Goal: Communication & Community: Answer question/provide support

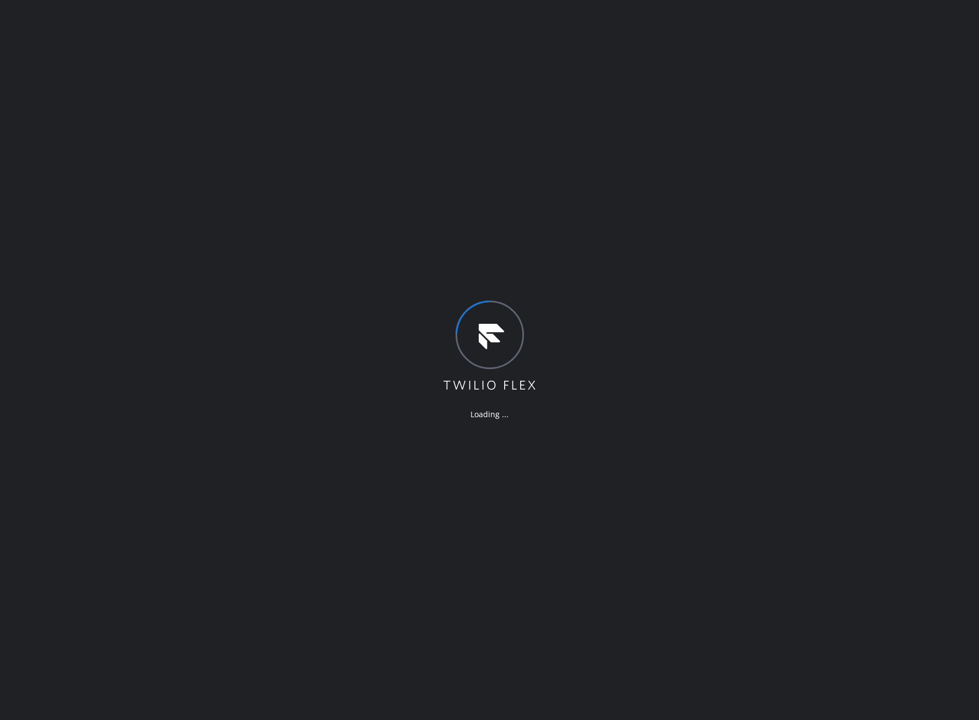
click at [72, 417] on div "Loading ..." at bounding box center [489, 360] width 979 height 720
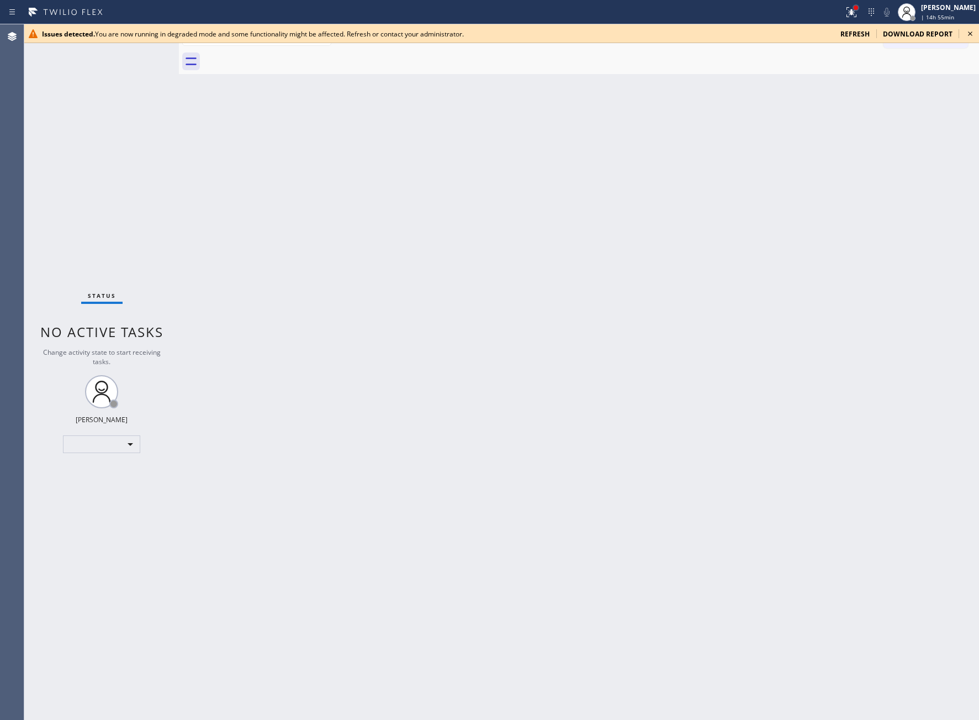
click at [854, 8] on div at bounding box center [856, 8] width 4 height 4
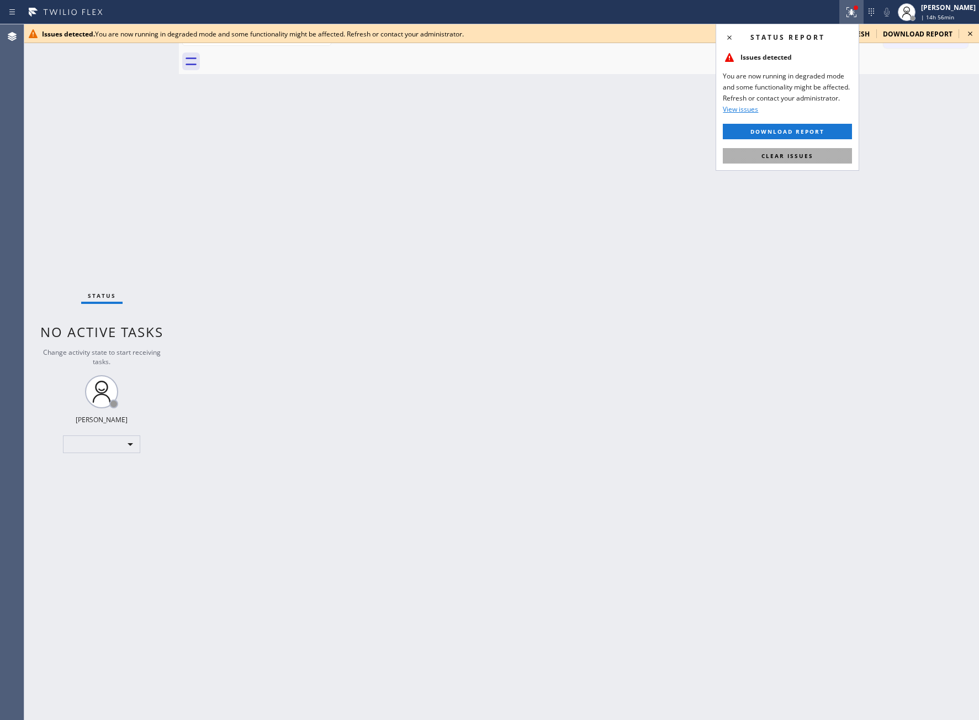
click at [825, 153] on button "Clear issues" at bounding box center [787, 155] width 129 height 15
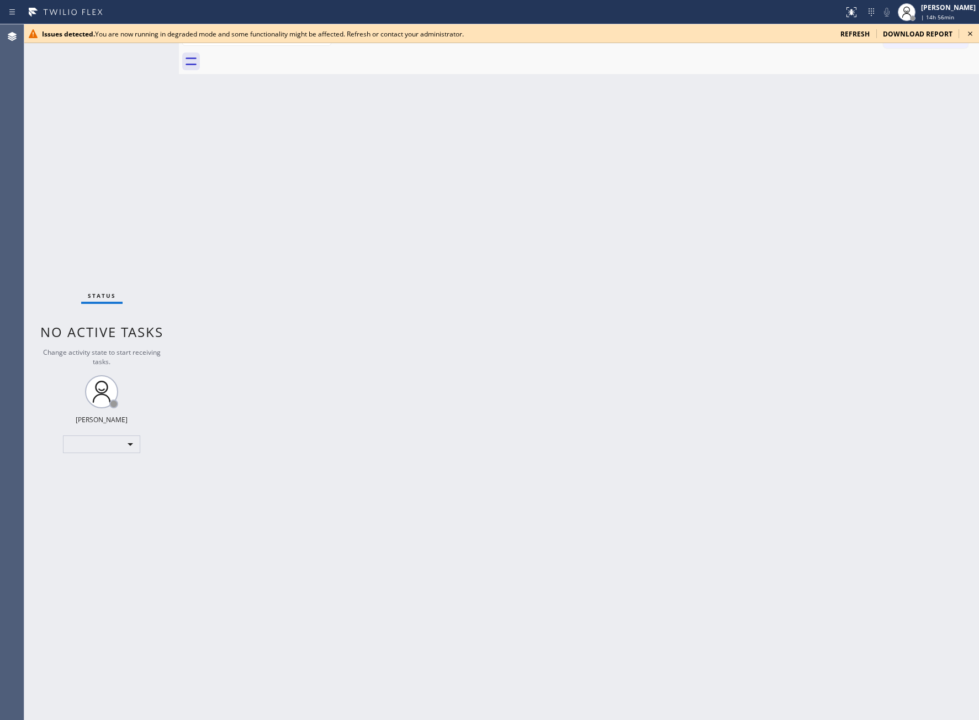
click at [968, 40] on div "Issues detected. You are now running in degraded mode and some functionality mi…" at bounding box center [501, 33] width 955 height 19
click at [971, 34] on icon at bounding box center [970, 33] width 4 height 4
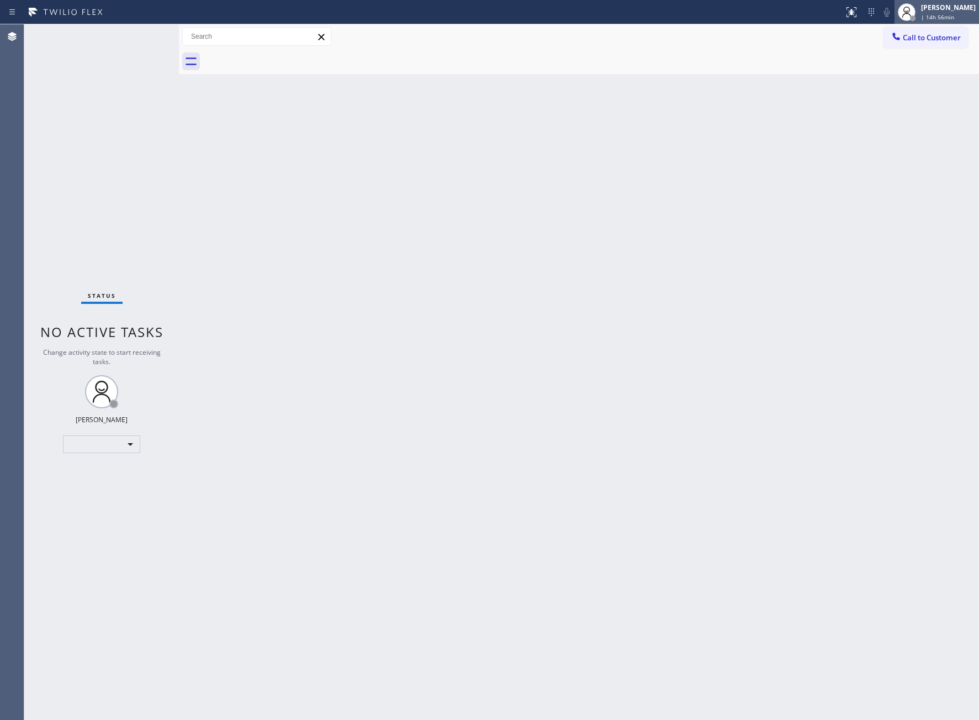
click at [933, 13] on span "| 14h 56min" at bounding box center [937, 17] width 33 height 8
click at [906, 71] on button "Unavailable" at bounding box center [924, 73] width 110 height 14
click at [71, 203] on div "Status No active tasks Change activity state to start receiving tasks. JOHN FEL…" at bounding box center [101, 371] width 155 height 695
click at [937, 15] on span "| 14h 57min" at bounding box center [937, 17] width 33 height 8
click at [932, 73] on button "Unavailable" at bounding box center [924, 73] width 110 height 14
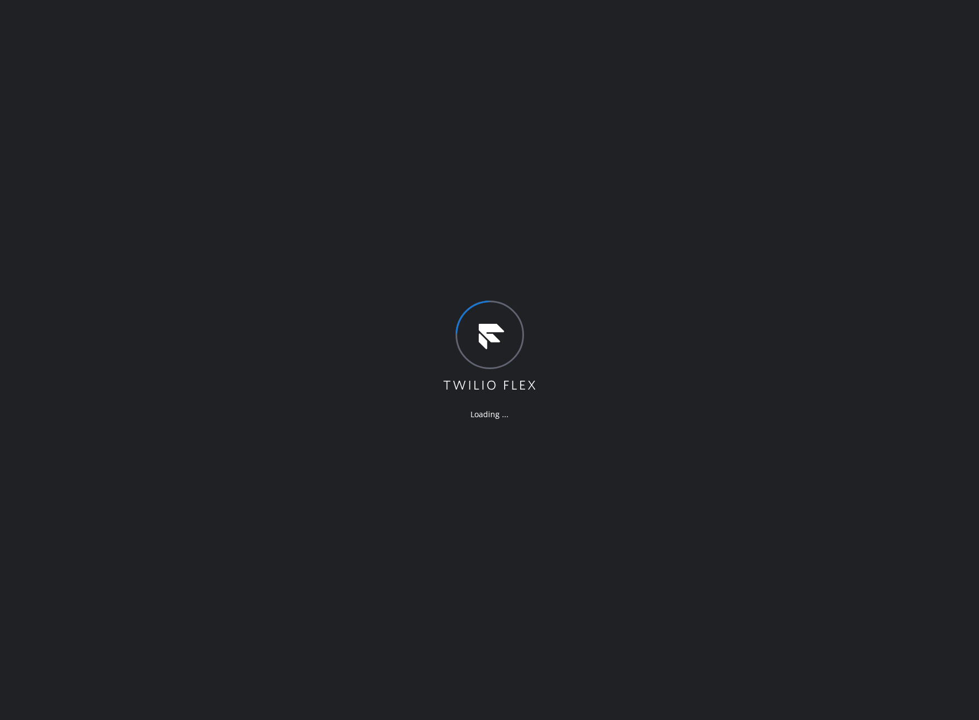
click at [77, 136] on div "Loading ..." at bounding box center [489, 360] width 979 height 720
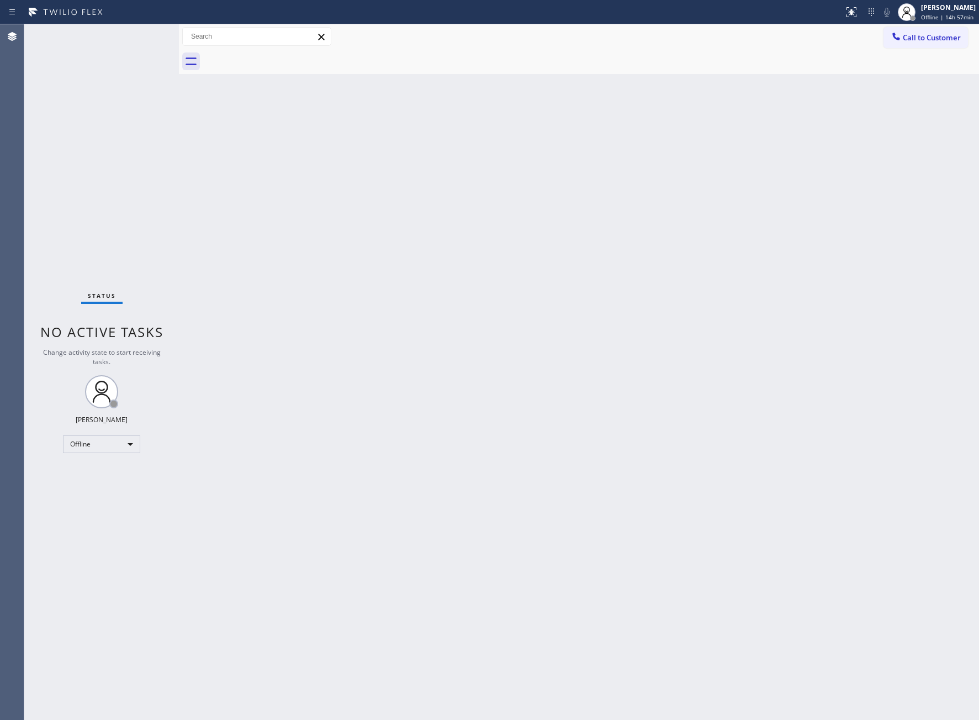
click at [99, 191] on div "Status No active tasks Change activity state to start receiving tasks. [PERSON_…" at bounding box center [101, 371] width 155 height 695
click at [931, 9] on div "[PERSON_NAME]" at bounding box center [948, 7] width 55 height 9
click at [925, 70] on button "Unavailable" at bounding box center [924, 73] width 110 height 14
click at [58, 254] on div "Status No active tasks Change activity state to start receiving tasks. [PERSON_…" at bounding box center [101, 371] width 155 height 695
click at [902, 19] on div at bounding box center [907, 12] width 18 height 18
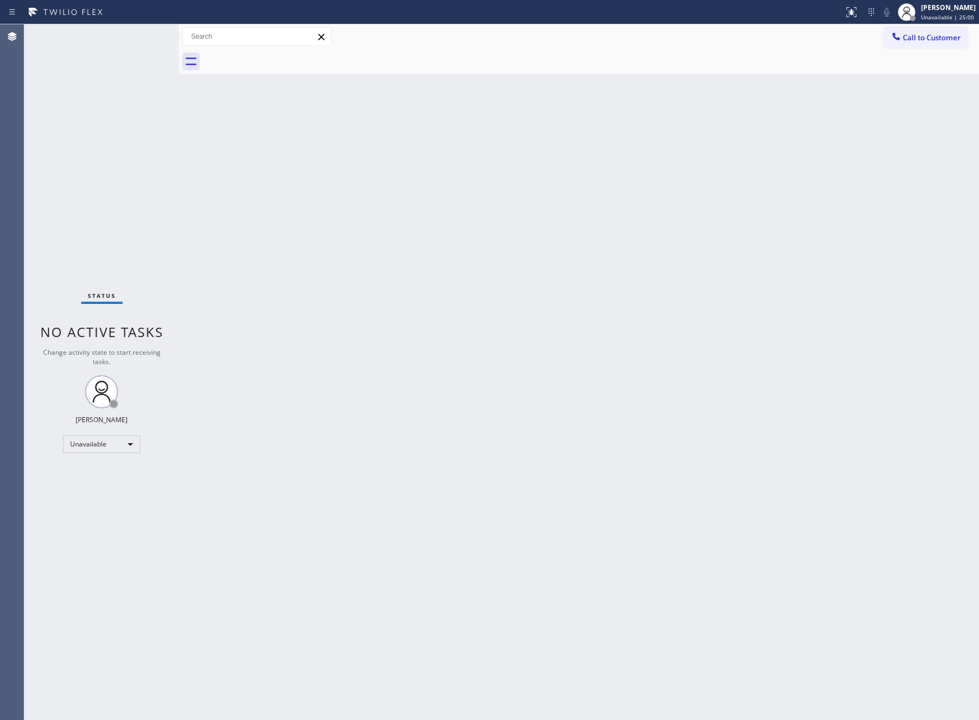
drag, startPoint x: 805, startPoint y: 48, endPoint x: 955, endPoint y: 37, distance: 149.6
click at [811, 48] on div "Call to Customer Outbound call Location Search location Your caller id phone nu…" at bounding box center [579, 36] width 800 height 25
drag, startPoint x: 955, startPoint y: 36, endPoint x: 948, endPoint y: 37, distance: 6.1
click at [953, 36] on span "Call to Customer" at bounding box center [932, 38] width 58 height 10
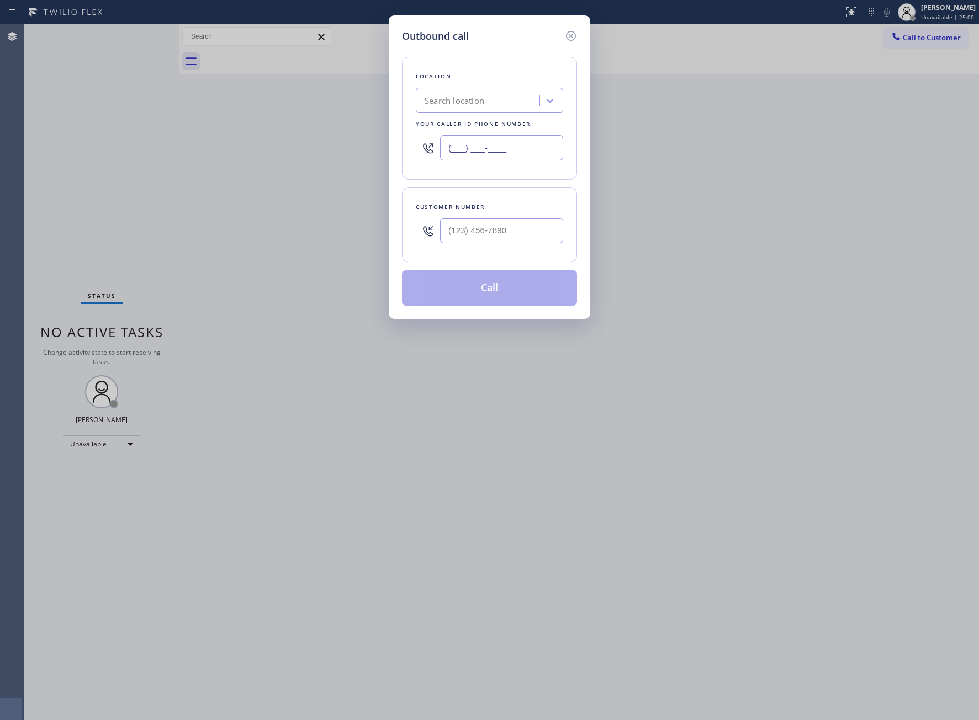
click at [482, 157] on input "(___) ___-____" at bounding box center [501, 147] width 123 height 25
paste input "781) 358-5720"
type input "[PHONE_NUMBER]"
click at [506, 229] on input "text" at bounding box center [501, 230] width 123 height 25
paste input "781) 771-9855"
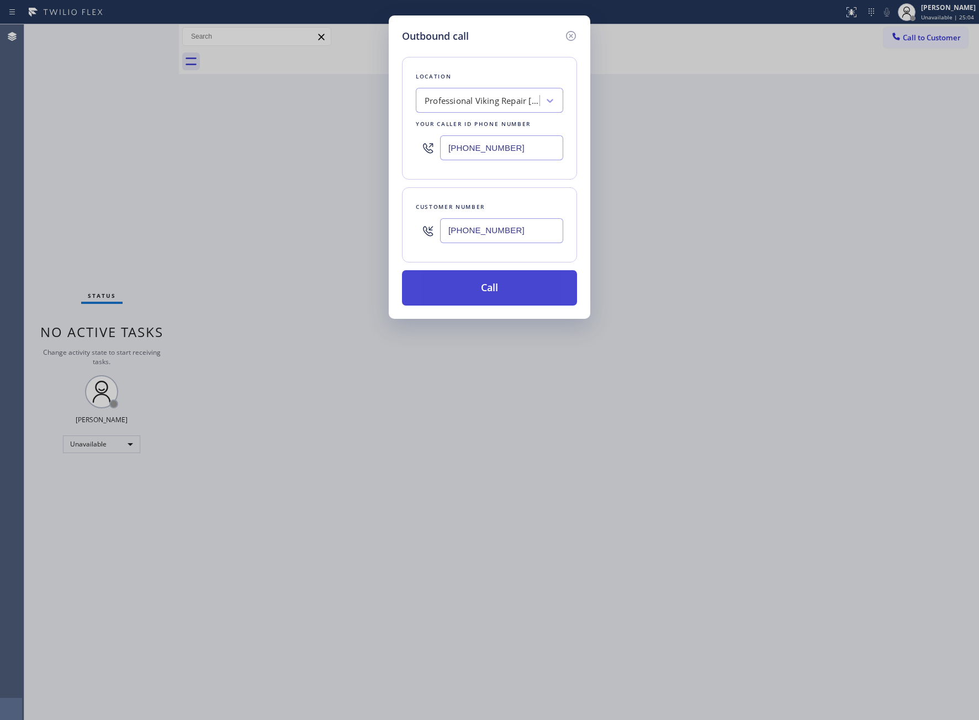
type input "[PHONE_NUMBER]"
click at [504, 293] on button "Call" at bounding box center [489, 287] width 175 height 35
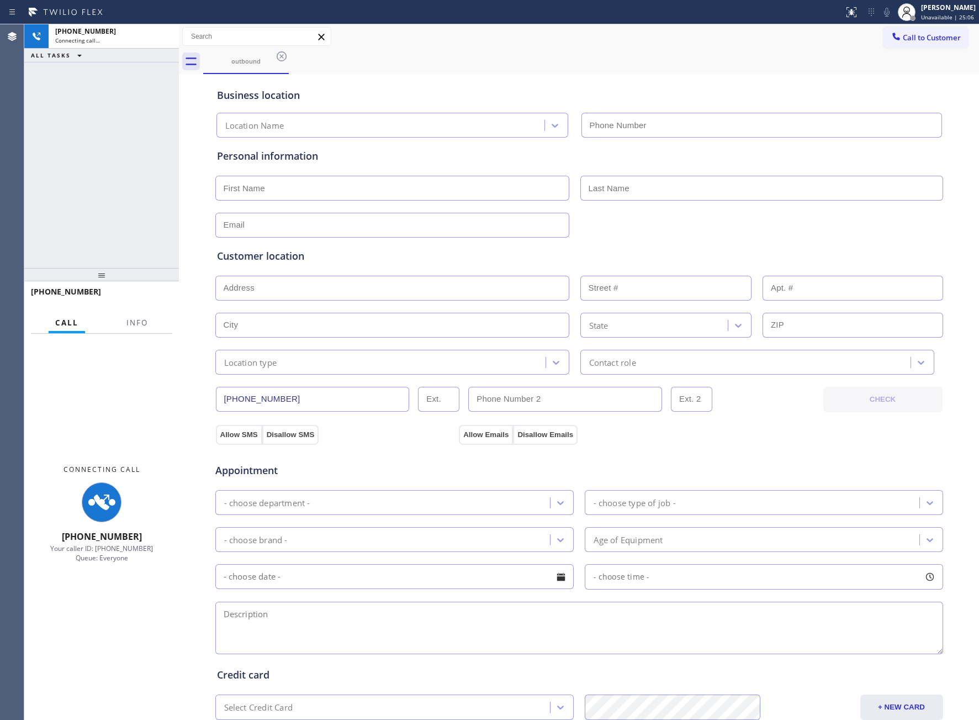
type input "[PHONE_NUMBER]"
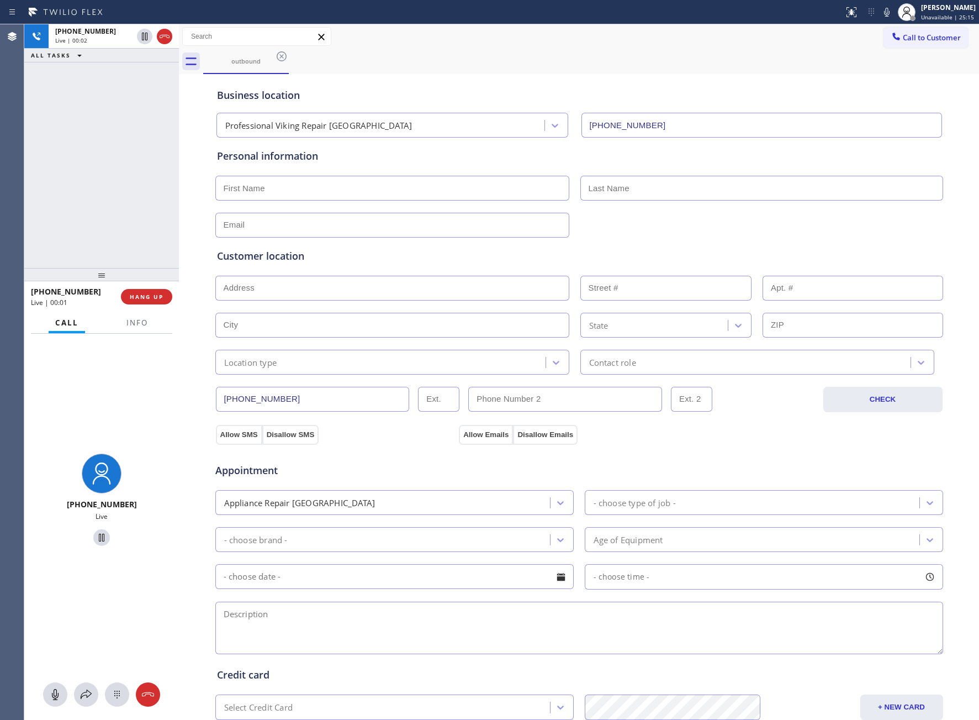
click at [102, 222] on div "[PHONE_NUMBER] Live | 00:02 ALL TASKS ALL TASKS ACTIVE TASKS TASKS IN WRAP UP" at bounding box center [101, 146] width 155 height 244
click at [151, 296] on span "HANG UP" at bounding box center [147, 297] width 34 height 8
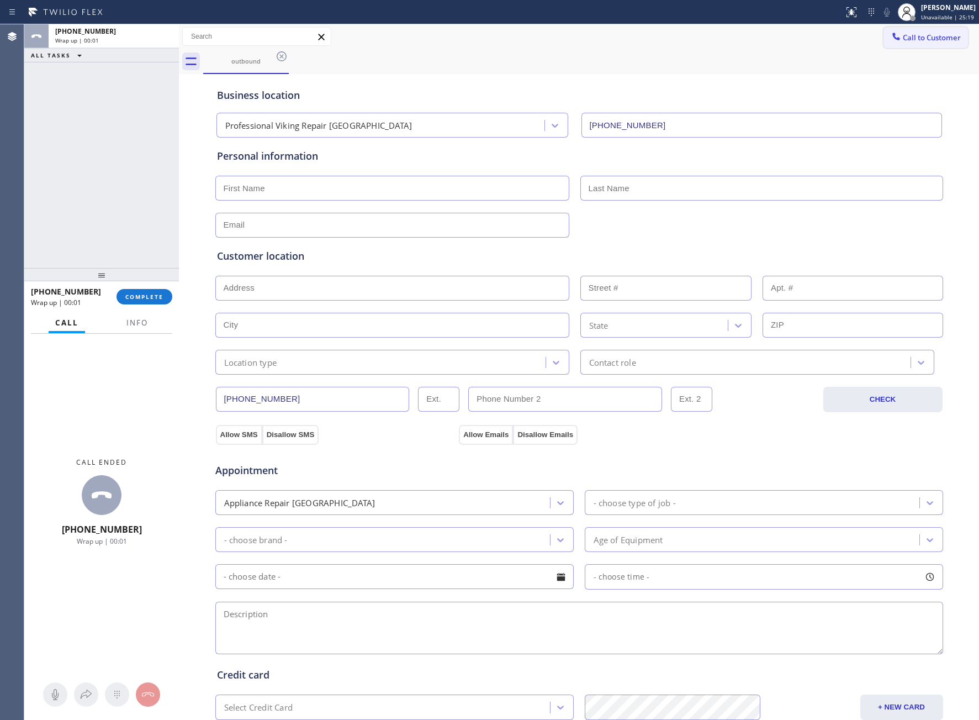
click at [935, 40] on span "Call to Customer" at bounding box center [932, 38] width 58 height 10
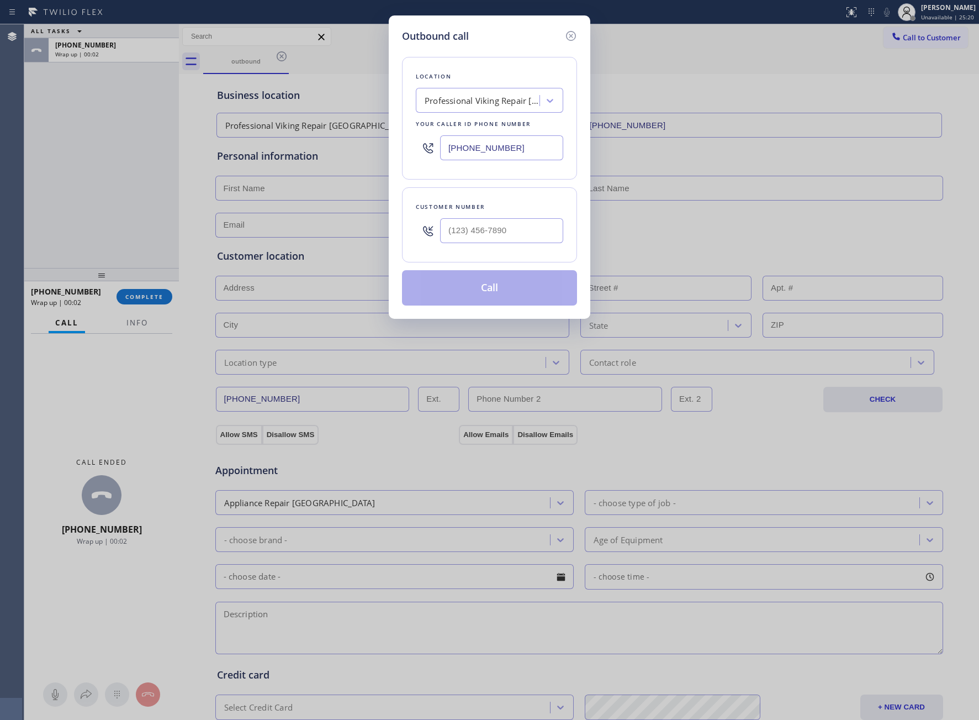
click at [516, 246] on div at bounding box center [501, 231] width 123 height 36
click at [512, 237] on input "(___) ___-____" at bounding box center [501, 230] width 123 height 25
paste input "781) 771-9855"
type input "[PHONE_NUMBER]"
click at [494, 288] on button "Call" at bounding box center [489, 287] width 175 height 35
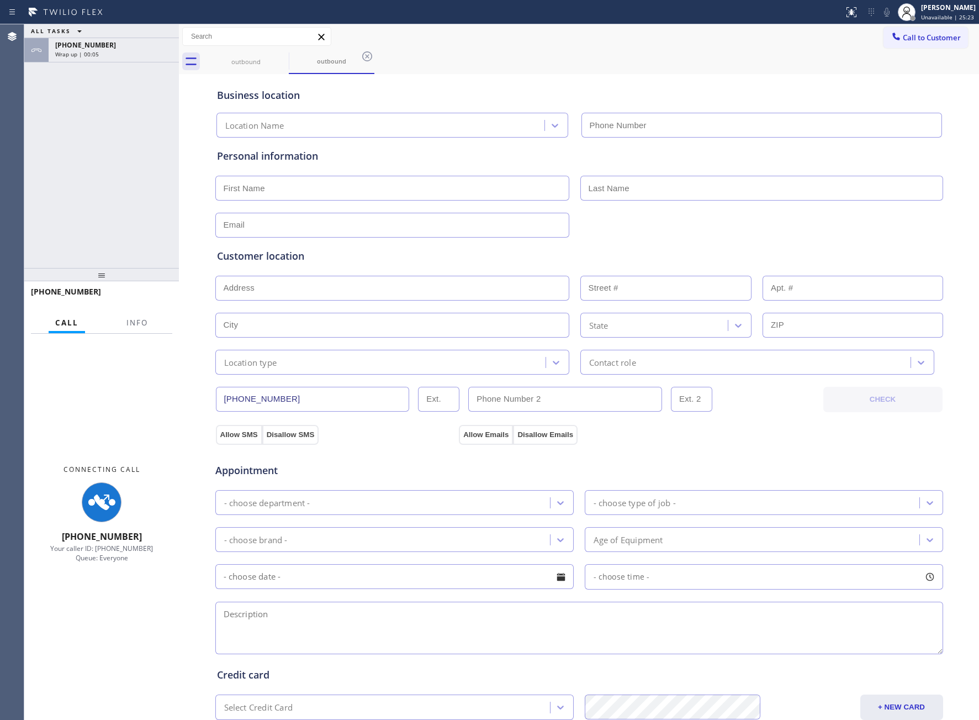
type input "[PHONE_NUMBER]"
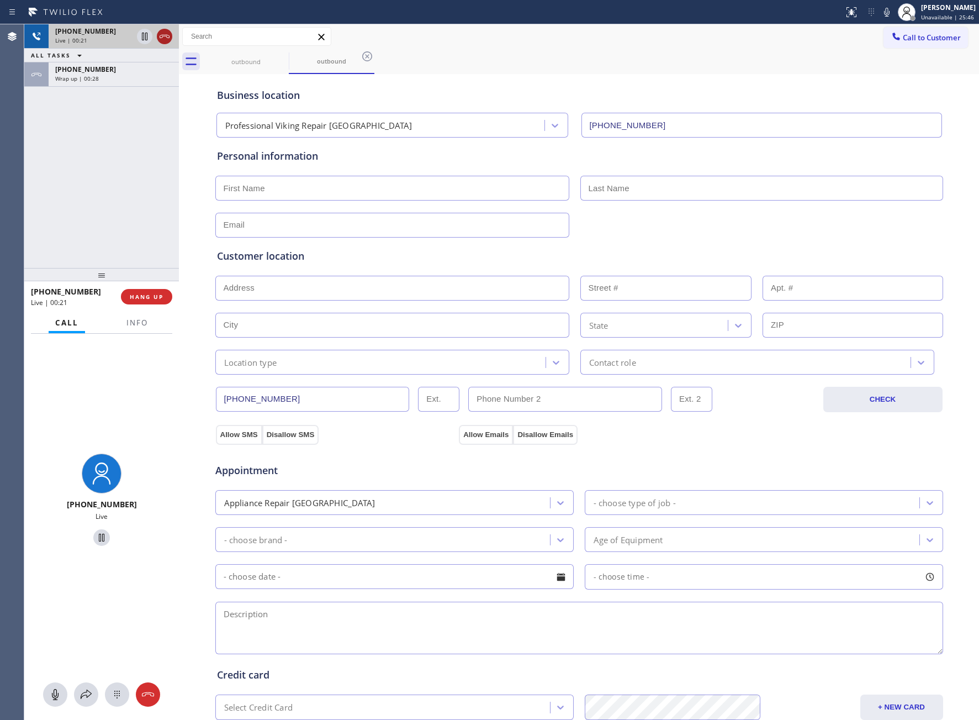
click at [165, 38] on icon at bounding box center [164, 36] width 13 height 13
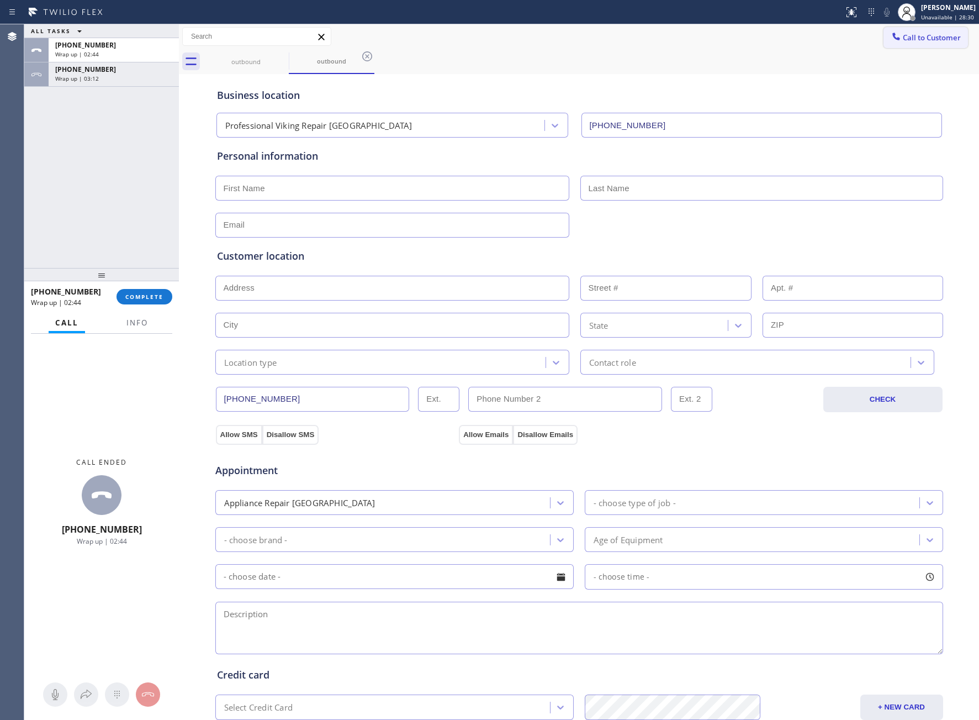
click at [906, 36] on span "Call to Customer" at bounding box center [932, 38] width 58 height 10
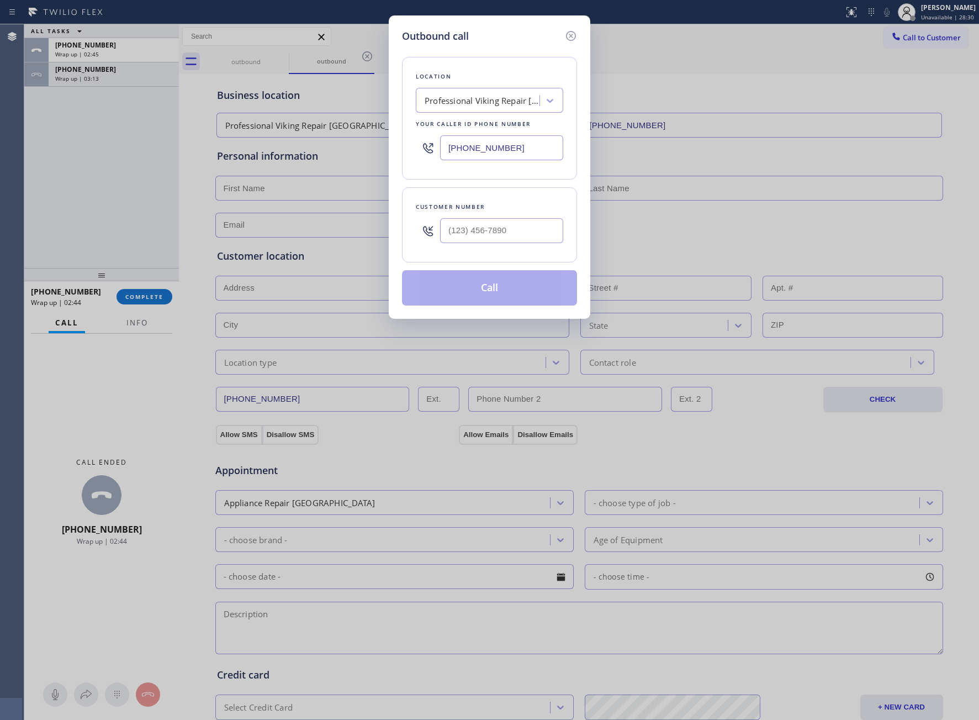
click at [497, 141] on input "[PHONE_NUMBER]" at bounding box center [501, 147] width 123 height 25
paste input "914) 867-4155"
type input "[PHONE_NUMBER]"
type input "(___) ___-____"
click at [494, 232] on input "(___) ___-____" at bounding box center [501, 230] width 123 height 25
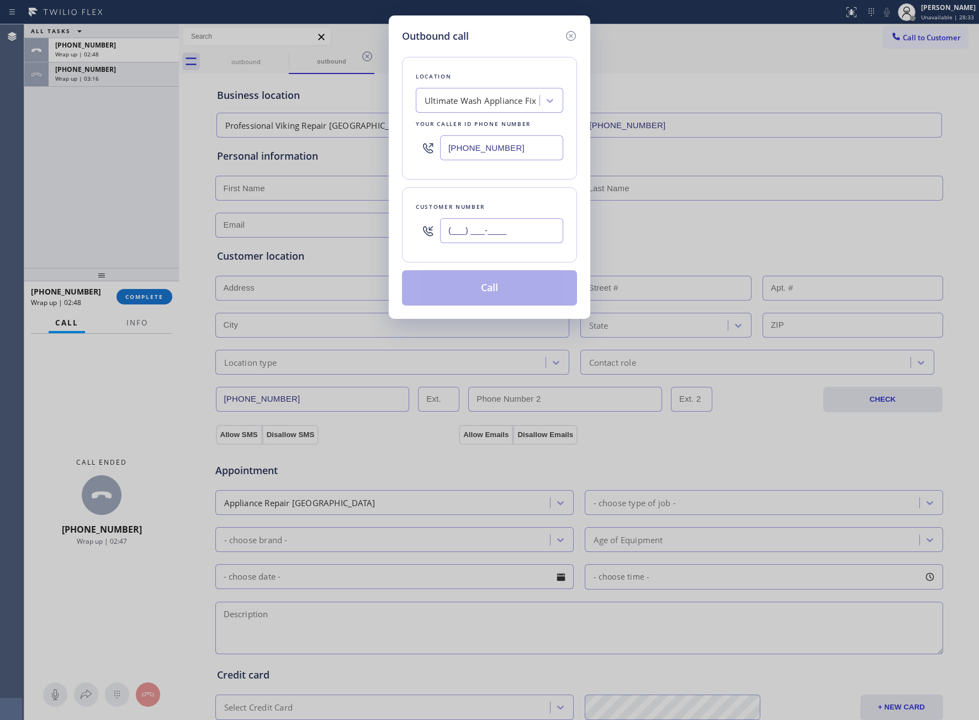
paste input "813) 816-3716"
type input "[PHONE_NUMBER]"
click at [505, 297] on button "Call" at bounding box center [489, 287] width 175 height 35
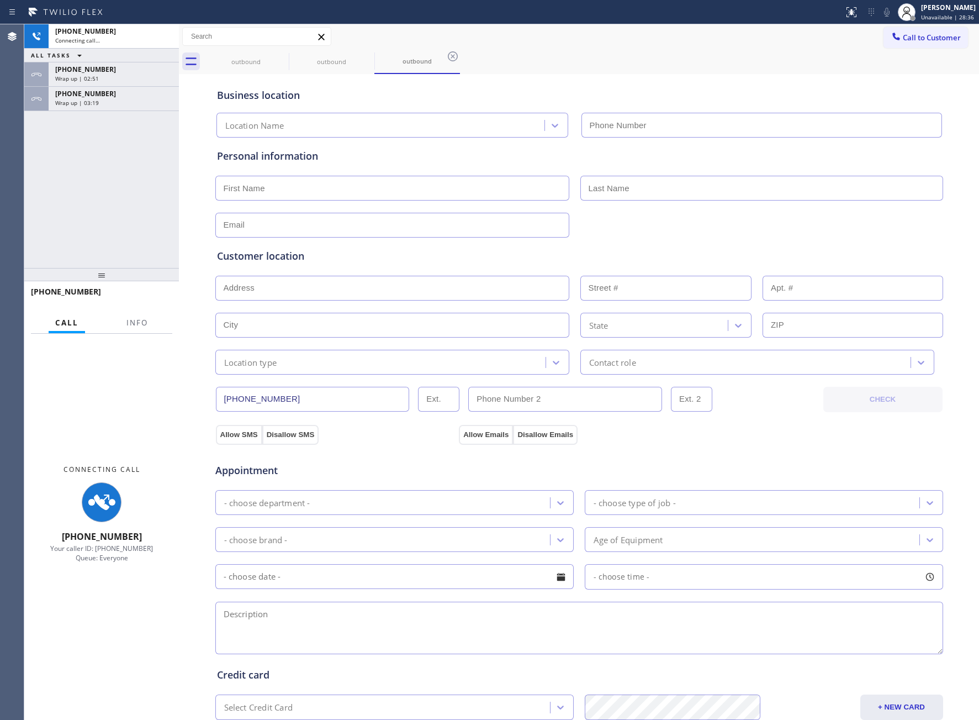
type input "[PHONE_NUMBER]"
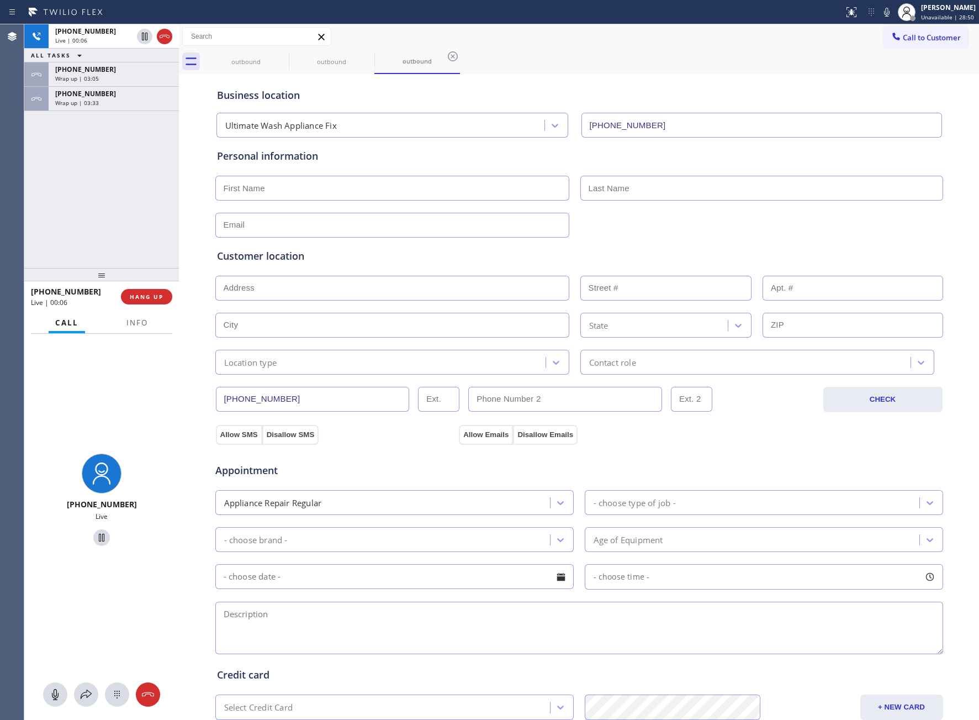
drag, startPoint x: 83, startPoint y: 186, endPoint x: 2, endPoint y: 308, distance: 146.9
click at [83, 196] on div "[PHONE_NUMBER] Live | 00:06 ALL TASKS ALL TASKS ACTIVE TASKS TASKS IN WRAP UP […" at bounding box center [101, 146] width 155 height 244
click at [141, 297] on span "HANG UP" at bounding box center [147, 297] width 34 height 8
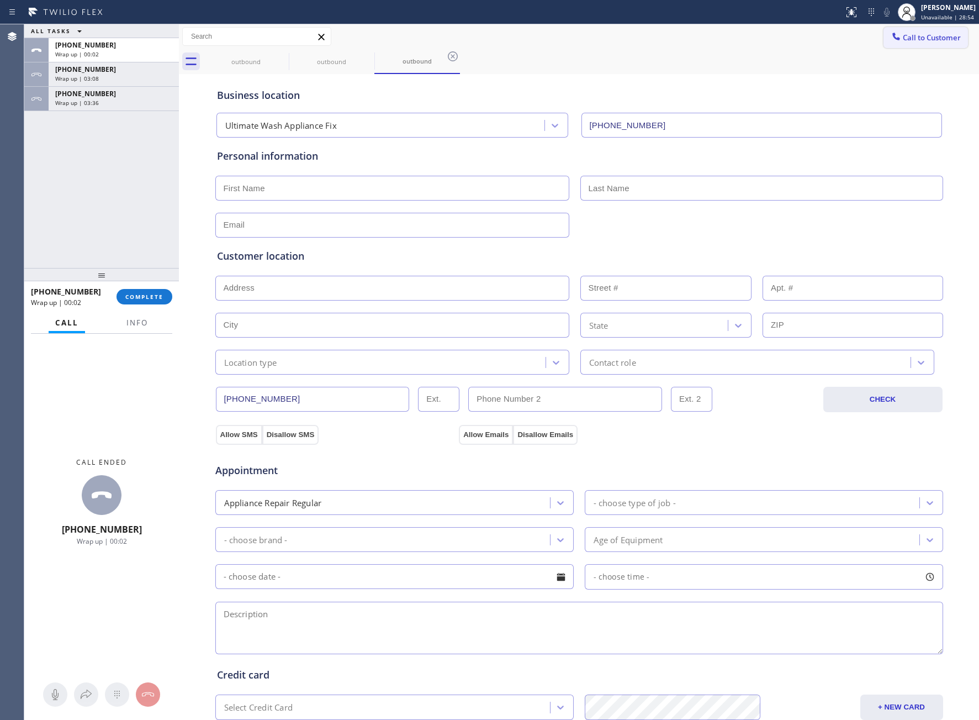
drag, startPoint x: 932, startPoint y: 41, endPoint x: 614, endPoint y: 230, distance: 370.0
click at [925, 47] on button "Call to Customer" at bounding box center [926, 37] width 85 height 21
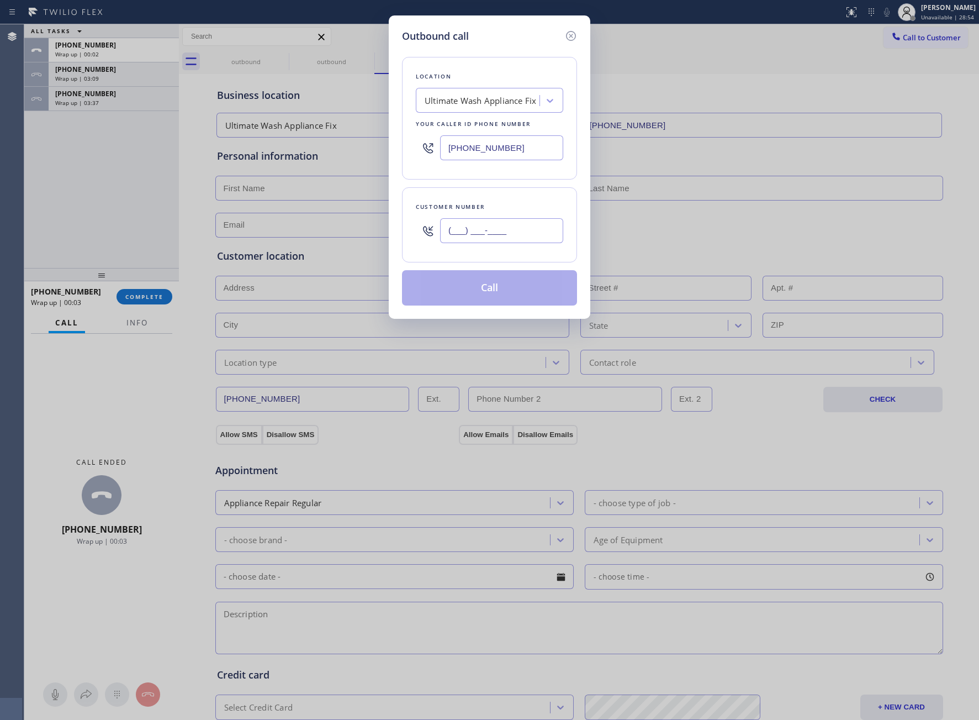
click at [517, 230] on input "(___) ___-____" at bounding box center [501, 230] width 123 height 25
paste input "813) 816-3716"
type input "[PHONE_NUMBER]"
click at [504, 297] on button "Call" at bounding box center [489, 287] width 175 height 35
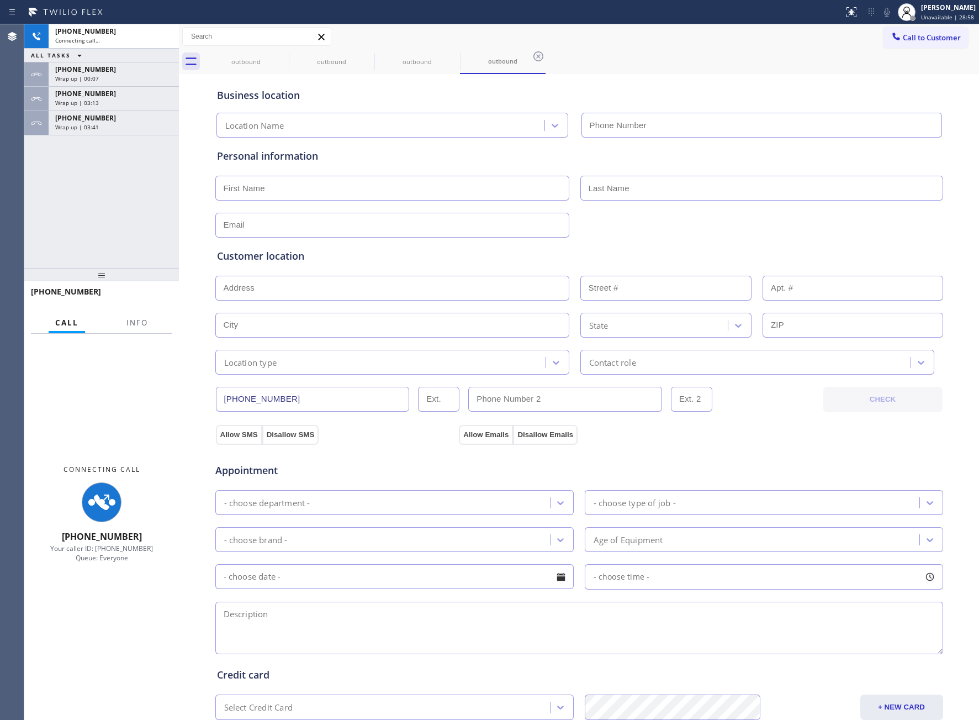
type input "[PHONE_NUMBER]"
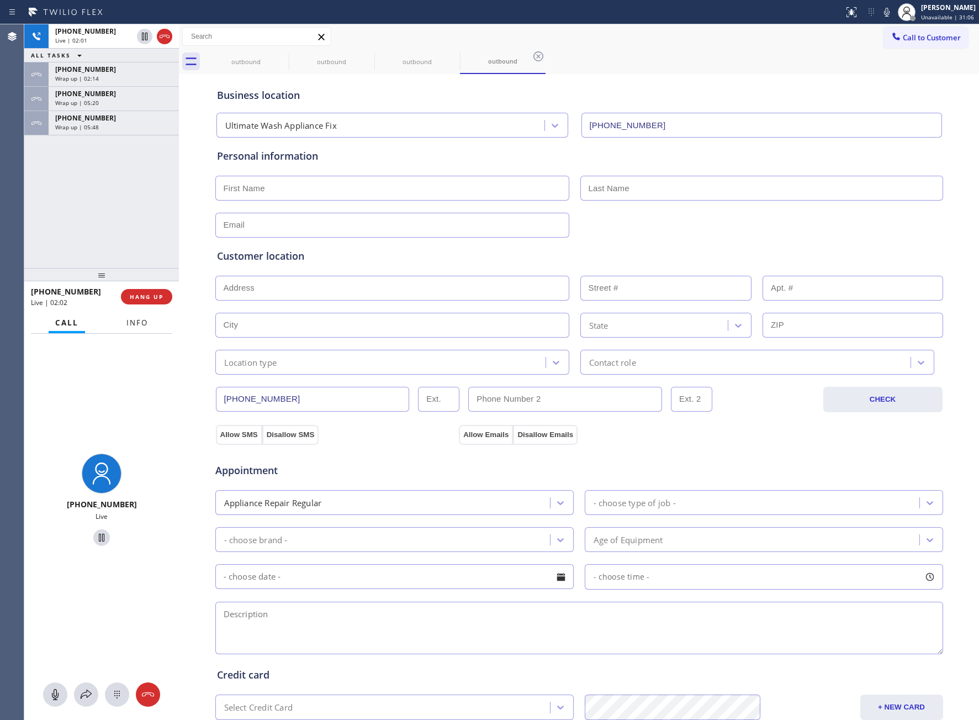
click at [133, 321] on span "Info" at bounding box center [137, 323] width 22 height 10
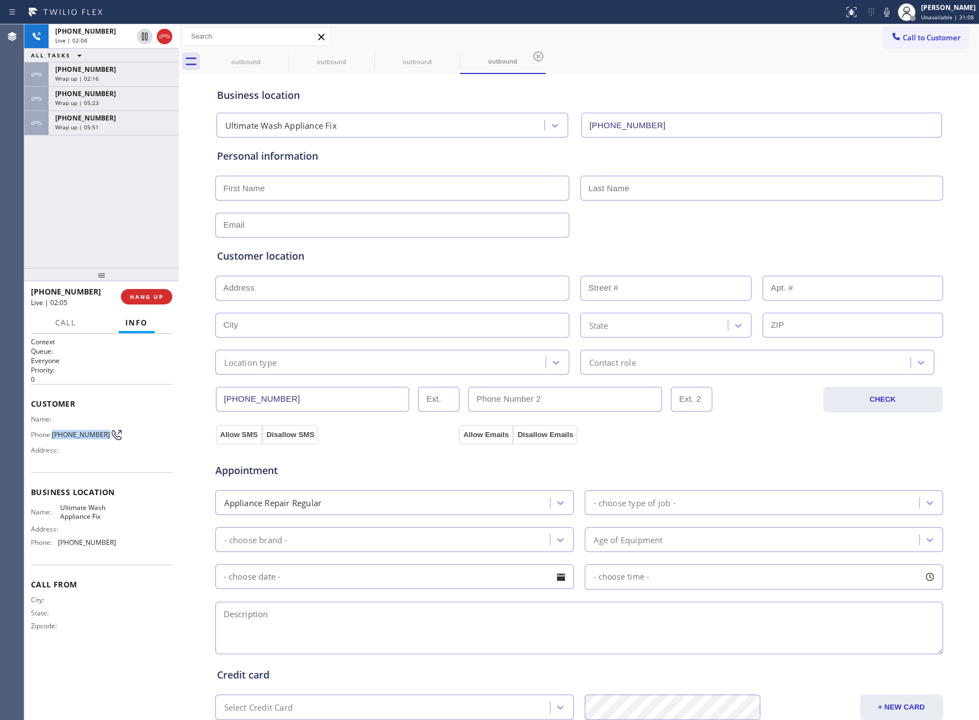
drag, startPoint x: 56, startPoint y: 431, endPoint x: 100, endPoint y: 436, distance: 43.9
click at [100, 436] on span "[PHONE_NUMBER]" at bounding box center [81, 434] width 58 height 8
copy span "[PHONE_NUMBER]"
click at [70, 211] on div "[PHONE_NUMBER] Live | 04:40 ALL TASKS ALL TASKS ACTIVE TASKS TASKS IN WRAP UP […" at bounding box center [101, 146] width 155 height 244
drag, startPoint x: 155, startPoint y: 301, endPoint x: 501, endPoint y: 213, distance: 357.3
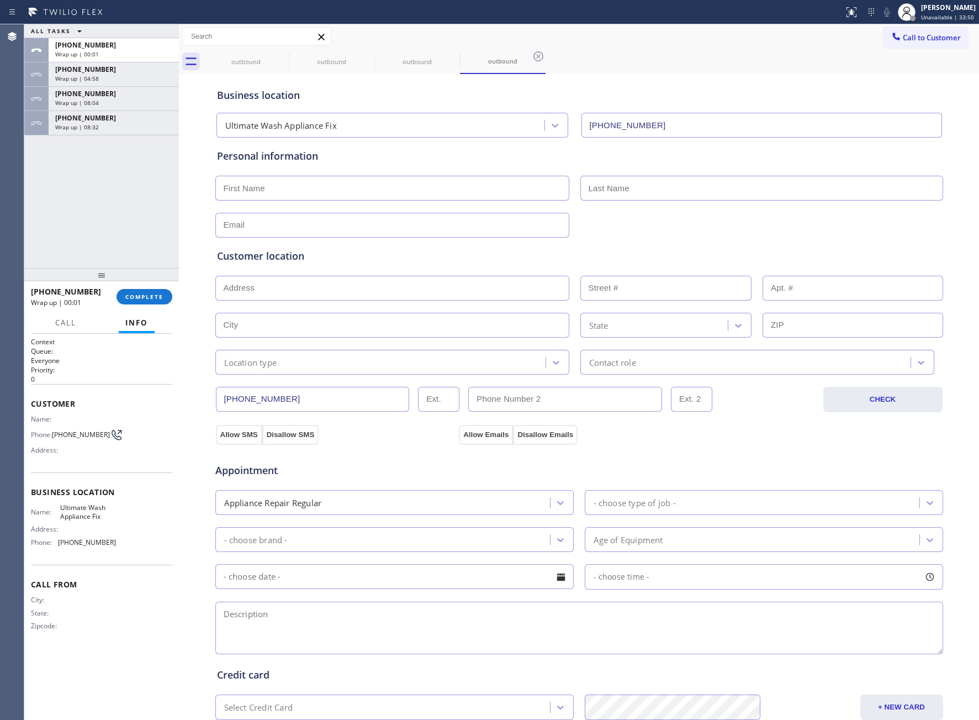
click at [501, 213] on div "ALL TASKS ALL TASKS ACTIVE TASKS TASKS IN WRAP UP [PHONE_NUMBER] Wrap up | 00:0…" at bounding box center [501, 371] width 955 height 695
click at [289, 191] on input "text" at bounding box center [392, 188] width 354 height 25
paste input "[PERSON_NAME]"
type input "[PERSON_NAME]"
click at [633, 191] on input "text" at bounding box center [762, 188] width 363 height 25
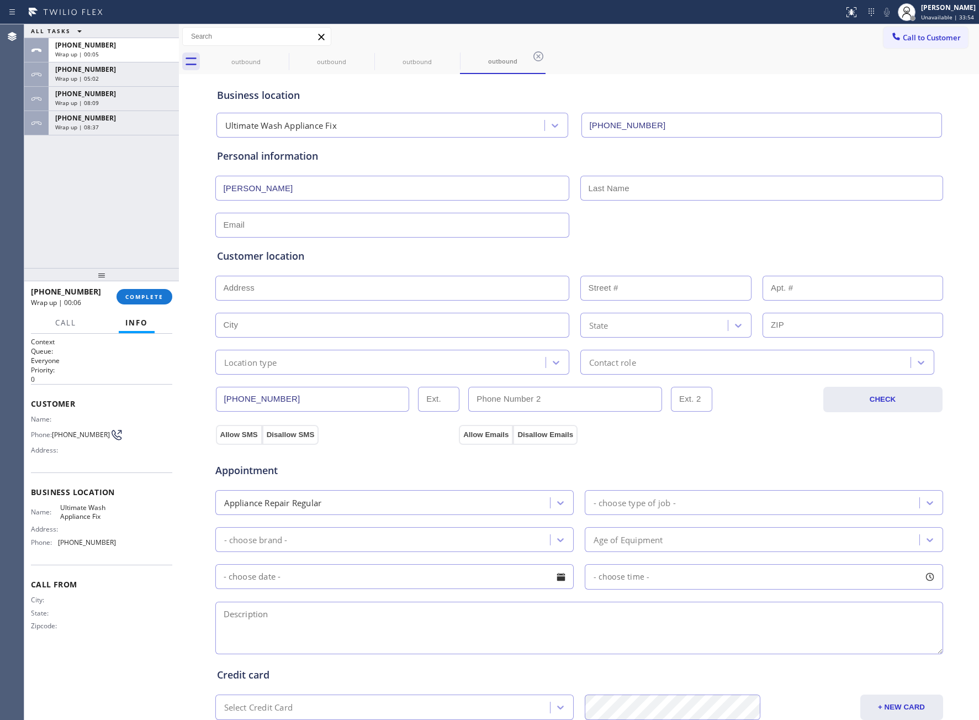
paste input "[PERSON_NAME]"
type input "[PERSON_NAME]"
click at [362, 228] on input "text" at bounding box center [392, 225] width 354 height 25
click at [278, 227] on input "text" at bounding box center [392, 225] width 354 height 25
paste input "[EMAIL_ADDRESS][DOMAIN_NAME]"
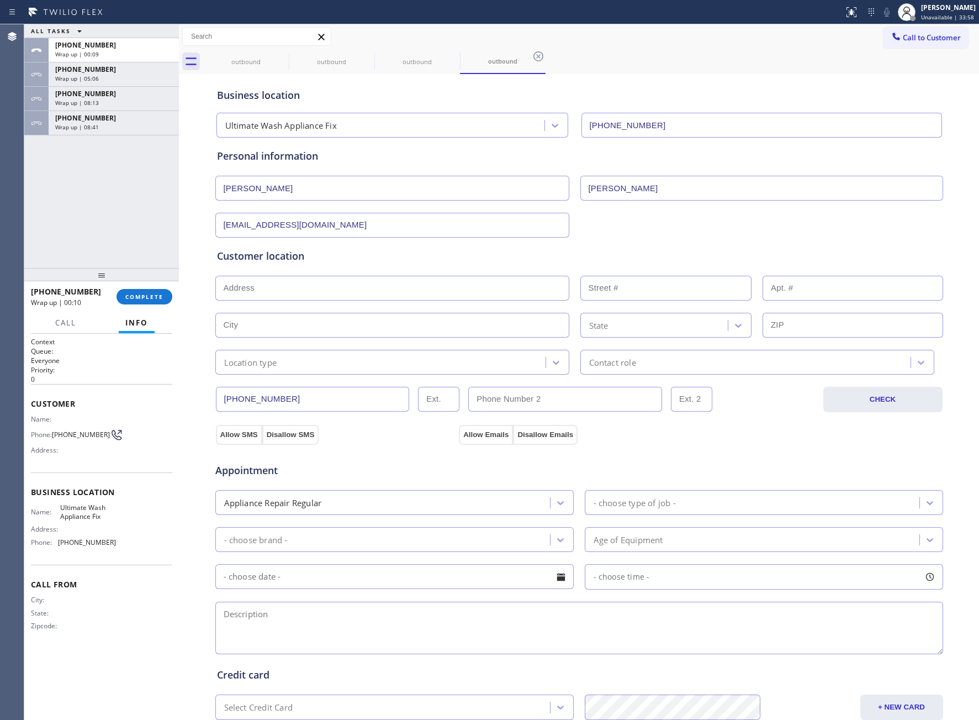
type input "[EMAIL_ADDRESS][DOMAIN_NAME]"
click at [282, 277] on input "text" at bounding box center [392, 288] width 354 height 25
click at [260, 294] on input "text" at bounding box center [392, 288] width 354 height 25
paste input "[STREET_ADDRESS]"
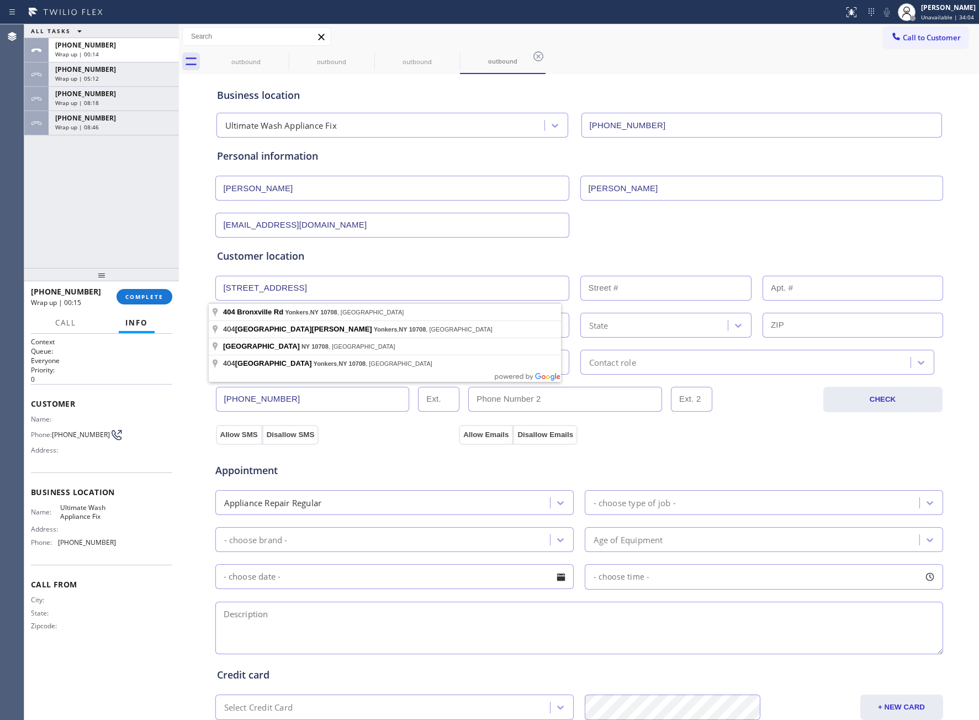
type input "[STREET_ADDRESS]"
type input "404"
type input "Yonkers"
type input "10708"
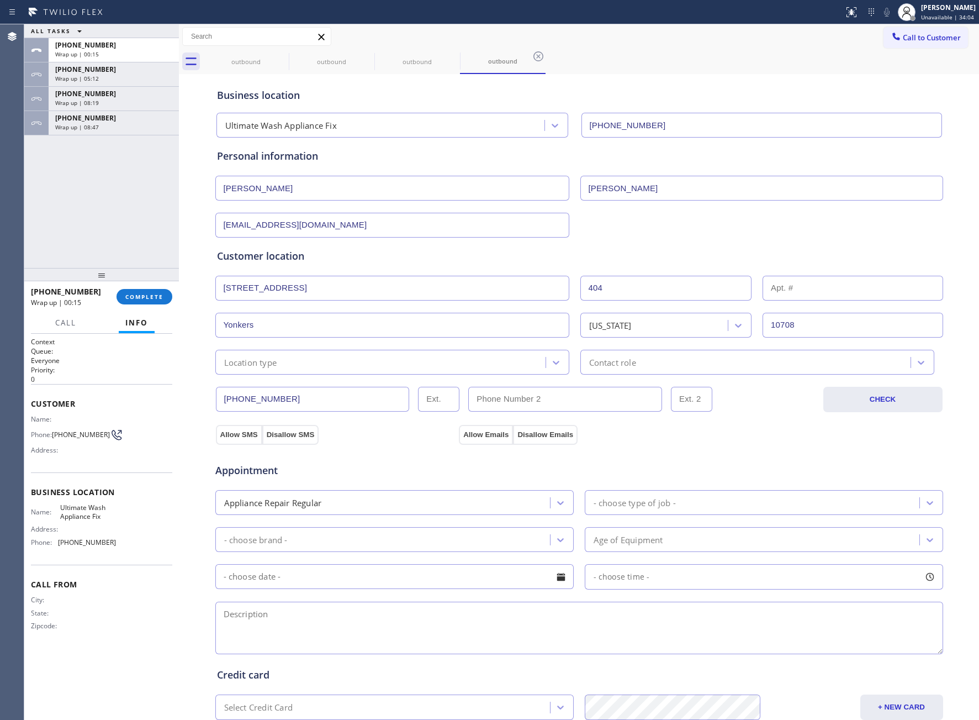
click at [277, 361] on div "Location type" at bounding box center [382, 361] width 327 height 19
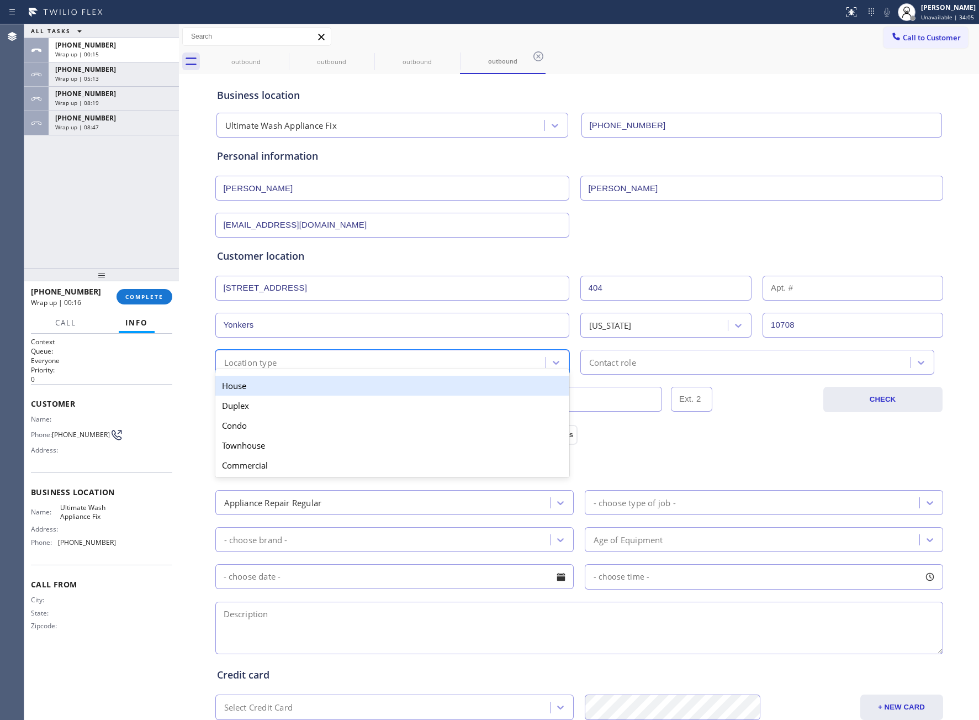
click at [272, 387] on div "House" at bounding box center [392, 386] width 354 height 20
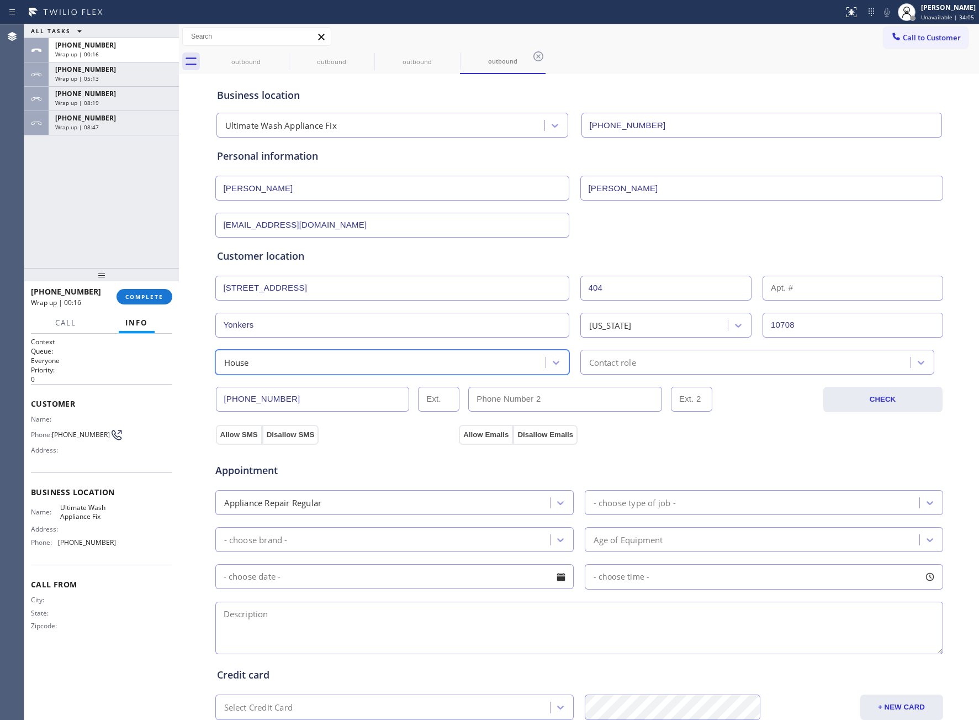
click at [704, 372] on div "Contact role" at bounding box center [758, 362] width 354 height 25
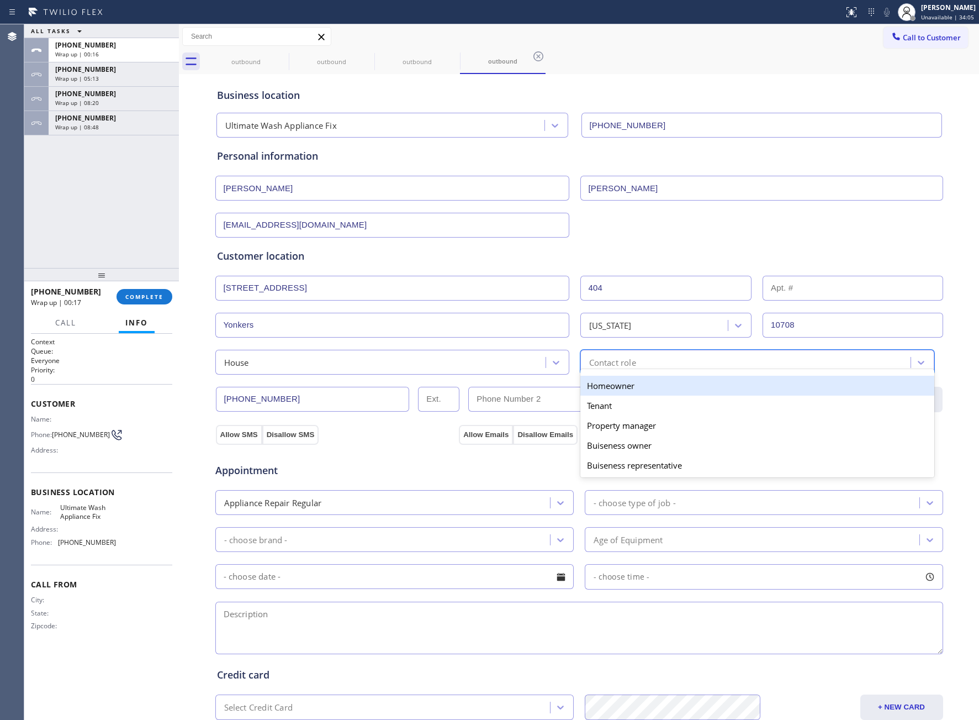
click at [647, 396] on div "Homeowner" at bounding box center [758, 386] width 354 height 20
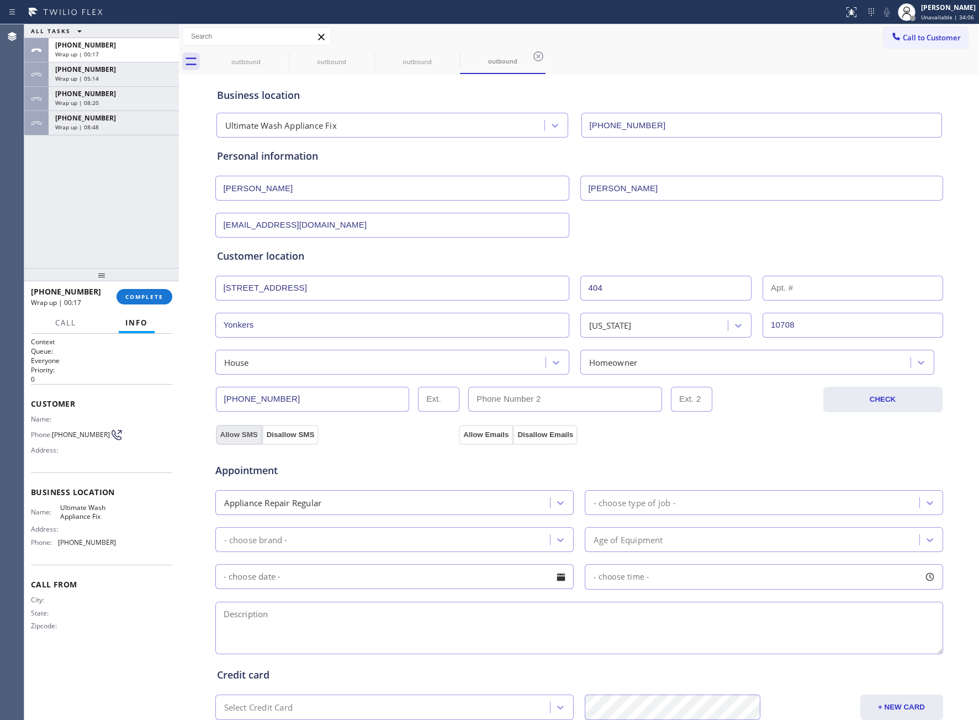
click at [247, 435] on button "Allow SMS" at bounding box center [239, 435] width 46 height 20
click at [264, 437] on div "Allow SMS Disallow SMS" at bounding box center [267, 434] width 104 height 20
click at [499, 434] on button "Allow Emails" at bounding box center [486, 435] width 54 height 20
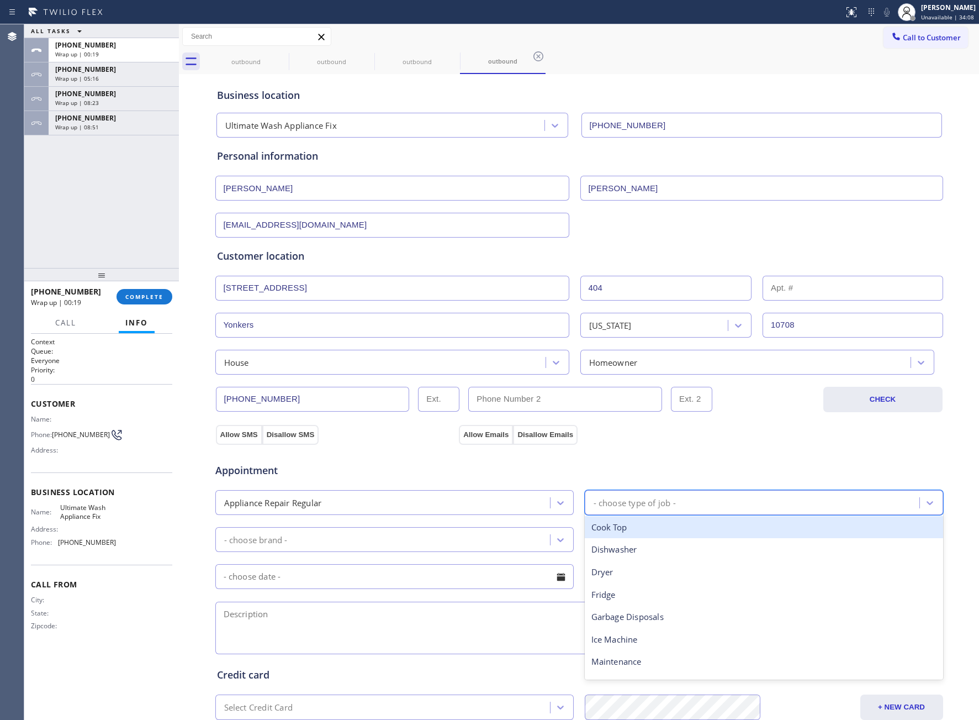
click at [647, 509] on div "- choose type of job -" at bounding box center [635, 502] width 82 height 13
type input "was"
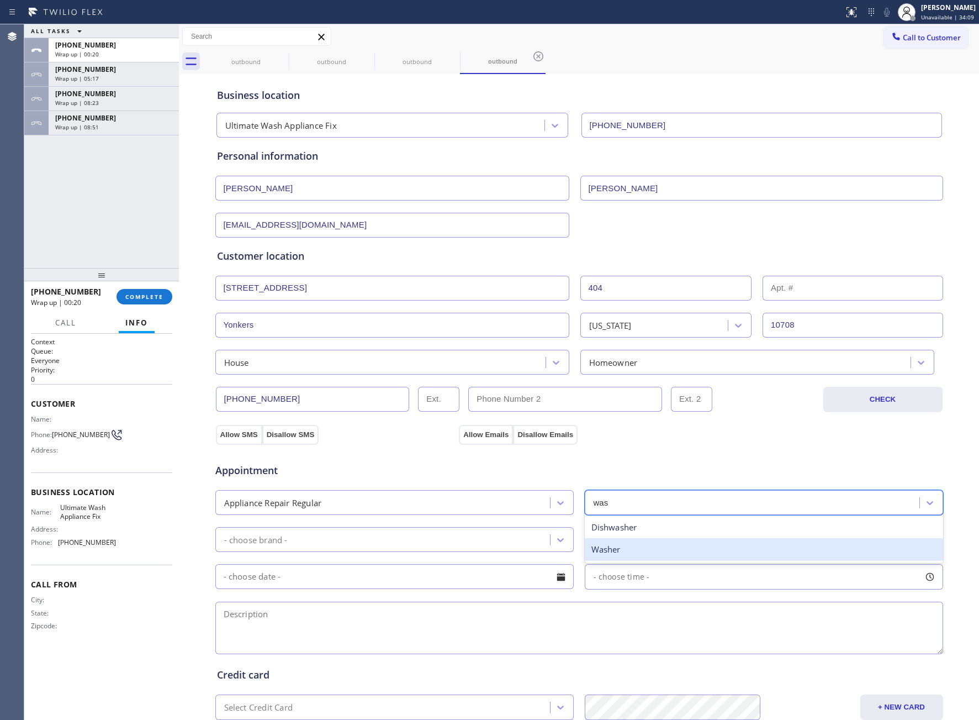
click at [621, 552] on div "Washer" at bounding box center [764, 549] width 359 height 23
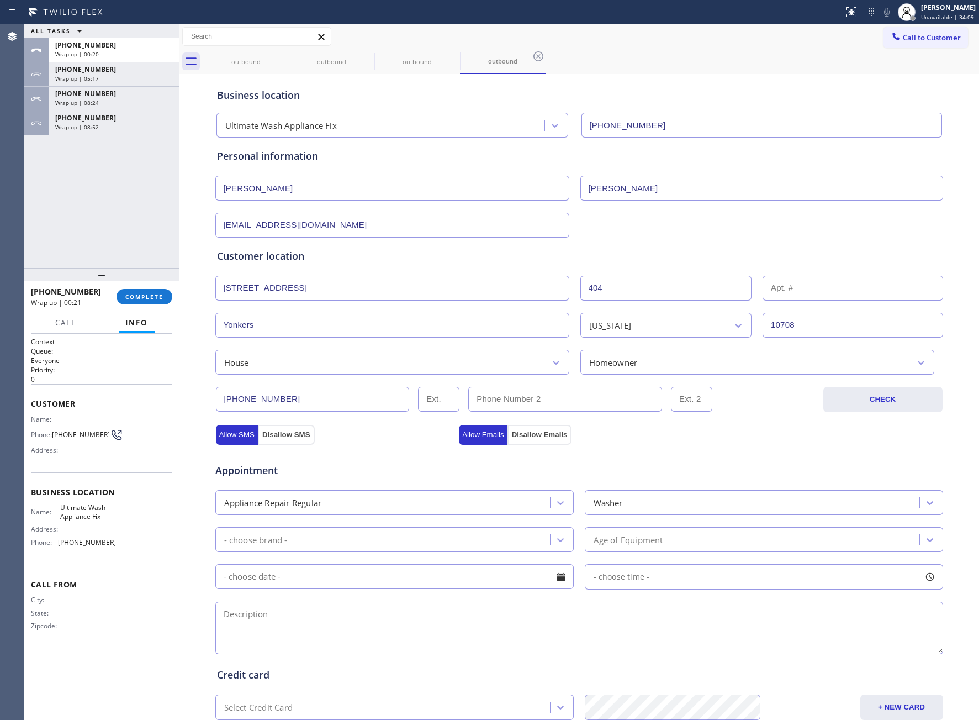
click at [375, 525] on div "Appointment Appliance Repair Regular Washer - choose brand - Age of Equipment -…" at bounding box center [579, 553] width 725 height 207
click at [368, 539] on div "- choose brand -" at bounding box center [384, 539] width 331 height 19
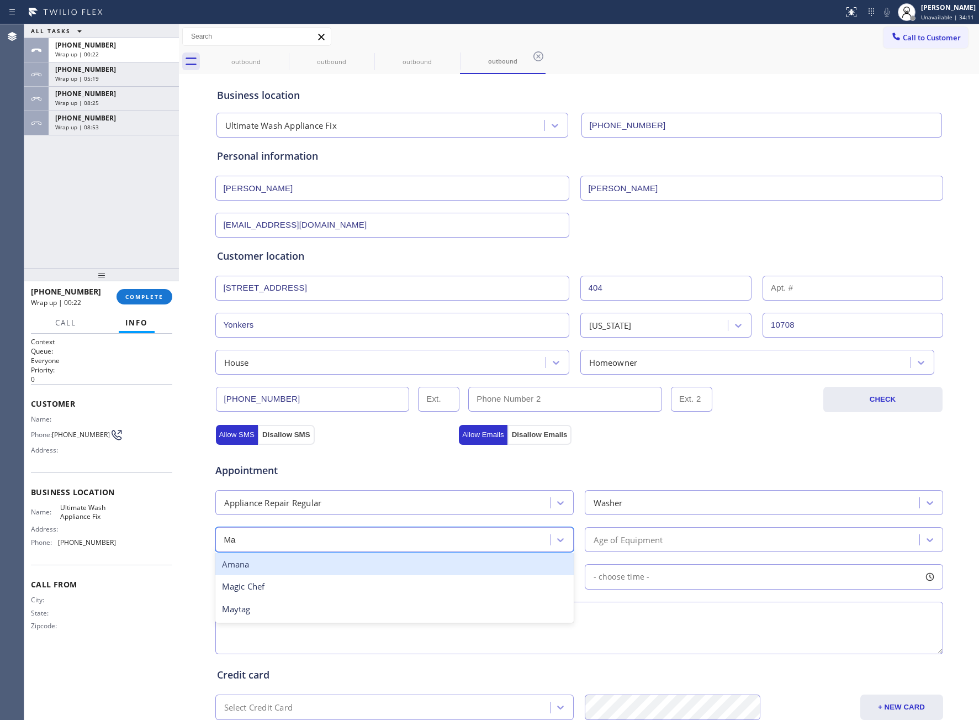
type input "May"
drag, startPoint x: 340, startPoint y: 565, endPoint x: 376, endPoint y: 563, distance: 36.5
click at [341, 565] on div "Maytag" at bounding box center [394, 564] width 359 height 23
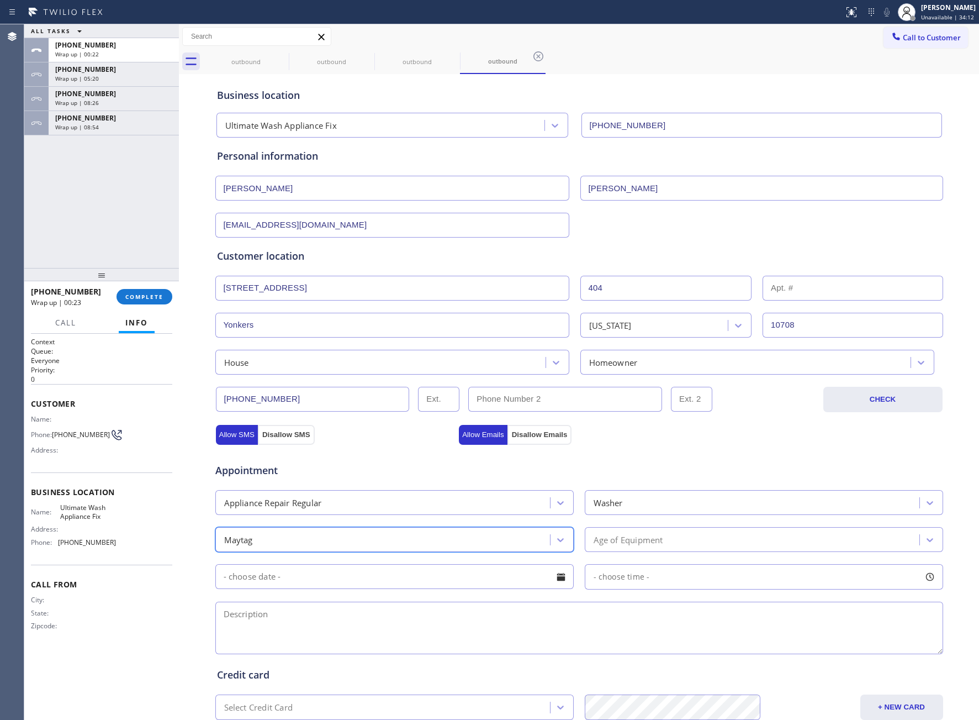
click at [688, 544] on div "Age of Equipment" at bounding box center [753, 539] width 331 height 19
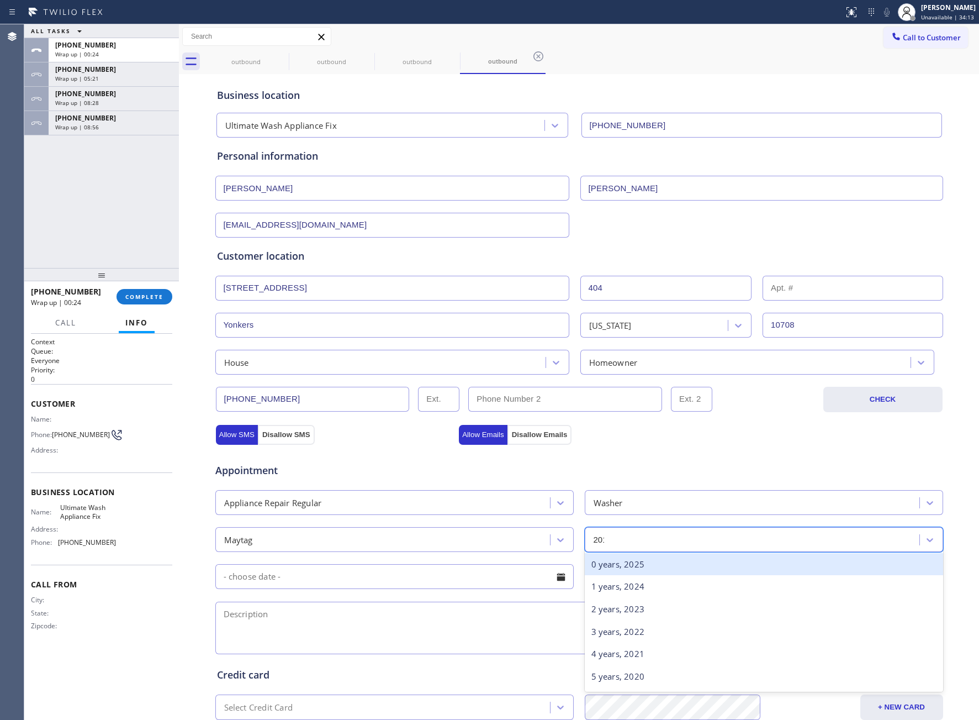
type input "2012"
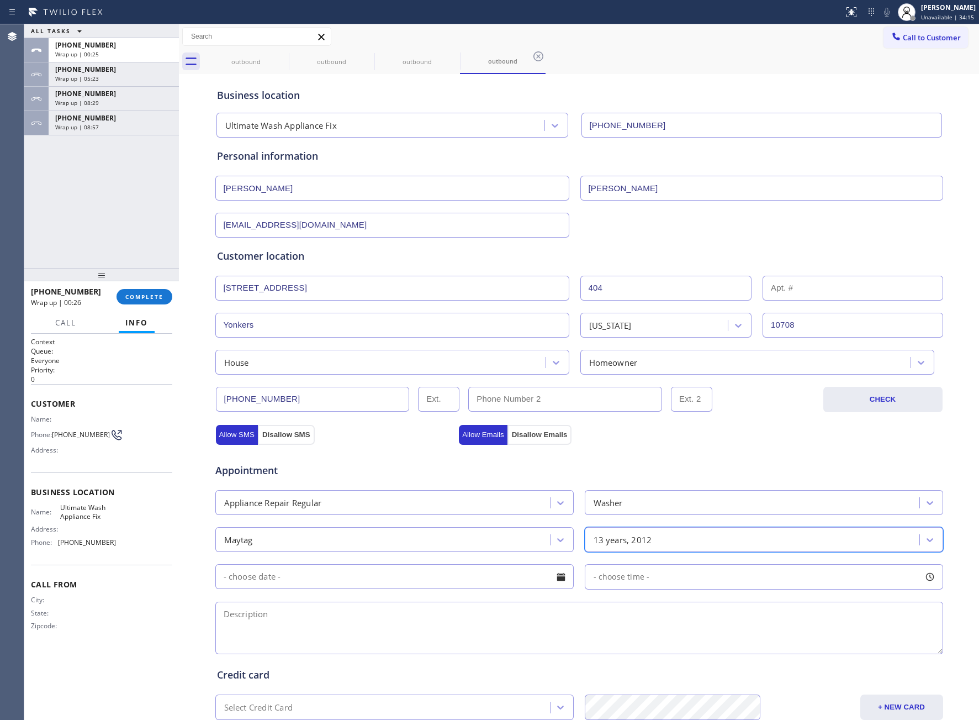
click at [466, 652] on textarea at bounding box center [579, 628] width 728 height 52
click at [314, 623] on textarea "1-4 | $99 |" at bounding box center [579, 628] width 728 height 52
paste textarea "Maytag | Washer FL SBS | 2012 | Gasket got whole need to replace | [STREET_ADDR…"
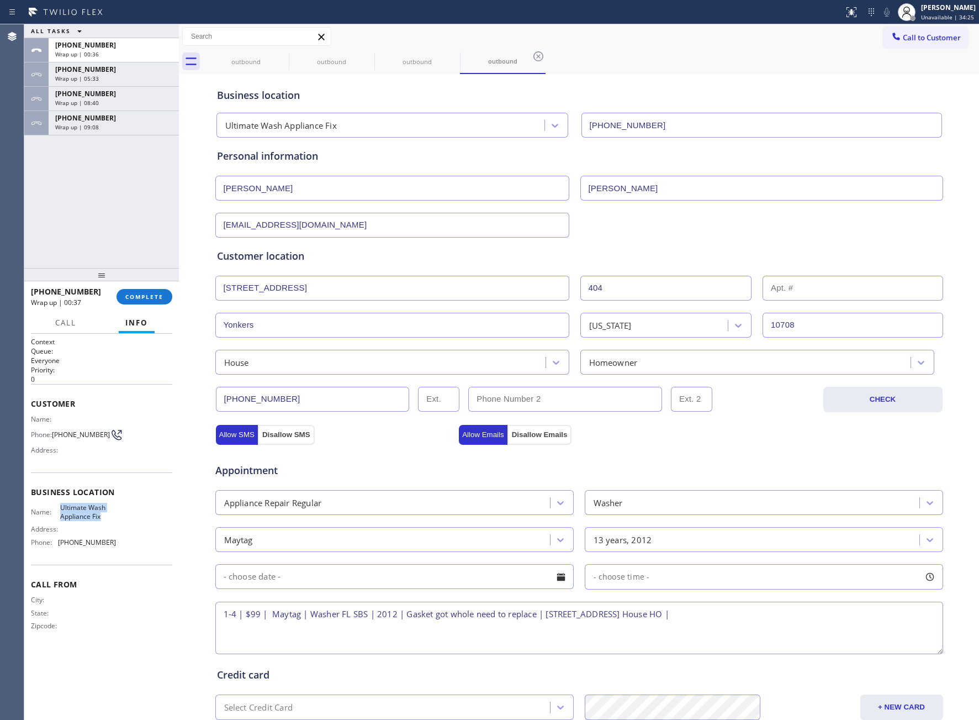
drag, startPoint x: 104, startPoint y: 518, endPoint x: 191, endPoint y: 527, distance: 86.7
click at [60, 502] on div "Business location Name: Ultimate Wash Appliance Fix Address: Phone: [PHONE_NUMB…" at bounding box center [101, 518] width 141 height 92
copy span "Ultimate Wash Appliance Fix"
click at [866, 630] on textarea "1-4 | $99 | Maytag | Washer FL SBS | 2012 | Gasket got whole need to replace | …" at bounding box center [579, 628] width 728 height 52
paste textarea "Ultimate Wash Appliance Fix"
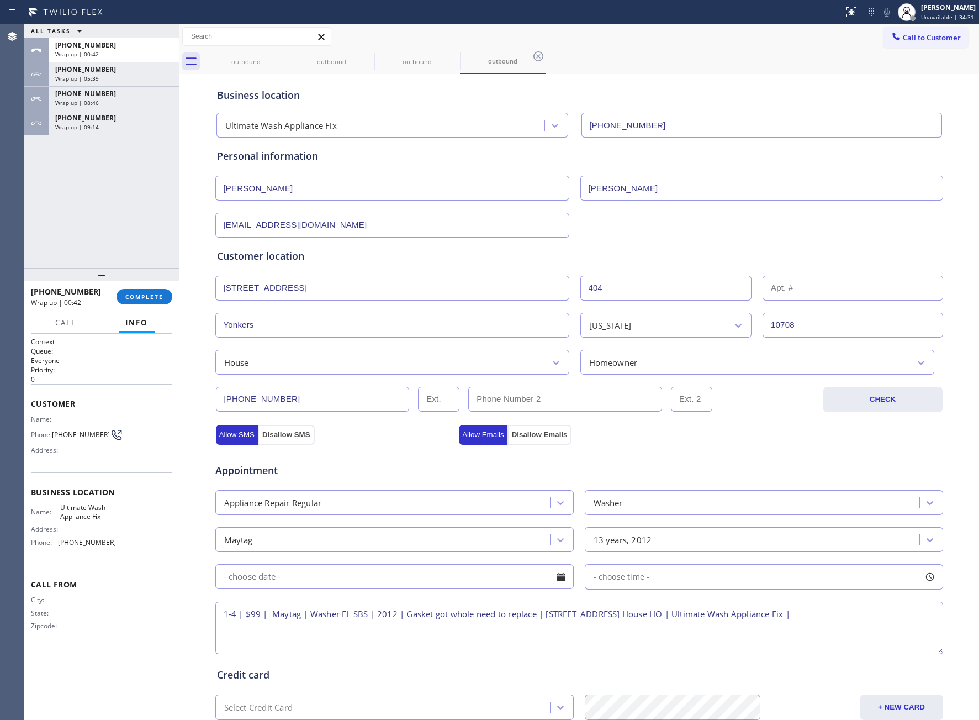
drag, startPoint x: 897, startPoint y: 627, endPoint x: 907, endPoint y: 629, distance: 10.1
click at [897, 627] on textarea "1-4 | $99 | Maytag | Washer FL SBS | 2012 | Gasket got whole need to replace | …" at bounding box center [579, 628] width 728 height 52
paste textarea "Please call 30 minutes prior to arrival."
click at [355, 634] on textarea "1-4 | $99 | Maytag | Washer FL SBS | 2012 | Gasket got whole need to replace | …" at bounding box center [579, 628] width 728 height 52
paste textarea "[PHONE_NUMBER] [PERSON_NAME]"
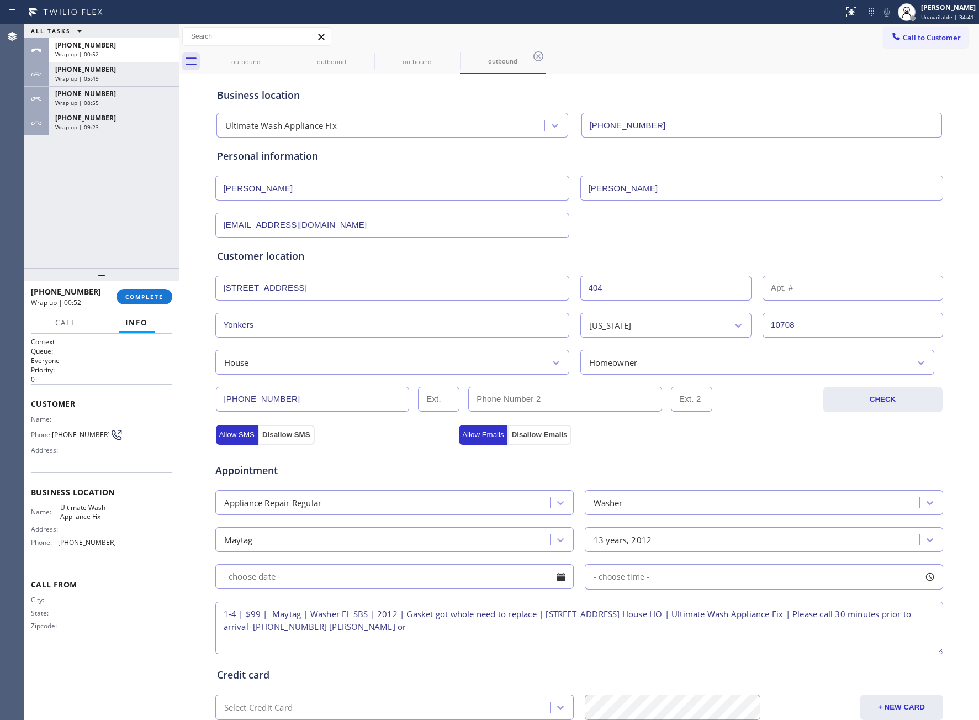
click at [476, 635] on textarea "1-4 | $99 | Maytag | Washer FL SBS | 2012 | Gasket got whole need to replace | …" at bounding box center [579, 628] width 728 height 52
paste textarea "8133677554 [PERSON_NAME]"
click at [609, 617] on textarea "1-4 | $99 | Maytag | Washer FL SBS | 2012 | Gasket got whole need to replace | …" at bounding box center [579, 628] width 728 height 52
type textarea "1-4 | $99 | Maytag | Washer FL SBS | 2012 | Gasket got whole need to replace | …"
click at [363, 577] on input "text" at bounding box center [394, 576] width 359 height 25
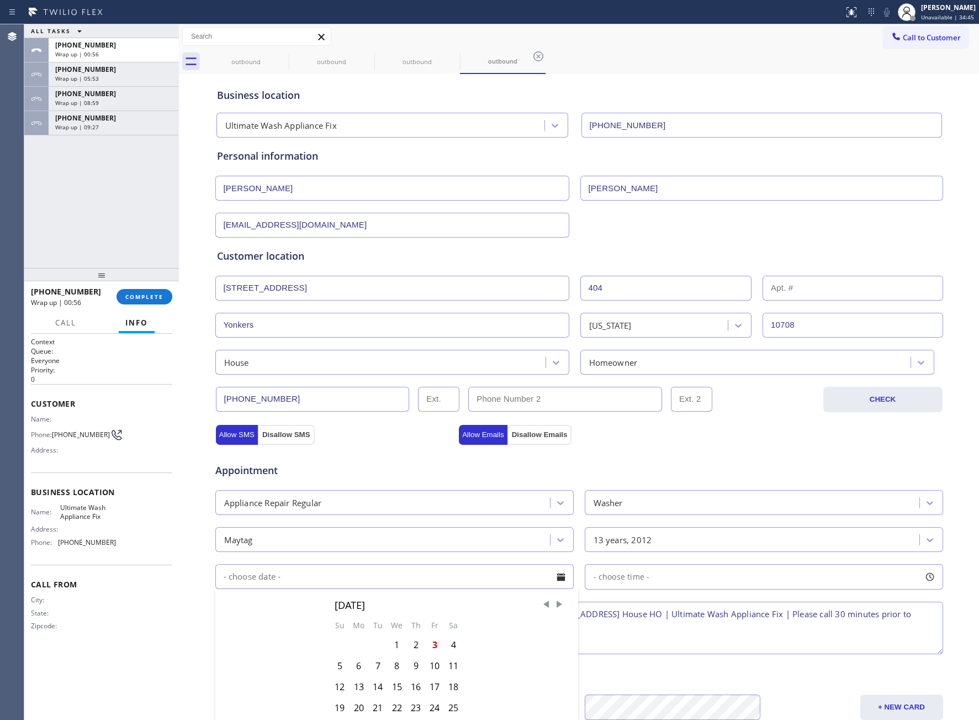
scroll to position [83, 0]
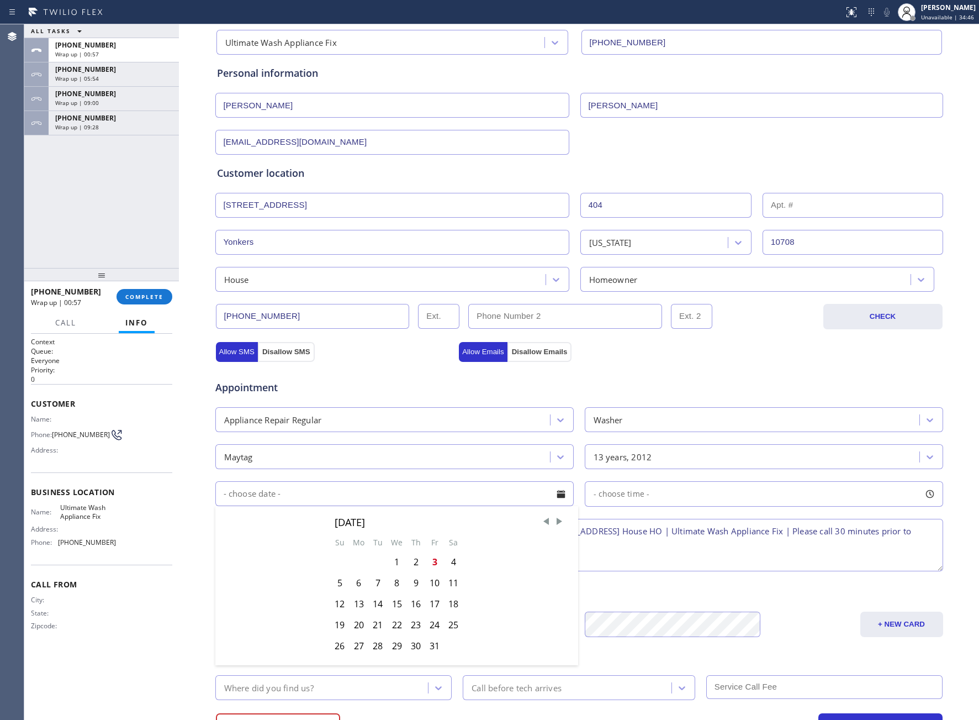
click at [449, 569] on div "4" at bounding box center [453, 561] width 19 height 21
type input "[DATE]"
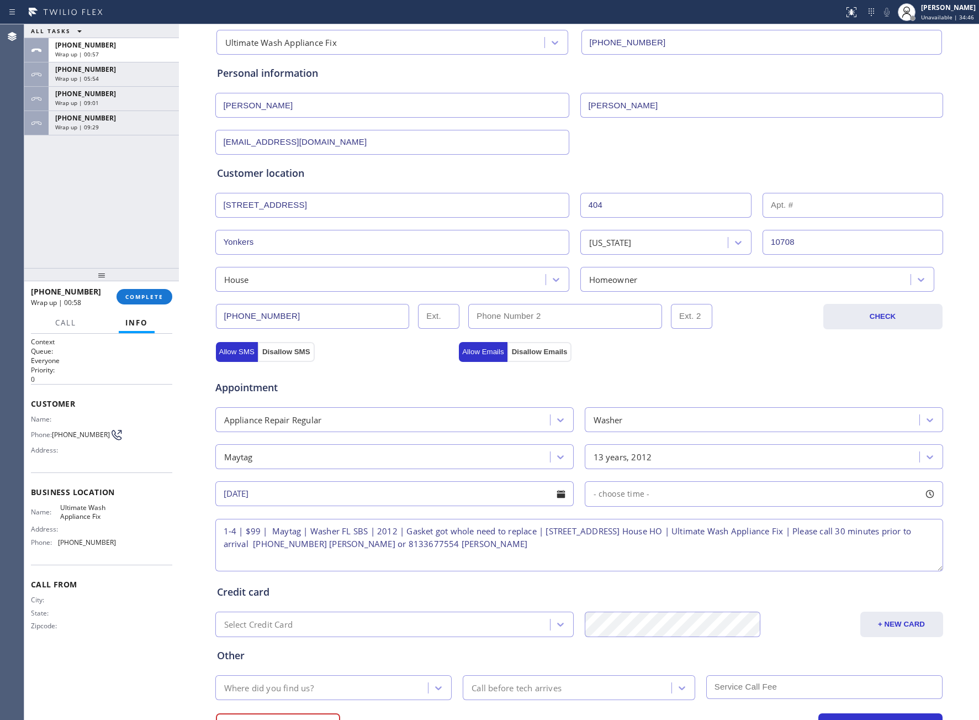
click at [612, 494] on span "- choose time -" at bounding box center [622, 493] width 56 height 10
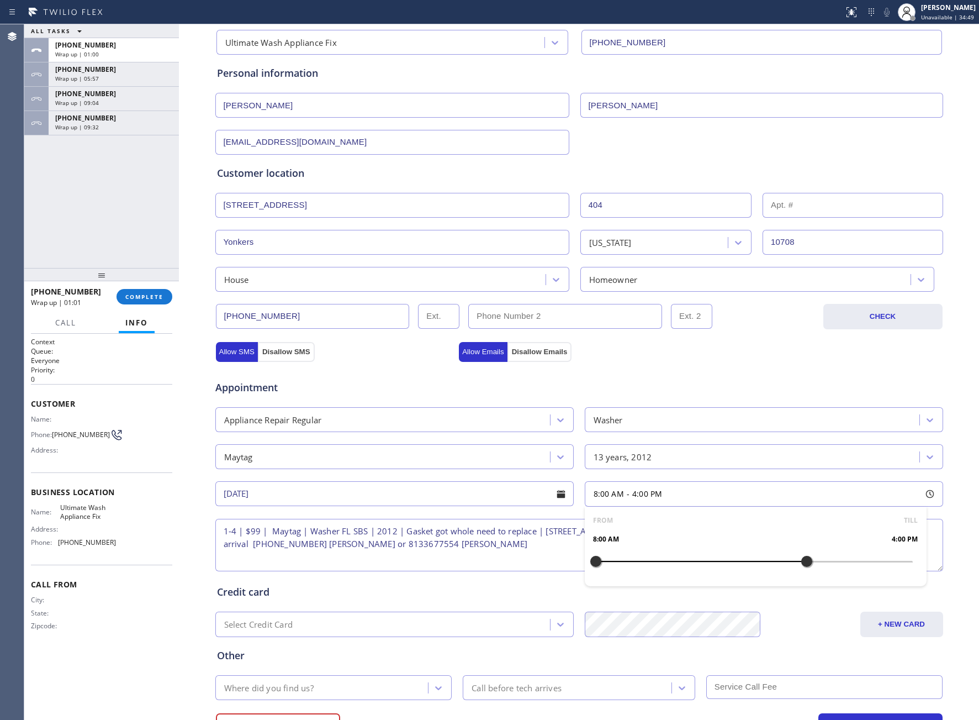
drag, startPoint x: 676, startPoint y: 570, endPoint x: 804, endPoint y: 576, distance: 127.7
click at [804, 573] on div at bounding box center [806, 561] width 13 height 23
drag, startPoint x: 589, startPoint y: 567, endPoint x: 716, endPoint y: 584, distance: 128.1
click at [716, 584] on div "FROM TILL 1:00 PM 4:00 PM" at bounding box center [756, 547] width 342 height 80
click at [557, 317] on input "text" at bounding box center [565, 316] width 194 height 25
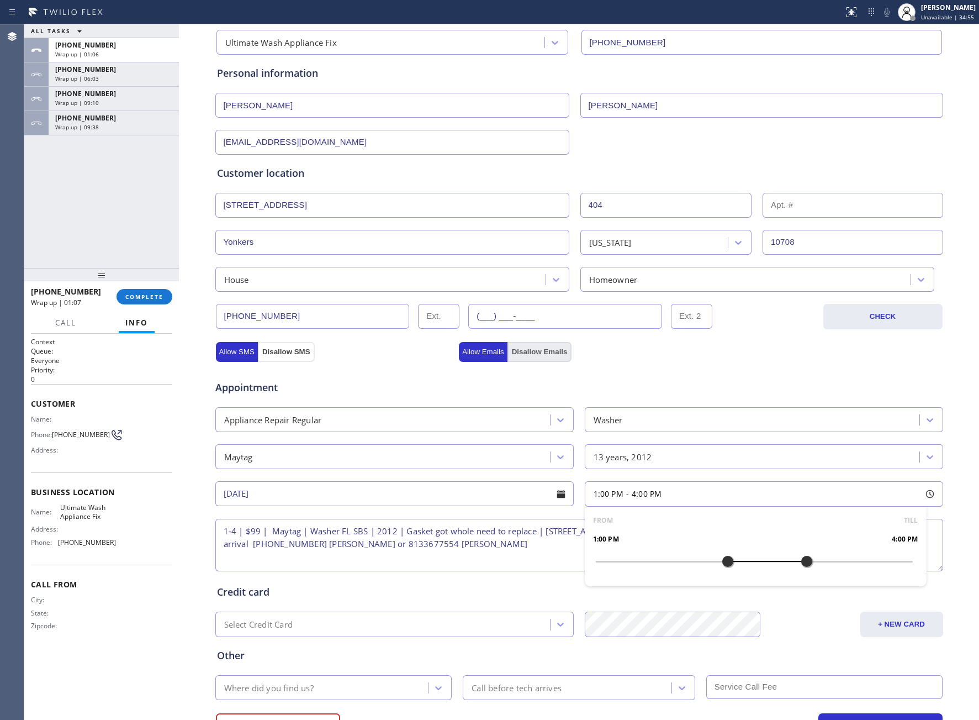
paste input "813) 367-7554"
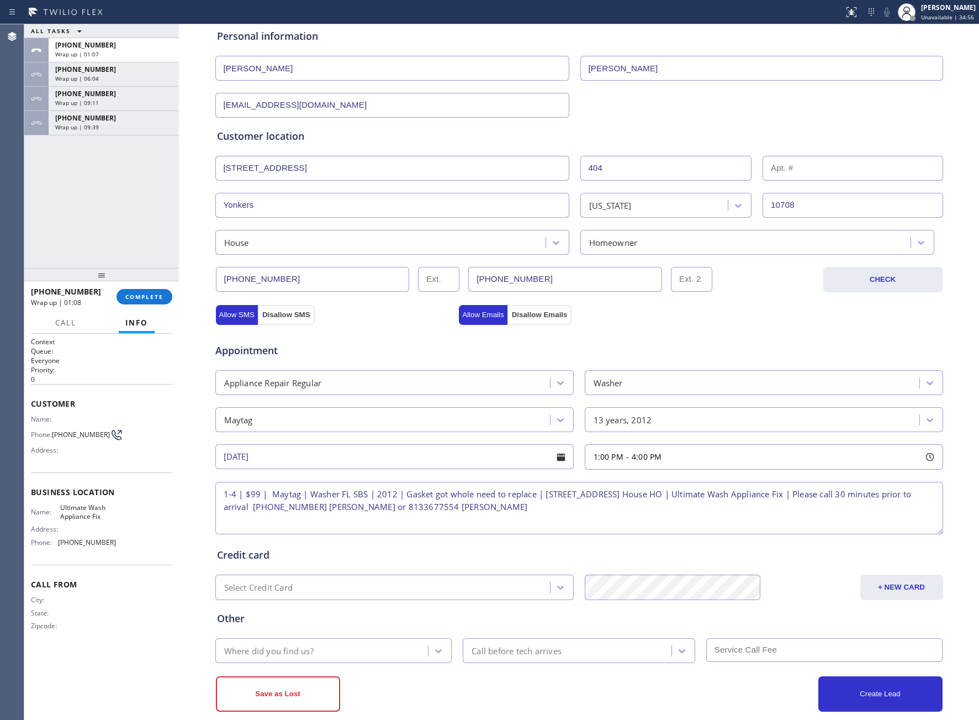
scroll to position [140, 0]
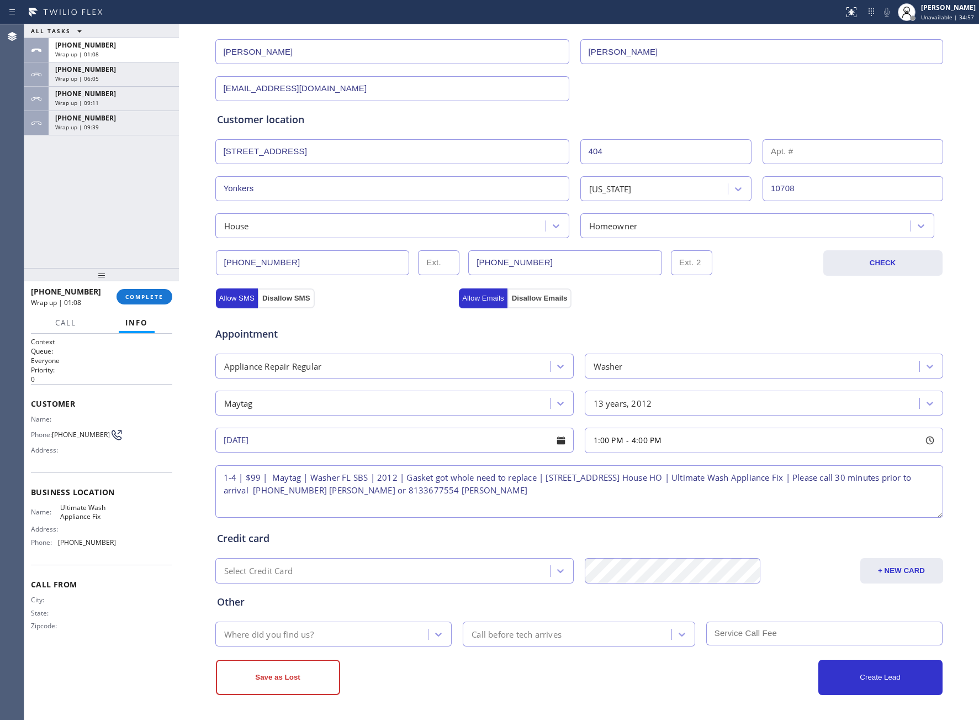
type input "[PHONE_NUMBER]"
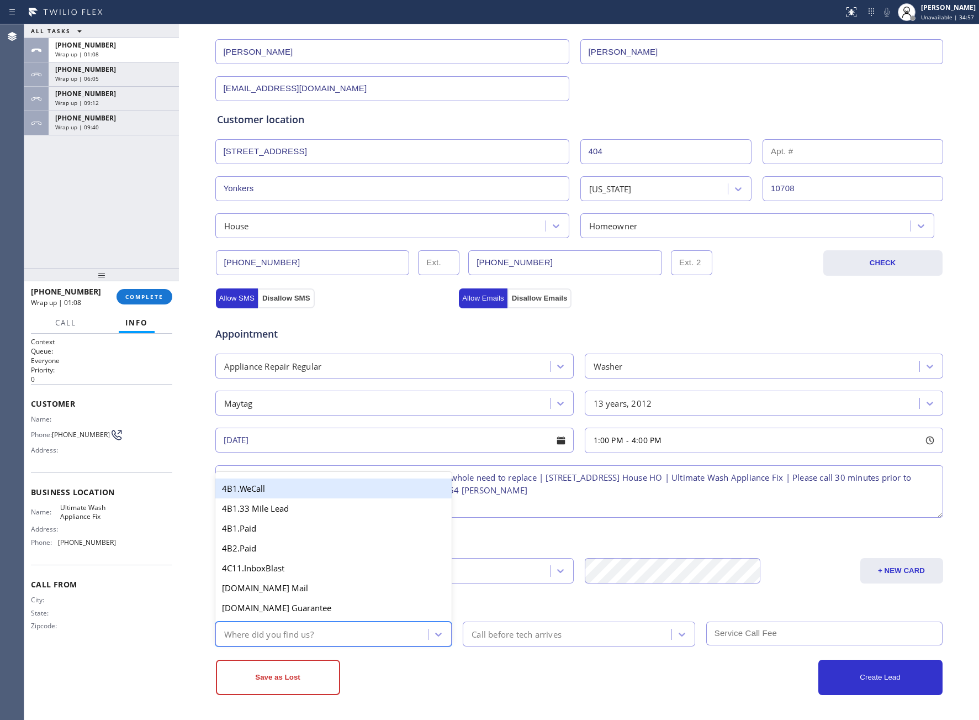
click at [368, 641] on div "Where did you find us?" at bounding box center [324, 633] width 210 height 19
type input "go"
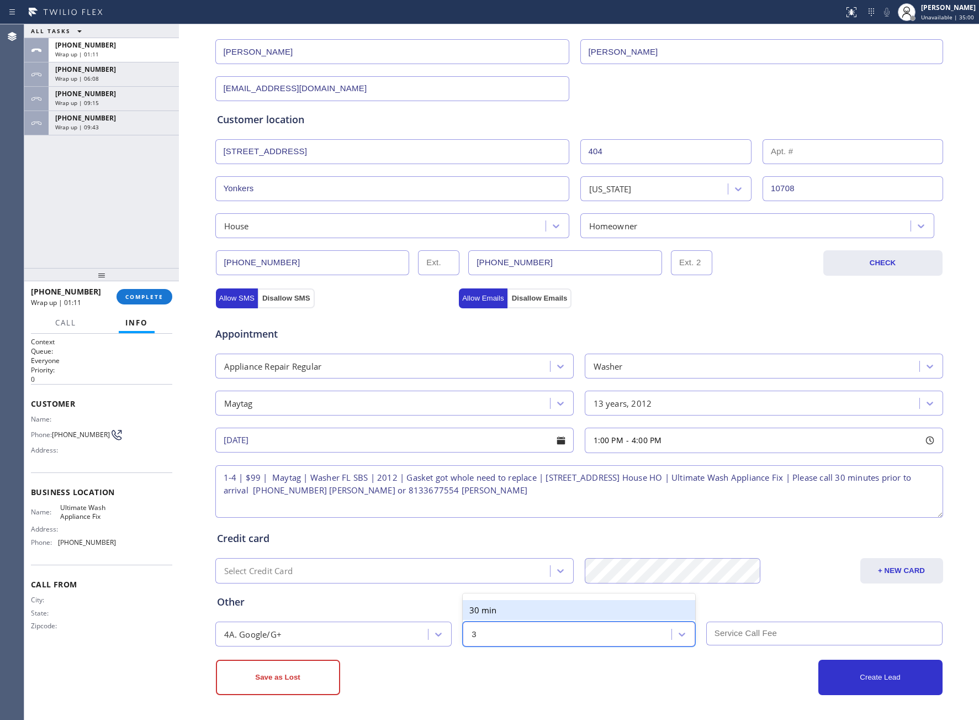
type input "30"
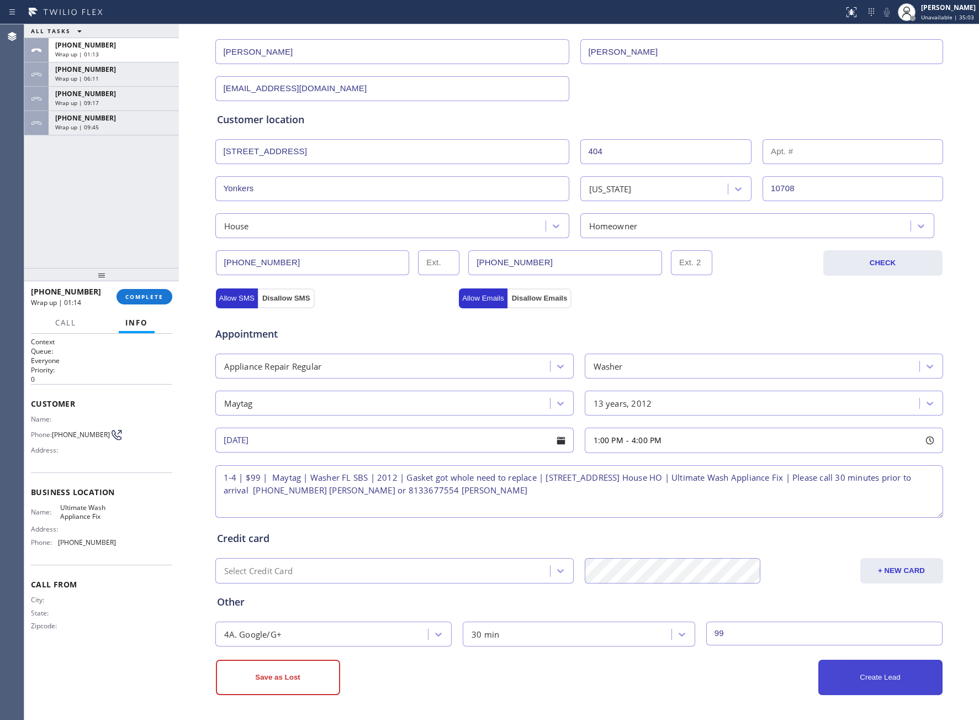
type input "99"
click at [847, 690] on button "Create Lead" at bounding box center [881, 677] width 124 height 35
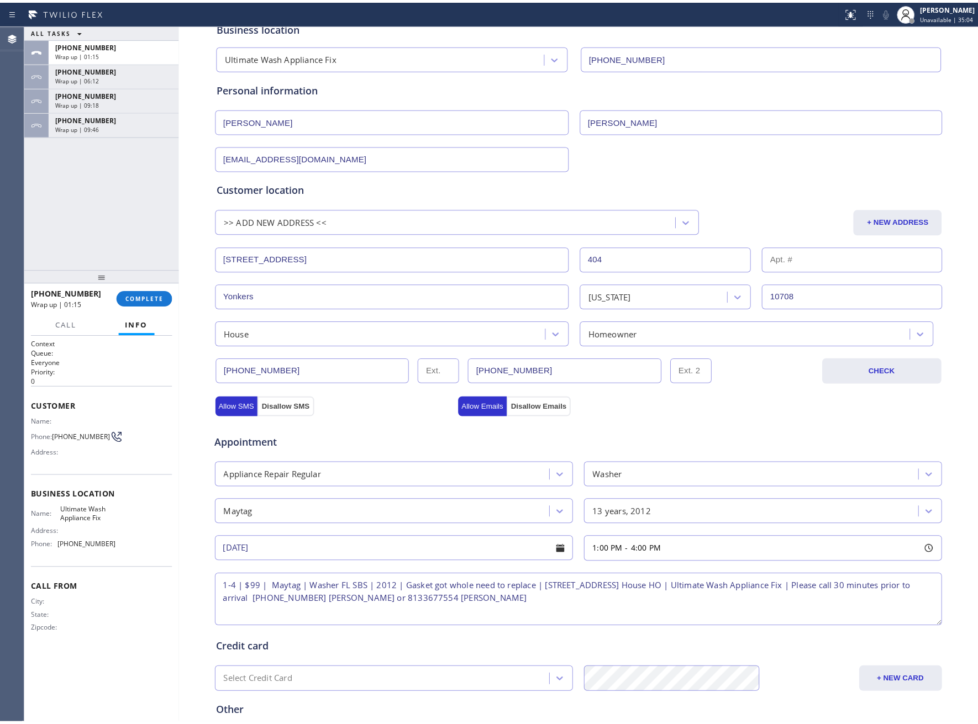
scroll to position [0, 0]
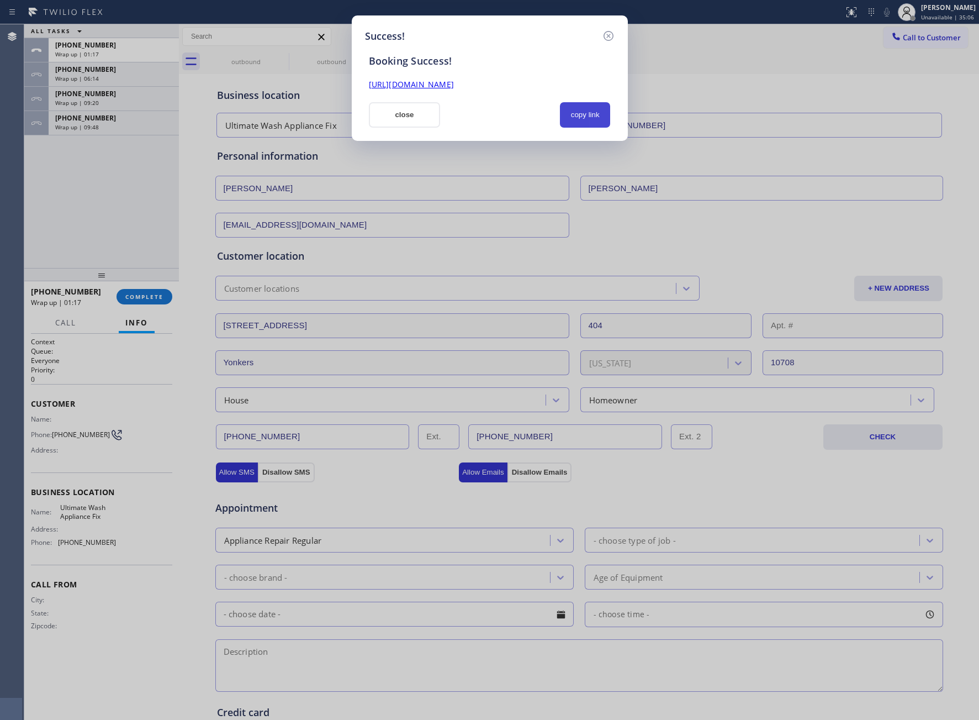
click at [594, 107] on button "copy link" at bounding box center [585, 114] width 51 height 25
drag, startPoint x: 50, startPoint y: 196, endPoint x: 53, endPoint y: 28, distance: 168.0
click at [54, 185] on div "Success! Booking Success! [URL][DOMAIN_NAME] close copy link" at bounding box center [489, 360] width 979 height 720
click at [395, 108] on button "close" at bounding box center [405, 114] width 72 height 25
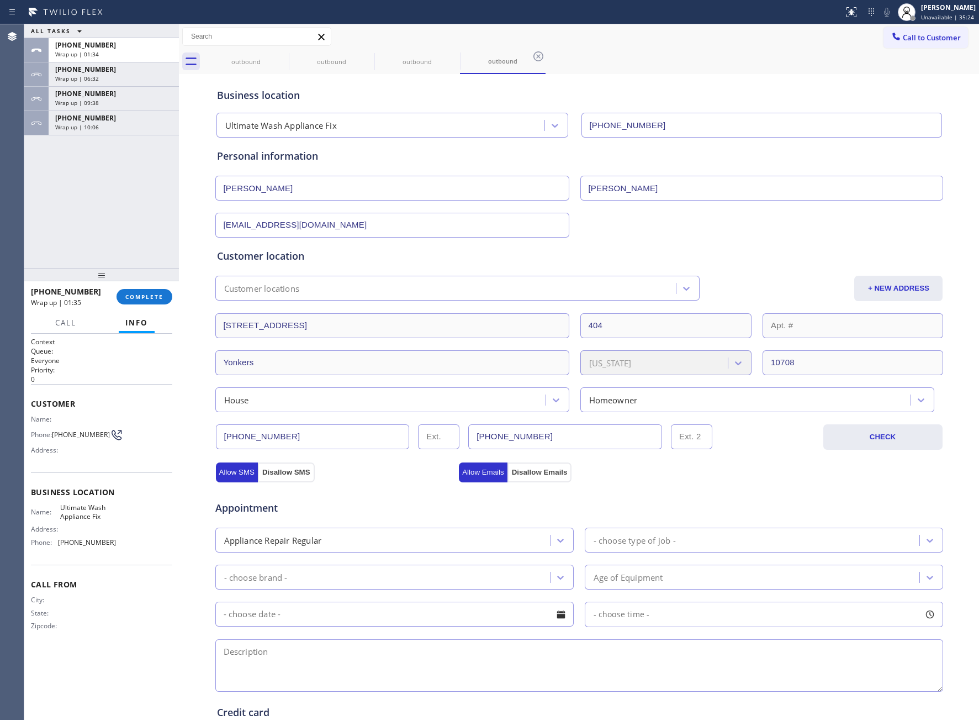
drag, startPoint x: 922, startPoint y: 37, endPoint x: 505, endPoint y: 275, distance: 479.8
click at [921, 37] on span "Call to Customer" at bounding box center [932, 38] width 58 height 10
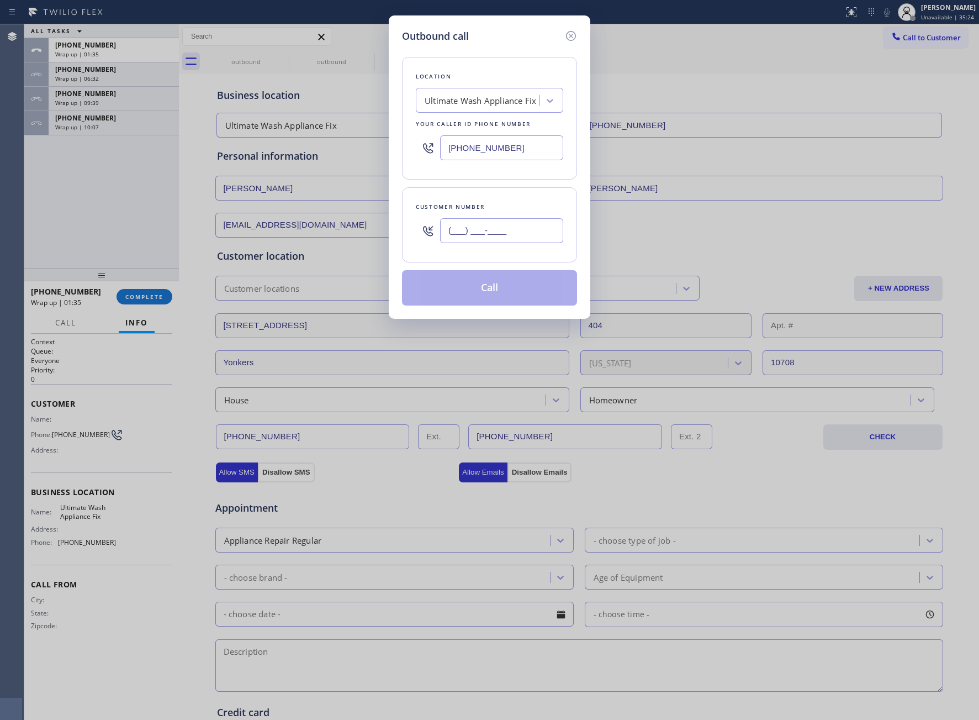
click at [502, 243] on input "(___) ___-____" at bounding box center [501, 230] width 123 height 25
paste input "277) 327-485"
type input "(277) 327-485_"
drag, startPoint x: 468, startPoint y: 158, endPoint x: 486, endPoint y: 175, distance: 24.6
click at [470, 158] on input "[PHONE_NUMBER]" at bounding box center [501, 147] width 123 height 25
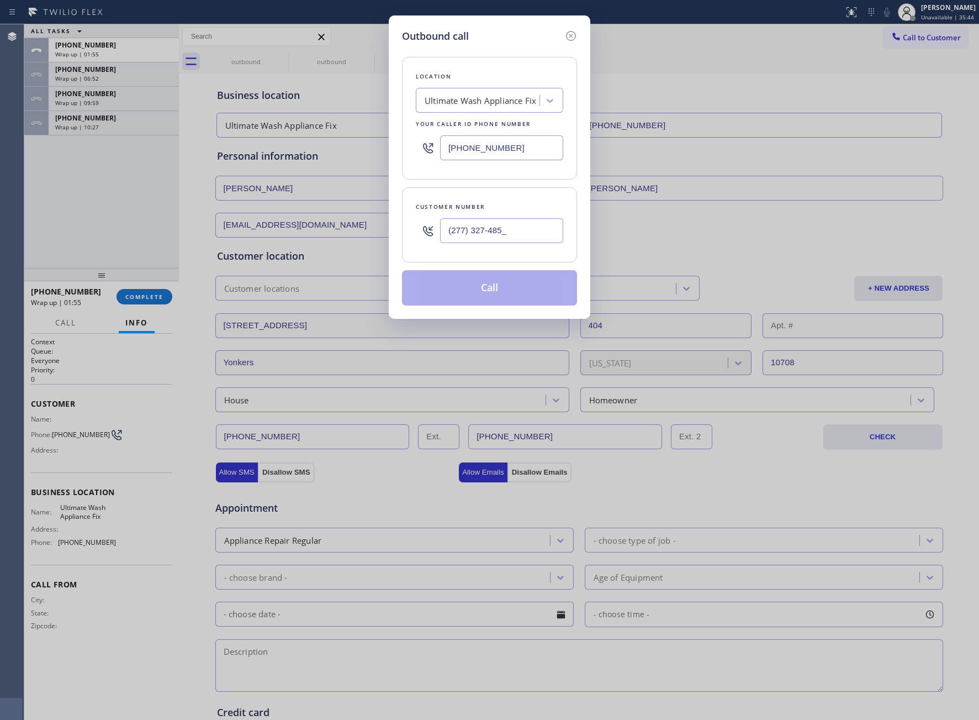
paste input "206) 590-4500"
type input "[PHONE_NUMBER]"
click at [46, 267] on div "Outbound call Location [GEOGRAPHIC_DATA] Viking Appliance Your caller id phone …" at bounding box center [489, 360] width 979 height 720
click at [479, 231] on input "(277) 327-485_" at bounding box center [501, 230] width 123 height 25
paste input "text"
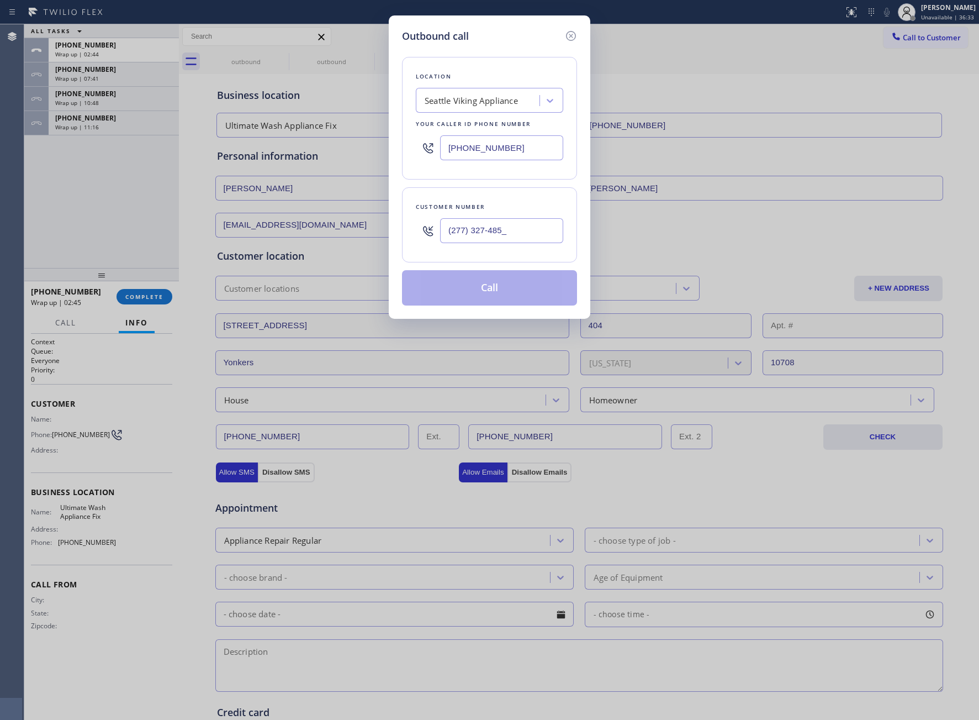
click at [77, 211] on div "Outbound call Location [GEOGRAPHIC_DATA] Viking Appliance Your caller id phone …" at bounding box center [489, 360] width 979 height 720
click at [565, 41] on icon at bounding box center [571, 35] width 13 height 13
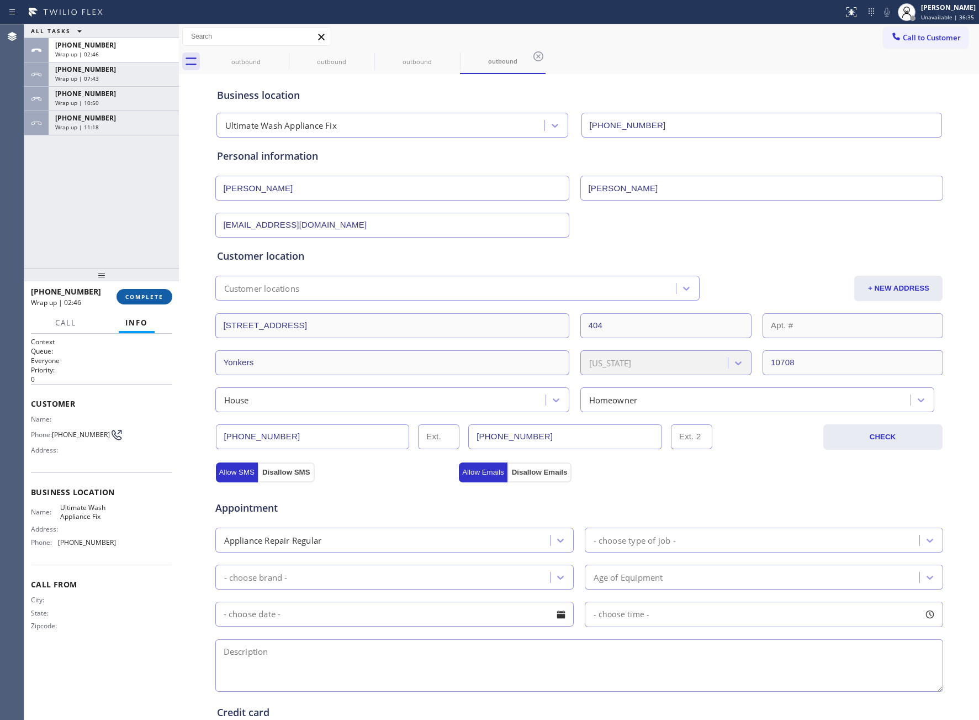
click at [147, 295] on span "COMPLETE" at bounding box center [144, 297] width 38 height 8
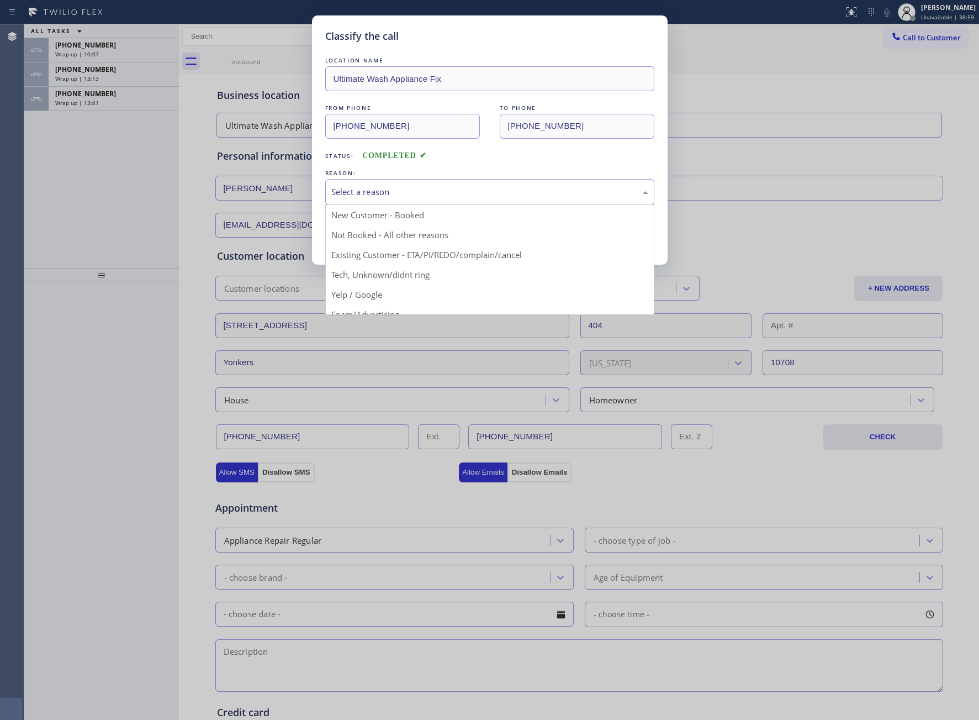
click at [393, 194] on div "Select a reason" at bounding box center [489, 192] width 317 height 13
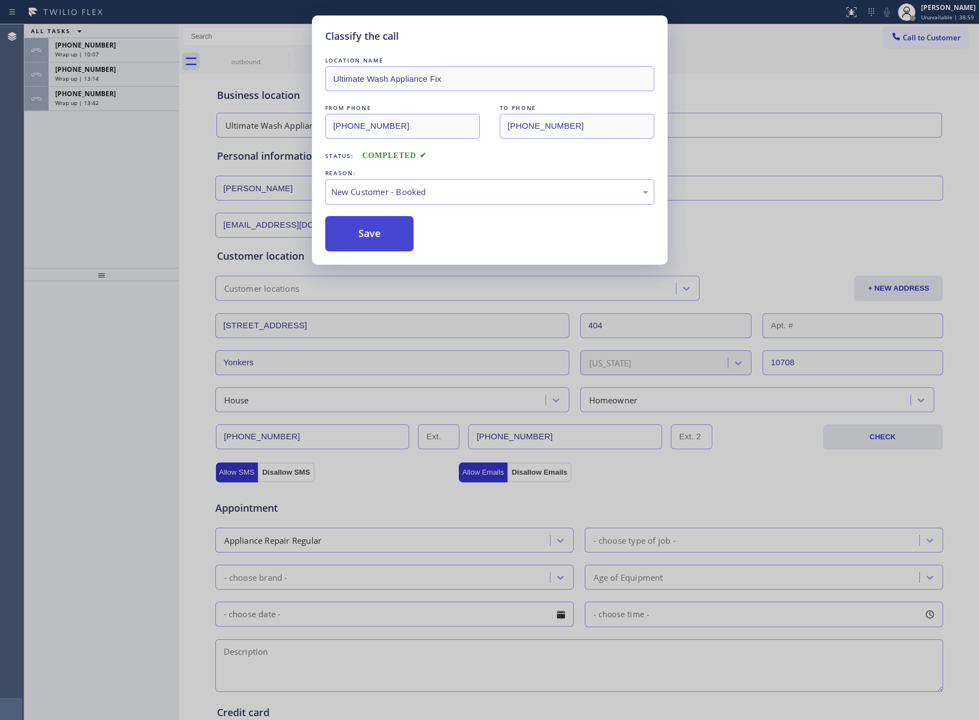
click at [373, 229] on button "Save" at bounding box center [369, 233] width 89 height 35
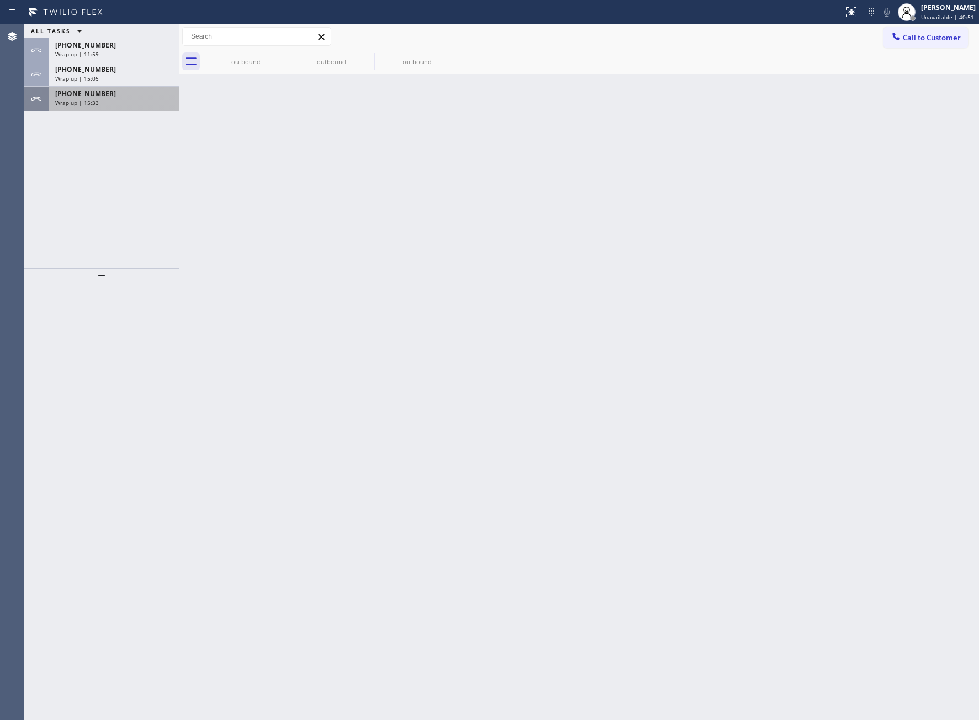
click at [129, 103] on div "Wrap up | 15:33" at bounding box center [113, 103] width 117 height 8
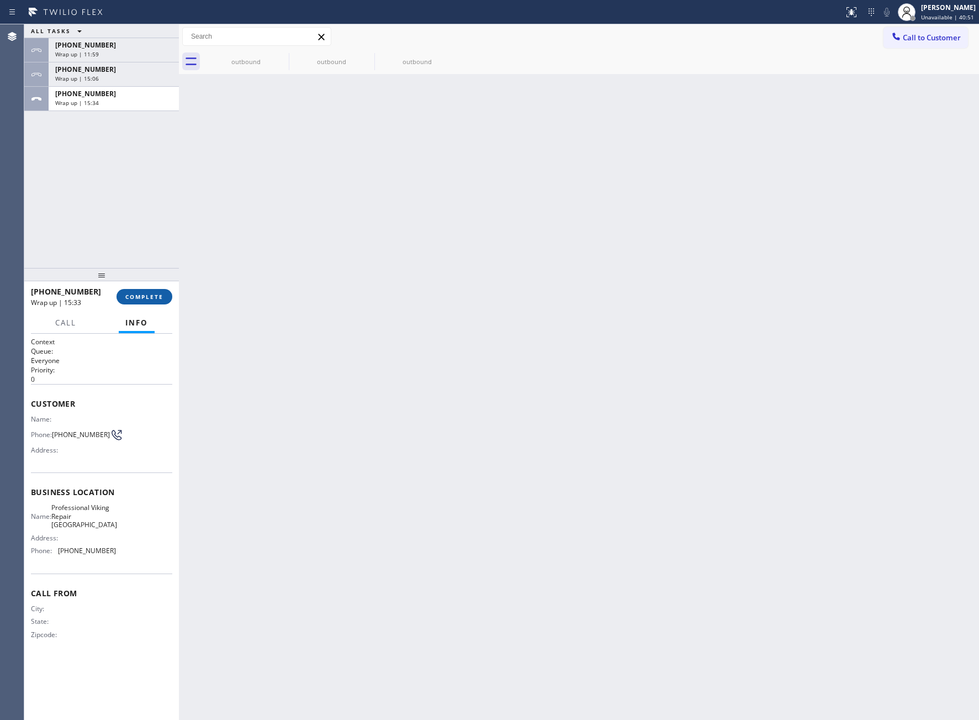
click at [161, 294] on span "COMPLETE" at bounding box center [144, 297] width 38 height 8
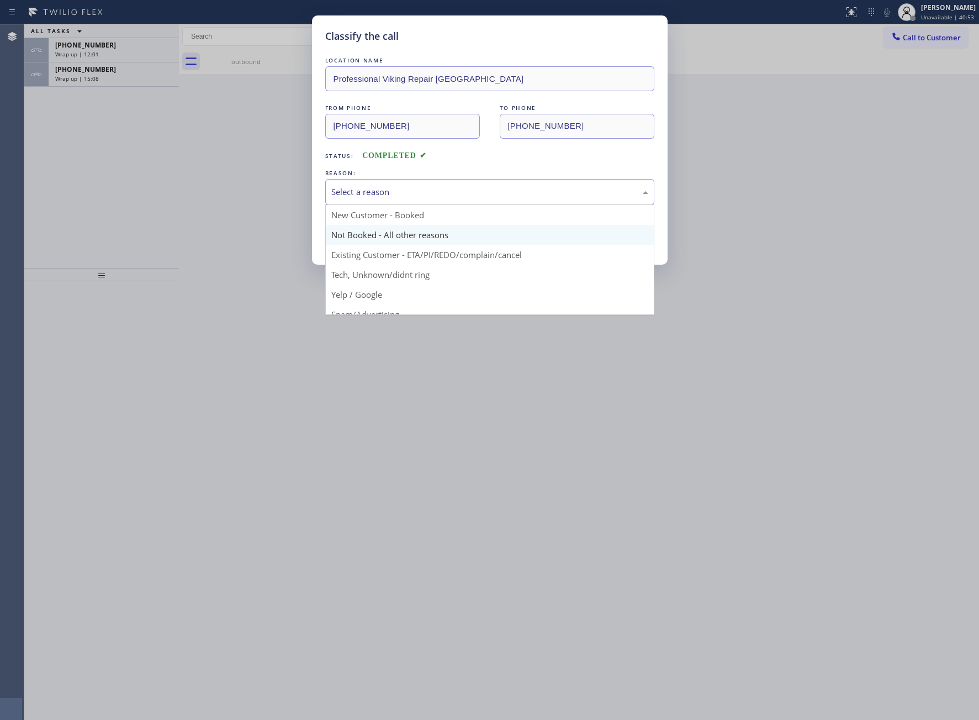
drag, startPoint x: 366, startPoint y: 191, endPoint x: 371, endPoint y: 241, distance: 50.5
click at [368, 198] on div "Select a reason" at bounding box center [489, 192] width 317 height 13
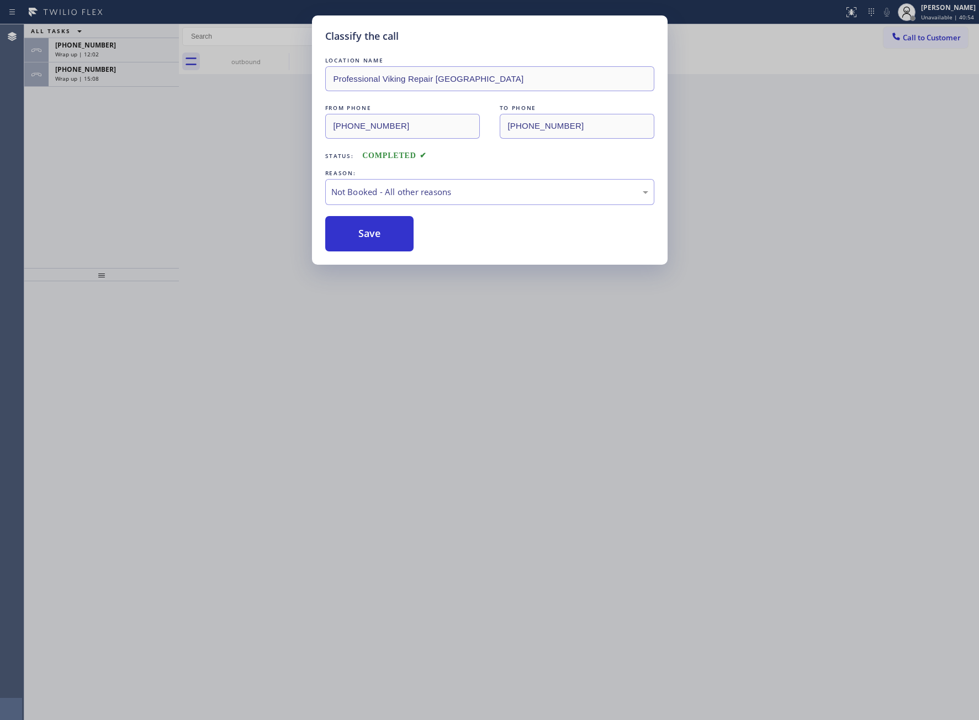
click at [371, 241] on button "Save" at bounding box center [369, 233] width 89 height 35
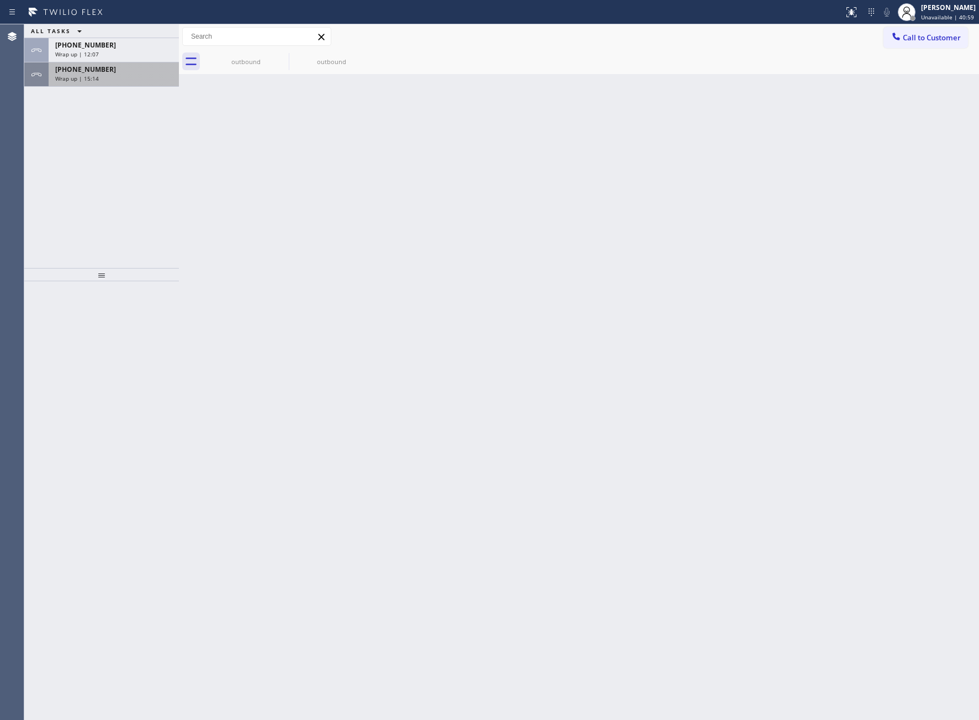
click at [126, 71] on div "[PHONE_NUMBER]" at bounding box center [113, 69] width 117 height 9
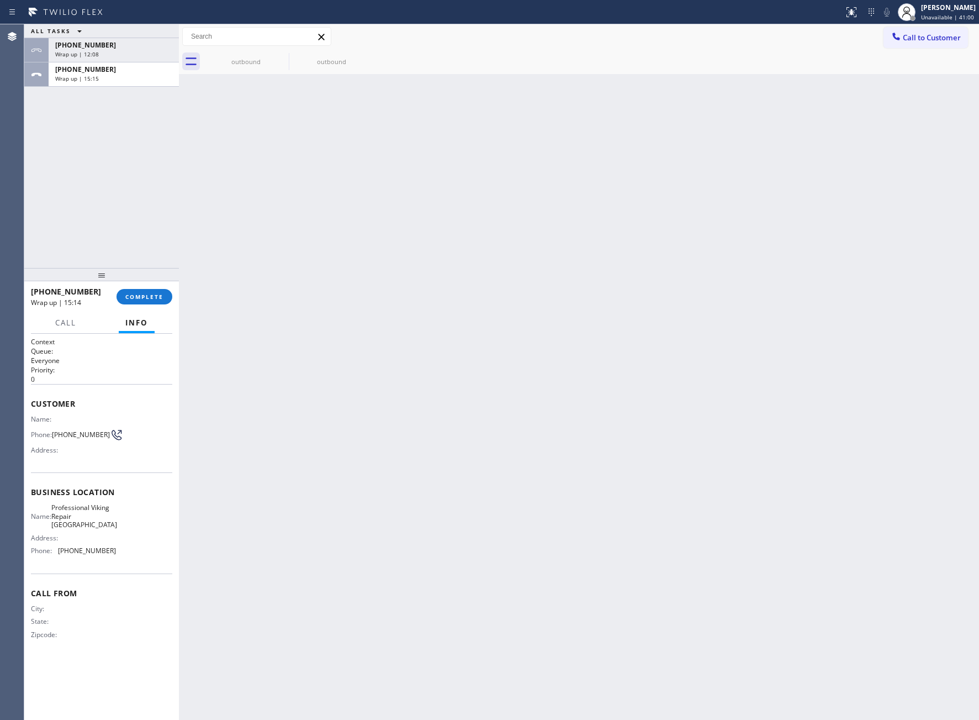
click at [146, 284] on div "[PHONE_NUMBER] Wrap up | 15:14 COMPLETE" at bounding box center [101, 296] width 141 height 29
click at [148, 295] on span "COMPLETE" at bounding box center [144, 297] width 38 height 8
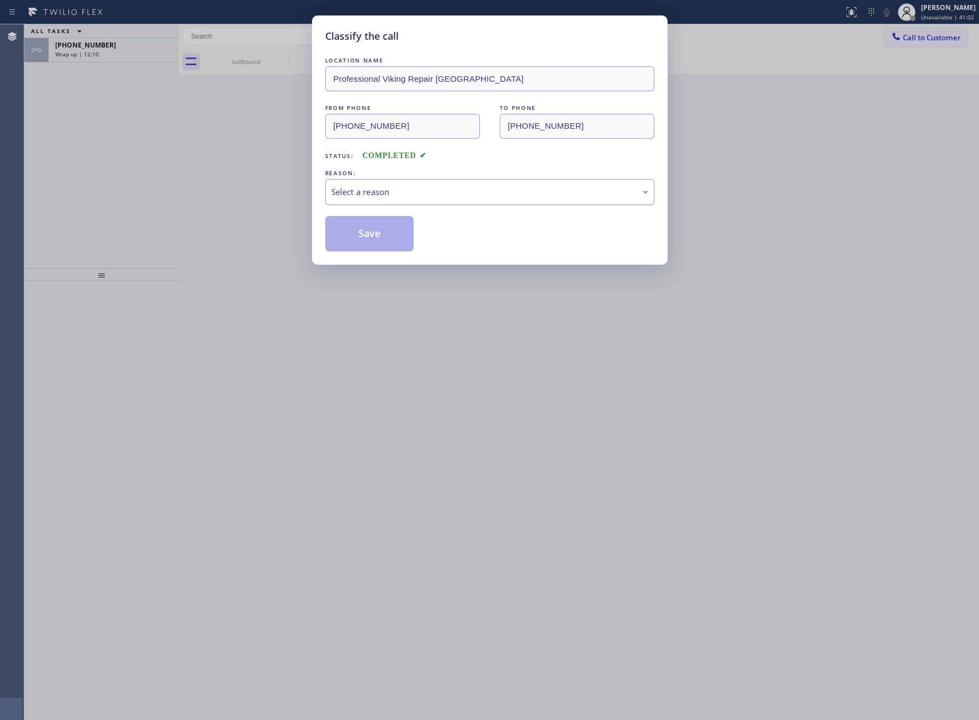
click at [389, 198] on div "Select a reason" at bounding box center [489, 192] width 317 height 13
click at [386, 229] on button "Save" at bounding box center [369, 233] width 89 height 35
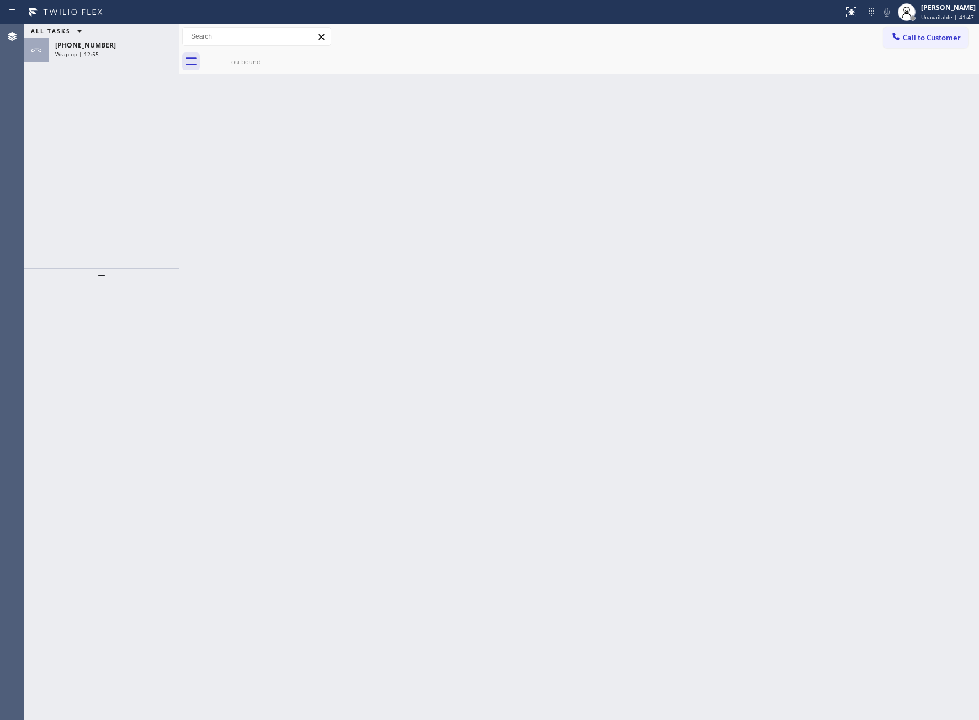
click at [136, 62] on div "[PHONE_NUMBER] Wrap up | 12:55" at bounding box center [101, 50] width 155 height 24
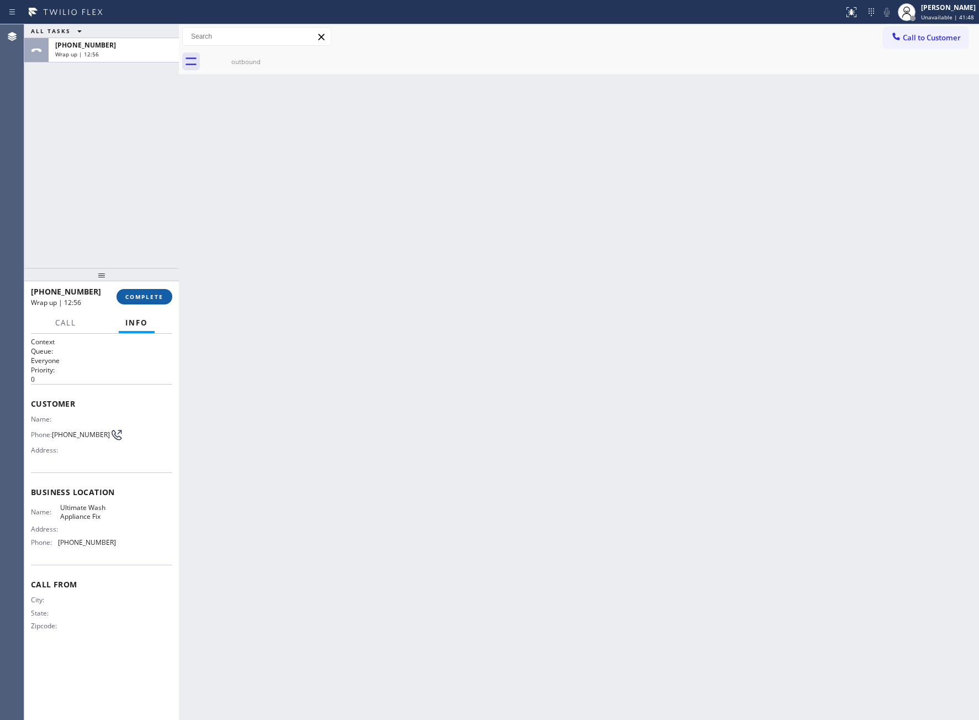
click at [156, 295] on span "COMPLETE" at bounding box center [144, 297] width 38 height 8
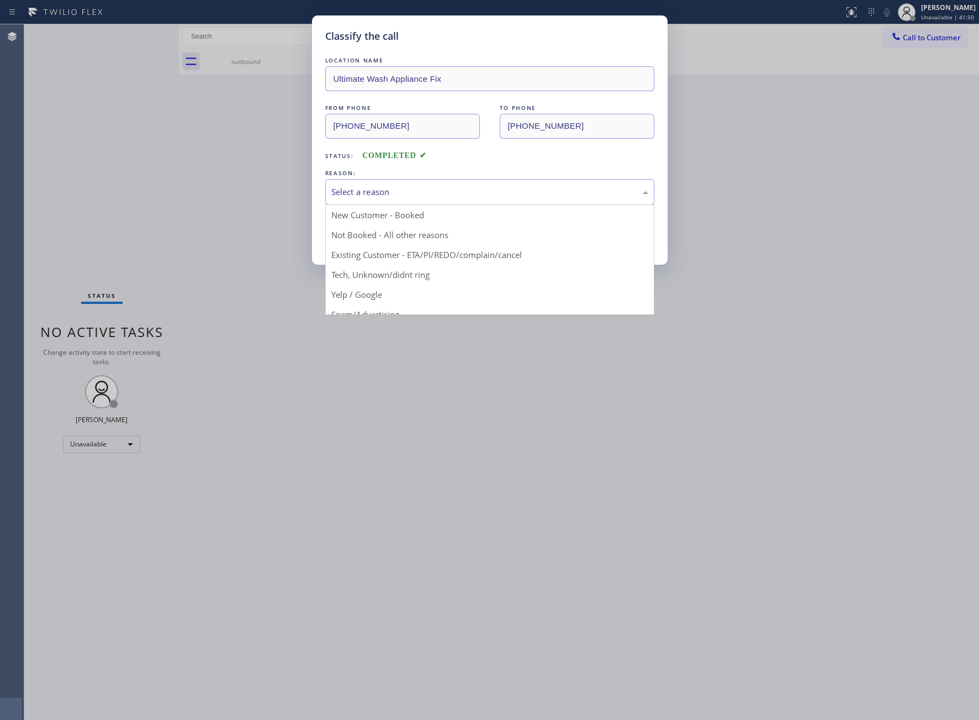
drag, startPoint x: 398, startPoint y: 187, endPoint x: 398, endPoint y: 199, distance: 11.6
click at [398, 196] on div "Select a reason" at bounding box center [489, 192] width 317 height 13
drag, startPoint x: 389, startPoint y: 209, endPoint x: 387, endPoint y: 218, distance: 9.3
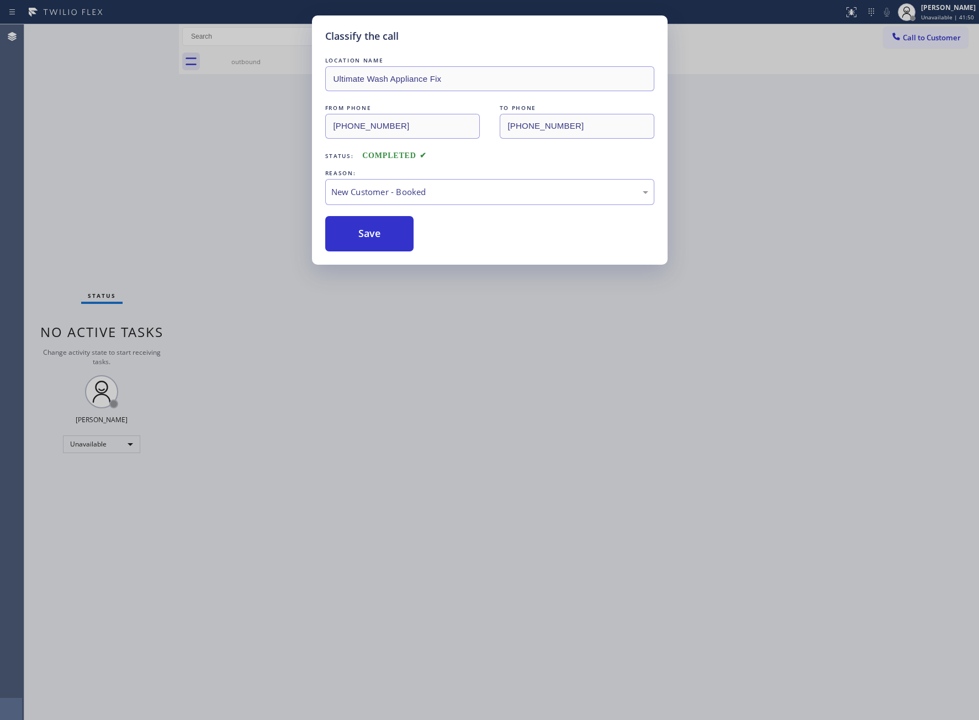
drag, startPoint x: 368, startPoint y: 251, endPoint x: 526, endPoint y: 503, distance: 297.3
click at [372, 252] on div "Classify the call LOCATION NAME Ultimate Wash Appliance Fix FROM PHONE [PHONE_N…" at bounding box center [490, 139] width 356 height 249
click at [401, 247] on button "Save" at bounding box center [369, 233] width 89 height 35
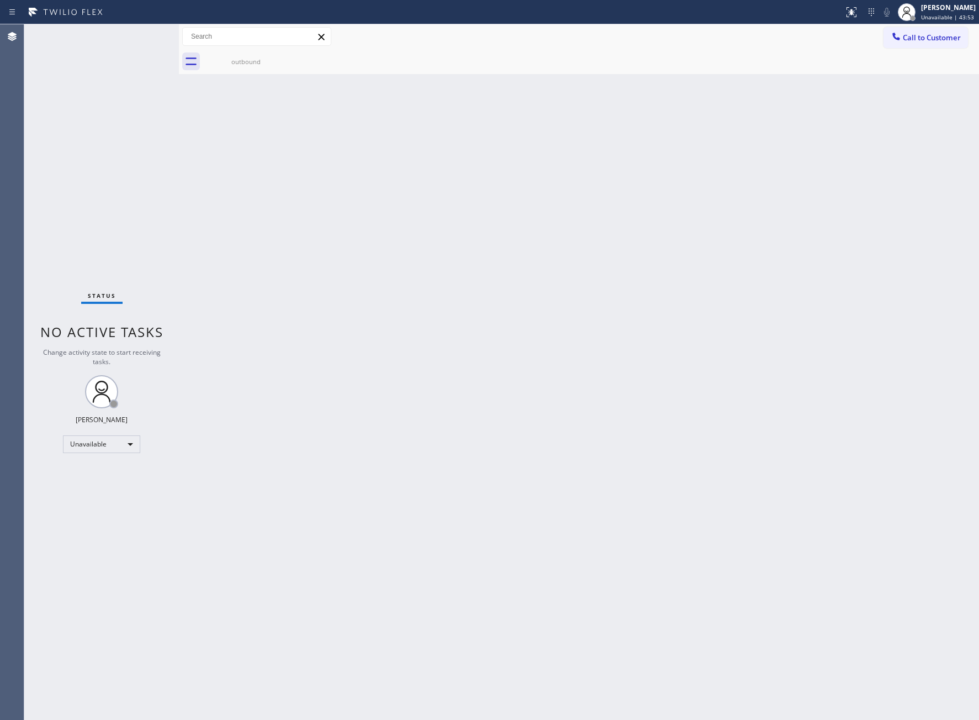
drag, startPoint x: 67, startPoint y: 171, endPoint x: 403, endPoint y: 8, distance: 373.1
click at [67, 170] on div "Status No active tasks Change activity state to start receiving tasks. [PERSON_…" at bounding box center [101, 371] width 155 height 695
click at [924, 29] on button "Call to Customer" at bounding box center [926, 37] width 85 height 21
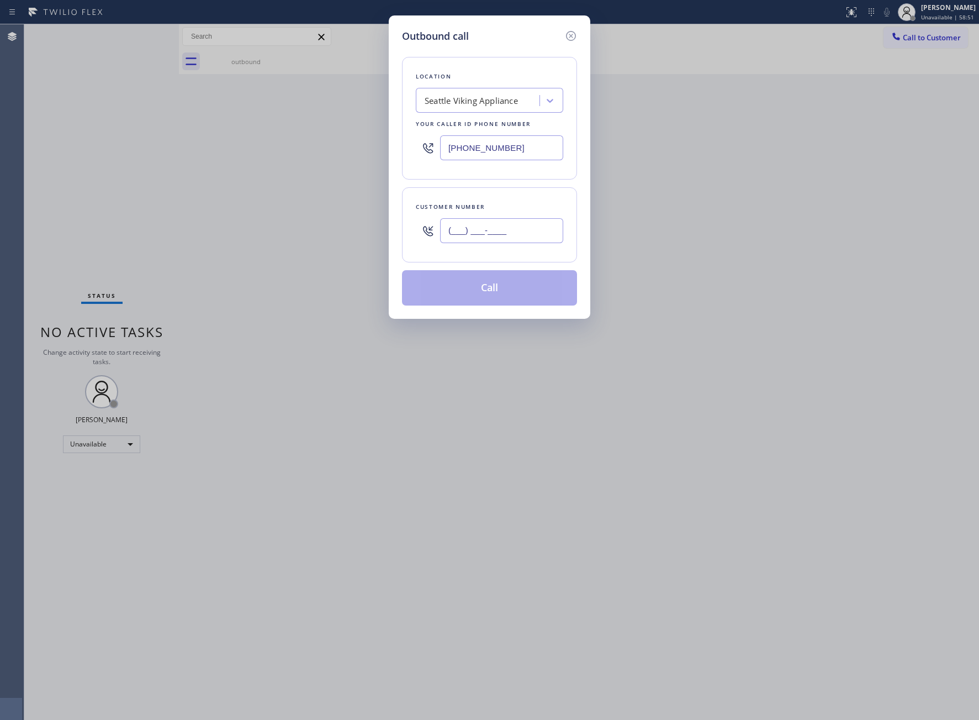
click at [531, 243] on input "(___) ___-____" at bounding box center [501, 230] width 123 height 25
paste input "363) 201-8087"
type input "[PHONE_NUMBER]"
click at [527, 295] on button "Call" at bounding box center [489, 287] width 175 height 35
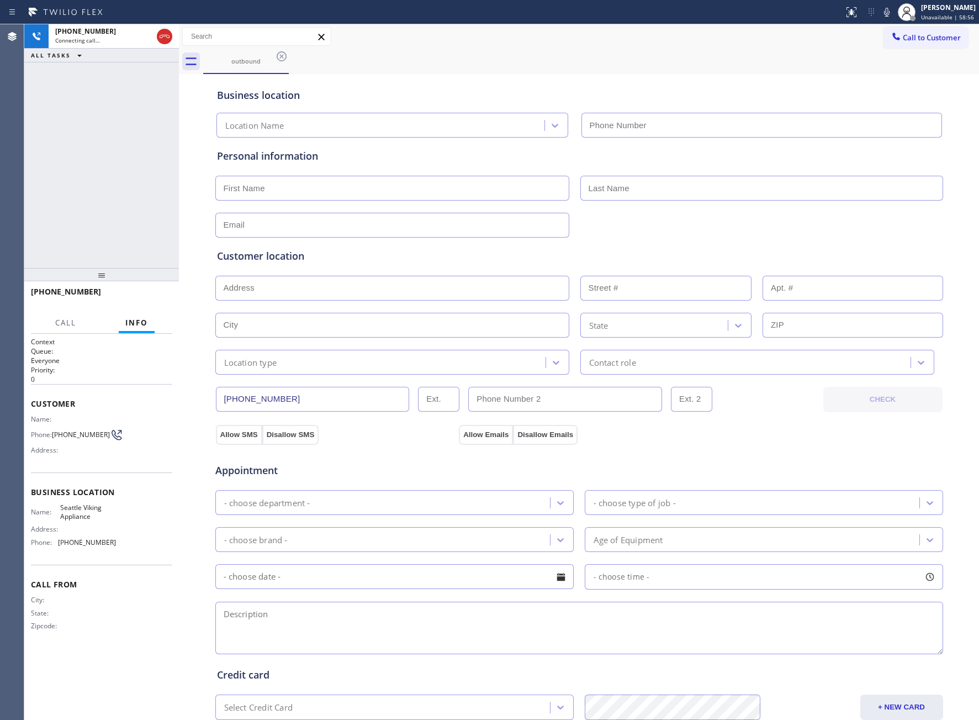
type input "[PHONE_NUMBER]"
click at [39, 179] on div "[PHONE_NUMBER] Live | 00:09 ALL TASKS ALL TASKS ACTIVE TASKS TASKS IN WRAP UP" at bounding box center [101, 146] width 155 height 244
click at [166, 297] on button "HANG UP" at bounding box center [146, 296] width 51 height 15
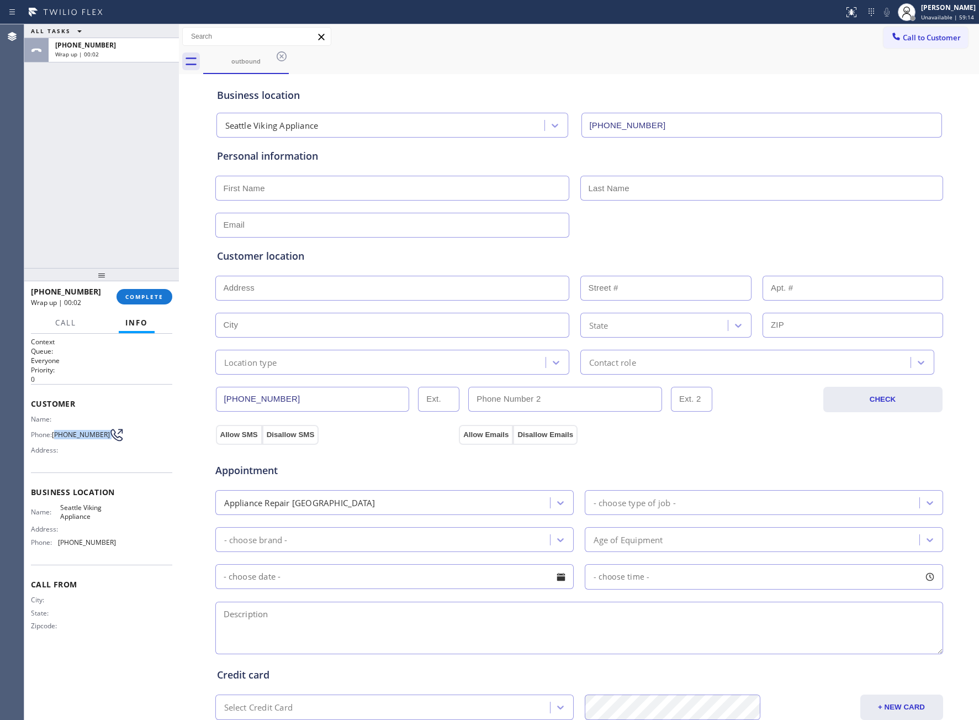
drag, startPoint x: 57, startPoint y: 435, endPoint x: 103, endPoint y: 436, distance: 45.9
click at [103, 436] on div "Phone: [PHONE_NUMBER]" at bounding box center [73, 434] width 85 height 13
copy div "363) 201-8087"
click at [915, 40] on span "Call to Customer" at bounding box center [932, 38] width 58 height 10
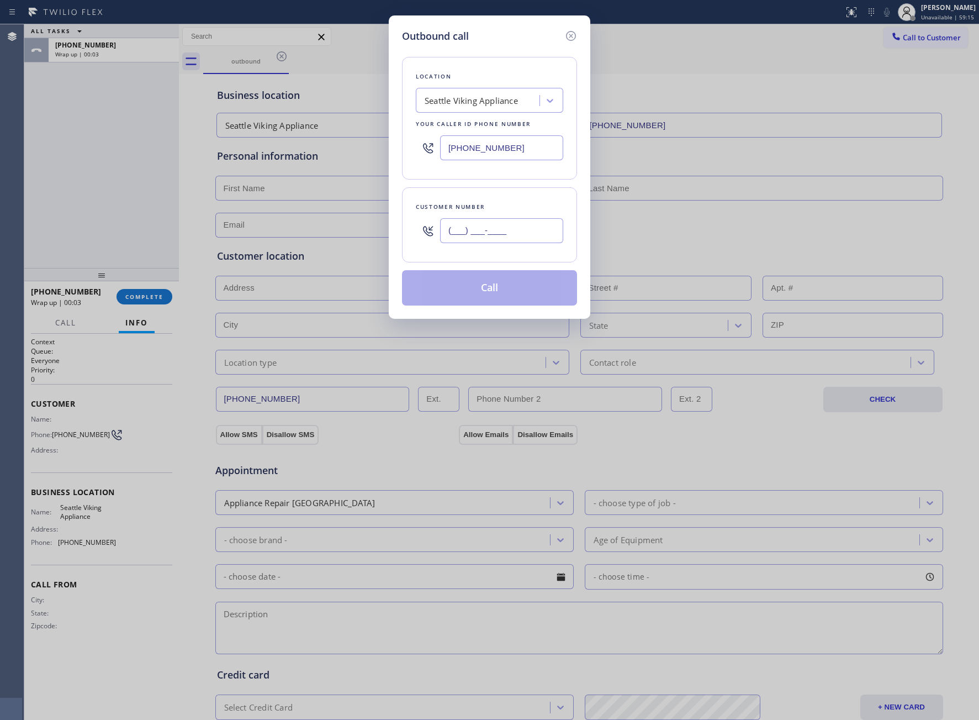
click at [505, 236] on input "(___) ___-____" at bounding box center [501, 230] width 123 height 25
paste input "363) 201-8087"
type input "[PHONE_NUMBER]"
click at [510, 294] on button "Call" at bounding box center [489, 287] width 175 height 35
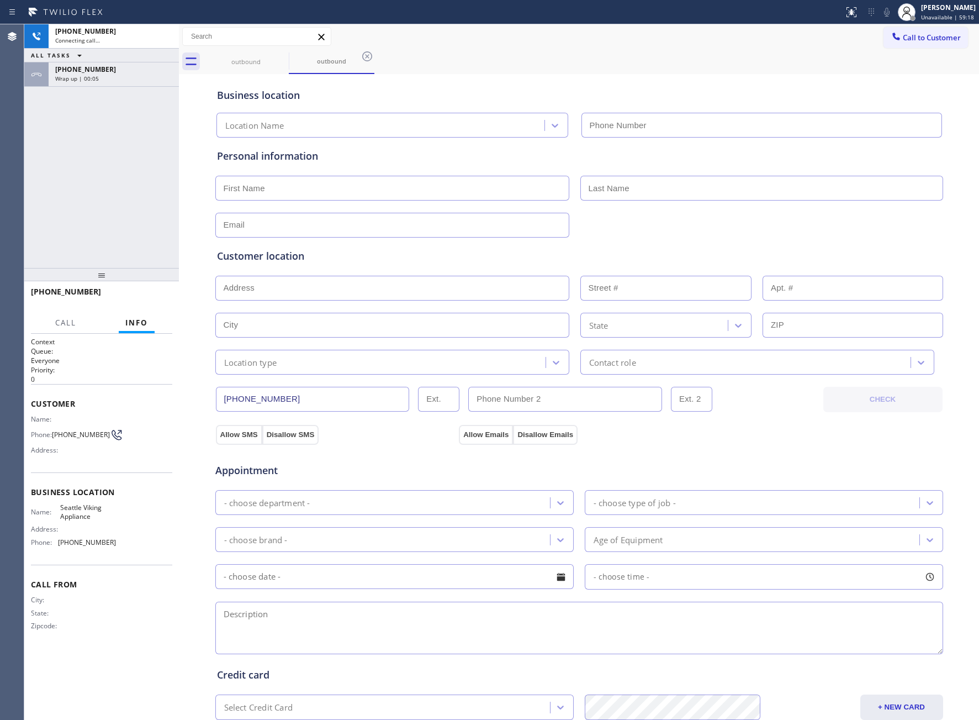
type input "[PHONE_NUMBER]"
click at [87, 160] on div "[PHONE_NUMBER] Live | 00:03 ALL TASKS ALL TASKS ACTIVE TASKS TASKS IN WRAP UP […" at bounding box center [101, 146] width 155 height 244
click at [136, 305] on div "[PHONE_NUMBER] Live | 00:03 HANG UP" at bounding box center [101, 296] width 141 height 29
drag, startPoint x: 147, startPoint y: 291, endPoint x: 602, endPoint y: 219, distance: 460.2
click at [147, 292] on button "HANG UP" at bounding box center [146, 296] width 51 height 15
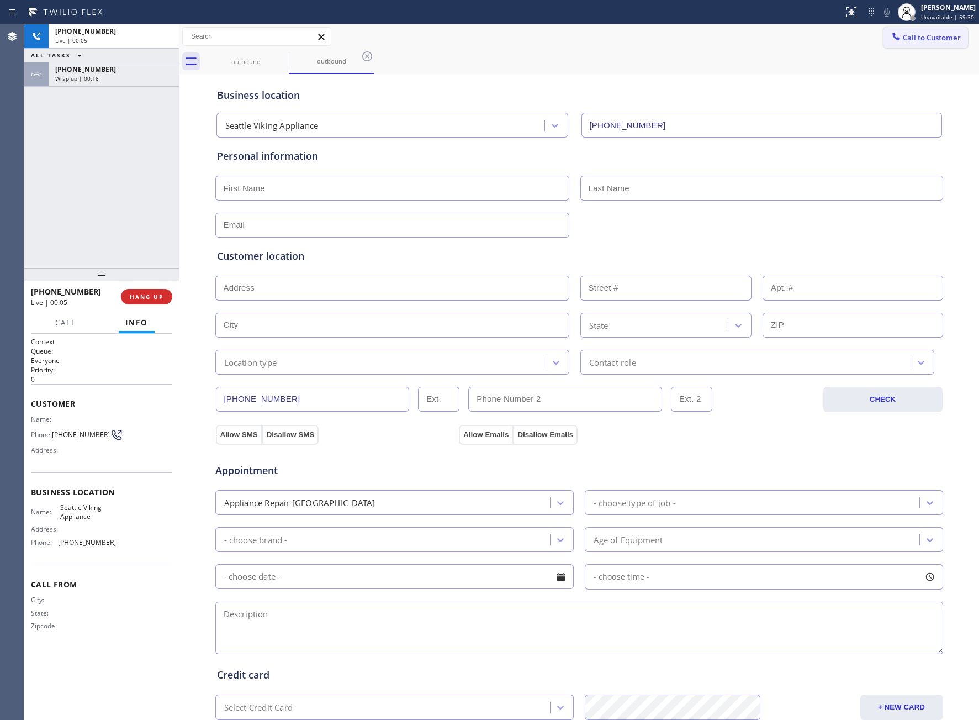
click at [935, 38] on span "Call to Customer" at bounding box center [932, 38] width 58 height 10
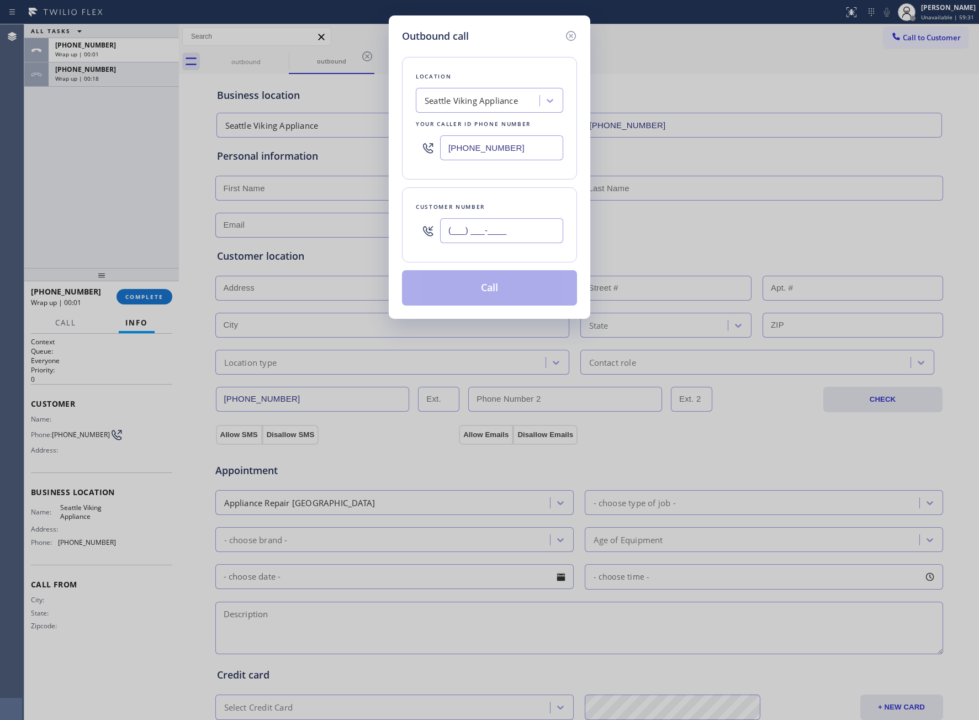
click at [525, 224] on input "(___) ___-____" at bounding box center [501, 230] width 123 height 25
paste input "363) 201-8087"
type input "[PHONE_NUMBER]"
drag, startPoint x: 499, startPoint y: 282, endPoint x: 958, endPoint y: 551, distance: 532.1
click at [512, 287] on button "Call" at bounding box center [489, 287] width 175 height 35
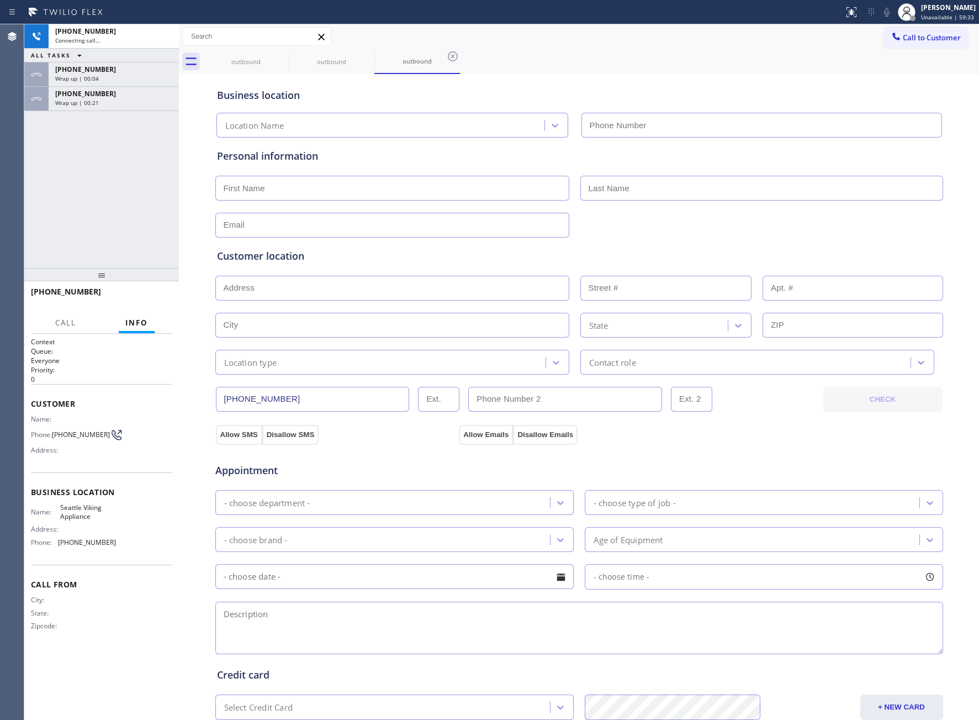
type input "[PHONE_NUMBER]"
click at [44, 176] on div "[PHONE_NUMBER] Live | 00:02 ALL TASKS ALL TASKS ACTIVE TASKS TASKS IN WRAP UP […" at bounding box center [101, 146] width 155 height 244
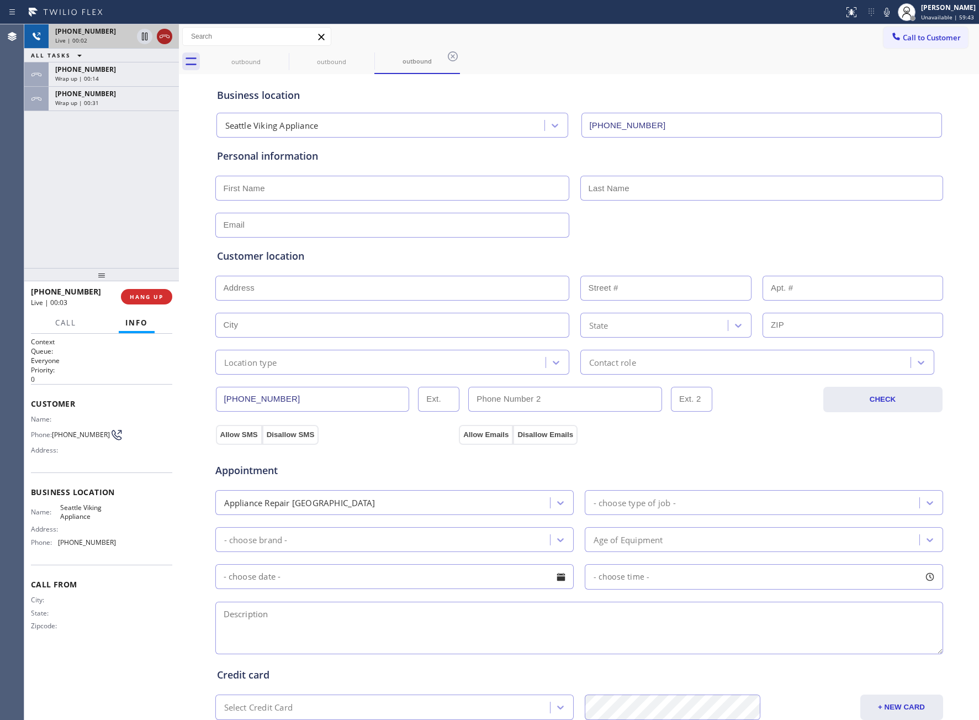
click at [160, 40] on icon at bounding box center [164, 36] width 13 height 13
click at [926, 43] on button "Call to Customer" at bounding box center [926, 37] width 85 height 21
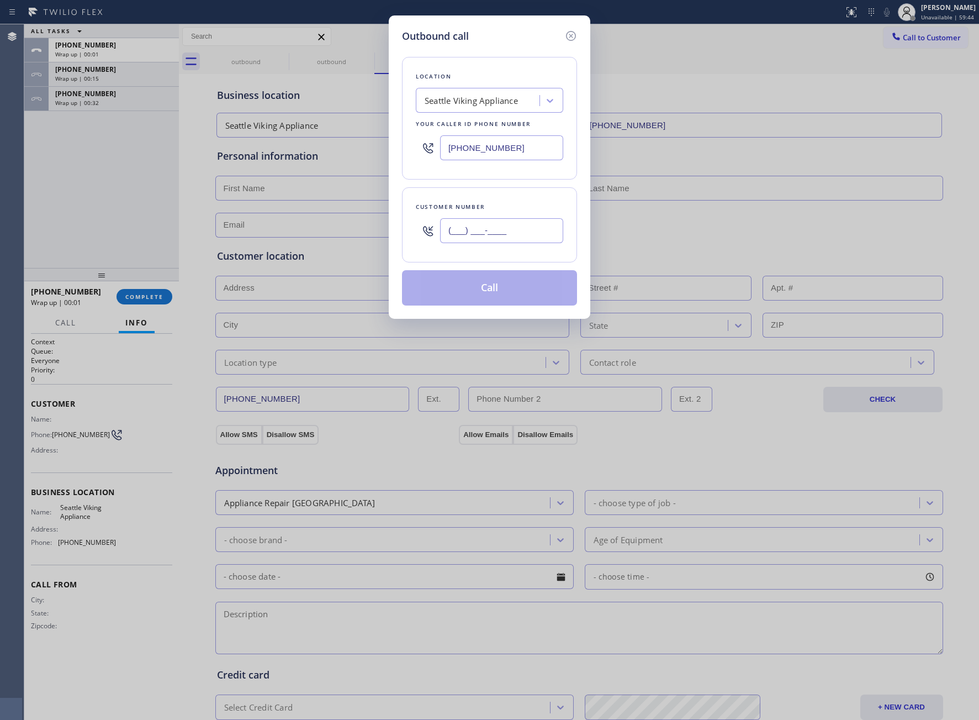
click at [504, 234] on input "(___) ___-____" at bounding box center [501, 230] width 123 height 25
paste input "363) 201-8087"
type input "[PHONE_NUMBER]"
click at [497, 290] on button "Call" at bounding box center [489, 287] width 175 height 35
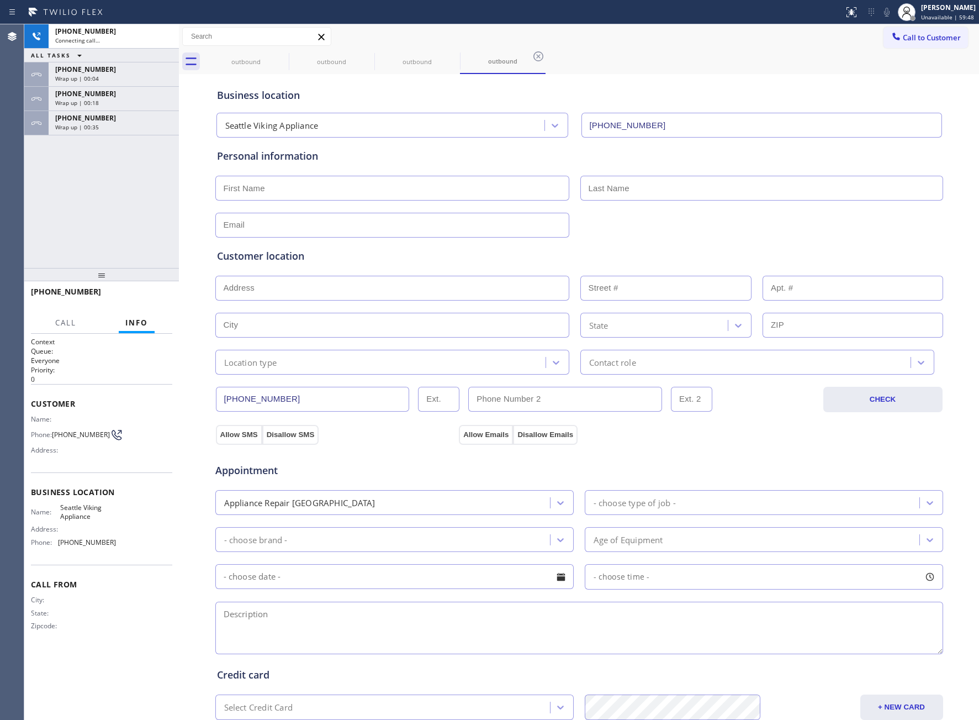
type input "[PHONE_NUMBER]"
click at [61, 216] on div "[PHONE_NUMBER] Live | 00:02 ALL TASKS ALL TASKS ACTIVE TASKS TASKS IN WRAP UP […" at bounding box center [101, 146] width 155 height 244
click at [166, 39] on icon at bounding box center [164, 36] width 13 height 13
drag, startPoint x: 895, startPoint y: 25, endPoint x: 897, endPoint y: 38, distance: 13.3
click at [895, 25] on div "Call to Customer Outbound call Location [GEOGRAPHIC_DATA] Viking Appliance Your…" at bounding box center [579, 36] width 800 height 25
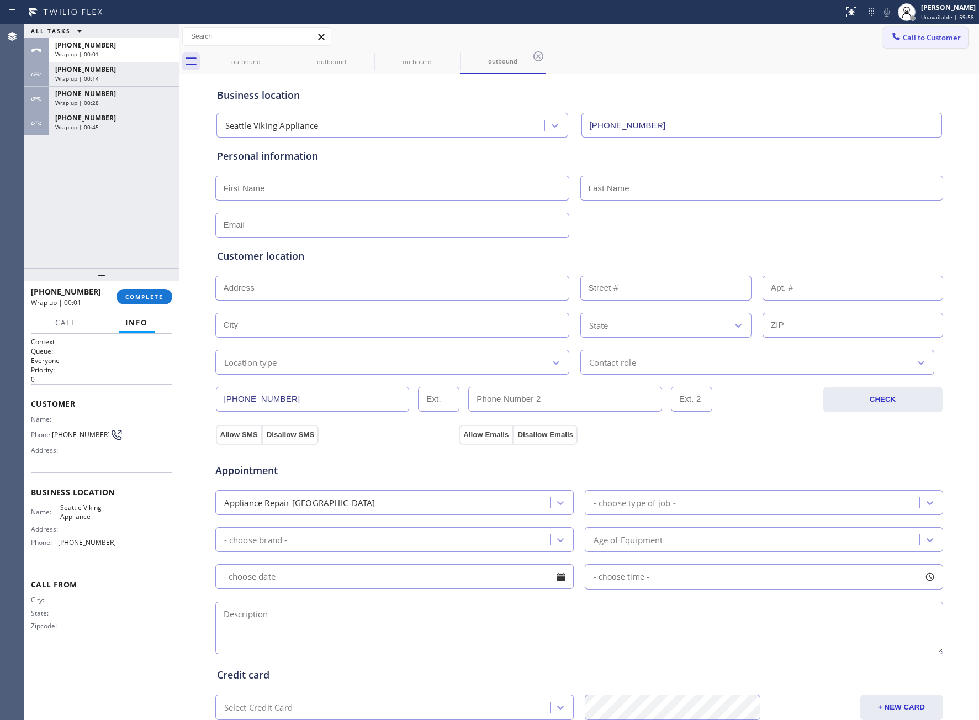
click at [903, 40] on span "Call to Customer" at bounding box center [932, 38] width 58 height 10
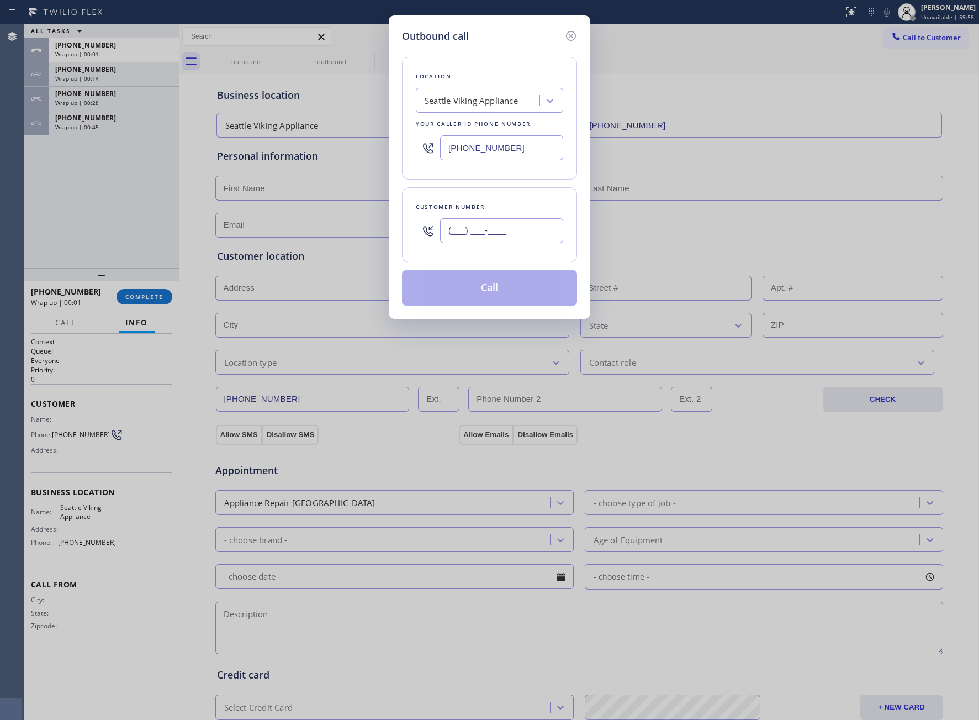
click at [529, 227] on input "(___) ___-____" at bounding box center [501, 230] width 123 height 25
paste input "363) 201-8087"
type input "[PHONE_NUMBER]"
click at [487, 298] on button "Call" at bounding box center [489, 287] width 175 height 35
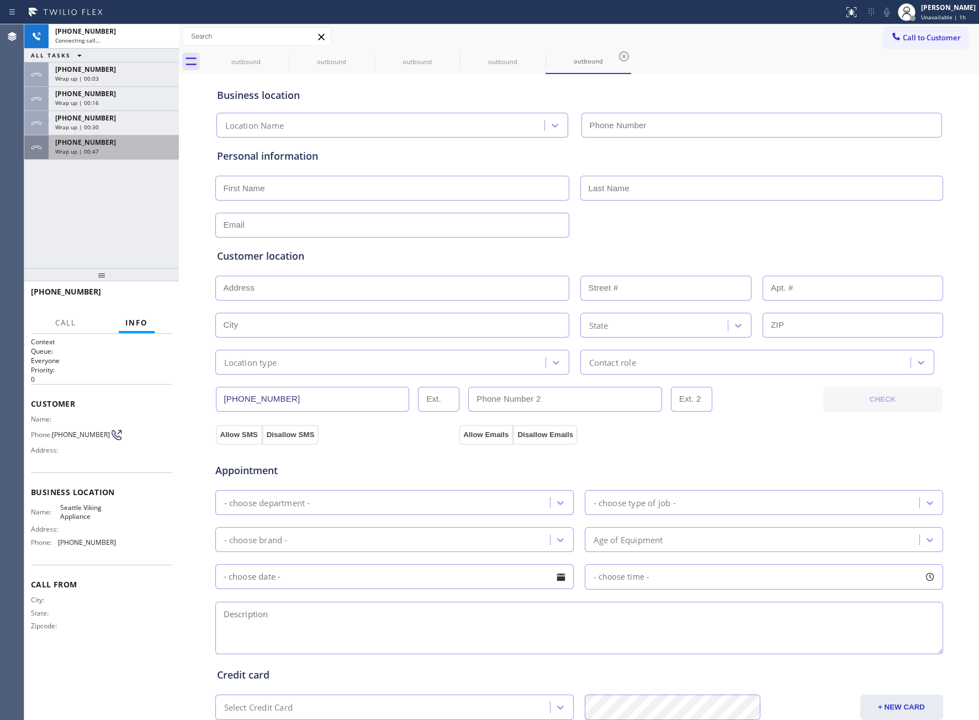
click at [49, 171] on div "[PHONE_NUMBER] Connecting call… ALL TASKS ALL TASKS ACTIVE TASKS TASKS IN WRAP …" at bounding box center [101, 146] width 155 height 244
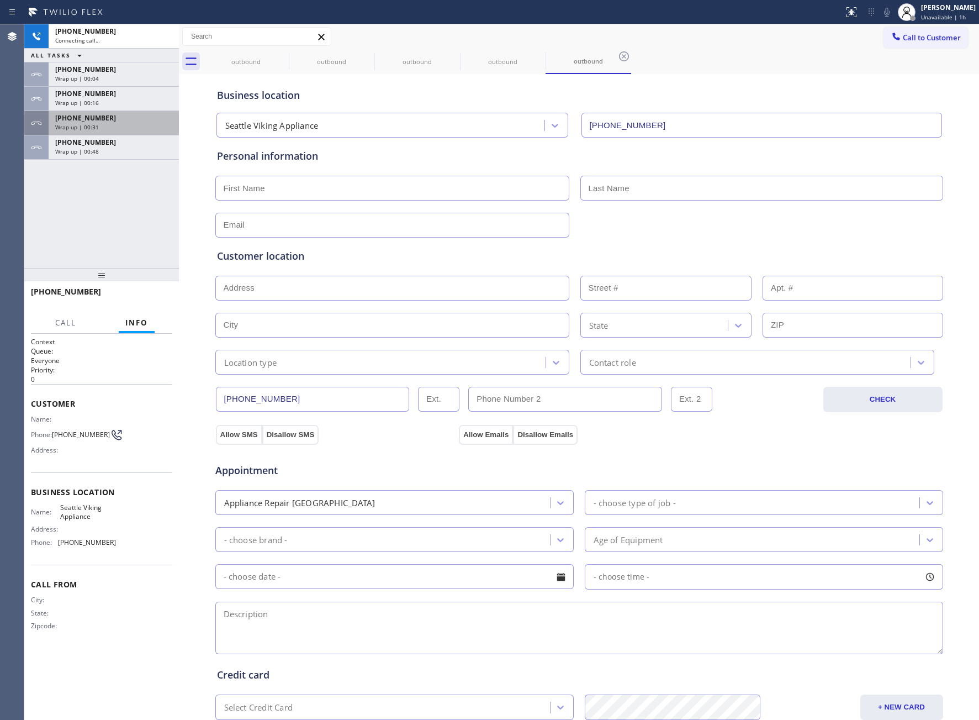
type input "[PHONE_NUMBER]"
click at [104, 131] on div "[PHONE_NUMBER] Wrap up | 00:31" at bounding box center [112, 123] width 126 height 24
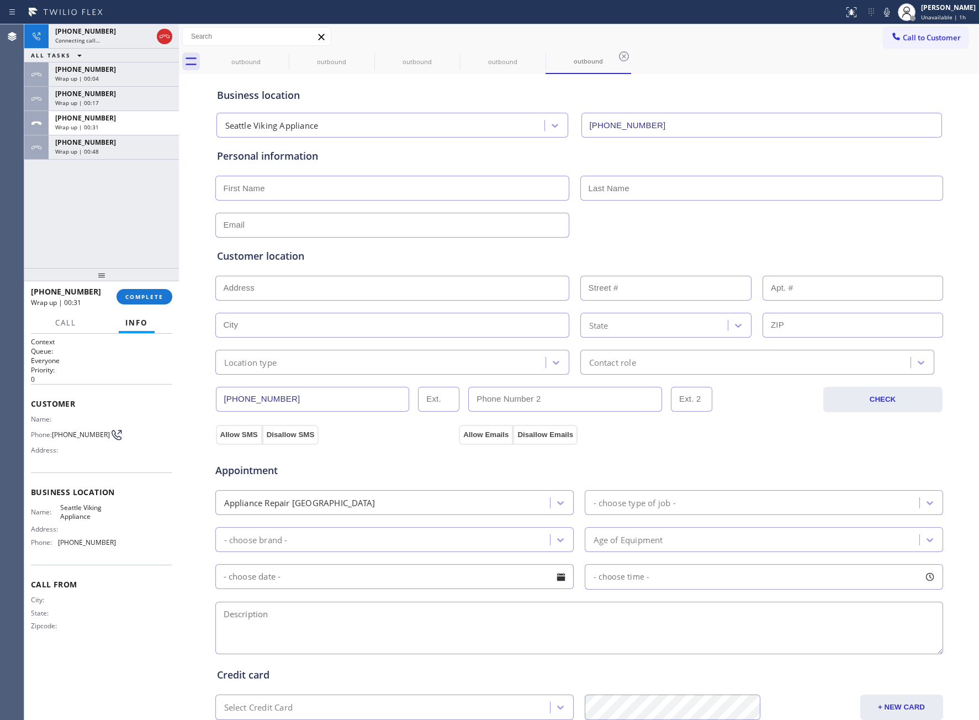
click at [103, 160] on div "[PHONE_NUMBER] Connecting call… ALL TASKS ALL TASKS ACTIVE TASKS TASKS IN WRAP …" at bounding box center [101, 146] width 155 height 244
click at [102, 153] on div "Wrap up | 00:48" at bounding box center [113, 151] width 117 height 8
click at [152, 300] on span "COMPLETE" at bounding box center [144, 297] width 38 height 8
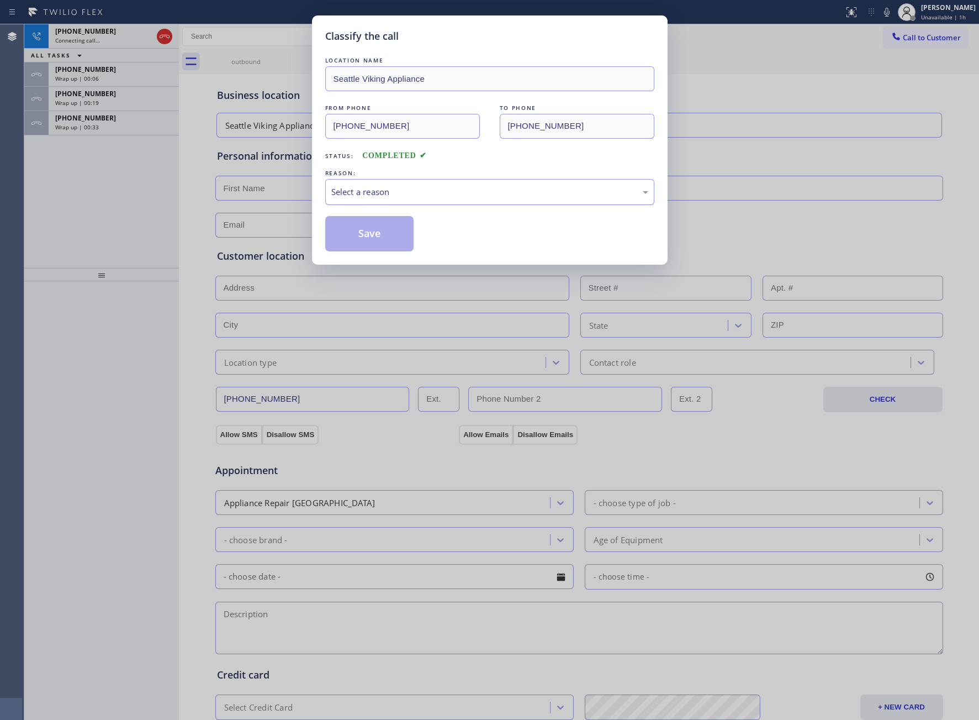
drag, startPoint x: 399, startPoint y: 197, endPoint x: 399, endPoint y: 204, distance: 7.2
click at [399, 204] on div "Select a reason" at bounding box center [489, 192] width 329 height 26
click at [390, 238] on button "Save" at bounding box center [369, 233] width 89 height 35
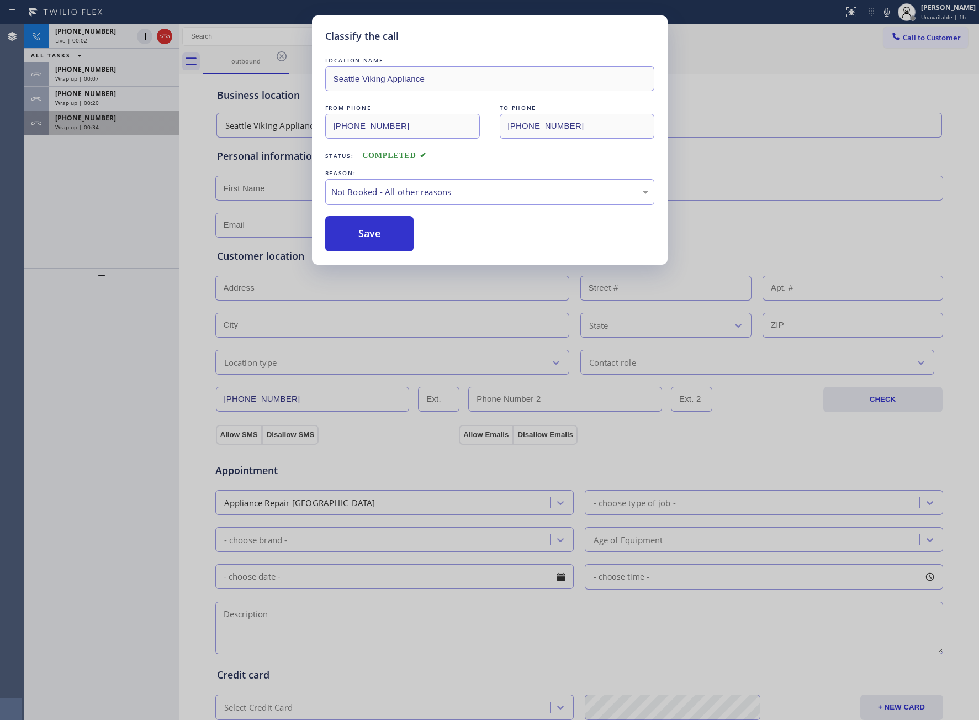
click at [99, 128] on div "Wrap up | 00:34" at bounding box center [113, 127] width 117 height 8
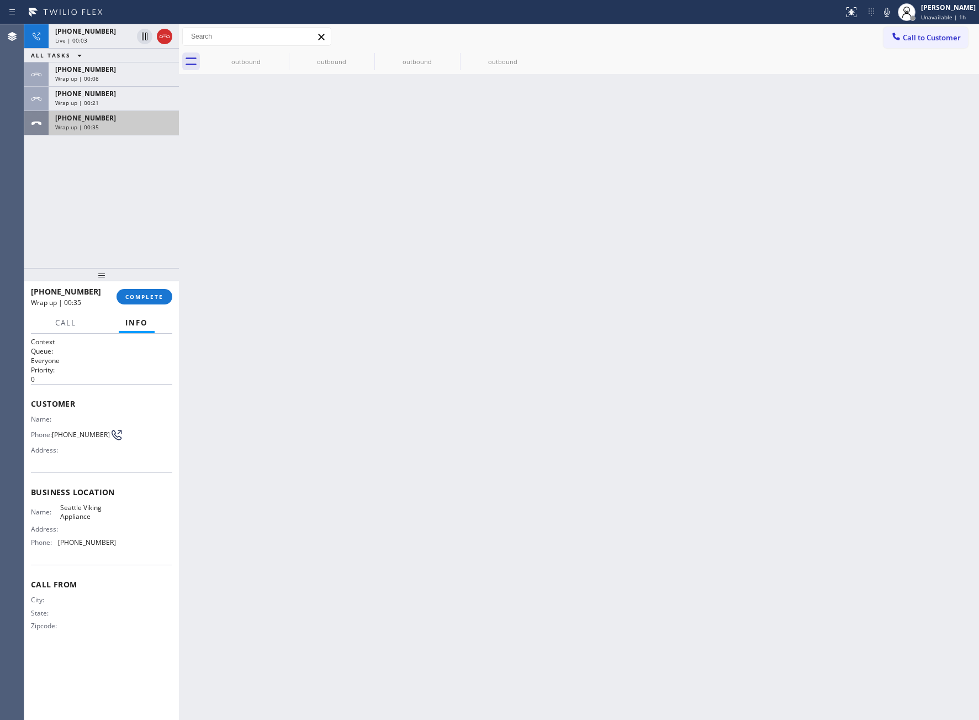
click at [99, 128] on div "Wrap up | 00:35" at bounding box center [113, 127] width 117 height 8
click at [153, 289] on button "COMPLETE" at bounding box center [145, 296] width 56 height 15
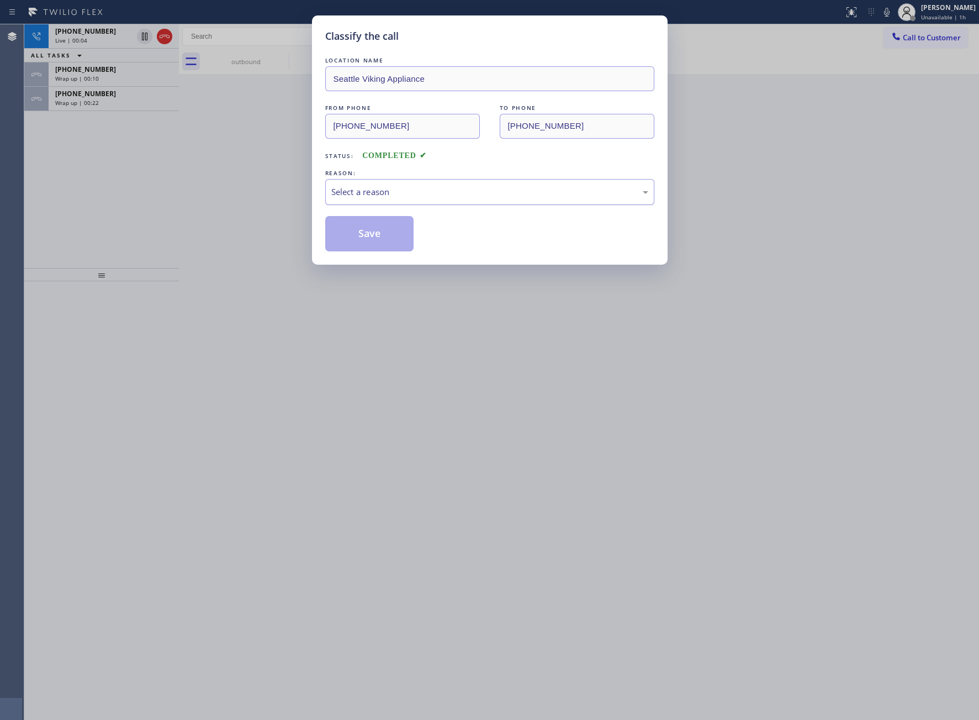
click at [362, 199] on div "Select a reason" at bounding box center [489, 192] width 329 height 26
drag, startPoint x: 363, startPoint y: 202, endPoint x: 201, endPoint y: 75, distance: 206.1
click at [357, 234] on button "Save" at bounding box center [369, 233] width 89 height 35
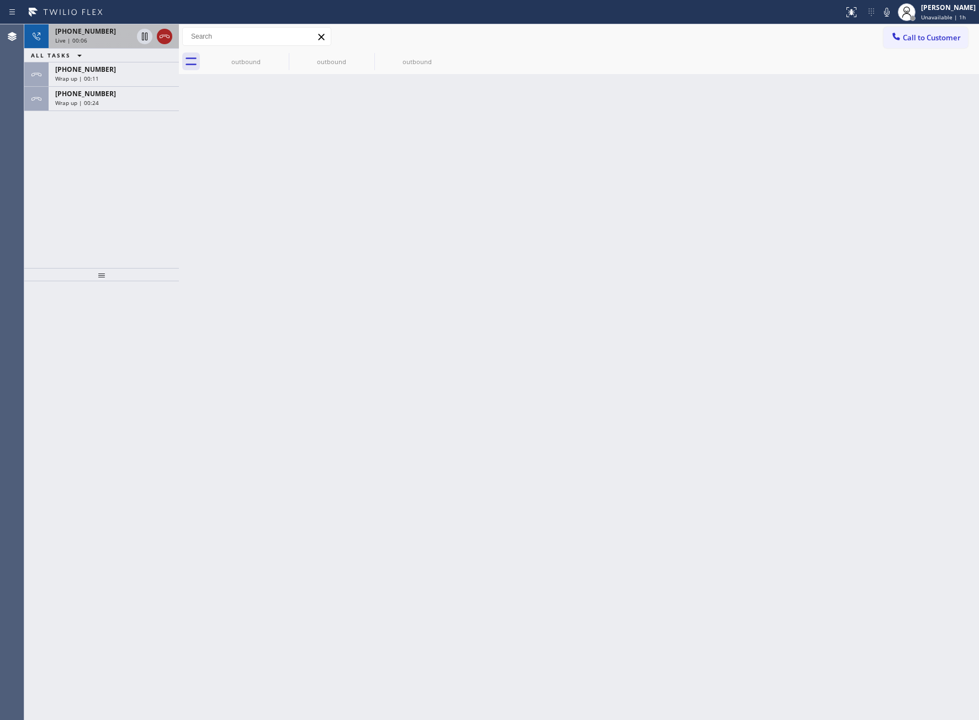
click at [165, 40] on icon at bounding box center [164, 36] width 13 height 13
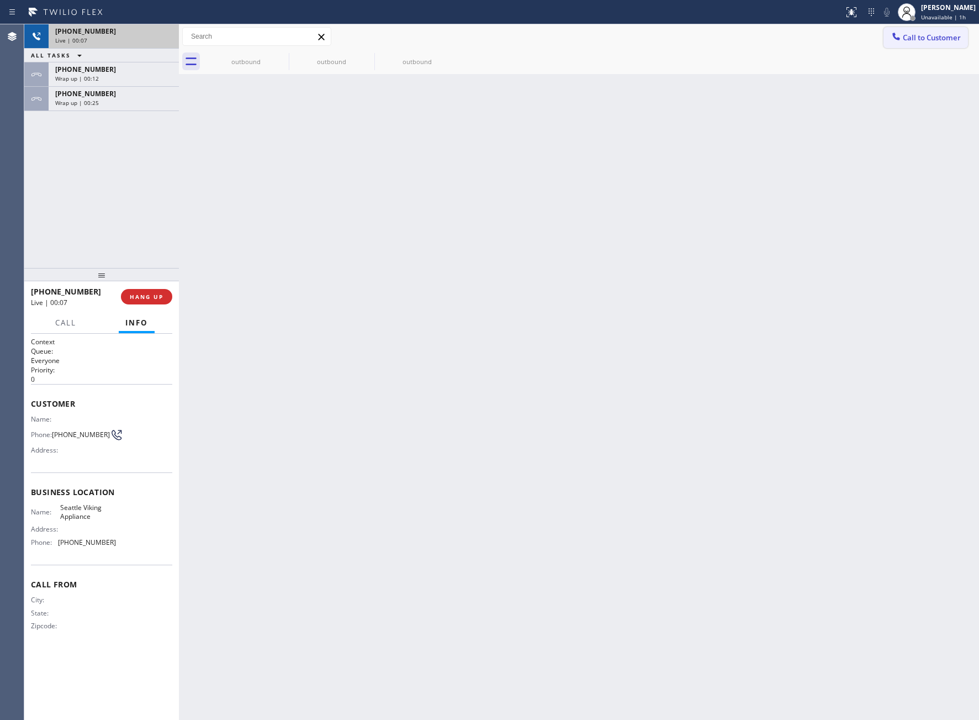
drag, startPoint x: 956, startPoint y: 45, endPoint x: 640, endPoint y: 194, distance: 349.4
click at [950, 46] on button "Call to Customer" at bounding box center [926, 37] width 85 height 21
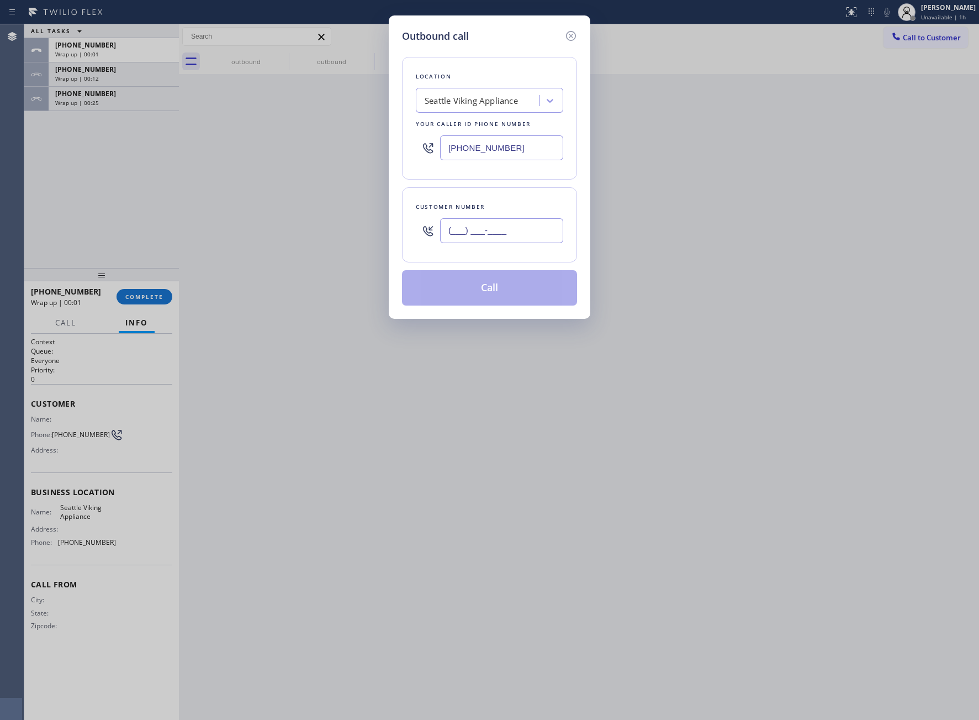
click at [499, 229] on input "(___) ___-____" at bounding box center [501, 230] width 123 height 25
paste input "363) 201-8087"
type input "[PHONE_NUMBER]"
click at [491, 292] on button "Call" at bounding box center [489, 287] width 175 height 35
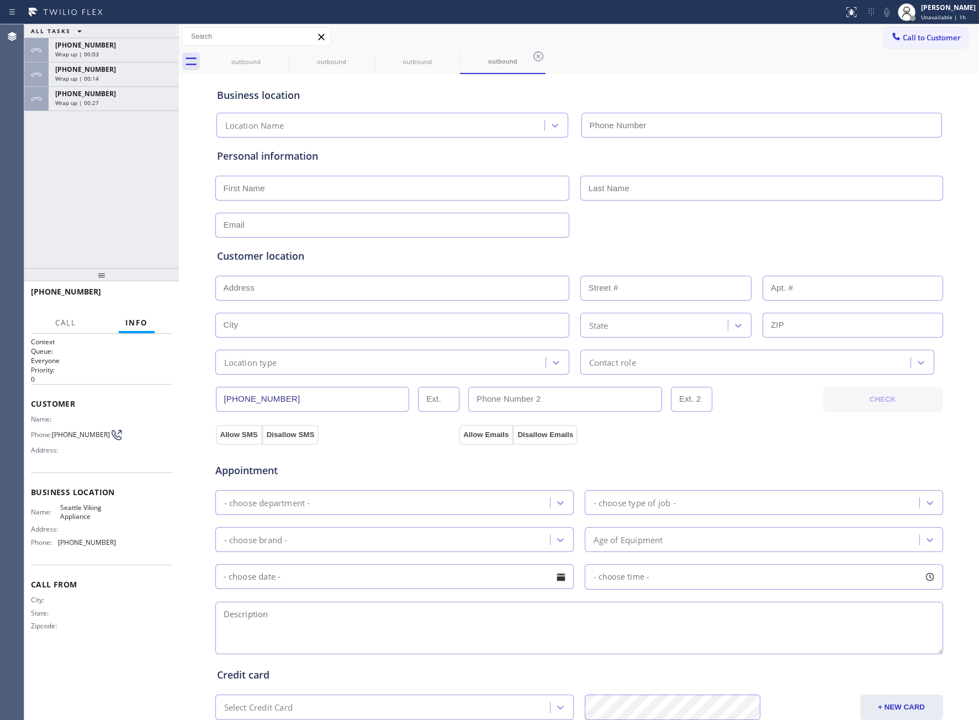
type input "[PHONE_NUMBER]"
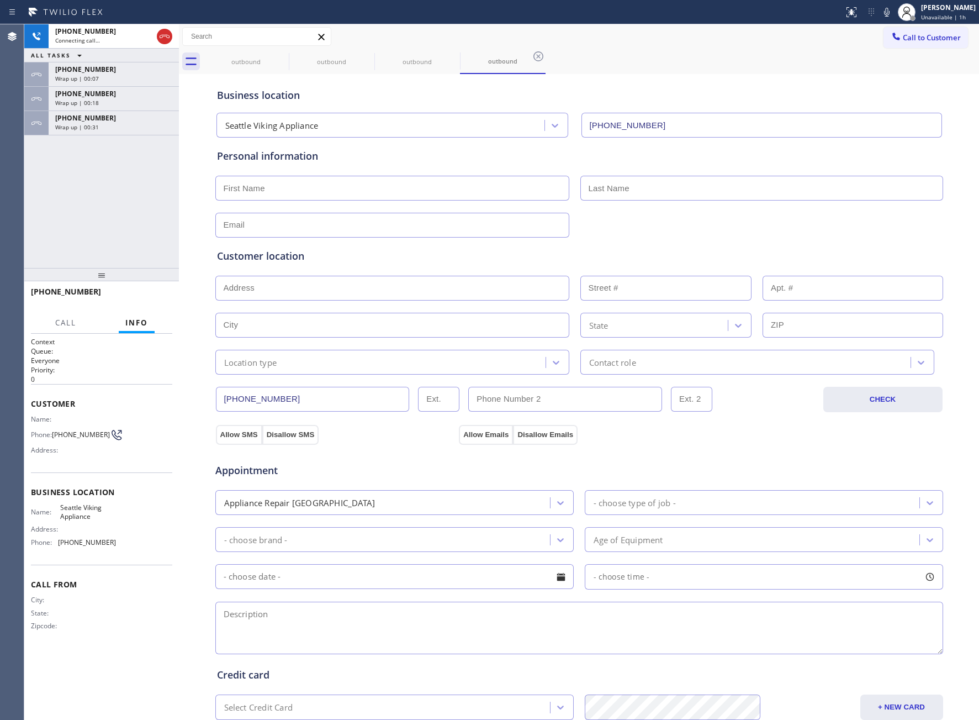
drag, startPoint x: 89, startPoint y: 126, endPoint x: 113, endPoint y: 138, distance: 26.4
click at [88, 126] on span "Wrap up | 00:31" at bounding box center [77, 127] width 44 height 8
click at [141, 297] on span "COMPLETE" at bounding box center [144, 297] width 38 height 8
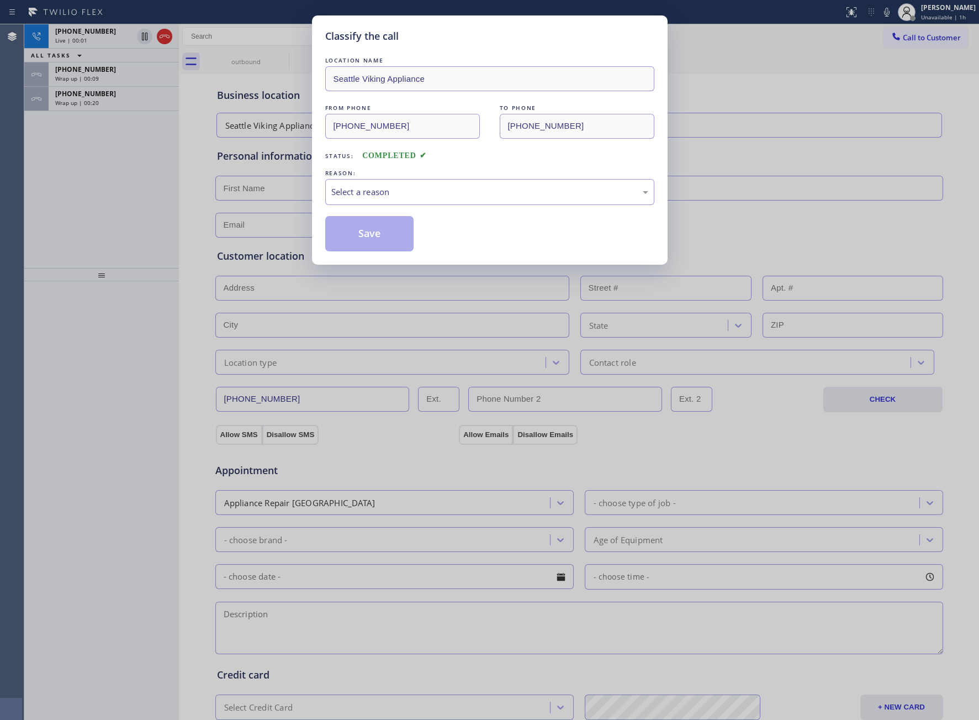
click at [362, 176] on div "REASON:" at bounding box center [489, 173] width 329 height 12
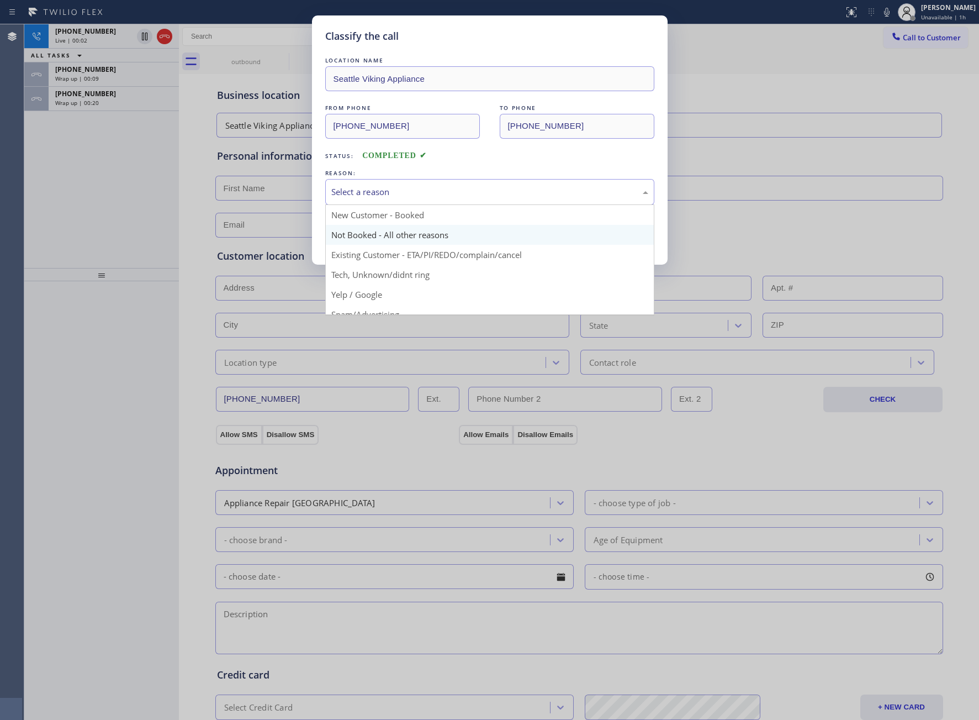
drag, startPoint x: 368, startPoint y: 189, endPoint x: 408, endPoint y: 244, distance: 67.2
click at [375, 197] on div "Select a reason" at bounding box center [489, 192] width 317 height 13
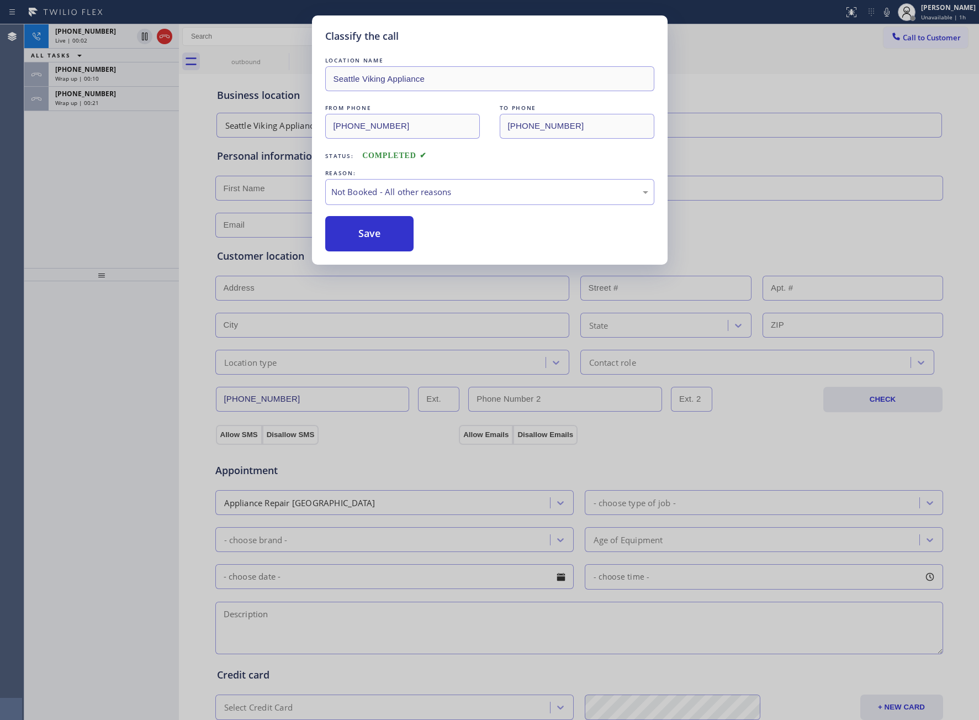
click at [395, 239] on button "Save" at bounding box center [369, 233] width 89 height 35
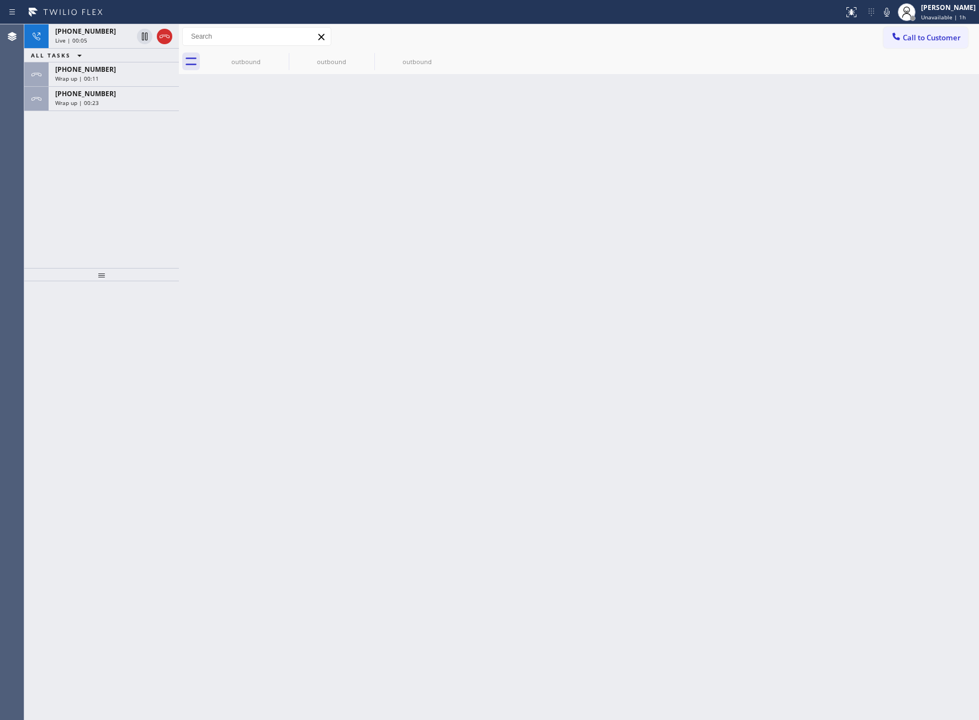
click at [119, 109] on div "[PHONE_NUMBER] Wrap up | 00:23" at bounding box center [112, 99] width 126 height 24
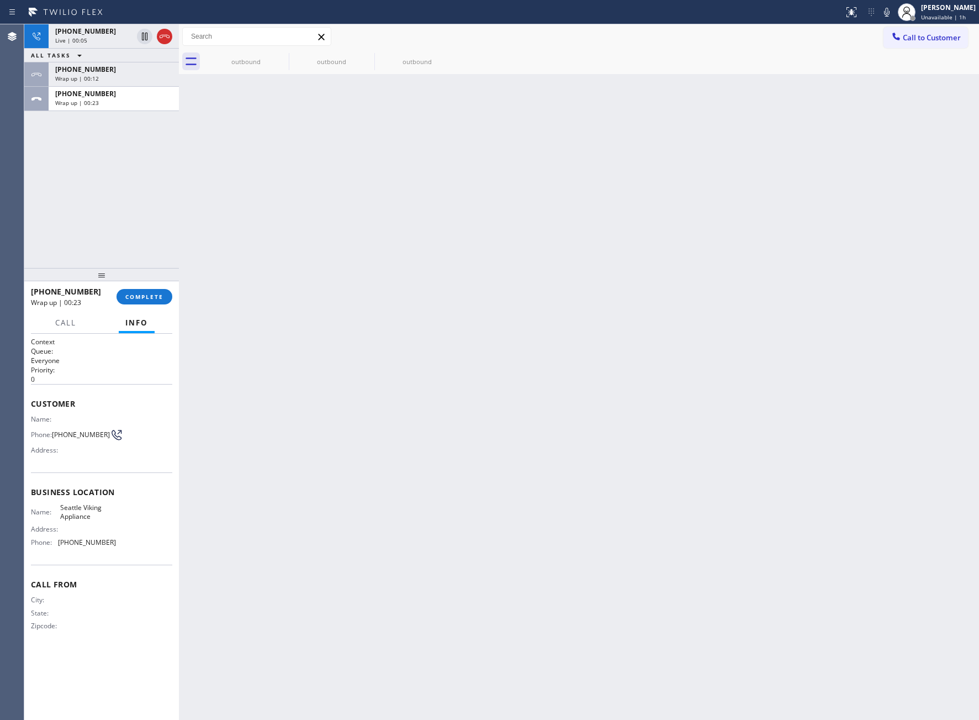
click at [155, 287] on div "[PHONE_NUMBER] Wrap up | 00:23 COMPLETE" at bounding box center [101, 296] width 141 height 29
click at [155, 289] on button "COMPLETE" at bounding box center [145, 296] width 56 height 15
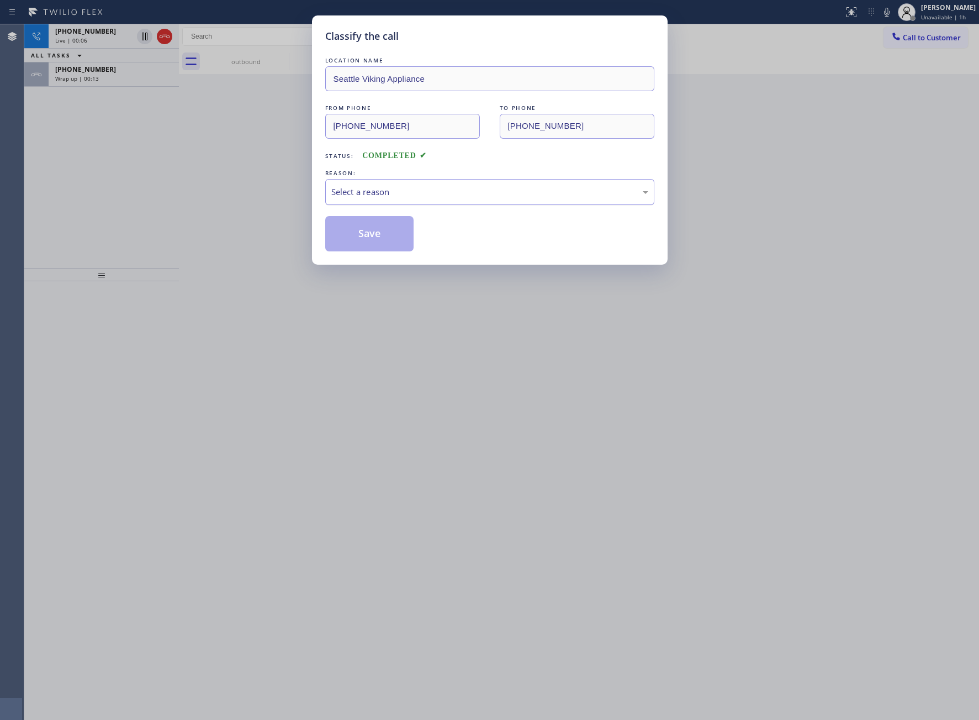
click at [344, 183] on div "Select a reason" at bounding box center [489, 192] width 329 height 26
click at [363, 239] on button "Save" at bounding box center [369, 233] width 89 height 35
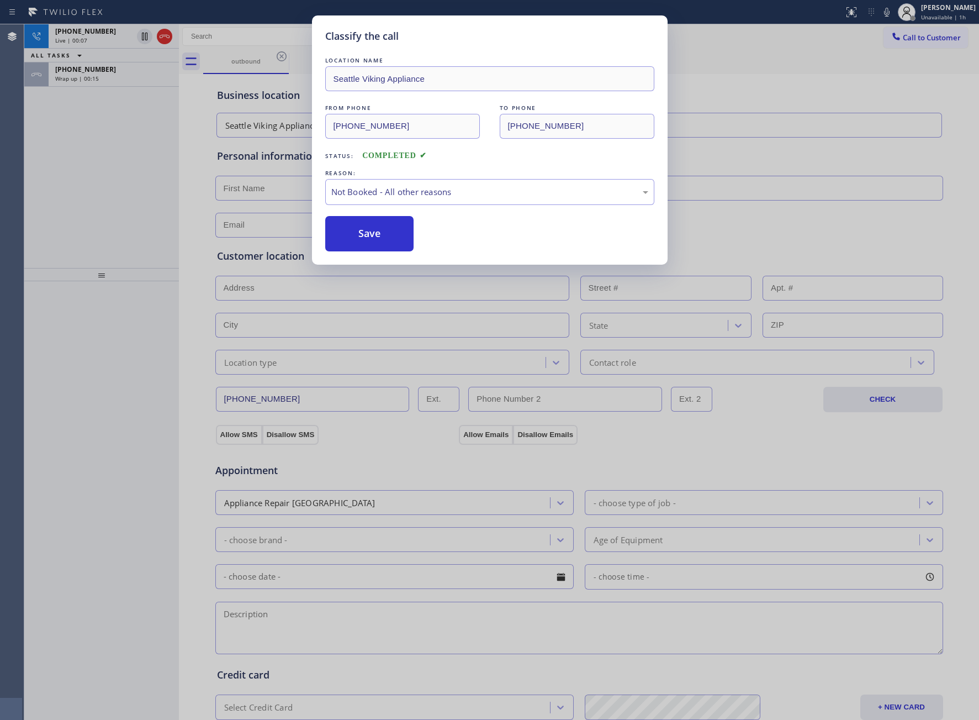
click at [164, 33] on icon at bounding box center [164, 36] width 13 height 13
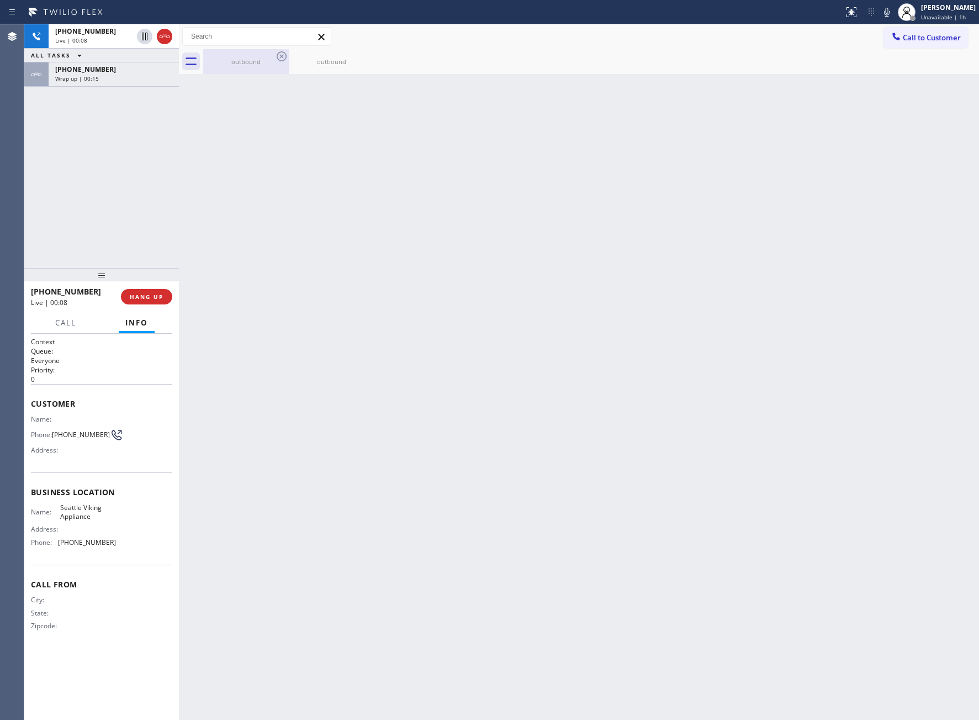
drag, startPoint x: 164, startPoint y: 33, endPoint x: 222, endPoint y: 61, distance: 64.5
click at [133, 33] on div "[PHONE_NUMBER]" at bounding box center [93, 31] width 77 height 9
click at [940, 44] on button "Call to Customer" at bounding box center [926, 37] width 85 height 21
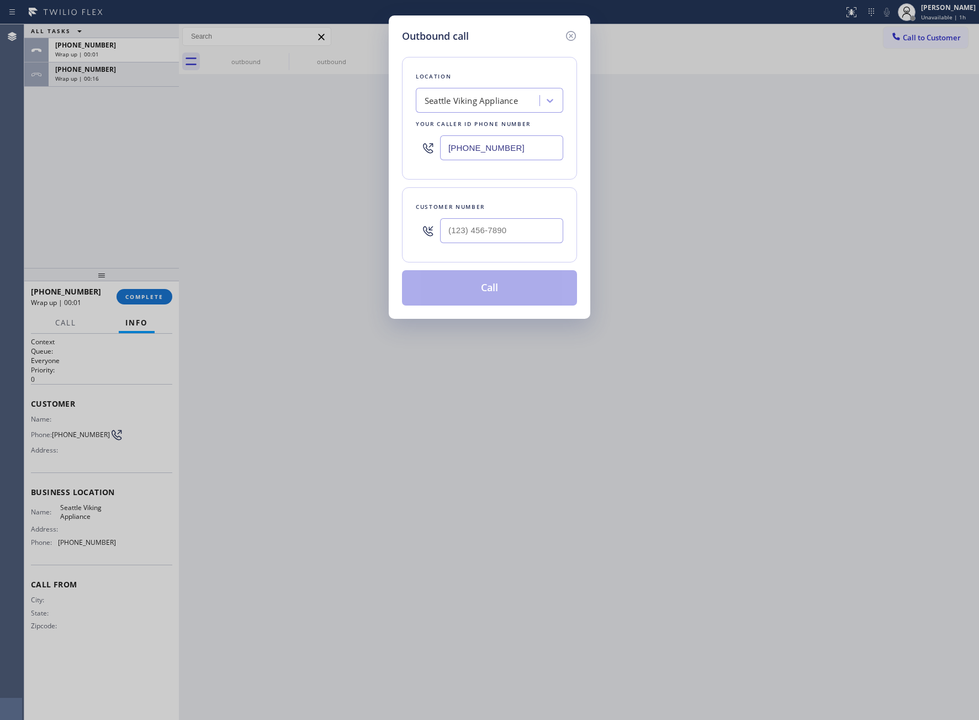
click at [484, 251] on div "Customer number" at bounding box center [489, 224] width 175 height 75
click at [486, 238] on input "(___) ___-____" at bounding box center [501, 230] width 123 height 25
paste input "363) 201-8087"
type input "[PHONE_NUMBER]"
click at [511, 296] on button "Call" at bounding box center [489, 287] width 175 height 35
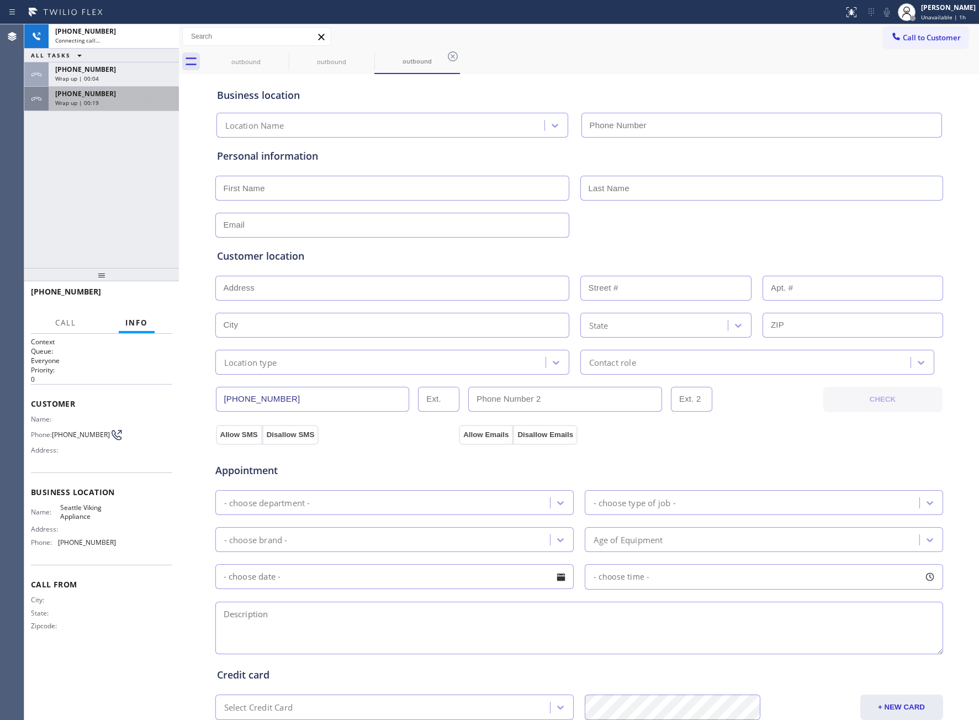
type input "[PHONE_NUMBER]"
click at [97, 92] on span "[PHONE_NUMBER]" at bounding box center [85, 93] width 61 height 9
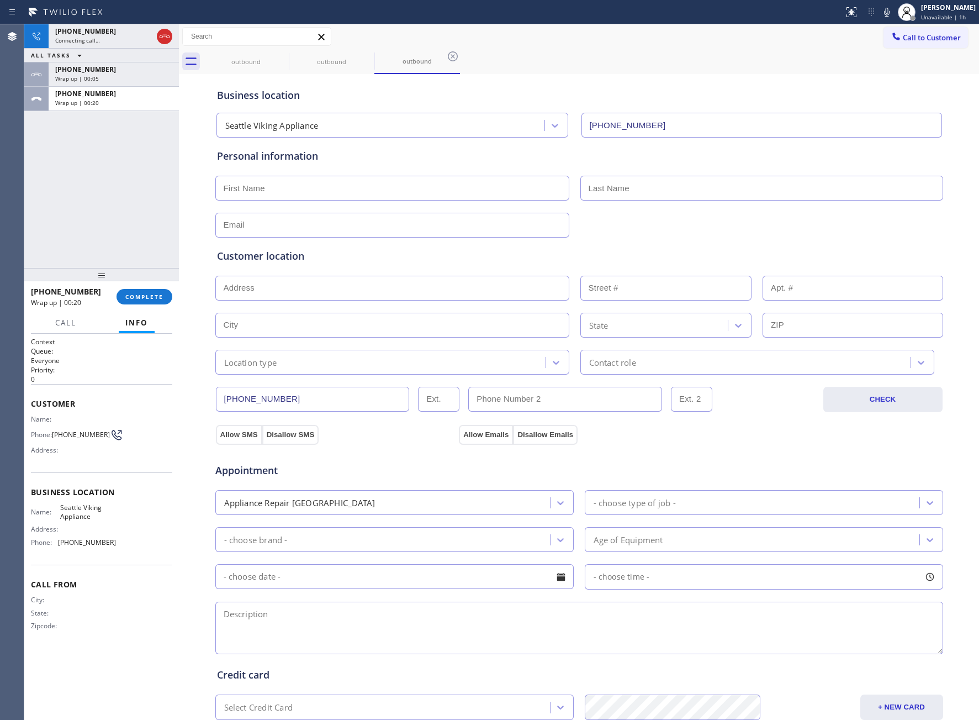
drag, startPoint x: 146, startPoint y: 292, endPoint x: 214, endPoint y: 285, distance: 68.3
click at [146, 293] on span "COMPLETE" at bounding box center [144, 297] width 38 height 8
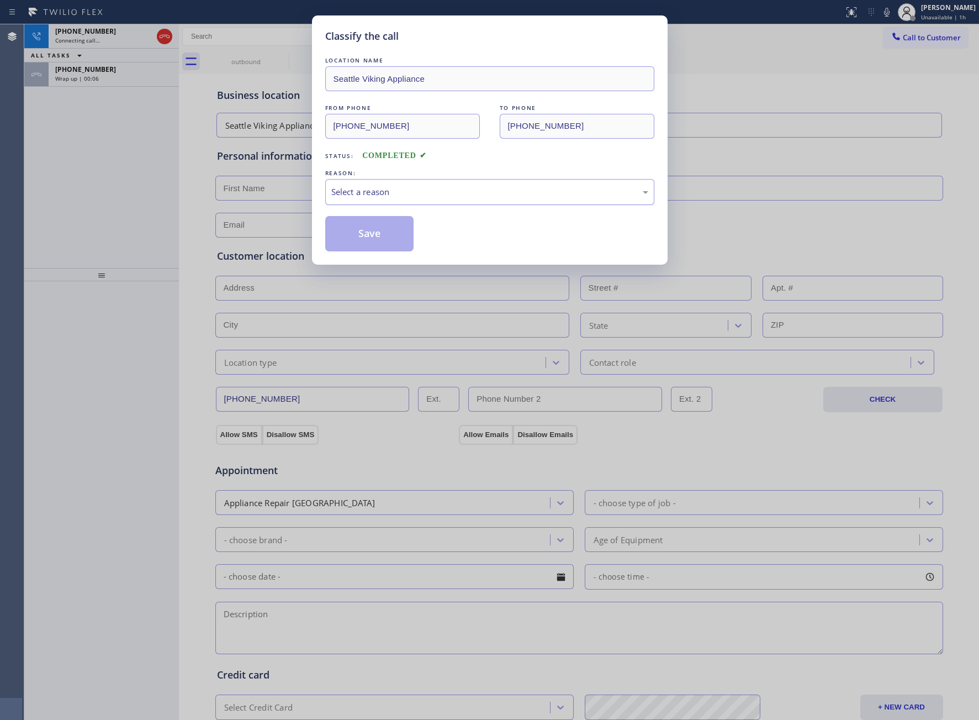
click at [385, 194] on div "Select a reason" at bounding box center [489, 192] width 317 height 13
click at [390, 240] on button "Save" at bounding box center [369, 233] width 89 height 35
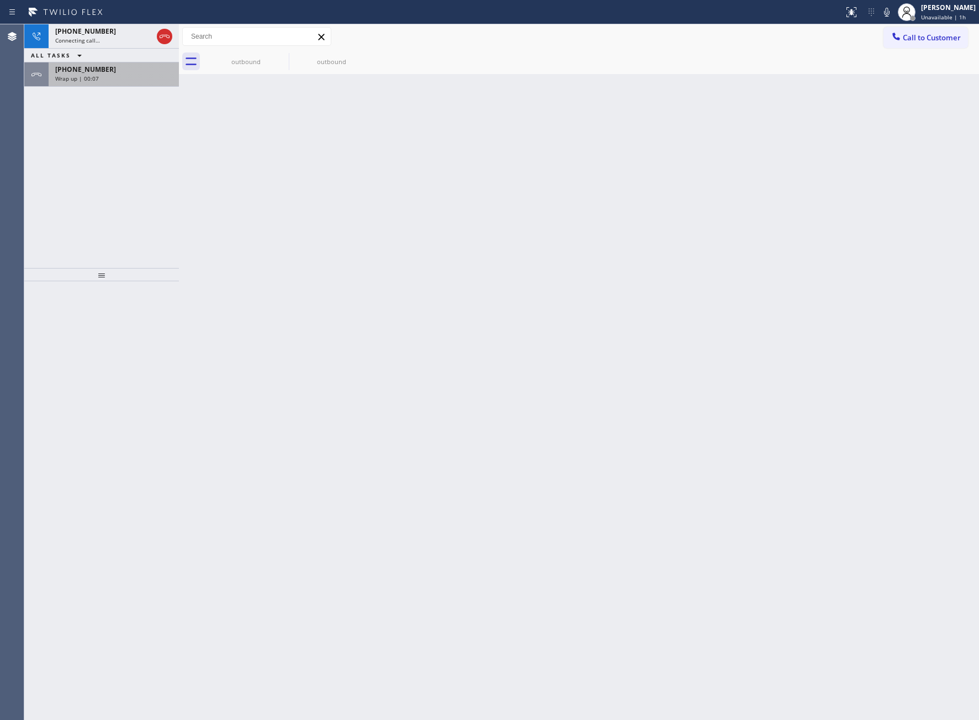
click at [102, 66] on div "[PHONE_NUMBER]" at bounding box center [113, 69] width 117 height 9
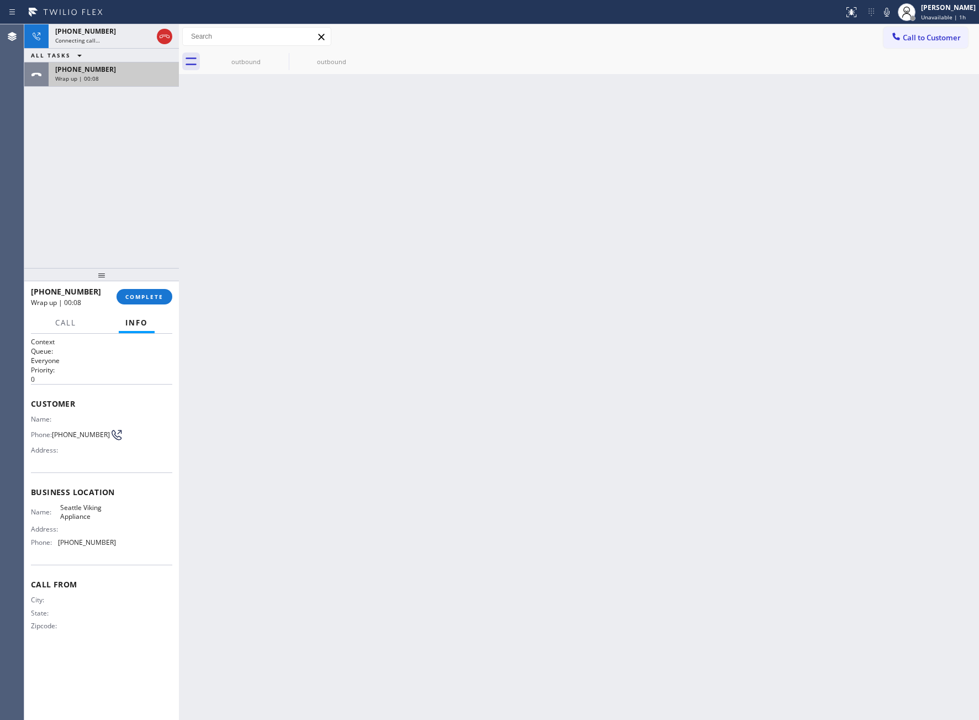
click at [102, 66] on div "[PHONE_NUMBER]" at bounding box center [113, 69] width 117 height 9
click at [138, 297] on span "COMPLETE" at bounding box center [144, 297] width 38 height 8
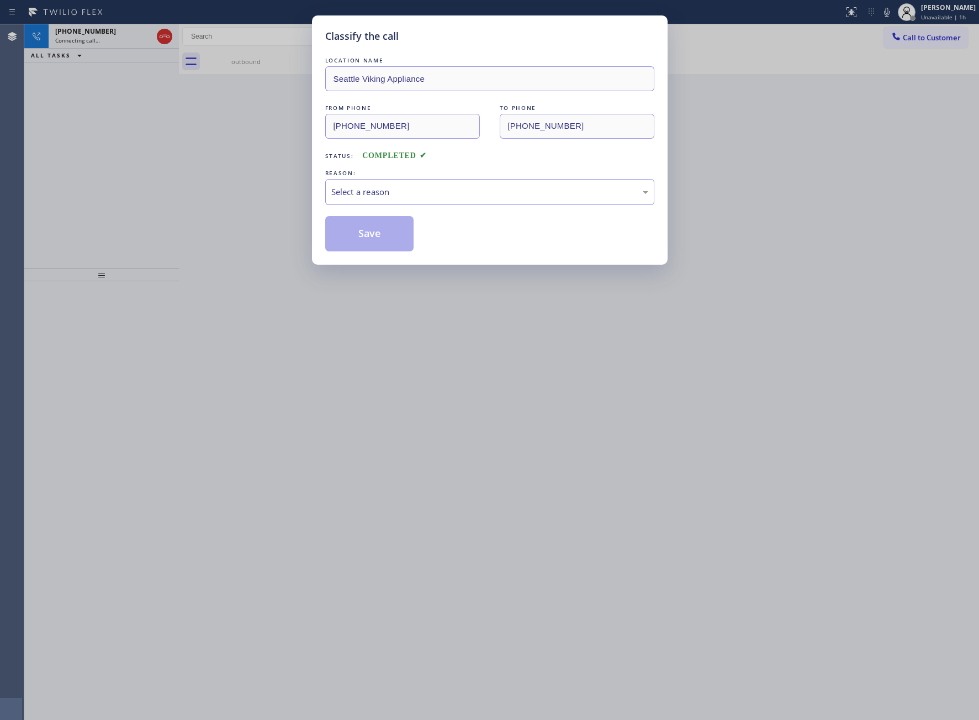
click at [362, 175] on div "REASON:" at bounding box center [489, 173] width 329 height 12
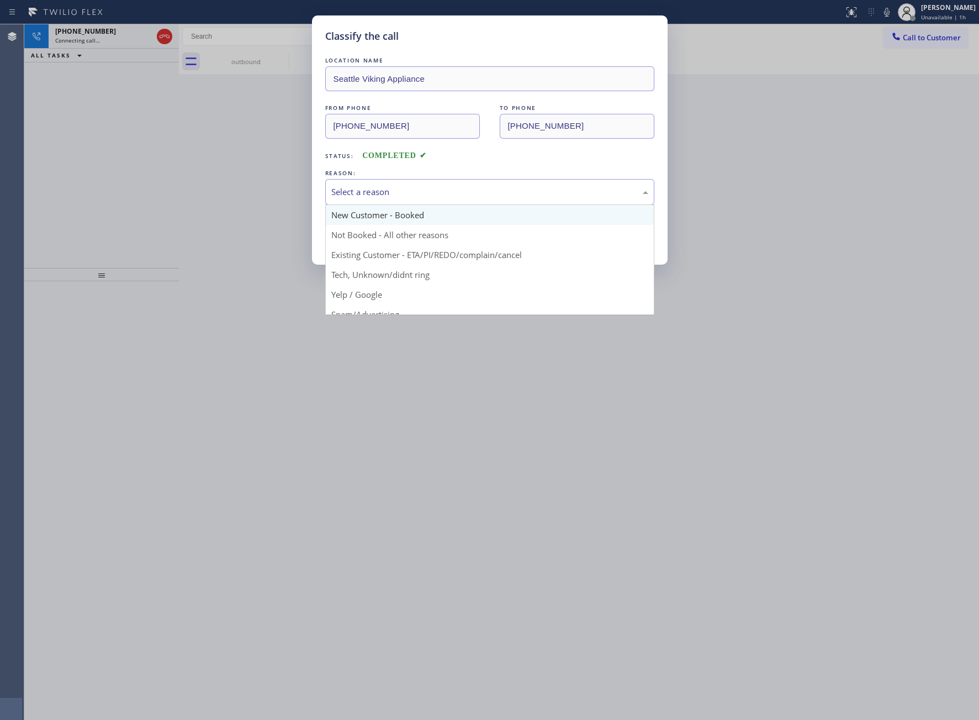
drag, startPoint x: 365, startPoint y: 191, endPoint x: 363, endPoint y: 225, distance: 34.3
click at [365, 193] on div "Select a reason" at bounding box center [489, 192] width 317 height 13
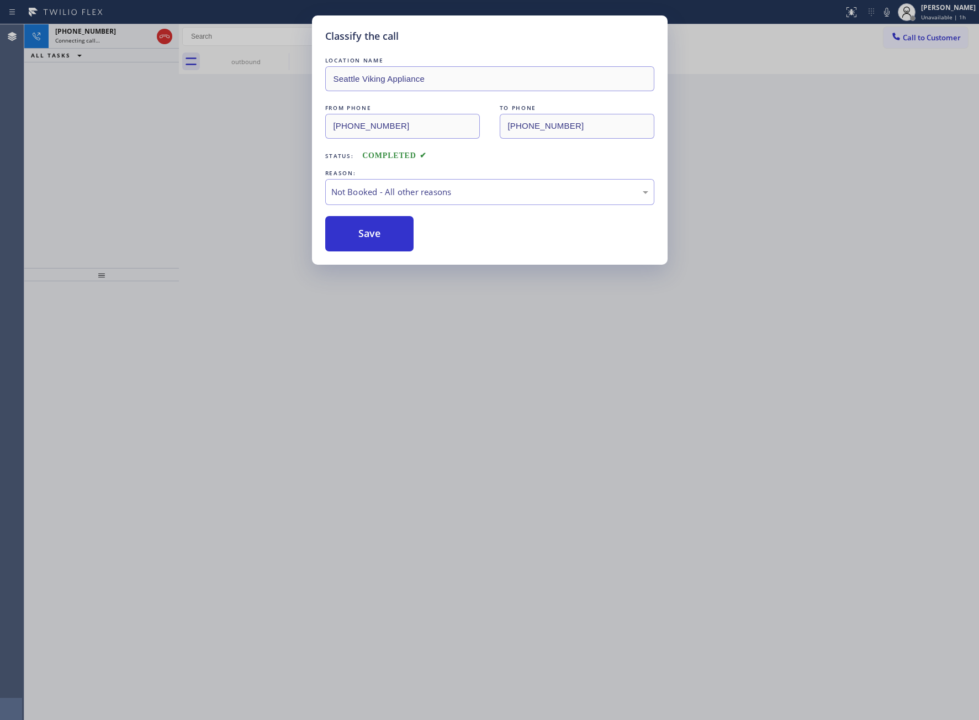
click at [353, 239] on button "Save" at bounding box center [369, 233] width 89 height 35
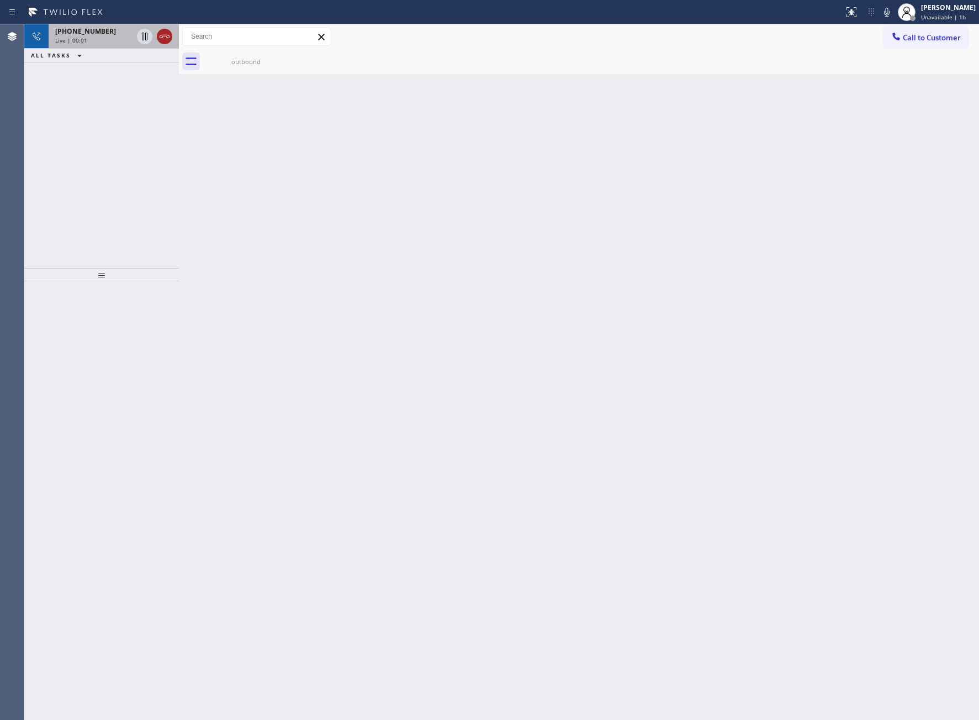
click at [162, 40] on icon at bounding box center [164, 36] width 13 height 13
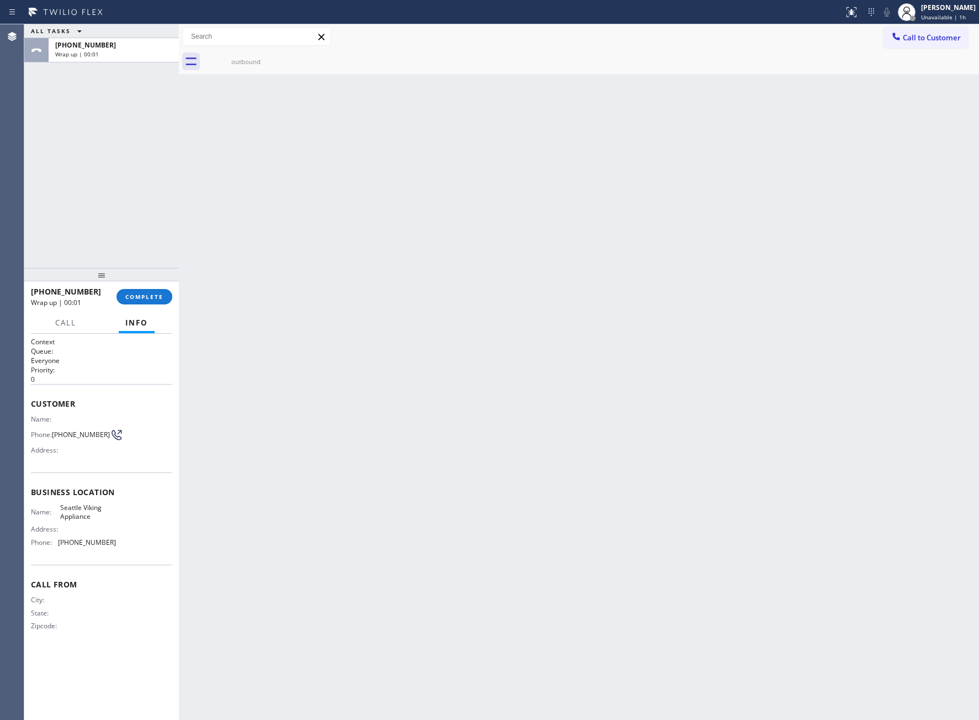
click at [898, 41] on icon at bounding box center [896, 36] width 11 height 11
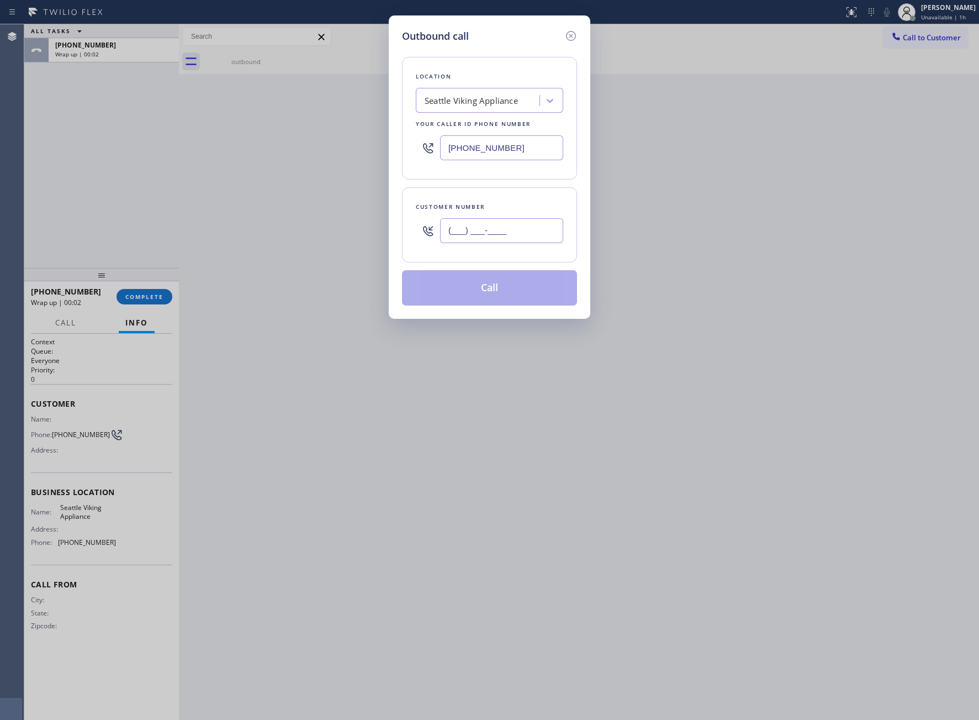
click at [466, 238] on input "(___) ___-____" at bounding box center [501, 230] width 123 height 25
paste input "363) 201-8087"
type input "[PHONE_NUMBER]"
click at [476, 291] on button "Call" at bounding box center [489, 287] width 175 height 35
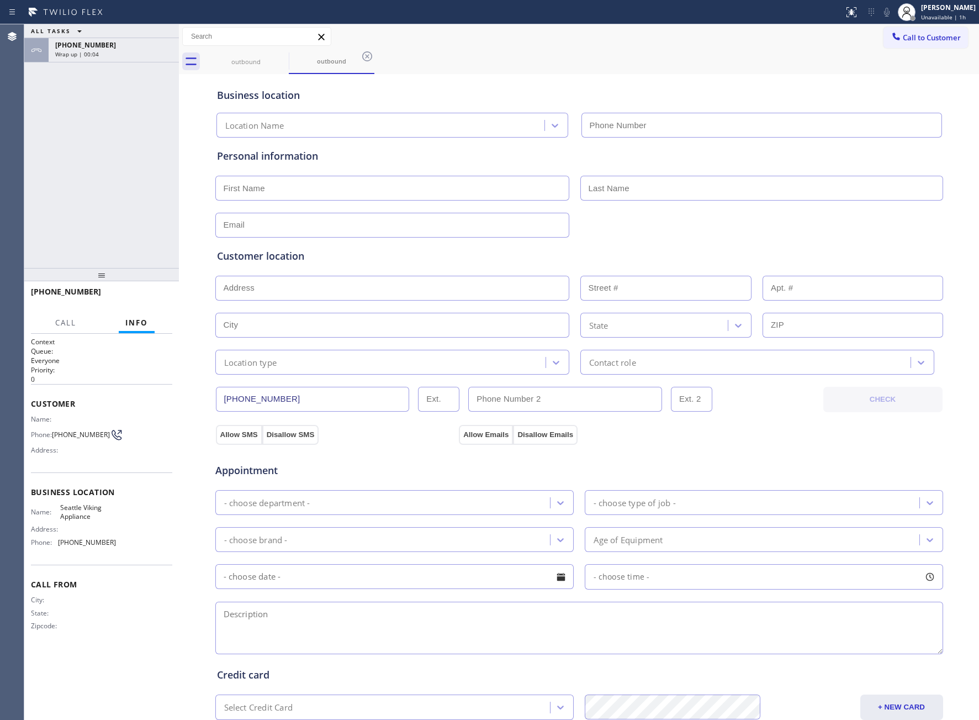
type input "[PHONE_NUMBER]"
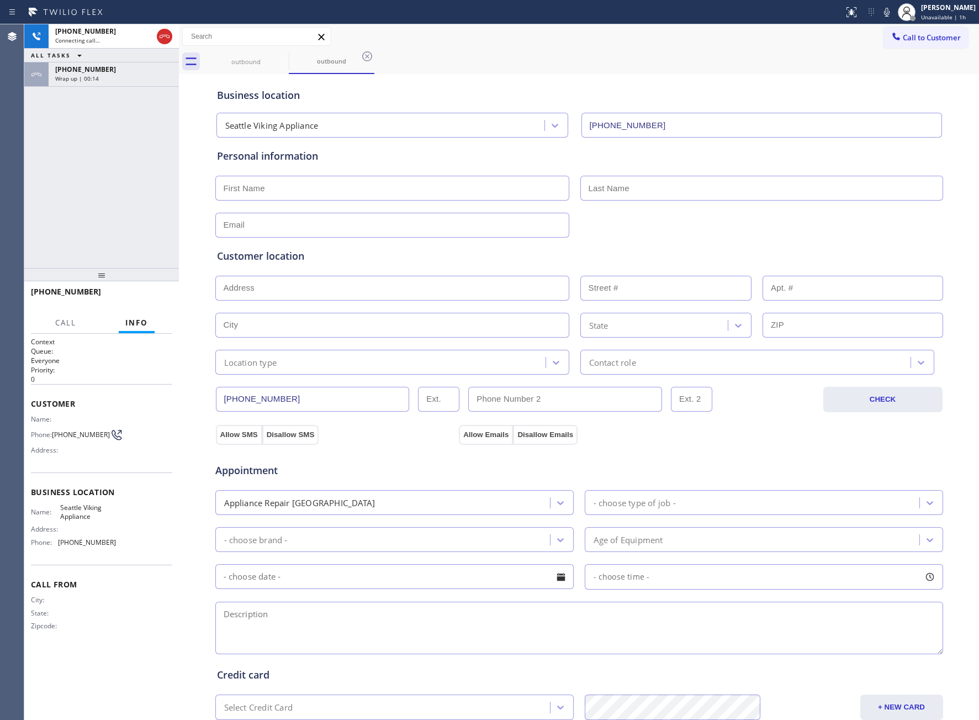
click at [165, 36] on icon at bounding box center [164, 36] width 13 height 13
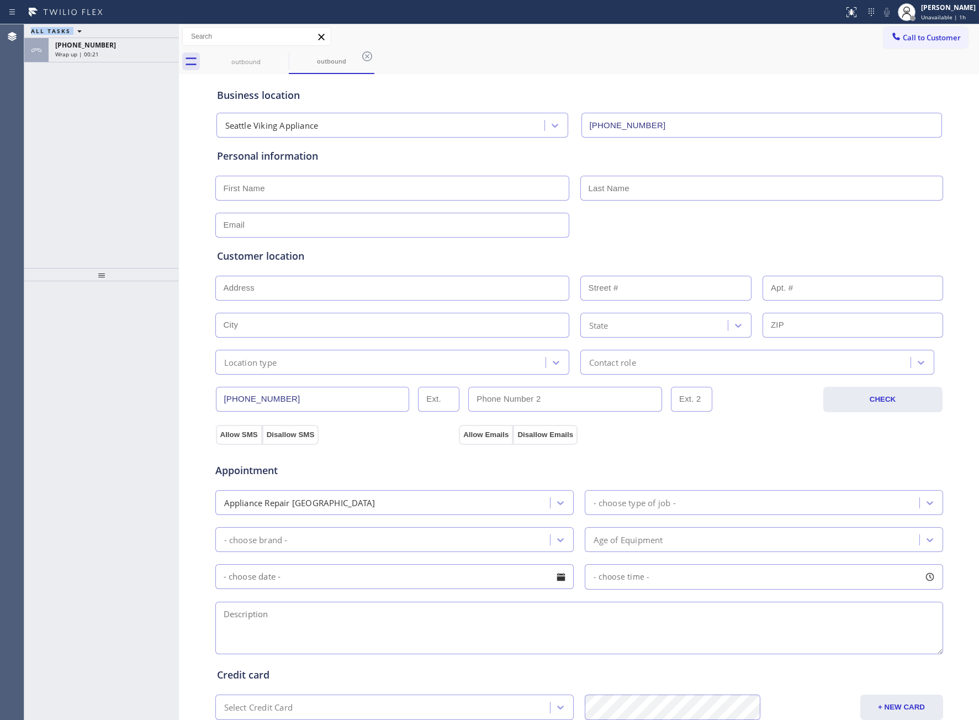
click at [30, 143] on div "Agent Desktop Classify the call LOCATION NAME Ultimate Wash Appliance Fix FROM …" at bounding box center [489, 371] width 979 height 695
click at [80, 50] on span "Wrap up | 00:22" at bounding box center [77, 54] width 44 height 8
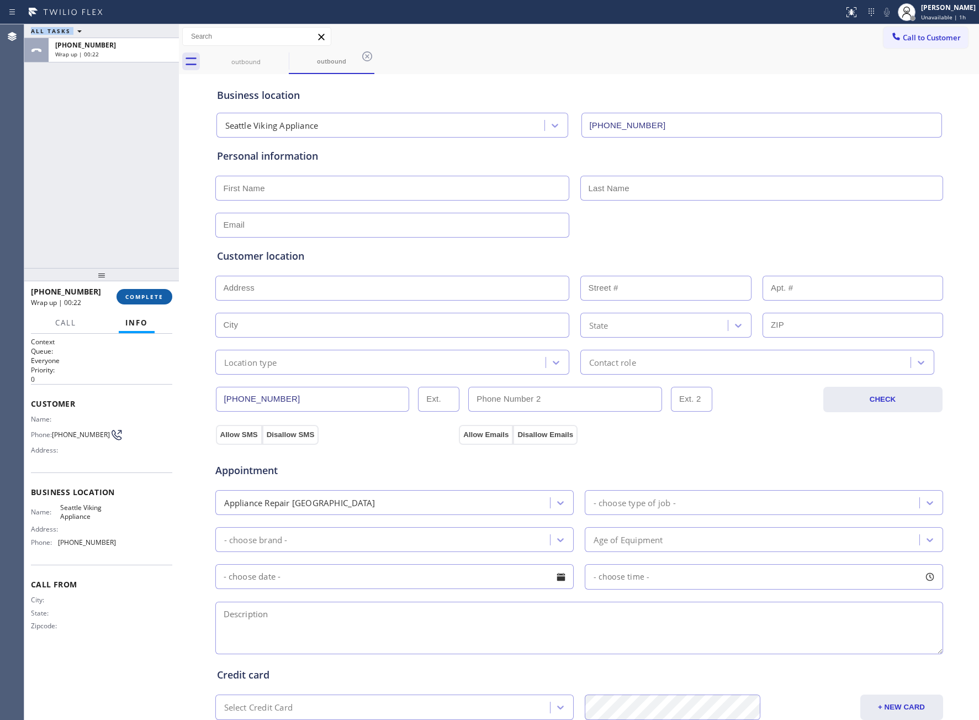
click at [147, 290] on button "COMPLETE" at bounding box center [145, 296] width 56 height 15
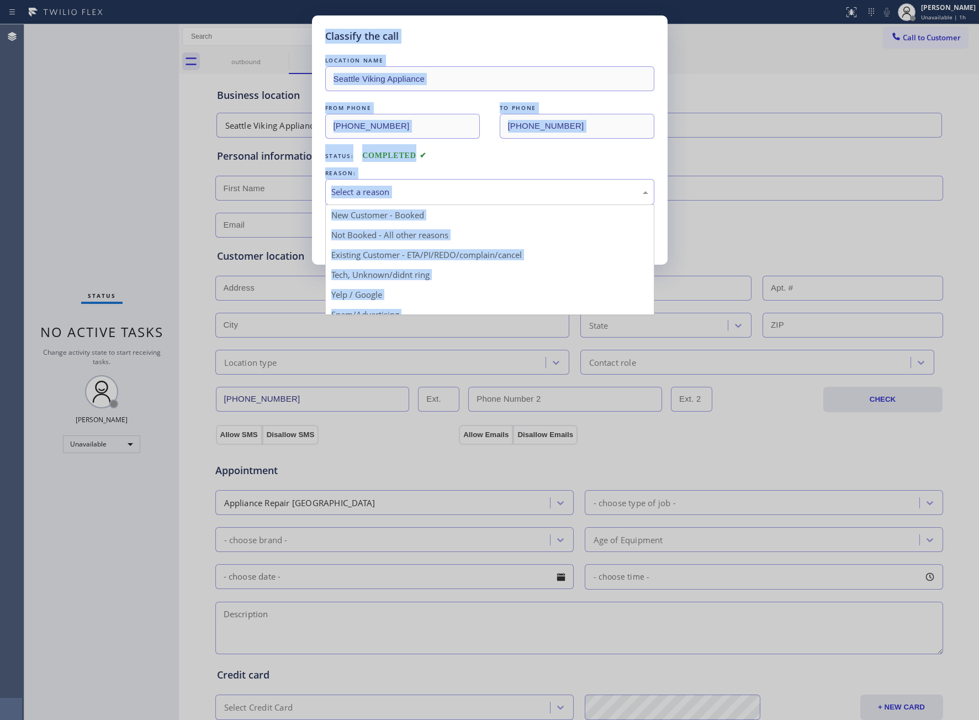
click at [429, 198] on div "Select a reason" at bounding box center [489, 192] width 317 height 13
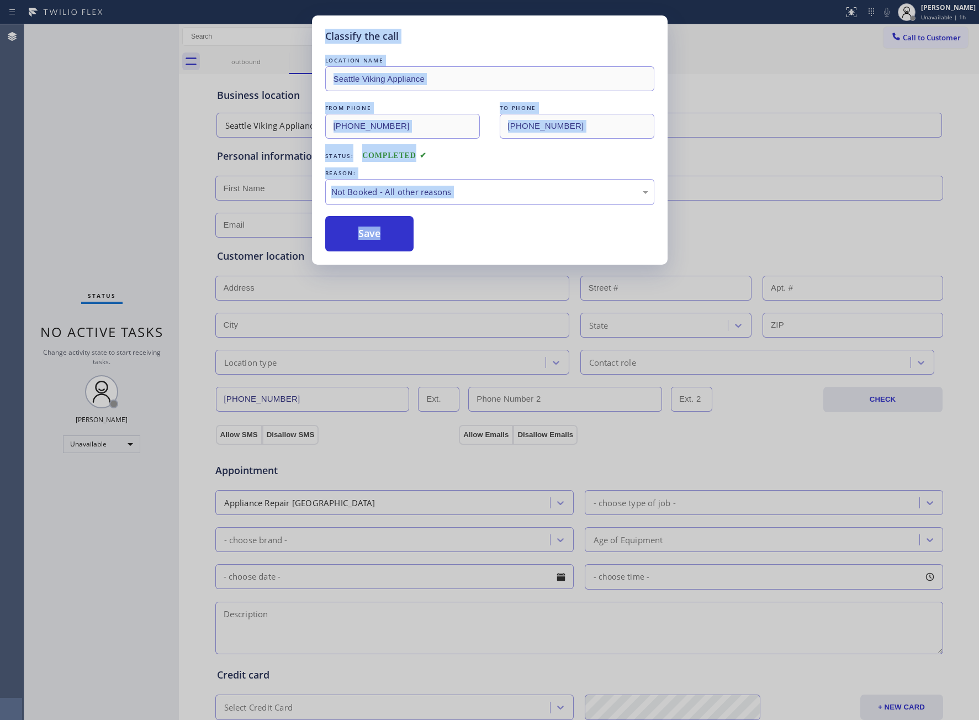
click at [378, 246] on button "Save" at bounding box center [369, 233] width 89 height 35
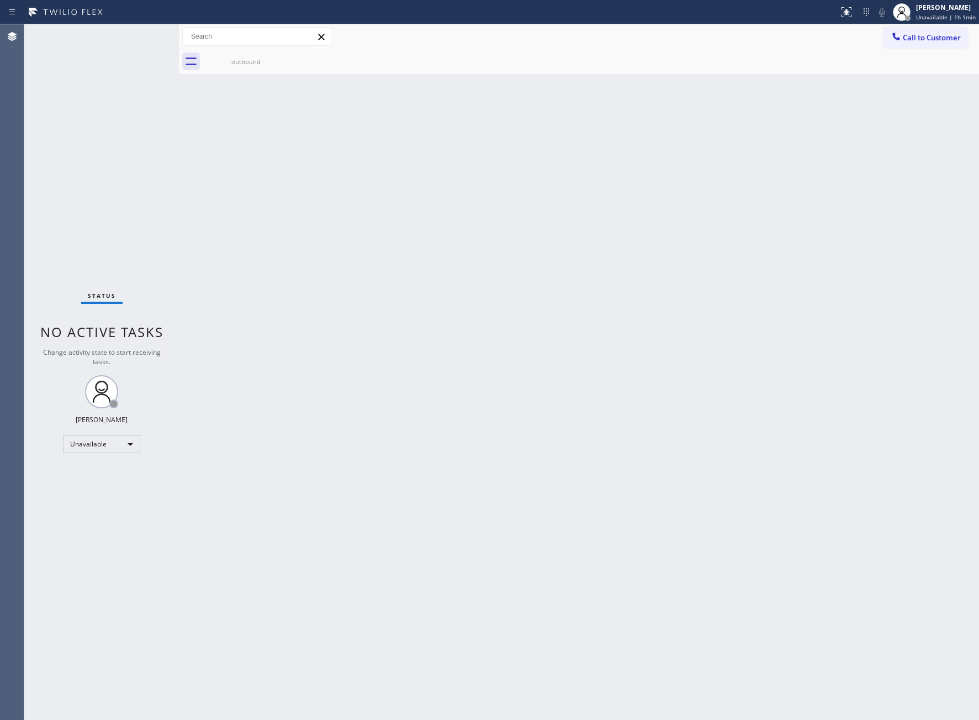
click at [35, 156] on div "Status No active tasks Change activity state to start receiving tasks. [PERSON_…" at bounding box center [101, 371] width 155 height 695
drag, startPoint x: 600, startPoint y: 320, endPoint x: 748, endPoint y: 229, distance: 173.9
click at [619, 312] on div "Back to Dashboard Change Sender ID Customers Technicians Select a contact Outbo…" at bounding box center [579, 371] width 800 height 695
click at [933, 35] on span "Call to Customer" at bounding box center [932, 38] width 58 height 10
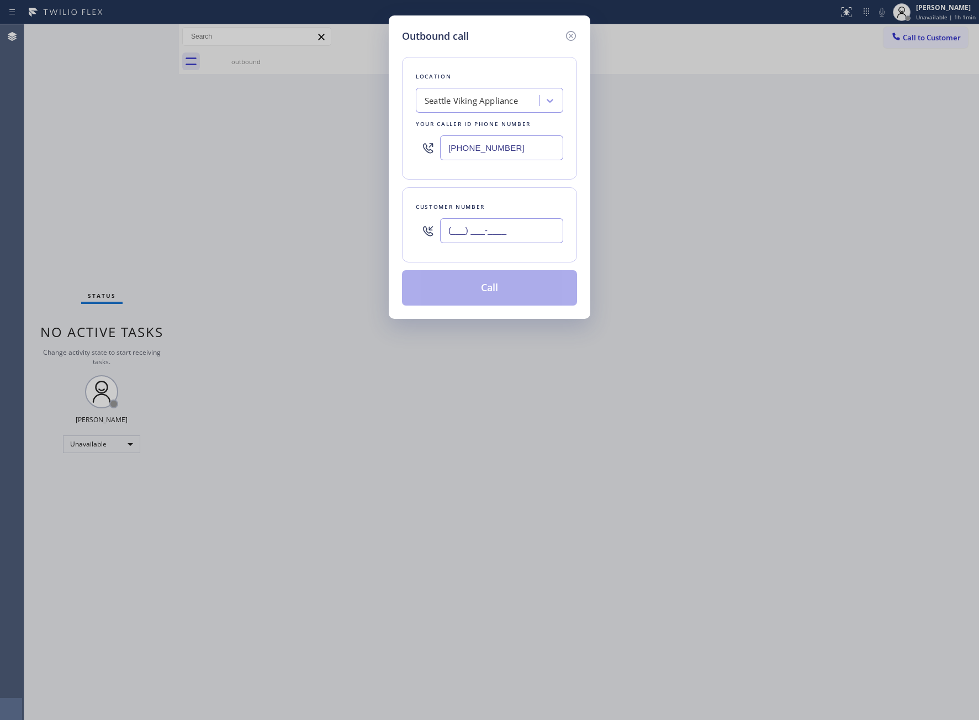
click at [492, 233] on input "(___) ___-____" at bounding box center [501, 230] width 123 height 25
paste input "469) 551-0306"
type input "[PHONE_NUMBER]"
click at [491, 292] on button "Call" at bounding box center [489, 287] width 175 height 35
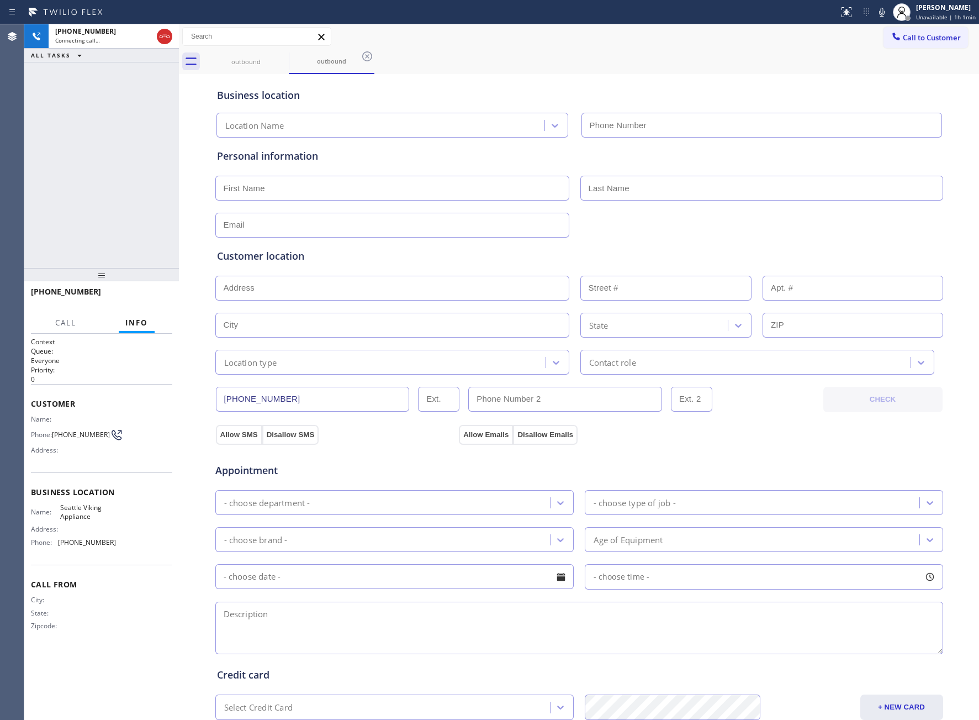
type input "[PHONE_NUMBER]"
drag, startPoint x: 145, startPoint y: 300, endPoint x: 250, endPoint y: 289, distance: 106.1
click at [145, 299] on span "HANG UP" at bounding box center [147, 297] width 34 height 8
click at [924, 40] on span "Call to Customer" at bounding box center [932, 38] width 58 height 10
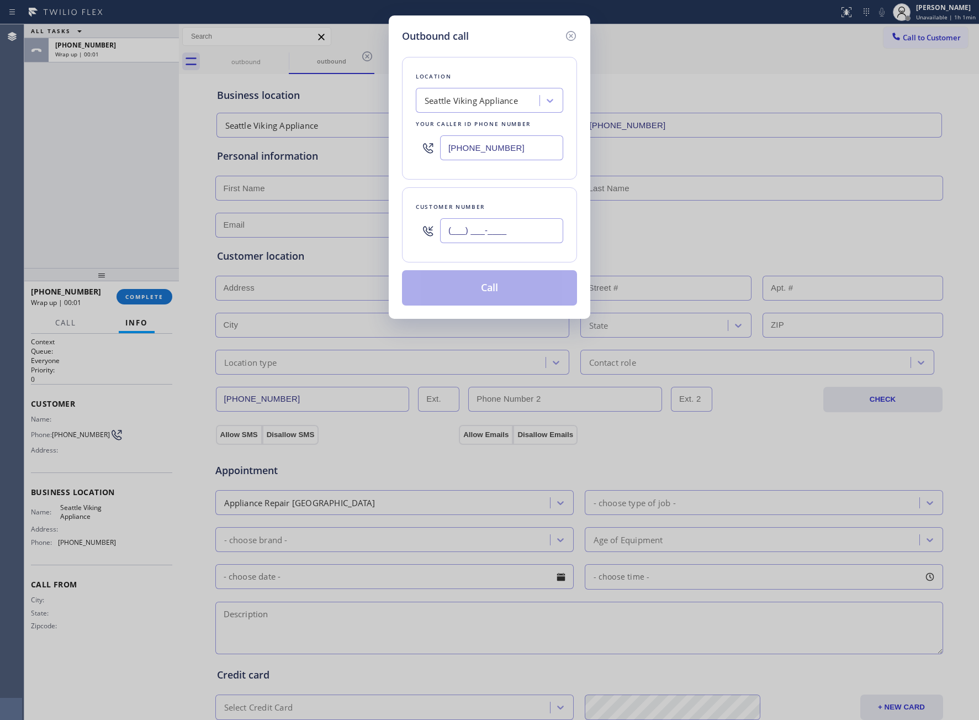
click at [528, 225] on input "(___) ___-____" at bounding box center [501, 230] width 123 height 25
paste input "469) 551-0306"
type input "[PHONE_NUMBER]"
click at [506, 295] on button "Call" at bounding box center [489, 287] width 175 height 35
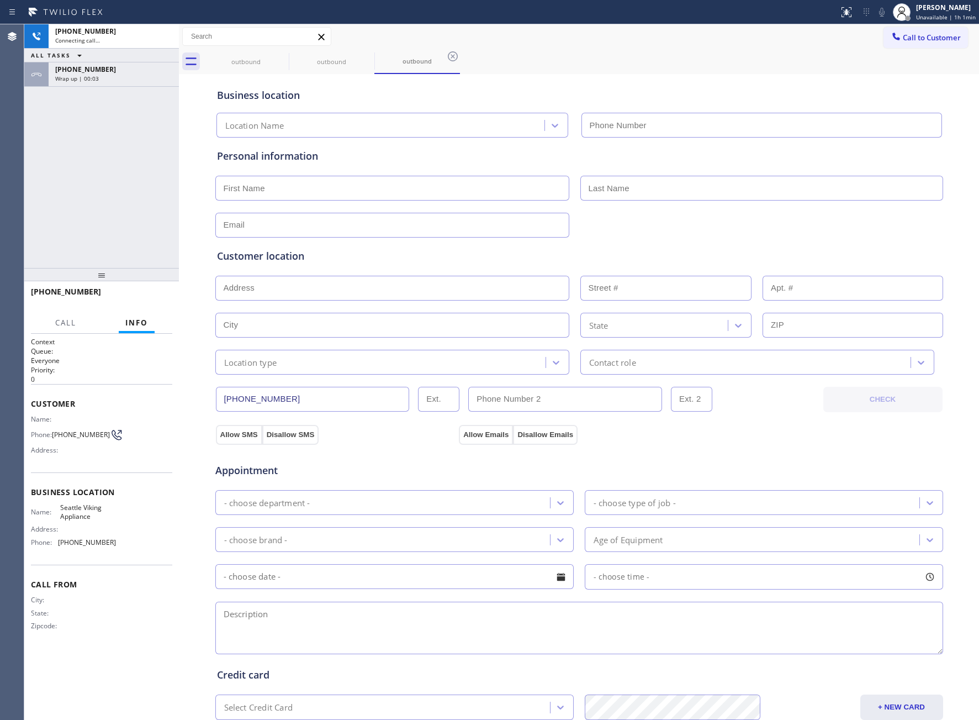
type input "[PHONE_NUMBER]"
drag, startPoint x: 128, startPoint y: 298, endPoint x: 328, endPoint y: 256, distance: 204.4
click at [131, 298] on button "HANG UP" at bounding box center [146, 296] width 51 height 15
drag, startPoint x: 929, startPoint y: 38, endPoint x: 680, endPoint y: 214, distance: 304.4
click at [928, 38] on span "Call to Customer" at bounding box center [932, 38] width 58 height 10
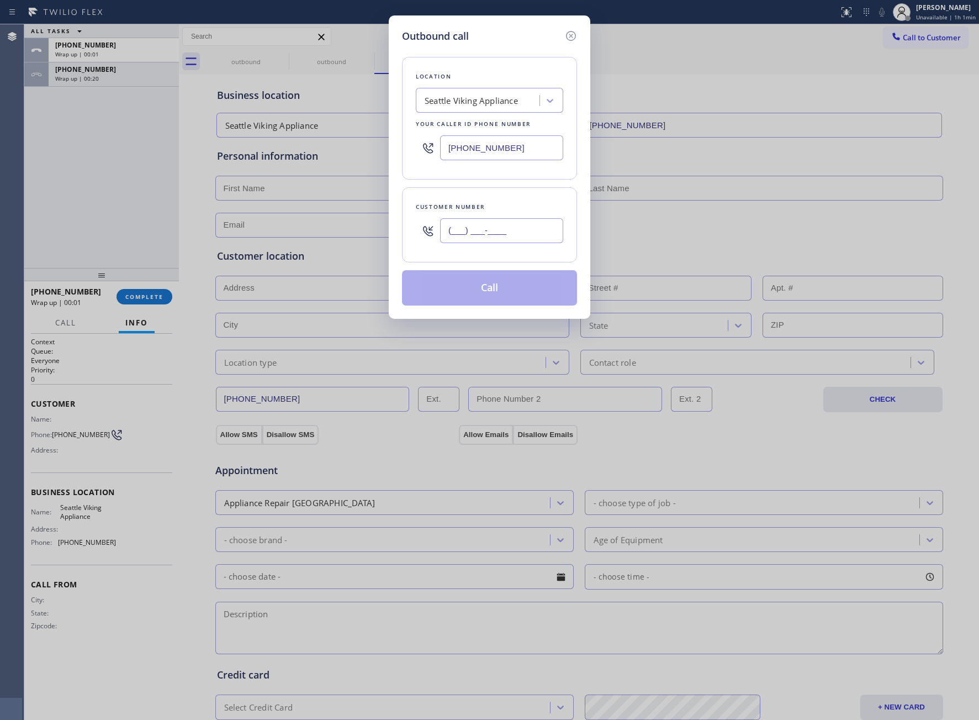
click at [524, 226] on input "(___) ___-____" at bounding box center [501, 230] width 123 height 25
paste input "469) 551-0306"
type input "[PHONE_NUMBER]"
click at [516, 287] on button "Call" at bounding box center [489, 287] width 175 height 35
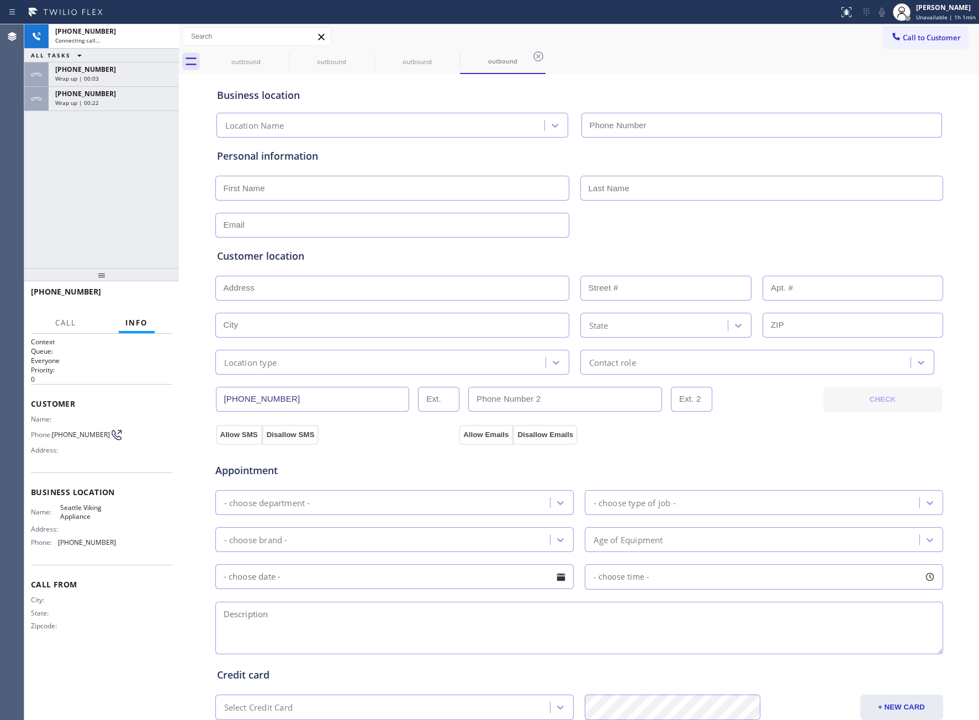
type input "[PHONE_NUMBER]"
click at [138, 300] on span "HANG UP" at bounding box center [147, 297] width 34 height 8
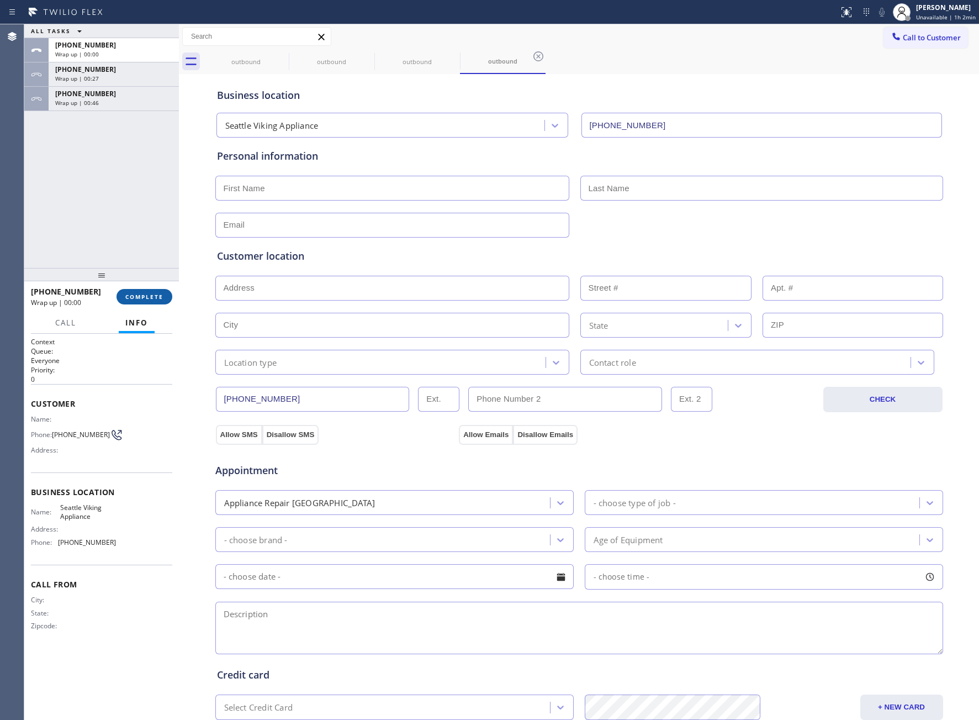
click at [138, 300] on span "COMPLETE" at bounding box center [144, 297] width 38 height 8
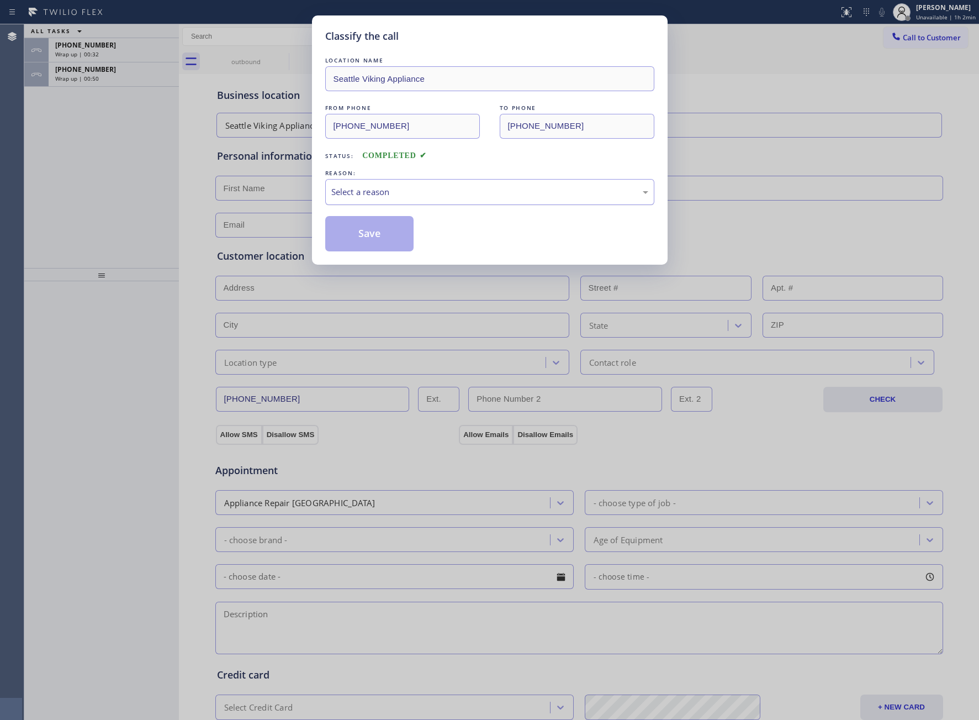
click at [388, 184] on div "Select a reason" at bounding box center [489, 192] width 329 height 26
click at [375, 249] on button "Save" at bounding box center [369, 233] width 89 height 35
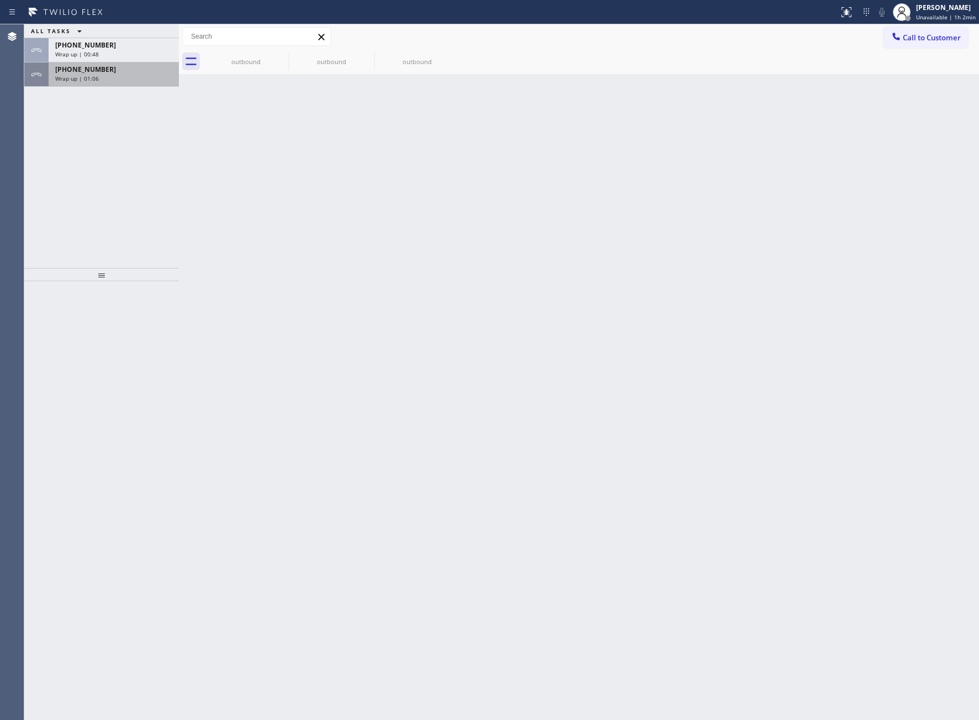
click at [53, 81] on div "[PHONE_NUMBER] Wrap up | 01:06" at bounding box center [112, 74] width 126 height 24
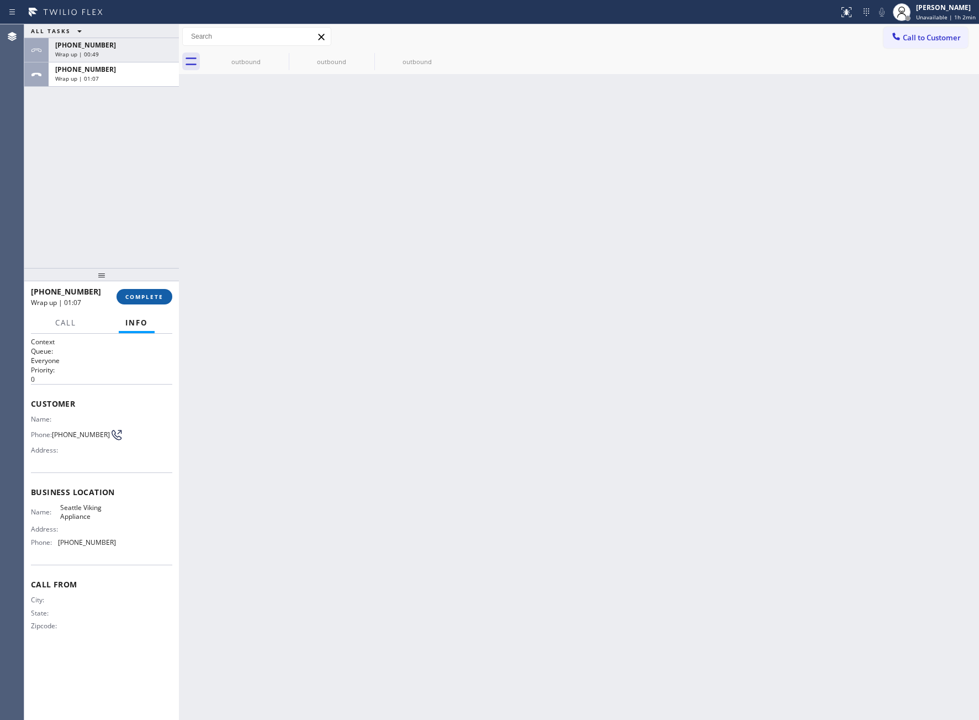
drag, startPoint x: 151, startPoint y: 287, endPoint x: 146, endPoint y: 302, distance: 16.4
click at [146, 298] on div "[PHONE_NUMBER] Wrap up | 01:07 COMPLETE" at bounding box center [101, 296] width 141 height 29
click at [146, 302] on button "COMPLETE" at bounding box center [145, 296] width 56 height 15
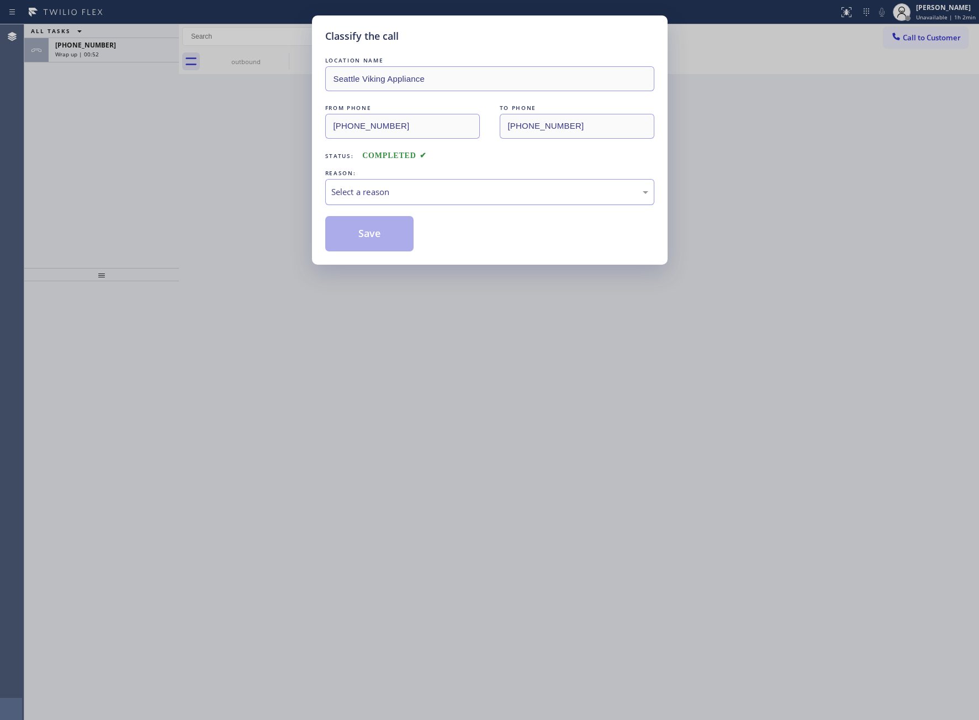
drag, startPoint x: 424, startPoint y: 193, endPoint x: 417, endPoint y: 203, distance: 12.6
click at [423, 197] on div "Select a reason" at bounding box center [489, 192] width 317 height 13
click at [373, 240] on button "Save" at bounding box center [369, 233] width 89 height 35
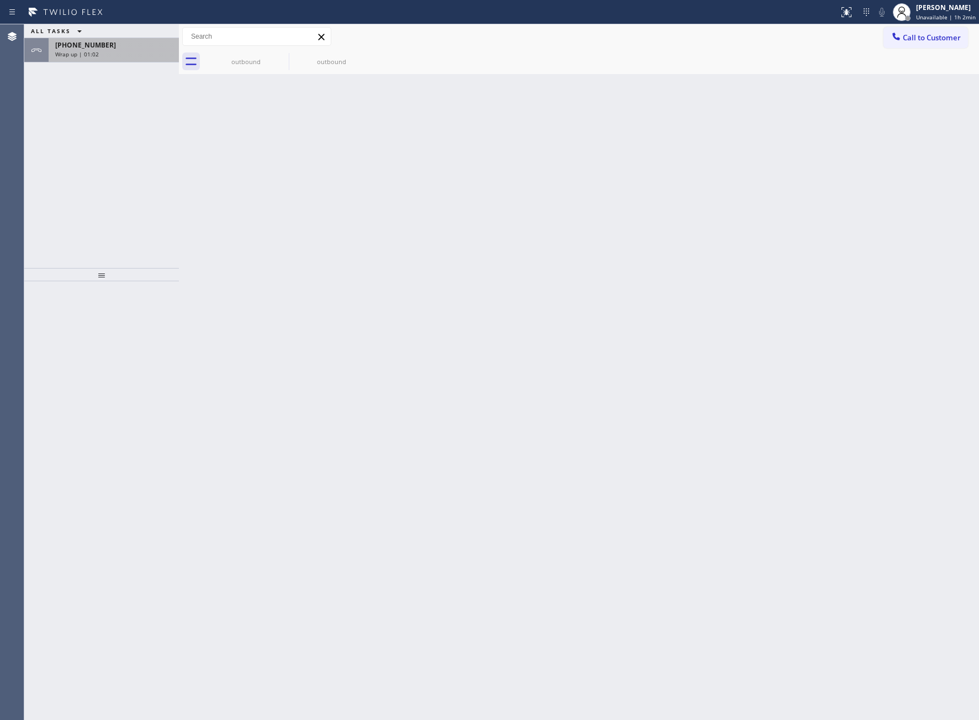
click at [89, 49] on span "[PHONE_NUMBER]" at bounding box center [85, 44] width 61 height 9
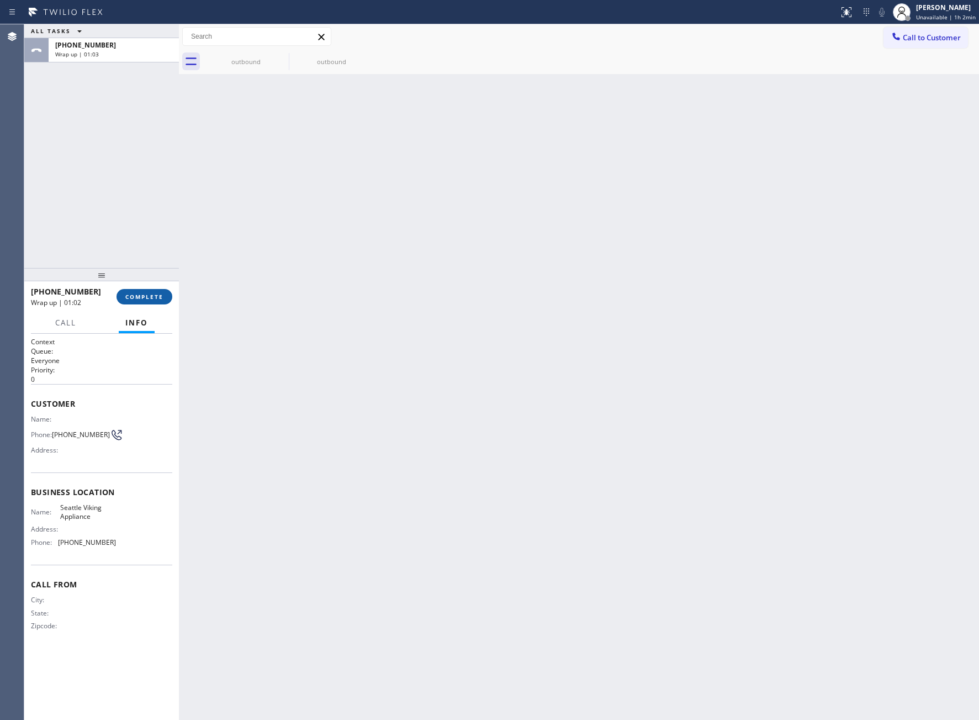
click at [148, 294] on span "COMPLETE" at bounding box center [144, 297] width 38 height 8
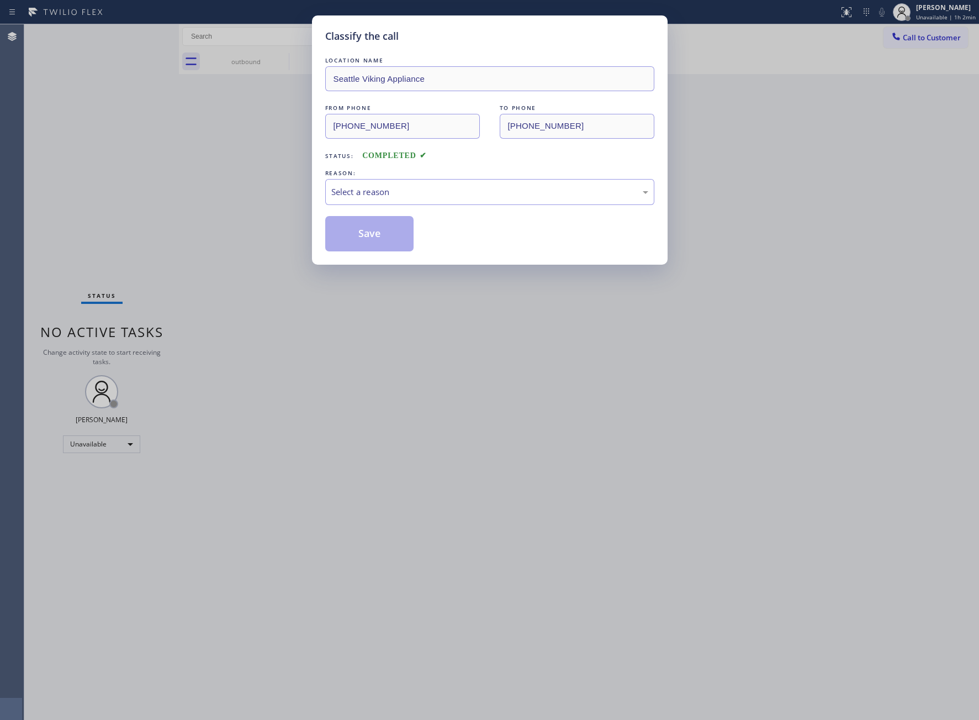
click at [389, 271] on div "Classify the call LOCATION NAME Seattle Viking Appliance FROM PHONE [PHONE_NUMB…" at bounding box center [489, 360] width 979 height 720
click at [373, 187] on div "Select a reason" at bounding box center [489, 192] width 317 height 13
click at [368, 235] on button "Save" at bounding box center [369, 233] width 89 height 35
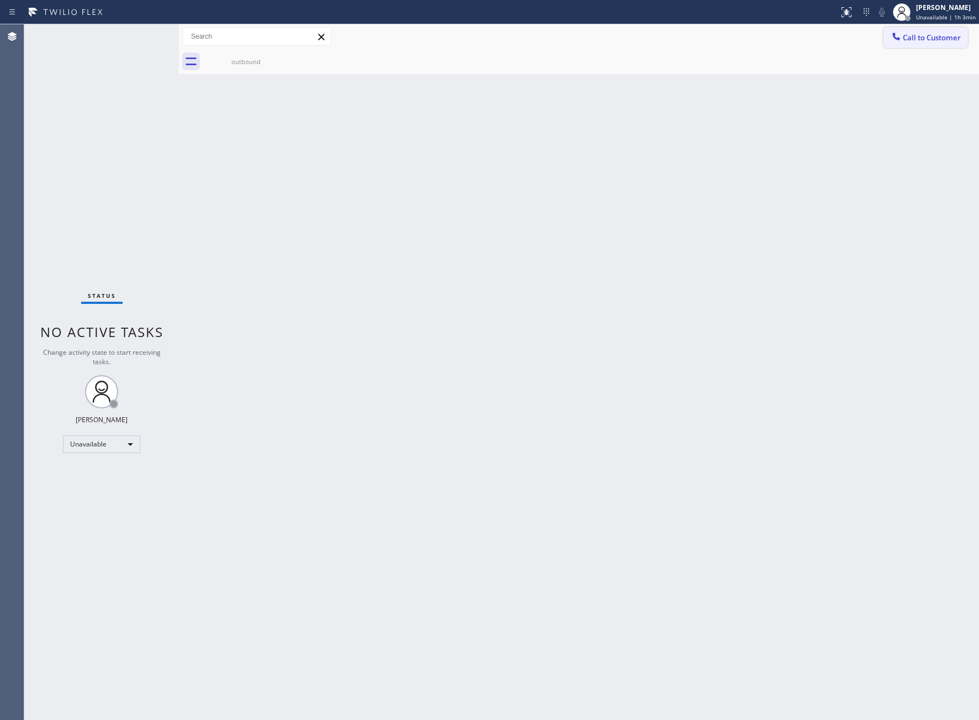
click at [948, 40] on span "Call to Customer" at bounding box center [932, 38] width 58 height 10
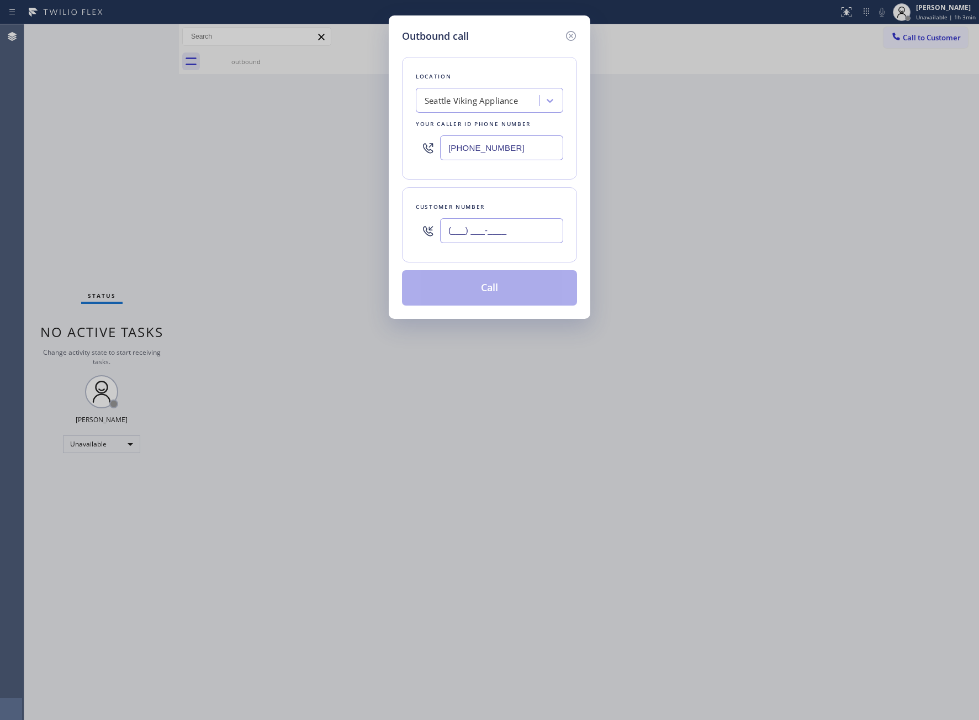
click at [481, 231] on input "(___) ___-____" at bounding box center [501, 230] width 123 height 25
paste input "469) 551-0306"
type input "[PHONE_NUMBER]"
click at [484, 305] on button "Call" at bounding box center [489, 287] width 175 height 35
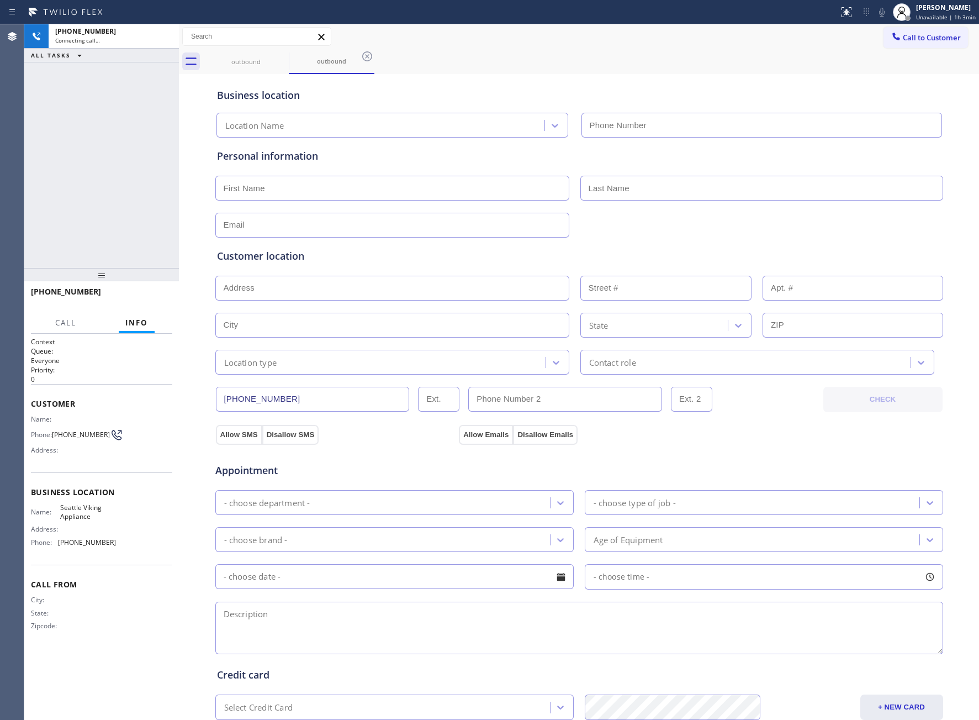
type input "[PHONE_NUMBER]"
click at [85, 179] on div "[PHONE_NUMBER] Live | 00:01 ALL TASKS ALL TASKS ACTIVE TASKS TASKS IN WRAP UP" at bounding box center [101, 146] width 155 height 244
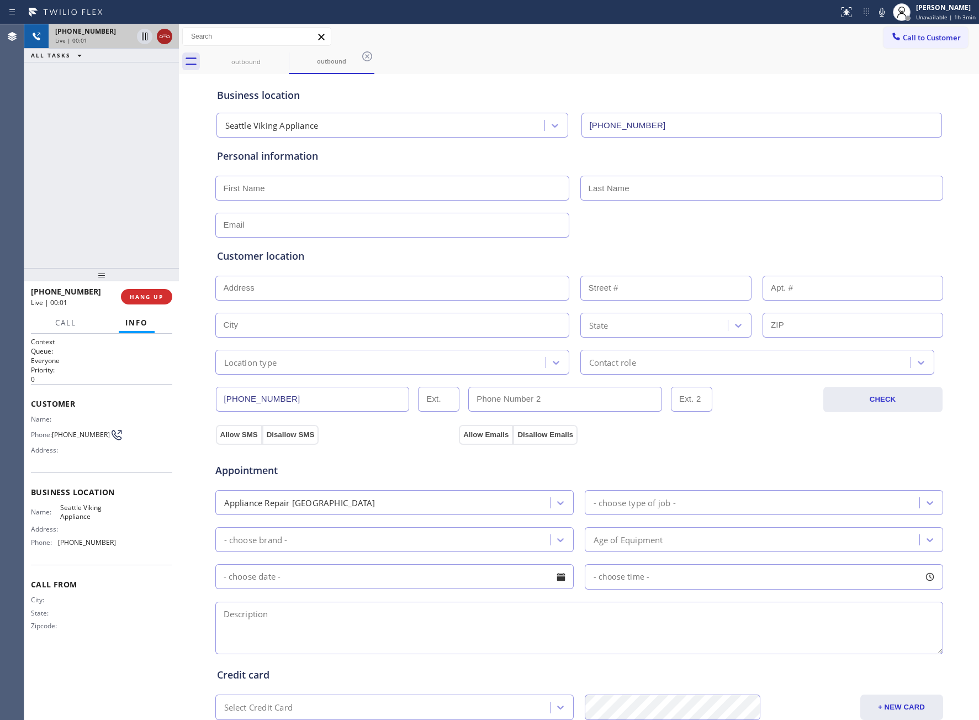
click at [169, 35] on icon at bounding box center [165, 36] width 10 height 3
click at [936, 37] on span "Call to Customer" at bounding box center [932, 38] width 58 height 10
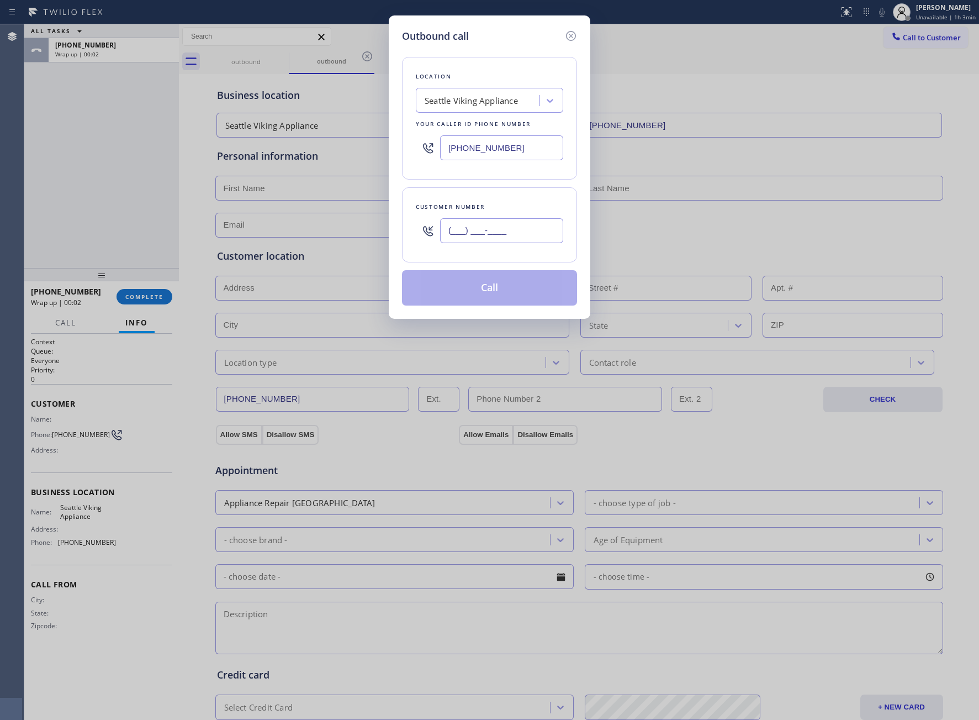
click at [484, 235] on input "(___) ___-____" at bounding box center [501, 230] width 123 height 25
paste input "469) 551-0306"
type input "[PHONE_NUMBER]"
click at [519, 281] on button "Call" at bounding box center [489, 287] width 175 height 35
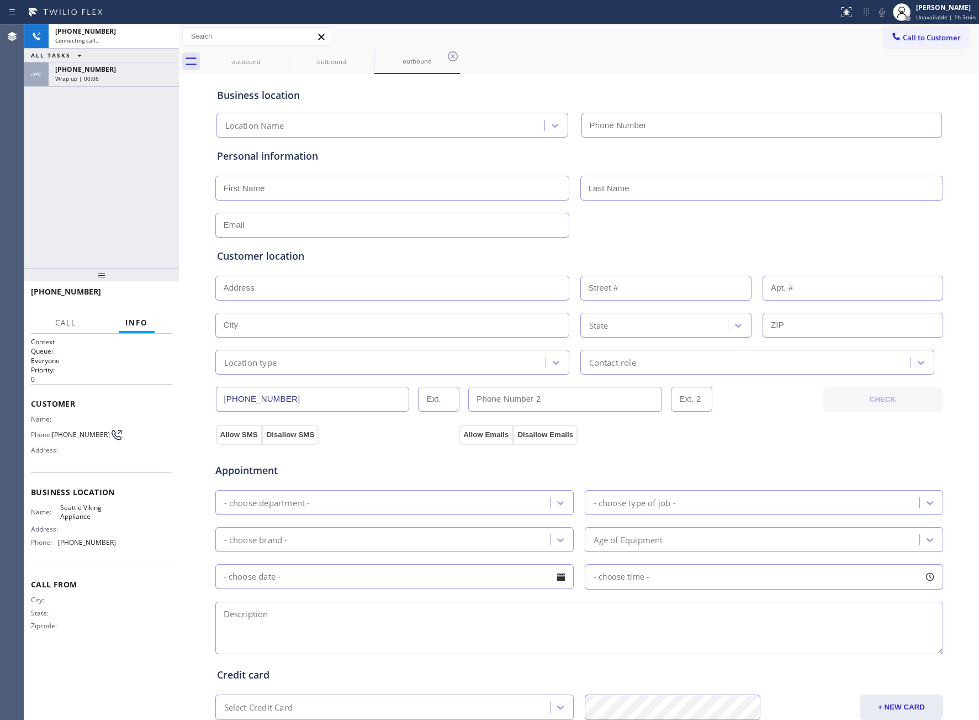
type input "[PHONE_NUMBER]"
click at [151, 292] on button "HANG UP" at bounding box center [146, 296] width 51 height 15
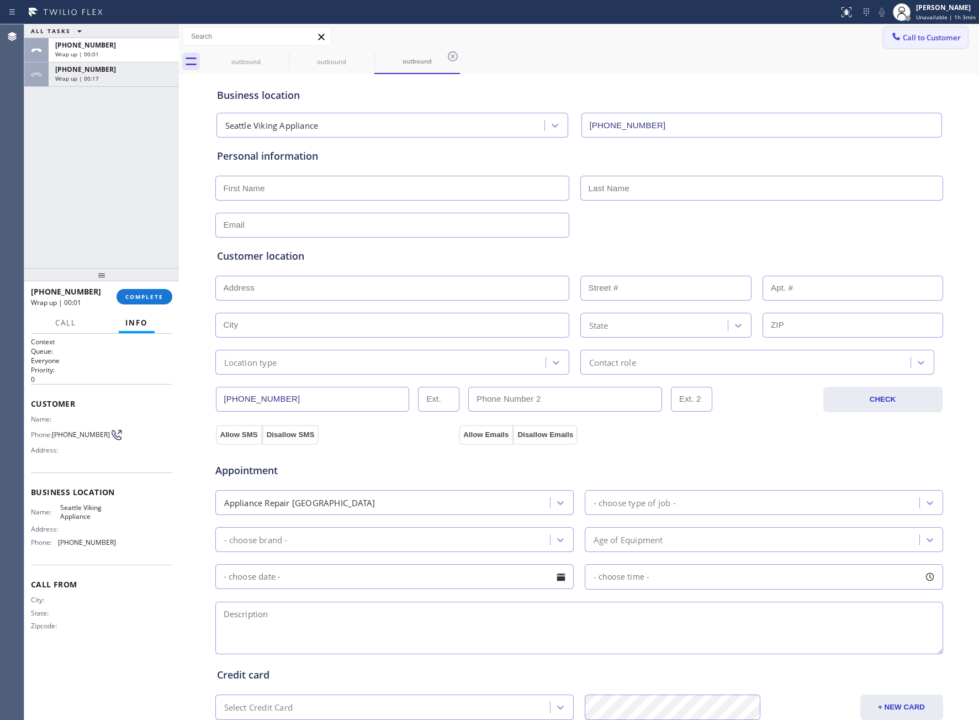
drag, startPoint x: 908, startPoint y: 35, endPoint x: 628, endPoint y: 162, distance: 307.5
click at [890, 41] on button "Call to Customer" at bounding box center [926, 37] width 85 height 21
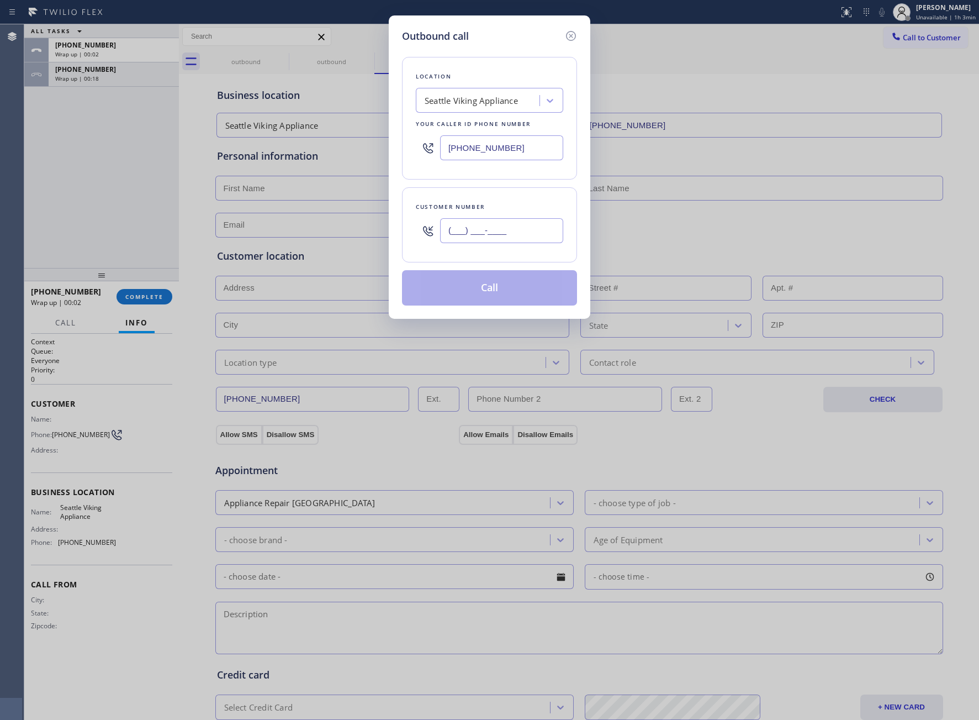
click at [523, 227] on input "(___) ___-____" at bounding box center [501, 230] width 123 height 25
paste input "469) 551-0306"
type input "[PHONE_NUMBER]"
click at [484, 303] on button "Call" at bounding box center [489, 287] width 175 height 35
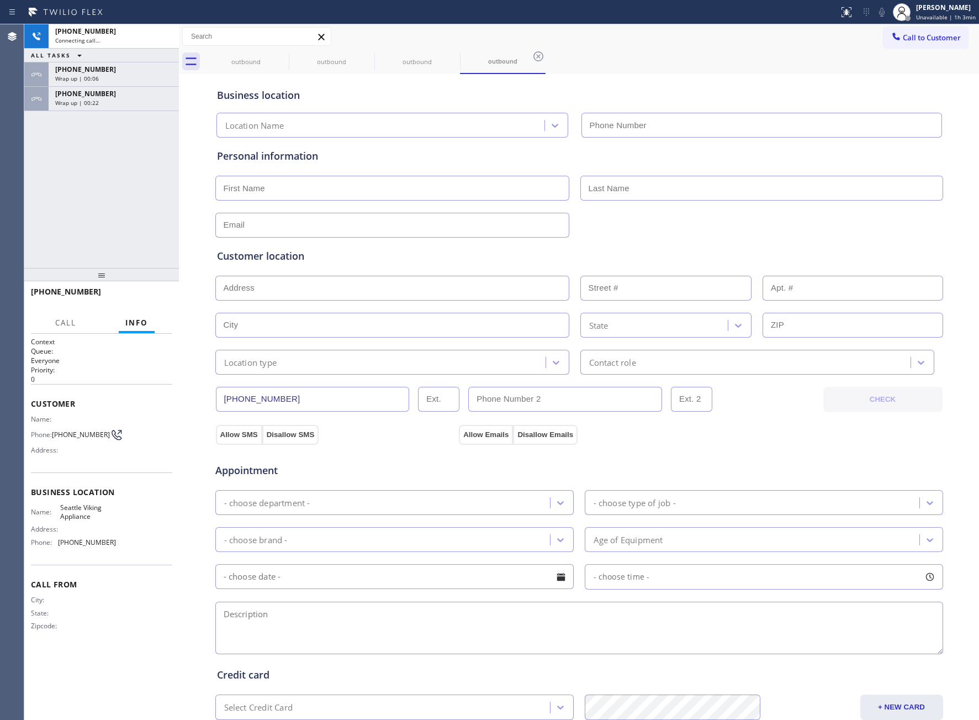
type input "[PHONE_NUMBER]"
click at [138, 299] on span "HANG UP" at bounding box center [147, 297] width 34 height 8
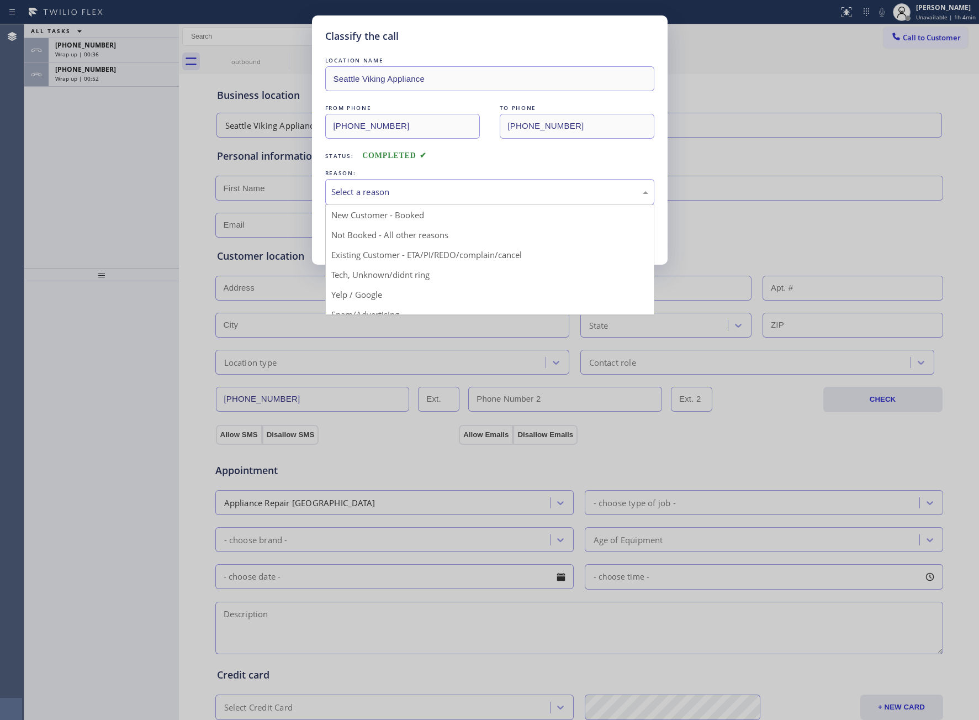
click at [412, 201] on div "Select a reason" at bounding box center [489, 192] width 329 height 26
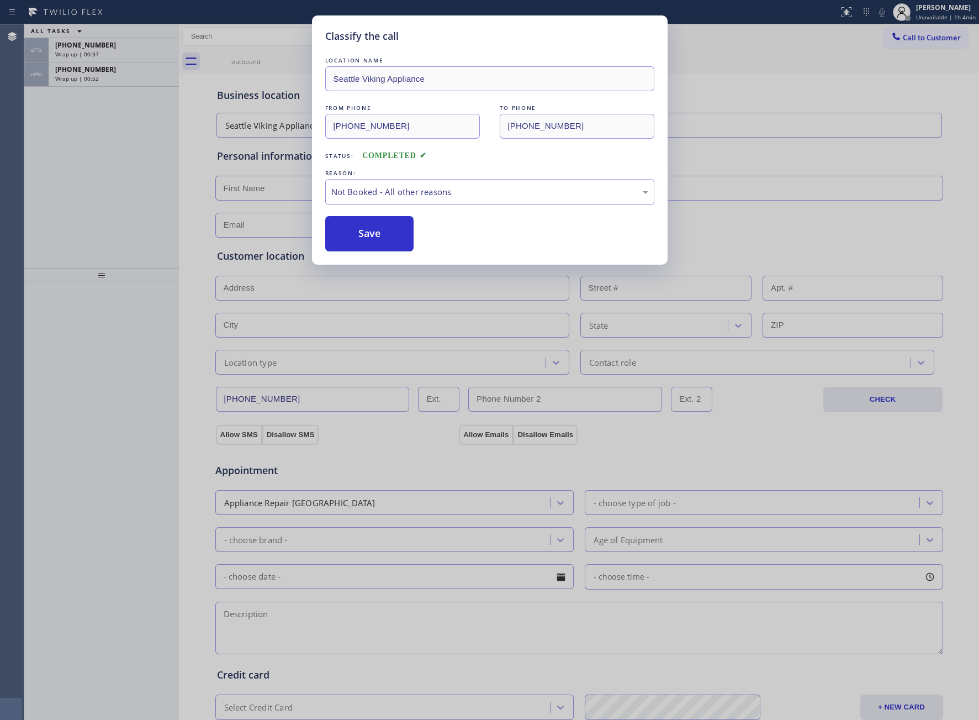
click at [375, 231] on button "Save" at bounding box center [369, 233] width 89 height 35
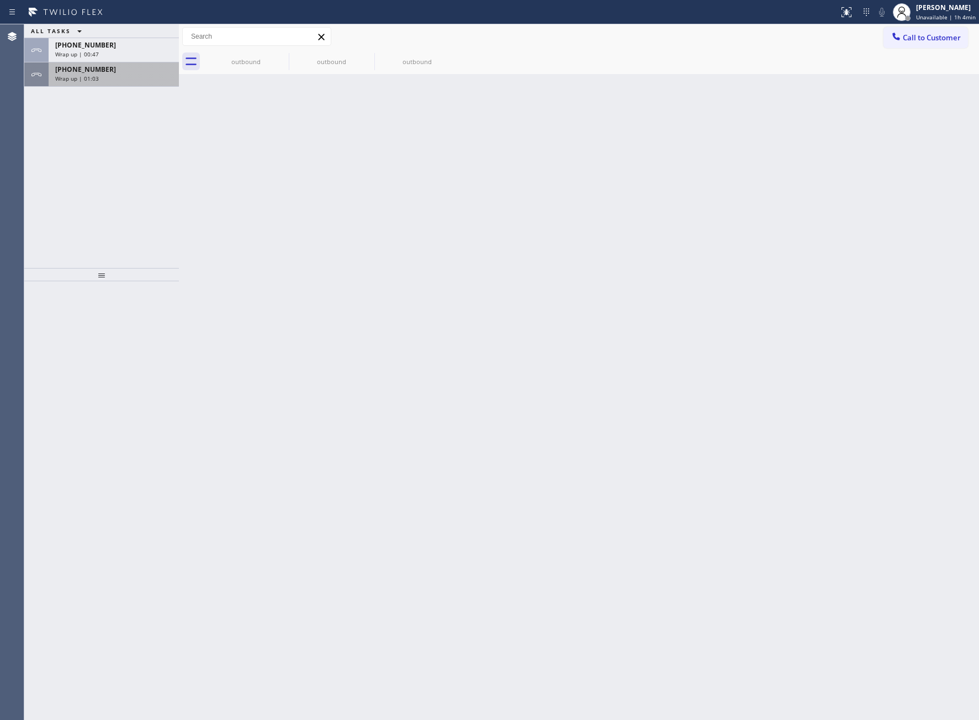
drag, startPoint x: 149, startPoint y: 76, endPoint x: 166, endPoint y: 239, distance: 163.9
click at [148, 76] on div "Wrap up | 01:03" at bounding box center [113, 79] width 117 height 8
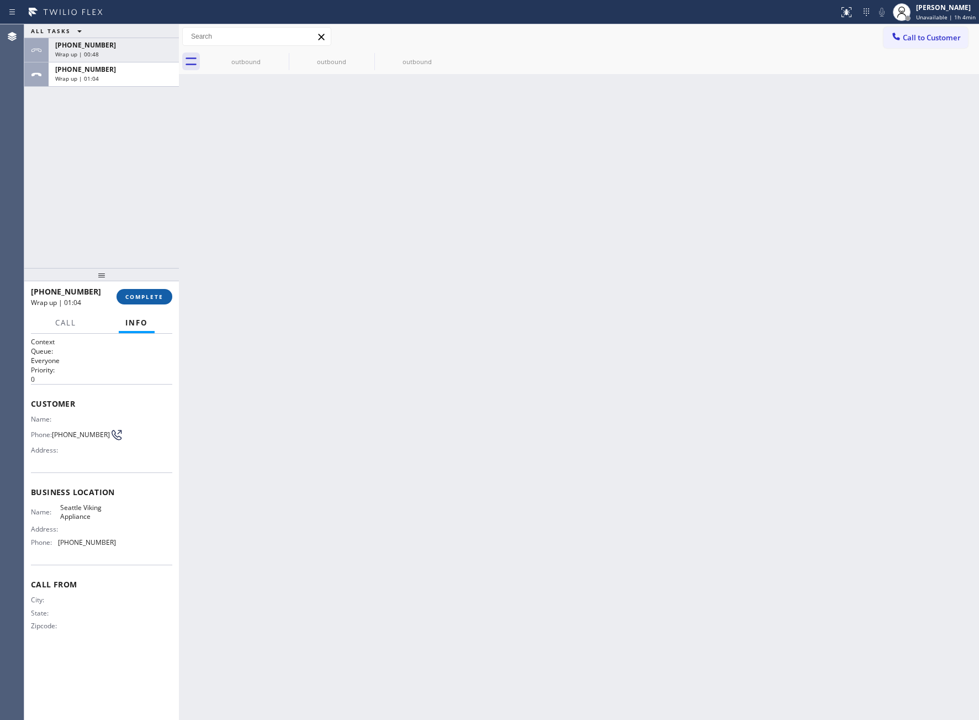
click at [161, 294] on span "COMPLETE" at bounding box center [144, 297] width 38 height 8
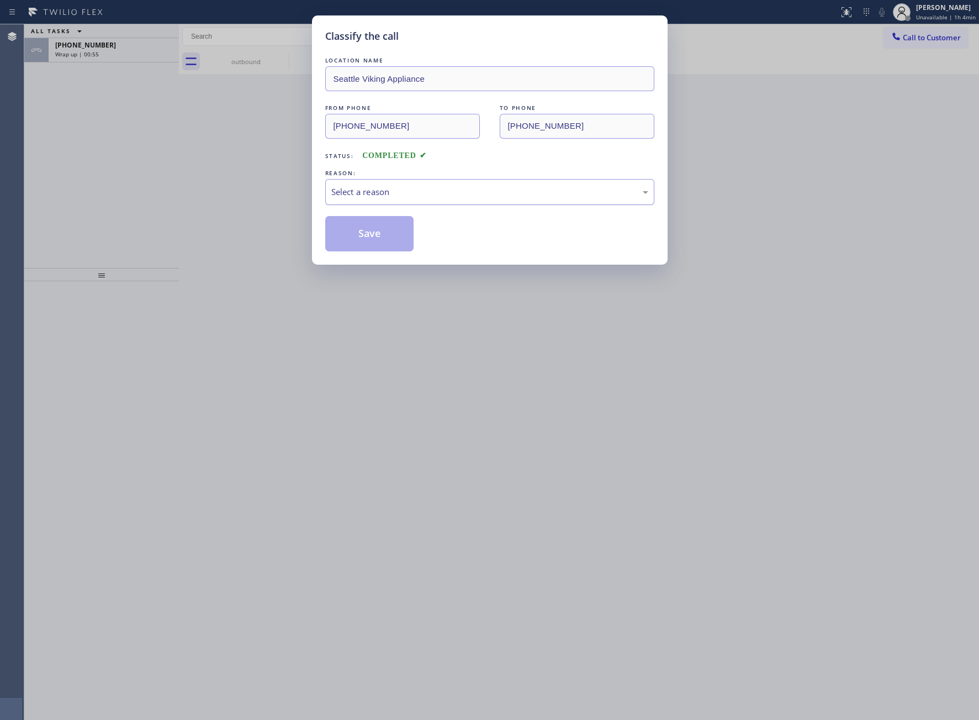
click at [431, 186] on div "Select a reason" at bounding box center [489, 192] width 317 height 13
click at [386, 239] on button "Save" at bounding box center [369, 233] width 89 height 35
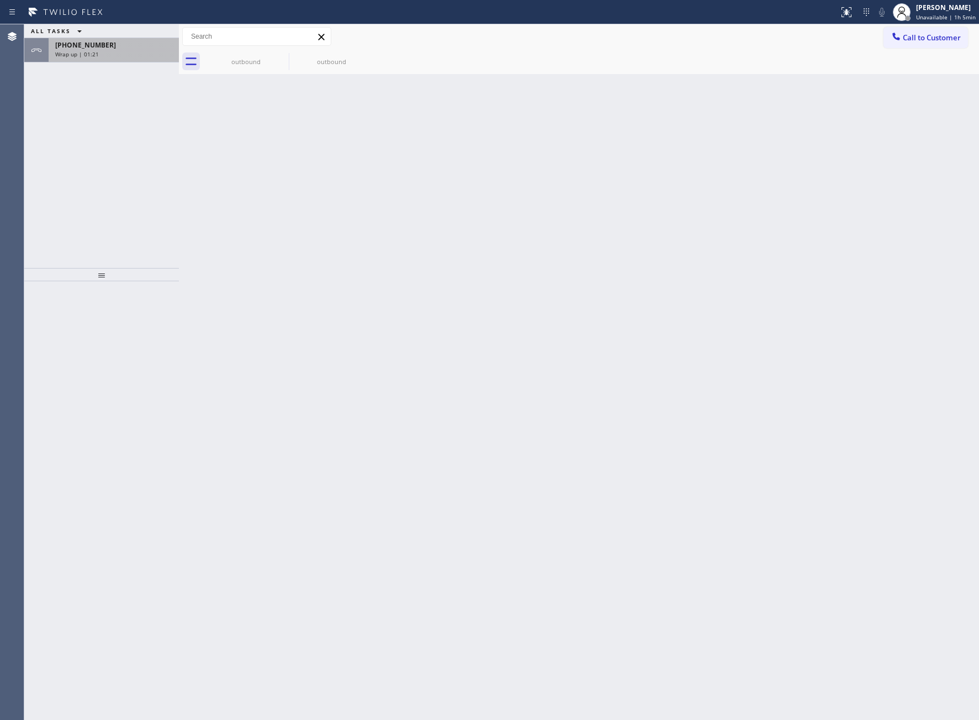
drag, startPoint x: 104, startPoint y: 58, endPoint x: 156, endPoint y: 175, distance: 127.6
click at [104, 60] on div "[PHONE_NUMBER] Wrap up | 01:21" at bounding box center [112, 50] width 126 height 24
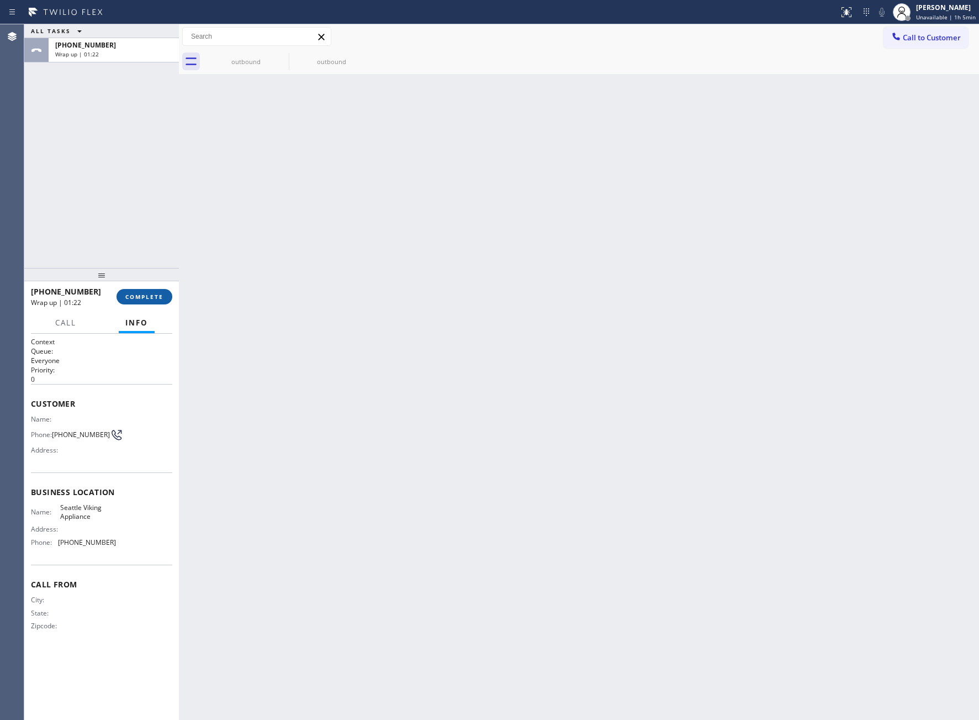
click at [156, 297] on span "COMPLETE" at bounding box center [144, 297] width 38 height 8
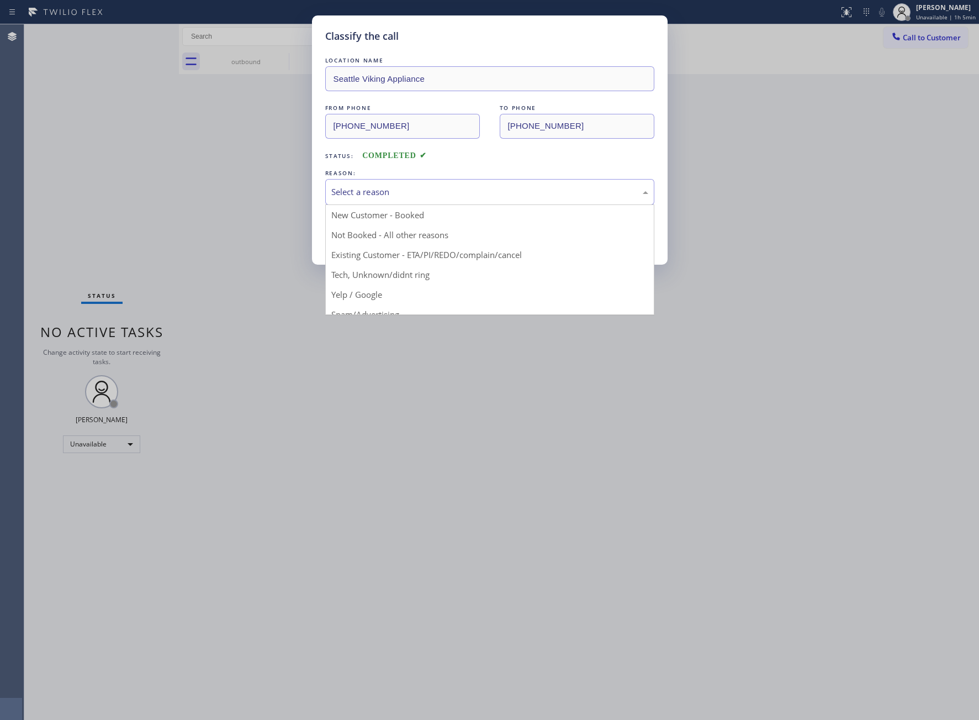
click at [365, 186] on div "Select a reason" at bounding box center [489, 192] width 329 height 26
click at [367, 194] on div "Not Booked - All other reasons" at bounding box center [489, 192] width 317 height 13
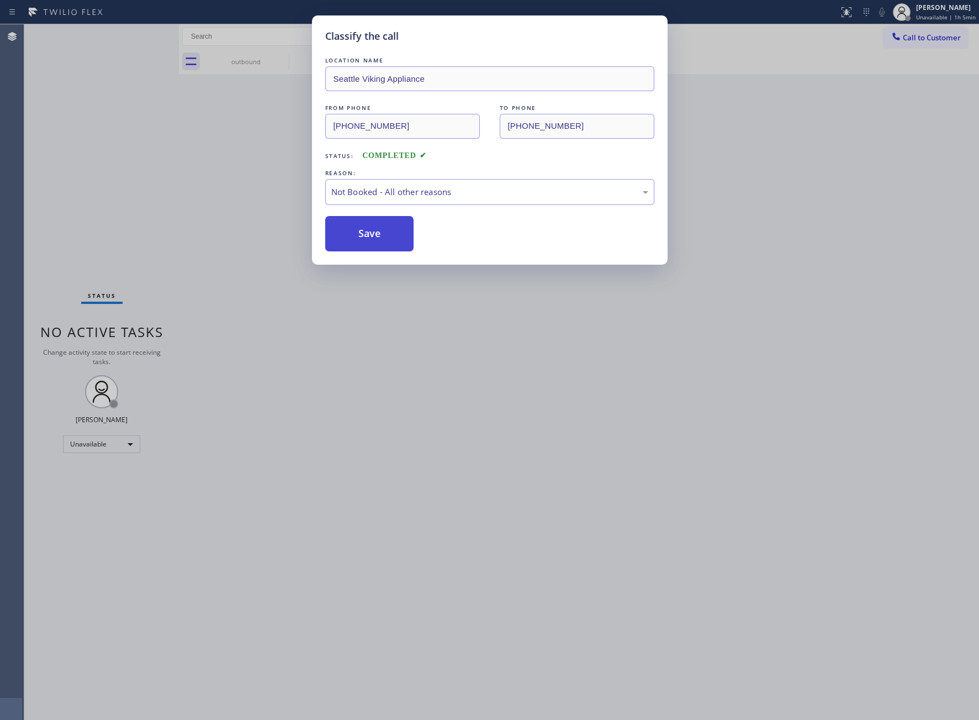
click at [366, 238] on button "Save" at bounding box center [369, 233] width 89 height 35
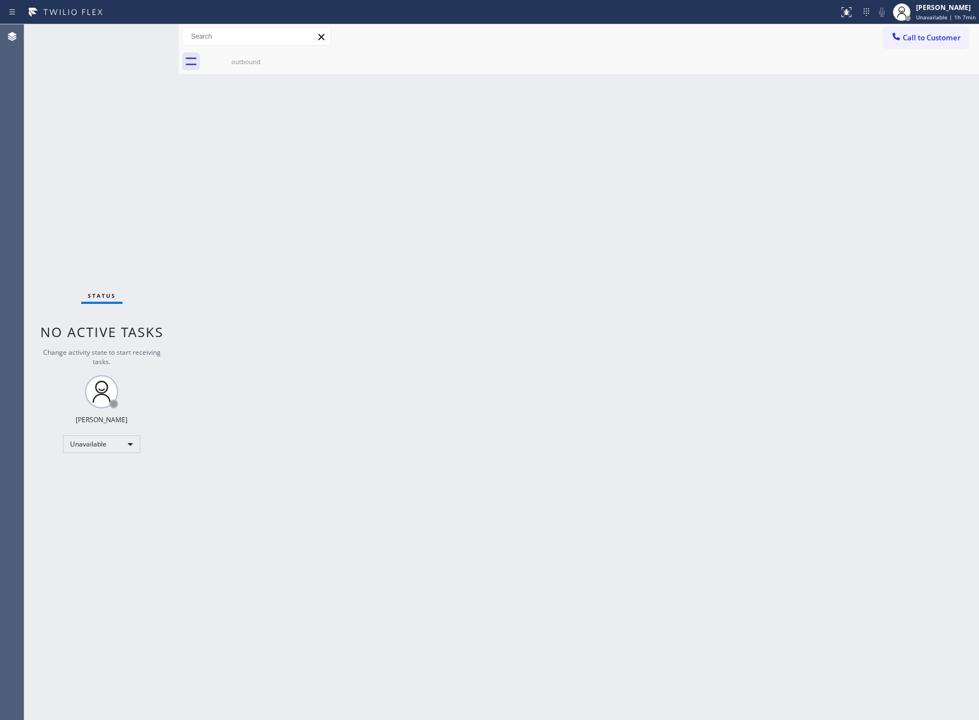
drag, startPoint x: 73, startPoint y: 143, endPoint x: 98, endPoint y: 131, distance: 26.9
click at [75, 141] on div "Status No active tasks Change activity state to start receiving tasks. [PERSON_…" at bounding box center [101, 371] width 155 height 695
click at [919, 39] on span "Call to Customer" at bounding box center [932, 38] width 58 height 10
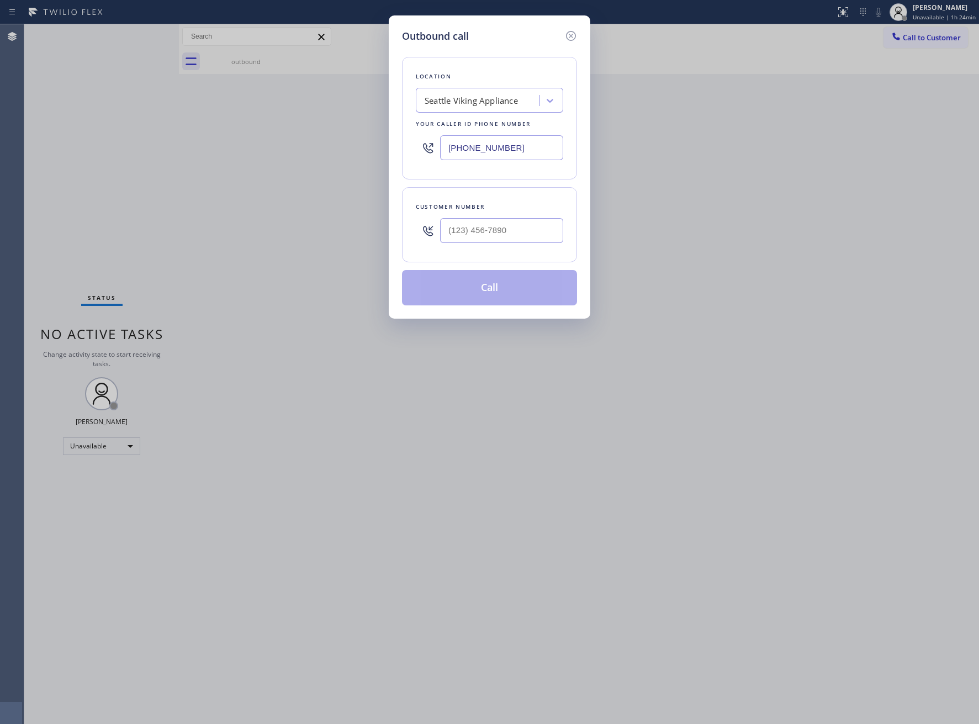
drag, startPoint x: 479, startPoint y: 146, endPoint x: 481, endPoint y: 152, distance: 6.3
click at [481, 146] on input "[PHONE_NUMBER]" at bounding box center [501, 147] width 123 height 25
paste input "561) 658-4414"
type input "[PHONE_NUMBER]"
click at [494, 236] on input "text" at bounding box center [501, 230] width 123 height 25
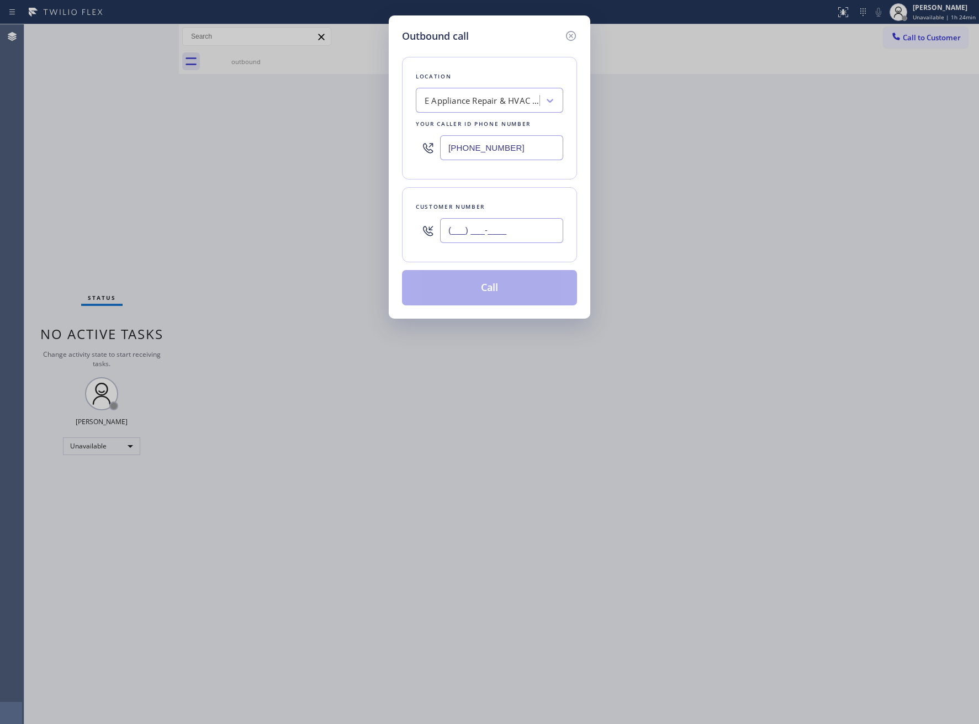
paste input "561) 956-5818"
type input "[PHONE_NUMBER]"
click at [498, 299] on button "Call" at bounding box center [489, 287] width 175 height 35
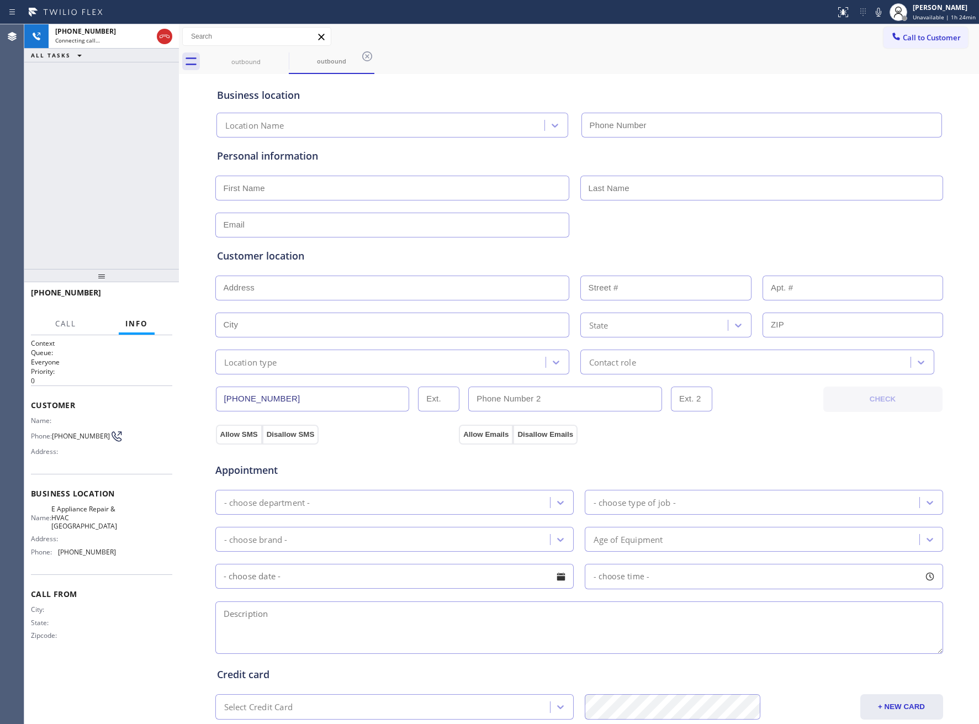
type input "[PHONE_NUMBER]"
click at [152, 298] on span "HANG UP" at bounding box center [147, 298] width 34 height 8
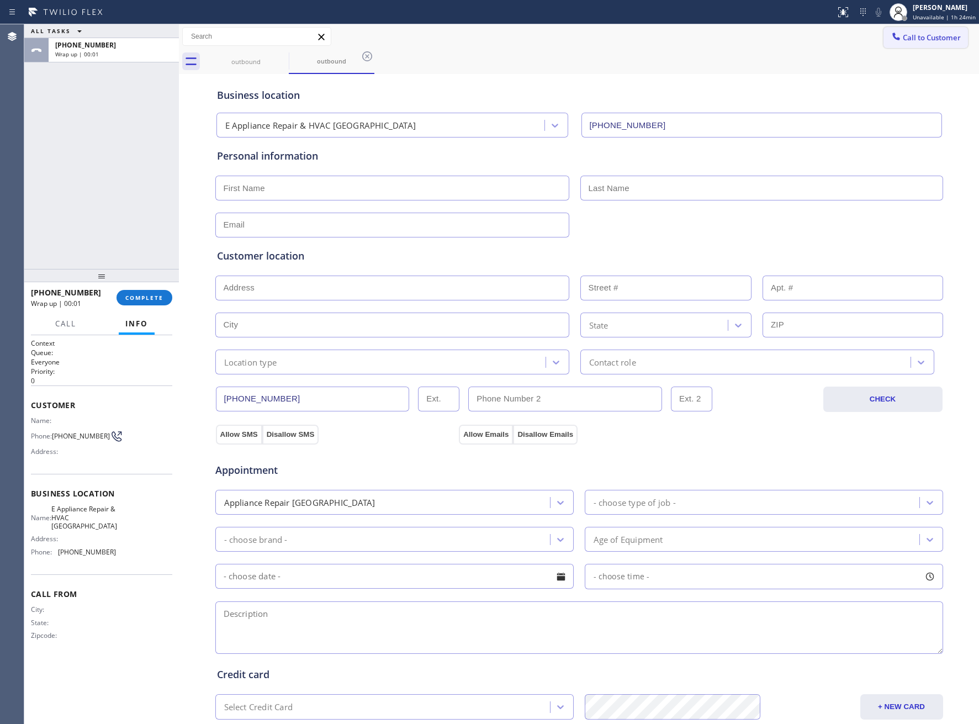
drag, startPoint x: 899, startPoint y: 37, endPoint x: 544, endPoint y: 211, distance: 395.5
click at [903, 40] on span "Call to Customer" at bounding box center [932, 38] width 58 height 10
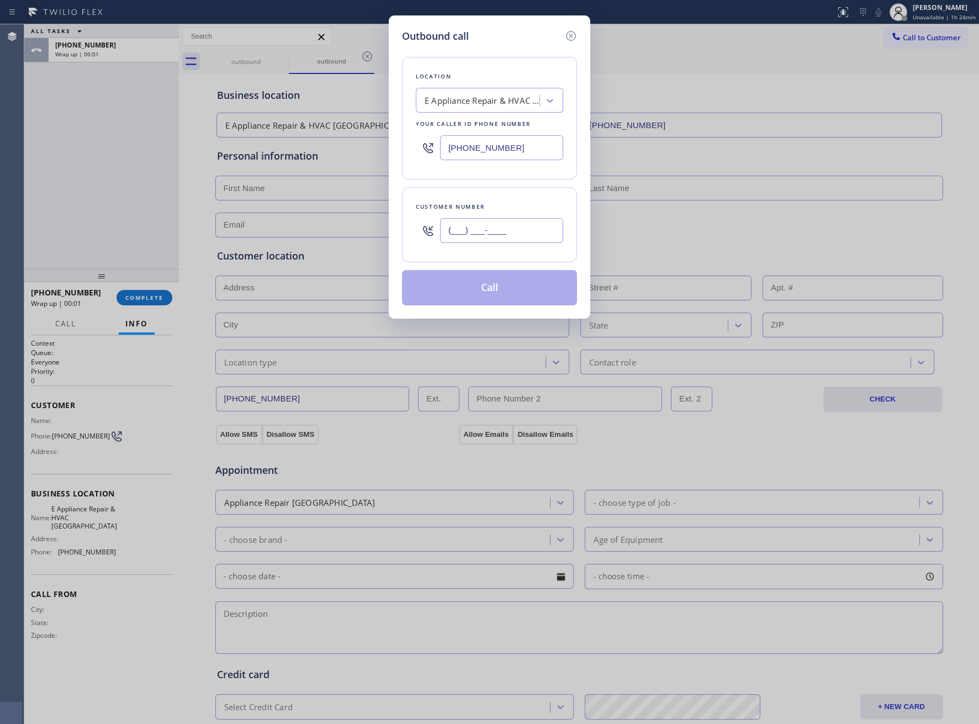
click at [483, 229] on input "(___) ___-____" at bounding box center [501, 230] width 123 height 25
paste input "561) 956-5818"
type input "[PHONE_NUMBER]"
click at [494, 292] on button "Call" at bounding box center [489, 287] width 175 height 35
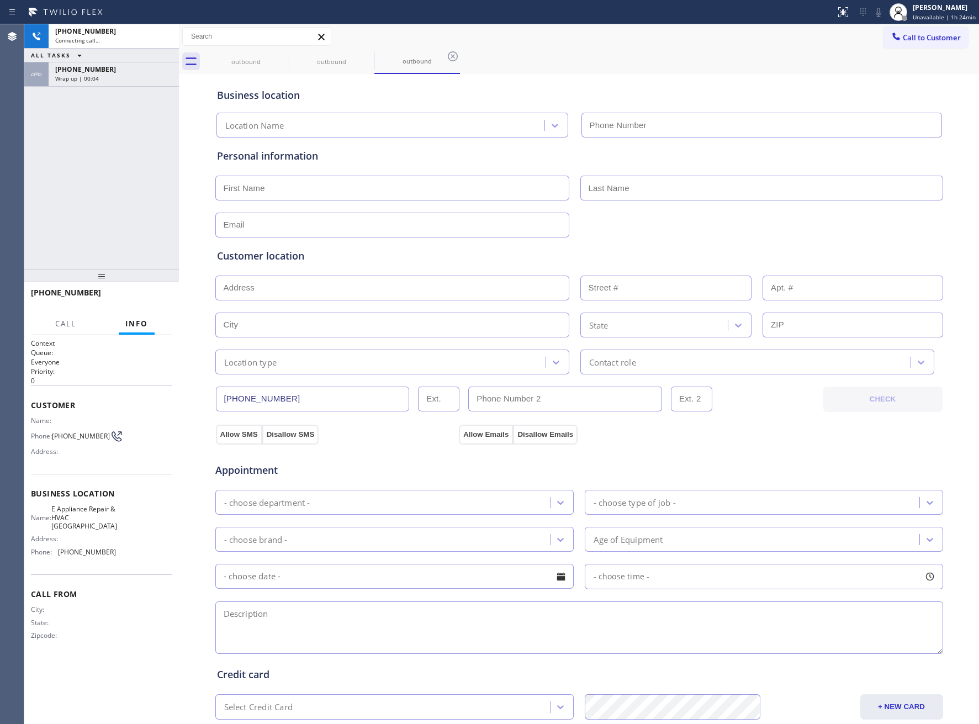
type input "[PHONE_NUMBER]"
click at [68, 233] on div "[PHONE_NUMBER] Live | 00:01 ALL TASKS ALL TASKS ACTIVE TASKS TASKS IN WRAP UP […" at bounding box center [101, 146] width 155 height 245
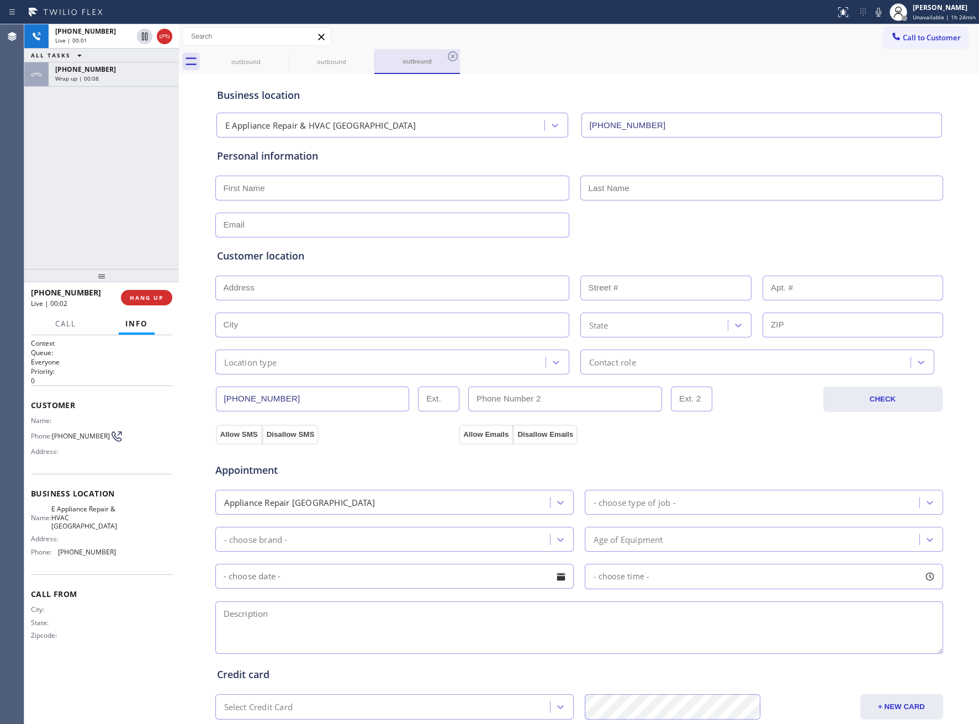
click at [162, 35] on icon at bounding box center [164, 36] width 13 height 13
click at [916, 44] on button "Call to Customer" at bounding box center [926, 37] width 85 height 21
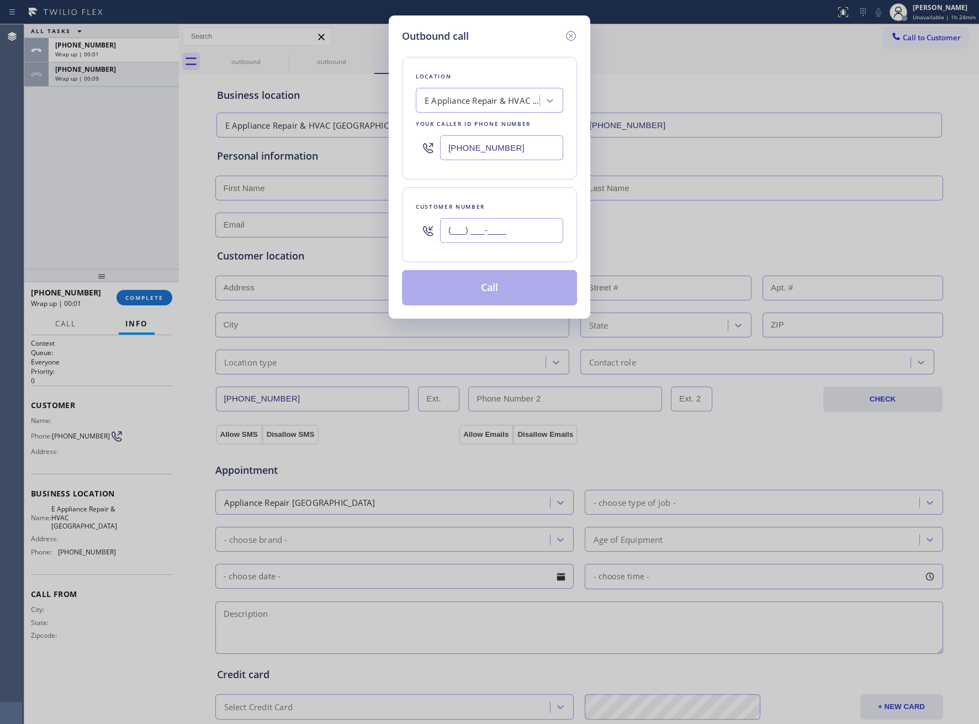
click at [486, 243] on input "(___) ___-____" at bounding box center [501, 230] width 123 height 25
paste input "561) 956-5818"
type input "[PHONE_NUMBER]"
click at [510, 294] on button "Call" at bounding box center [489, 287] width 175 height 35
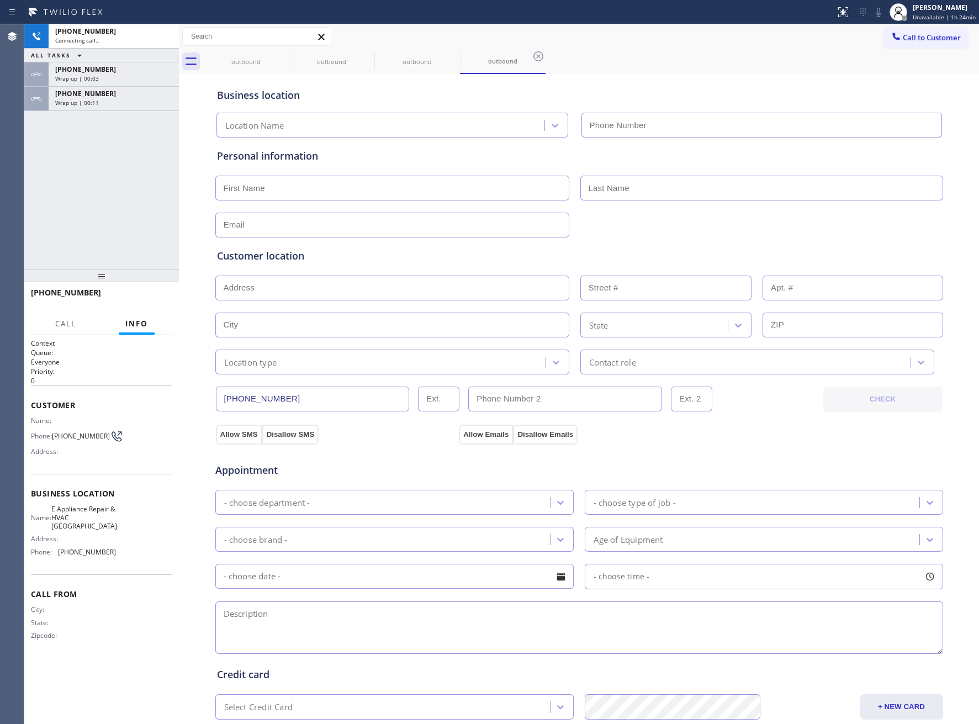
type input "[PHONE_NUMBER]"
drag, startPoint x: 158, startPoint y: 301, endPoint x: 169, endPoint y: 296, distance: 12.1
click at [158, 300] on span "HANG UP" at bounding box center [147, 298] width 34 height 8
click at [921, 40] on span "Call to Customer" at bounding box center [932, 38] width 58 height 10
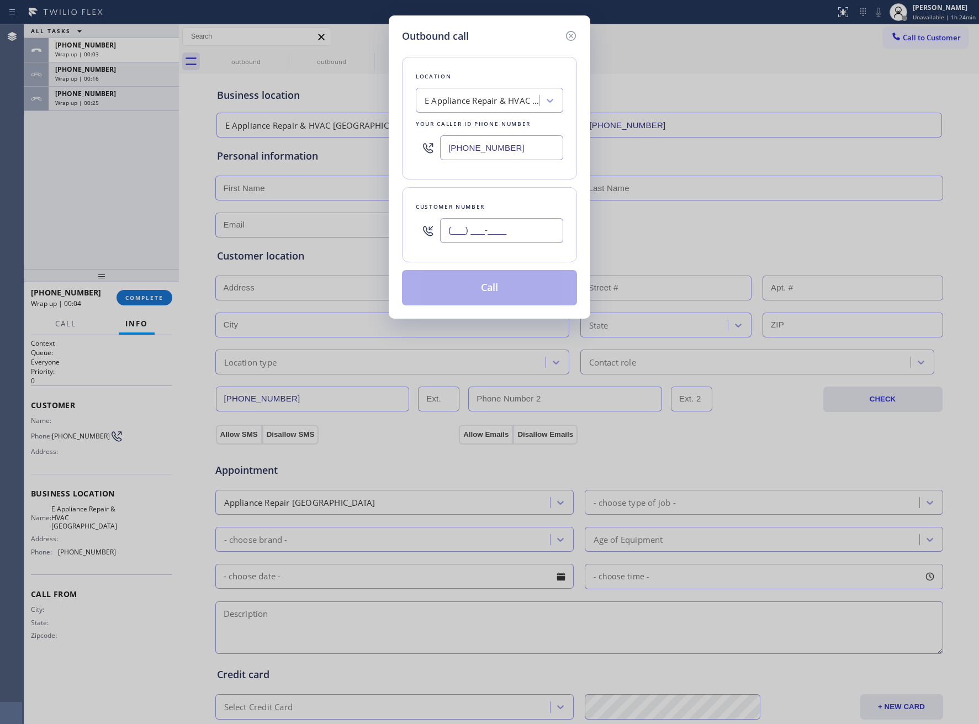
click at [452, 233] on input "(___) ___-____" at bounding box center [501, 230] width 123 height 25
paste input "561) 956-5818"
type input "[PHONE_NUMBER]"
click at [531, 291] on button "Call" at bounding box center [489, 287] width 175 height 35
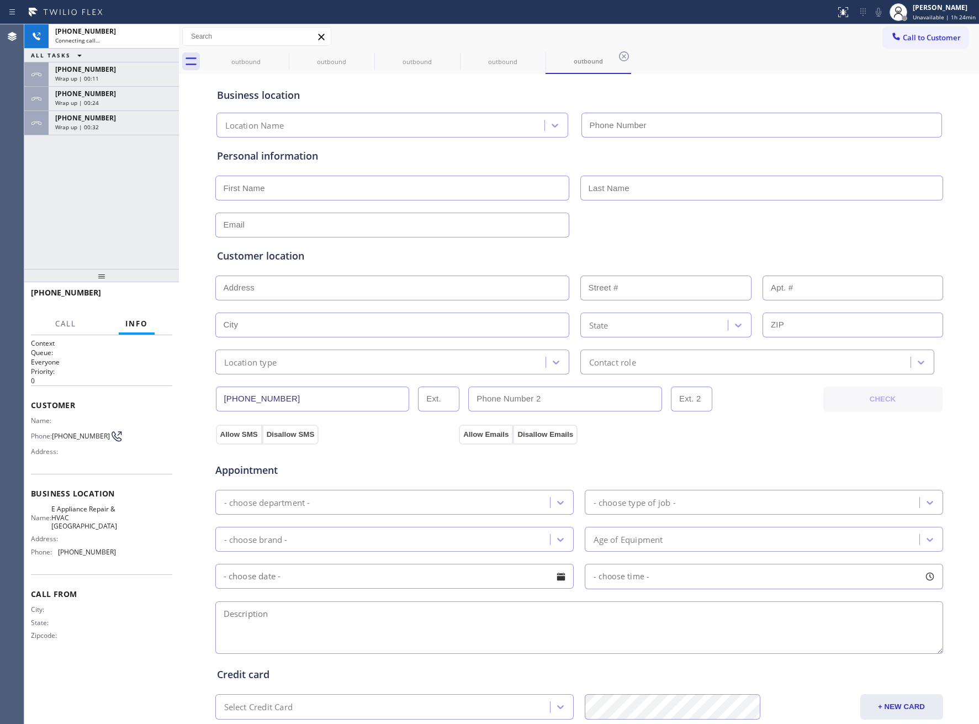
type input "[PHONE_NUMBER]"
click at [152, 299] on span "HANG UP" at bounding box center [147, 298] width 34 height 8
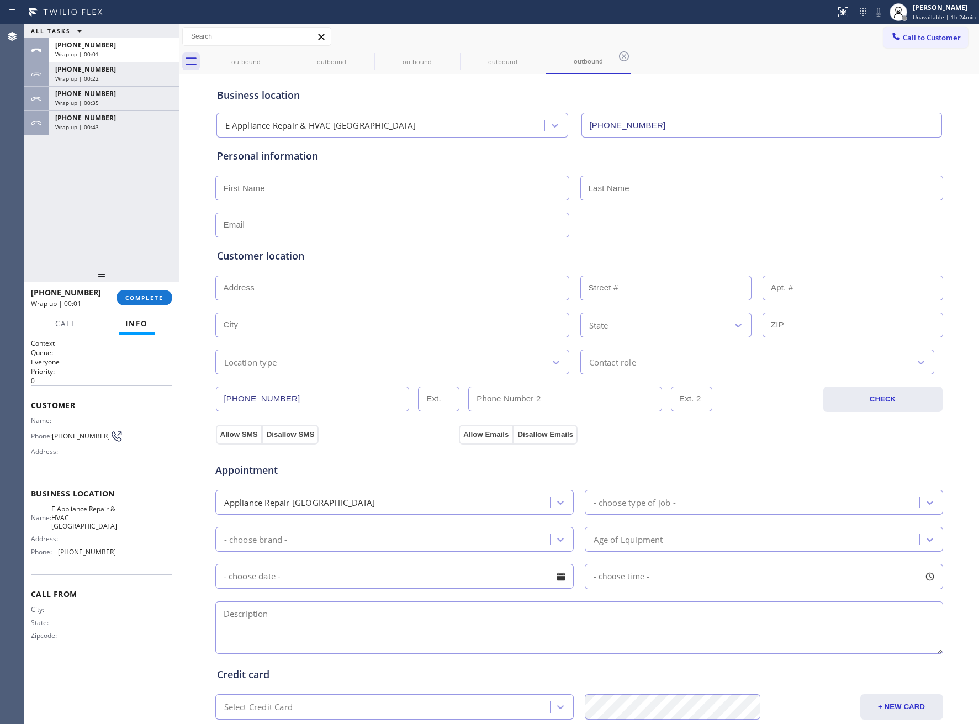
drag, startPoint x: 934, startPoint y: 37, endPoint x: 461, endPoint y: 255, distance: 520.3
click at [930, 40] on span "Call to Customer" at bounding box center [932, 38] width 58 height 10
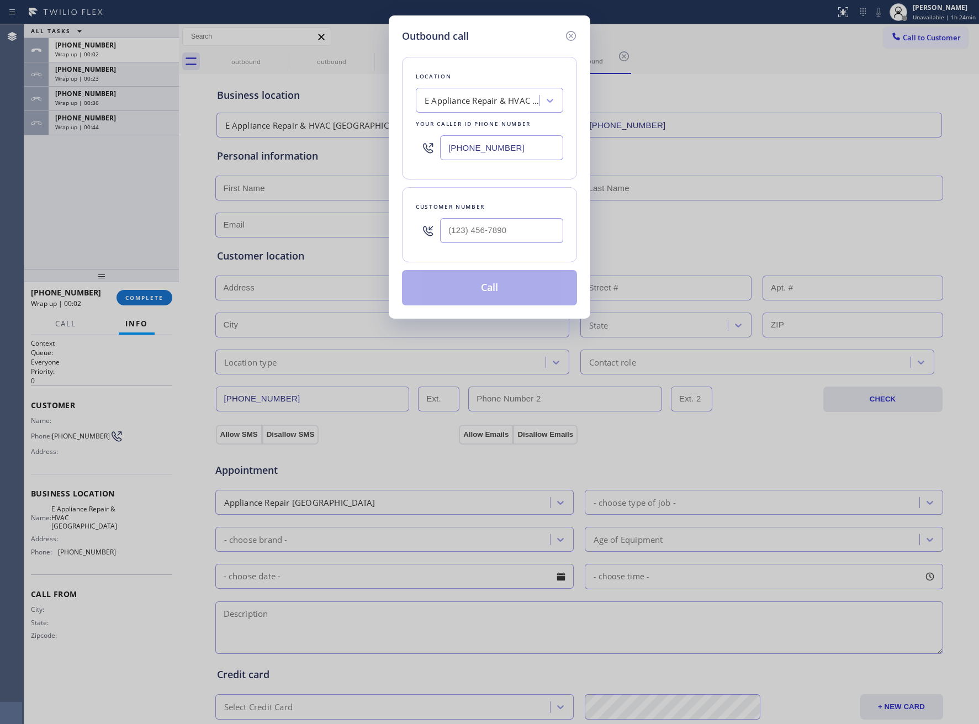
drag, startPoint x: 436, startPoint y: 230, endPoint x: 460, endPoint y: 240, distance: 25.8
click at [439, 232] on div at bounding box center [428, 231] width 24 height 36
click at [459, 239] on input "(___) ___-____" at bounding box center [501, 230] width 123 height 25
paste input "561) 956-5818"
type input "[PHONE_NUMBER]"
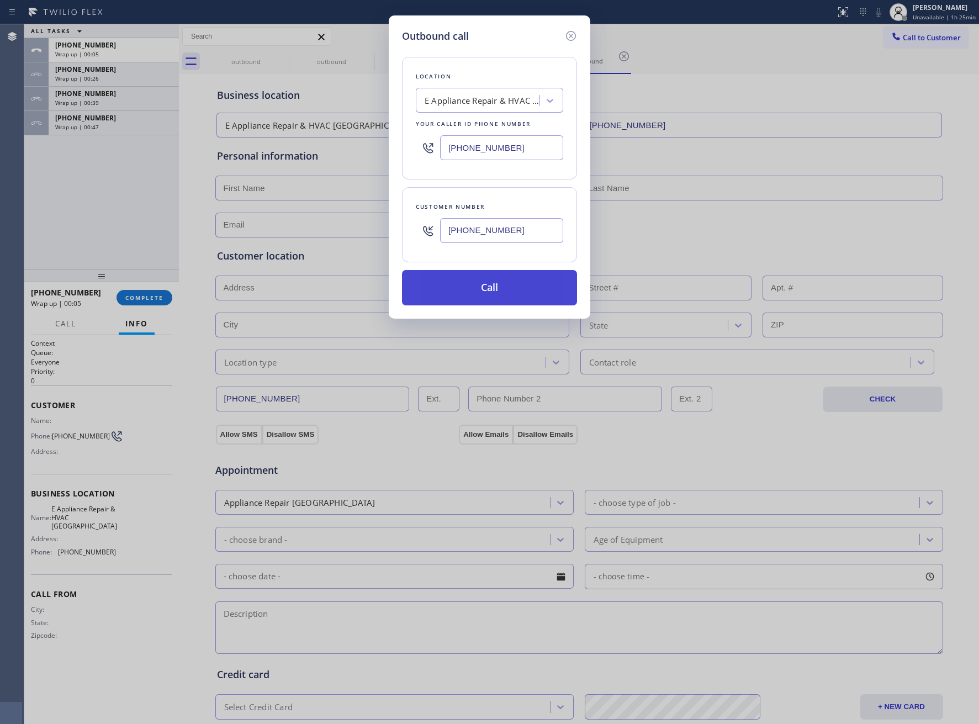
click at [486, 298] on button "Call" at bounding box center [489, 287] width 175 height 35
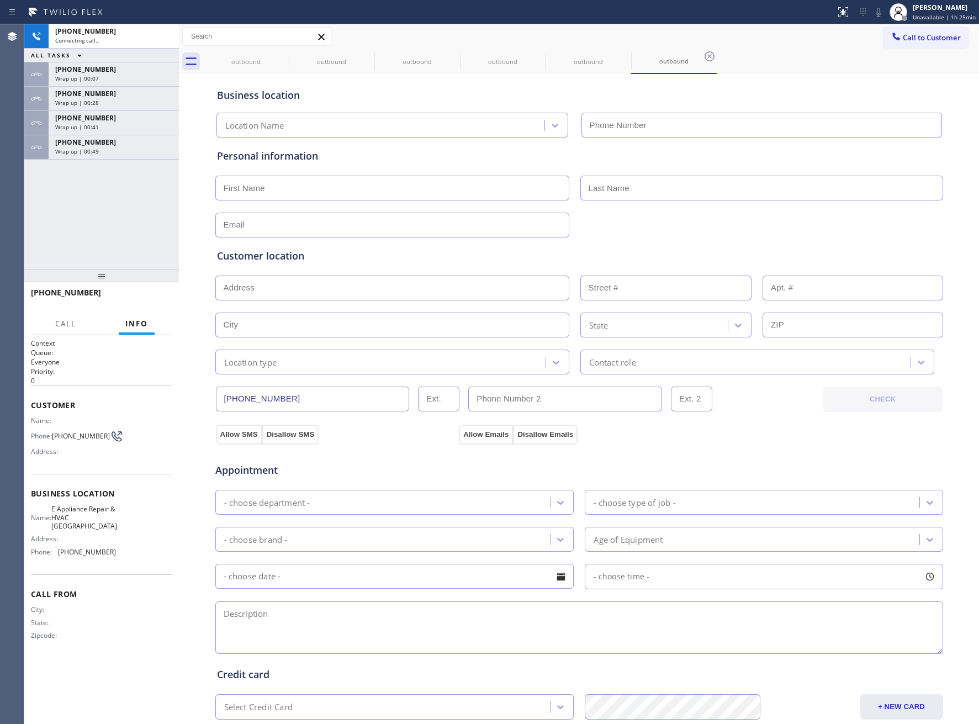
type input "[PHONE_NUMBER]"
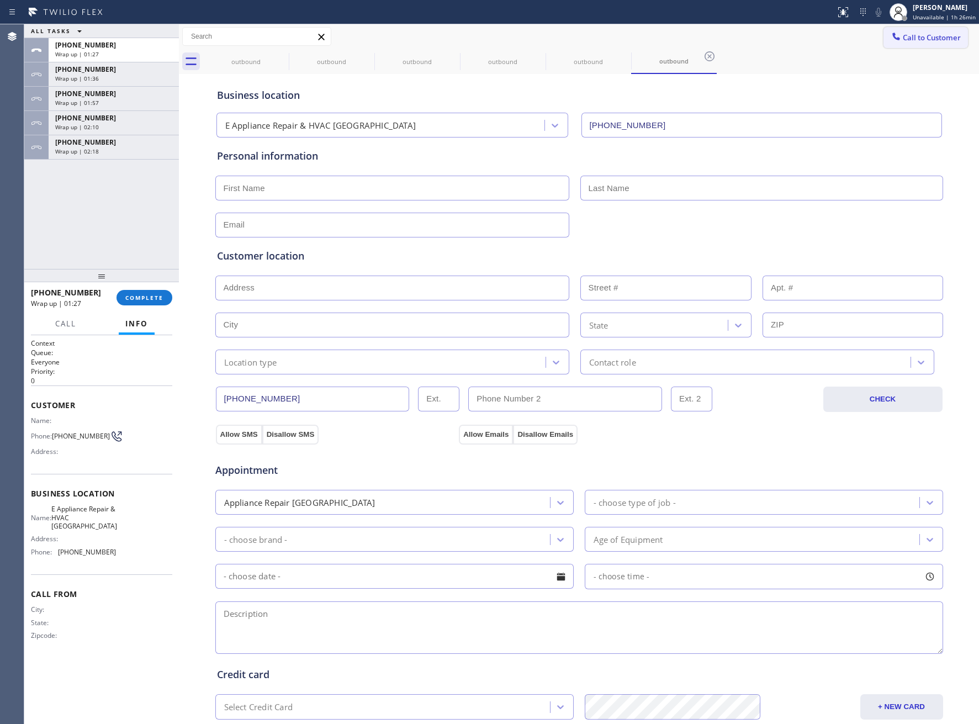
click at [903, 35] on span "Call to Customer" at bounding box center [932, 38] width 58 height 10
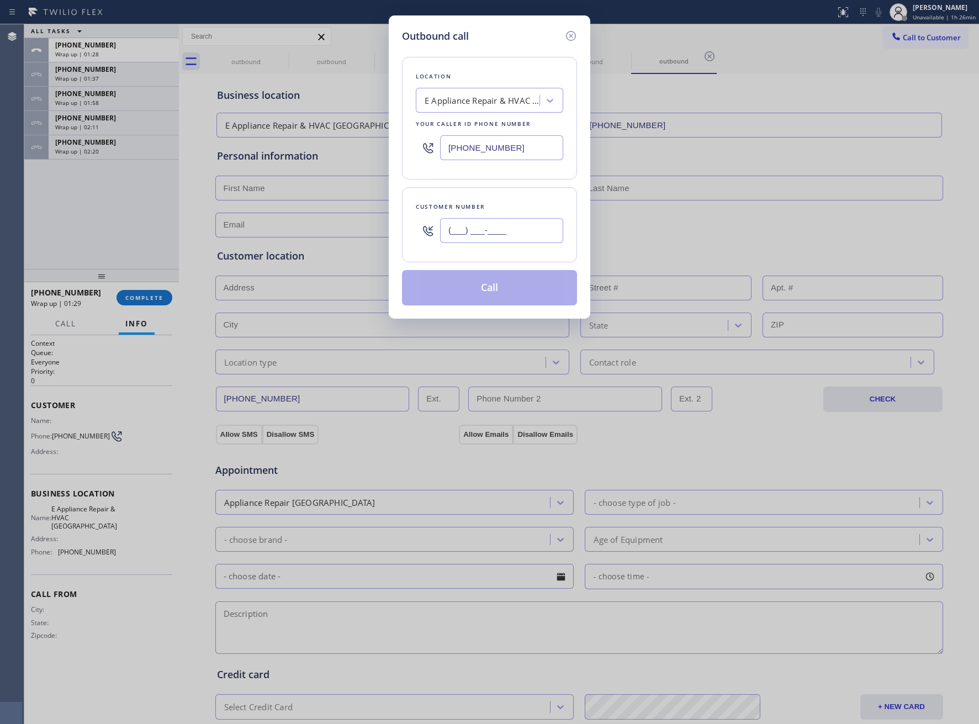
click at [527, 236] on input "(___) ___-____" at bounding box center [501, 230] width 123 height 25
paste input "561) 956-5818"
type input "[PHONE_NUMBER]"
click at [476, 293] on button "Call" at bounding box center [489, 287] width 175 height 35
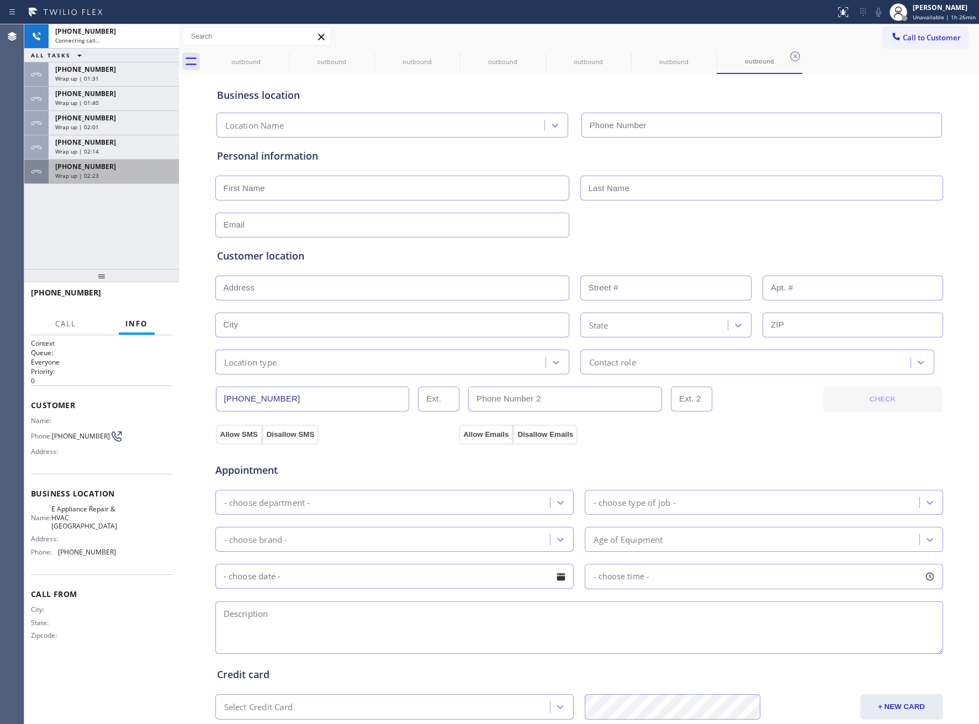
type input "[PHONE_NUMBER]"
click at [76, 164] on span "[PHONE_NUMBER]" at bounding box center [85, 166] width 61 height 9
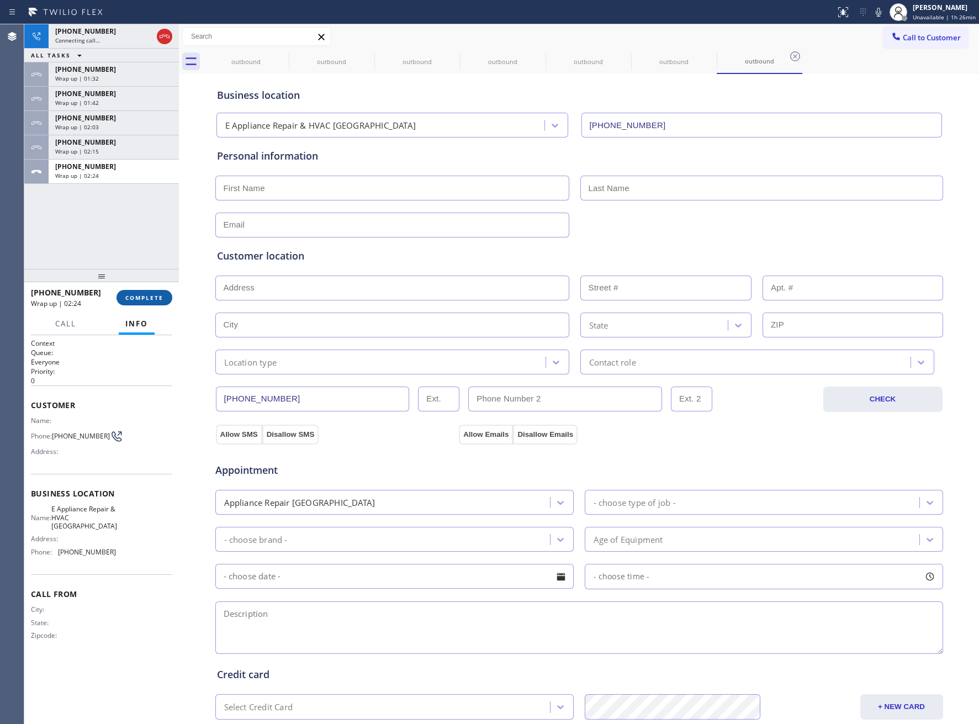
click at [143, 294] on span "COMPLETE" at bounding box center [144, 298] width 38 height 8
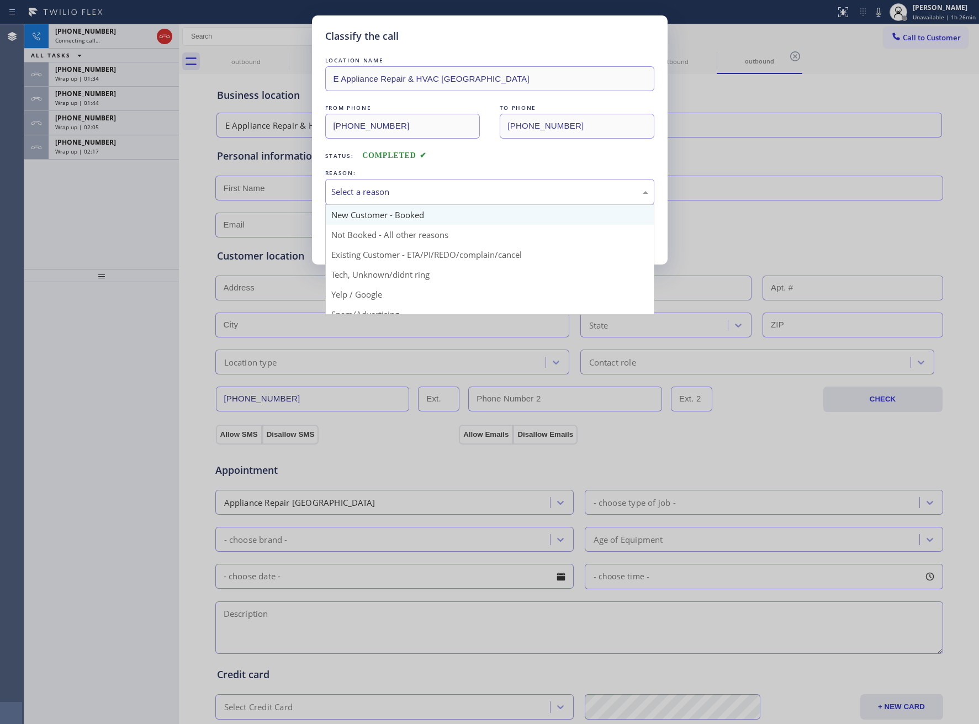
drag, startPoint x: 345, startPoint y: 198, endPoint x: 359, endPoint y: 223, distance: 28.2
click at [347, 199] on div "Select a reason" at bounding box center [489, 192] width 329 height 26
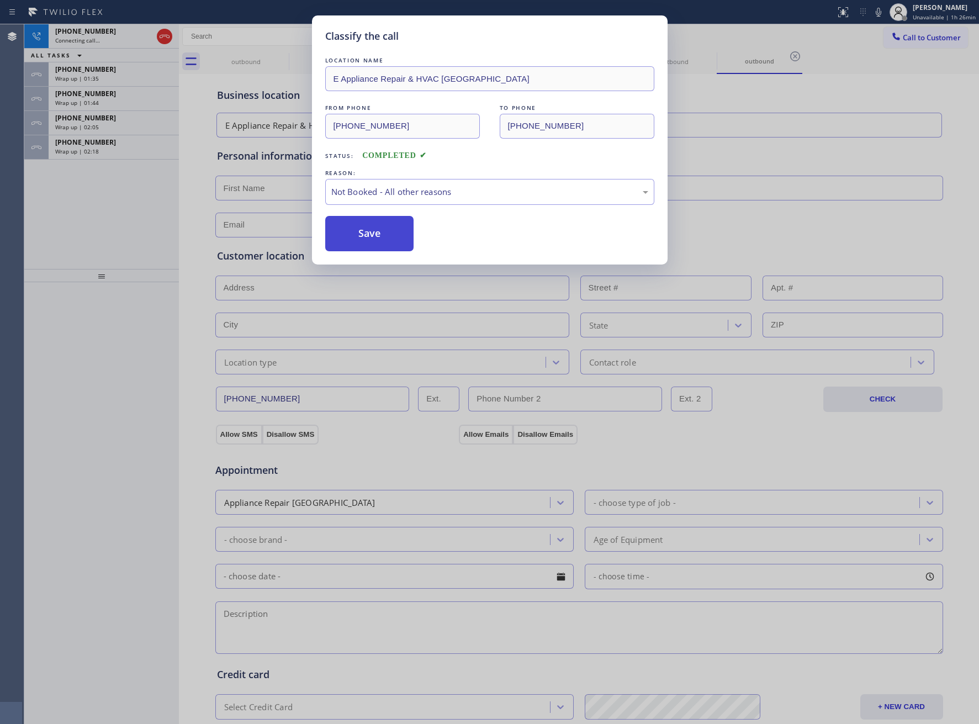
click at [350, 237] on button "Save" at bounding box center [369, 233] width 89 height 35
click at [103, 148] on div "Classify the call LOCATION NAME E Appliance Repair & HVAC [GEOGRAPHIC_DATA] FRO…" at bounding box center [489, 362] width 979 height 724
click at [103, 148] on div "Classify the call LOCATION NAME Ultimate Wash Appliance Fix FROM PHONE [PHONE_N…" at bounding box center [501, 374] width 955 height 700
click at [103, 148] on div "Wrap up | 02:19" at bounding box center [113, 151] width 117 height 8
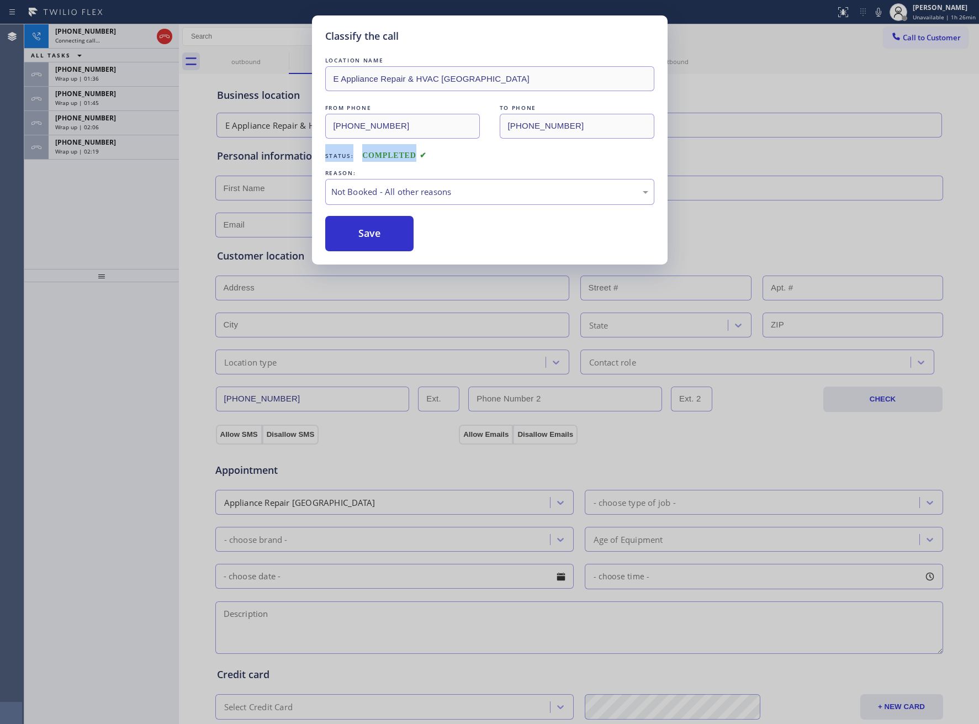
click at [103, 148] on div "Wrap up | 02:19" at bounding box center [113, 151] width 117 height 8
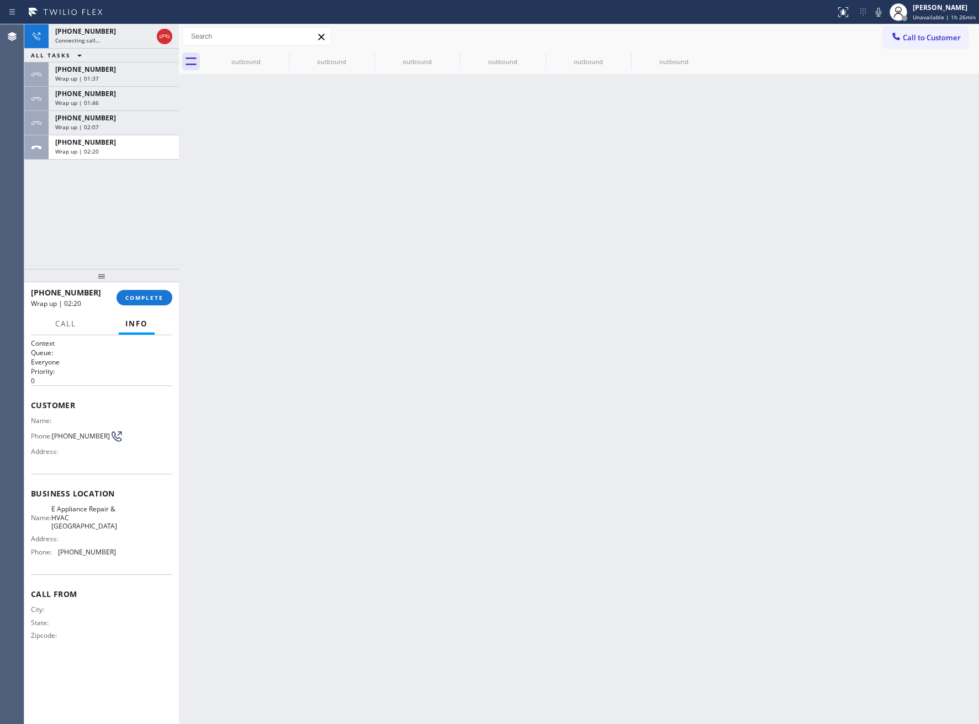
click at [103, 148] on div "Wrap up | 02:20" at bounding box center [113, 151] width 117 height 8
click at [149, 302] on span "COMPLETE" at bounding box center [144, 298] width 38 height 8
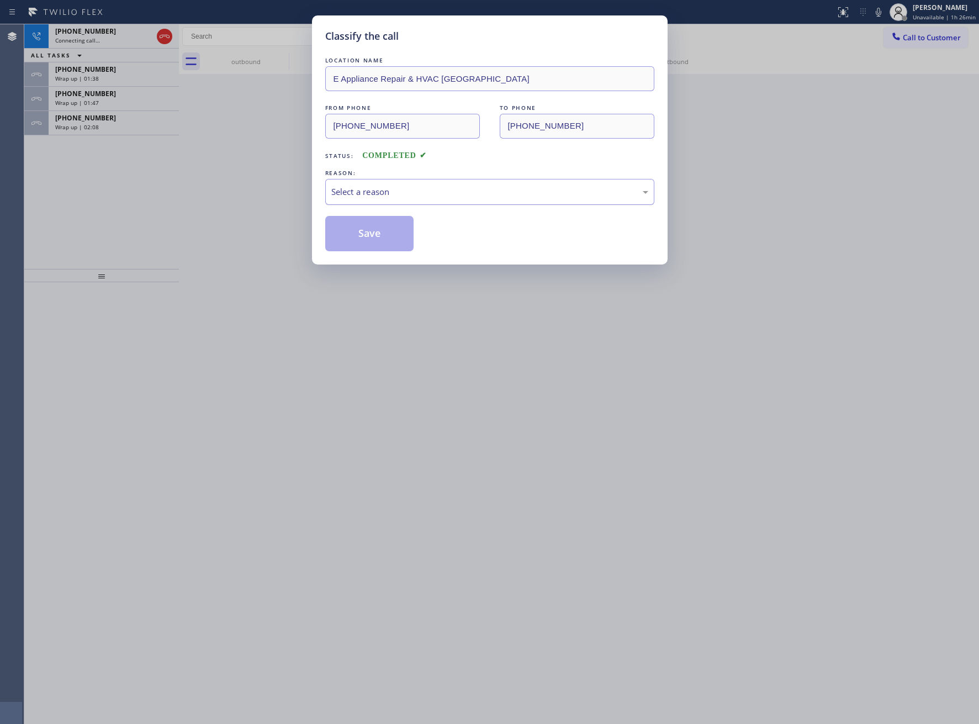
click at [379, 201] on div "Select a reason" at bounding box center [489, 192] width 329 height 26
click at [365, 234] on button "Save" at bounding box center [369, 233] width 89 height 35
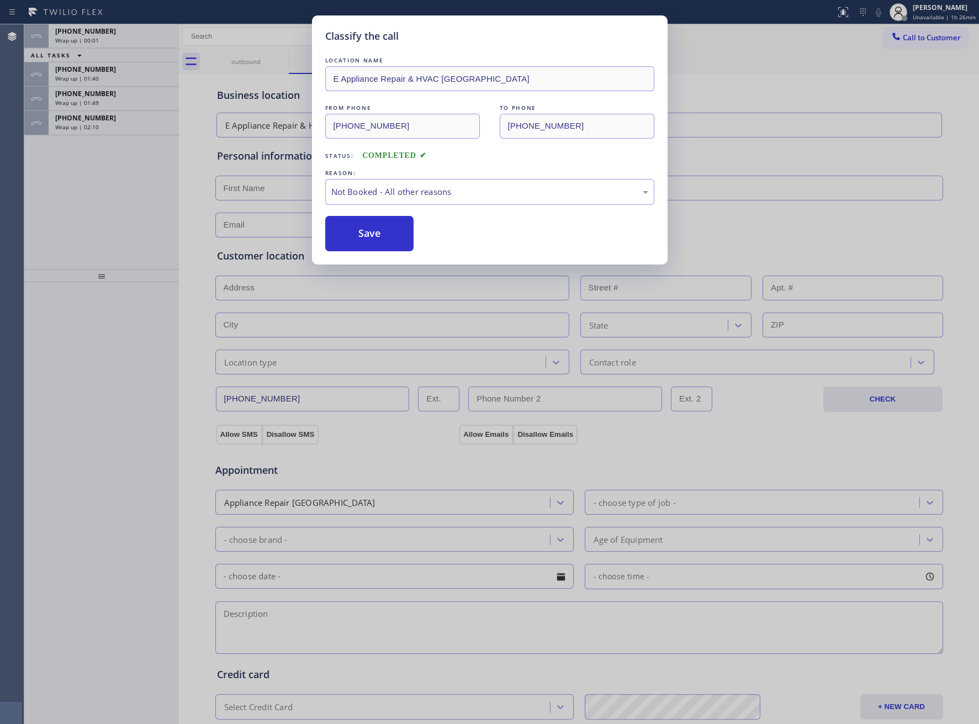
click at [122, 128] on div "Wrap up | 02:10" at bounding box center [113, 127] width 117 height 8
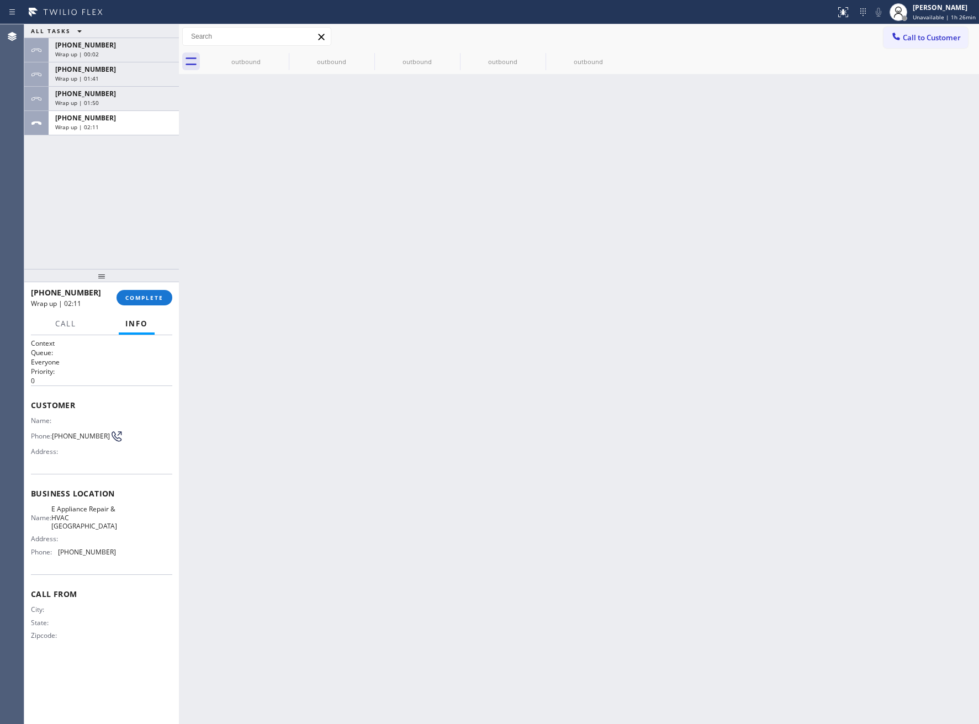
click at [122, 128] on div "Wrap up | 02:11" at bounding box center [113, 127] width 117 height 8
drag, startPoint x: 122, startPoint y: 128, endPoint x: 131, endPoint y: 154, distance: 27.8
click at [122, 128] on div "Wrap up | 02:11" at bounding box center [113, 127] width 117 height 8
click at [152, 295] on span "COMPLETE" at bounding box center [144, 298] width 38 height 8
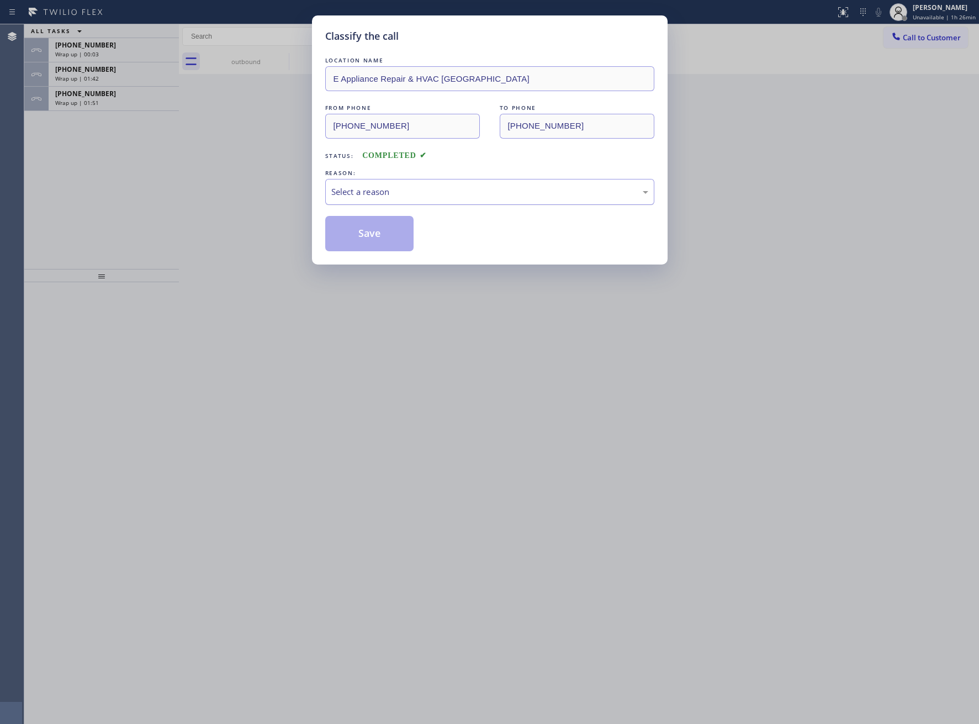
drag, startPoint x: 391, startPoint y: 188, endPoint x: 383, endPoint y: 204, distance: 18.0
click at [391, 191] on div "Select a reason" at bounding box center [489, 192] width 317 height 13
click at [355, 241] on button "Save" at bounding box center [369, 233] width 89 height 35
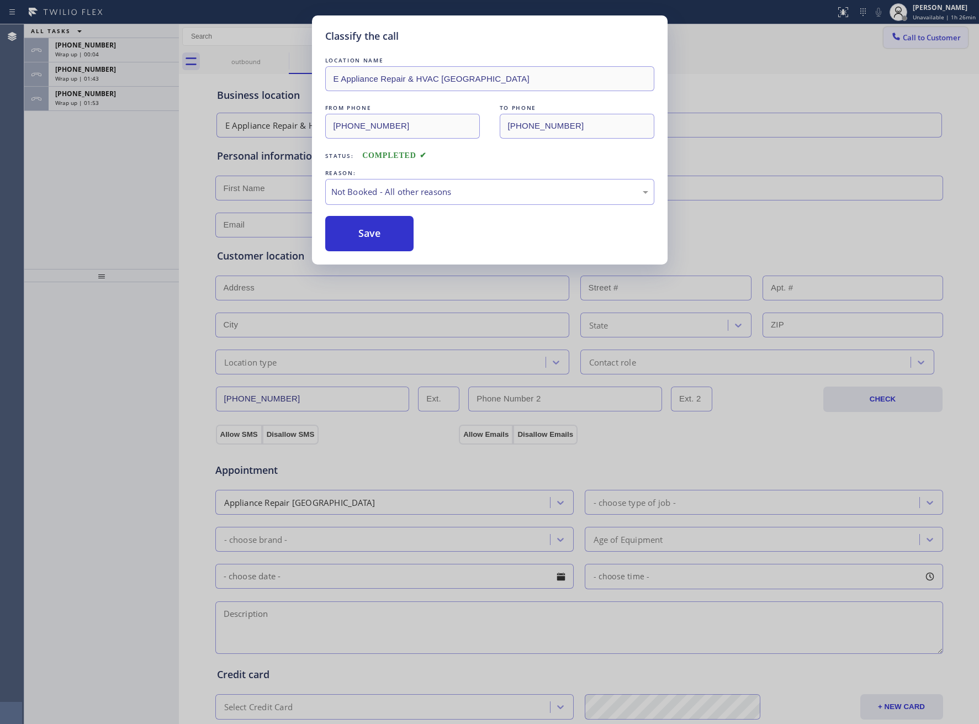
click at [907, 37] on span "Call to Customer" at bounding box center [932, 38] width 58 height 10
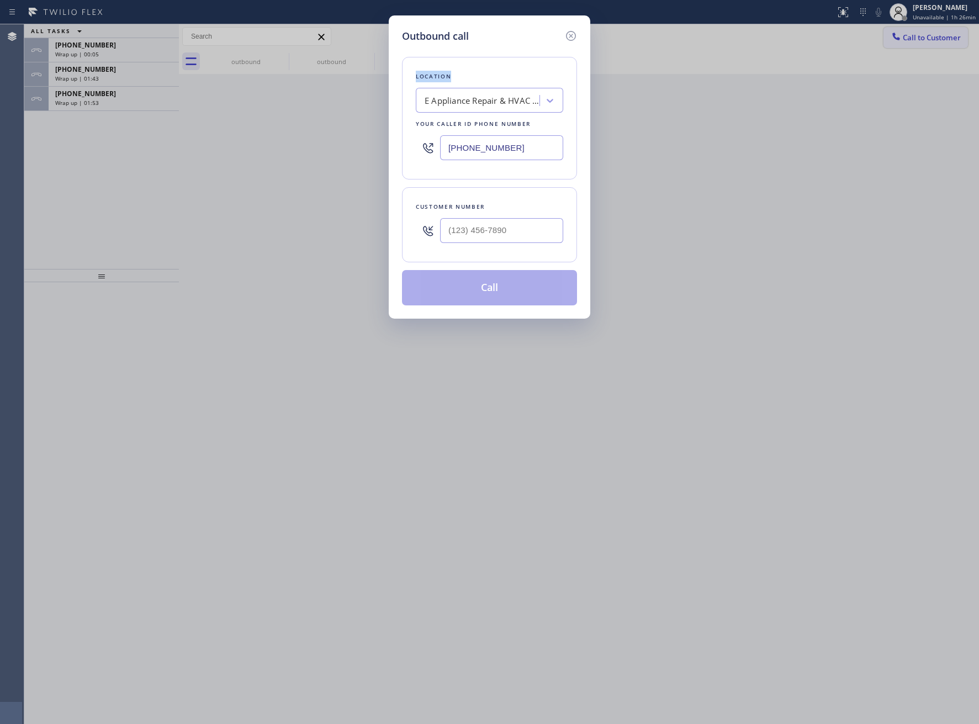
click at [907, 37] on div "Outbound call Location E Appliance Repair & HVAC [GEOGRAPHIC_DATA] Your caller …" at bounding box center [489, 362] width 979 height 724
click at [515, 232] on input "(___) ___-____" at bounding box center [501, 230] width 123 height 25
paste input "561) 956-5818"
type input "[PHONE_NUMBER]"
click at [500, 294] on button "Call" at bounding box center [489, 287] width 175 height 35
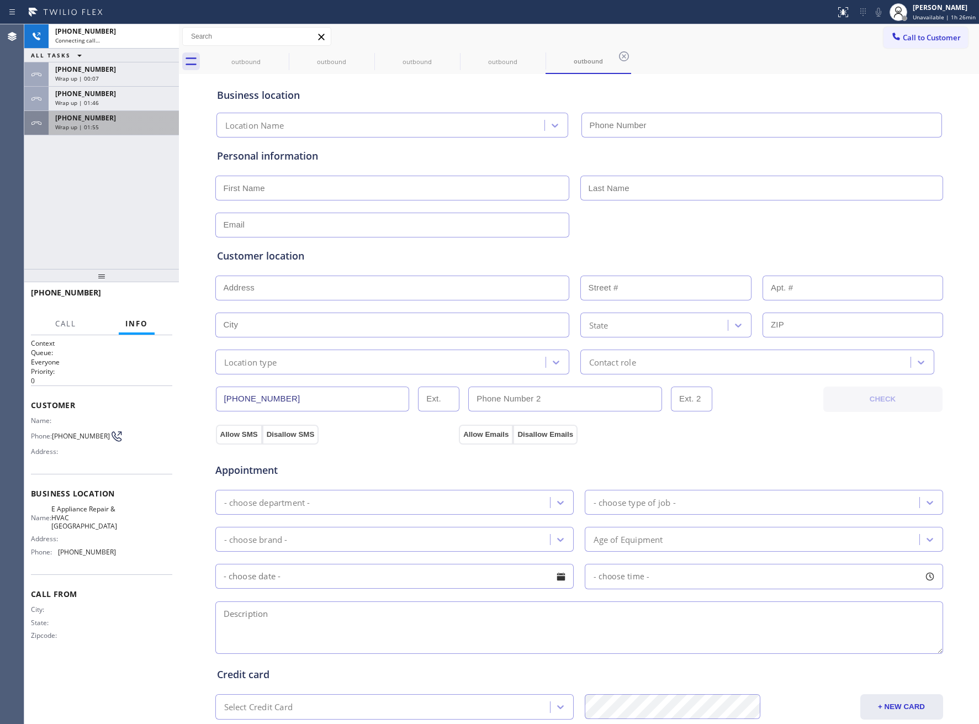
click at [89, 123] on span "Wrap up | 01:55" at bounding box center [77, 127] width 44 height 8
click at [89, 111] on div "[PHONE_NUMBER] Wrap up | 01:56" at bounding box center [112, 123] width 126 height 24
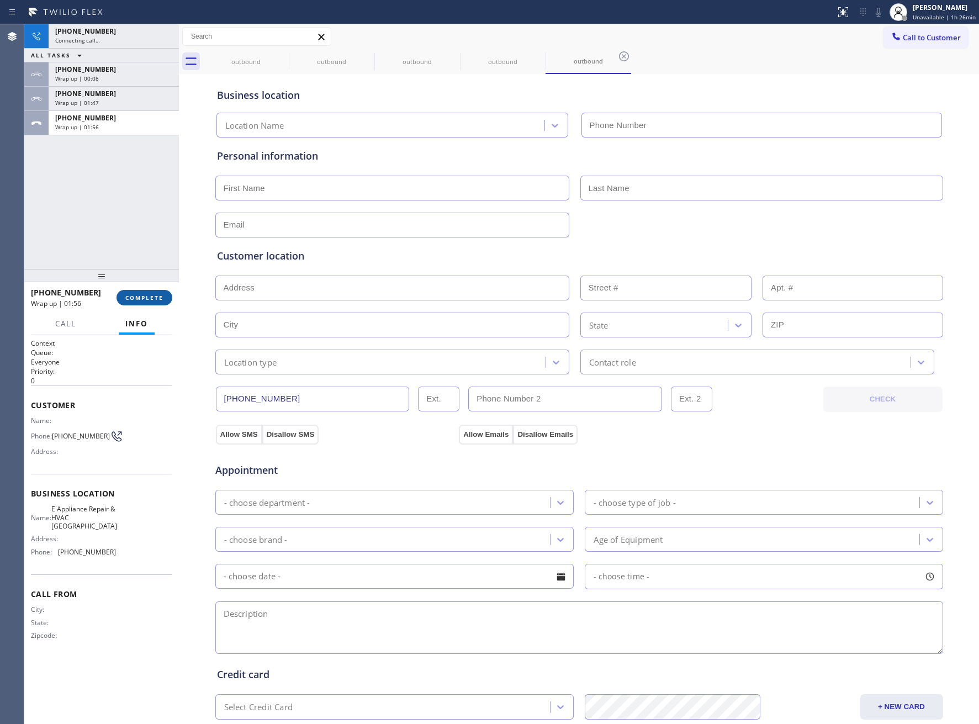
click at [149, 290] on div "[PHONE_NUMBER] Wrap up | 01:56 COMPLETE" at bounding box center [101, 297] width 141 height 29
drag, startPoint x: 166, startPoint y: 293, endPoint x: 171, endPoint y: 285, distance: 10.0
click at [168, 287] on div "[PHONE_NUMBER] Wrap up | 01:56 COMPLETE" at bounding box center [101, 297] width 141 height 29
type input "[PHONE_NUMBER]"
click at [164, 297] on button "COMPLETE" at bounding box center [145, 297] width 56 height 15
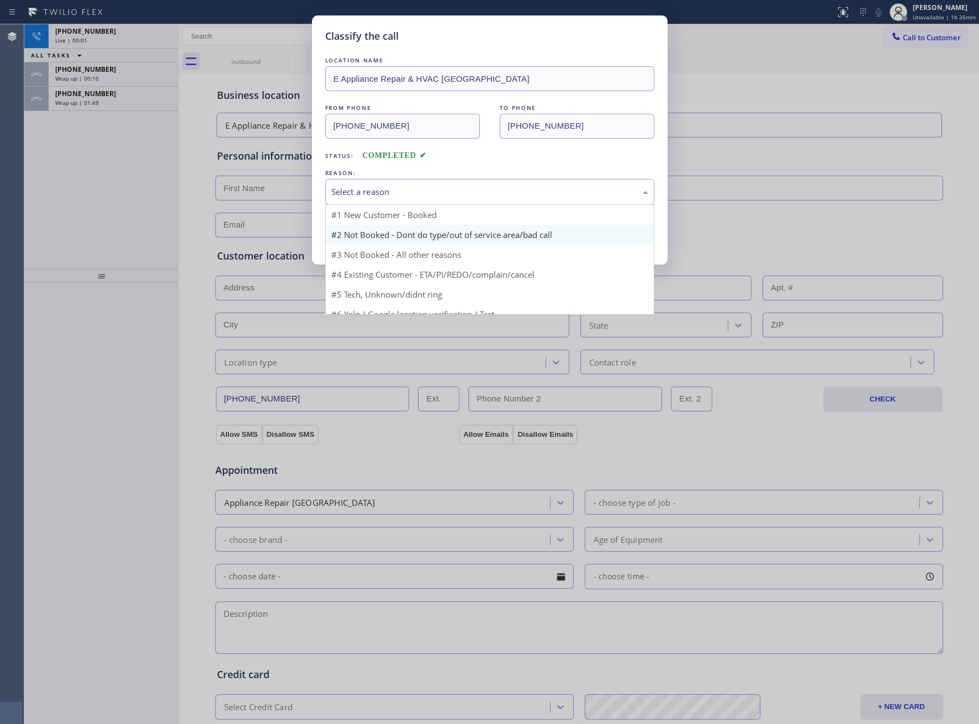
drag, startPoint x: 398, startPoint y: 192, endPoint x: 390, endPoint y: 230, distance: 39.0
click at [405, 193] on div "Select a reason" at bounding box center [489, 192] width 317 height 13
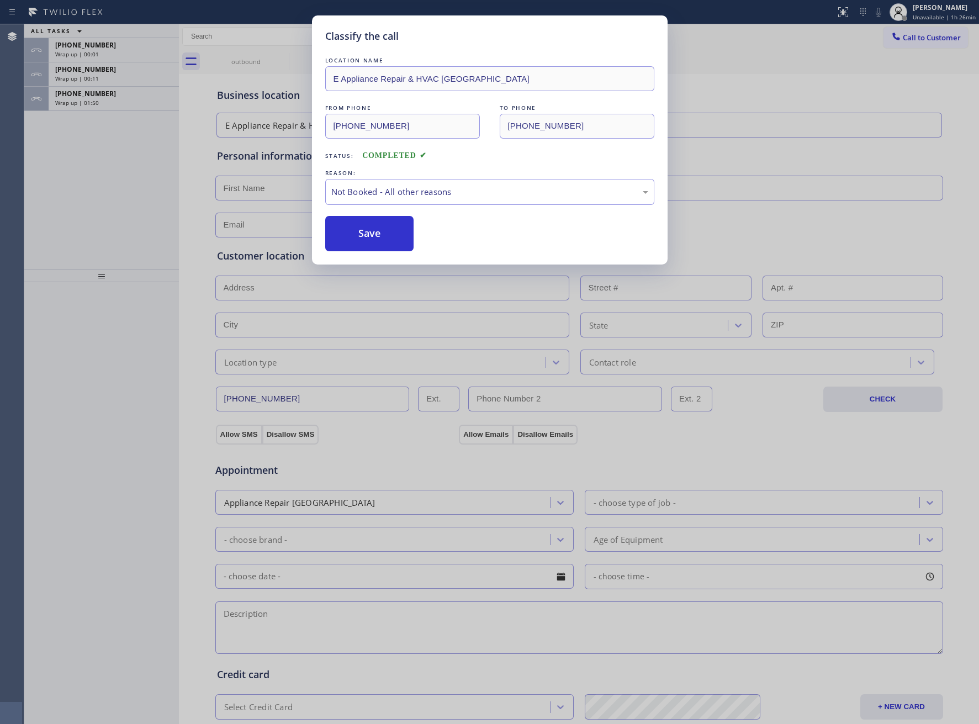
click at [381, 241] on button "Save" at bounding box center [369, 233] width 89 height 35
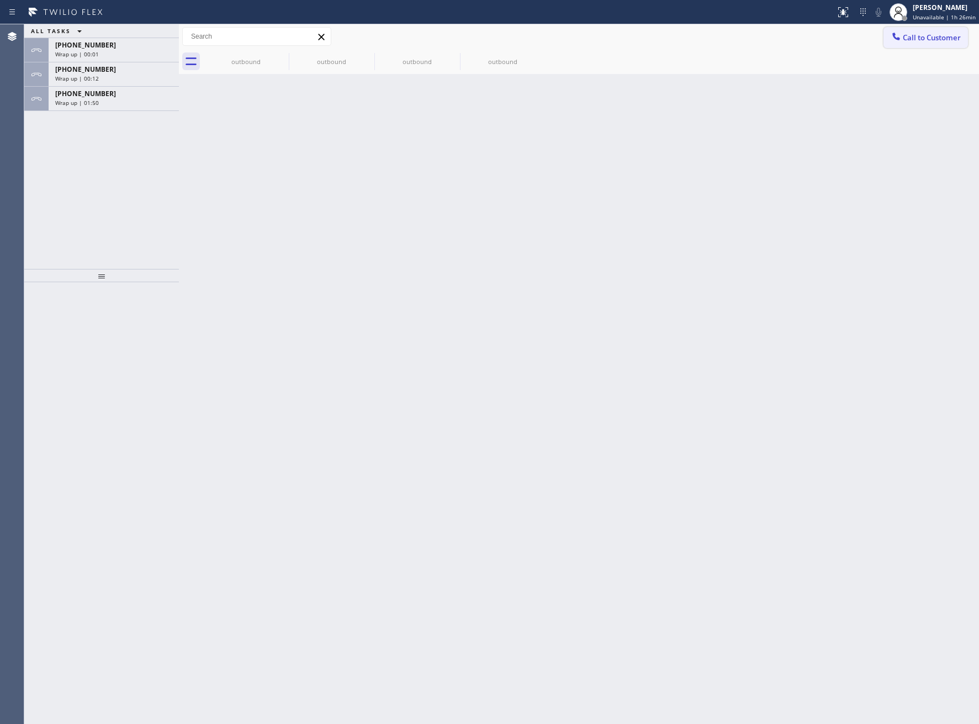
click at [908, 35] on span "Call to Customer" at bounding box center [932, 38] width 58 height 10
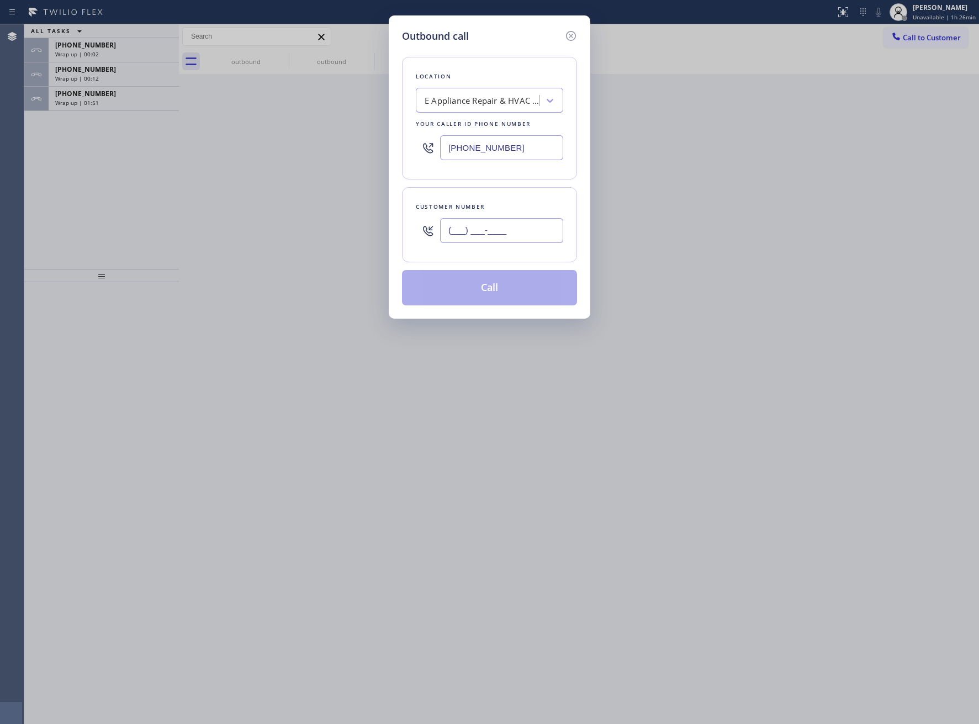
click at [484, 233] on input "(___) ___-____" at bounding box center [501, 230] width 123 height 25
paste input "561) 956-5818"
type input "[PHONE_NUMBER]"
click at [448, 287] on button "Call" at bounding box center [489, 287] width 175 height 35
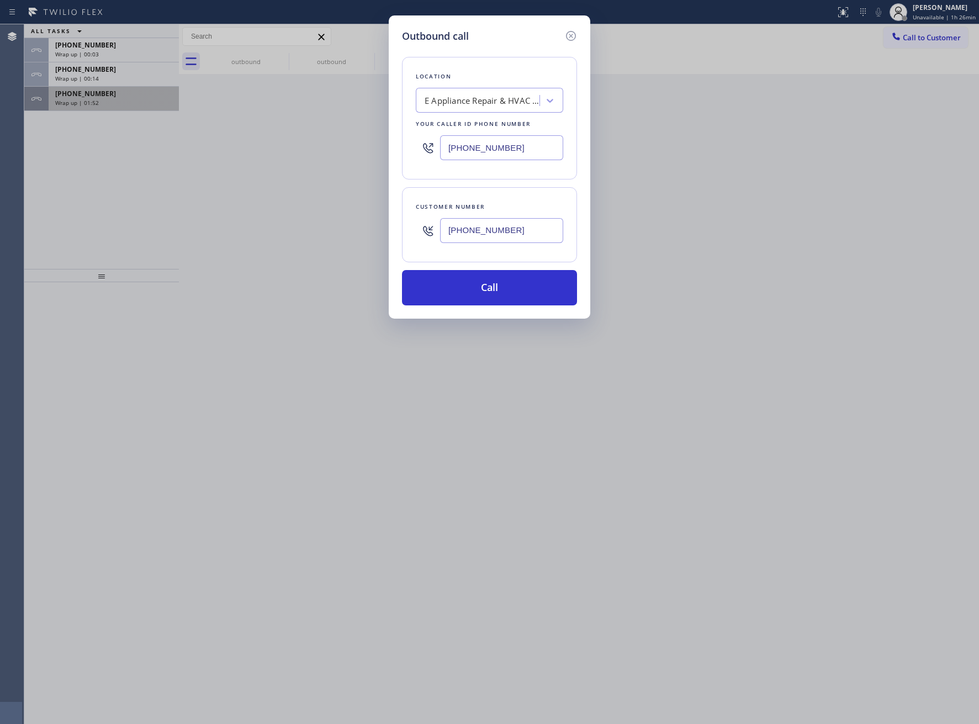
click at [88, 107] on div "[PHONE_NUMBER] Wrap up | 01:52" at bounding box center [112, 99] width 126 height 24
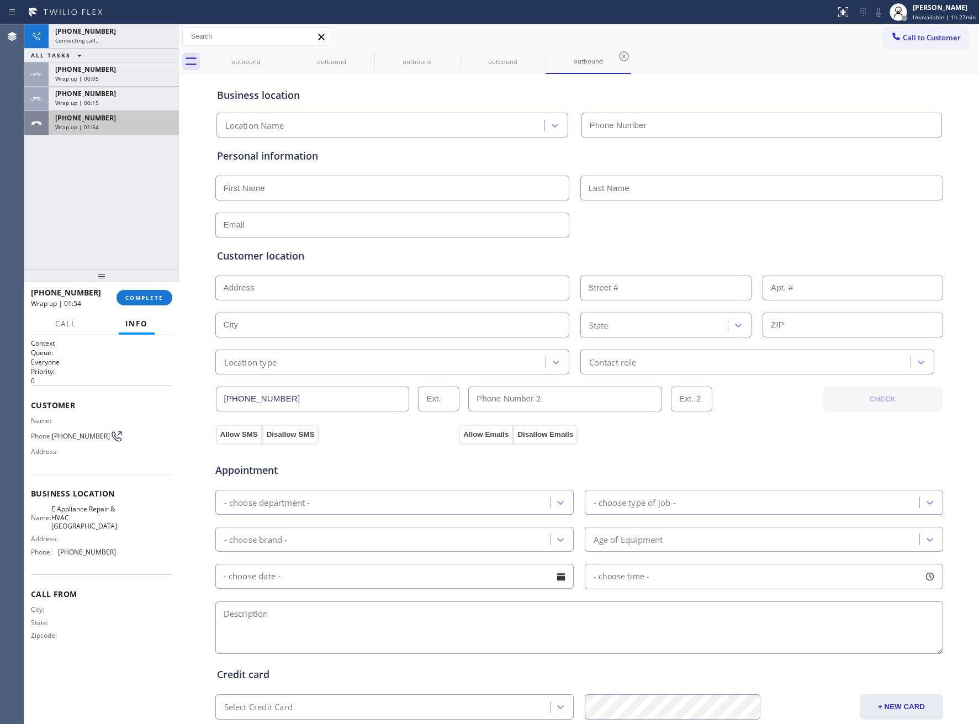
click at [88, 111] on div "[PHONE_NUMBER] Wrap up | 01:54" at bounding box center [112, 123] width 126 height 24
drag, startPoint x: 139, startPoint y: 282, endPoint x: 149, endPoint y: 303, distance: 23.7
click at [143, 282] on div at bounding box center [101, 275] width 155 height 13
click at [146, 300] on button "COMPLETE" at bounding box center [145, 297] width 56 height 15
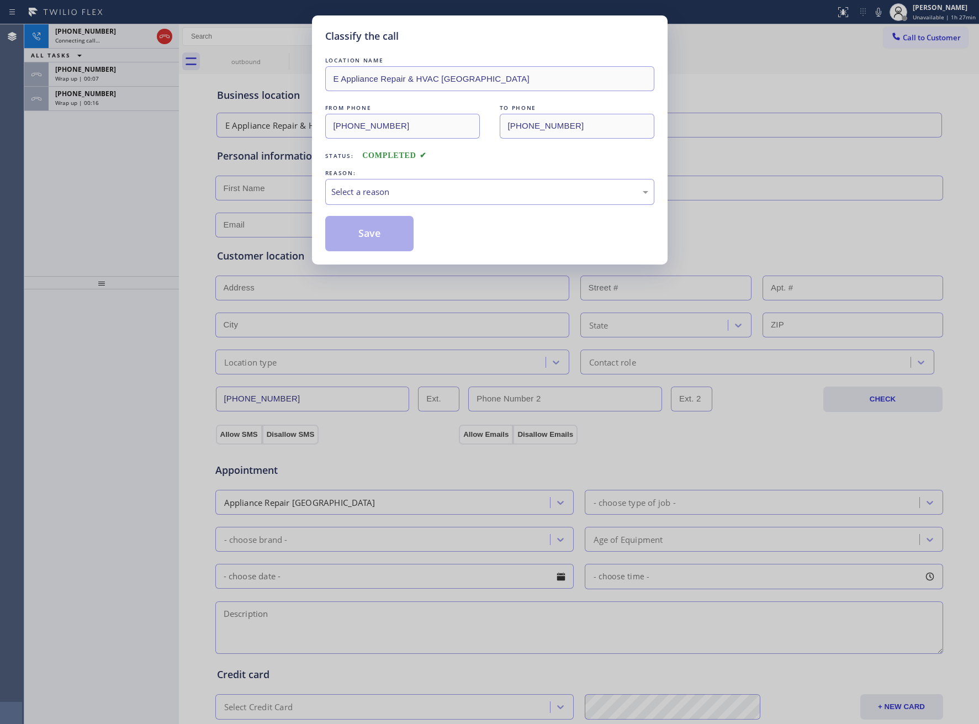
type input "[PHONE_NUMBER]"
click at [386, 187] on div "Select a reason" at bounding box center [489, 192] width 317 height 13
click at [365, 239] on button "Save" at bounding box center [369, 233] width 89 height 35
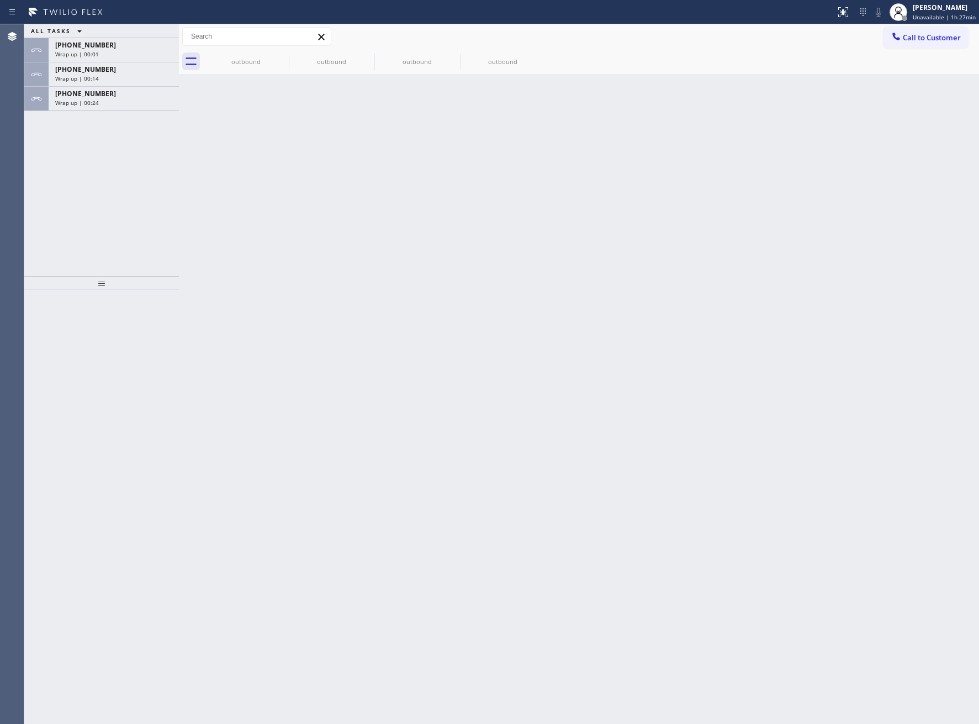
drag, startPoint x: 55, startPoint y: 191, endPoint x: 75, endPoint y: 180, distance: 22.7
click at [61, 187] on div "ALL TASKS ALL TASKS ACTIVE TASKS TASKS IN WRAP UP [PHONE_NUMBER] Wrap up | 00:0…" at bounding box center [101, 150] width 155 height 252
click at [114, 105] on div "Wrap up | 00:24" at bounding box center [113, 103] width 117 height 8
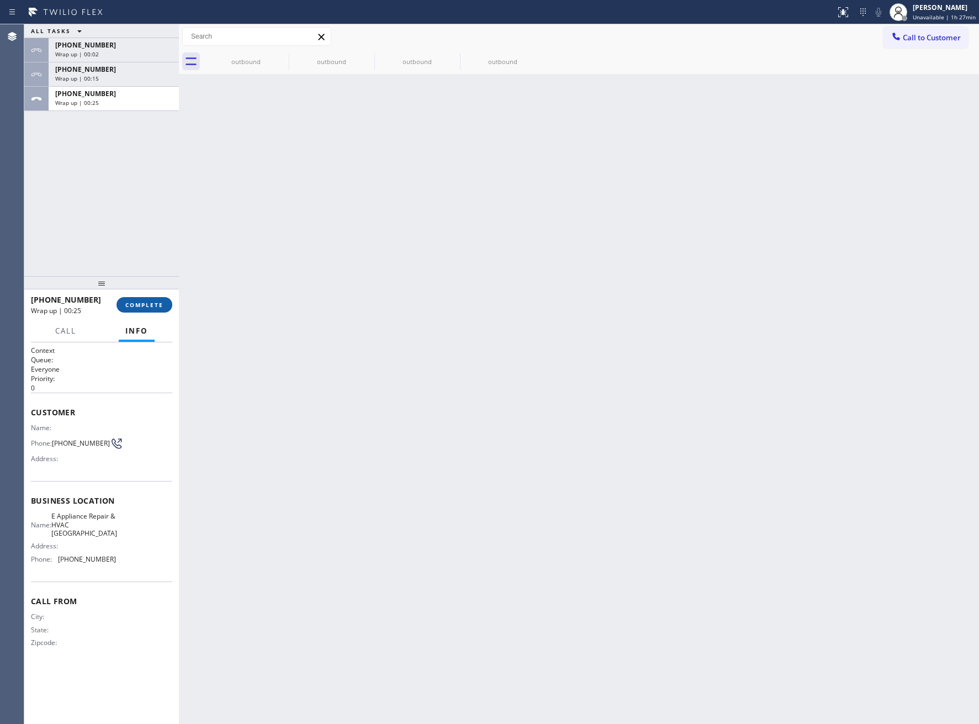
click at [138, 307] on span "COMPLETE" at bounding box center [144, 305] width 38 height 8
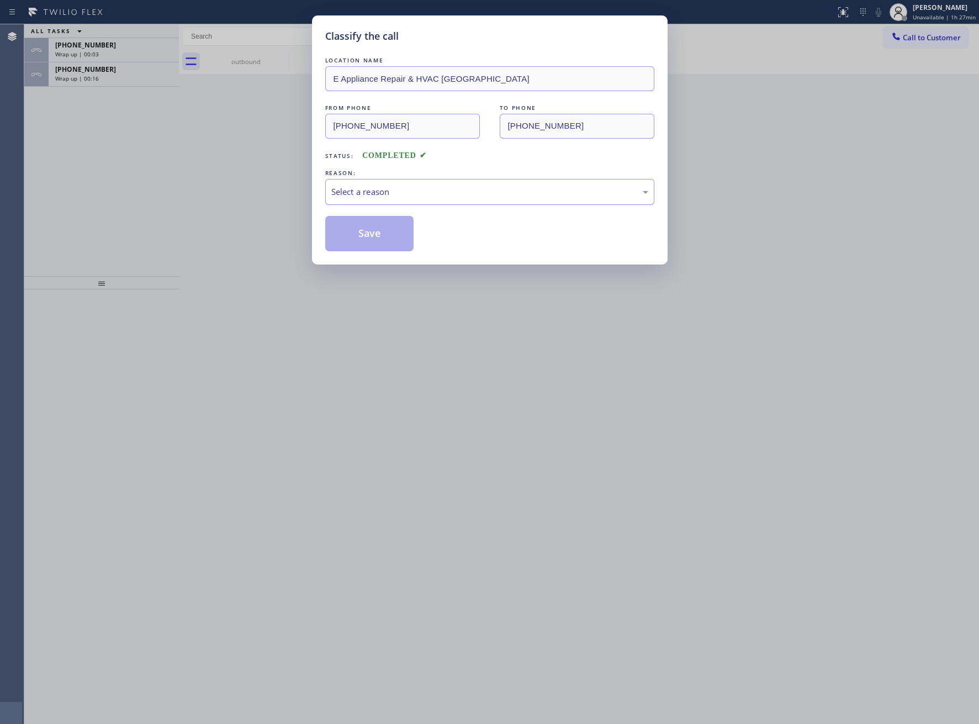
click at [472, 194] on div "Select a reason" at bounding box center [489, 192] width 317 height 13
click at [385, 241] on button "Save" at bounding box center [369, 233] width 89 height 35
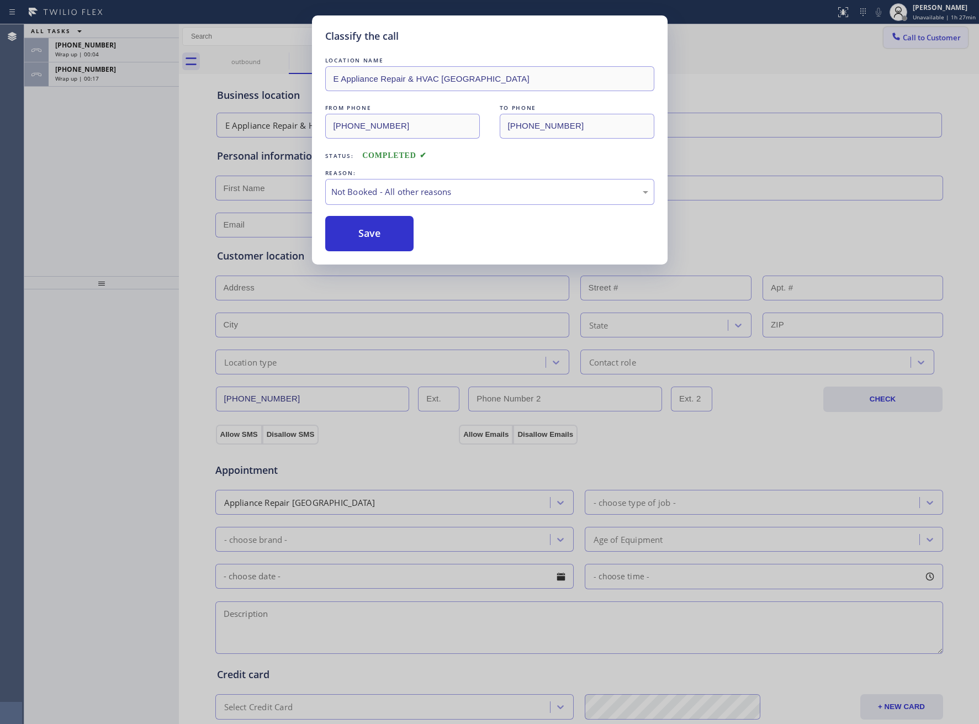
click at [933, 42] on span "Call to Customer" at bounding box center [932, 38] width 58 height 10
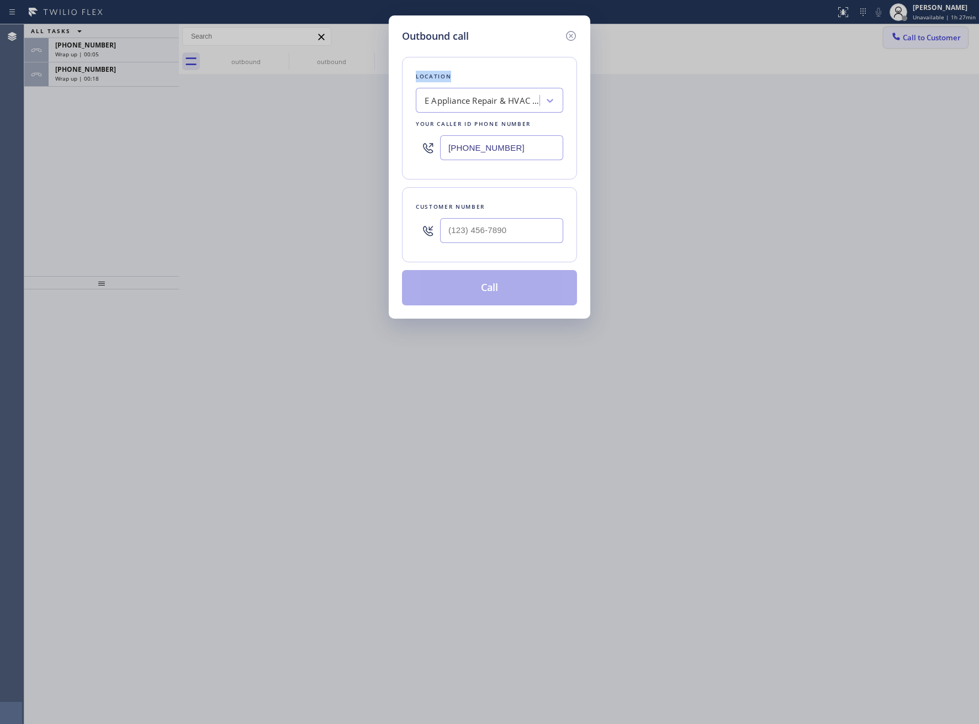
click at [933, 42] on div "Outbound call Location E Appliance Repair & HVAC [GEOGRAPHIC_DATA] Your caller …" at bounding box center [489, 362] width 979 height 724
click at [479, 240] on input "(___) ___-____" at bounding box center [501, 230] width 123 height 25
paste input "561) 956-5818"
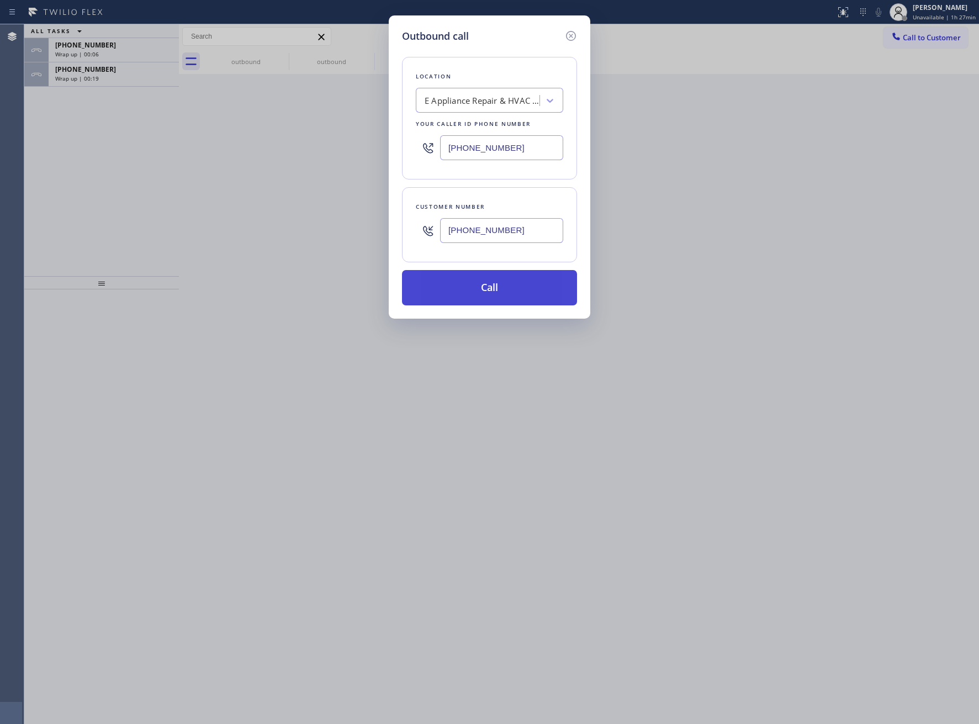
type input "[PHONE_NUMBER]"
click at [483, 292] on button "Call" at bounding box center [489, 287] width 175 height 35
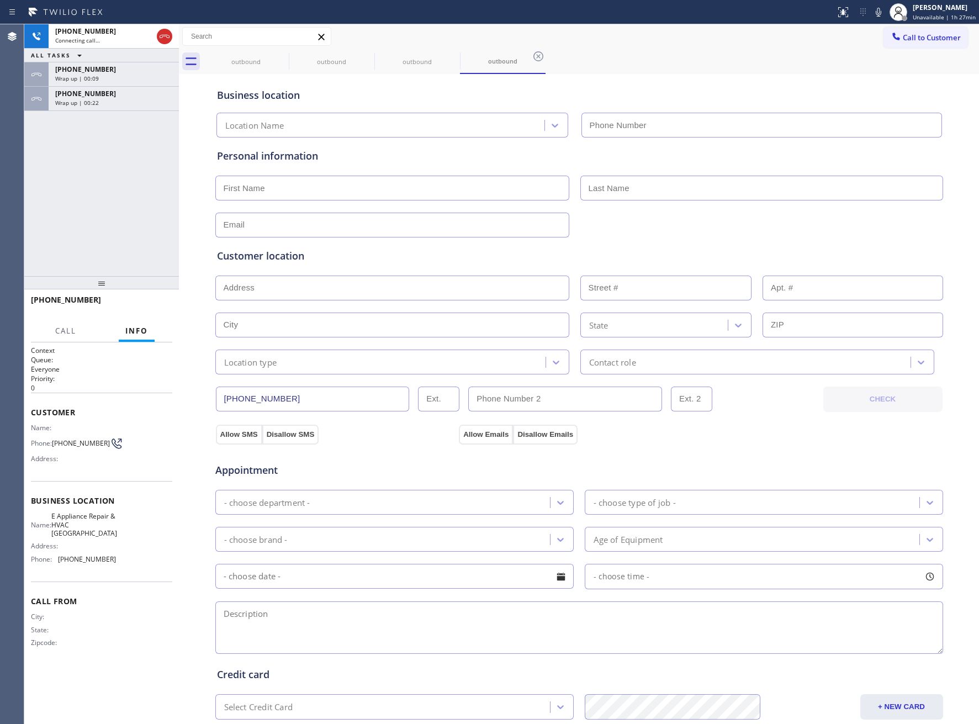
type input "[PHONE_NUMBER]"
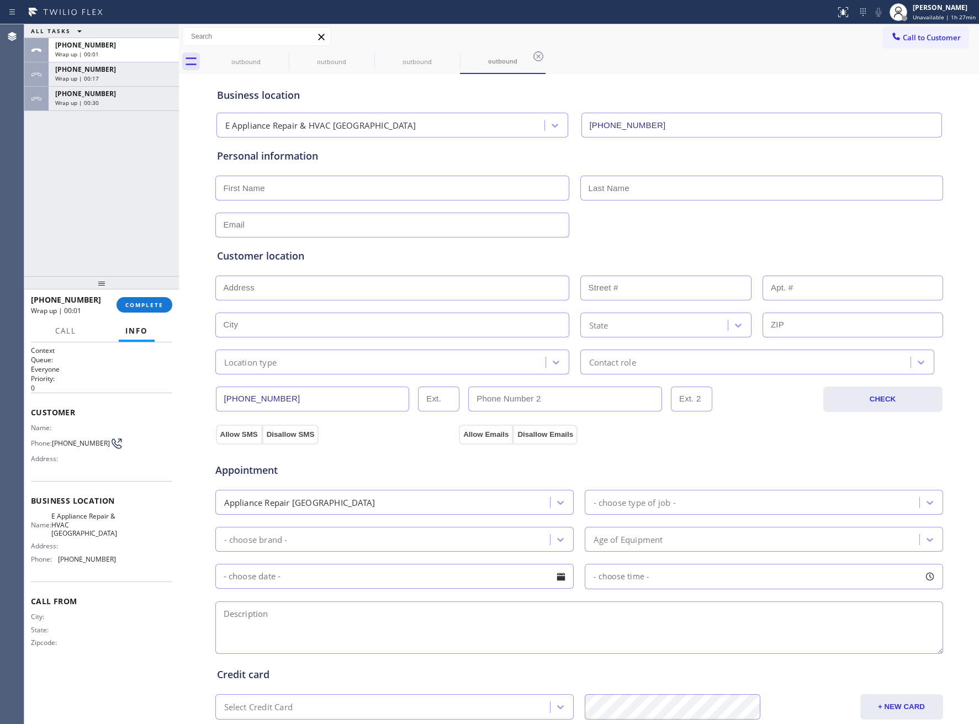
drag, startPoint x: 908, startPoint y: 31, endPoint x: 560, endPoint y: 178, distance: 377.5
click at [902, 33] on button "Call to Customer" at bounding box center [926, 37] width 85 height 21
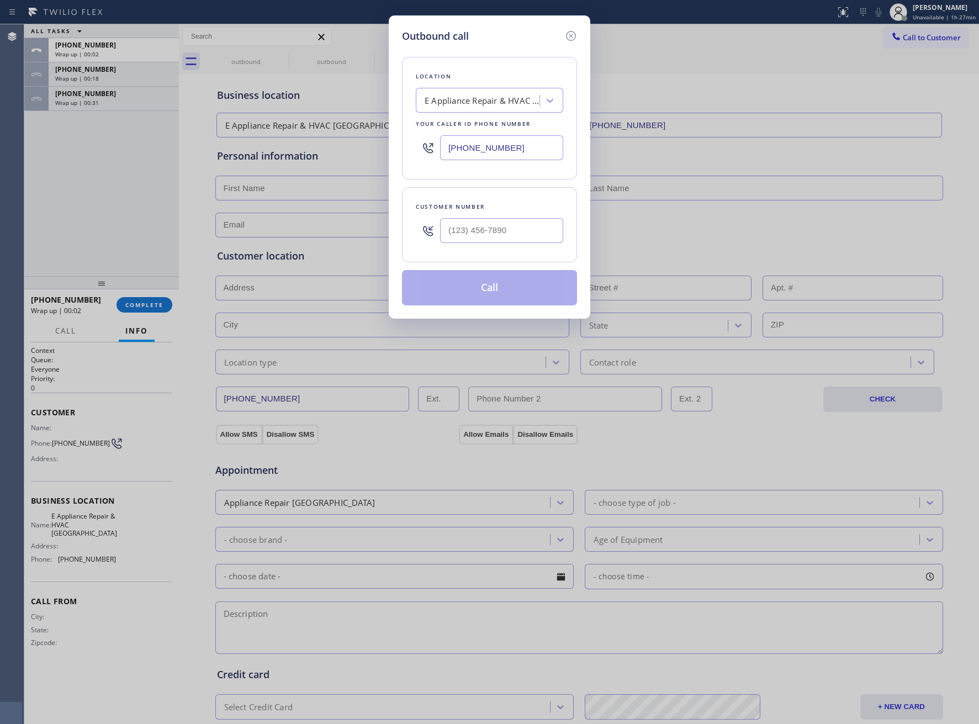
click at [494, 150] on input "[PHONE_NUMBER]" at bounding box center [501, 147] width 123 height 25
paste input "805) 865-7178"
type input "[PHONE_NUMBER]"
drag, startPoint x: 484, startPoint y: 226, endPoint x: 484, endPoint y: 274, distance: 48.1
click at [484, 229] on input "(___) ___-____" at bounding box center [501, 230] width 123 height 25
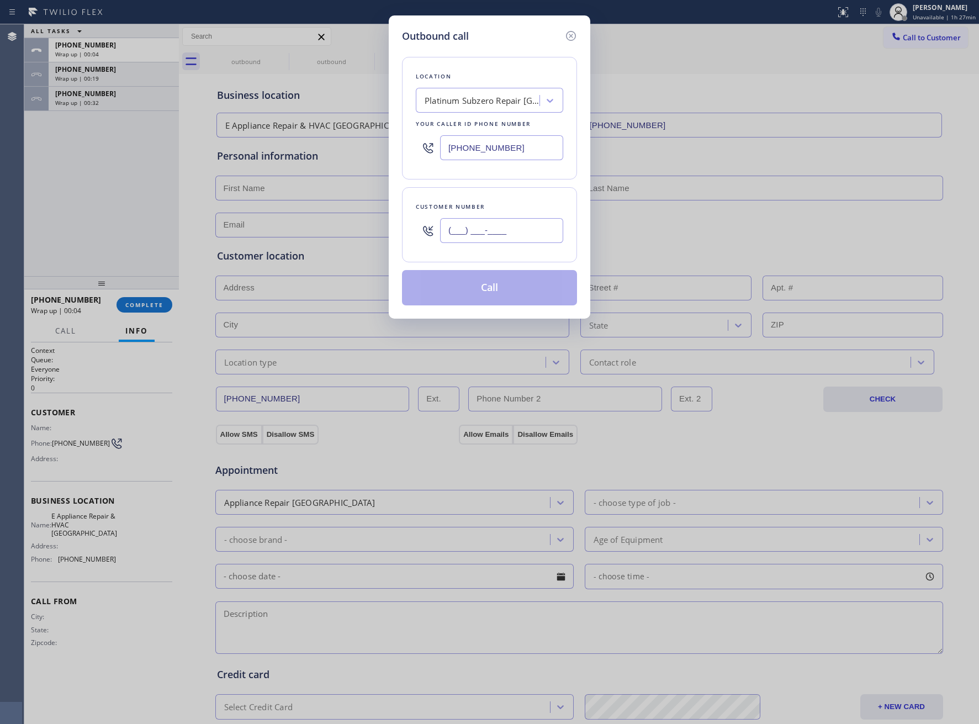
paste input "805) 259-1686"
type input "[PHONE_NUMBER]"
click at [472, 302] on button "Call" at bounding box center [489, 287] width 175 height 35
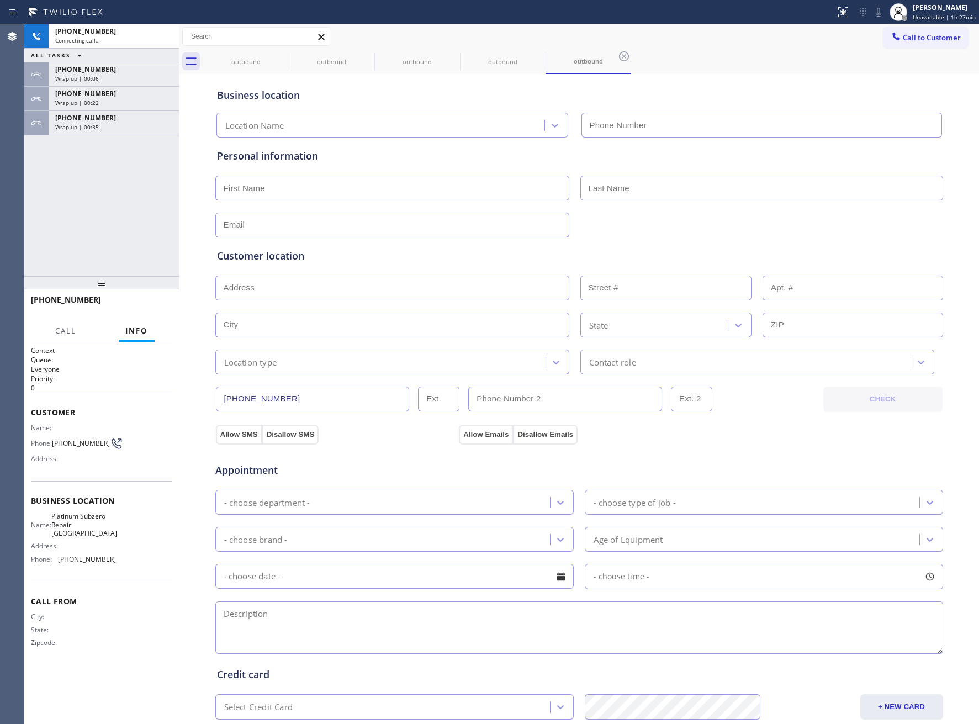
type input "[PHONE_NUMBER]"
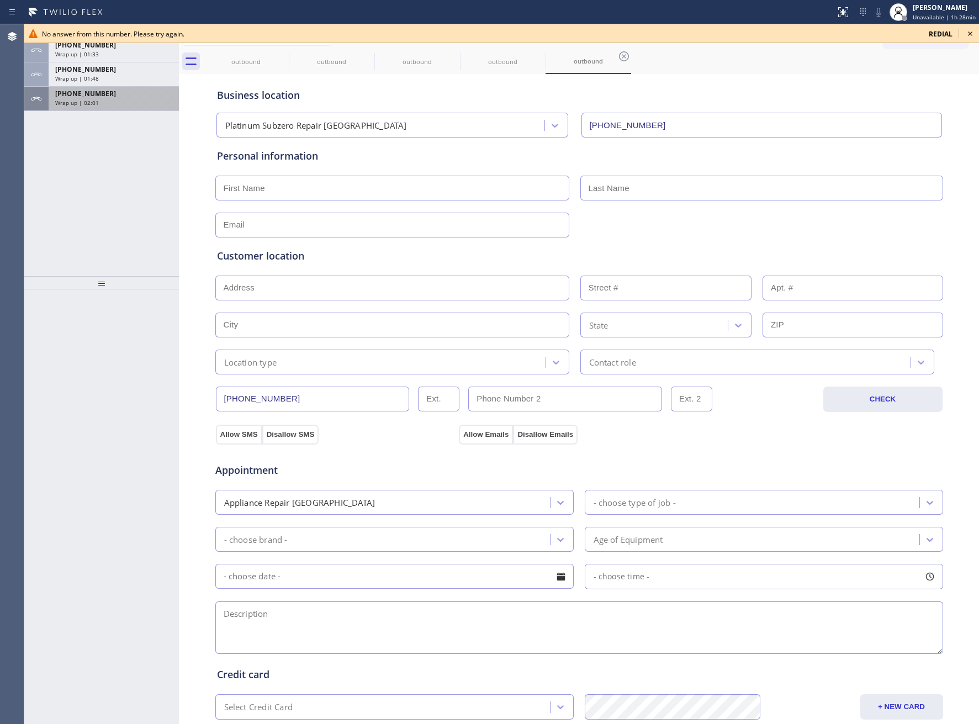
click at [114, 99] on div "Wrap up | 02:01" at bounding box center [113, 103] width 117 height 8
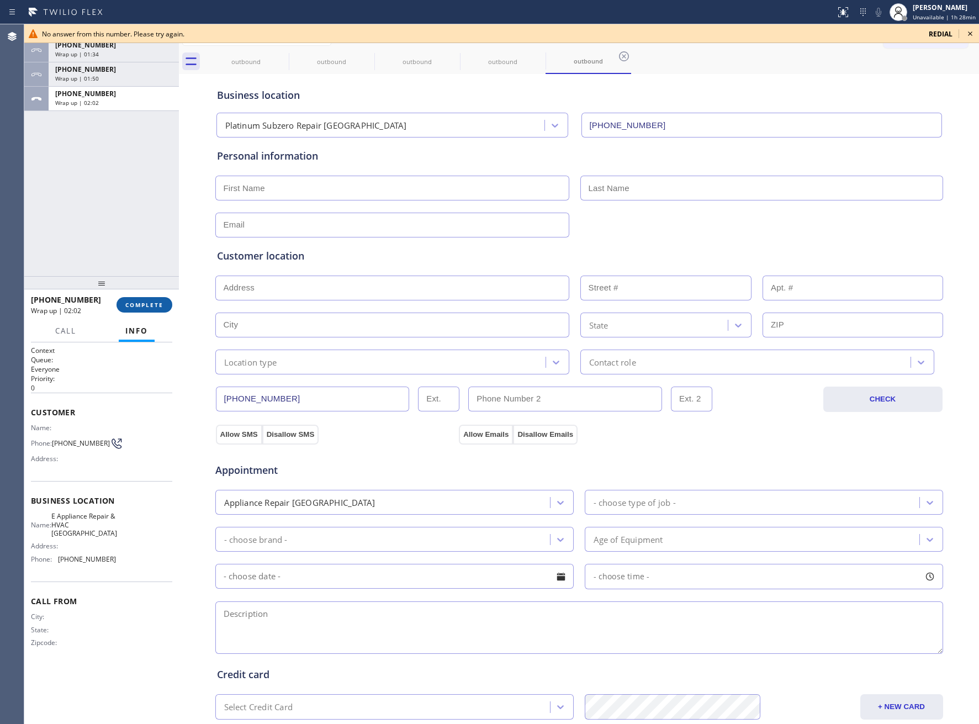
click at [135, 307] on span "COMPLETE" at bounding box center [144, 305] width 38 height 8
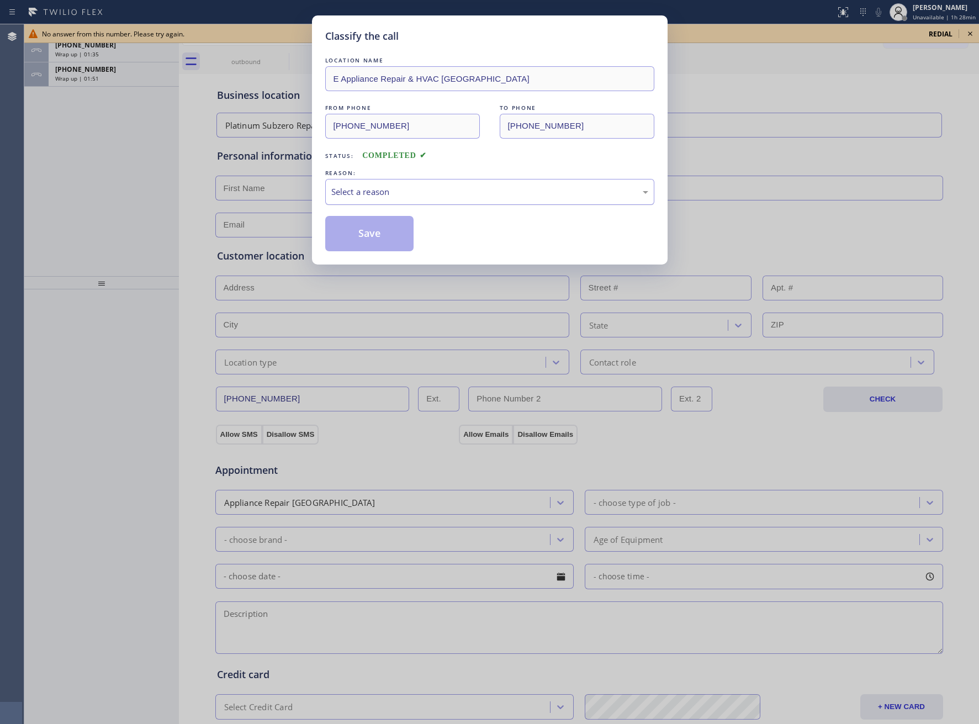
drag, startPoint x: 363, startPoint y: 194, endPoint x: 370, endPoint y: 201, distance: 9.0
click at [367, 197] on div "Select a reason" at bounding box center [489, 192] width 317 height 13
click at [378, 240] on button "Save" at bounding box center [369, 233] width 89 height 35
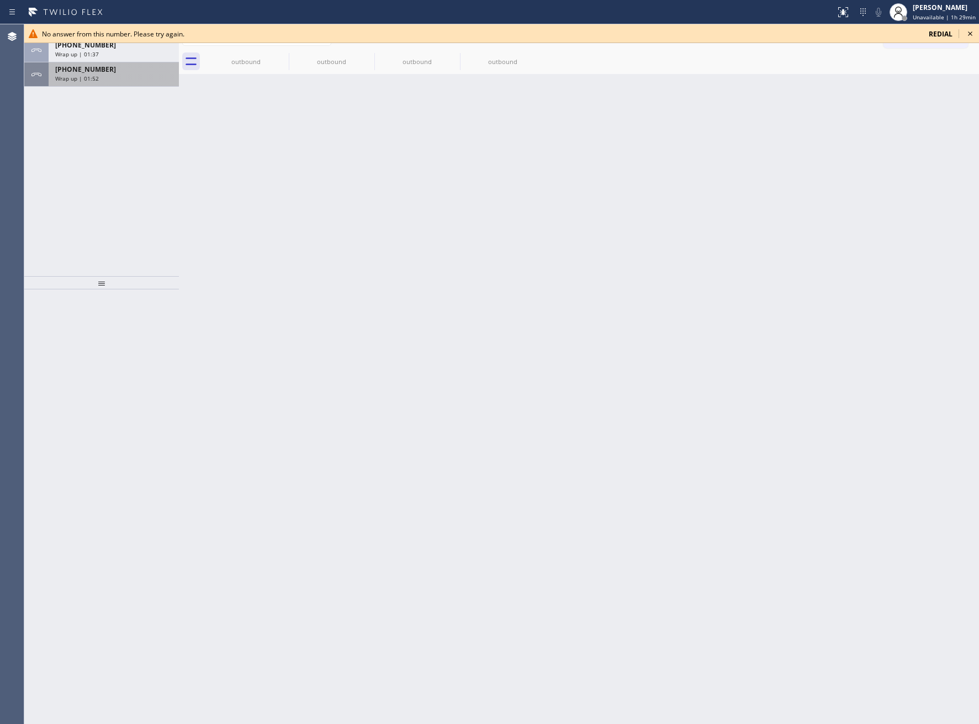
click at [88, 68] on span "[PHONE_NUMBER]" at bounding box center [85, 69] width 61 height 9
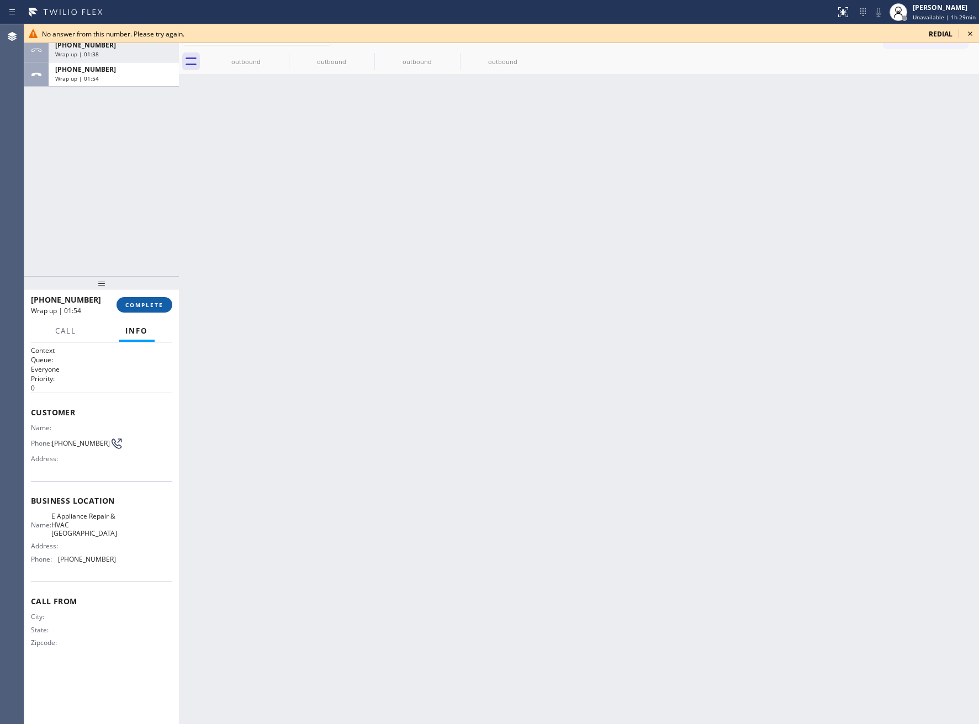
click at [157, 309] on button "COMPLETE" at bounding box center [145, 304] width 56 height 15
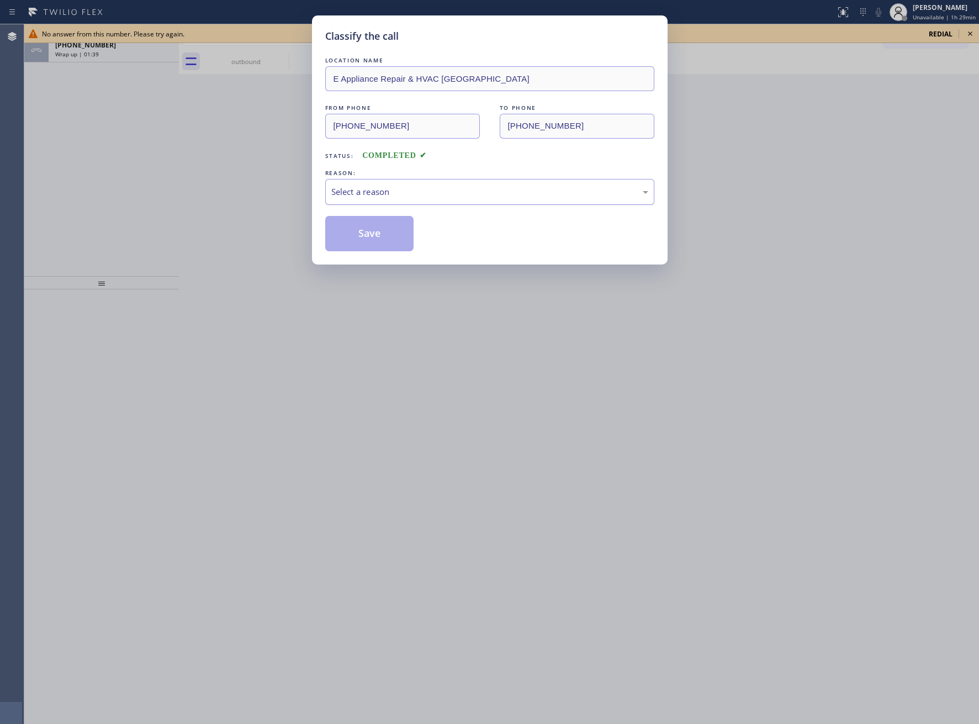
click at [379, 183] on div "REASON: Select a reason" at bounding box center [489, 186] width 329 height 38
click at [388, 196] on div "Select a reason" at bounding box center [489, 192] width 317 height 13
click at [368, 242] on button "Save" at bounding box center [369, 233] width 89 height 35
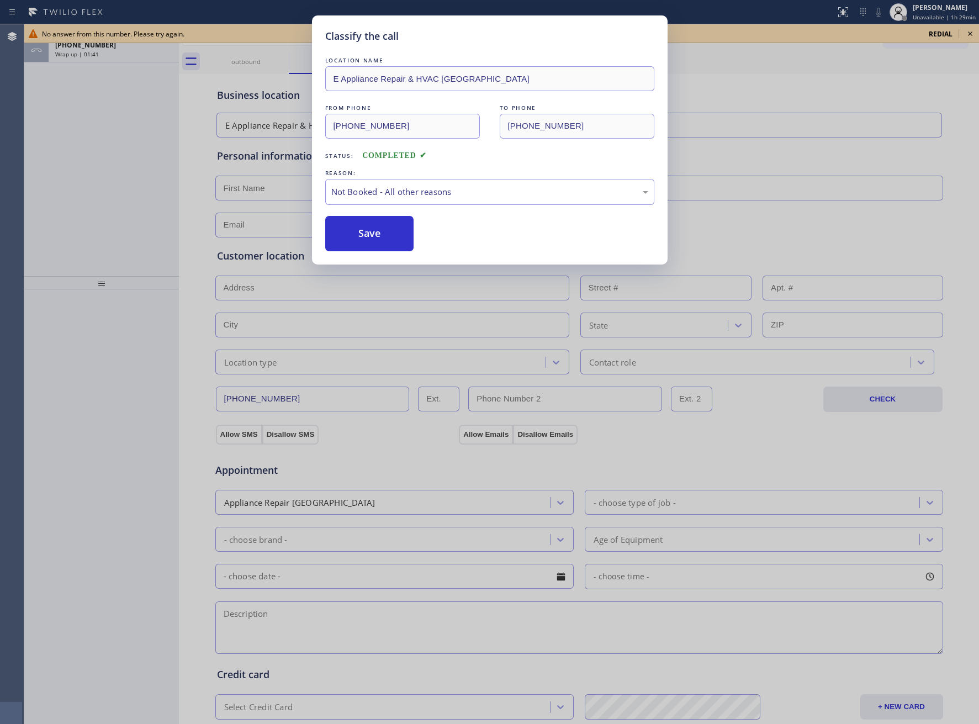
click at [131, 58] on div "Classify the call LOCATION NAME E Appliance Repair & HVAC [GEOGRAPHIC_DATA] FRO…" at bounding box center [489, 362] width 979 height 724
click at [131, 58] on div "[PHONE_NUMBER] Wrap up | 01:41" at bounding box center [112, 50] width 126 height 24
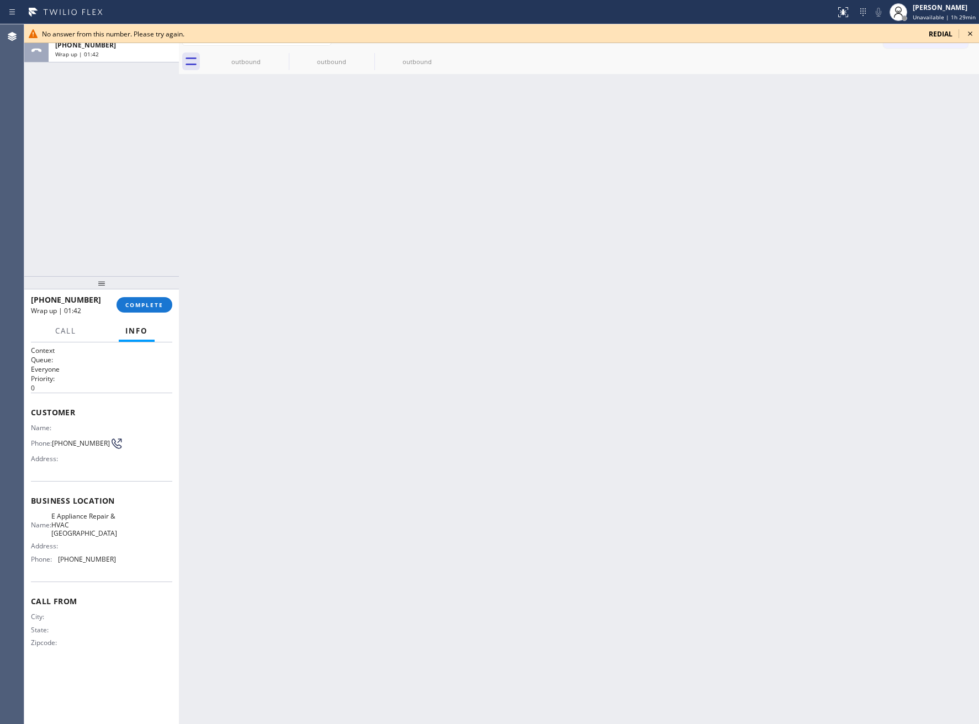
click at [131, 58] on div "[PHONE_NUMBER] Wrap up | 01:42" at bounding box center [112, 50] width 126 height 24
click at [166, 315] on div "[PHONE_NUMBER] Wrap up | 01:42 COMPLETE" at bounding box center [101, 305] width 141 height 29
click at [163, 310] on button "COMPLETE" at bounding box center [145, 304] width 56 height 15
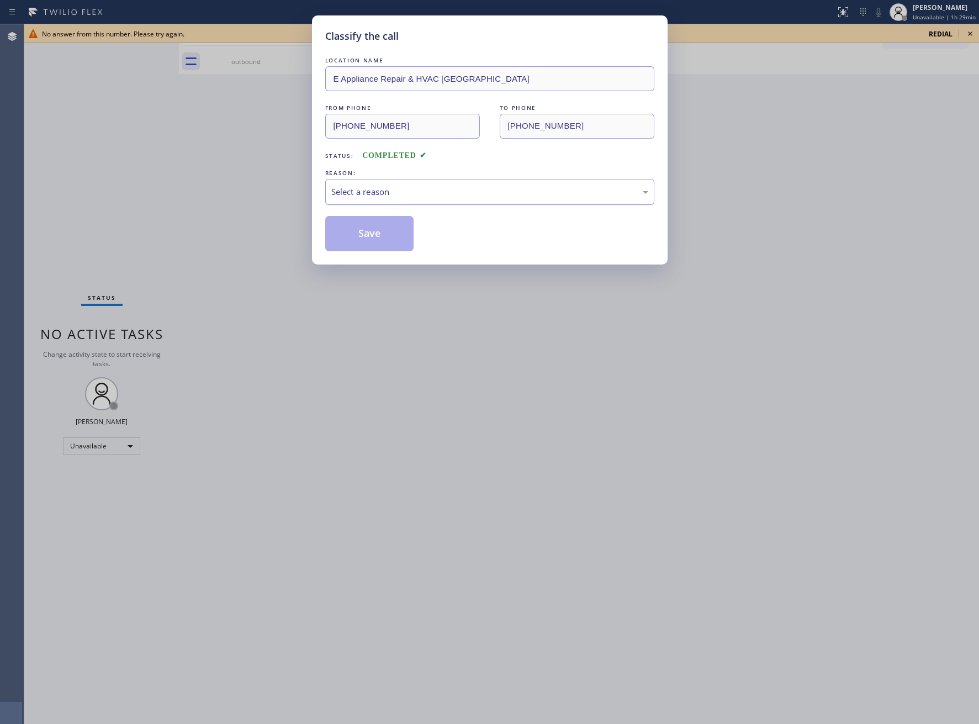
click at [371, 199] on div "Select a reason" at bounding box center [489, 192] width 329 height 26
click at [370, 237] on button "Save" at bounding box center [369, 233] width 89 height 35
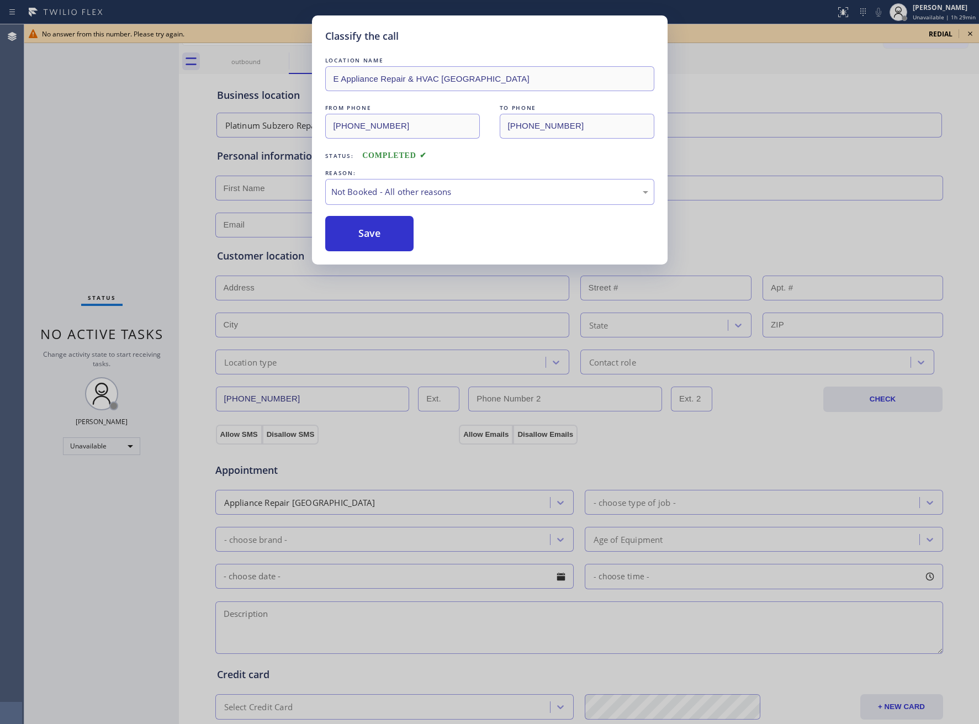
click at [236, 70] on div "Classify the call LOCATION NAME E Appliance Repair & HVAC [GEOGRAPHIC_DATA] FRO…" at bounding box center [489, 362] width 979 height 724
click at [235, 67] on div "outbound" at bounding box center [245, 61] width 83 height 25
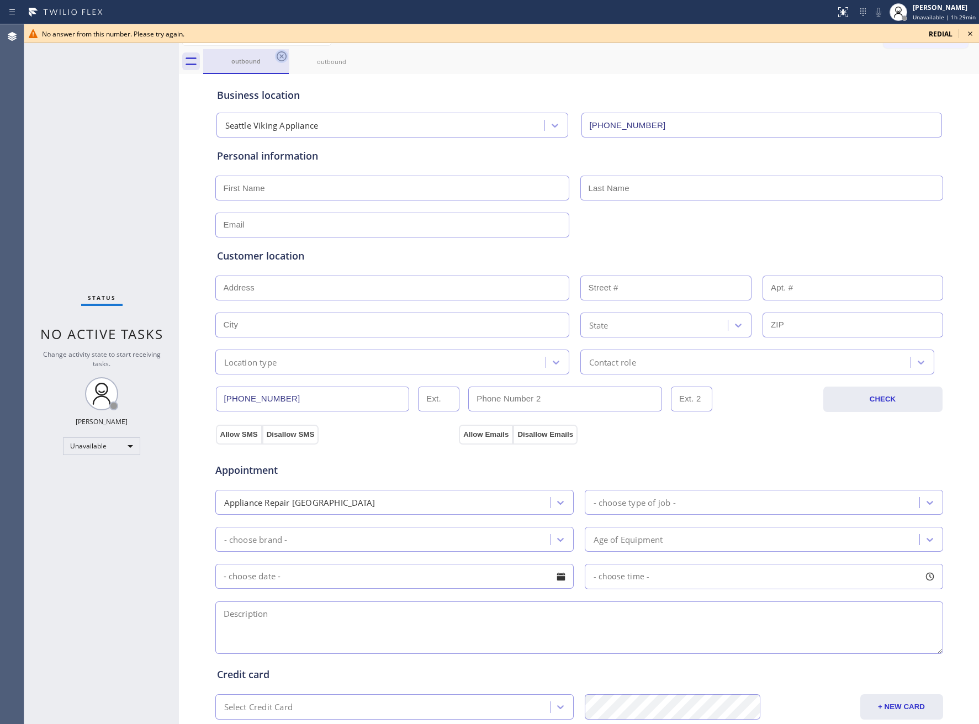
click at [277, 57] on icon at bounding box center [281, 56] width 13 height 13
click at [287, 55] on div "outbound outbound" at bounding box center [591, 61] width 776 height 25
click at [284, 55] on icon at bounding box center [281, 56] width 13 height 13
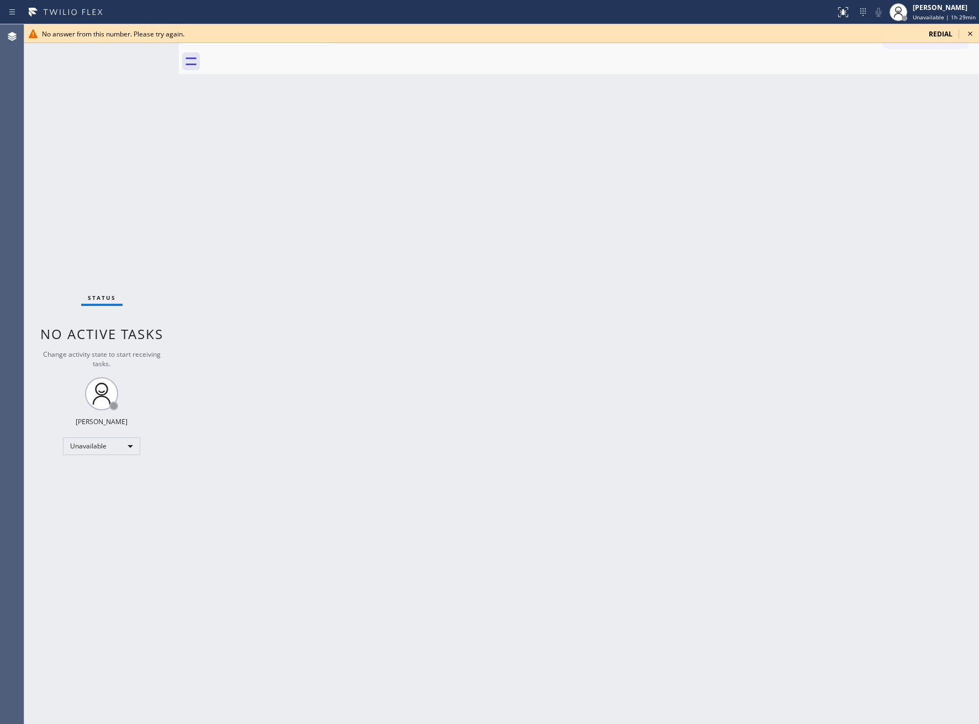
click at [284, 55] on div at bounding box center [591, 61] width 776 height 25
click at [968, 35] on icon at bounding box center [970, 33] width 13 height 13
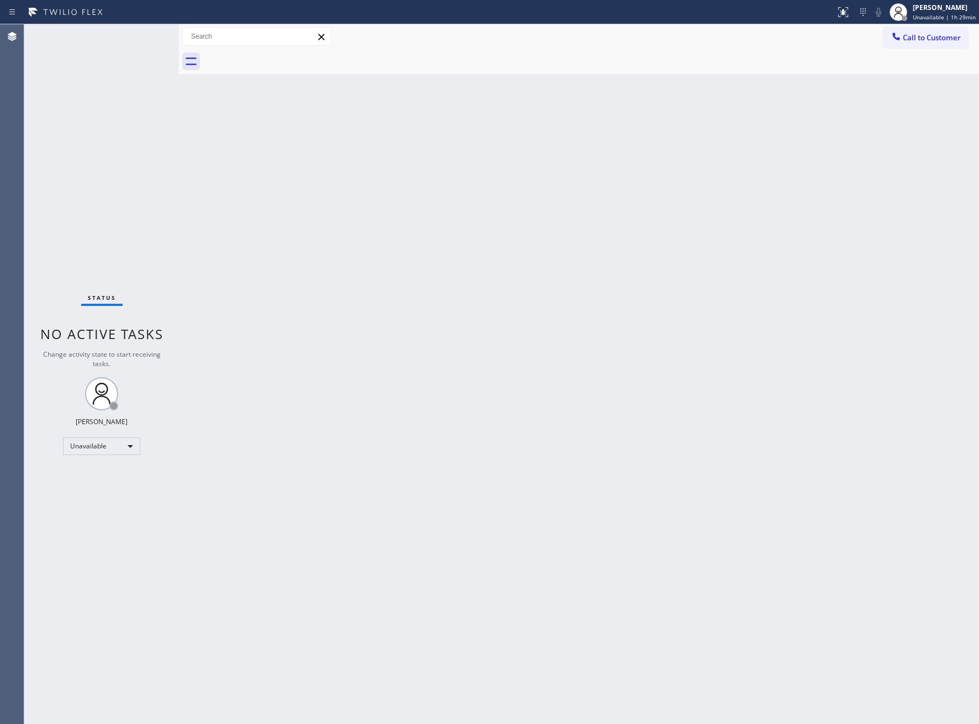
click at [932, 44] on button "Call to Customer" at bounding box center [926, 37] width 85 height 21
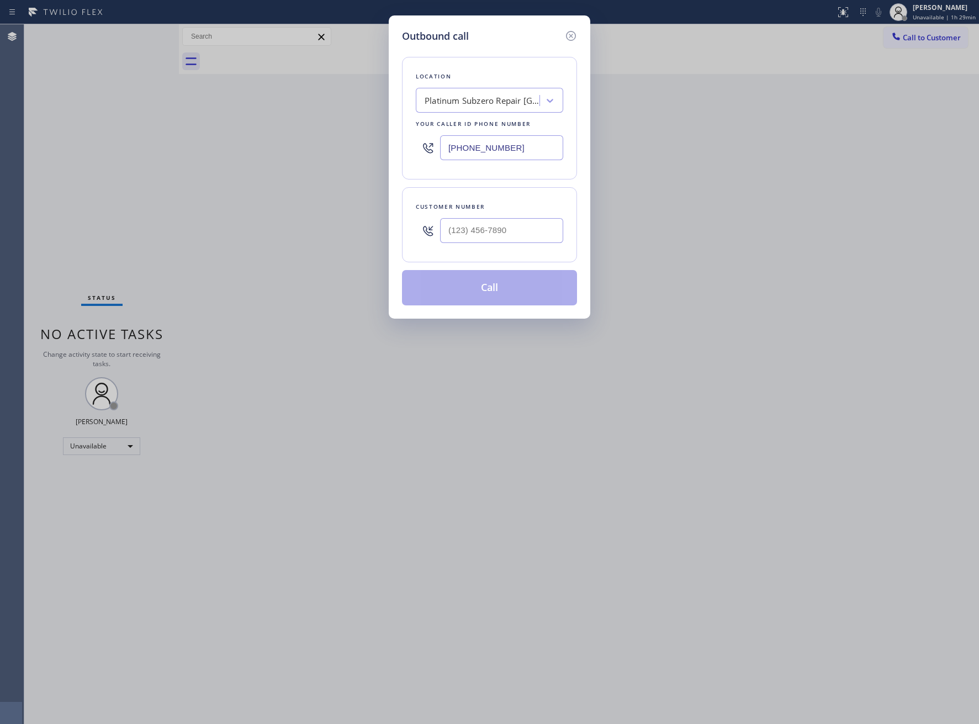
click at [463, 155] on input "[PHONE_NUMBER]" at bounding box center [501, 147] width 123 height 25
paste input "267) 662-1875"
type input "[PHONE_NUMBER]"
drag, startPoint x: 507, startPoint y: 234, endPoint x: 514, endPoint y: 252, distance: 19.4
click at [506, 234] on input "text" at bounding box center [501, 230] width 123 height 25
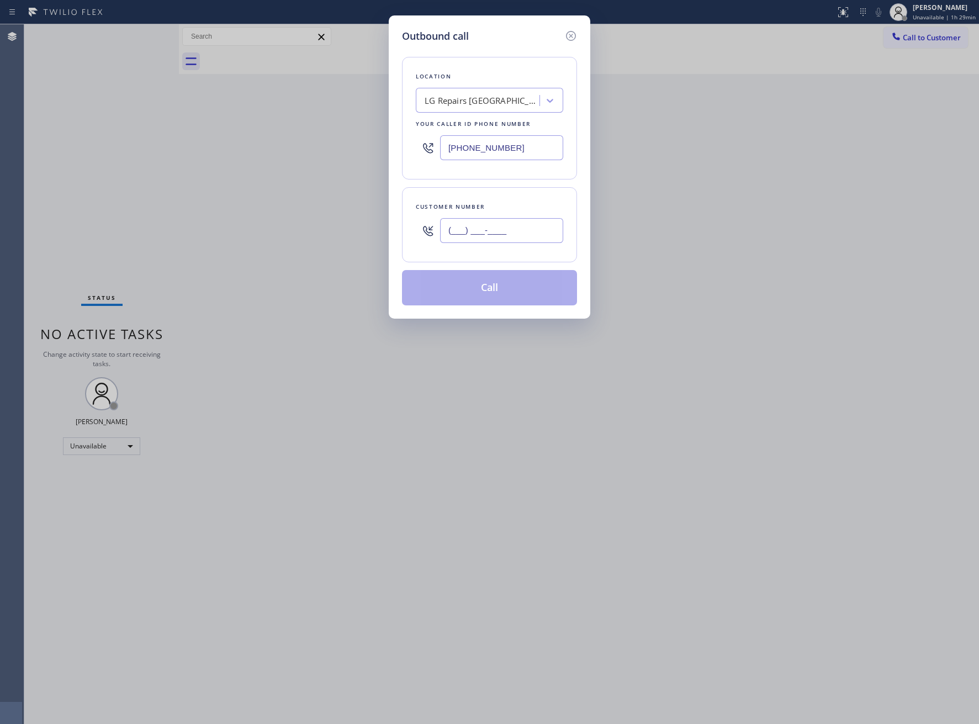
paste input "609) 827-4555"
type input "[PHONE_NUMBER]"
click at [503, 291] on button "Call" at bounding box center [489, 287] width 175 height 35
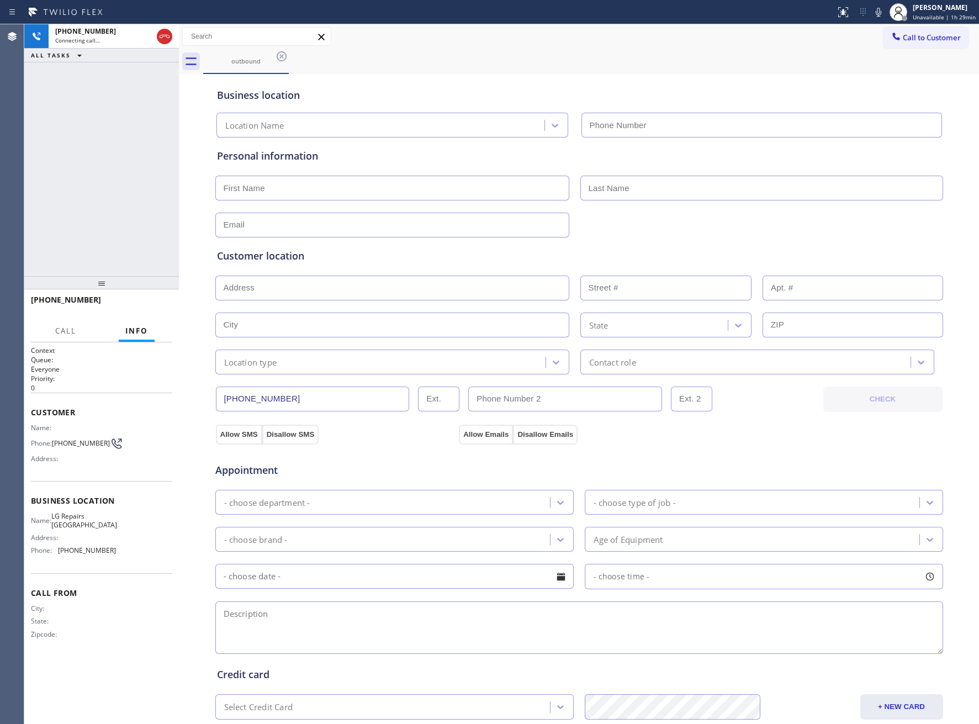
type input "[PHONE_NUMBER]"
click at [57, 234] on div "[PHONE_NUMBER] Connecting call… ALL TASKS ALL TASKS ACTIVE TASKS TASKS IN WRAP …" at bounding box center [101, 150] width 155 height 252
drag, startPoint x: 162, startPoint y: 38, endPoint x: 25, endPoint y: 175, distance: 193.3
click at [162, 38] on icon at bounding box center [164, 36] width 13 height 13
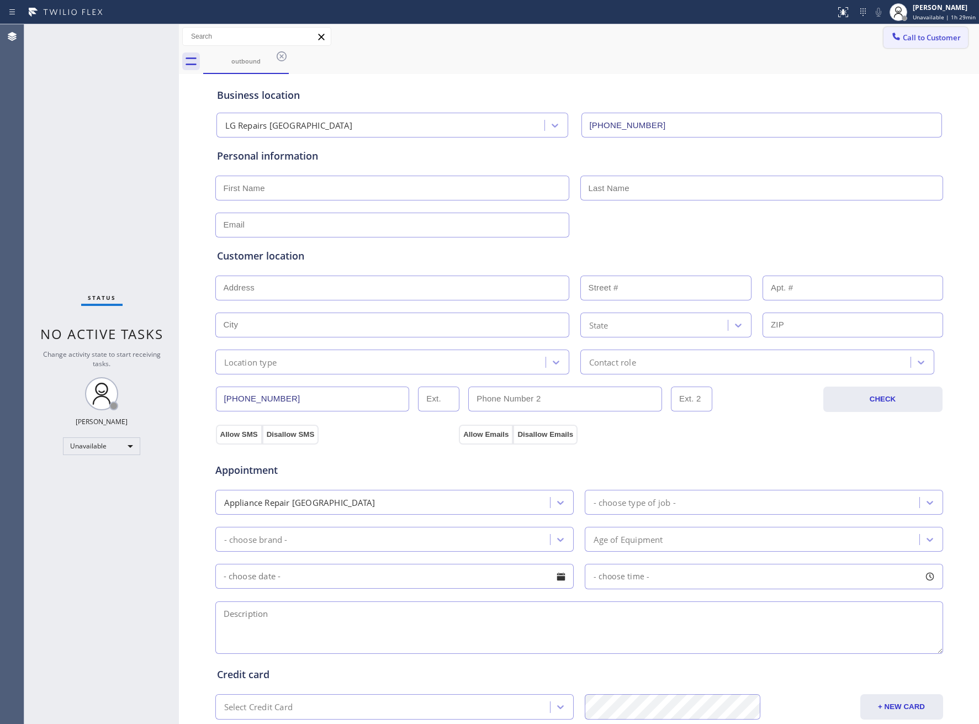
click at [903, 39] on span "Call to Customer" at bounding box center [932, 38] width 58 height 10
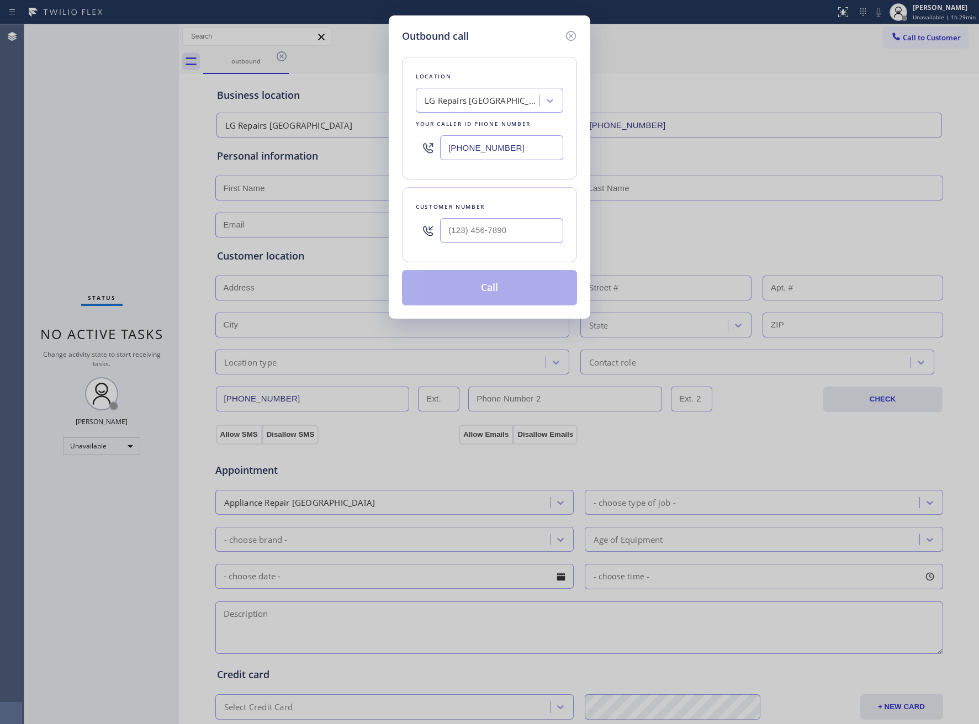
drag, startPoint x: 523, startPoint y: 148, endPoint x: 359, endPoint y: 184, distance: 167.9
click at [513, 149] on input "[PHONE_NUMBER]" at bounding box center [501, 147] width 123 height 25
paste input "805) 865-7178"
type input "[PHONE_NUMBER]"
click at [508, 241] on input "(___) ___-____" at bounding box center [501, 230] width 123 height 25
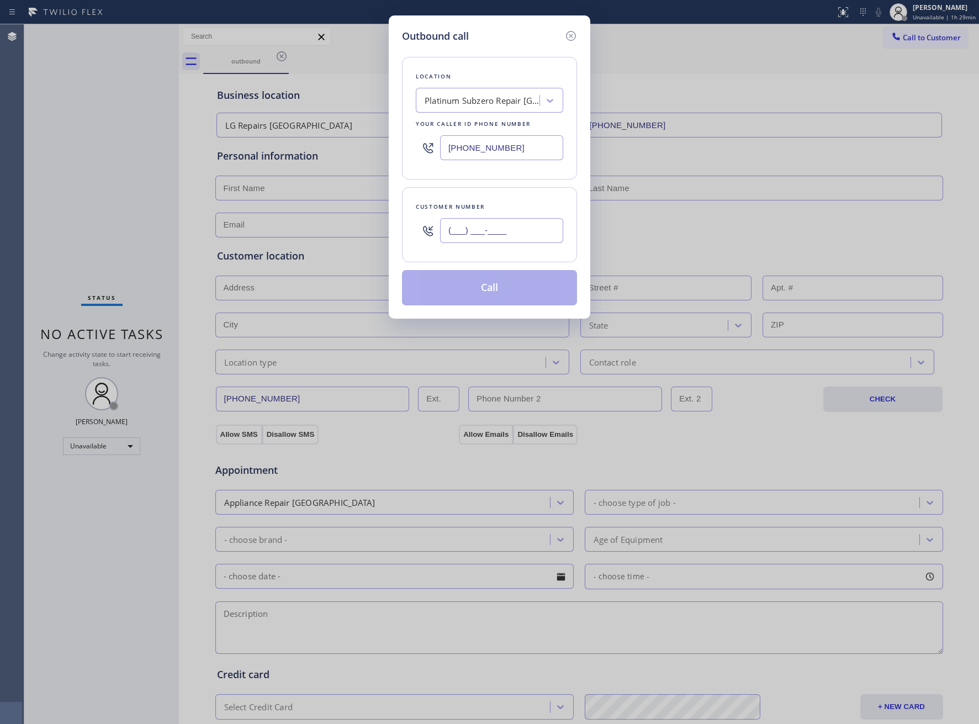
paste input "805) 259-1686"
type input "[PHONE_NUMBER]"
click at [489, 300] on button "Call" at bounding box center [489, 287] width 175 height 35
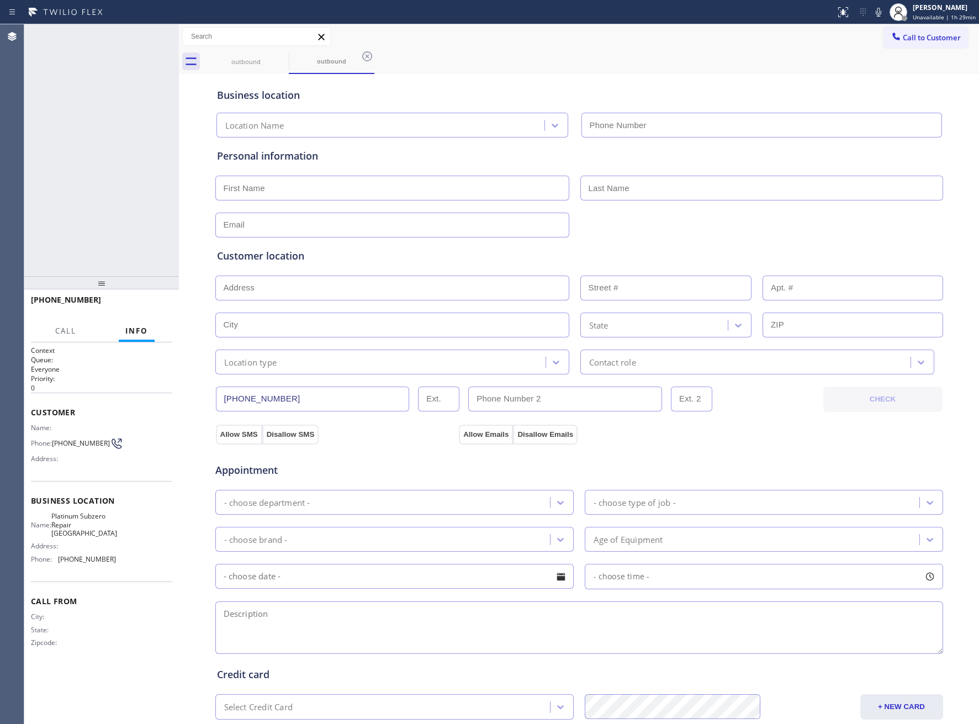
type input "[PHONE_NUMBER]"
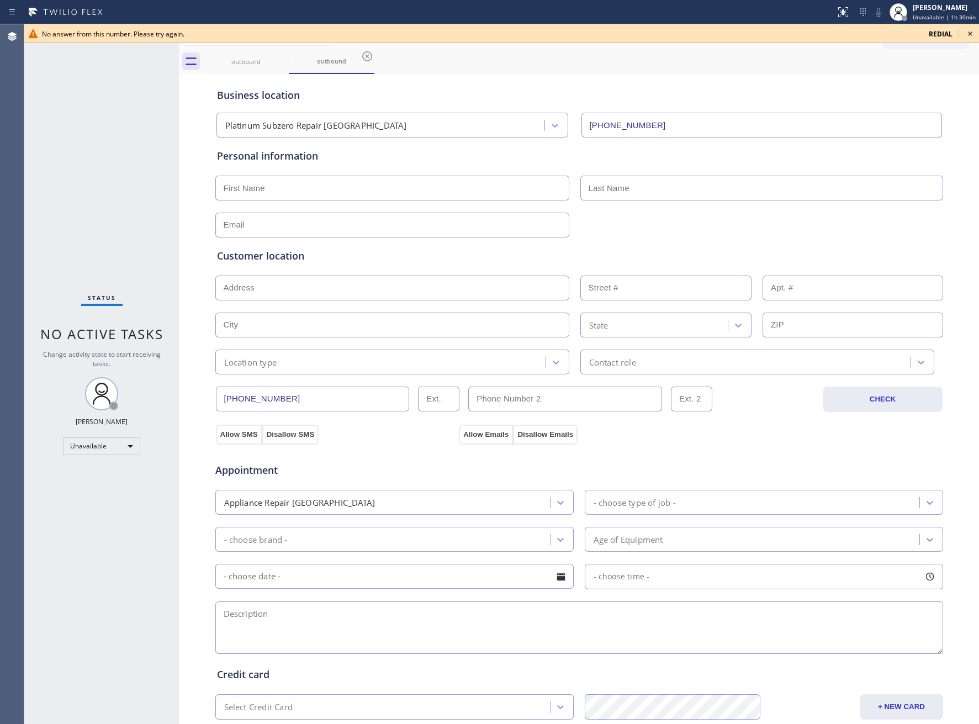
drag, startPoint x: 965, startPoint y: 35, endPoint x: 481, endPoint y: 96, distance: 487.7
click at [963, 35] on div "No answer from this number. Please try again. redial" at bounding box center [501, 33] width 955 height 19
click at [276, 52] on icon at bounding box center [281, 56] width 13 height 13
drag, startPoint x: 276, startPoint y: 52, endPoint x: 8, endPoint y: 126, distance: 277.6
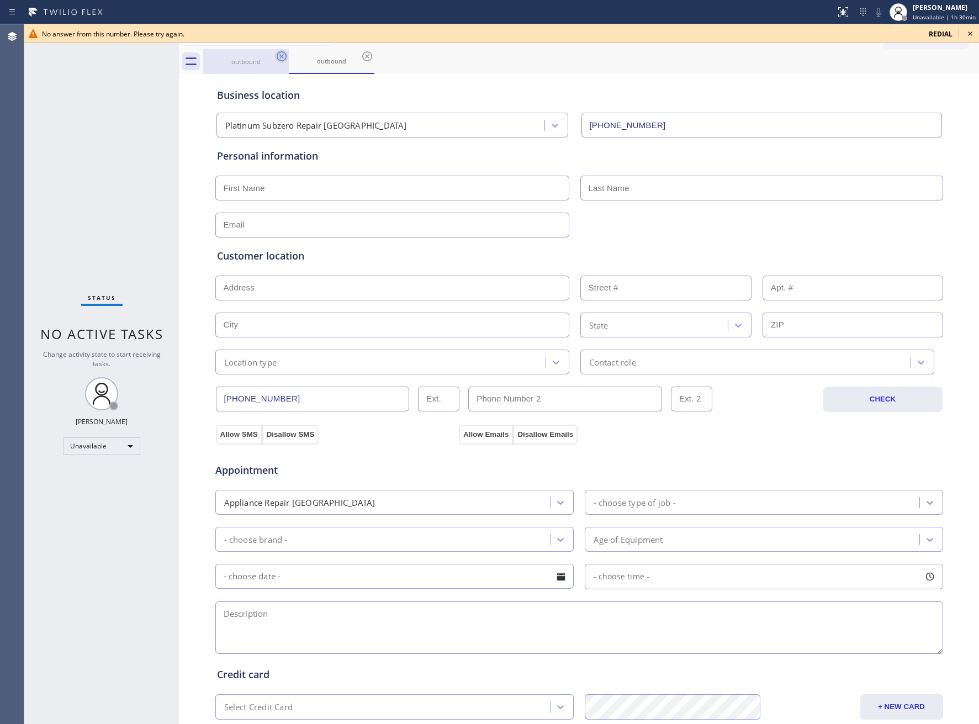
click at [361, 55] on icon at bounding box center [367, 56] width 13 height 13
click at [192, 85] on div "Back to Dashboard Change Sender ID Customers Technicians Select a contact Outbo…" at bounding box center [579, 374] width 800 height 700
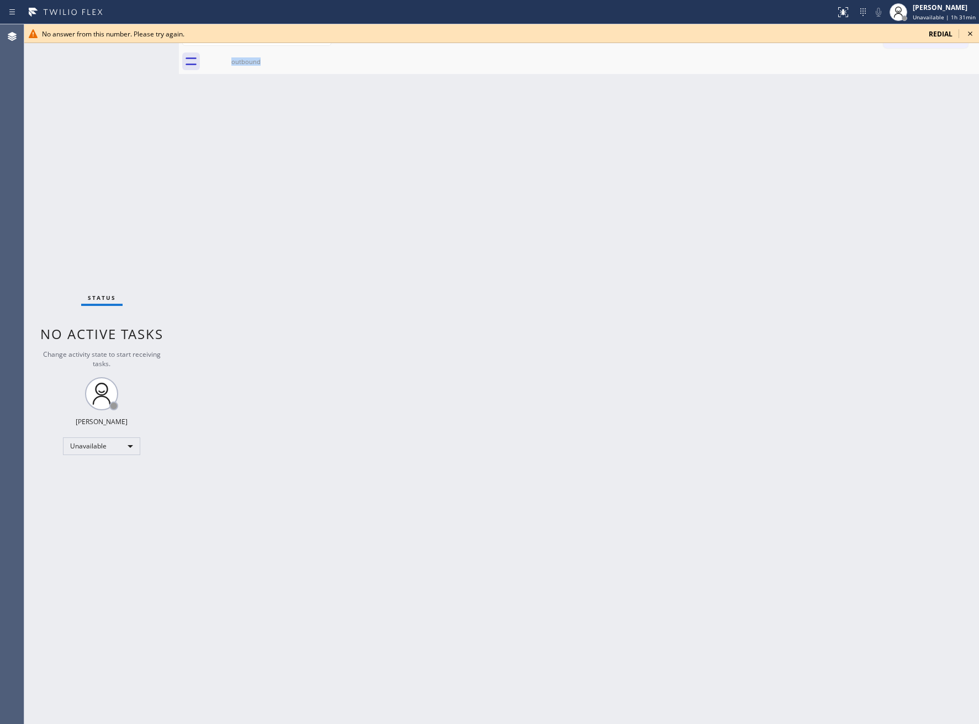
click at [961, 34] on div "No answer from this number. Please try again. redial" at bounding box center [501, 33] width 955 height 19
click at [968, 34] on icon at bounding box center [970, 33] width 13 height 13
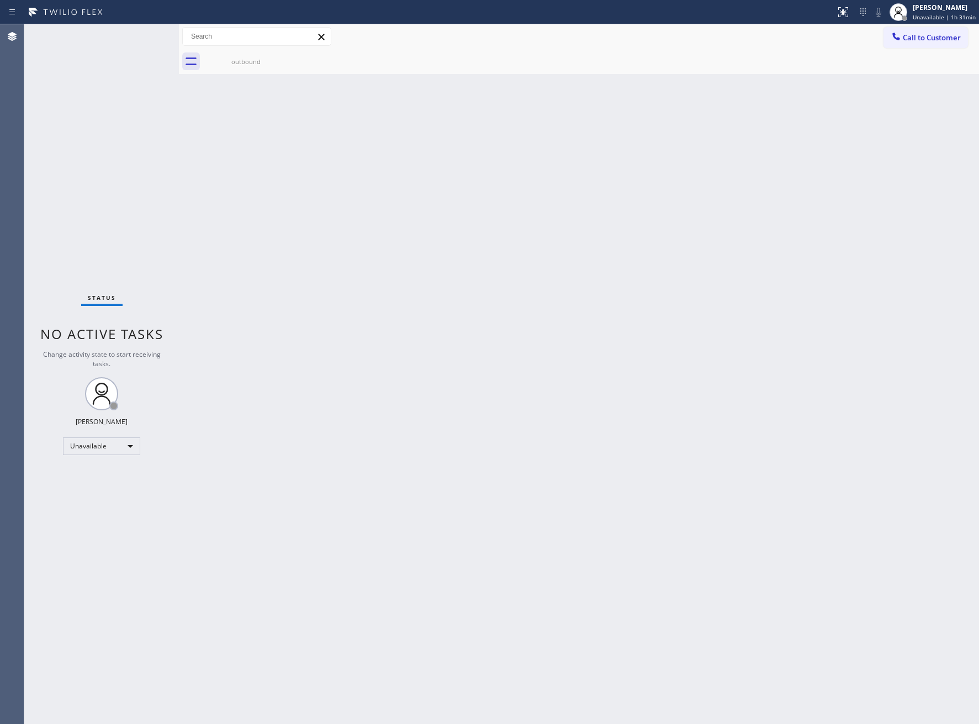
click at [929, 30] on button "Call to Customer" at bounding box center [926, 37] width 85 height 21
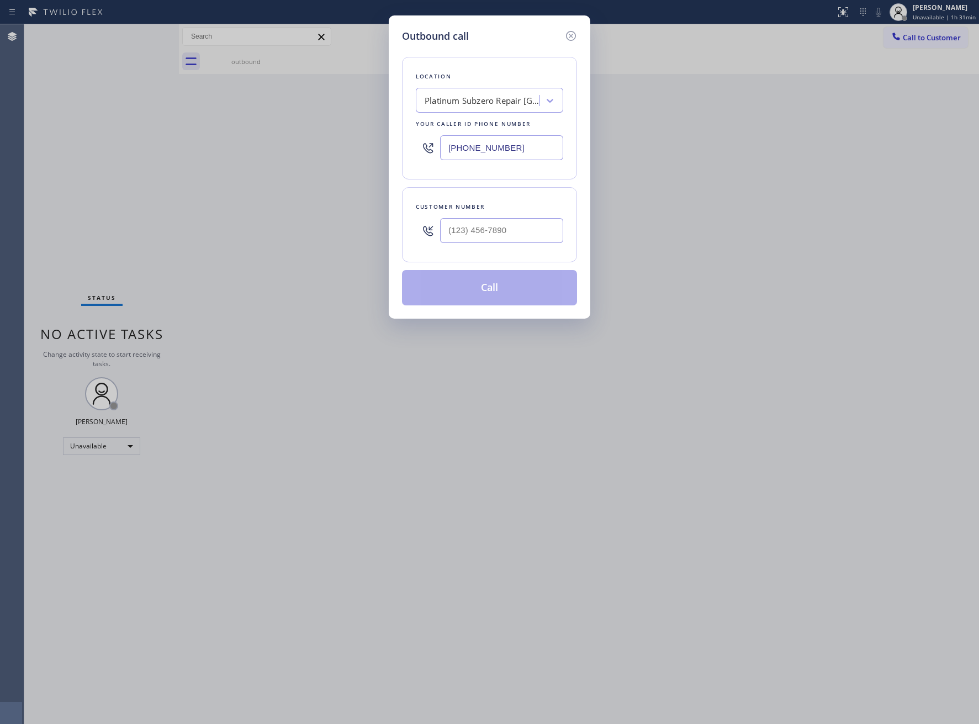
click at [494, 249] on div at bounding box center [501, 231] width 123 height 36
click at [483, 241] on input "(___) ___-____" at bounding box center [501, 230] width 123 height 25
paste input "805) 259-1686"
type input "[PHONE_NUMBER]"
click at [506, 296] on button "Call" at bounding box center [489, 287] width 175 height 35
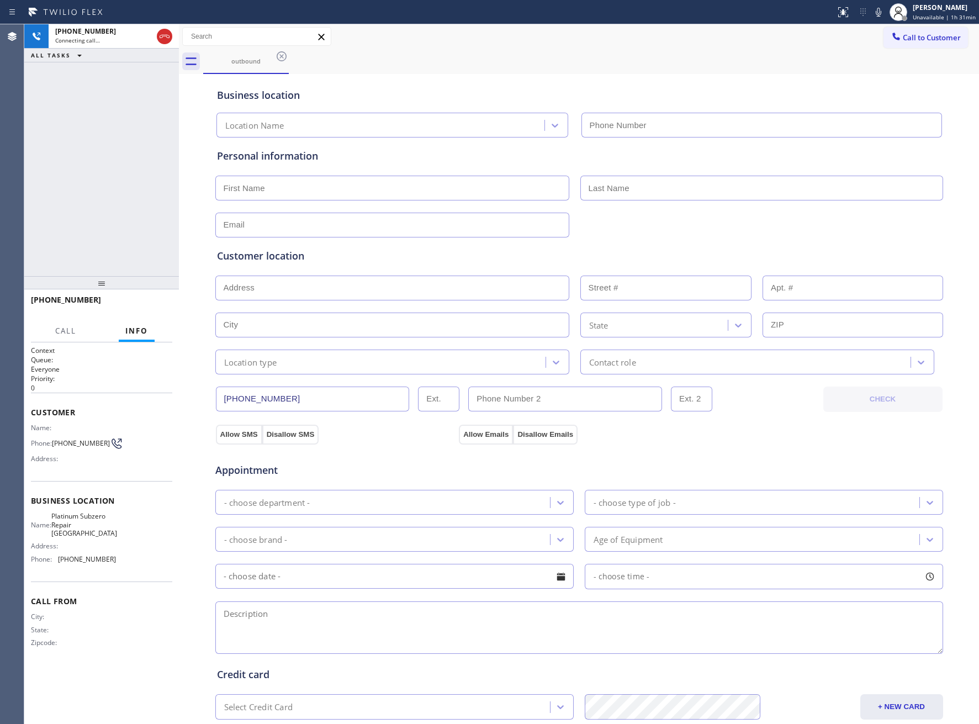
type input "[PHONE_NUMBER]"
click at [133, 145] on div "[PHONE_NUMBER] Connecting call… ALL TASKS ALL TASKS ACTIVE TASKS TASKS IN WRAP …" at bounding box center [101, 150] width 155 height 252
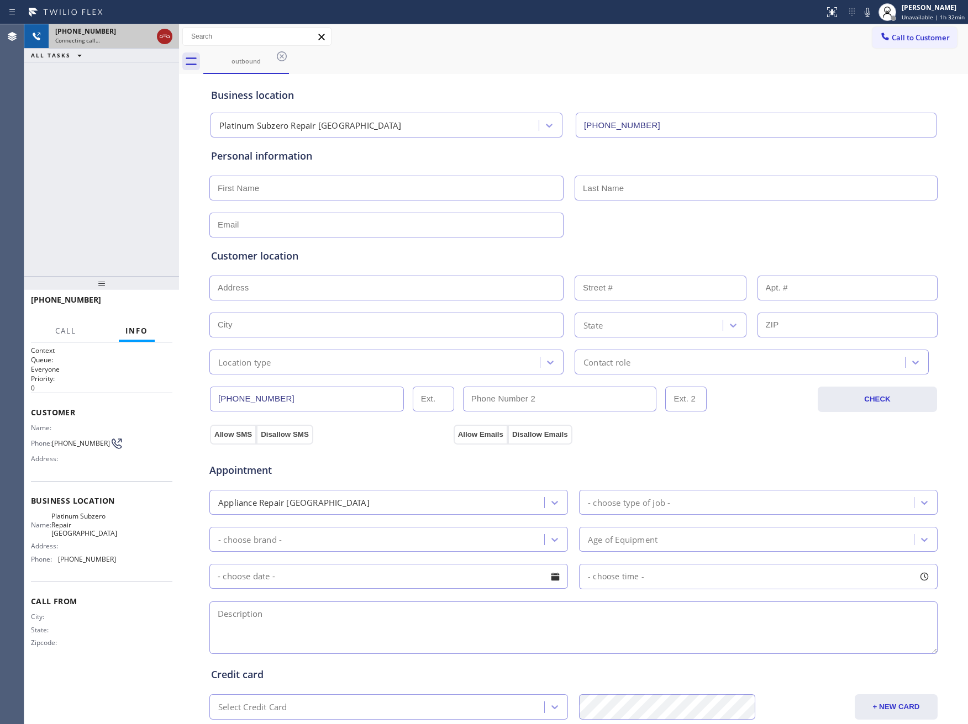
click at [163, 34] on icon at bounding box center [164, 36] width 13 height 13
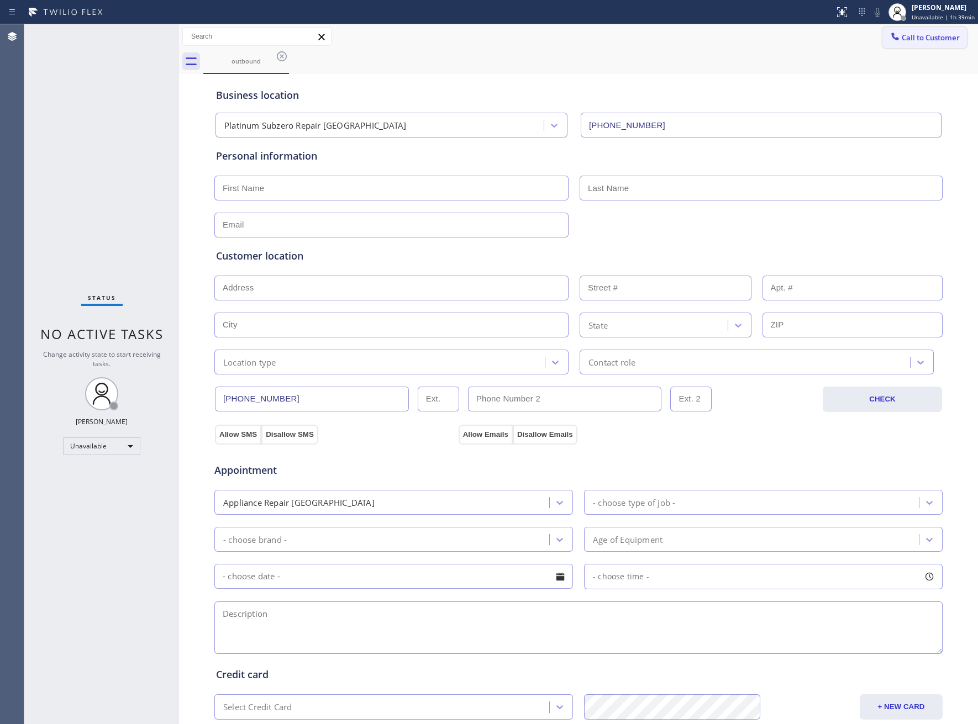
click at [902, 38] on span "Call to Customer" at bounding box center [931, 38] width 58 height 10
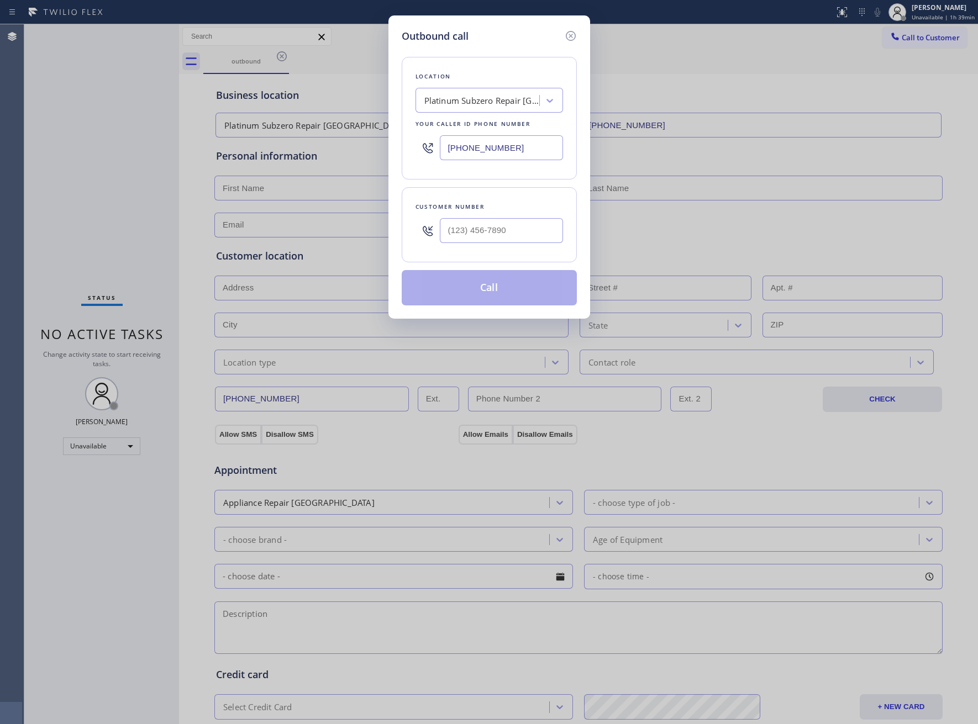
click at [484, 149] on input "[PHONE_NUMBER]" at bounding box center [501, 147] width 123 height 25
paste input "561) 658-4414"
type input "[PHONE_NUMBER]"
click at [479, 234] on input "(___) ___-____" at bounding box center [501, 230] width 123 height 25
paste input "561) 956-5818"
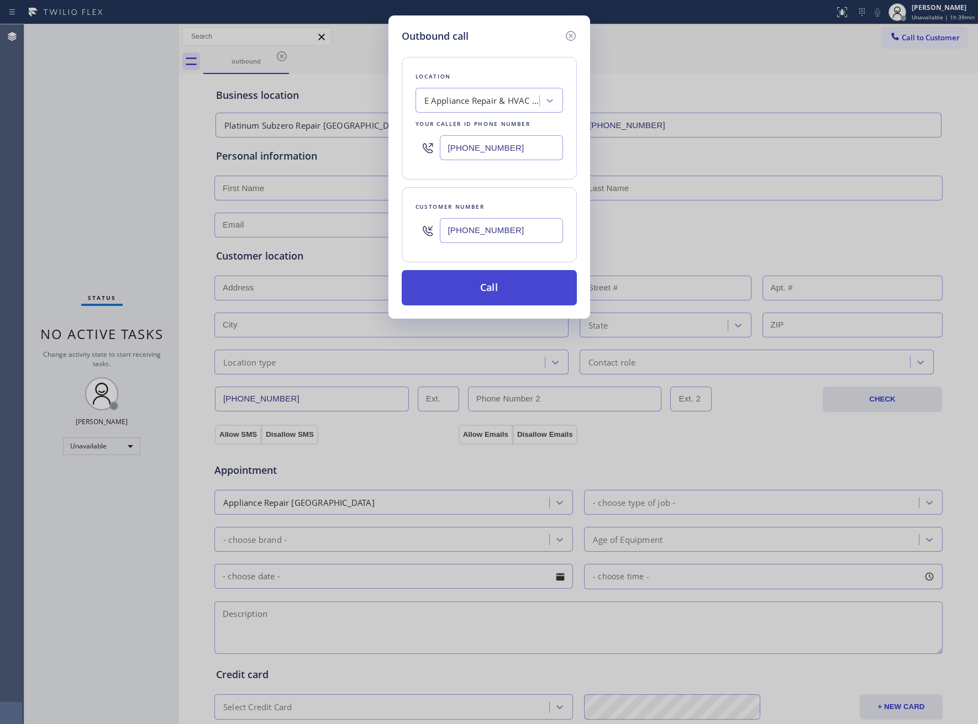
type input "[PHONE_NUMBER]"
click at [492, 303] on button "Call" at bounding box center [489, 287] width 175 height 35
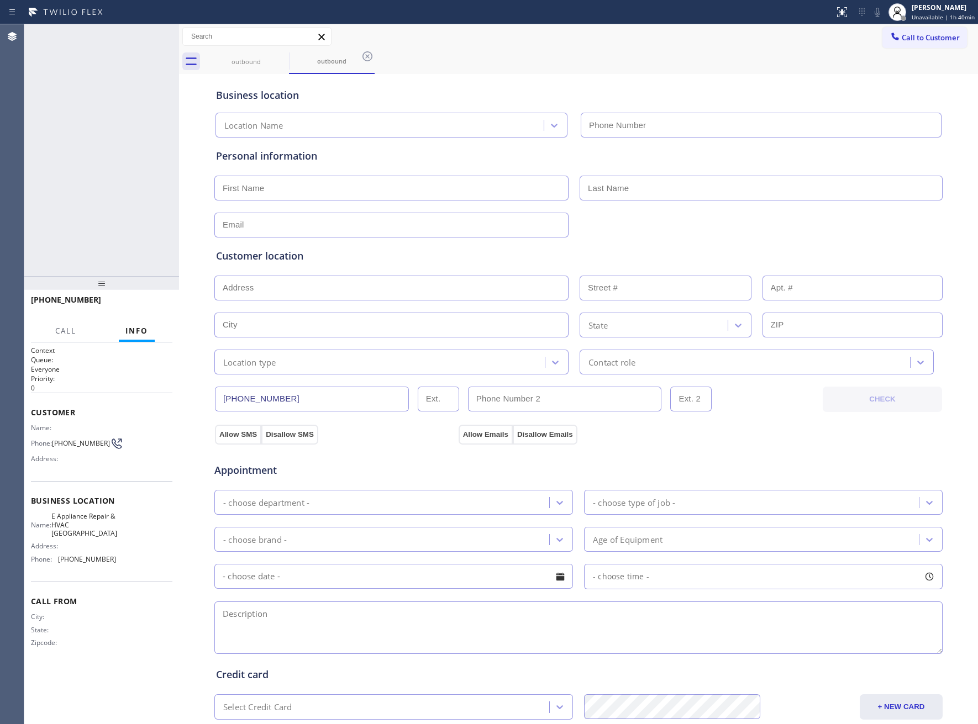
type input "[PHONE_NUMBER]"
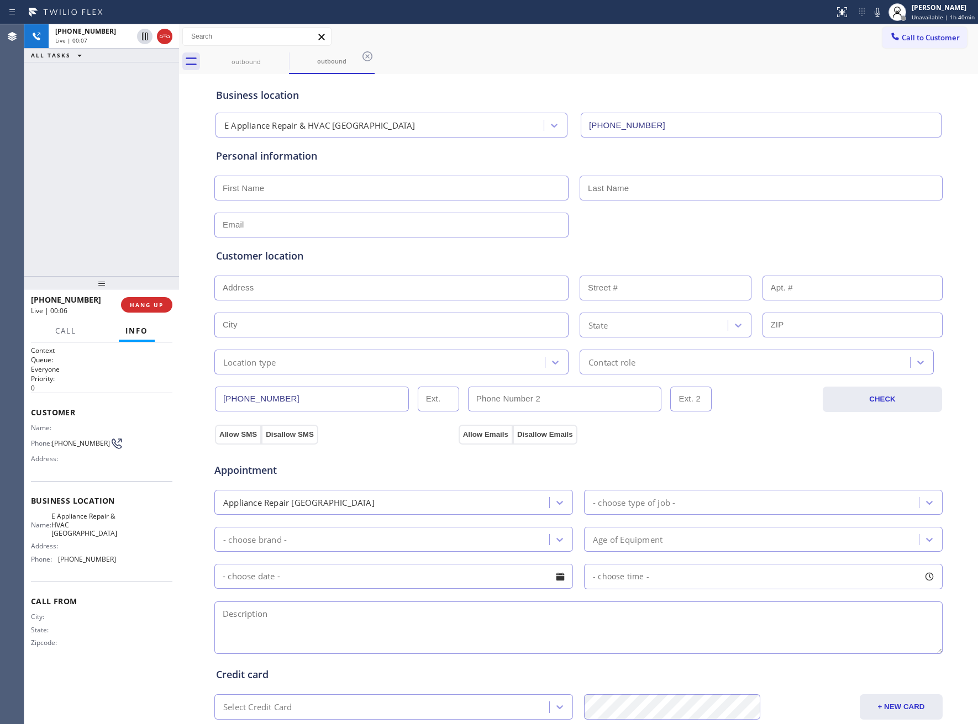
click at [151, 305] on span "HANG UP" at bounding box center [147, 305] width 34 height 8
drag, startPoint x: 55, startPoint y: 443, endPoint x: 101, endPoint y: 448, distance: 46.1
click at [101, 448] on div "Phone: [PHONE_NUMBER]" at bounding box center [73, 443] width 85 height 13
copy div "[PHONE_NUMBER]"
drag, startPoint x: 921, startPoint y: 22, endPoint x: 704, endPoint y: 134, distance: 244.3
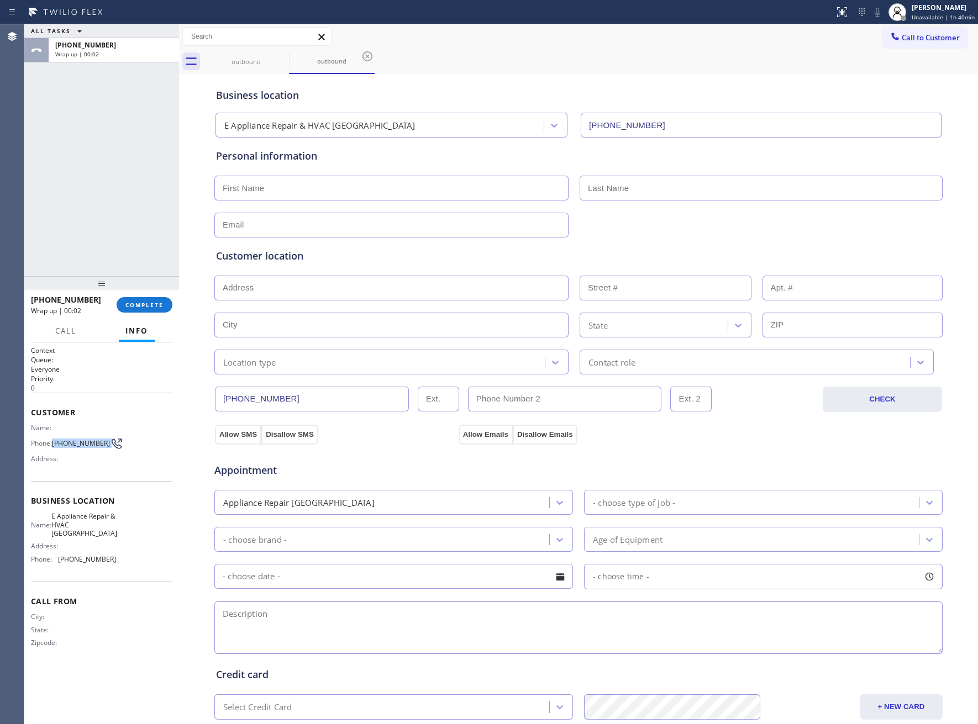
click at [900, 37] on div "Status report No issues detected If you experience an issue, please download th…" at bounding box center [489, 362] width 978 height 724
click at [902, 40] on span "Call to Customer" at bounding box center [931, 38] width 58 height 10
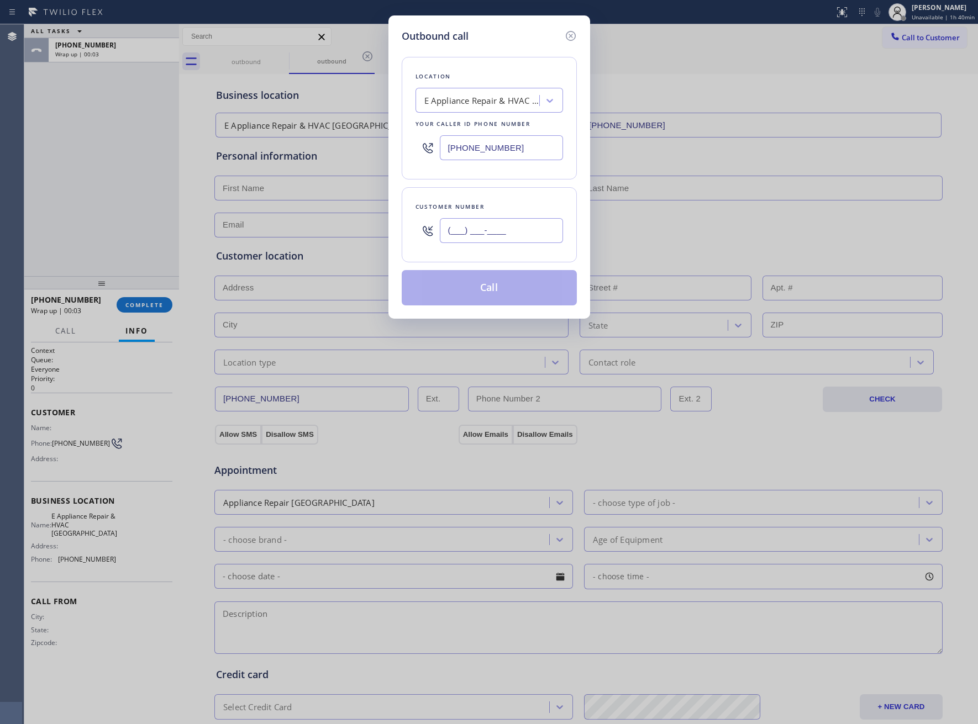
click at [513, 240] on input "(___) ___-____" at bounding box center [501, 230] width 123 height 25
paste input "561) 956-5818"
type input "[PHONE_NUMBER]"
drag, startPoint x: 504, startPoint y: 292, endPoint x: 850, endPoint y: 3, distance: 450.6
click at [523, 274] on button "Call" at bounding box center [489, 287] width 175 height 35
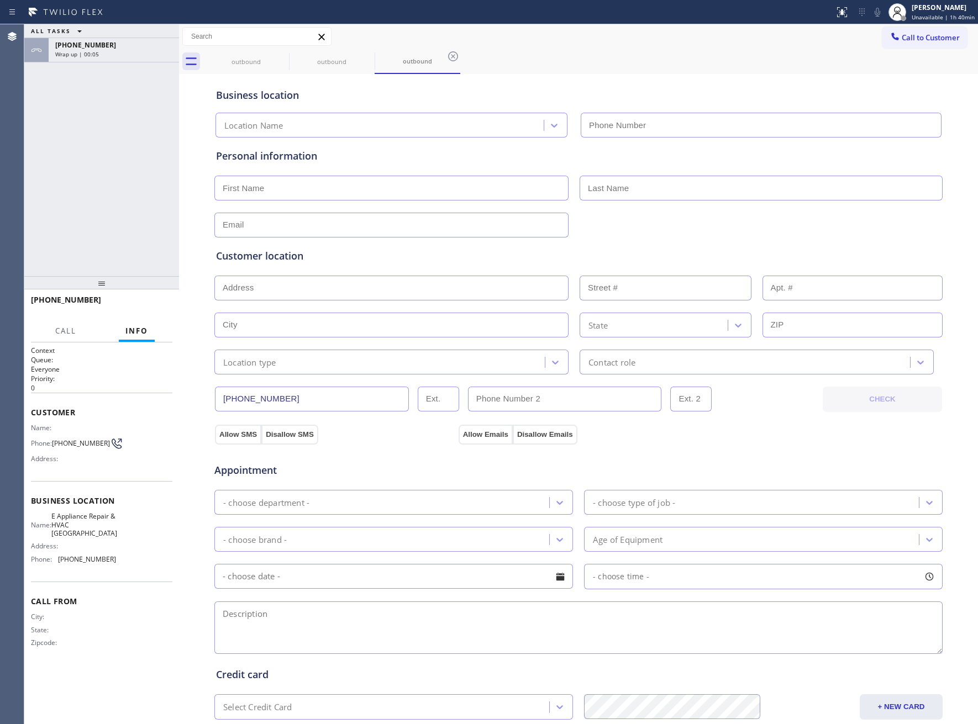
type input "[PHONE_NUMBER]"
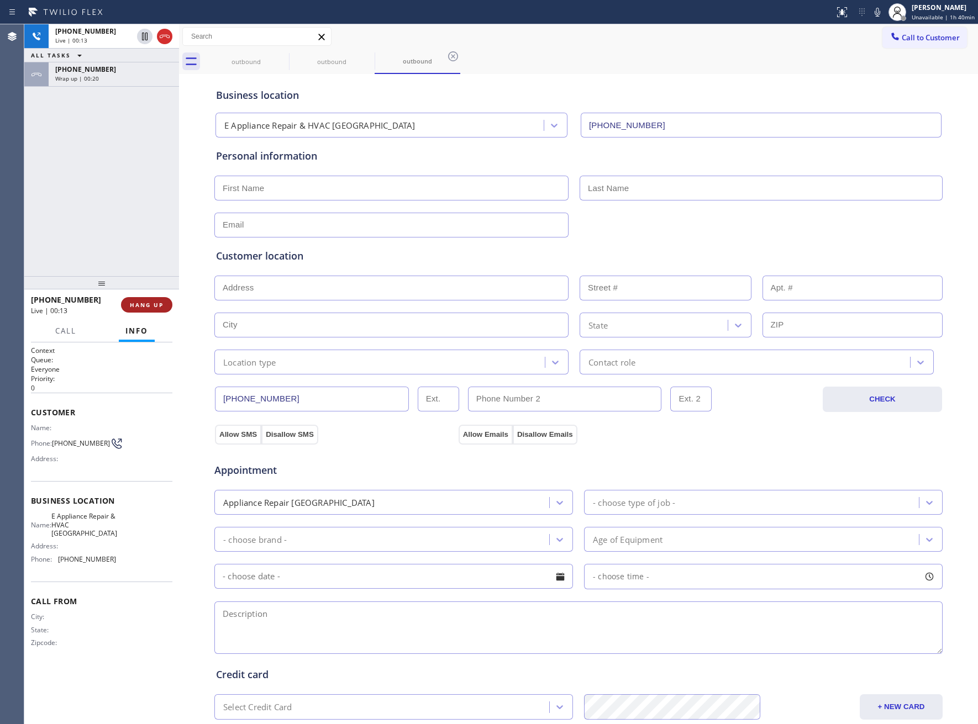
click at [157, 301] on span "HANG UP" at bounding box center [147, 305] width 34 height 8
click at [905, 40] on span "Call to Customer" at bounding box center [931, 38] width 58 height 10
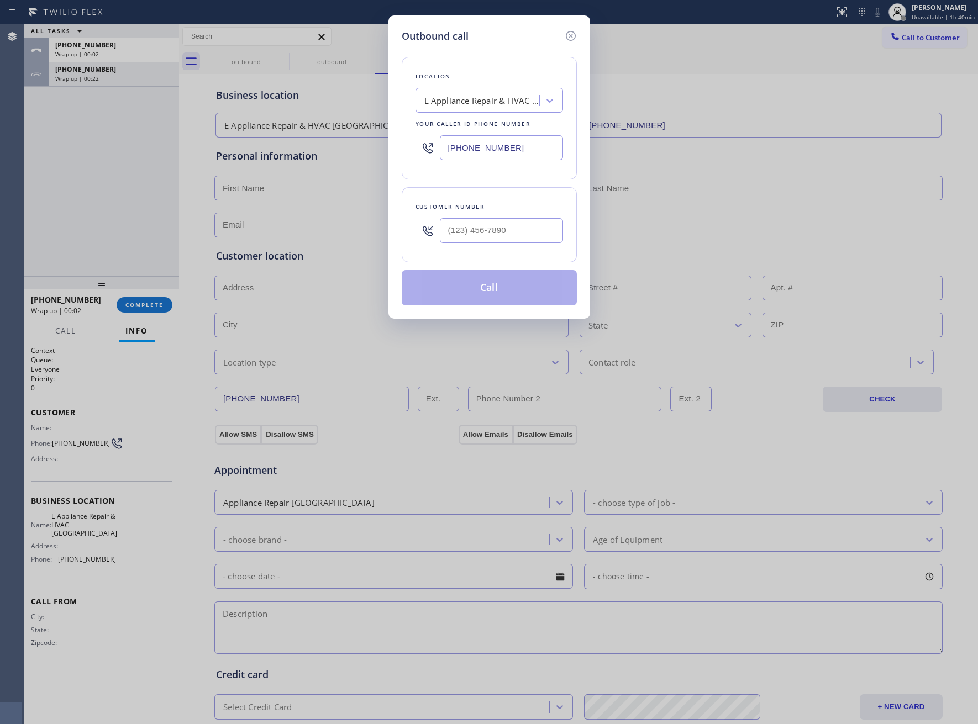
click at [478, 161] on div "[PHONE_NUMBER]" at bounding box center [488, 148] width 147 height 36
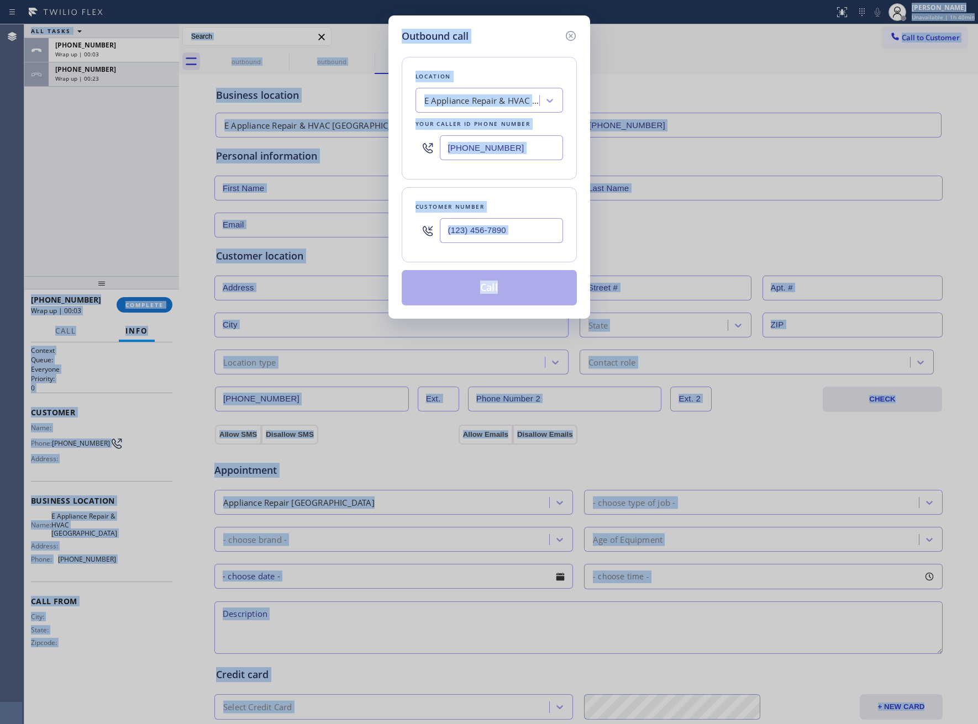
click at [526, 152] on input "[PHONE_NUMBER]" at bounding box center [501, 147] width 123 height 25
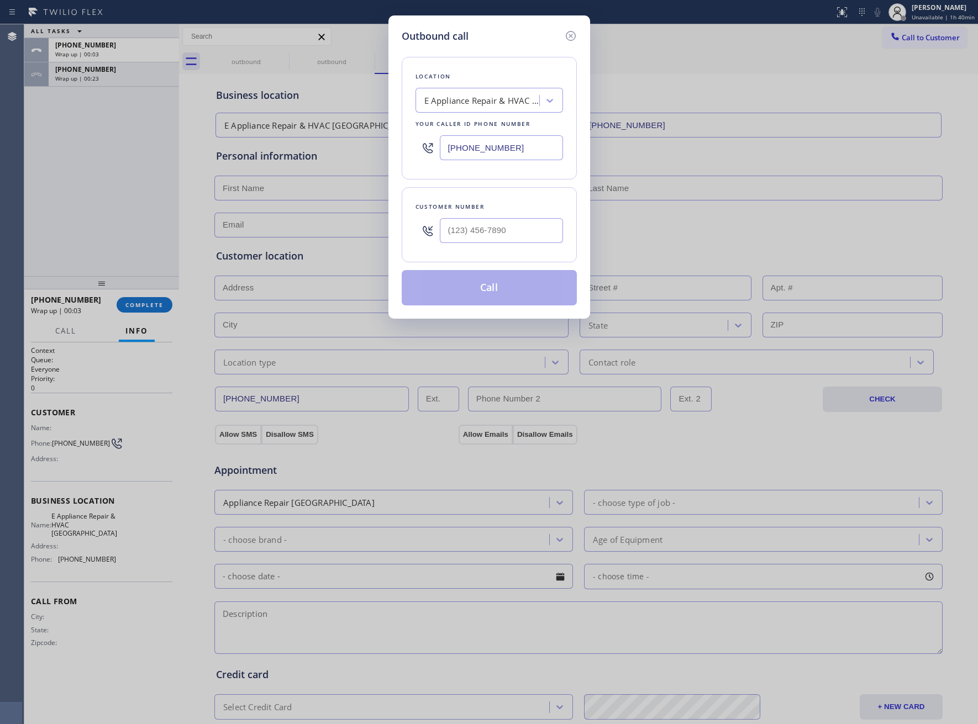
paste input "781) 358-5720"
type input "[PHONE_NUMBER]"
click at [494, 236] on input "(___) ___-____" at bounding box center [501, 230] width 123 height 25
paste input "781) 771-9855"
type input "[PHONE_NUMBER]"
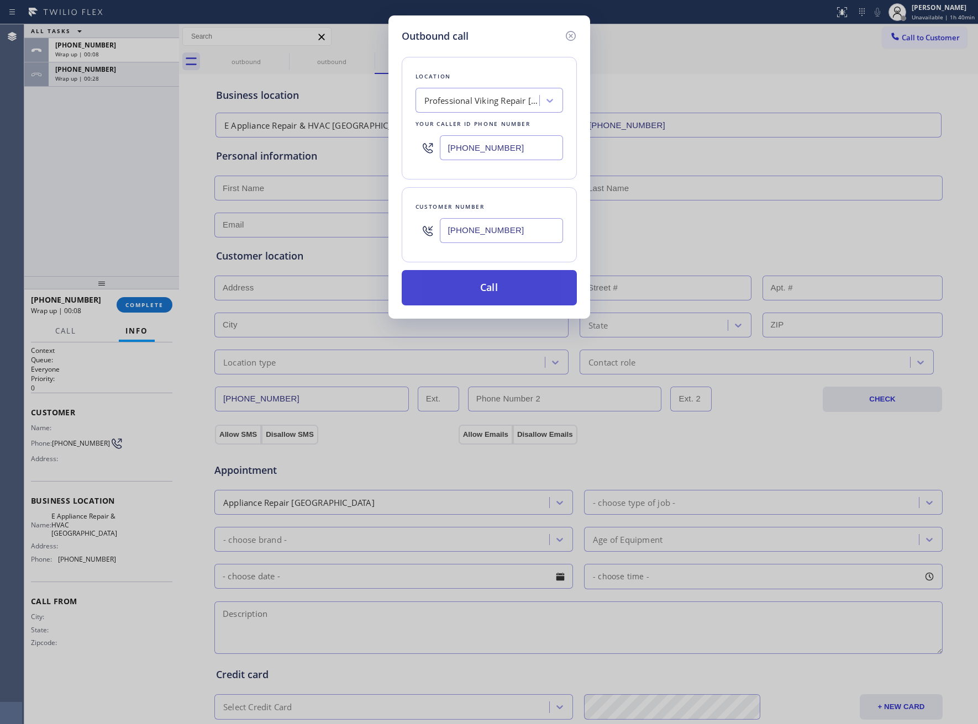
click at [546, 297] on button "Call" at bounding box center [489, 287] width 175 height 35
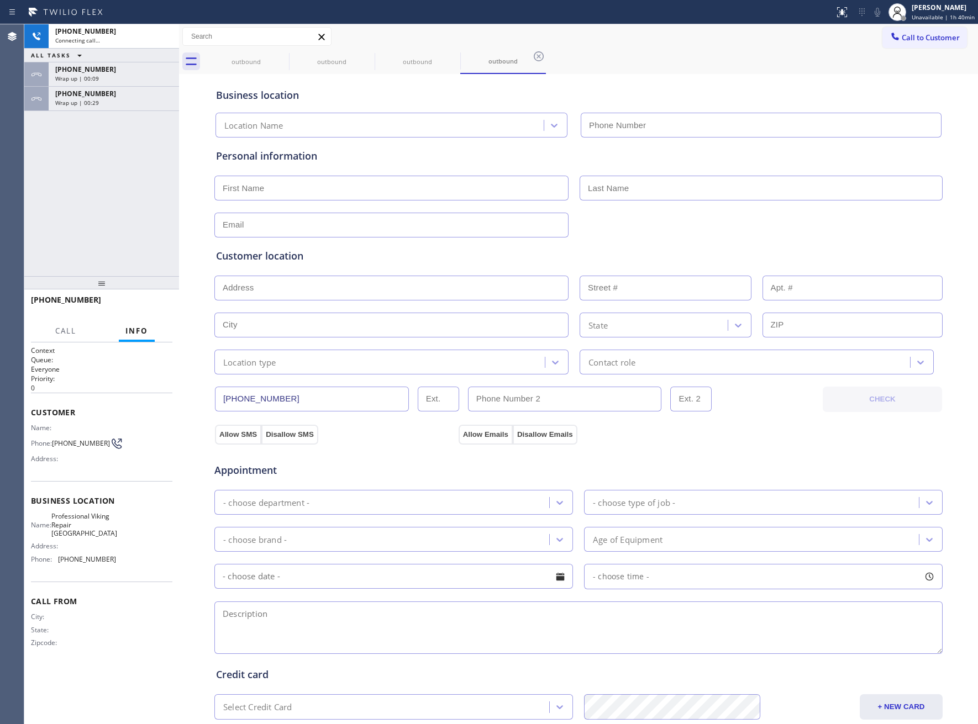
type input "[PHONE_NUMBER]"
click at [68, 234] on div "[PHONE_NUMBER] Live | 00:05 ALL TASKS ALL TASKS ACTIVE TASKS TASKS IN WRAP UP […" at bounding box center [101, 150] width 155 height 252
click at [151, 299] on button "HANG UP" at bounding box center [146, 304] width 51 height 15
click at [151, 299] on button "COMPLETE" at bounding box center [145, 304] width 56 height 15
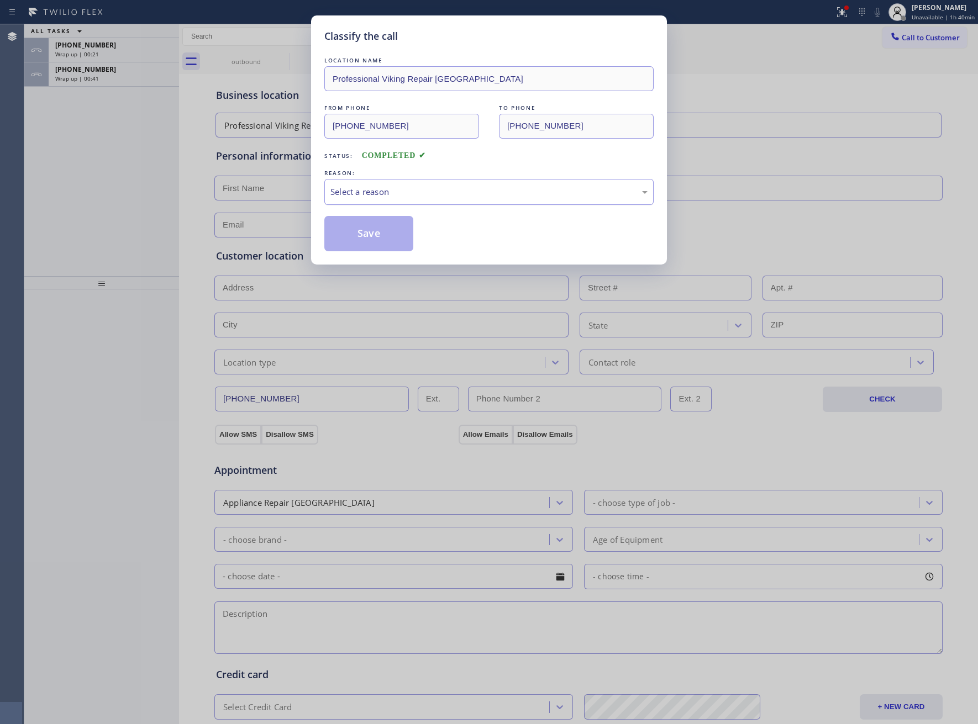
click at [387, 191] on div "Select a reason" at bounding box center [488, 192] width 317 height 13
click at [363, 234] on button "Save" at bounding box center [368, 233] width 89 height 35
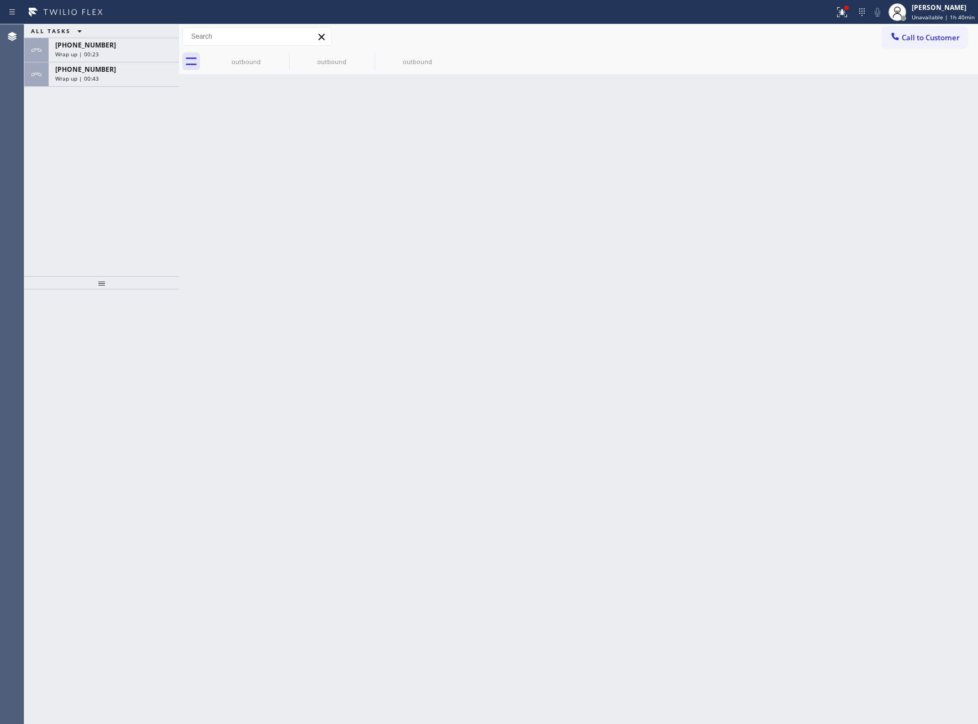
drag, startPoint x: 138, startPoint y: 73, endPoint x: 146, endPoint y: 170, distance: 96.5
click at [138, 73] on div "[PHONE_NUMBER] Wrap up | 00:43" at bounding box center [112, 74] width 126 height 24
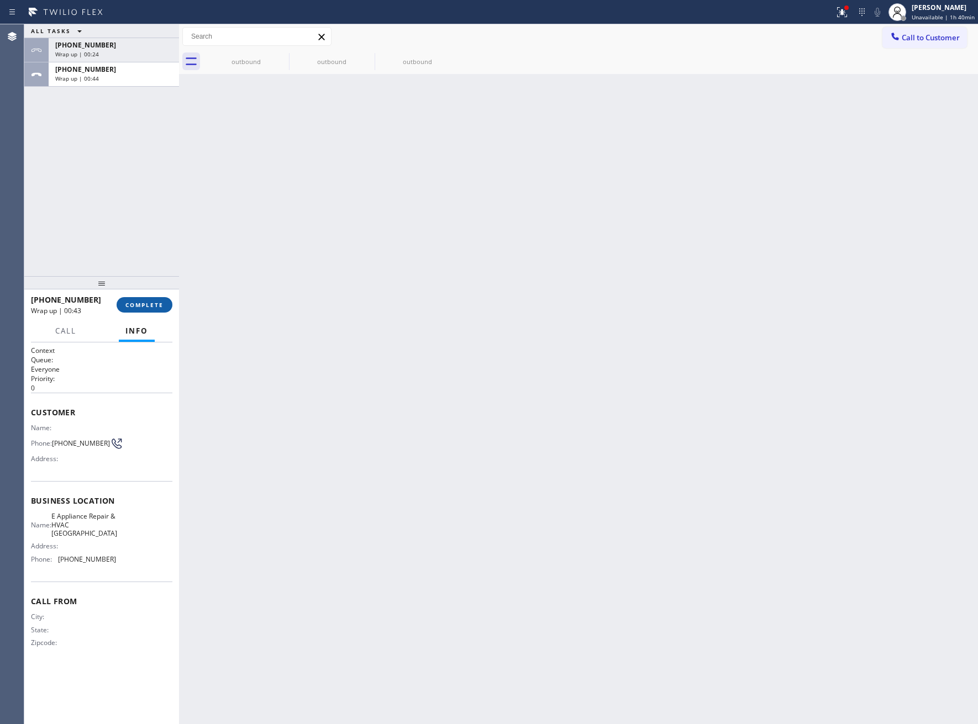
click at [155, 304] on span "COMPLETE" at bounding box center [144, 305] width 38 height 8
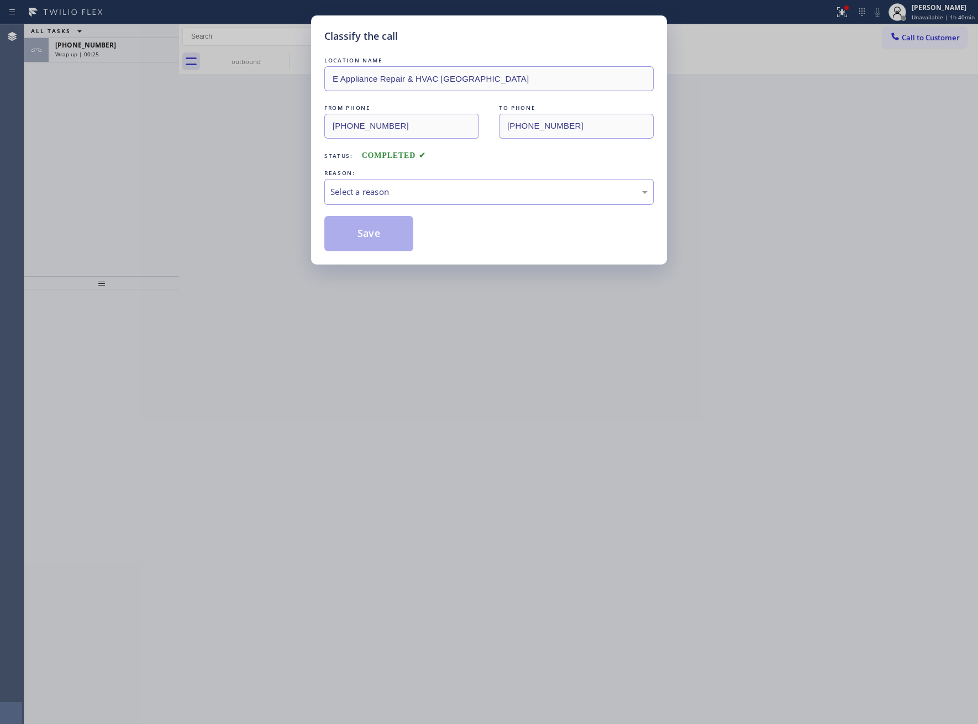
drag, startPoint x: 393, startPoint y: 207, endPoint x: 386, endPoint y: 221, distance: 15.3
click at [393, 206] on div "LOCATION NAME E Appliance Repair & HVAC Boca Raton FROM PHONE [PHONE_NUMBER] TO…" at bounding box center [488, 153] width 329 height 197
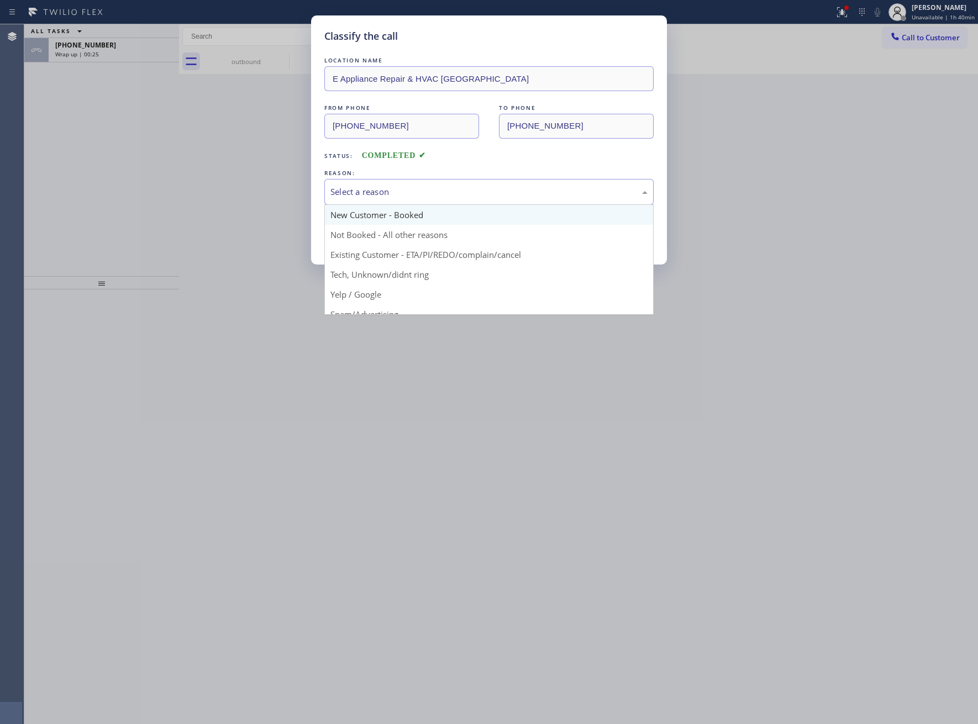
drag, startPoint x: 384, startPoint y: 191, endPoint x: 381, endPoint y: 224, distance: 33.9
click at [384, 192] on div "Select a reason" at bounding box center [488, 192] width 317 height 13
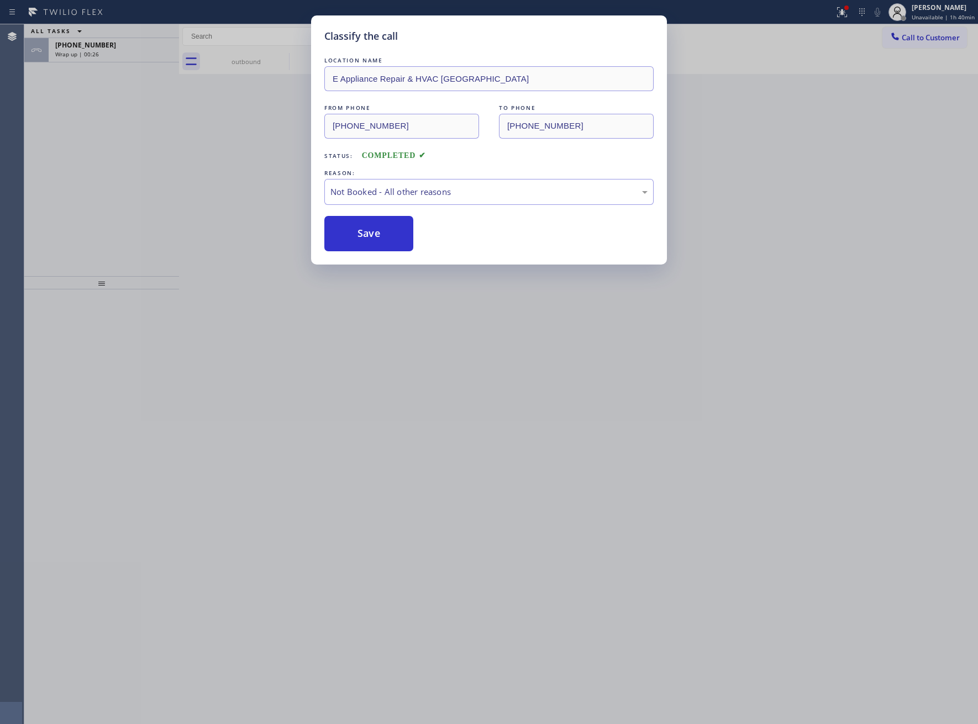
click at [377, 227] on button "Save" at bounding box center [368, 233] width 89 height 35
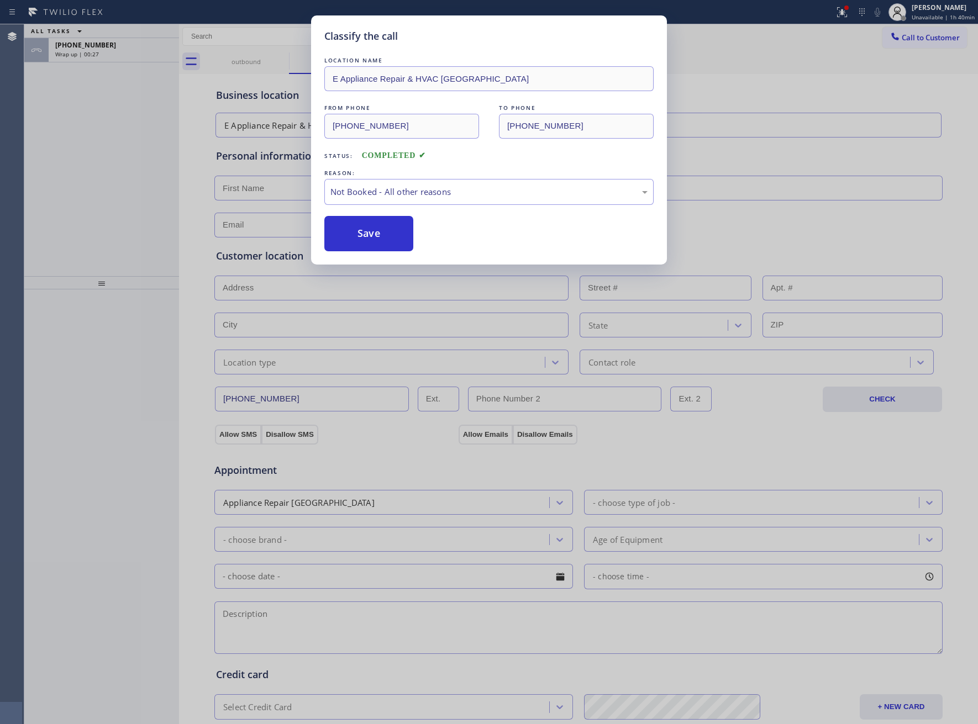
click at [88, 57] on span "Wrap up | 00:27" at bounding box center [77, 54] width 44 height 8
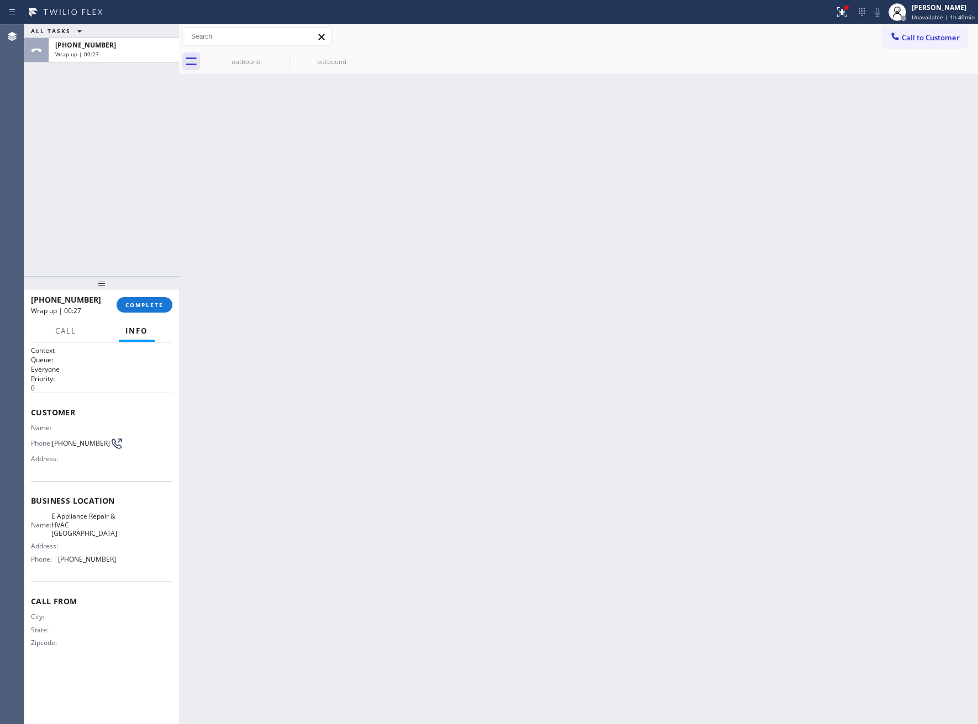
click at [88, 57] on span "Wrap up | 00:27" at bounding box center [77, 54] width 44 height 8
click at [143, 302] on span "COMPLETE" at bounding box center [144, 305] width 38 height 8
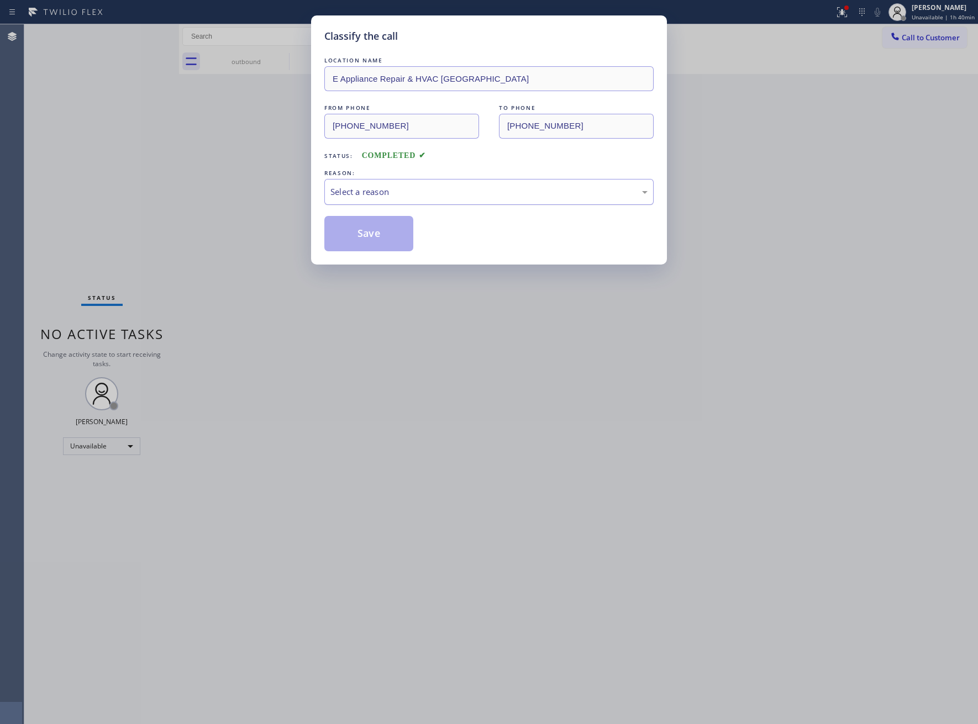
click at [370, 201] on div "Select a reason" at bounding box center [488, 192] width 329 height 26
click at [370, 236] on button "Save" at bounding box center [368, 233] width 89 height 35
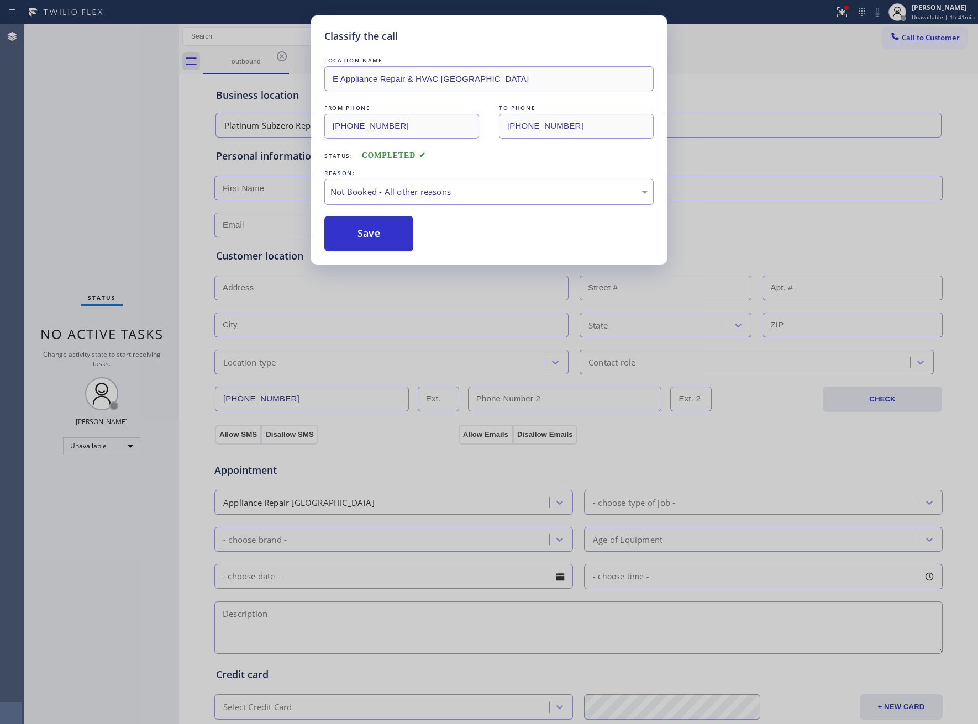
click at [281, 55] on div "outbound" at bounding box center [246, 61] width 86 height 25
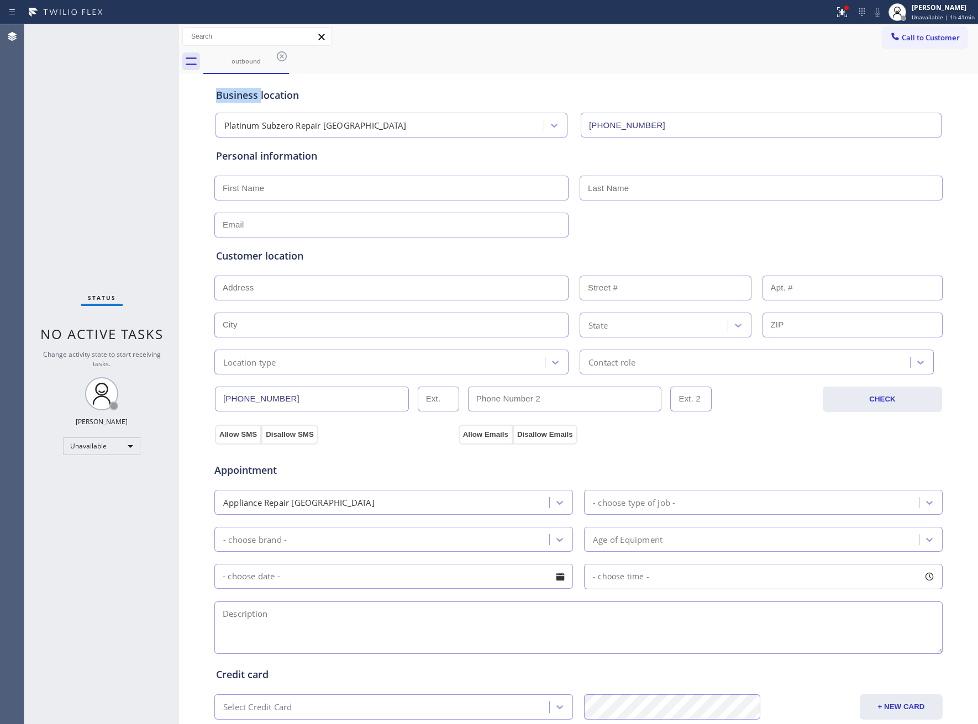
click at [281, 55] on icon at bounding box center [281, 56] width 13 height 13
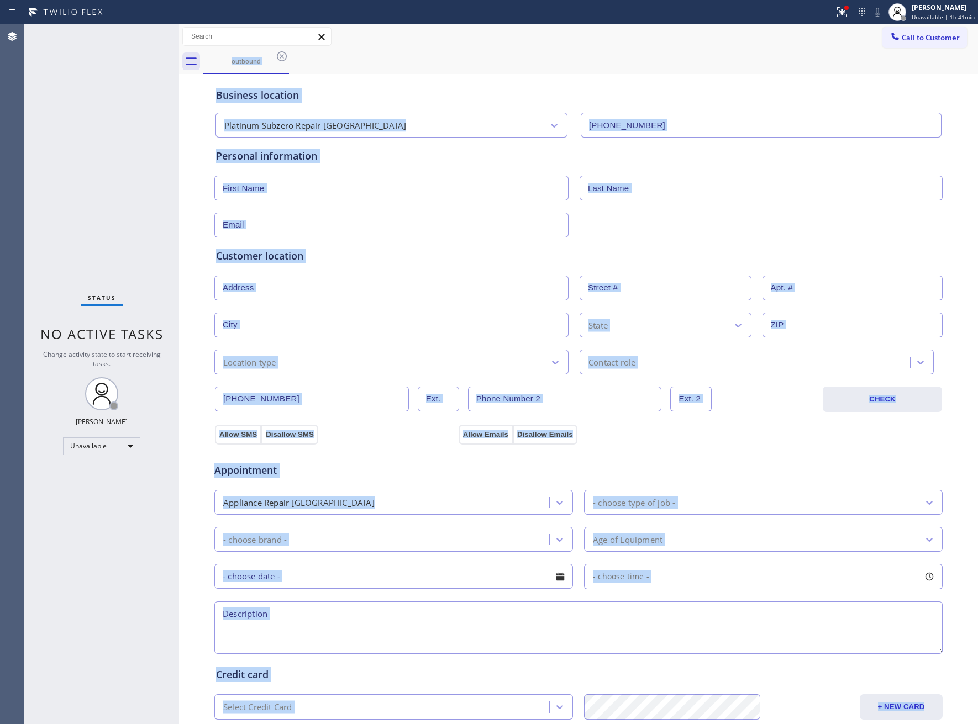
click at [281, 55] on div "outbound" at bounding box center [590, 61] width 774 height 25
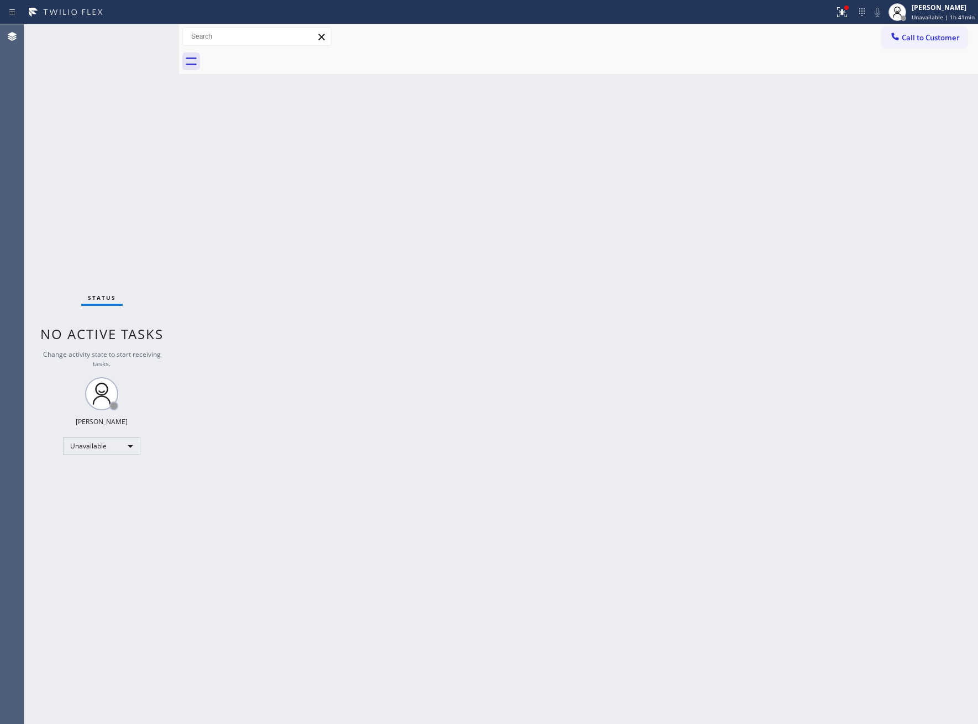
drag, startPoint x: 98, startPoint y: 201, endPoint x: 104, endPoint y: 184, distance: 17.8
click at [98, 194] on div "Status No active tasks Change activity state to start receiving tasks. [PERSON_…" at bounding box center [101, 374] width 155 height 700
click at [77, 152] on div "Status No active tasks Change activity state to start receiving tasks. [PERSON_…" at bounding box center [101, 374] width 155 height 700
drag, startPoint x: 900, startPoint y: 37, endPoint x: 657, endPoint y: 128, distance: 260.1
click at [900, 37] on div at bounding box center [894, 37] width 13 height 13
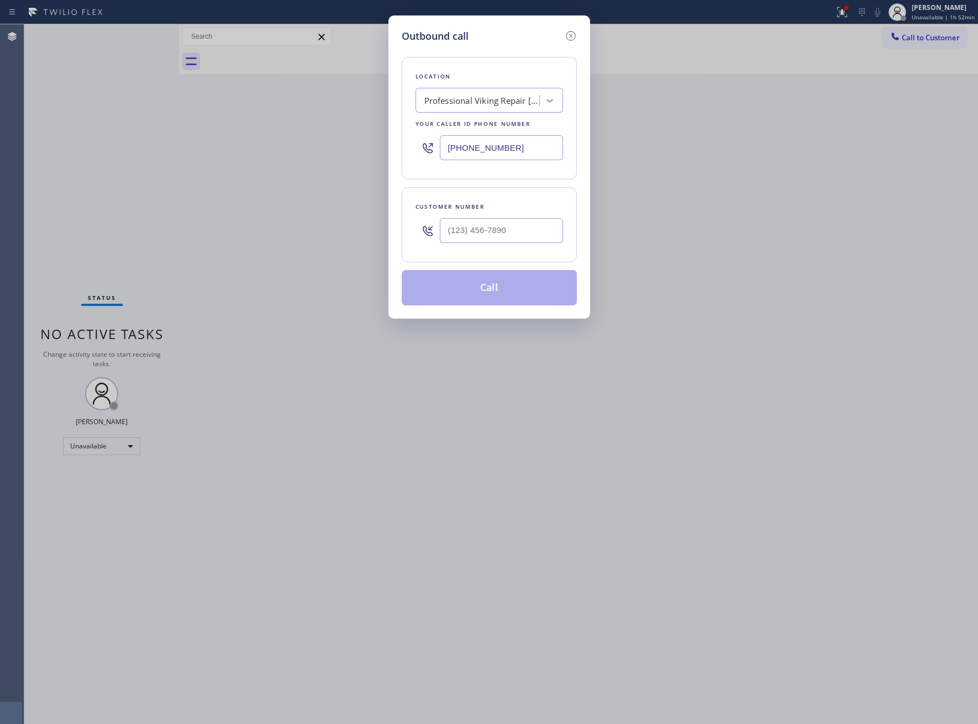
click at [489, 156] on input "[PHONE_NUMBER]" at bounding box center [501, 147] width 123 height 25
paste input "855) 731-4952"
type input "[PHONE_NUMBER]"
click at [517, 232] on input "text" at bounding box center [501, 230] width 123 height 25
paste input "631) 374-4077"
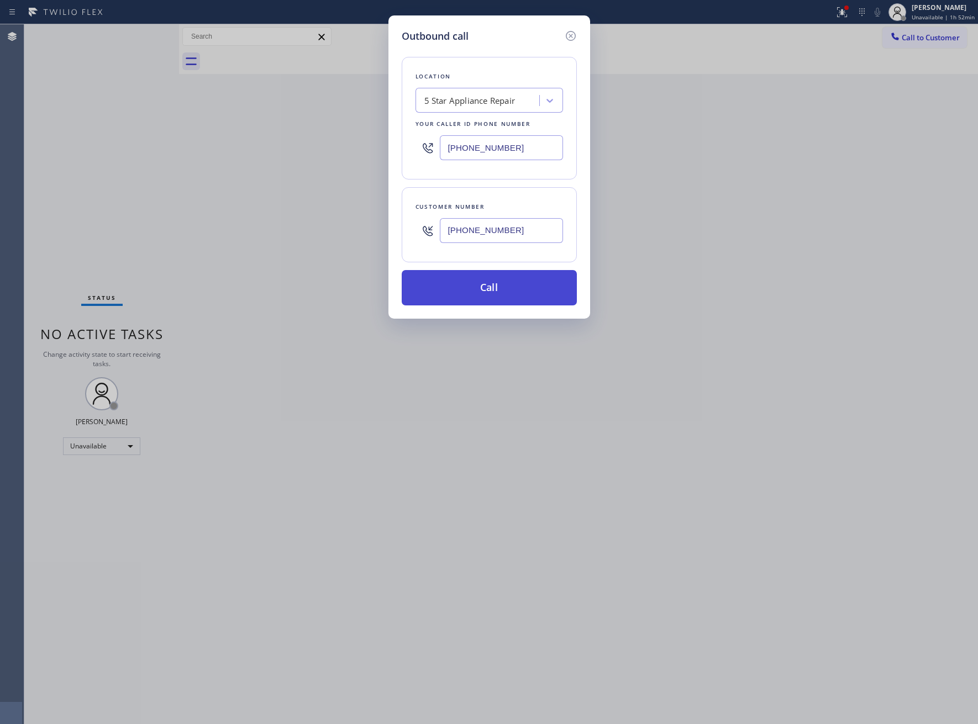
type input "[PHONE_NUMBER]"
click at [499, 297] on button "Call" at bounding box center [489, 287] width 175 height 35
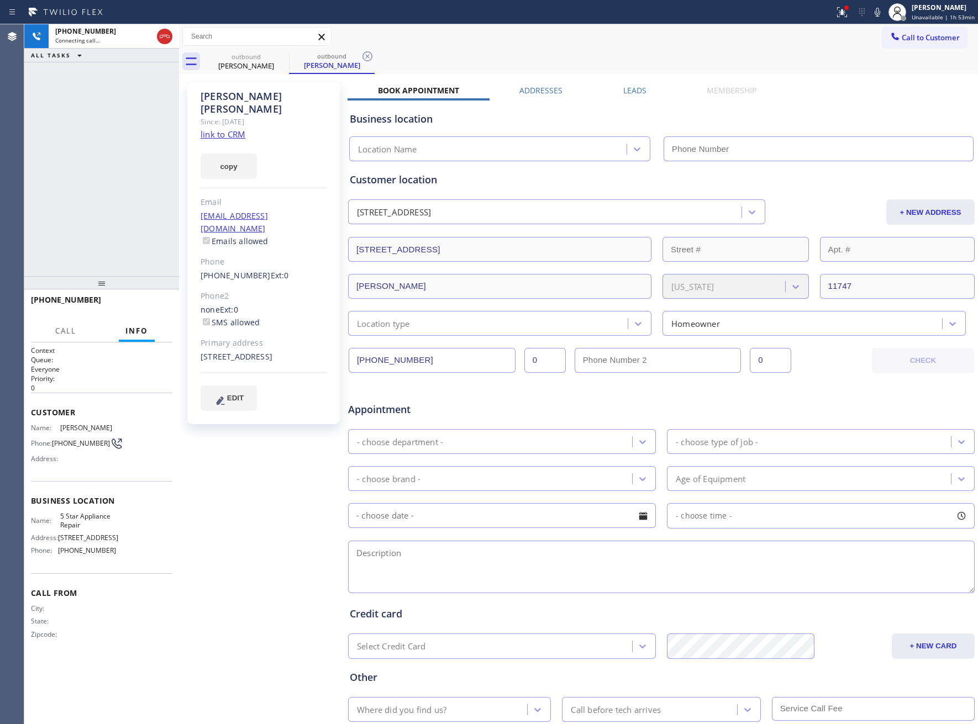
click at [238, 129] on link "link to CRM" at bounding box center [223, 134] width 45 height 11
type input "[PHONE_NUMBER]"
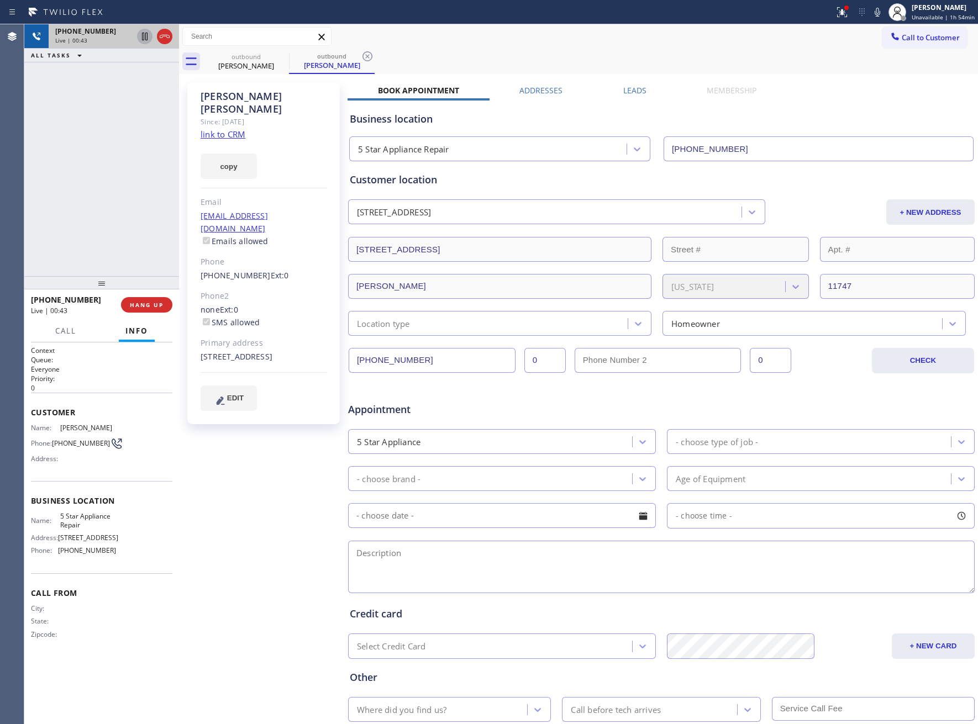
click at [145, 40] on icon at bounding box center [144, 36] width 13 height 13
click at [877, 7] on icon at bounding box center [877, 12] width 13 height 13
click at [88, 115] on div "[PHONE_NUMBER] Live | 01:39 ALL TASKS ALL TASKS ACTIVE TASKS TASKS IN WRAP UP" at bounding box center [101, 150] width 155 height 252
click at [145, 35] on icon at bounding box center [144, 36] width 13 height 13
click at [872, 10] on div at bounding box center [876, 12] width 15 height 13
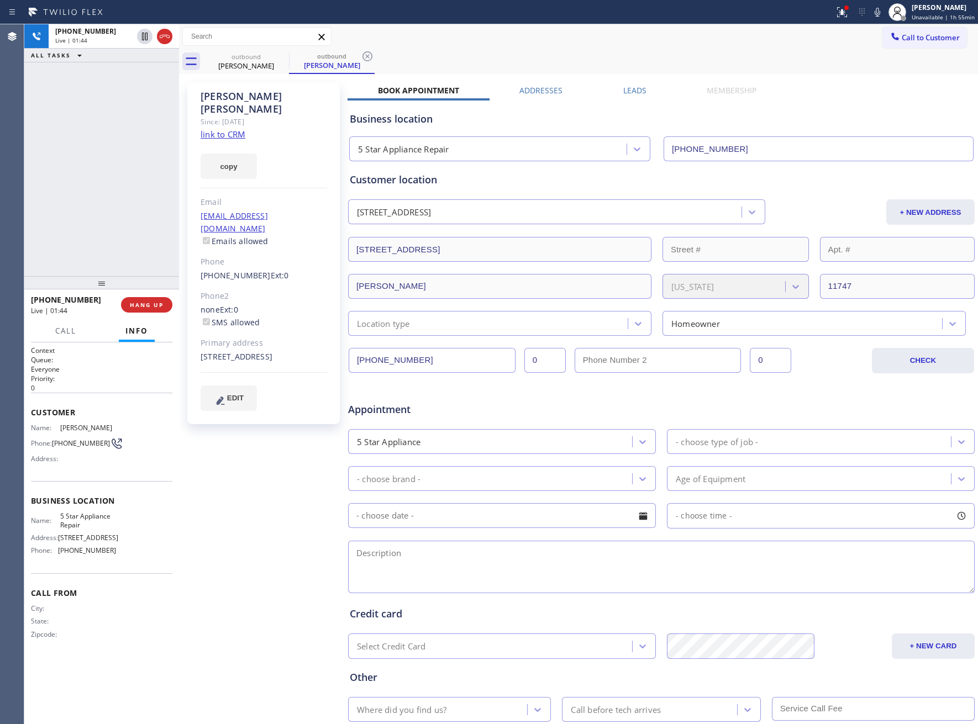
click at [29, 212] on div "[PHONE_NUMBER] Live | 01:44 ALL TASKS ALL TASKS ACTIVE TASKS TASKS IN WRAP UP" at bounding box center [101, 150] width 155 height 252
drag, startPoint x: 56, startPoint y: 442, endPoint x: 101, endPoint y: 446, distance: 44.9
click at [101, 446] on span "[PHONE_NUMBER]" at bounding box center [81, 443] width 58 height 8
copy span "[PHONE_NUMBER]"
click at [85, 171] on div "[PHONE_NUMBER] Live | 02:01 ALL TASKS ALL TASKS ACTIVE TASKS TASKS IN WRAP UP" at bounding box center [101, 150] width 155 height 252
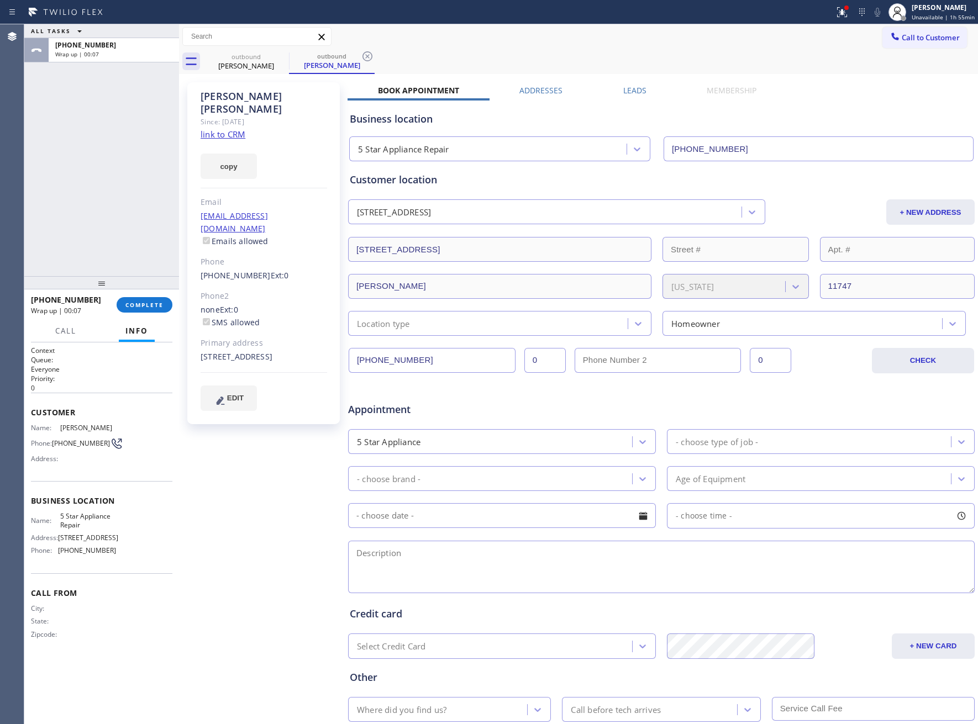
click at [56, 148] on div "ALL TASKS ALL TASKS ACTIVE TASKS TASKS IN WRAP UP [PHONE_NUMBER] Wrap up | 00:07" at bounding box center [101, 150] width 155 height 252
click at [94, 63] on div "ALL TASKS ALL TASKS ACTIVE TASKS TASKS IN WRAP UP [PHONE_NUMBER] Wrap up | 00:08" at bounding box center [101, 150] width 155 height 252
click at [130, 299] on button "COMPLETE" at bounding box center [145, 304] width 56 height 15
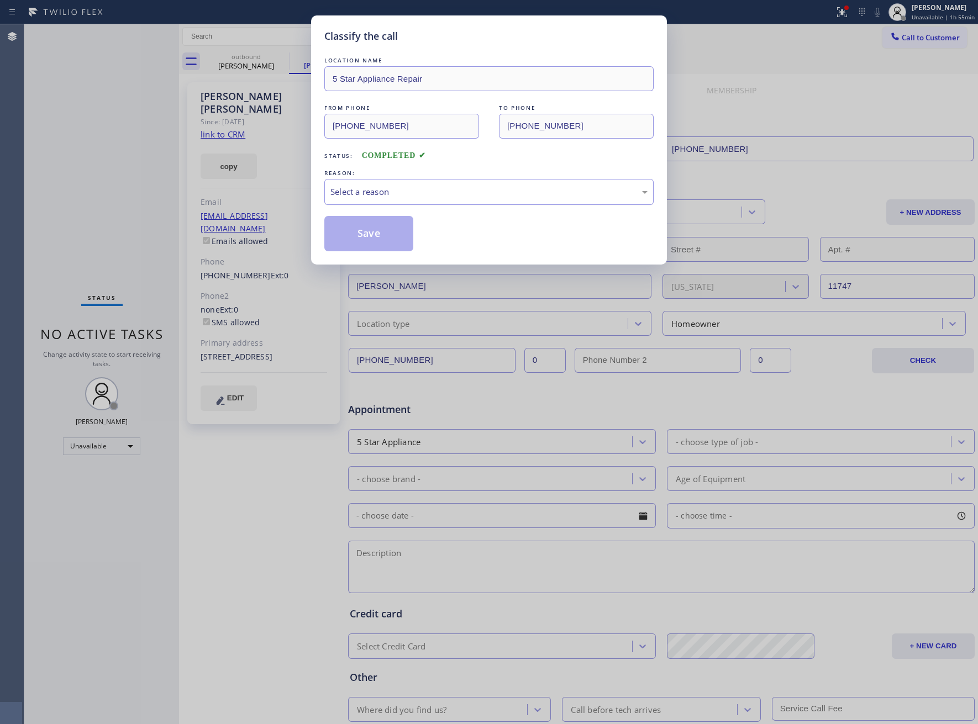
click at [350, 204] on div "Select a reason" at bounding box center [488, 192] width 329 height 26
click at [367, 194] on div "Existing Customer - ETA/PI/REDO/complain/cancel" at bounding box center [488, 192] width 317 height 13
click at [373, 235] on button "Save" at bounding box center [368, 233] width 89 height 35
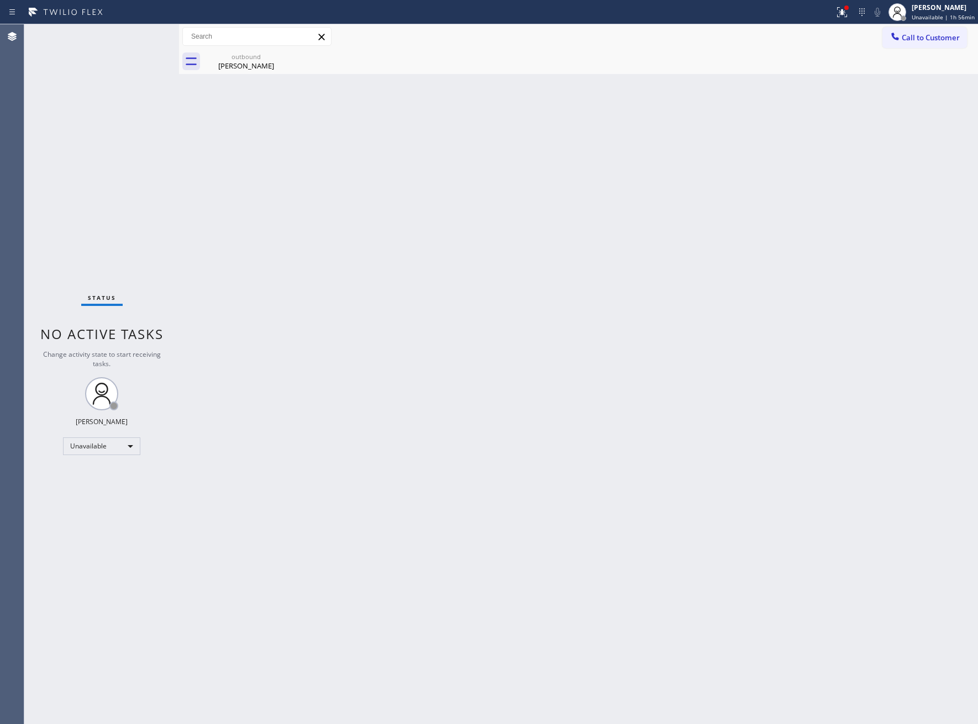
click at [892, 40] on icon at bounding box center [894, 36] width 11 height 11
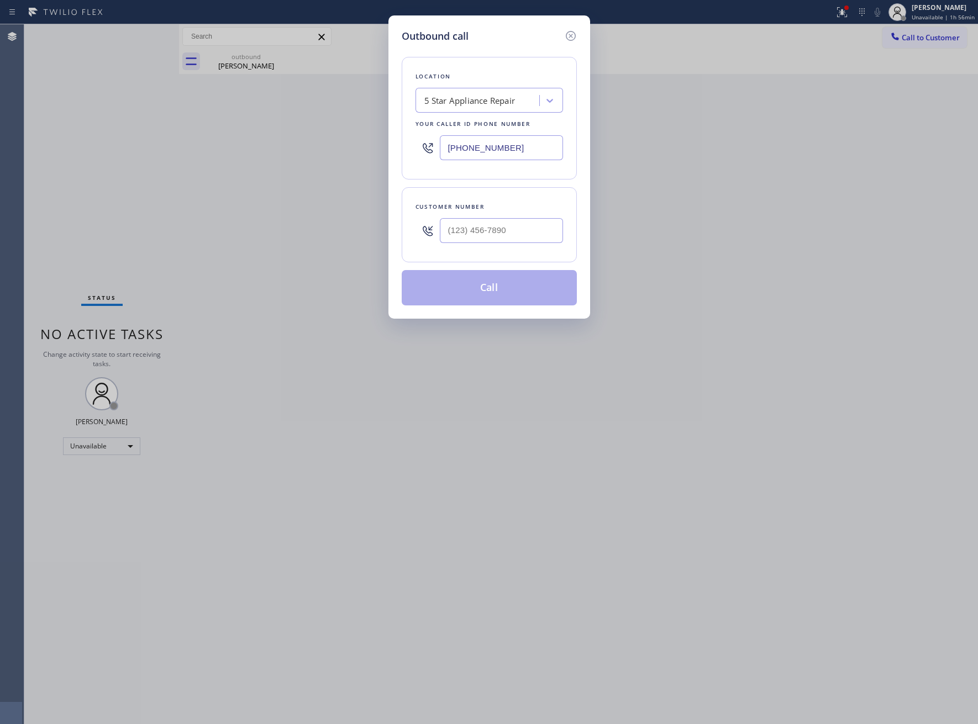
drag, startPoint x: 494, startPoint y: 139, endPoint x: 489, endPoint y: 147, distance: 9.4
click at [489, 146] on input "[PHONE_NUMBER]" at bounding box center [501, 147] width 123 height 25
paste input "415) 322-7664"
type input "[PHONE_NUMBER]"
click at [524, 231] on input "text" at bounding box center [501, 230] width 123 height 25
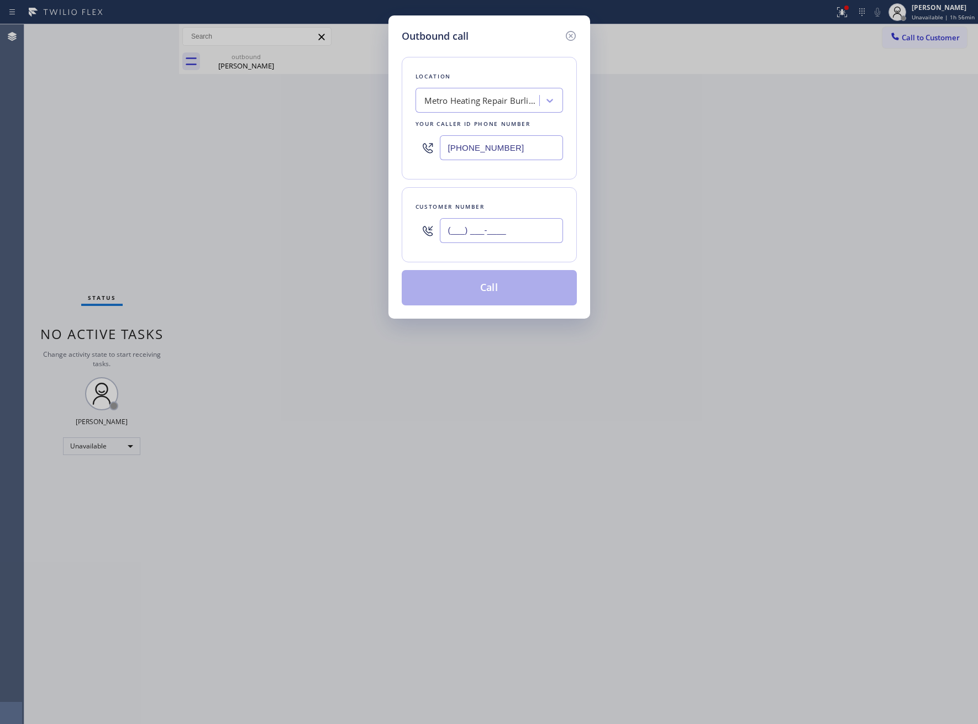
paste input "415) 963-2859"
type input "[PHONE_NUMBER]"
click at [493, 284] on button "Call" at bounding box center [489, 287] width 175 height 35
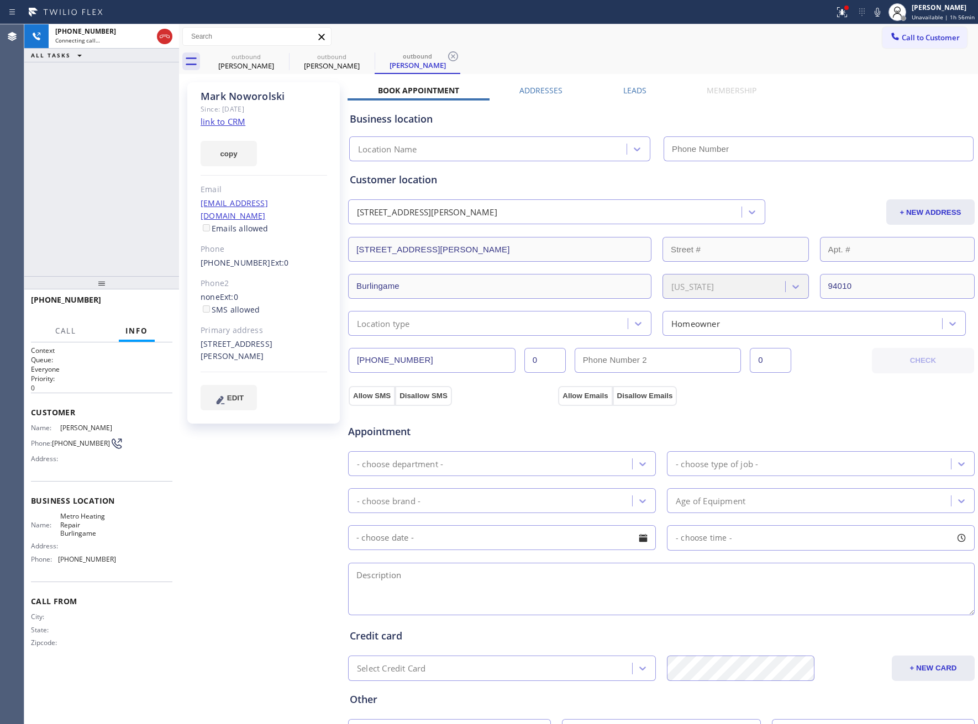
type input "[PHONE_NUMBER]"
click at [222, 122] on link "link to CRM" at bounding box center [223, 121] width 45 height 11
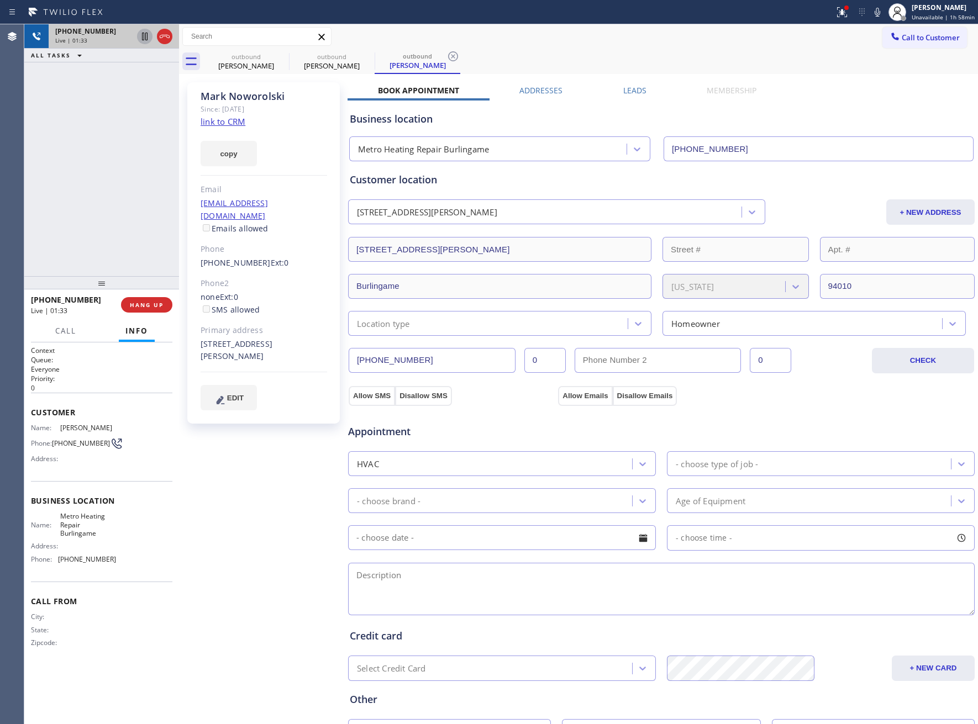
click at [143, 35] on icon at bounding box center [144, 36] width 13 height 13
click at [880, 10] on icon at bounding box center [877, 12] width 6 height 9
click at [145, 35] on icon at bounding box center [144, 36] width 13 height 13
drag, startPoint x: 875, startPoint y: 7, endPoint x: 881, endPoint y: 30, distance: 24.4
click at [875, 7] on icon at bounding box center [877, 12] width 13 height 13
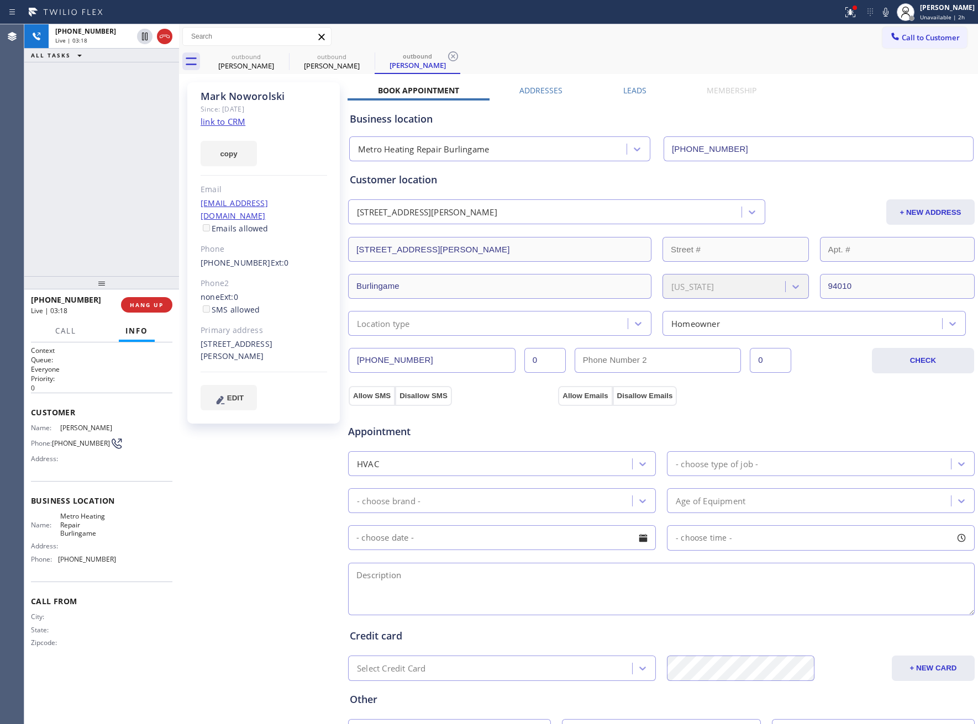
click at [68, 272] on div "[PHONE_NUMBER] Live | 03:18 ALL TASKS ALL TASKS ACTIVE TASKS TASKS IN WRAP UP" at bounding box center [101, 150] width 155 height 252
drag, startPoint x: 260, startPoint y: 345, endPoint x: 201, endPoint y: 337, distance: 60.2
click at [201, 338] on div "[STREET_ADDRESS][PERSON_NAME]" at bounding box center [264, 350] width 126 height 25
copy div "[STREET_ADDRESS][PERSON_NAME]"
drag, startPoint x: 80, startPoint y: 152, endPoint x: 126, endPoint y: 80, distance: 86.3
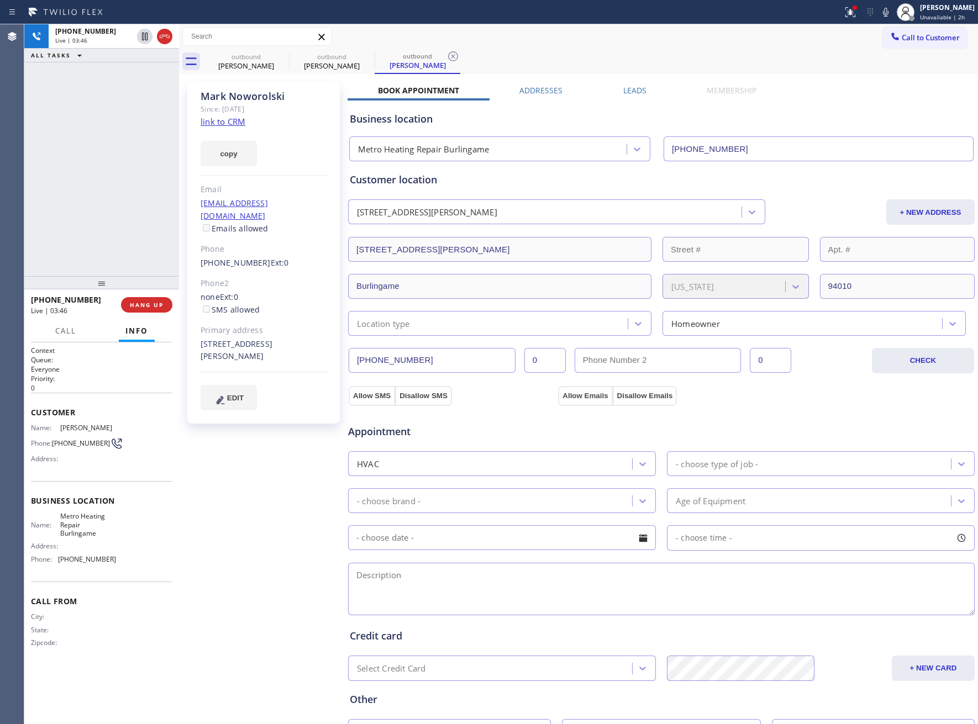
click at [85, 146] on div "[PHONE_NUMBER] Live | 03:46 ALL TASKS ALL TASKS ACTIVE TASKS TASKS IN WRAP UP" at bounding box center [101, 150] width 155 height 252
click at [146, 36] on icon at bounding box center [145, 37] width 6 height 8
click at [882, 1] on div "Status report Issues detected These issues could affect your workflow. Please c…" at bounding box center [908, 12] width 140 height 24
drag, startPoint x: 50, startPoint y: 149, endPoint x: 123, endPoint y: 64, distance: 112.5
click at [59, 136] on div "[PHONE_NUMBER] Live | 05:47 ALL TASKS ALL TASKS ACTIVE TASKS TASKS IN WRAP UP" at bounding box center [101, 150] width 155 height 252
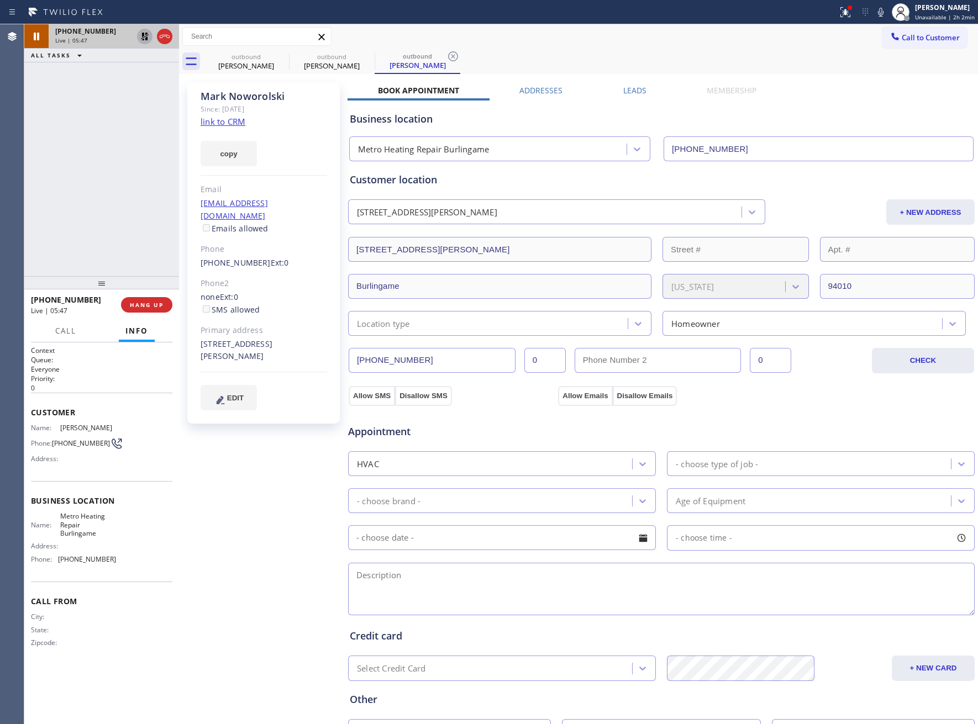
click at [144, 35] on icon at bounding box center [145, 37] width 8 height 8
drag, startPoint x: 55, startPoint y: 237, endPoint x: 201, endPoint y: 191, distance: 153.4
click at [55, 237] on div "[PHONE_NUMBER] Live | 06:52 ALL TASKS ALL TASKS ACTIVE TASKS TASKS IN WRAP UP" at bounding box center [101, 150] width 155 height 252
click at [885, 8] on icon at bounding box center [880, 12] width 13 height 13
click at [884, 8] on rect at bounding box center [881, 11] width 8 height 8
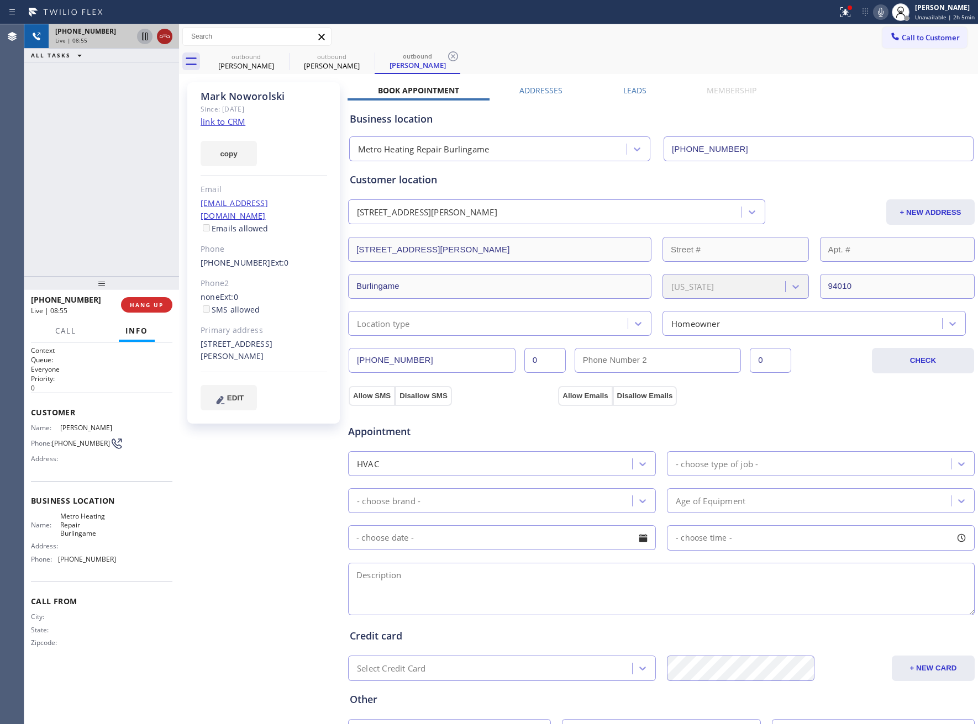
click at [165, 37] on icon at bounding box center [164, 36] width 13 height 13
click at [152, 309] on button "COMPLETE" at bounding box center [145, 304] width 56 height 15
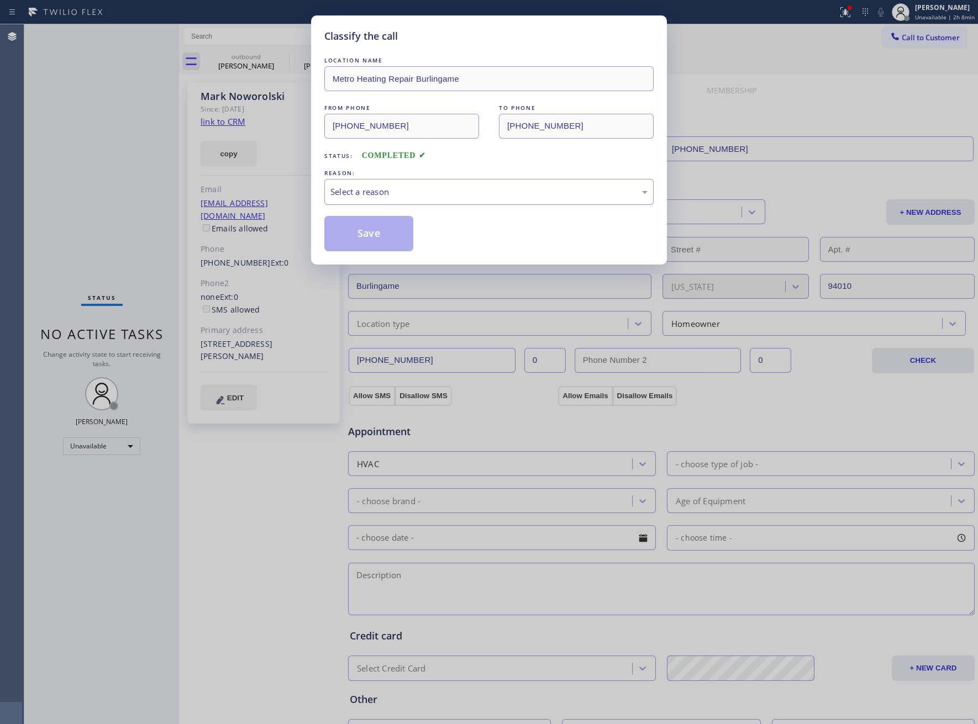
click at [401, 191] on div "Select a reason" at bounding box center [488, 192] width 317 height 13
click at [373, 241] on button "Save" at bounding box center [368, 233] width 89 height 35
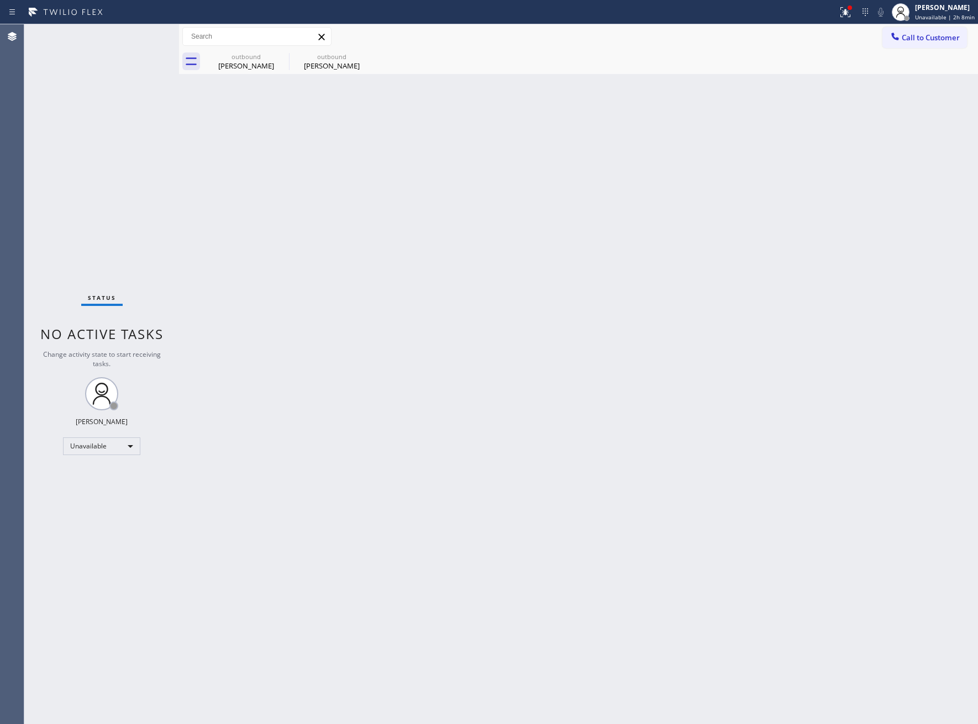
drag, startPoint x: 491, startPoint y: 285, endPoint x: 853, endPoint y: 76, distance: 418.2
click at [494, 278] on div "Back to Dashboard Change Sender ID Customers Technicians Select a contact Outbo…" at bounding box center [578, 374] width 799 height 700
click at [931, 33] on span "Call to Customer" at bounding box center [931, 38] width 58 height 10
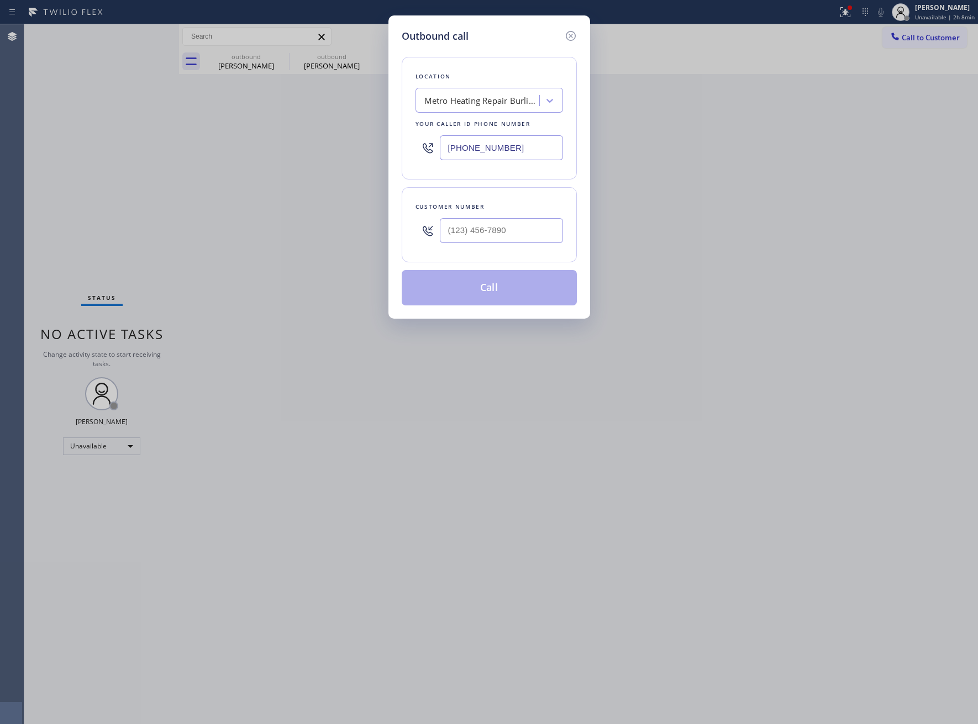
drag, startPoint x: 509, startPoint y: 146, endPoint x: 1, endPoint y: 378, distance: 559.2
click at [509, 146] on input "[PHONE_NUMBER]" at bounding box center [501, 147] width 123 height 25
paste input "561) 621-2277"
type input "[PHONE_NUMBER]"
type input "(___) ___-____"
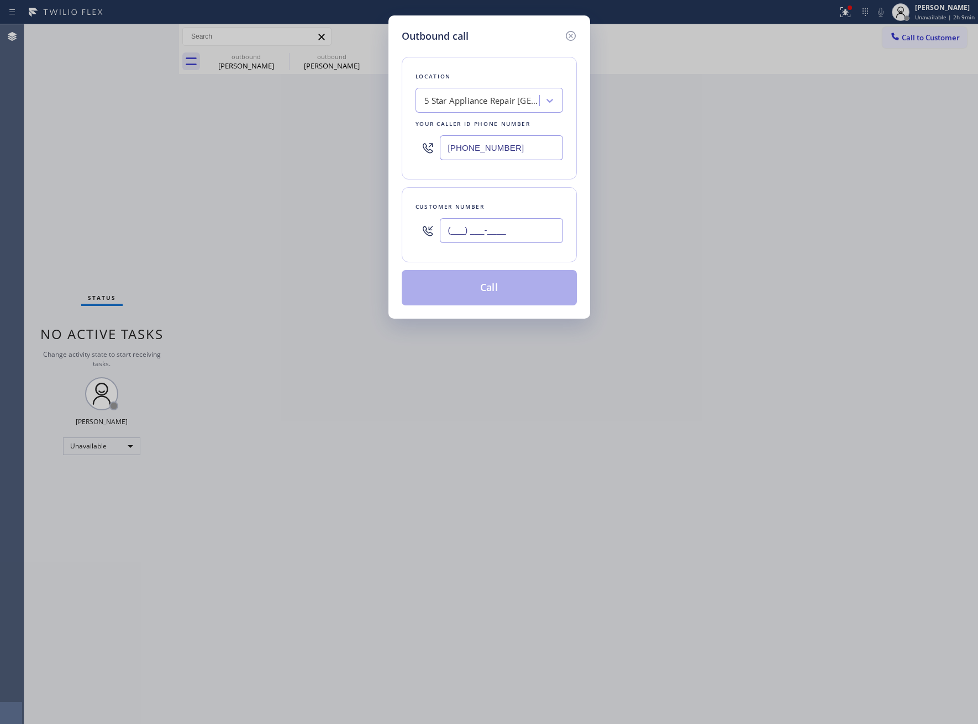
click at [531, 225] on input "(___) ___-____" at bounding box center [501, 230] width 123 height 25
paste input "214) 216-9179"
type input "[PHONE_NUMBER]"
click at [507, 283] on button "Call" at bounding box center [489, 287] width 175 height 35
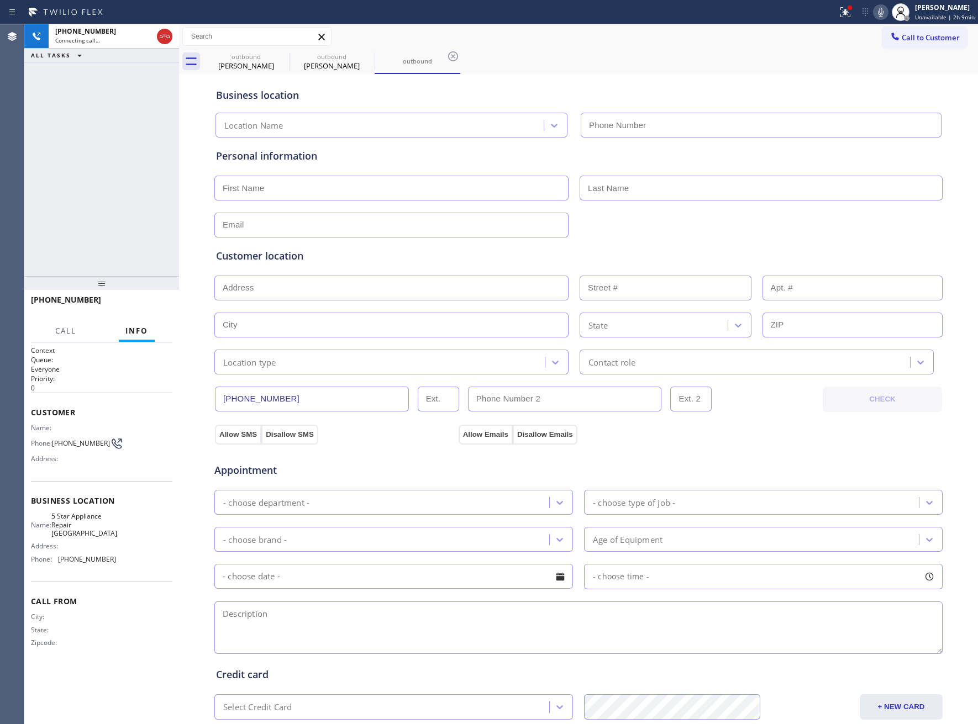
type input "[PHONE_NUMBER]"
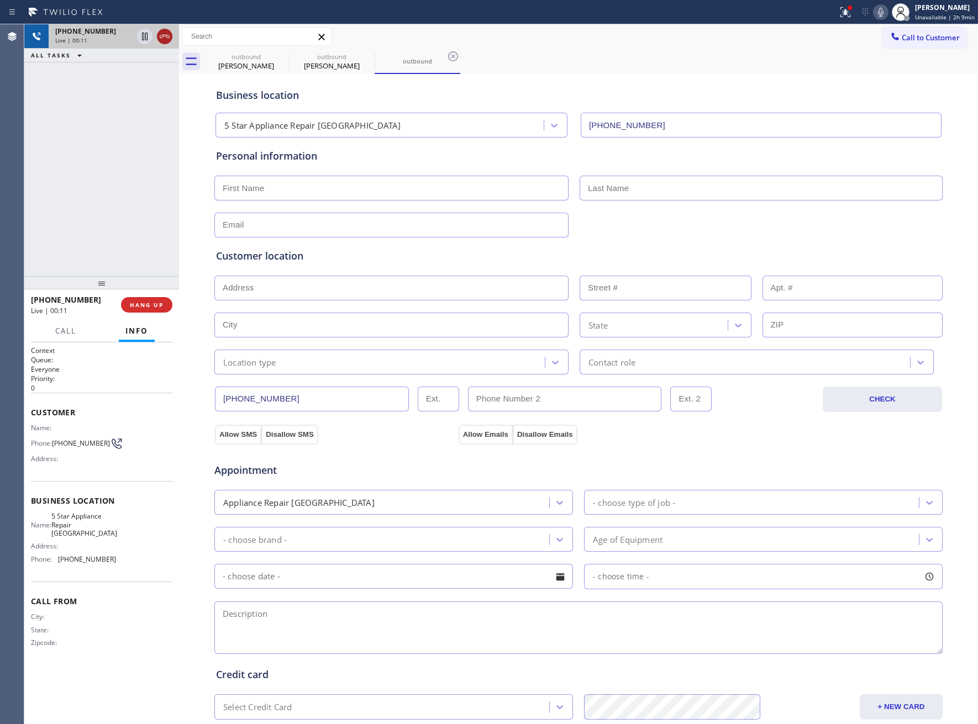
click at [167, 40] on icon at bounding box center [164, 36] width 13 height 13
click at [141, 297] on button "COMPLETE" at bounding box center [145, 304] width 56 height 15
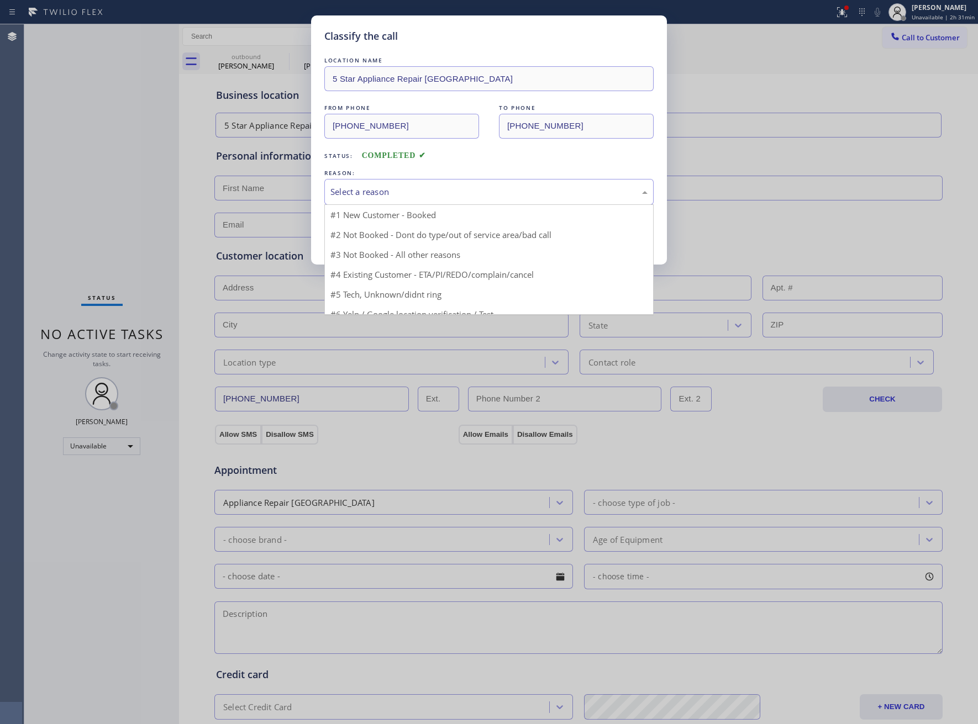
click at [399, 188] on div "Select a reason" at bounding box center [488, 192] width 317 height 13
click at [394, 236] on button "Save" at bounding box center [368, 233] width 89 height 35
type input "[PHONE_NUMBER]"
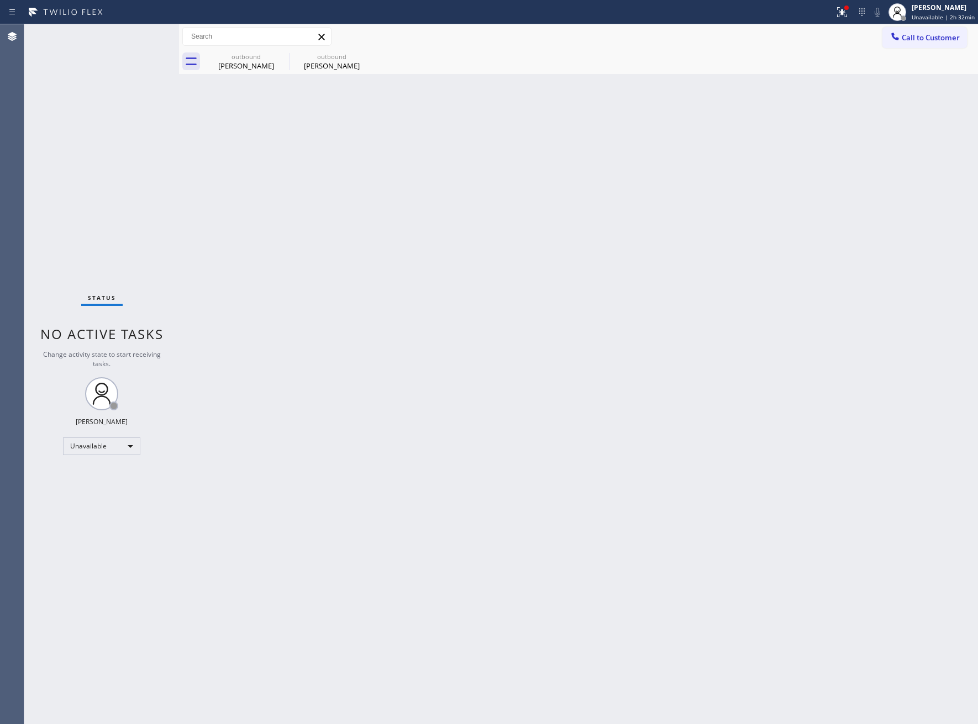
drag, startPoint x: 35, startPoint y: 152, endPoint x: 219, endPoint y: 103, distance: 191.1
click at [35, 151] on div "Status No active tasks Change activity state to start receiving tasks. [PERSON_…" at bounding box center [101, 374] width 155 height 700
click at [958, 7] on div "[PERSON_NAME]" at bounding box center [942, 7] width 63 height 9
click at [930, 58] on button "Available" at bounding box center [922, 58] width 110 height 14
click at [278, 50] on icon at bounding box center [281, 56] width 13 height 13
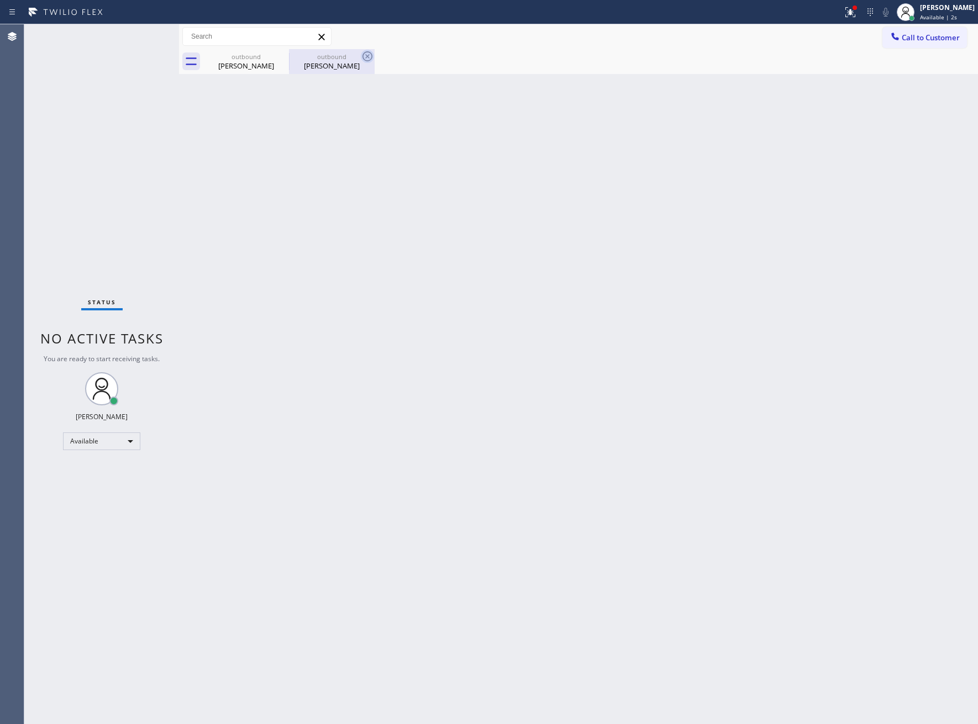
click at [361, 53] on icon at bounding box center [367, 56] width 13 height 13
click at [282, 53] on div "outbound [PERSON_NAME] outbound [PERSON_NAME]" at bounding box center [590, 61] width 774 height 25
click at [282, 53] on div at bounding box center [590, 61] width 774 height 25
click at [197, 60] on icon at bounding box center [191, 61] width 18 height 18
click at [920, 18] on span "Available | 22s" at bounding box center [940, 17] width 40 height 8
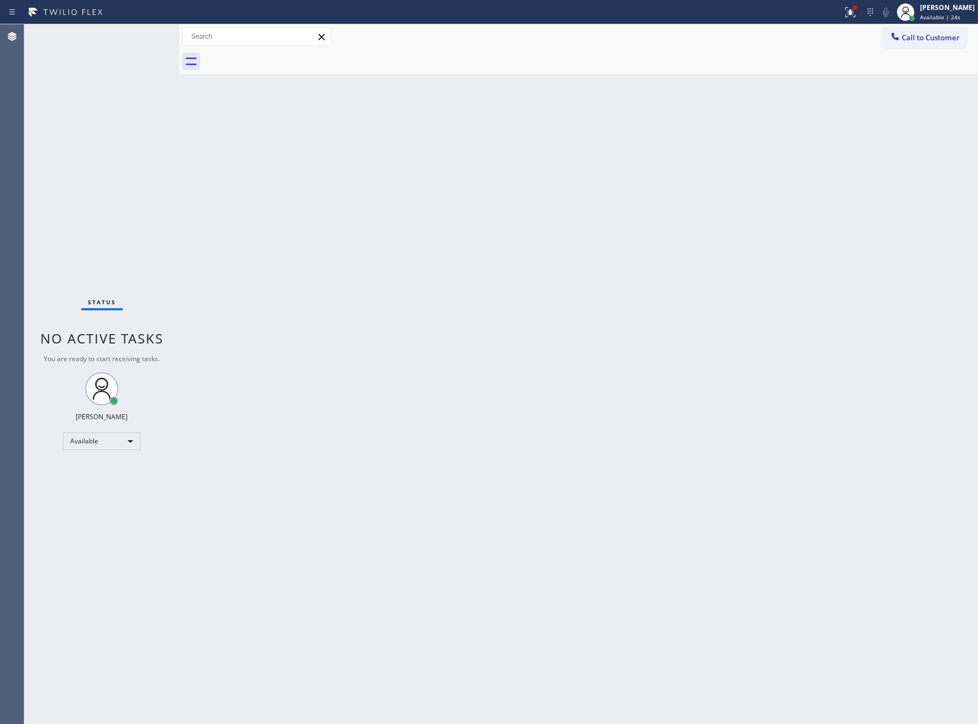
click at [250, 206] on div "Back to Dashboard Change Sender ID Customers Technicians Select a contact Outbo…" at bounding box center [578, 374] width 799 height 700
click at [224, 254] on div "Back to Dashboard Change Sender ID Customers Technicians Select a contact Outbo…" at bounding box center [578, 374] width 799 height 700
click at [43, 289] on div "Status No active tasks You are ready to start receiving tasks. [PERSON_NAME] Av…" at bounding box center [101, 374] width 155 height 700
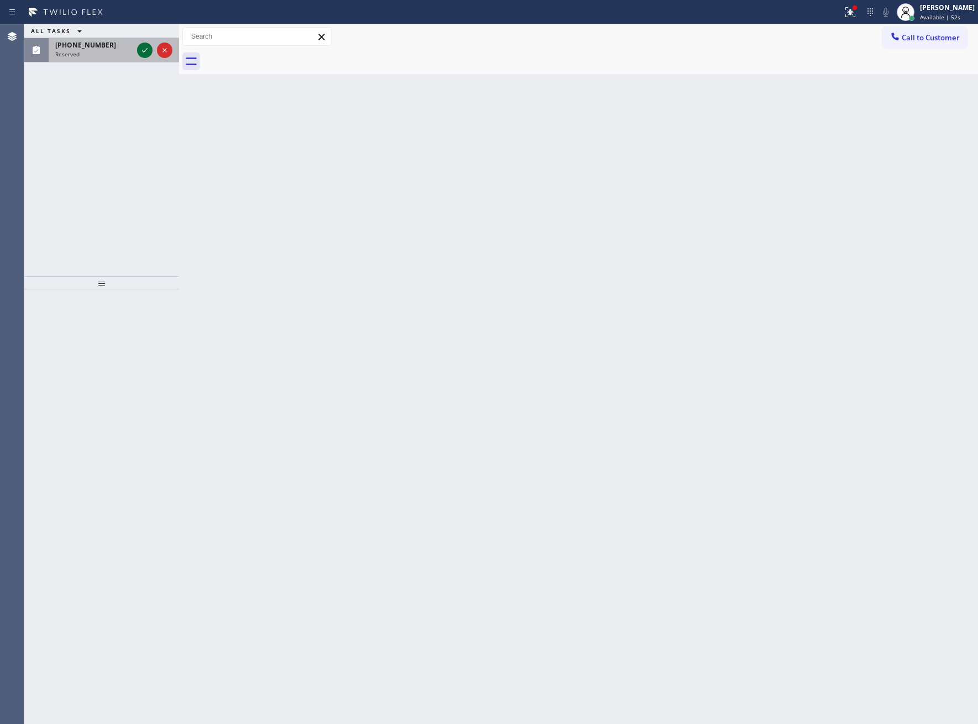
click at [141, 55] on icon at bounding box center [144, 50] width 13 height 13
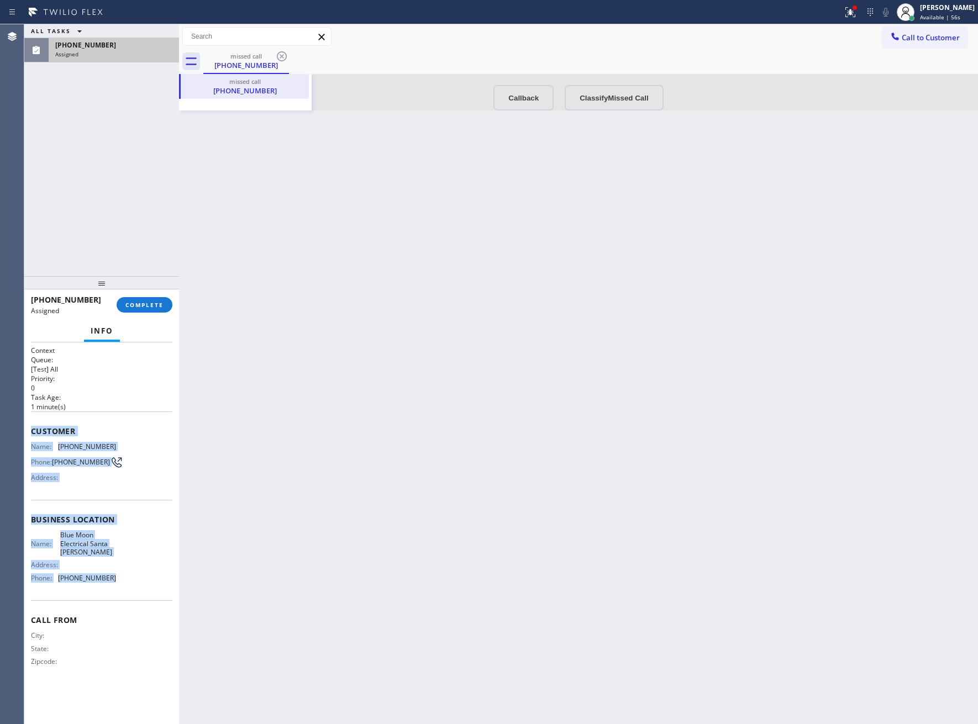
drag, startPoint x: 150, startPoint y: 585, endPoint x: 32, endPoint y: 436, distance: 190.0
click at [32, 436] on div "Context Queue: [Test] All Priority: 0 Task Age: [DEMOGRAPHIC_DATA] minute(s) Cu…" at bounding box center [101, 515] width 141 height 339
copy div "Customer Name: [PHONE_NUMBER] Phone: [PHONE_NUMBER] Address: Business location …"
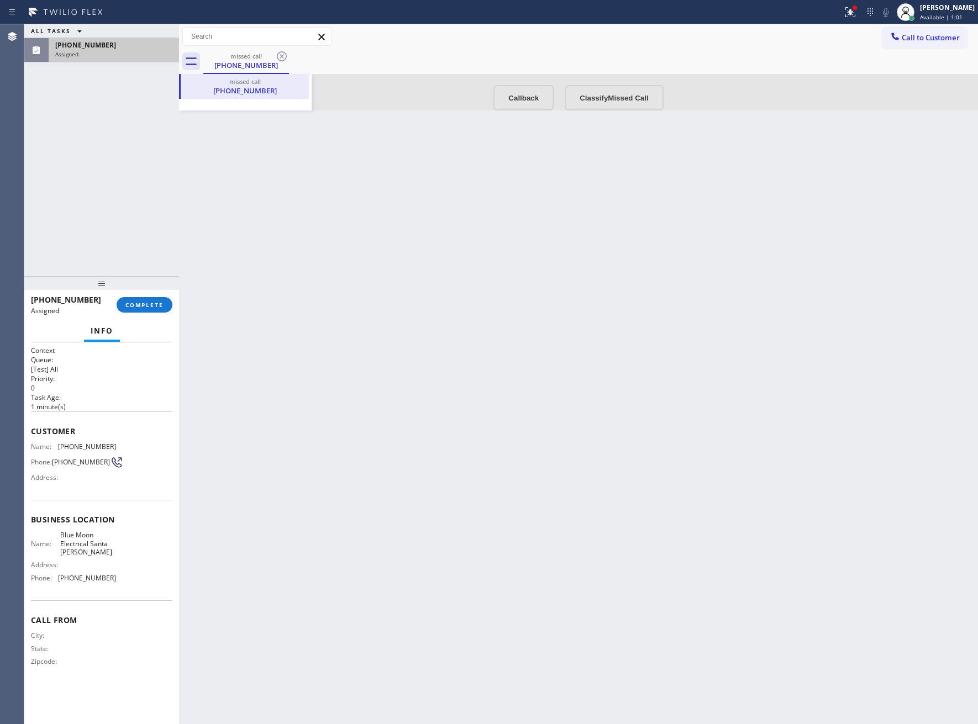
drag, startPoint x: 550, startPoint y: 350, endPoint x: 539, endPoint y: 346, distance: 12.2
click at [539, 348] on div "Back to Dashboard Change Sender ID Customers Technicians Select a contact Outbo…" at bounding box center [578, 374] width 799 height 700
click at [920, 30] on button "Call to Customer" at bounding box center [924, 37] width 85 height 21
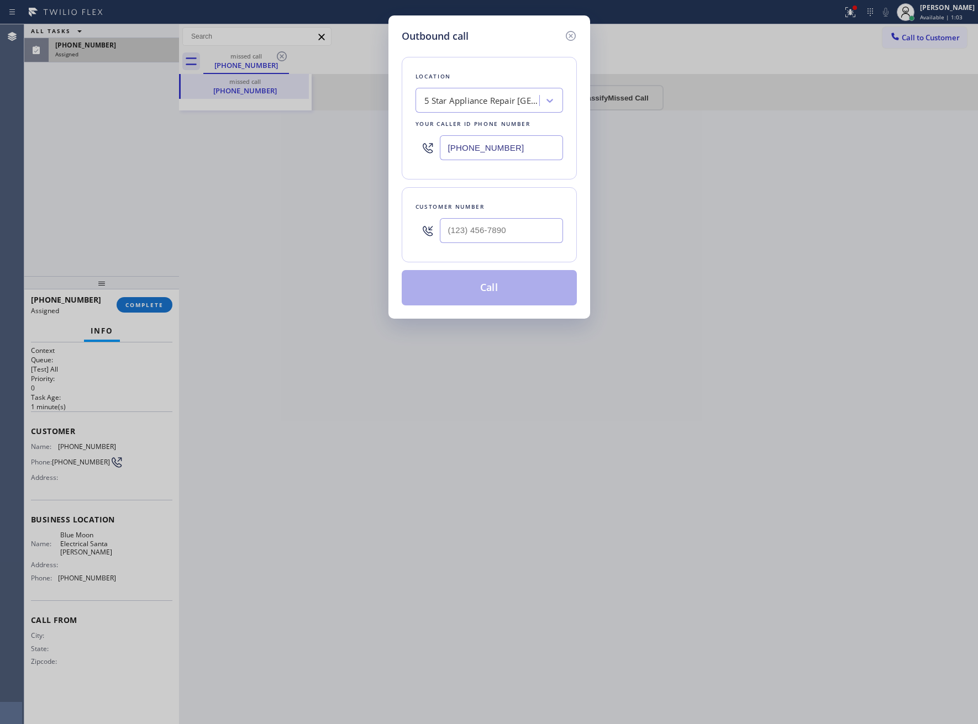
click at [483, 157] on input "[PHONE_NUMBER]" at bounding box center [501, 147] width 123 height 25
paste input "714) 752-4815"
type input "[PHONE_NUMBER]"
drag, startPoint x: 486, startPoint y: 234, endPoint x: 496, endPoint y: 250, distance: 19.2
click at [486, 234] on input "text" at bounding box center [501, 230] width 123 height 25
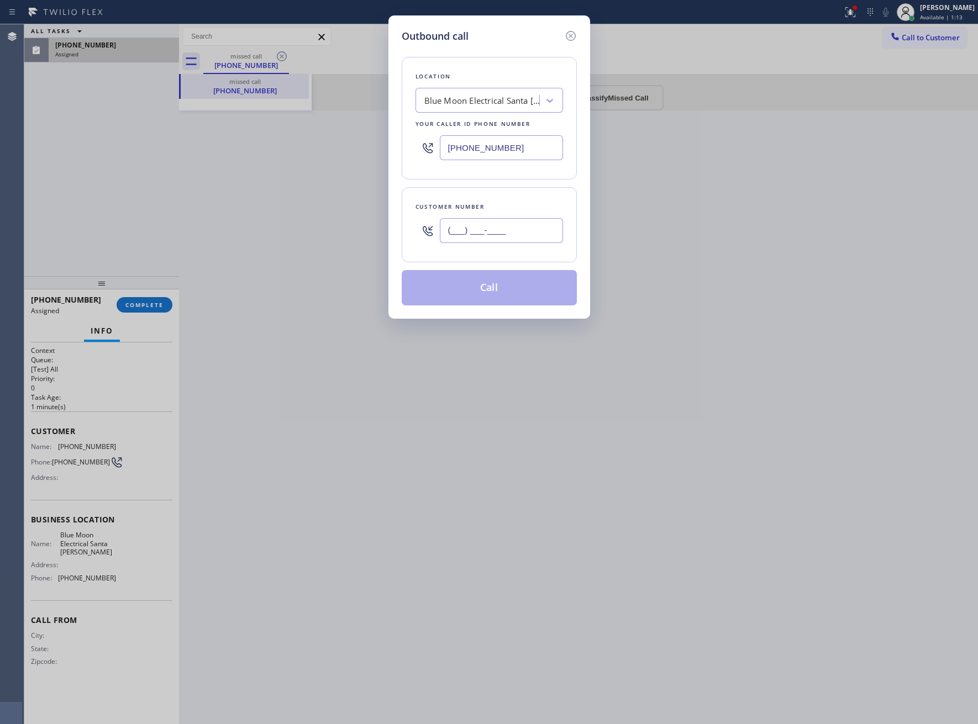
paste input "253) 281-4220"
type input "[PHONE_NUMBER]"
click at [481, 293] on button "Call" at bounding box center [489, 287] width 175 height 35
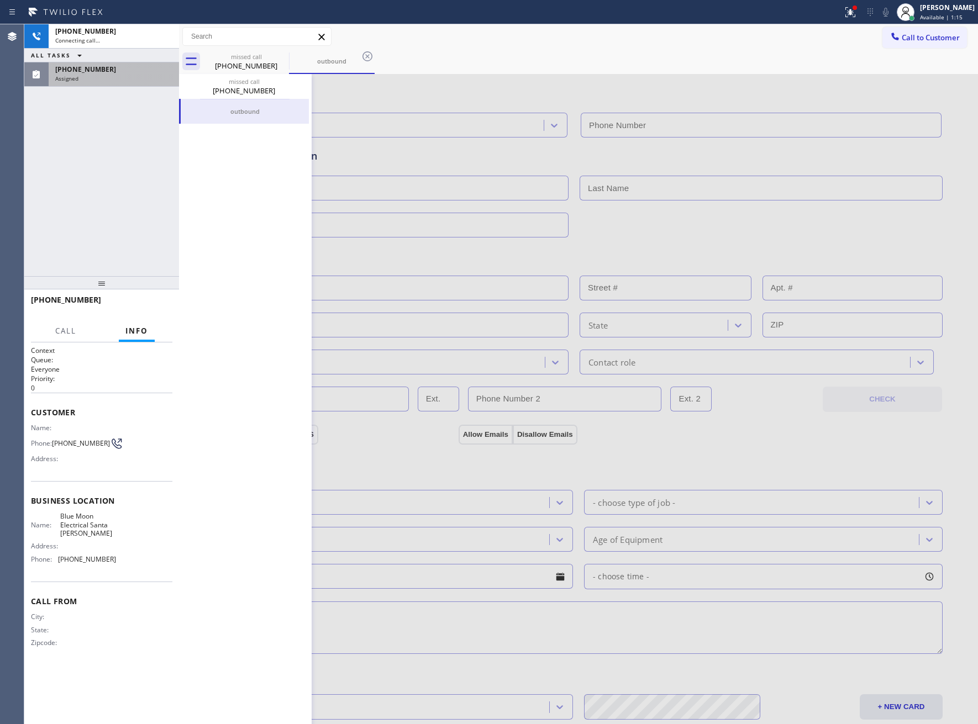
type input "[PHONE_NUMBER]"
click at [93, 77] on div "Assigned" at bounding box center [113, 79] width 117 height 8
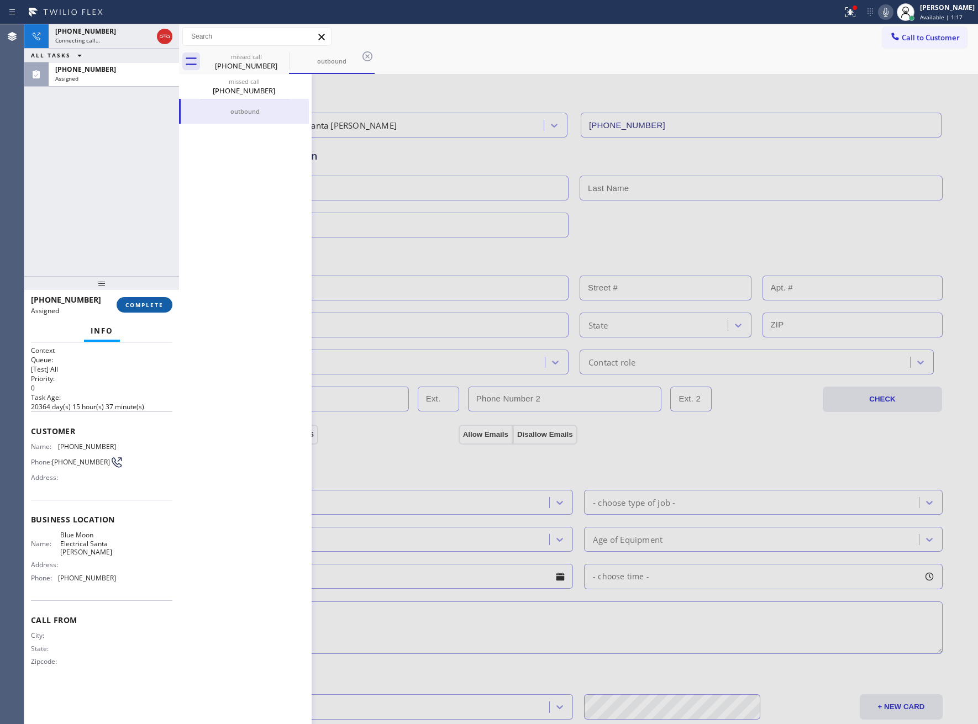
click at [153, 303] on span "COMPLETE" at bounding box center [144, 305] width 38 height 8
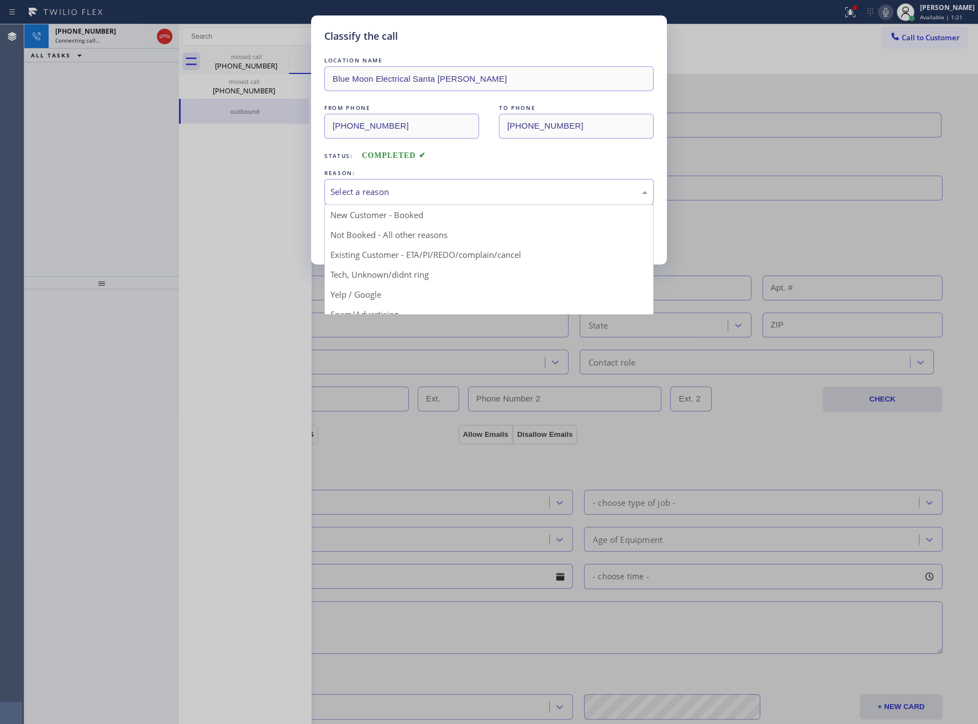
click at [390, 191] on div "Select a reason" at bounding box center [488, 192] width 317 height 13
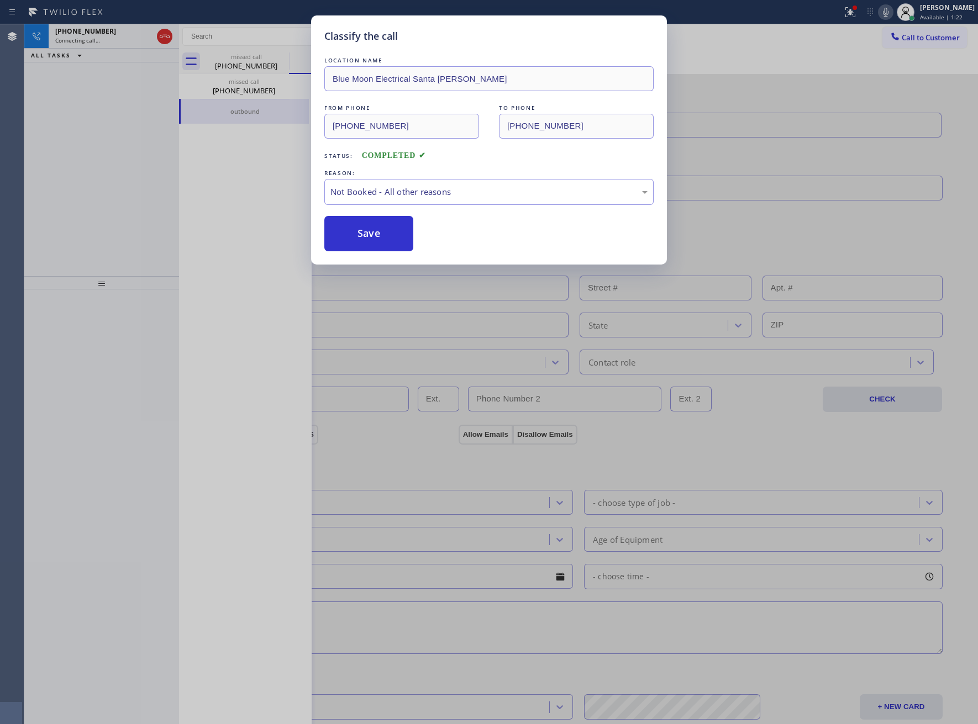
click at [382, 234] on button "Save" at bounding box center [368, 233] width 89 height 35
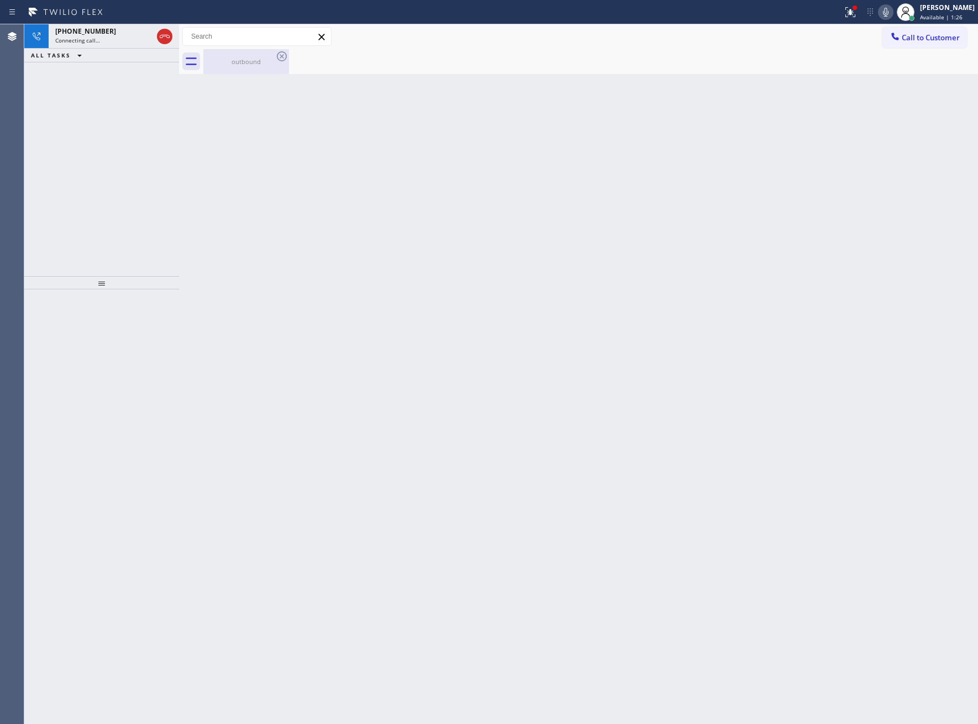
click at [226, 65] on div "outbound" at bounding box center [245, 61] width 83 height 8
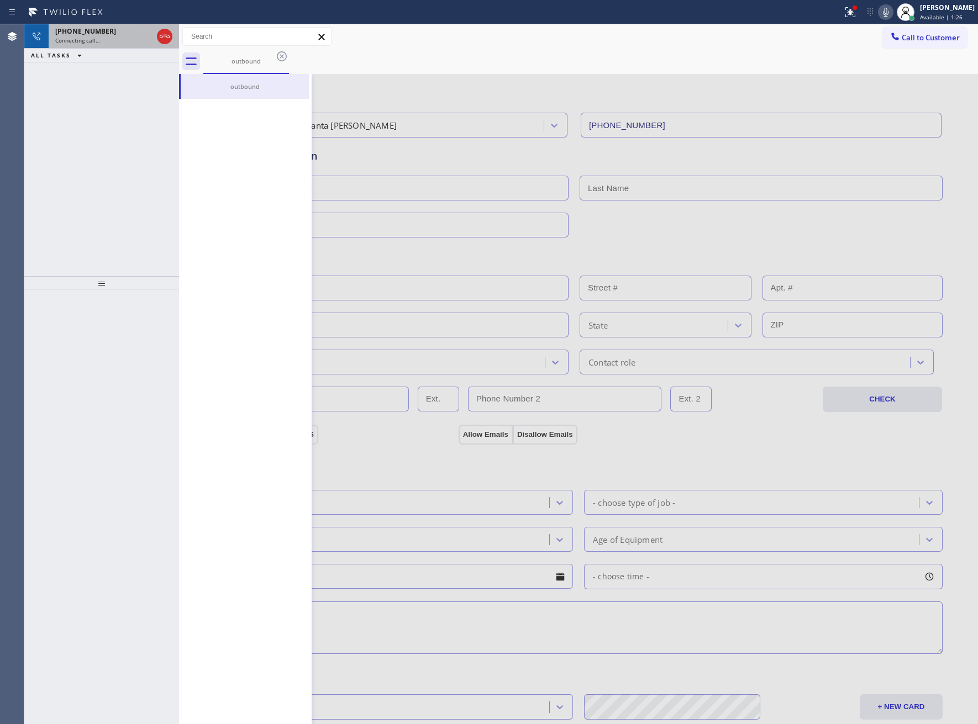
click at [88, 40] on span "Connecting call…" at bounding box center [77, 40] width 45 height 8
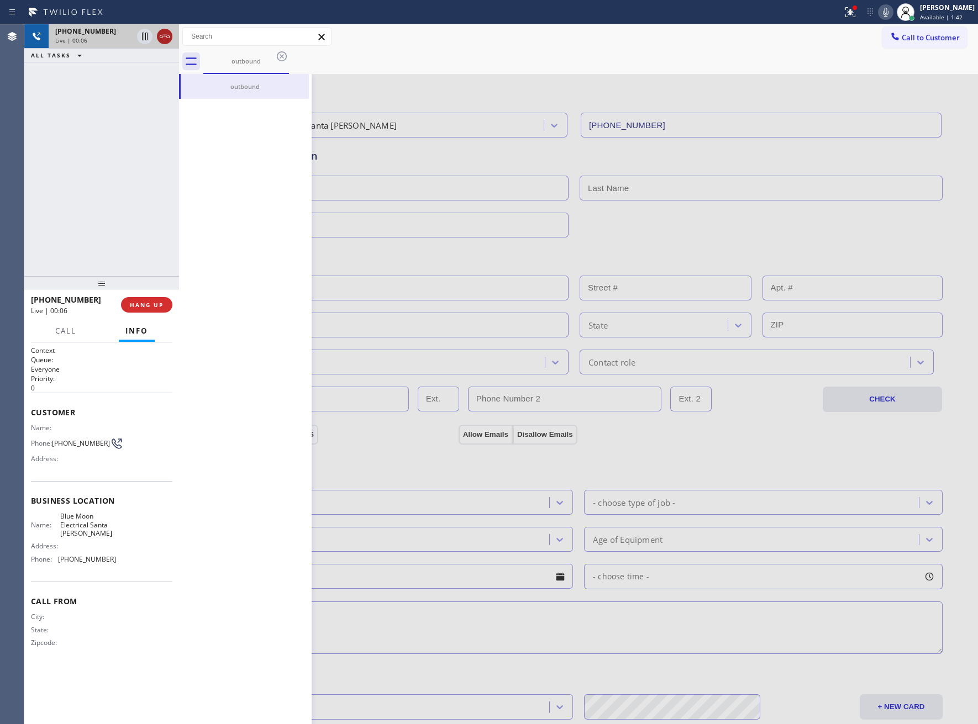
click at [164, 41] on icon at bounding box center [164, 36] width 13 height 13
click at [141, 301] on span "COMPLETE" at bounding box center [144, 305] width 38 height 8
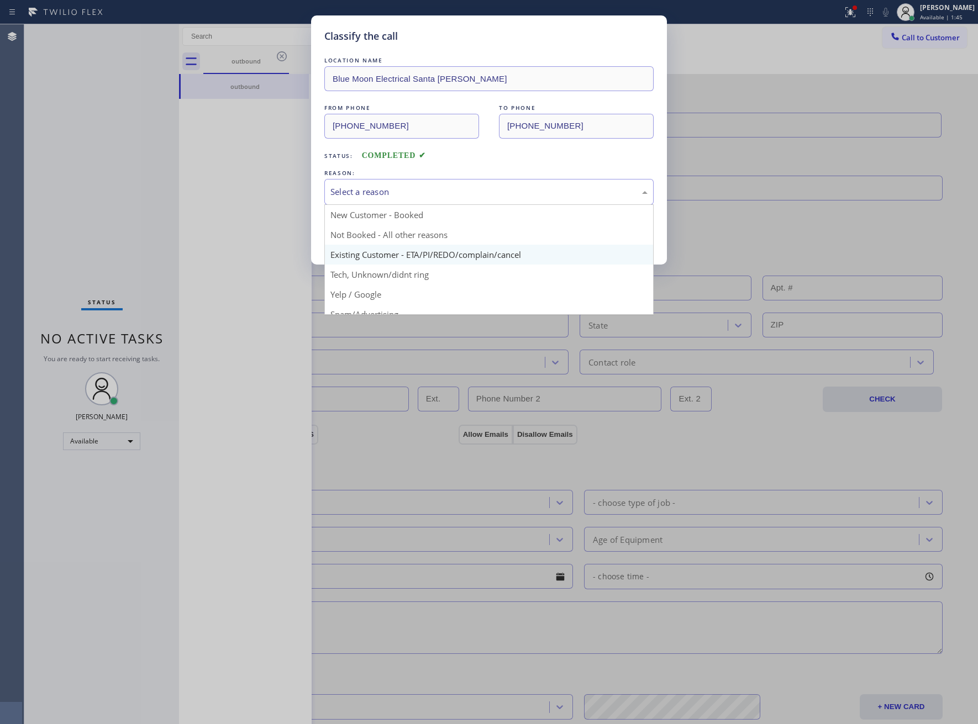
drag, startPoint x: 404, startPoint y: 189, endPoint x: 392, endPoint y: 252, distance: 64.2
click at [404, 192] on div "Select a reason" at bounding box center [488, 192] width 317 height 13
drag, startPoint x: 387, startPoint y: 236, endPoint x: 116, endPoint y: 352, distance: 294.5
click at [386, 235] on button "Save" at bounding box center [368, 233] width 89 height 35
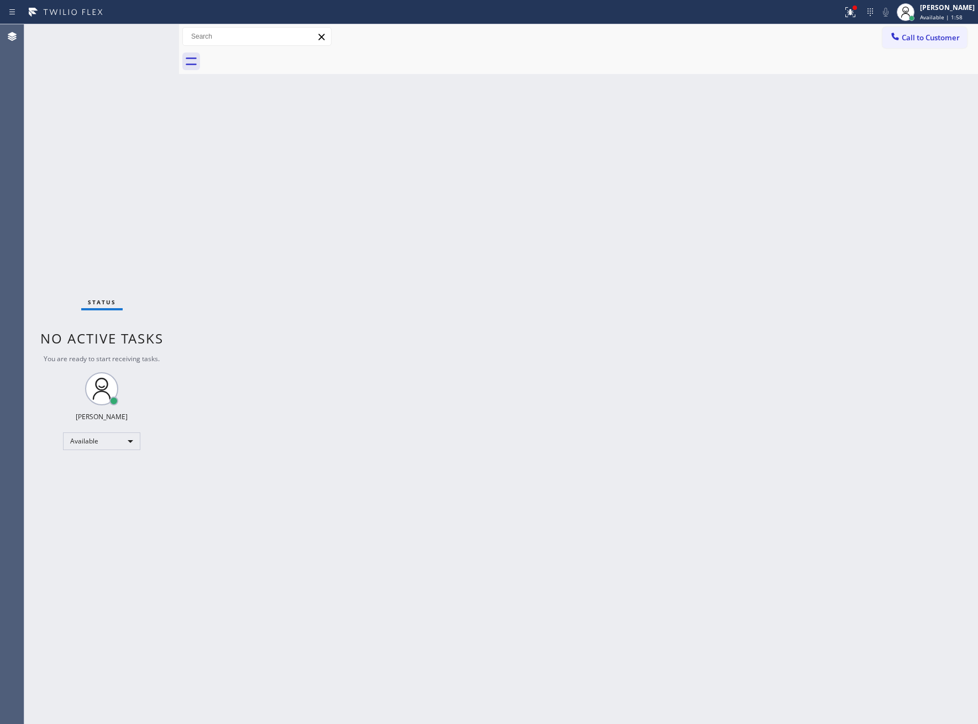
click at [39, 322] on div "Status No active tasks You are ready to start receiving tasks. [PERSON_NAME] Av…" at bounding box center [101, 374] width 155 height 700
click at [228, 363] on div "Back to Dashboard Change Sender ID Customers Technicians Select a contact Outbo…" at bounding box center [578, 374] width 799 height 700
click at [289, 510] on div "Back to Dashboard Change Sender ID Customers Technicians Select a contact Outbo…" at bounding box center [578, 374] width 799 height 700
click at [71, 271] on div "Status No active tasks You are ready to start receiving tasks. [PERSON_NAME] Av…" at bounding box center [101, 374] width 155 height 700
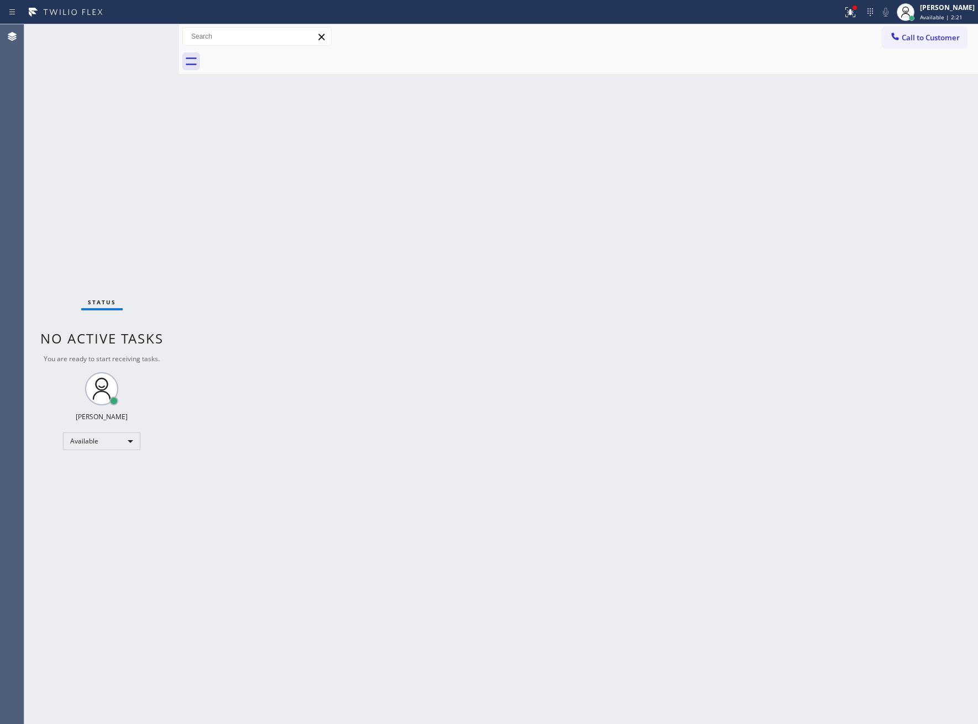
click at [451, 191] on div "Back to Dashboard Change Sender ID Customers Technicians Select a contact Outbo…" at bounding box center [578, 374] width 799 height 700
click at [275, 171] on div "Back to Dashboard Change Sender ID Customers Technicians Select a contact Outbo…" at bounding box center [578, 374] width 799 height 700
click at [65, 238] on div "Status No active tasks You are ready to start receiving tasks. [PERSON_NAME] Av…" at bounding box center [101, 374] width 155 height 700
click at [138, 110] on div "Status No active tasks You are ready to start receiving tasks. [PERSON_NAME] Av…" at bounding box center [101, 374] width 155 height 700
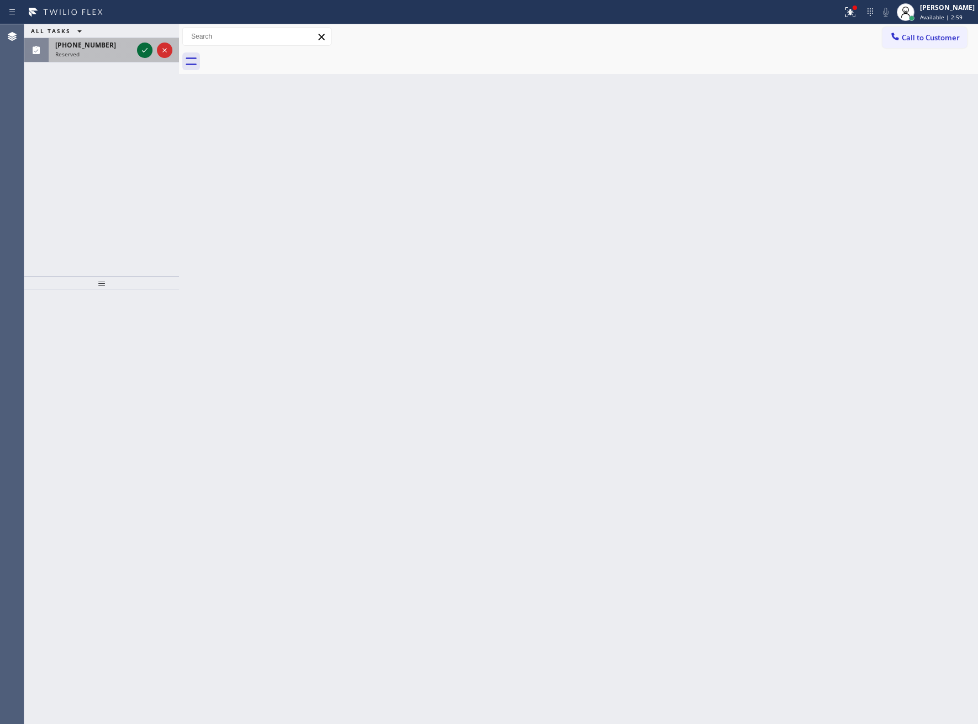
click at [150, 54] on icon at bounding box center [144, 50] width 13 height 13
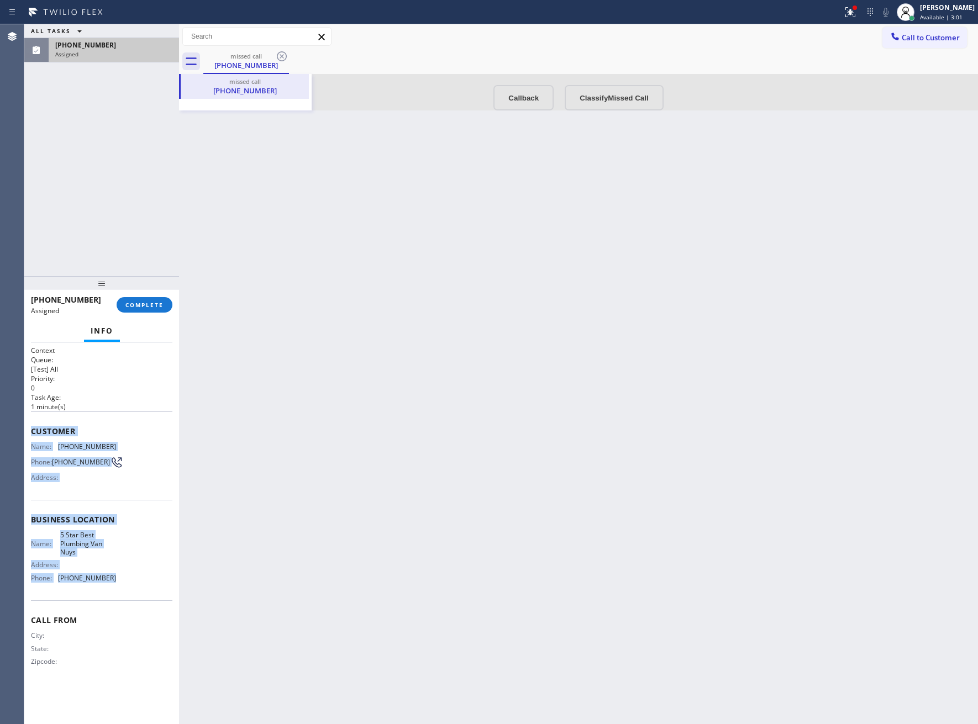
drag, startPoint x: 77, startPoint y: 547, endPoint x: 30, endPoint y: 433, distance: 123.9
click at [31, 433] on div "Context Queue: [Test] All Priority: 0 Task Age: [DEMOGRAPHIC_DATA] minute(s) Cu…" at bounding box center [101, 515] width 141 height 339
copy div "Customer Name: [PHONE_NUMBER] Phone: [PHONE_NUMBER] Address: Business location …"
drag, startPoint x: 506, startPoint y: 319, endPoint x: 645, endPoint y: 257, distance: 152.1
click at [578, 287] on div "Back to Dashboard Change Sender ID Customers Technicians Select a contact Outbo…" at bounding box center [578, 374] width 799 height 700
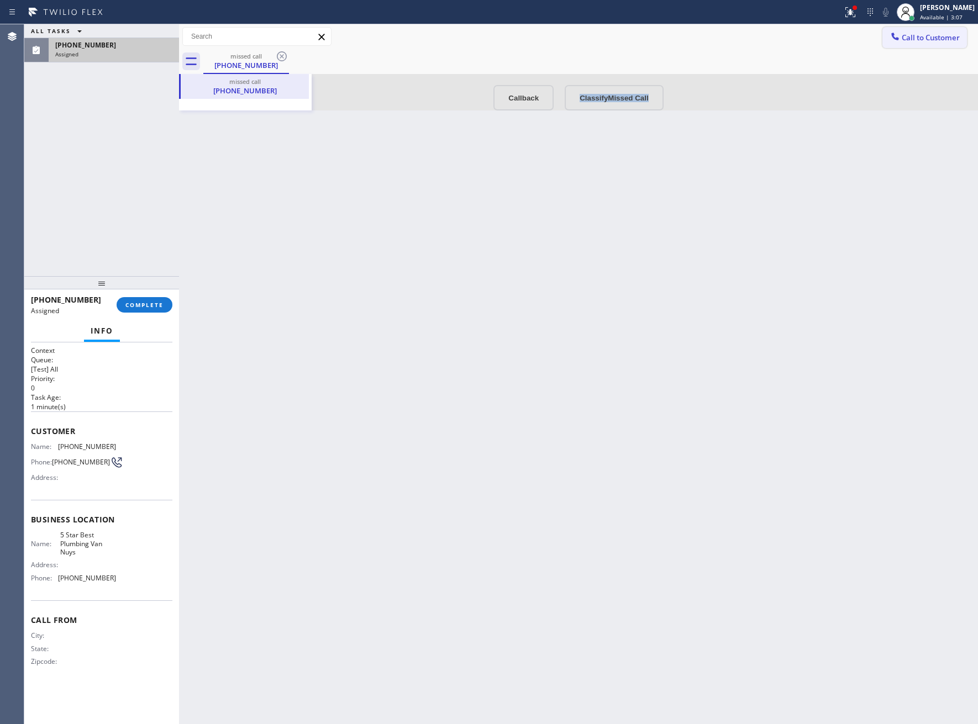
click at [898, 45] on button "Call to Customer" at bounding box center [924, 37] width 85 height 21
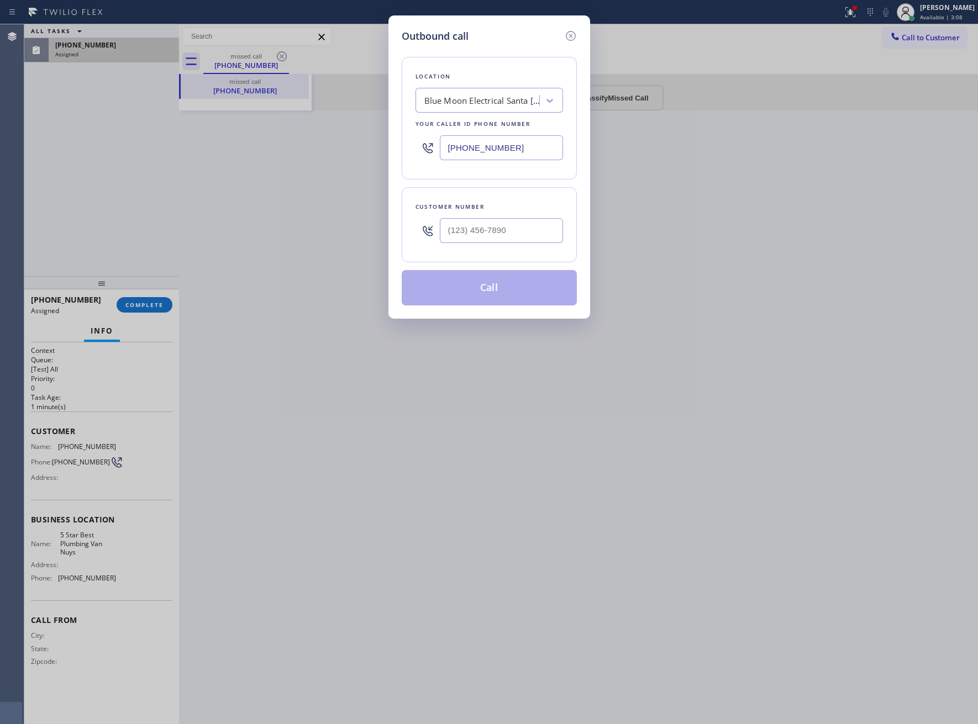
drag, startPoint x: 508, startPoint y: 151, endPoint x: 214, endPoint y: 91, distance: 299.4
click at [506, 151] on input "[PHONE_NUMBER]" at bounding box center [501, 147] width 123 height 25
paste input "213) 699-2398"
type input "[PHONE_NUMBER]"
click at [509, 239] on input "(___) ___-____" at bounding box center [501, 230] width 123 height 25
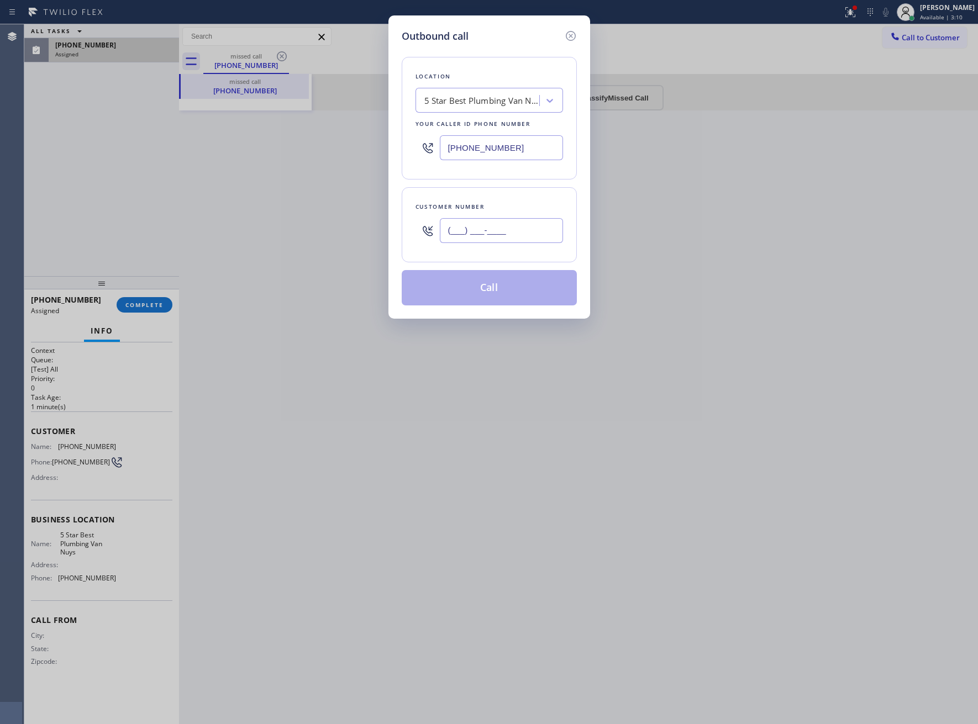
paste input "240) 303-7965"
type input "[PHONE_NUMBER]"
click at [512, 299] on button "Call" at bounding box center [489, 287] width 175 height 35
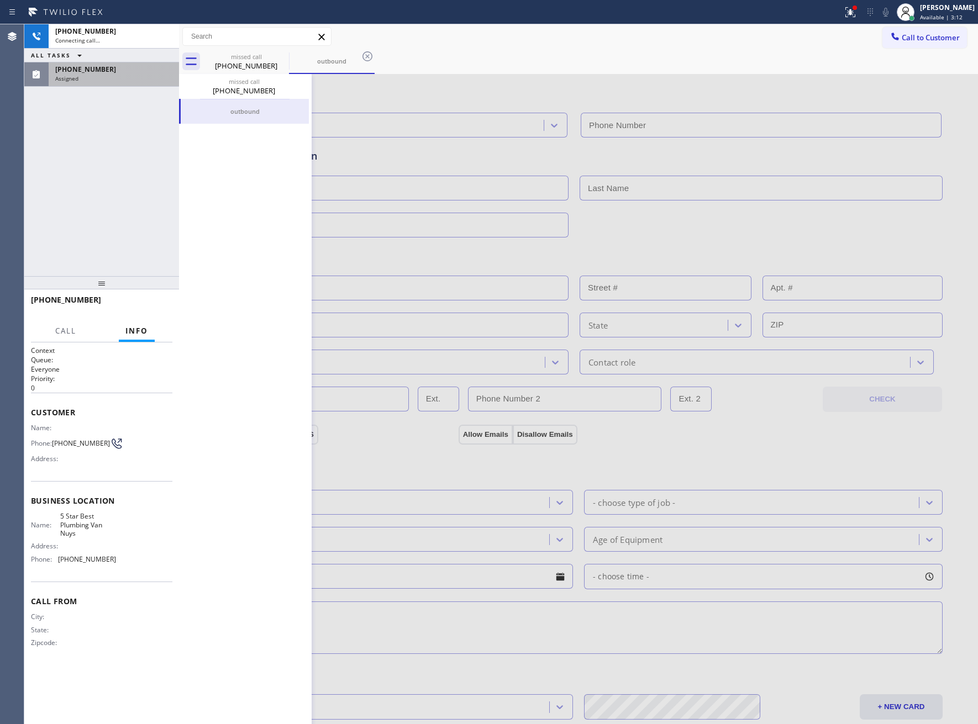
type input "[PHONE_NUMBER]"
click at [96, 75] on div "Assigned" at bounding box center [113, 79] width 117 height 8
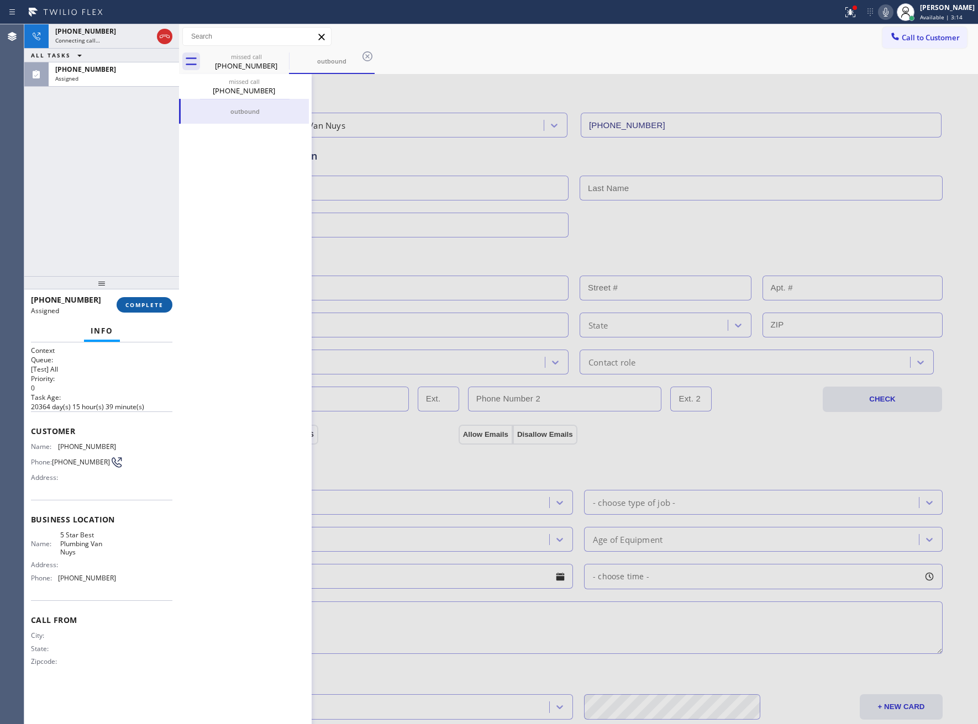
click at [138, 300] on button "COMPLETE" at bounding box center [145, 304] width 56 height 15
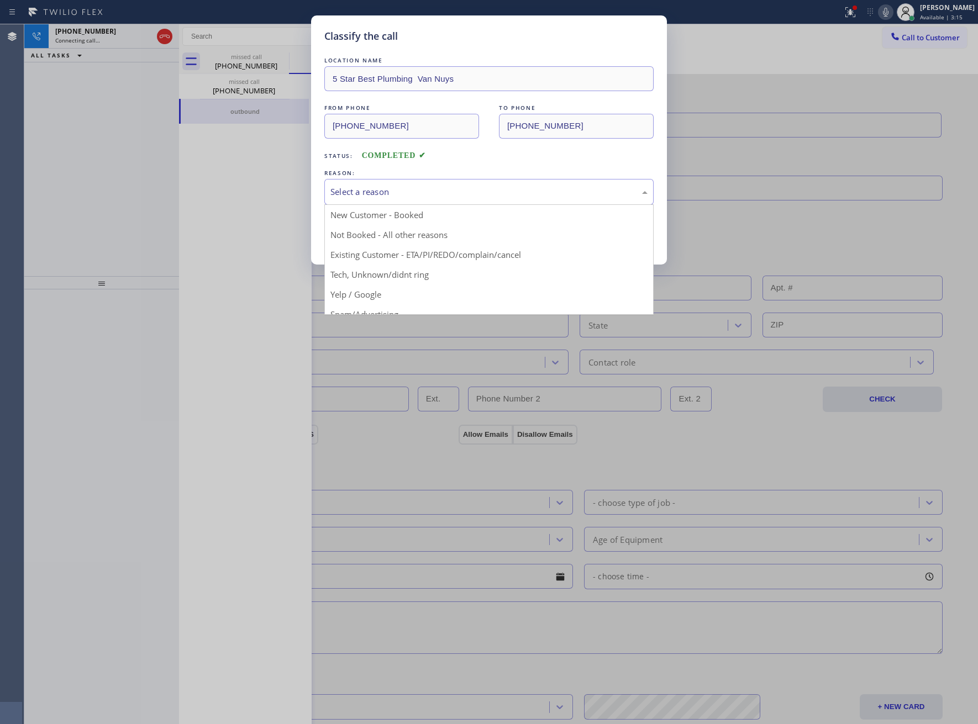
click at [375, 179] on div "Select a reason" at bounding box center [488, 192] width 329 height 26
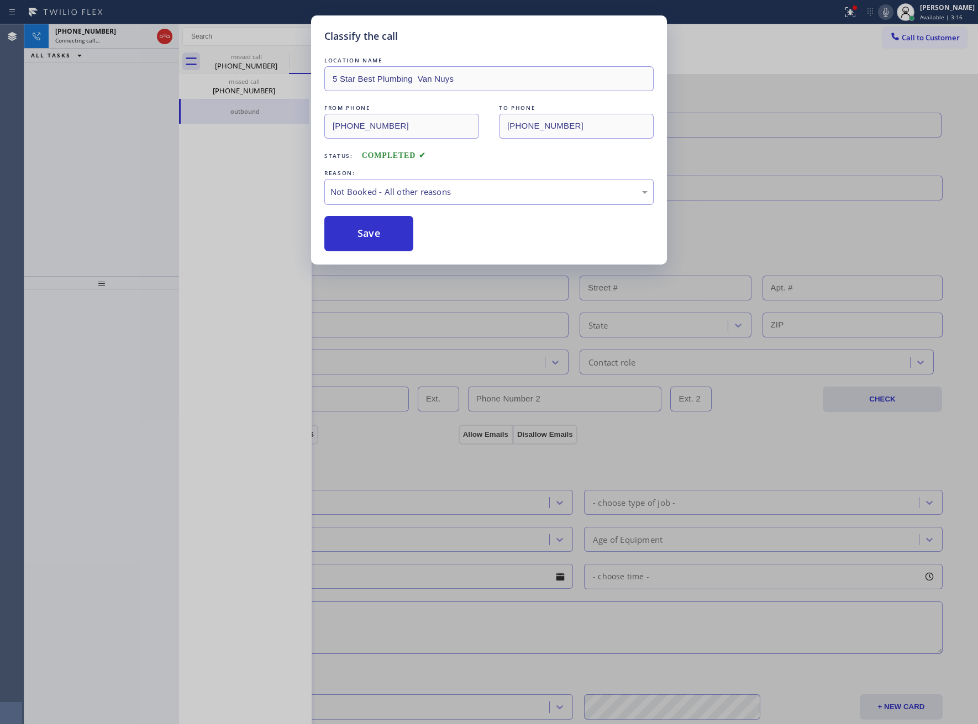
click at [378, 230] on button "Save" at bounding box center [368, 233] width 89 height 35
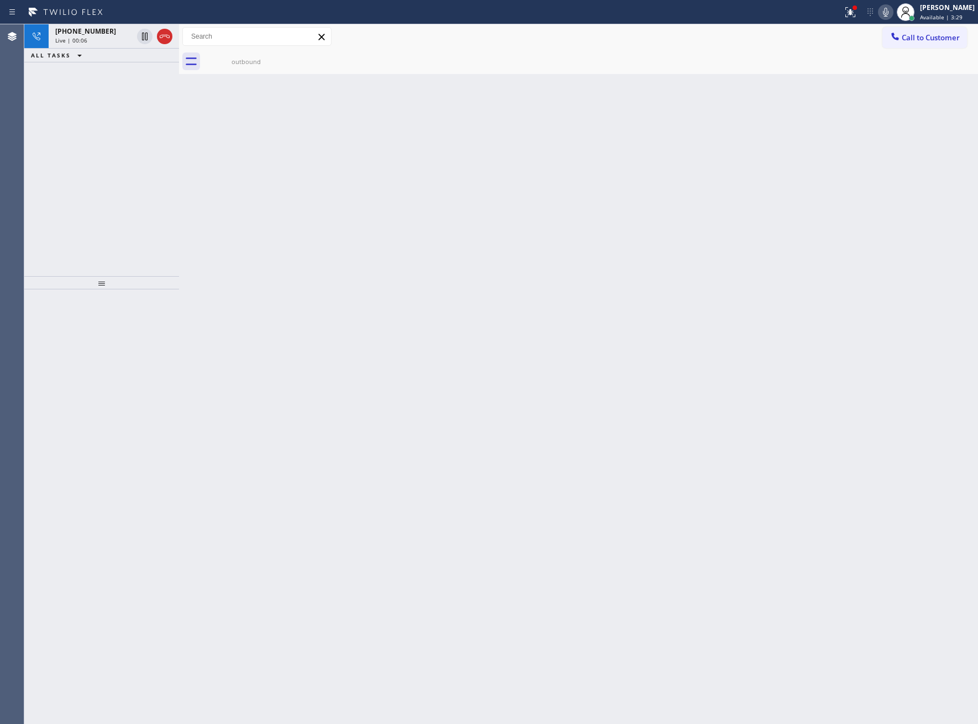
click at [353, 217] on div "Back to Dashboard Change Sender ID Customers Technicians Select a contact Outbo…" at bounding box center [578, 374] width 799 height 700
click at [166, 42] on icon at bounding box center [164, 36] width 13 height 13
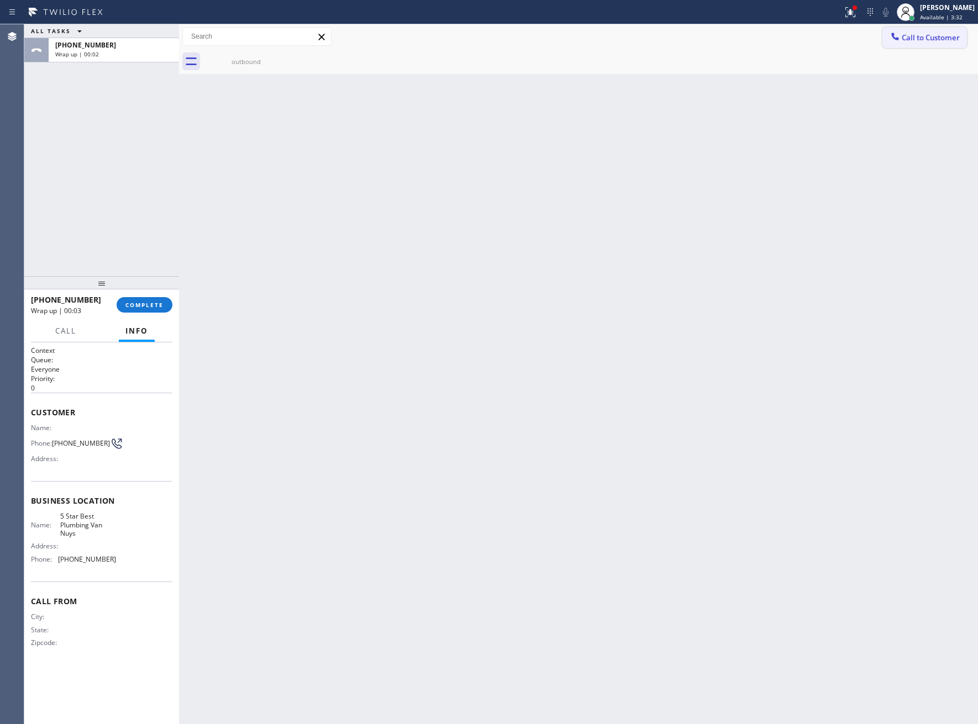
click at [939, 38] on span "Call to Customer" at bounding box center [931, 38] width 58 height 10
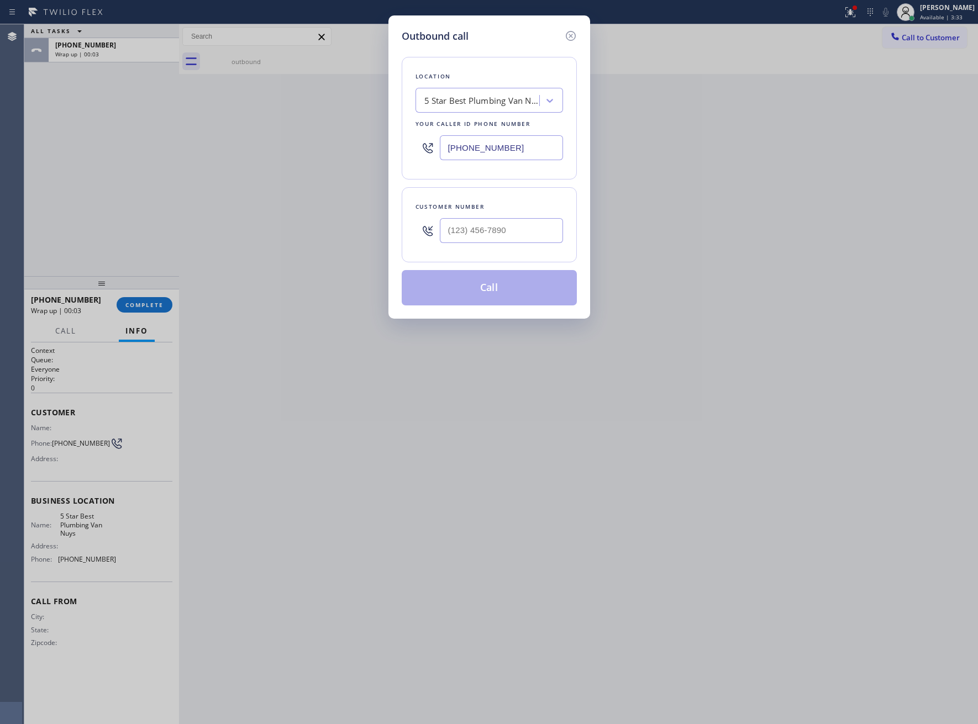
click at [504, 147] on input "[PHONE_NUMBER]" at bounding box center [501, 147] width 123 height 25
paste input "714) 463-1811"
type input "[PHONE_NUMBER]"
type input "(___) ___-____"
click at [473, 235] on input "(___) ___-____" at bounding box center [501, 230] width 123 height 25
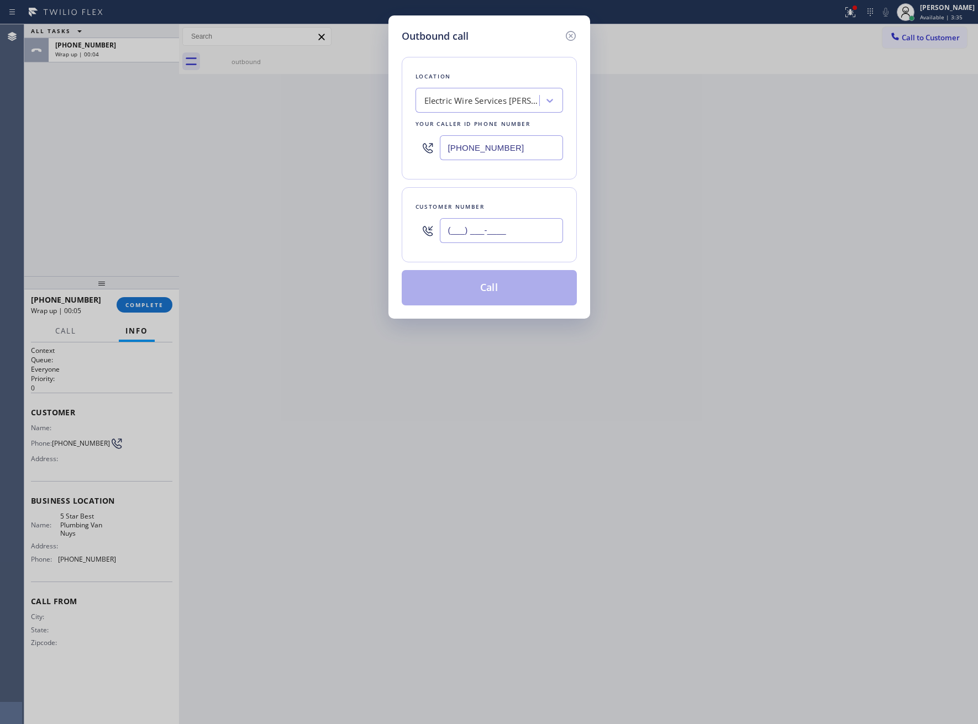
paste input "304) 486-8416"
type input "[PHONE_NUMBER]"
click at [473, 298] on button "Call" at bounding box center [489, 287] width 175 height 35
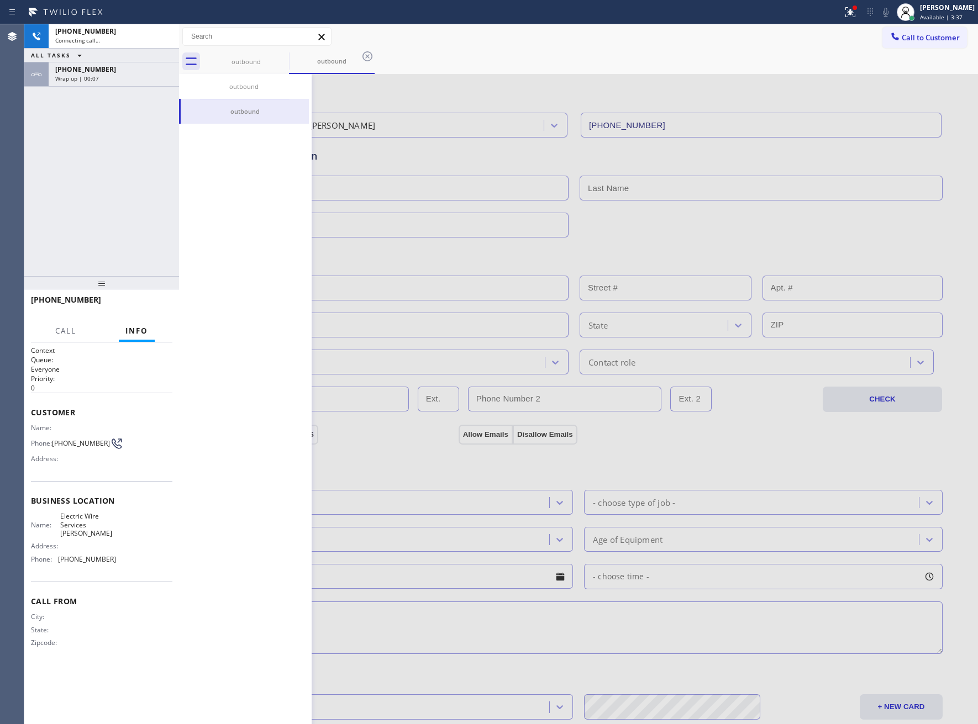
type input "[PHONE_NUMBER]"
drag, startPoint x: 285, startPoint y: 340, endPoint x: 247, endPoint y: 282, distance: 69.4
click at [285, 340] on div "outbound outbound" at bounding box center [245, 465] width 133 height 782
click at [109, 82] on div "[PHONE_NUMBER] Wrap up | 00:09" at bounding box center [112, 74] width 126 height 24
click at [145, 308] on span "COMPLETE" at bounding box center [144, 305] width 38 height 8
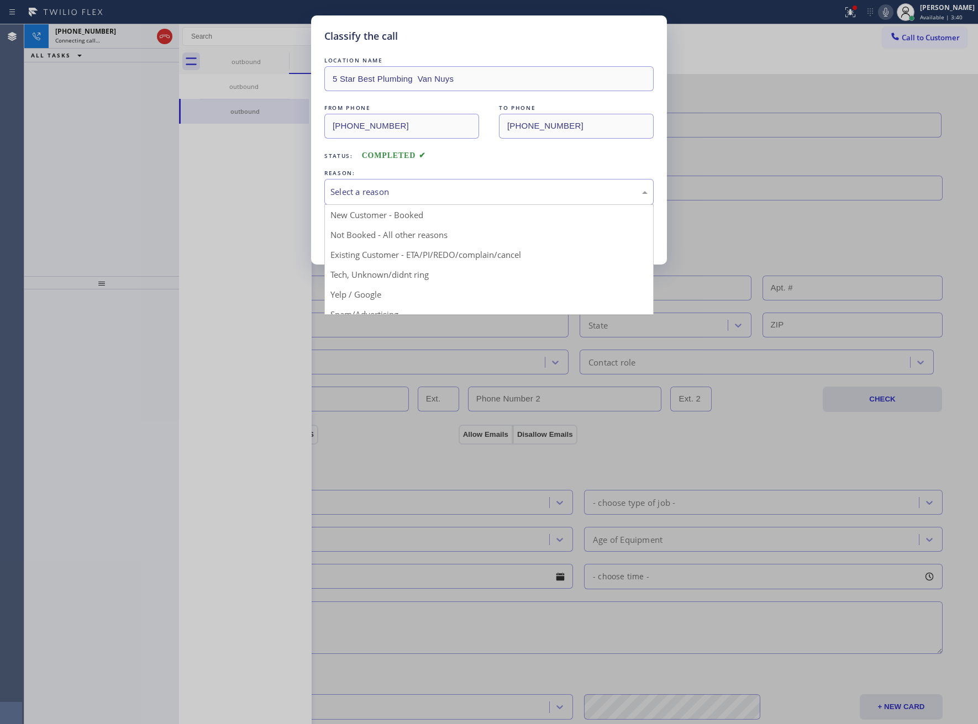
click at [437, 186] on div "Select a reason" at bounding box center [488, 192] width 329 height 26
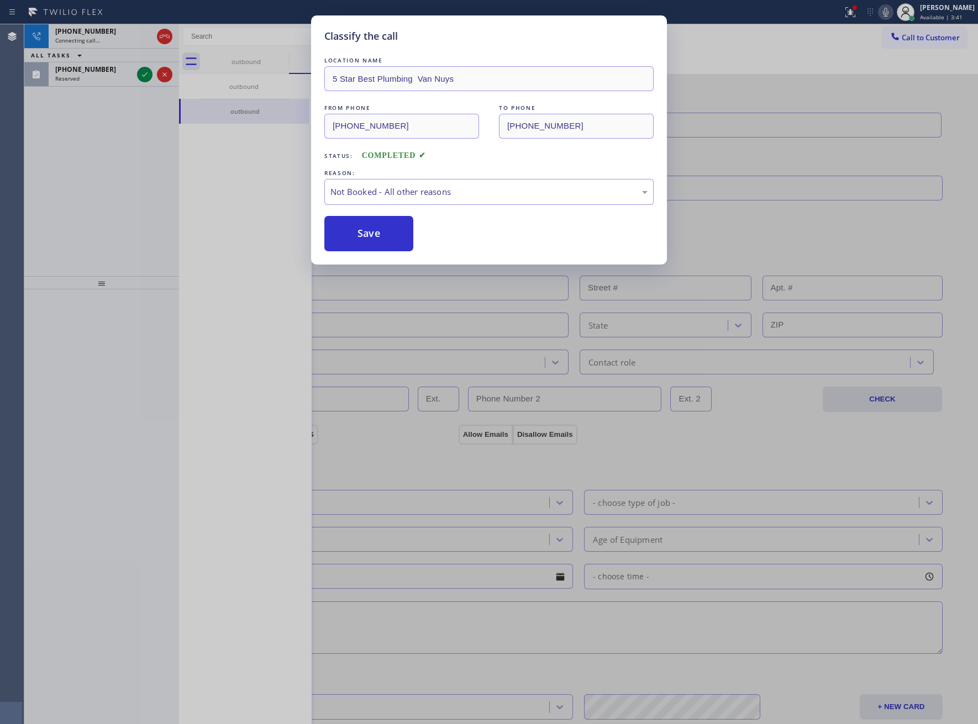
click at [386, 233] on button "Save" at bounding box center [368, 233] width 89 height 35
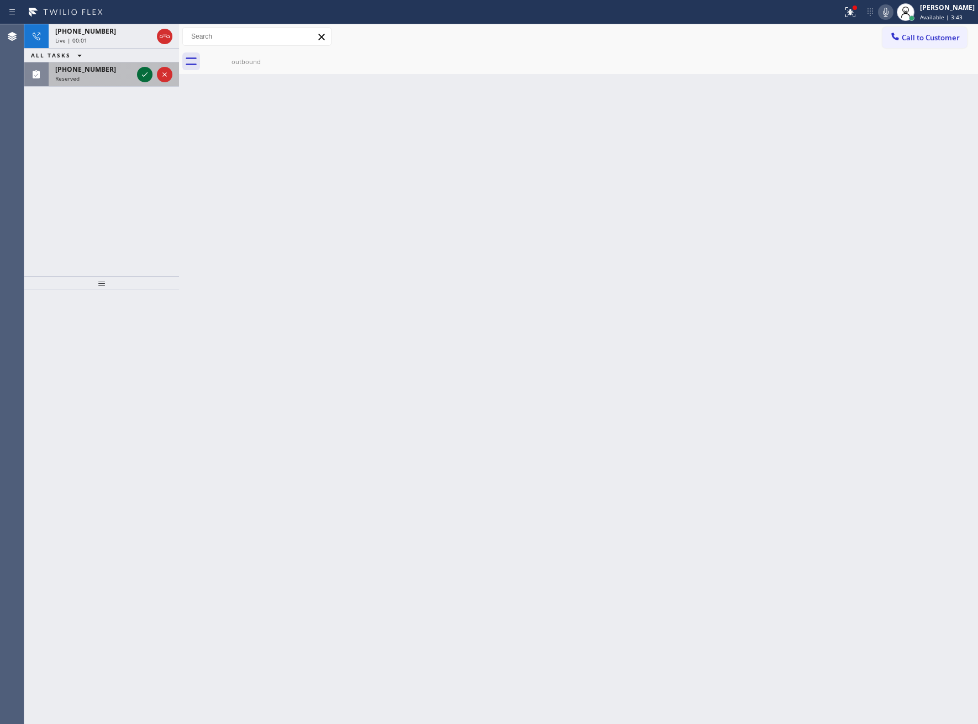
click at [140, 76] on icon at bounding box center [144, 74] width 13 height 13
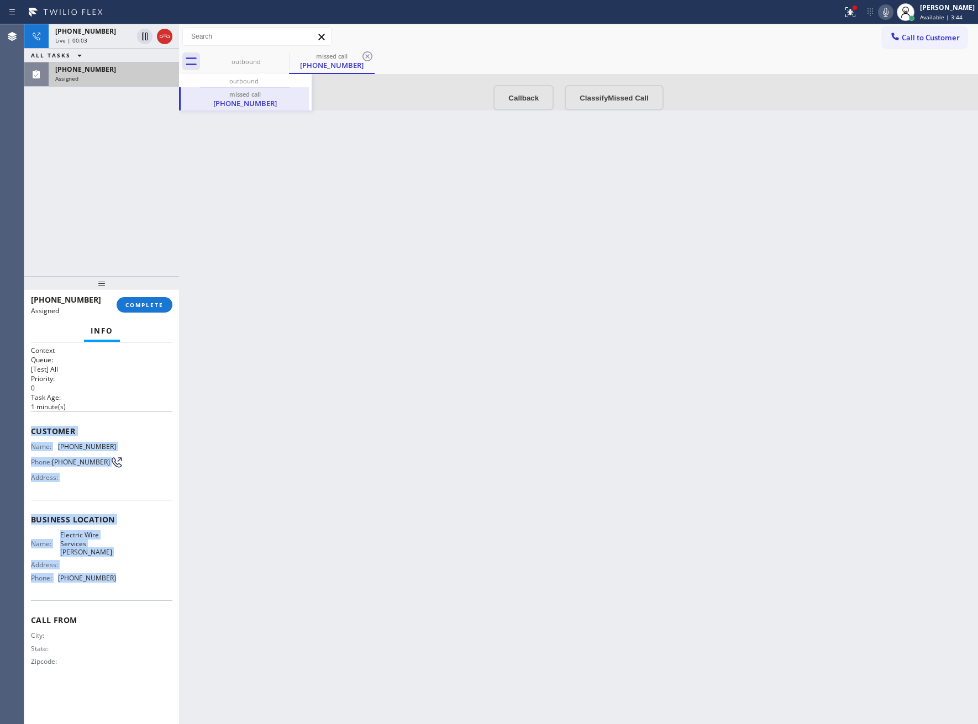
drag, startPoint x: 121, startPoint y: 584, endPoint x: 29, endPoint y: 433, distance: 177.3
click at [29, 433] on div "Context Queue: [Test] All Priority: 0 Task Age: [DEMOGRAPHIC_DATA] minute(s) Cu…" at bounding box center [101, 533] width 155 height 382
copy div "Customer Name: [PHONE_NUMBER] Phone: [PHONE_NUMBER] Address: Business location …"
click at [134, 448] on div "Name: [PHONE_NUMBER] Phone: [PHONE_NUMBER] Address:" at bounding box center [101, 464] width 141 height 44
drag, startPoint x: 97, startPoint y: 446, endPoint x: 58, endPoint y: 446, distance: 38.7
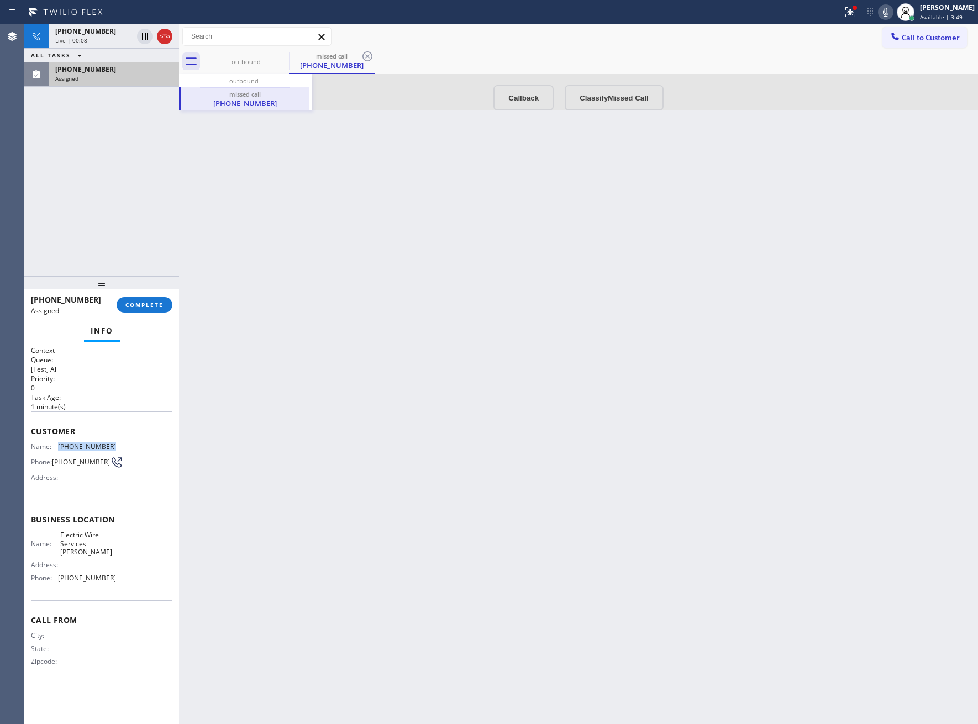
click at [58, 446] on div "Name: [PHONE_NUMBER] Phone: [PHONE_NUMBER] Address:" at bounding box center [101, 464] width 141 height 44
copy div "[PHONE_NUMBER]"
drag, startPoint x: 110, startPoint y: 578, endPoint x: 30, endPoint y: 424, distance: 173.7
click at [30, 424] on div "Context Queue: [Test] All Priority: 0 Task Age: [DEMOGRAPHIC_DATA] minute(s) Cu…" at bounding box center [101, 533] width 155 height 382
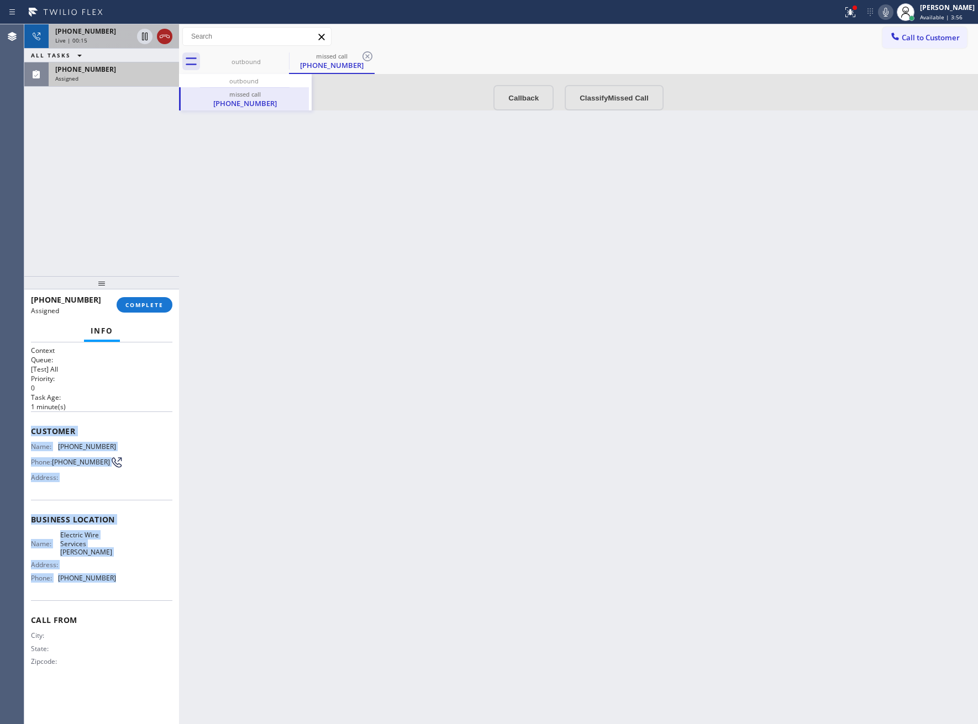
click at [167, 34] on icon at bounding box center [164, 36] width 13 height 13
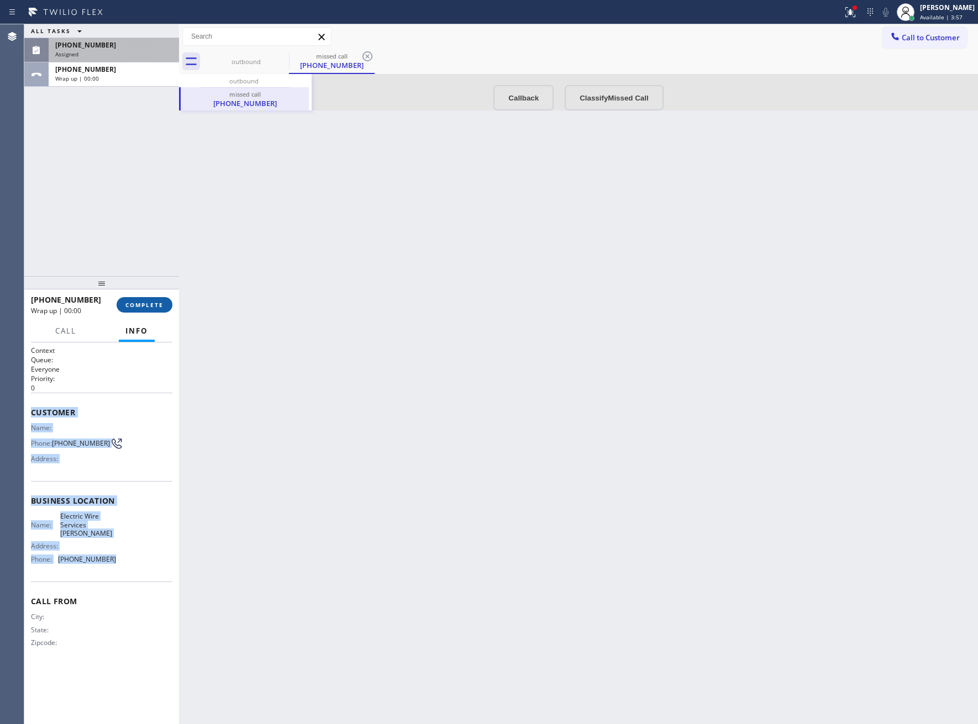
click at [145, 308] on span "COMPLETE" at bounding box center [144, 305] width 38 height 8
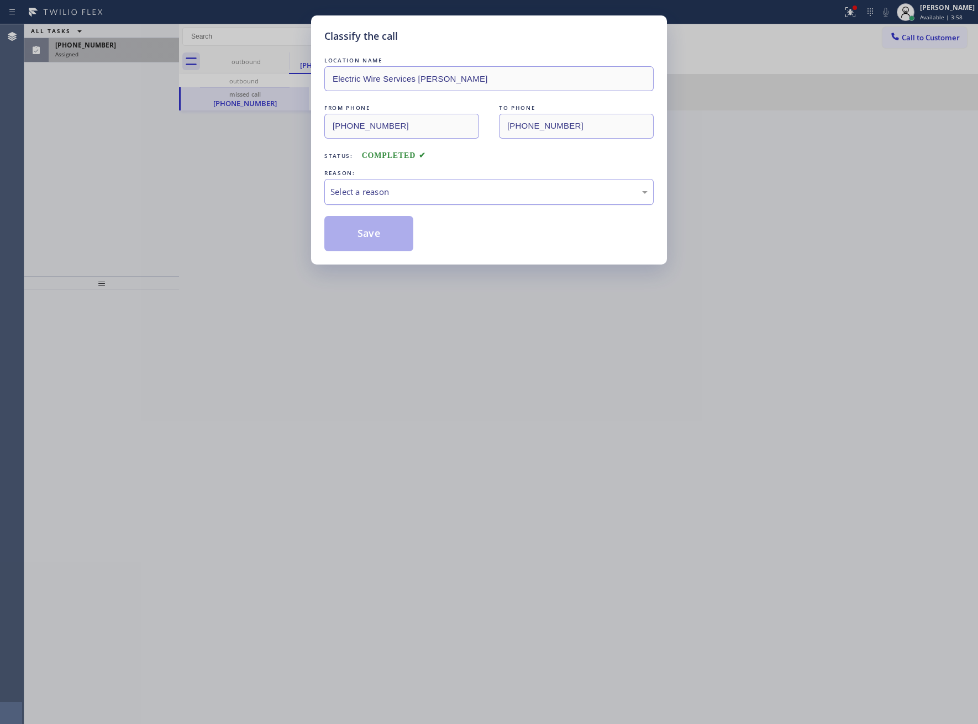
click at [442, 203] on div "Select a reason" at bounding box center [488, 192] width 329 height 26
click at [389, 238] on button "Save" at bounding box center [368, 233] width 89 height 35
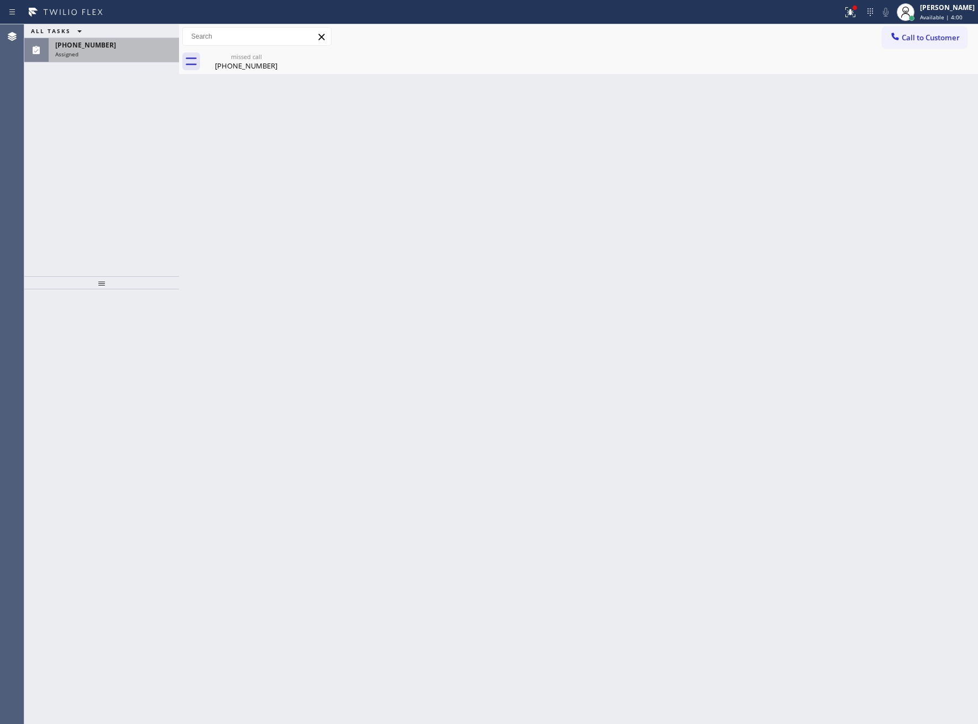
click at [78, 50] on div "Assigned" at bounding box center [113, 54] width 117 height 8
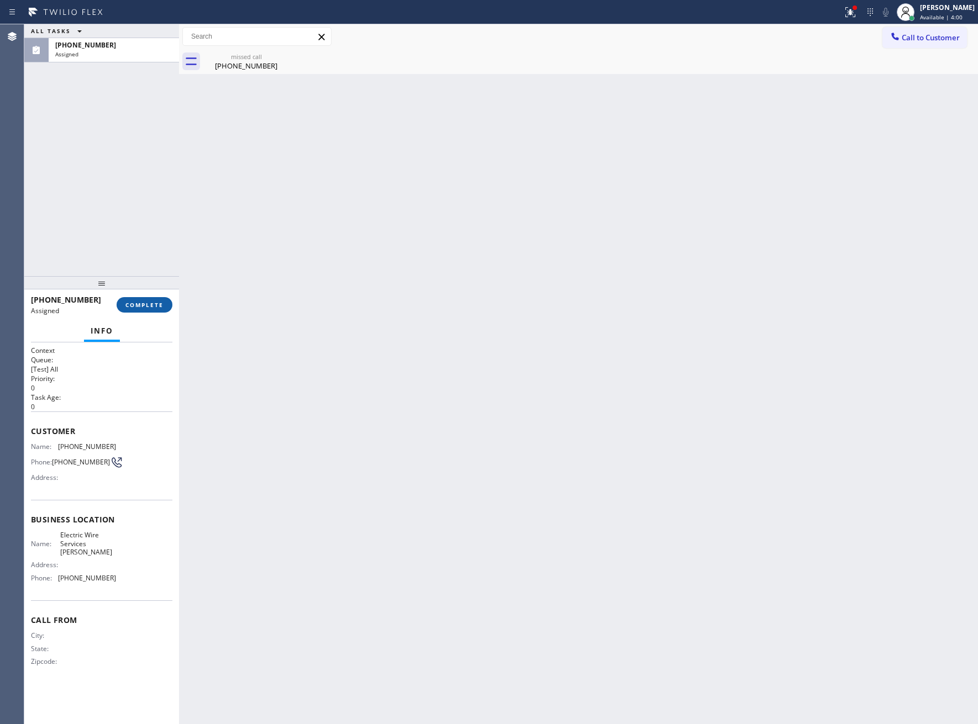
click at [152, 289] on div at bounding box center [101, 282] width 155 height 13
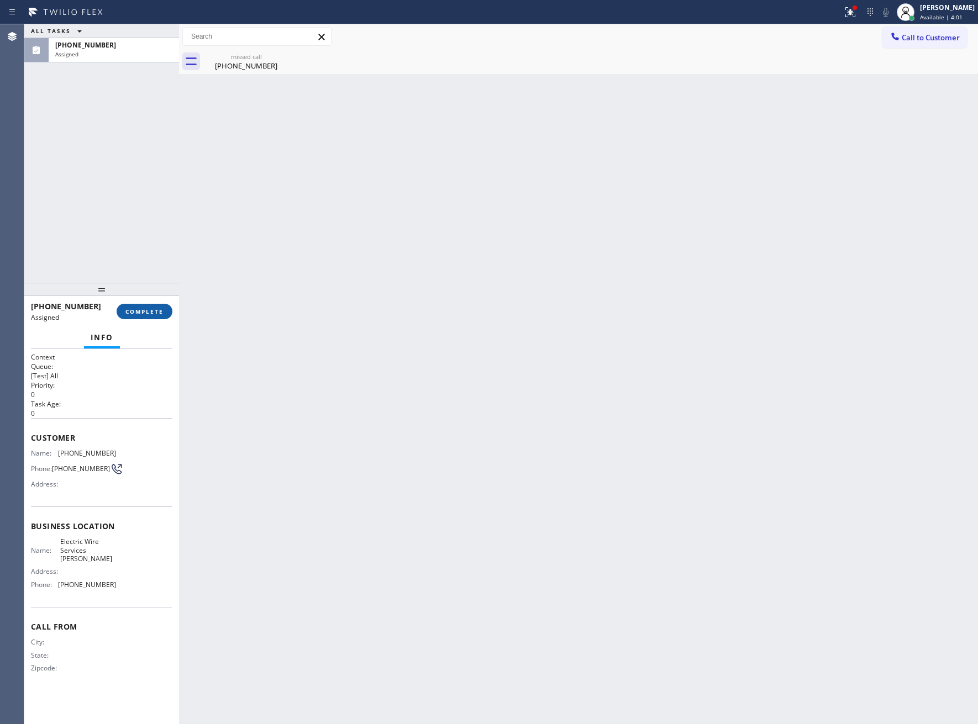
click at [150, 310] on span "COMPLETE" at bounding box center [144, 312] width 38 height 8
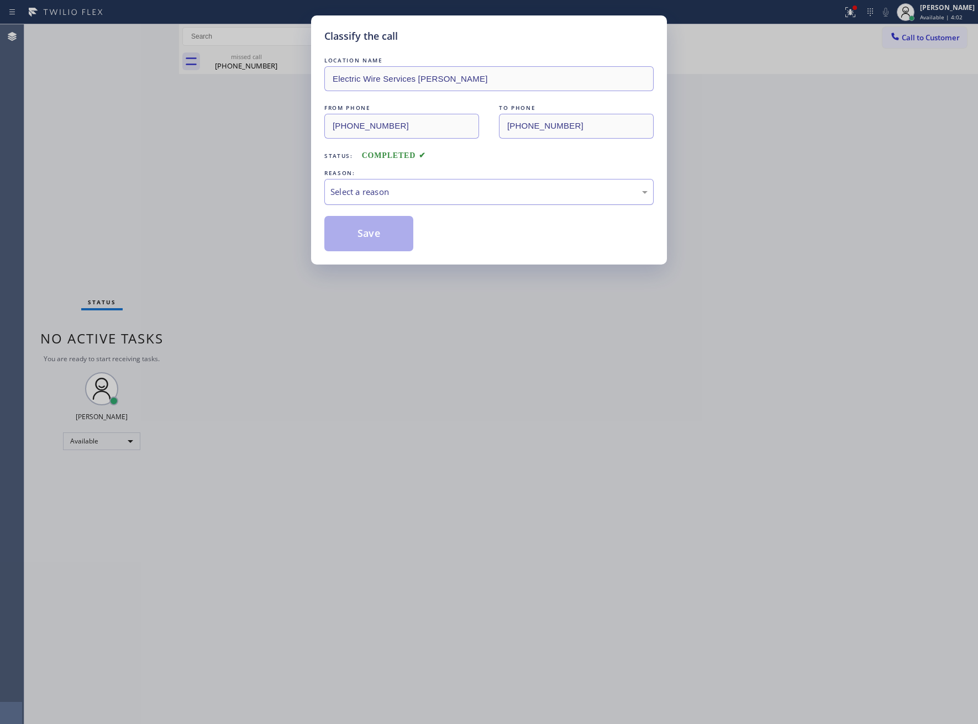
drag, startPoint x: 389, startPoint y: 209, endPoint x: 403, endPoint y: 198, distance: 18.0
click at [397, 201] on div "LOCATION NAME Electric Wire Services [PERSON_NAME] FROM PHONE [PHONE_NUMBER] TO…" at bounding box center [488, 153] width 329 height 197
drag, startPoint x: 415, startPoint y: 194, endPoint x: 410, endPoint y: 204, distance: 11.6
click at [413, 201] on div "Select a reason" at bounding box center [488, 192] width 329 height 26
click at [373, 234] on button "Save" at bounding box center [368, 233] width 89 height 35
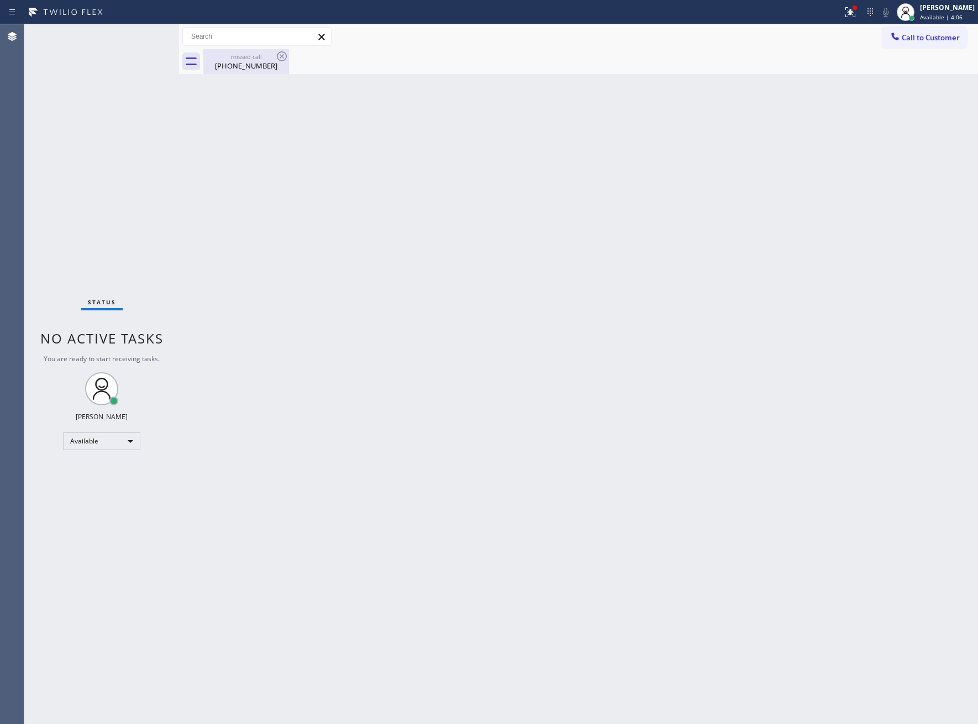
click at [245, 58] on div "missed call" at bounding box center [245, 56] width 83 height 8
click at [283, 53] on div at bounding box center [590, 61] width 774 height 25
click at [936, 37] on span "Call to Customer" at bounding box center [931, 38] width 58 height 10
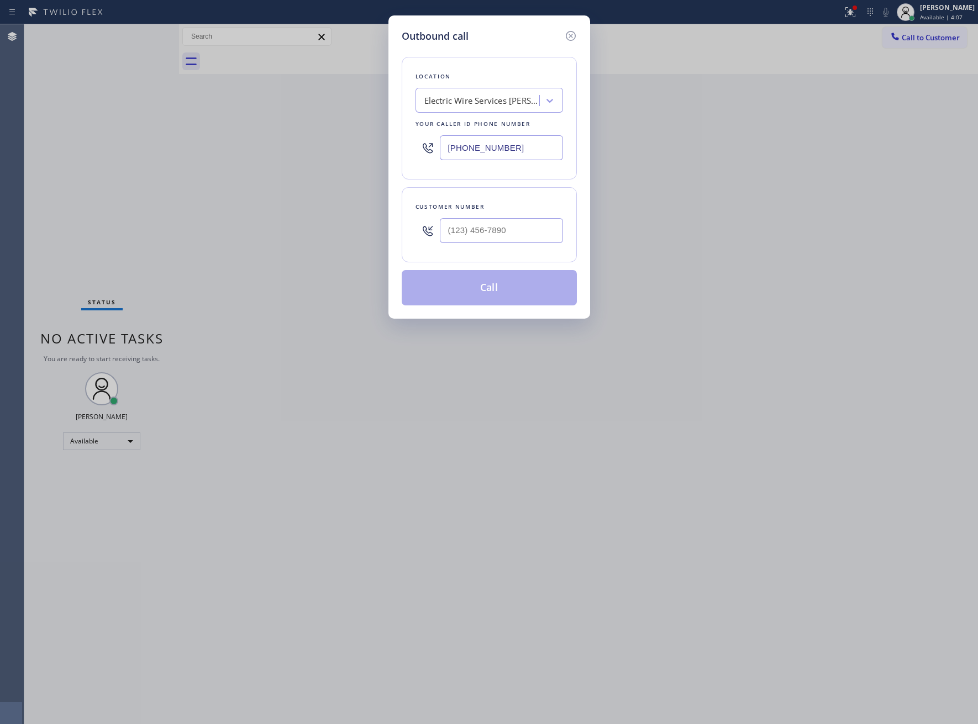
drag, startPoint x: 482, startPoint y: 146, endPoint x: 22, endPoint y: 236, distance: 468.9
click at [481, 146] on input "[PHONE_NUMBER]" at bounding box center [501, 147] width 123 height 25
paste input "text"
type input "[PHONE_NUMBER]"
type input "(___) ___-____"
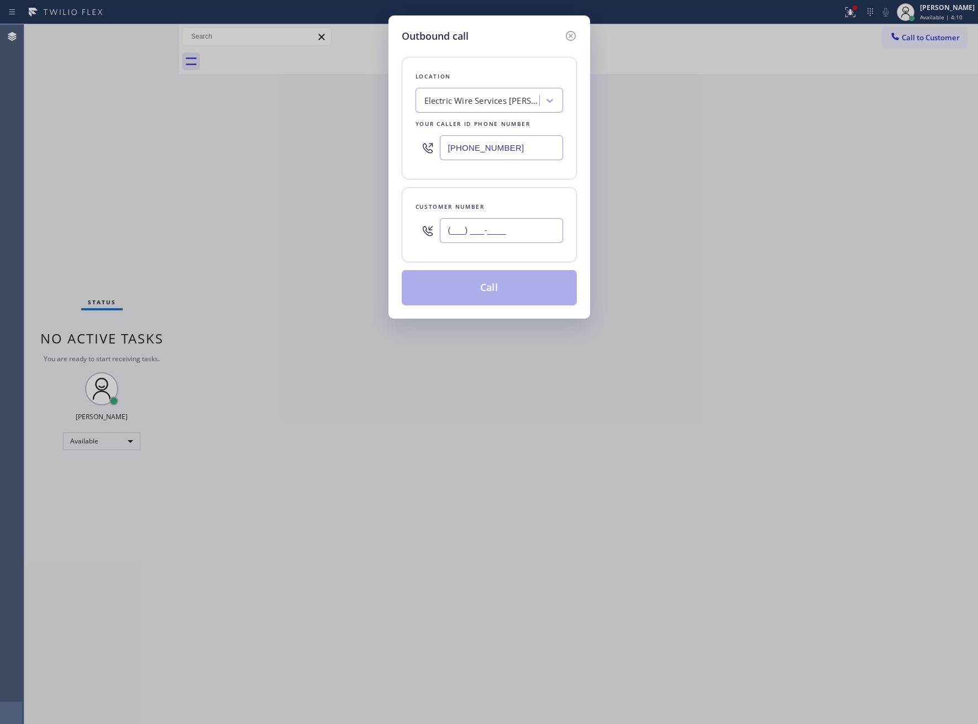
click at [517, 232] on input "(___) ___-____" at bounding box center [501, 230] width 123 height 25
paste input "304) 486-8216"
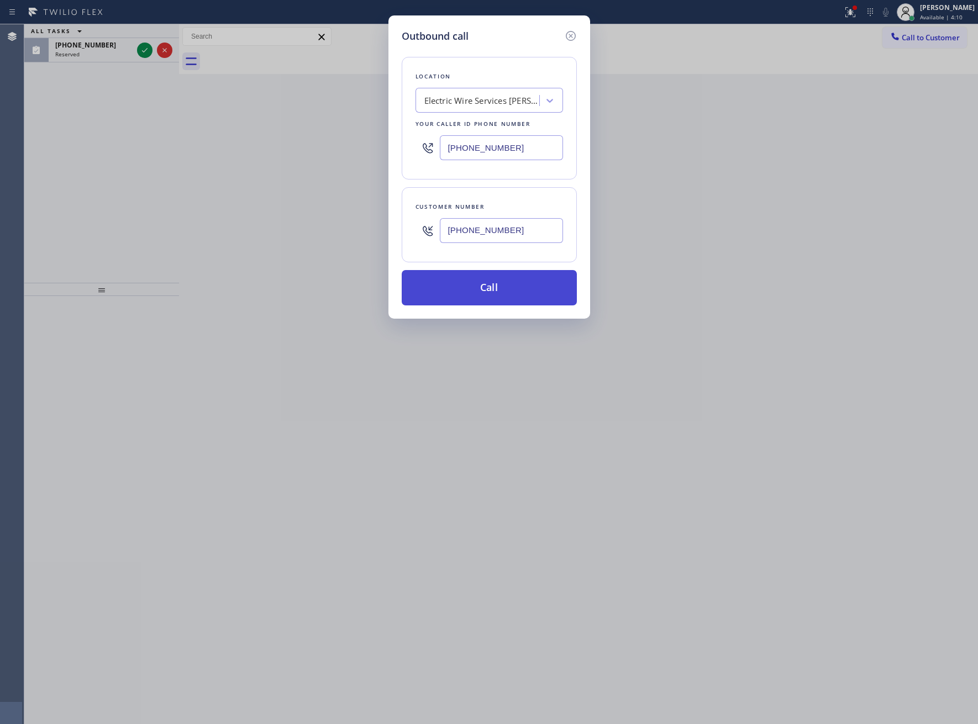
type input "[PHONE_NUMBER]"
click at [463, 275] on button "Call" at bounding box center [489, 287] width 175 height 35
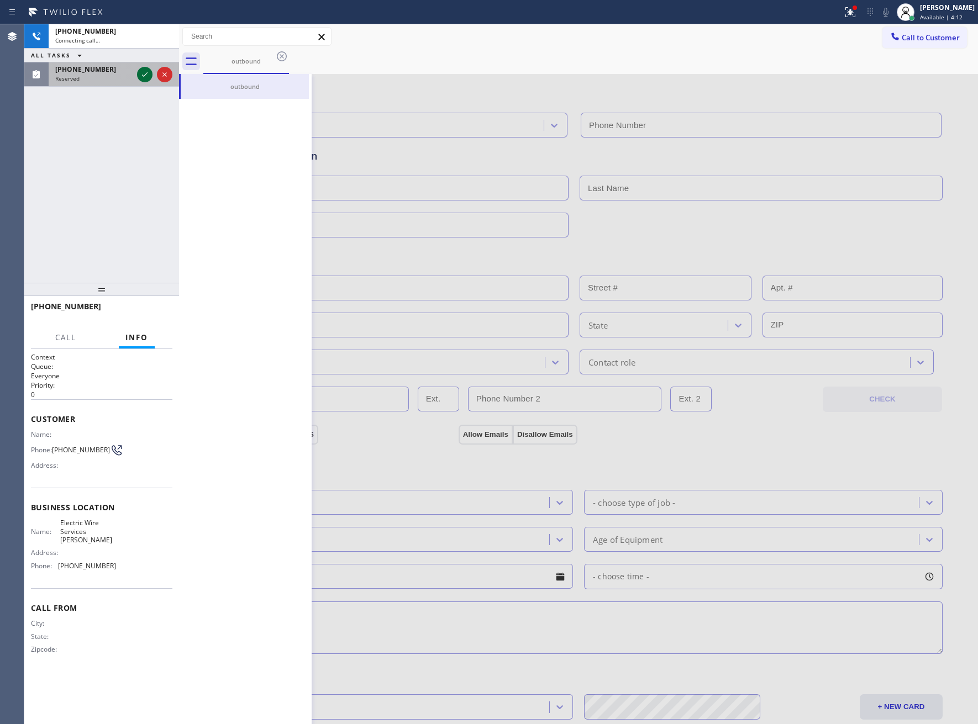
click at [145, 54] on div "[PHONE_NUMBER] Connecting call… ALL TASKS ALL TASKS ACTIVE TASKS TASKS IN WRAP …" at bounding box center [101, 55] width 155 height 62
click at [148, 73] on div "[PHONE_NUMBER] Connecting call… ALL TASKS ALL TASKS ACTIVE TASKS TASKS IN WRAP …" at bounding box center [101, 153] width 155 height 259
type input "[PHONE_NUMBER]"
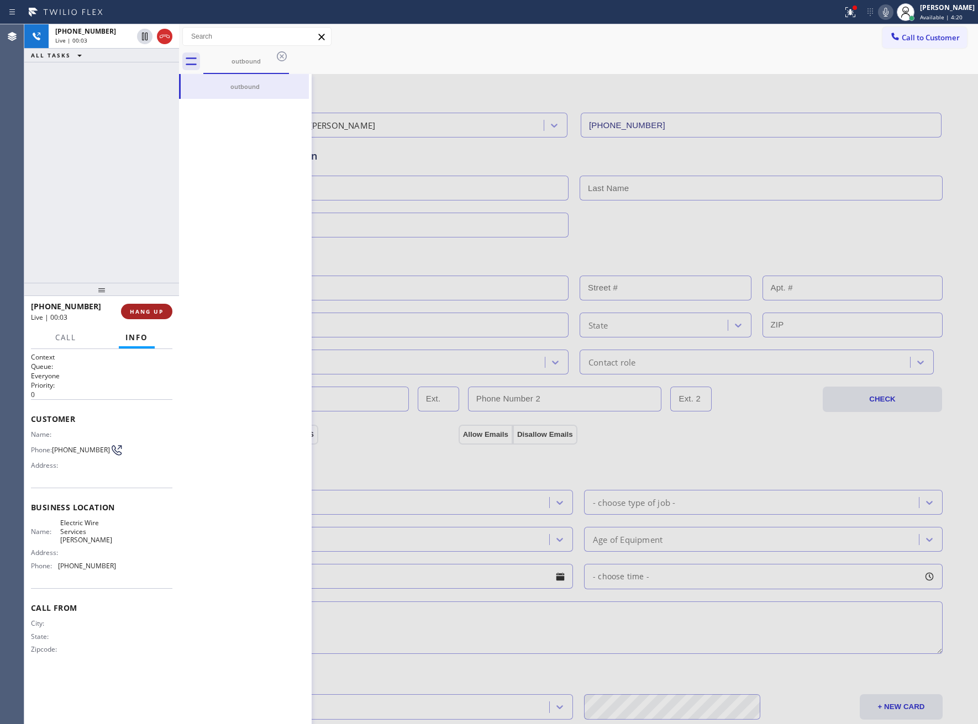
click at [152, 310] on span "HANG UP" at bounding box center [147, 312] width 34 height 8
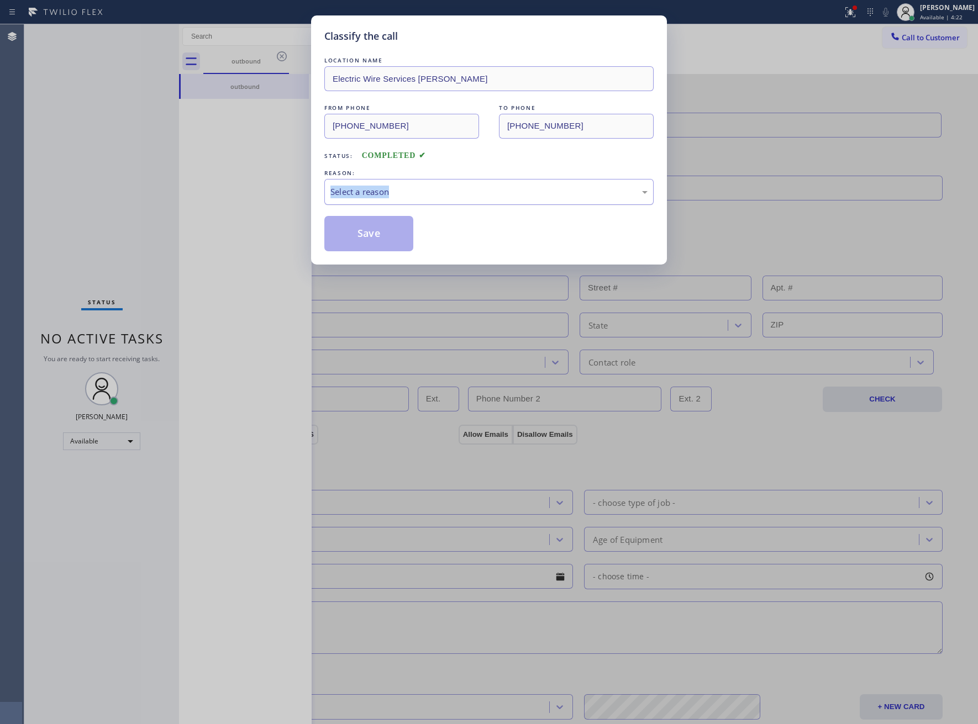
drag, startPoint x: 476, startPoint y: 176, endPoint x: 431, endPoint y: 201, distance: 51.2
click at [466, 186] on div "REASON: Select a reason" at bounding box center [488, 186] width 329 height 38
drag, startPoint x: 425, startPoint y: 187, endPoint x: 410, endPoint y: 201, distance: 20.3
click at [421, 191] on div "Select a reason" at bounding box center [488, 192] width 317 height 13
click at [368, 229] on button "Save" at bounding box center [368, 233] width 89 height 35
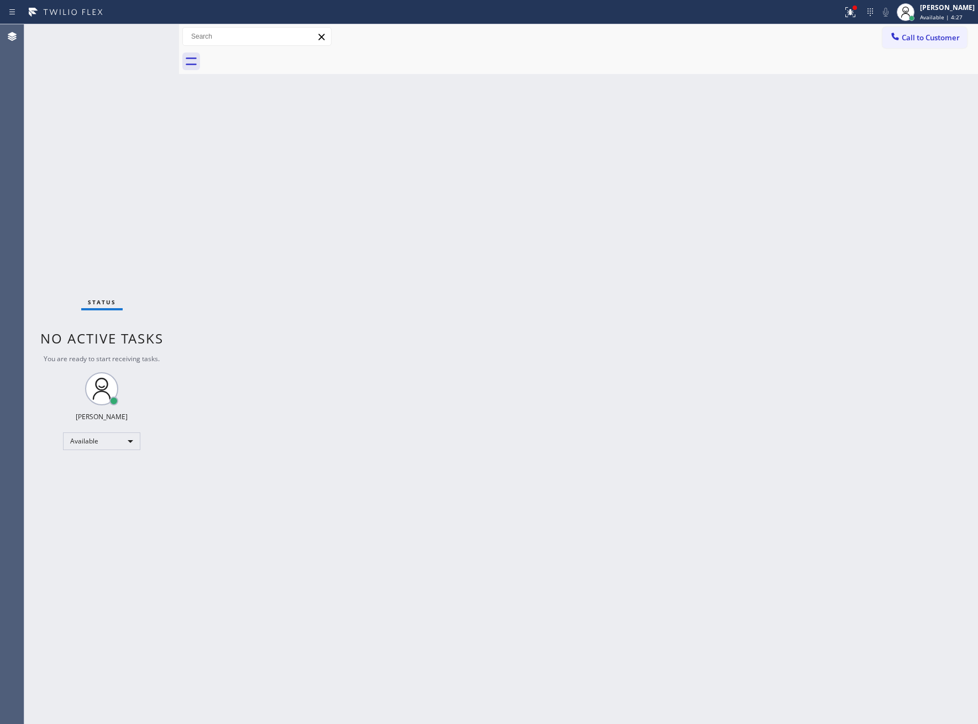
click at [68, 171] on div "Status No active tasks You are ready to start receiving tasks. [PERSON_NAME] Av…" at bounding box center [101, 374] width 155 height 700
click at [66, 167] on div "Status No active tasks You are ready to start receiving tasks. [PERSON_NAME] Av…" at bounding box center [101, 374] width 155 height 700
click at [73, 161] on div "Status No active tasks You are ready to start receiving tasks. [PERSON_NAME] Av…" at bounding box center [101, 374] width 155 height 700
click at [71, 191] on div "Status No active tasks You are ready to start receiving tasks. [PERSON_NAME] Av…" at bounding box center [101, 374] width 155 height 700
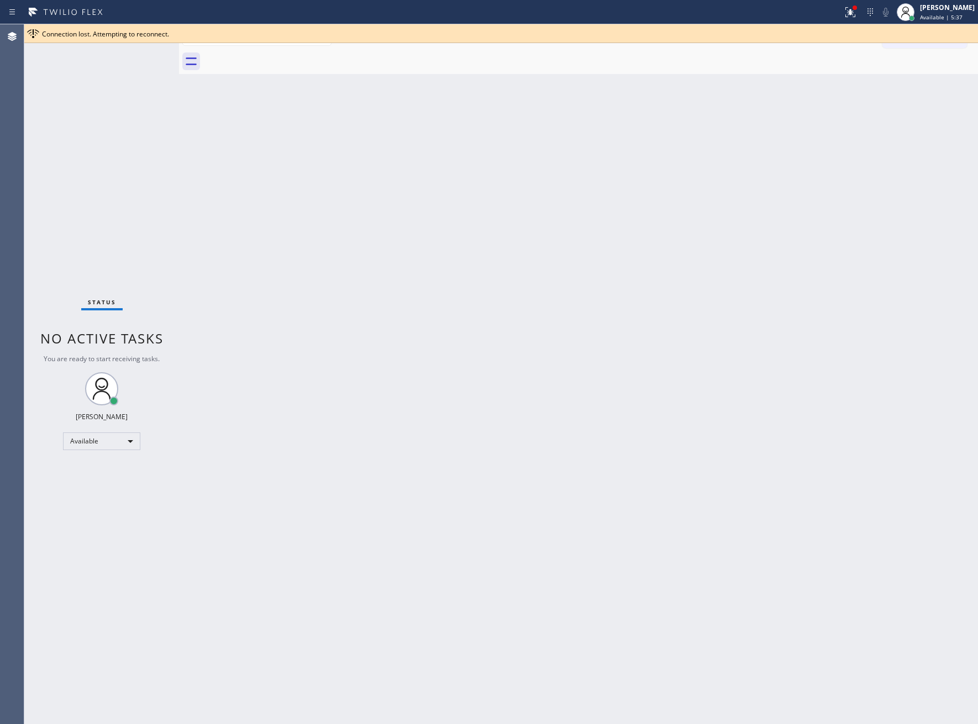
click at [239, 259] on div "Back to Dashboard Change Sender ID Customers Technicians Select a contact Outbo…" at bounding box center [578, 374] width 799 height 700
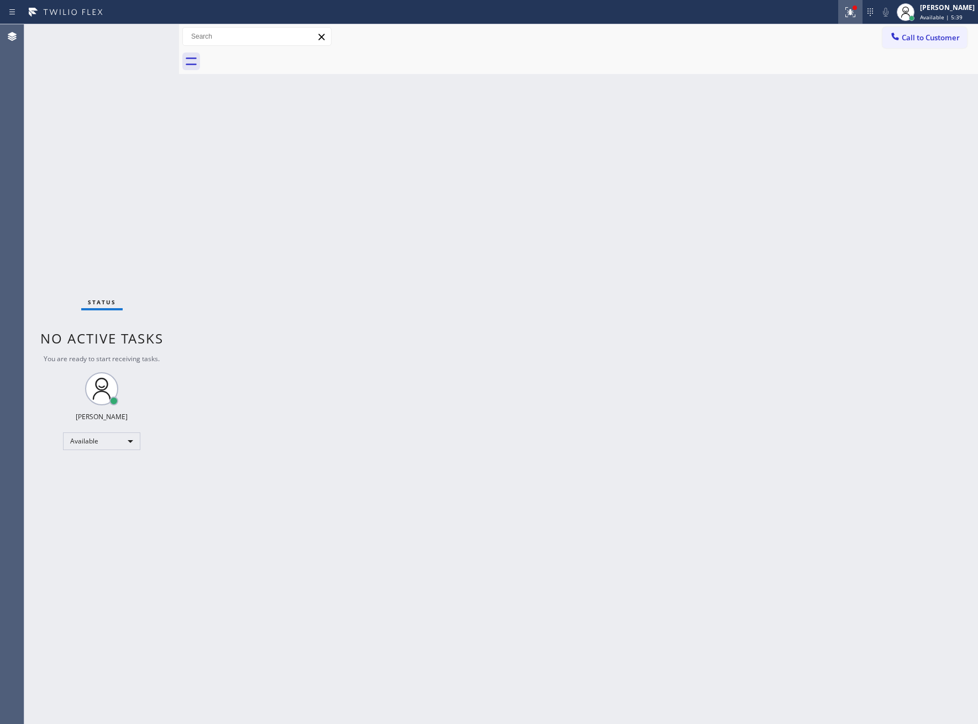
click at [847, 15] on icon at bounding box center [850, 12] width 13 height 13
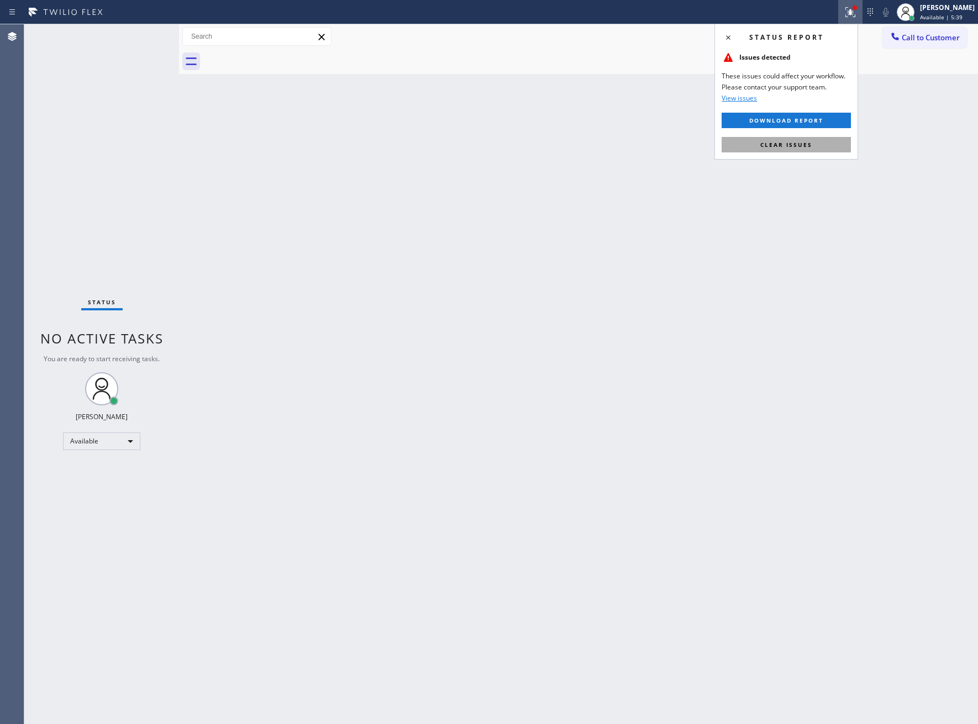
click at [809, 146] on span "Clear issues" at bounding box center [786, 145] width 52 height 8
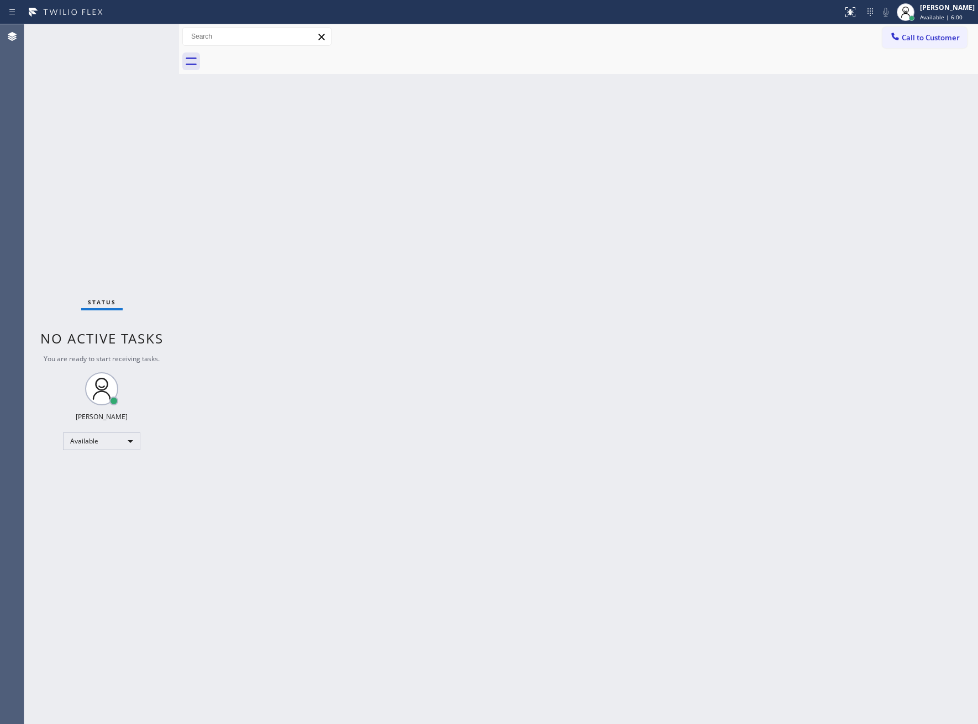
click at [68, 213] on div "Status No active tasks You are ready to start receiving tasks. [PERSON_NAME] Av…" at bounding box center [101, 374] width 155 height 700
click at [59, 208] on div "Status No active tasks You are ready to start receiving tasks. [PERSON_NAME] Av…" at bounding box center [101, 374] width 155 height 700
click at [73, 256] on div "Status No active tasks You are ready to start receiving tasks. [PERSON_NAME] Av…" at bounding box center [101, 374] width 155 height 700
click at [88, 160] on div "Status No active tasks You are ready to start receiving tasks. [PERSON_NAME] Av…" at bounding box center [101, 374] width 155 height 700
click at [68, 167] on div "Status No active tasks You are ready to start receiving tasks. [PERSON_NAME] Av…" at bounding box center [101, 374] width 155 height 700
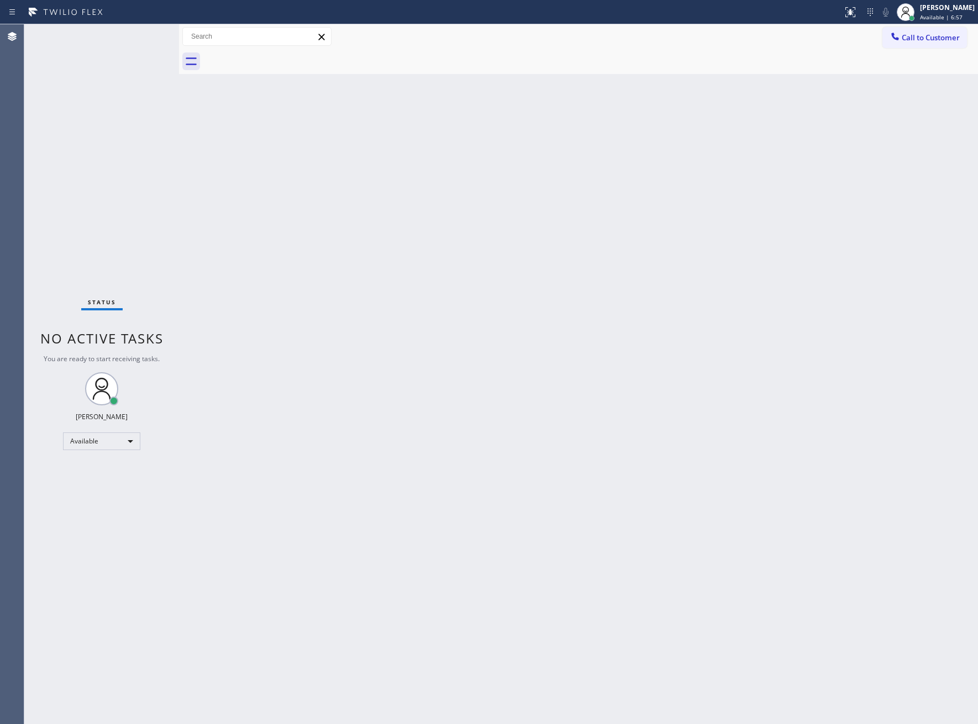
click at [68, 164] on div "Status No active tasks You are ready to start receiving tasks. [PERSON_NAME] Av…" at bounding box center [101, 374] width 155 height 700
drag, startPoint x: 900, startPoint y: 35, endPoint x: 900, endPoint y: 43, distance: 8.3
click at [900, 36] on div at bounding box center [894, 37] width 13 height 13
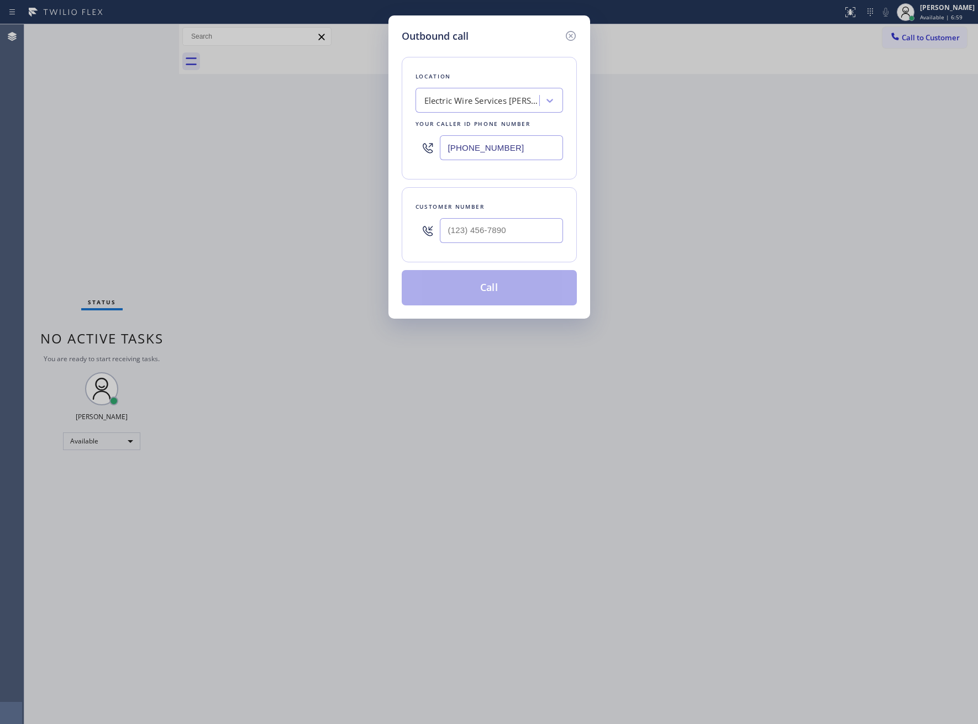
click at [484, 252] on div "Customer number" at bounding box center [489, 224] width 175 height 75
click at [479, 241] on input "(___) ___-____" at bounding box center [501, 230] width 123 height 25
paste input "304) 486-8216"
type input "[PHONE_NUMBER]"
click at [514, 294] on button "Call" at bounding box center [489, 287] width 175 height 35
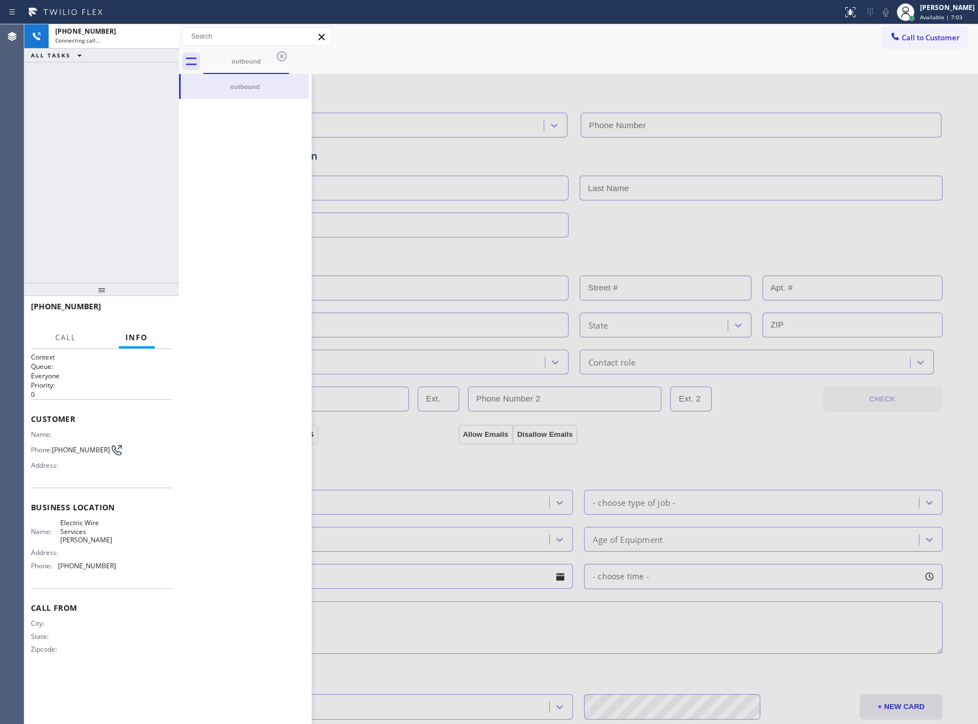
click at [80, 173] on div "[PHONE_NUMBER] Connecting call… ALL TASKS ALL TASKS ACTIVE TASKS TASKS IN WRAP …" at bounding box center [101, 153] width 155 height 259
type input "[PHONE_NUMBER]"
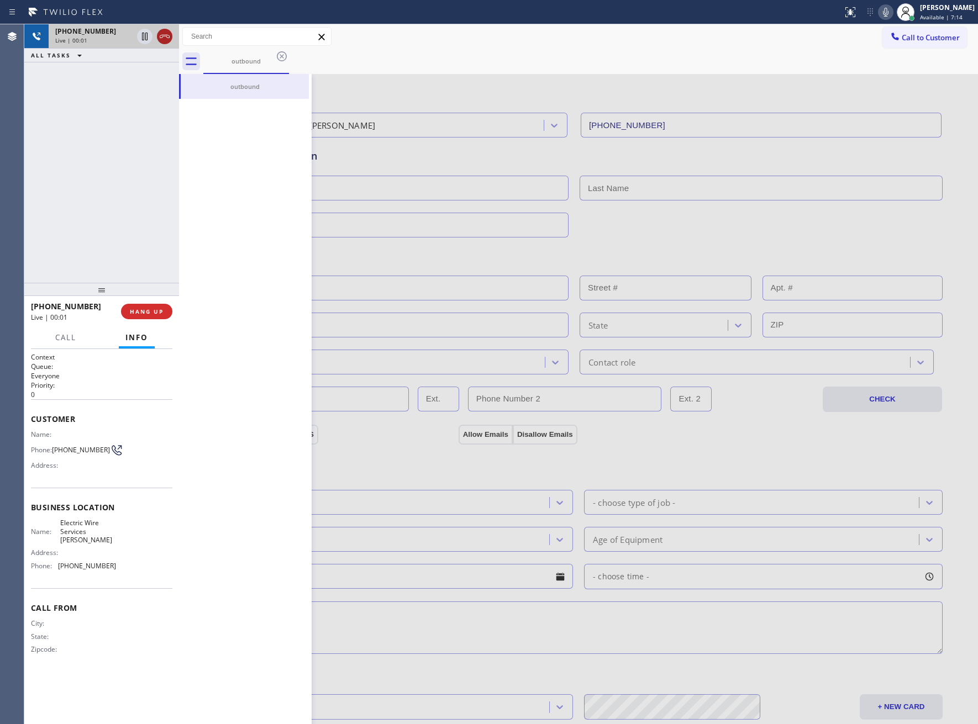
click at [167, 32] on icon at bounding box center [164, 36] width 13 height 13
click at [141, 315] on span "COMPLETE" at bounding box center [144, 312] width 38 height 8
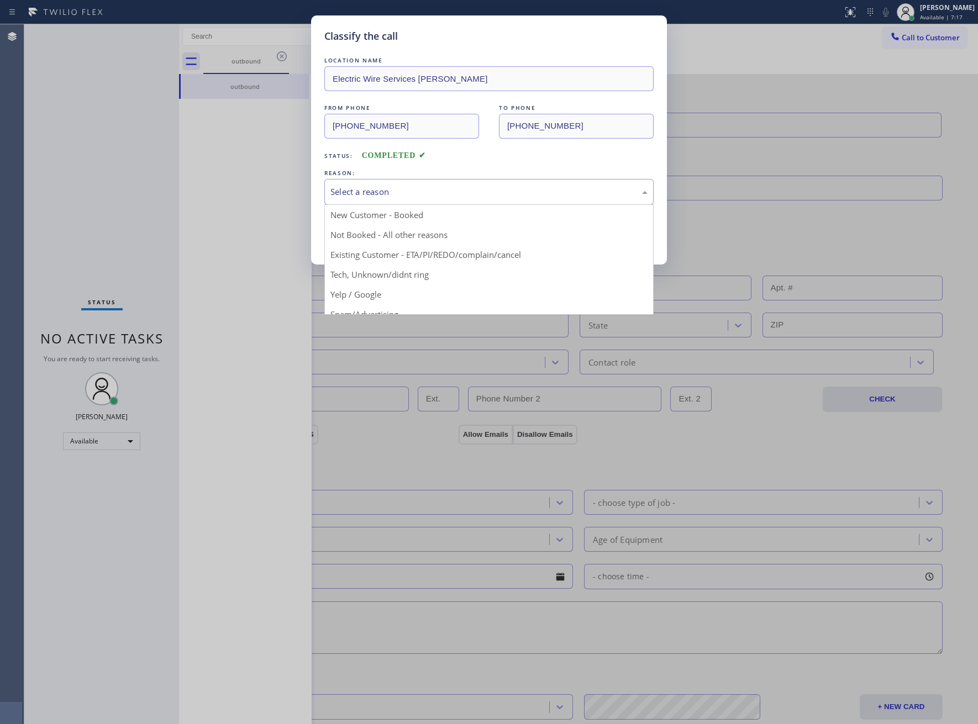
click at [383, 198] on div "Select a reason" at bounding box center [488, 192] width 317 height 13
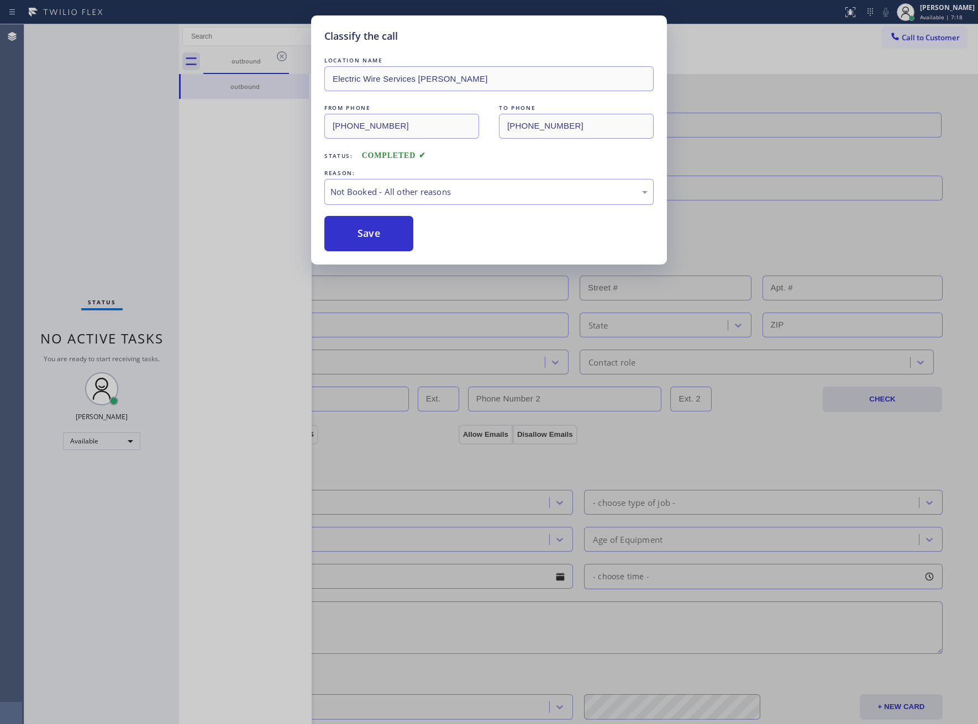
click at [384, 232] on button "Save" at bounding box center [368, 233] width 89 height 35
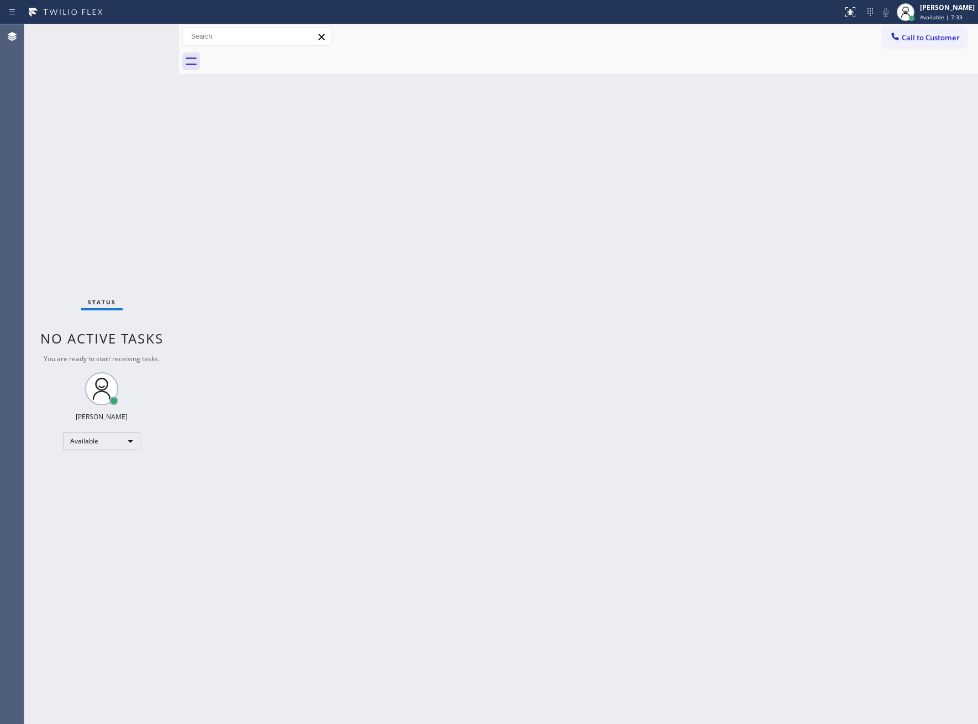
click at [83, 140] on div "Status No active tasks You are ready to start receiving tasks. [PERSON_NAME] Av…" at bounding box center [101, 374] width 155 height 700
click at [73, 115] on div "Status No active tasks You are ready to start receiving tasks. [PERSON_NAME] Av…" at bounding box center [101, 374] width 155 height 700
click at [80, 96] on div "Status No active tasks You are ready to start receiving tasks. [PERSON_NAME] Av…" at bounding box center [101, 374] width 155 height 700
click at [56, 184] on div "Status No active tasks You are ready to start receiving tasks. [PERSON_NAME] Av…" at bounding box center [101, 374] width 155 height 700
click at [77, 368] on div "Status No active tasks You are ready to start receiving tasks. [PERSON_NAME] Av…" at bounding box center [101, 374] width 155 height 700
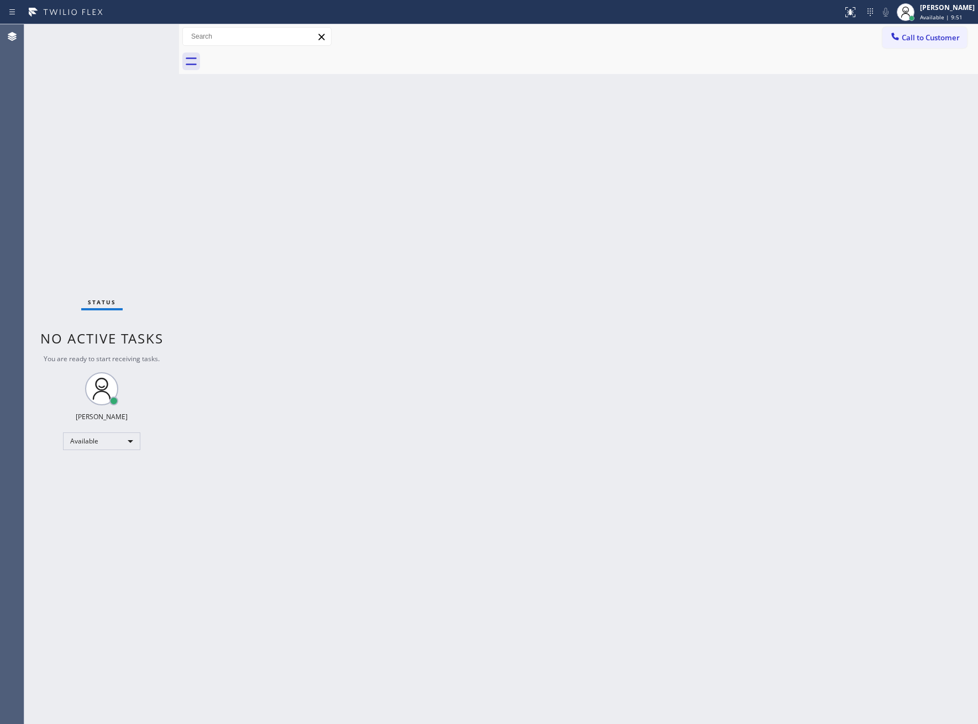
click at [77, 368] on div "Status No active tasks You are ready to start receiving tasks. [PERSON_NAME] Av…" at bounding box center [101, 374] width 155 height 700
click at [70, 539] on div "Status No active tasks You are ready to start receiving tasks. [PERSON_NAME] Av…" at bounding box center [101, 374] width 155 height 700
click at [72, 291] on div "Status No active tasks You are ready to start receiving tasks. [PERSON_NAME] Av…" at bounding box center [101, 374] width 155 height 700
click at [80, 94] on div "Status No active tasks You are ready to start receiving tasks. [PERSON_NAME] Av…" at bounding box center [101, 374] width 155 height 700
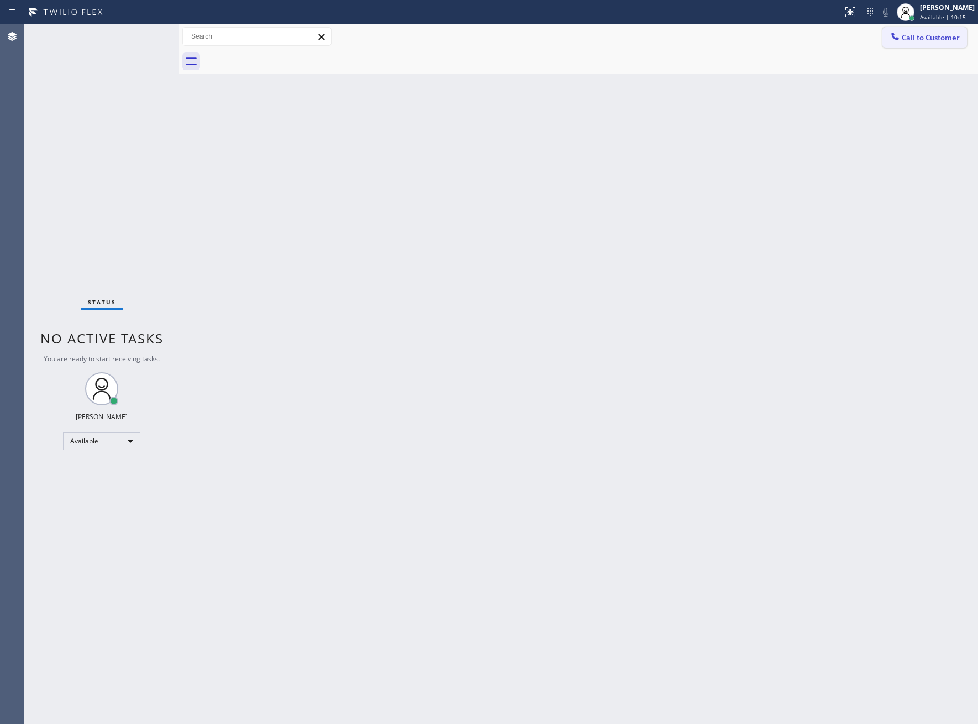
click at [909, 38] on span "Call to Customer" at bounding box center [931, 38] width 58 height 10
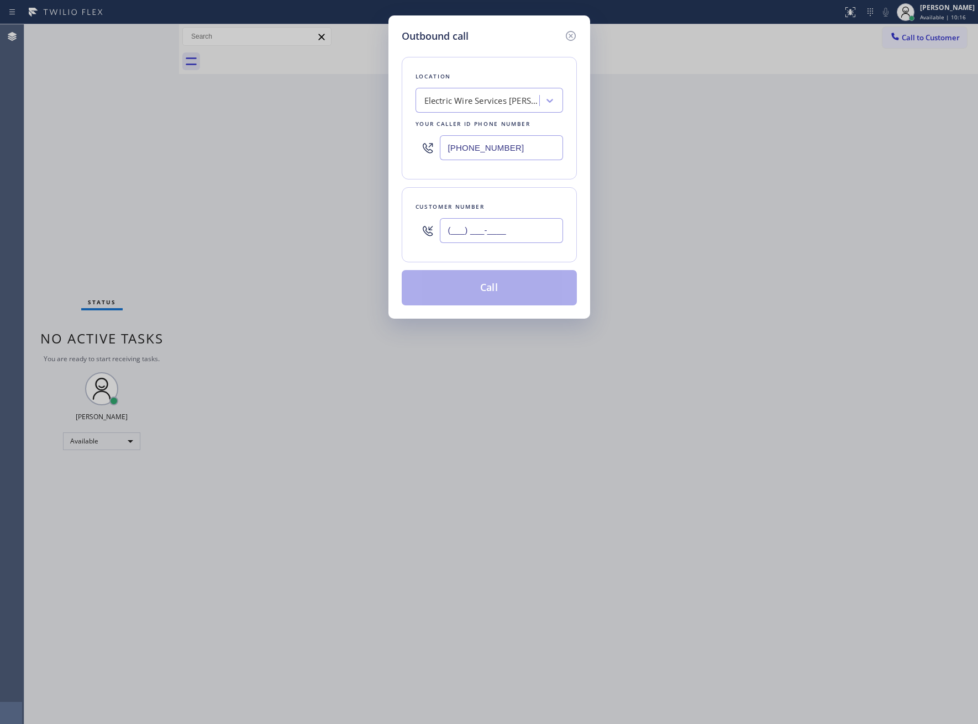
click at [489, 238] on input "(___) ___-____" at bounding box center [501, 230] width 123 height 25
paste input "206) 661-8911"
type input "[PHONE_NUMBER]"
click at [568, 41] on icon at bounding box center [570, 35] width 13 height 13
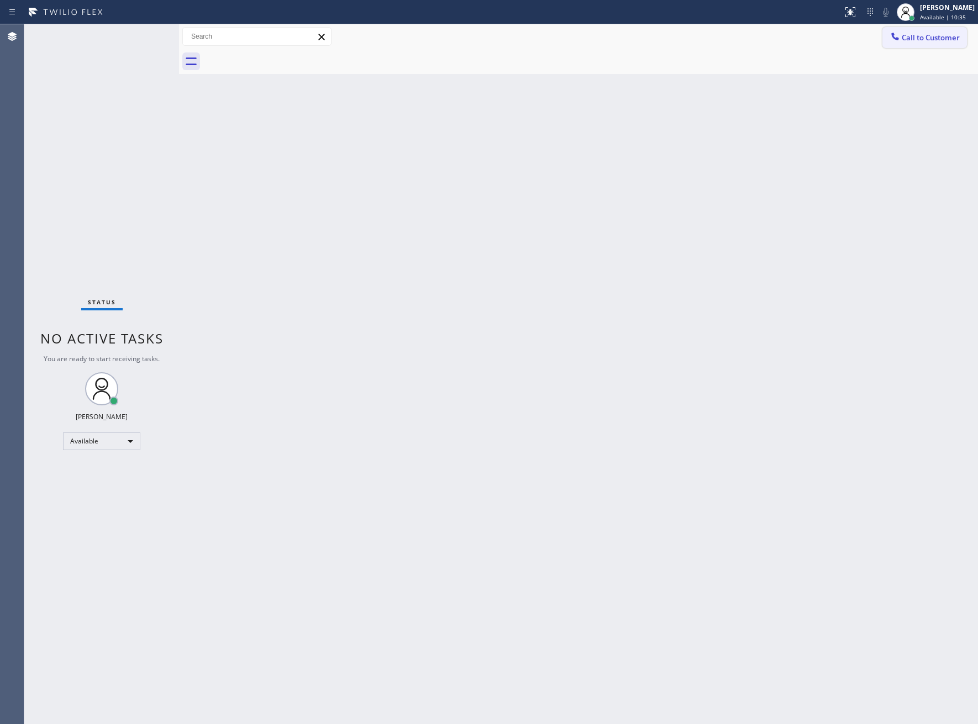
click at [921, 30] on button "Call to Customer" at bounding box center [924, 37] width 85 height 21
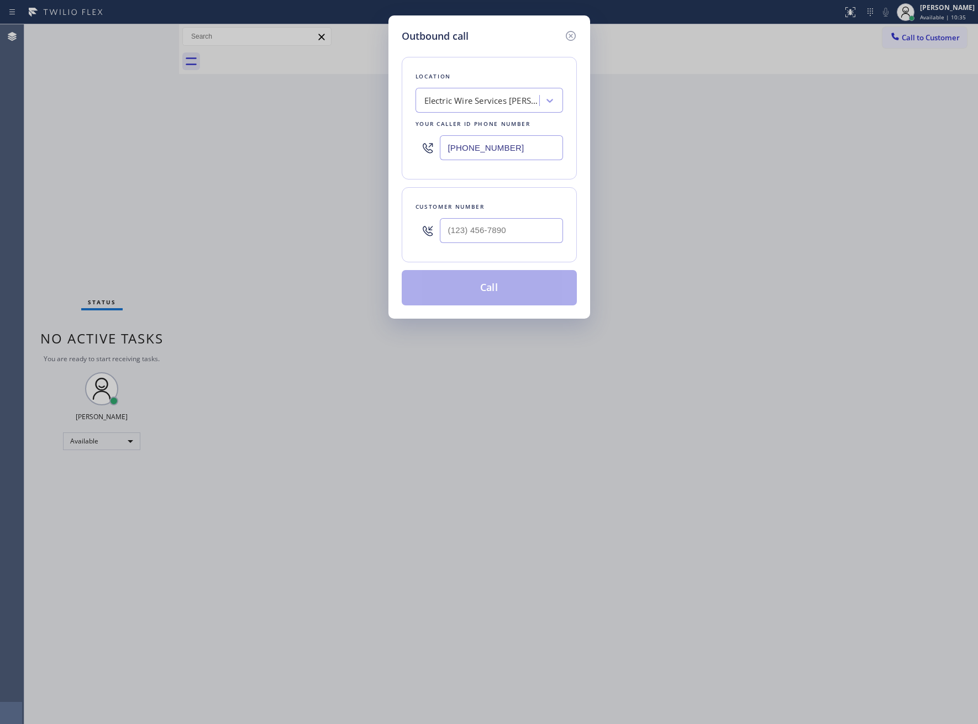
click at [484, 156] on input "[PHONE_NUMBER]" at bounding box center [501, 147] width 123 height 25
paste input "855) 610-030_"
click at [483, 153] on input "(855) 610-030_" at bounding box center [501, 147] width 123 height 25
paste input "030"
type input "[PHONE_NUMBER]"
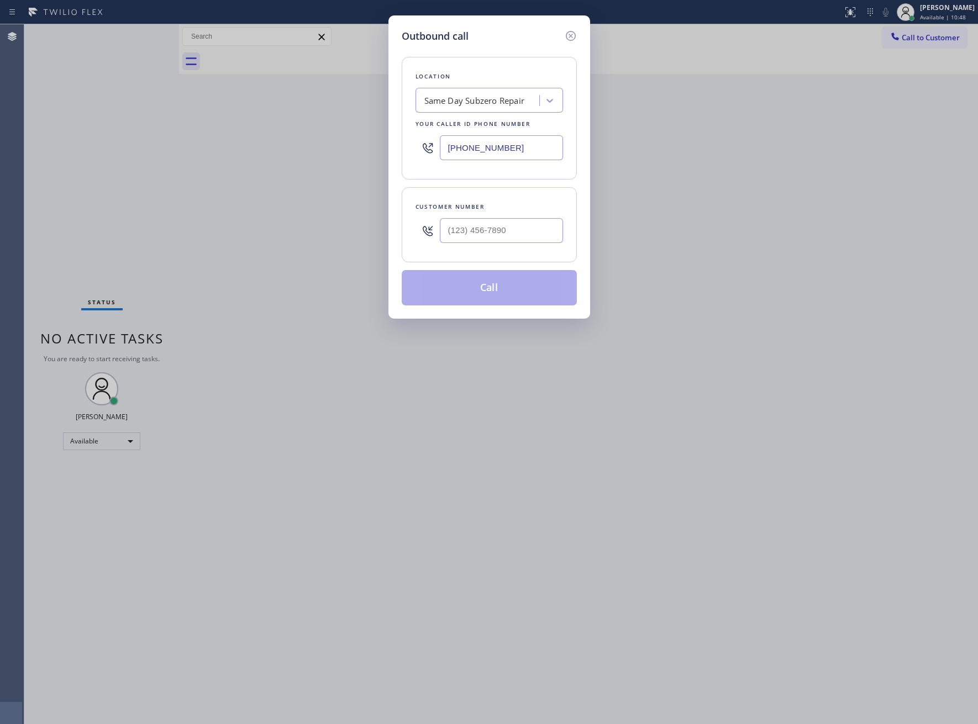
click at [67, 229] on div "Outbound call Location Same Day Subzero Repair Your caller id phone number [PHO…" at bounding box center [489, 362] width 978 height 724
click at [496, 241] on input "(___) ___-____" at bounding box center [501, 230] width 123 height 25
paste input "206) 661-8911"
type input "[PHONE_NUMBER]"
click at [516, 295] on button "Call" at bounding box center [489, 287] width 175 height 35
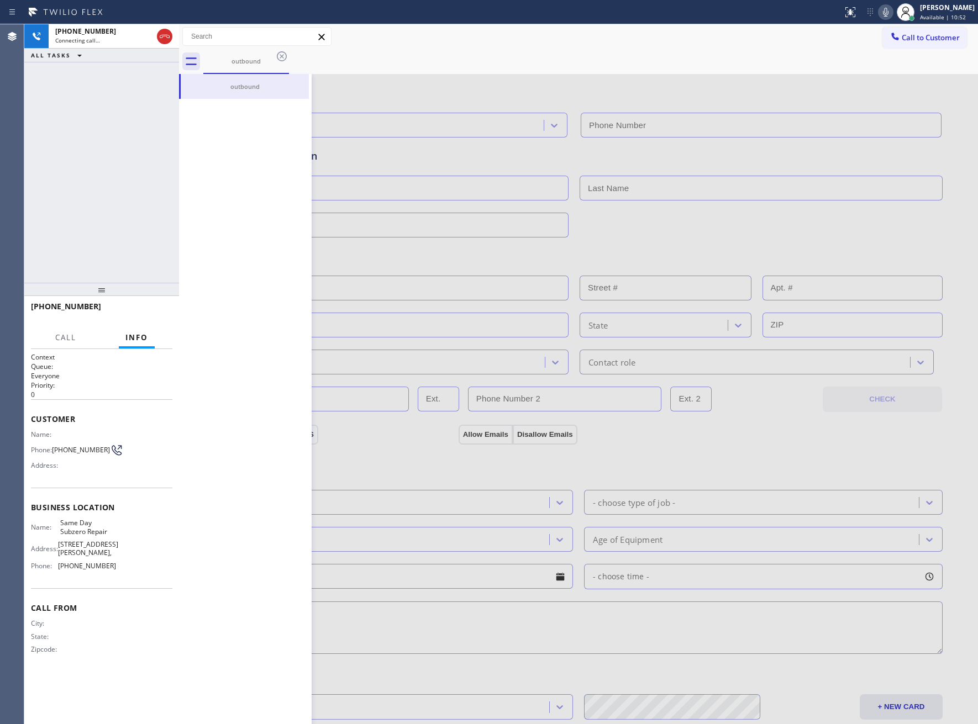
type input "[PHONE_NUMBER]"
click at [279, 55] on icon at bounding box center [281, 56] width 13 height 13
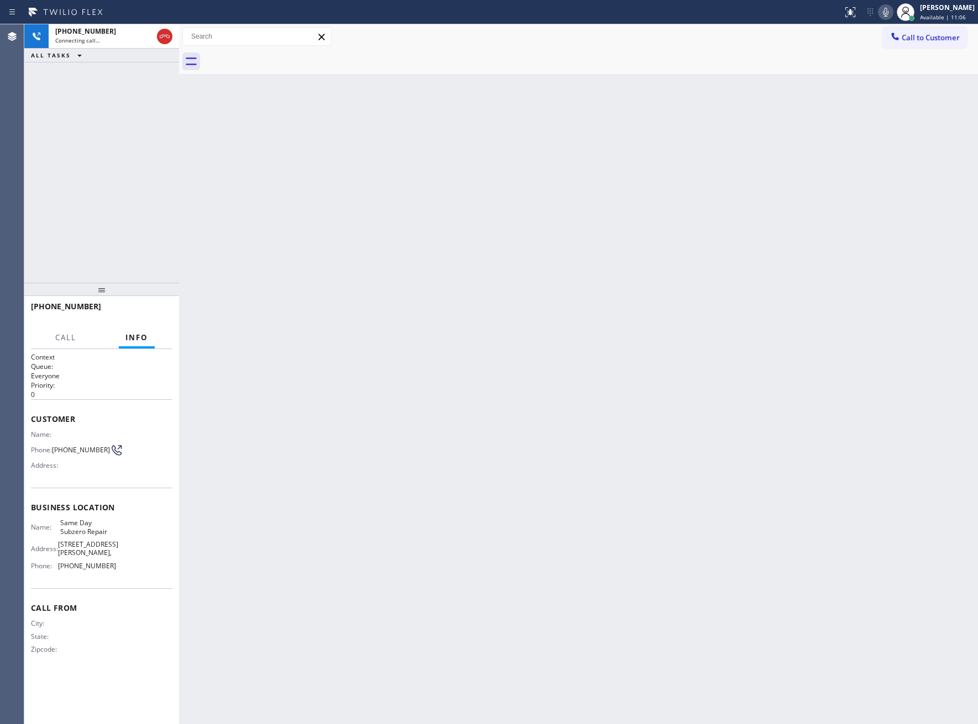
click at [40, 239] on div "[PHONE_NUMBER] Connecting call… ALL TASKS ALL TASKS ACTIVE TASKS TASKS IN WRAP …" at bounding box center [101, 153] width 155 height 259
drag, startPoint x: 52, startPoint y: 446, endPoint x: 108, endPoint y: 455, distance: 56.5
click at [108, 455] on div "Phone: [PHONE_NUMBER]" at bounding box center [73, 450] width 85 height 13
drag, startPoint x: 144, startPoint y: 312, endPoint x: 790, endPoint y: 146, distance: 667.4
click at [144, 312] on span "HANG UP" at bounding box center [147, 312] width 34 height 8
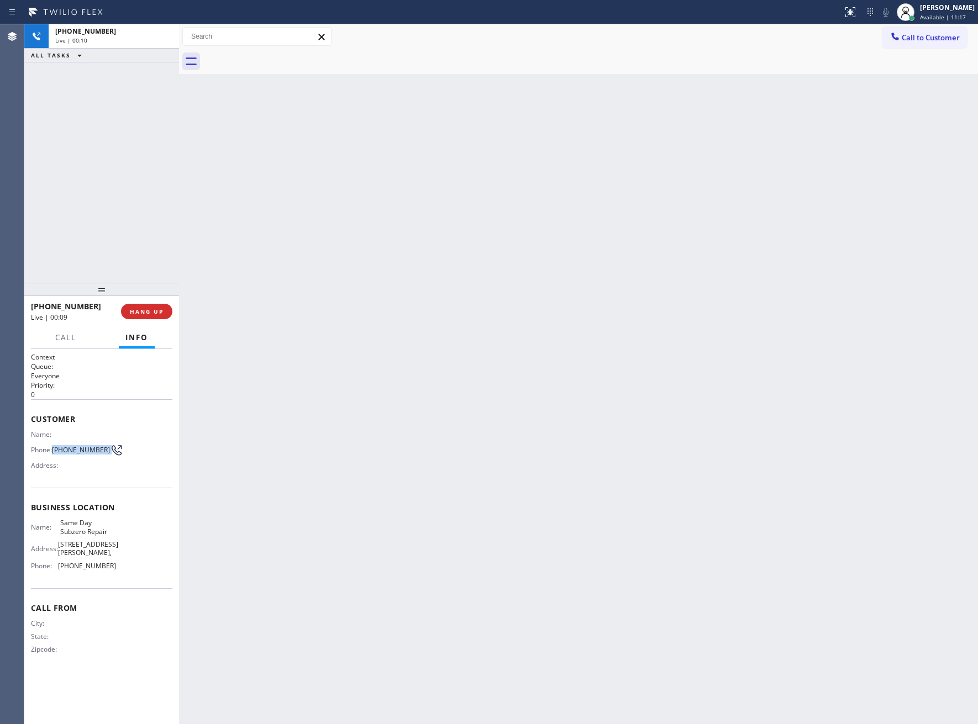
click at [920, 47] on button "Call to Customer" at bounding box center [924, 37] width 85 height 21
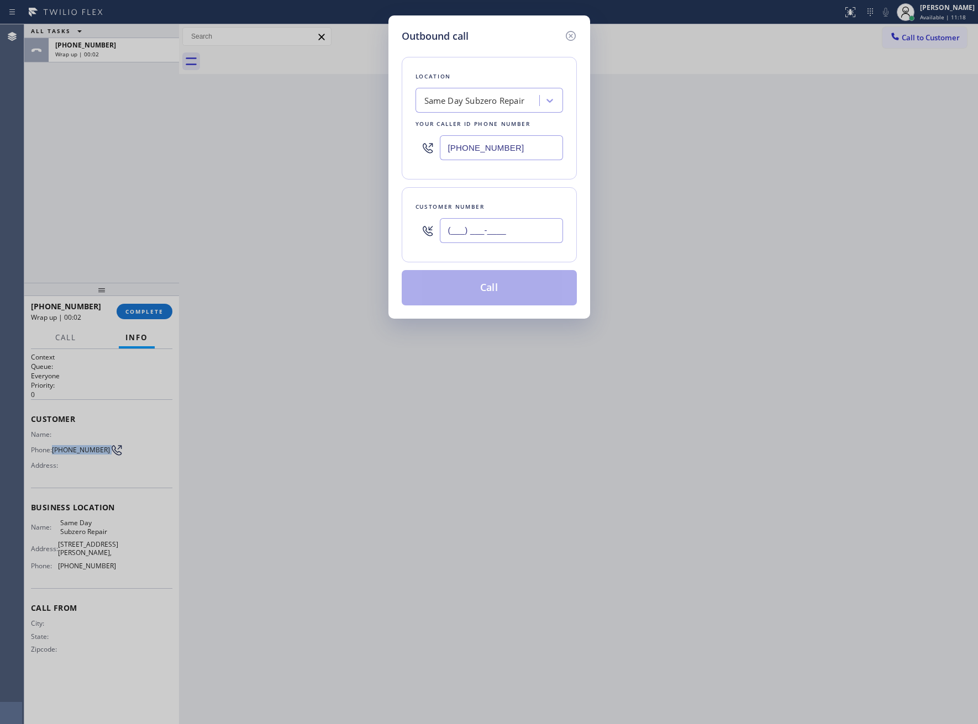
click at [519, 243] on input "(___) ___-____" at bounding box center [501, 230] width 123 height 25
paste input "206) 661-8911"
type input "[PHONE_NUMBER]"
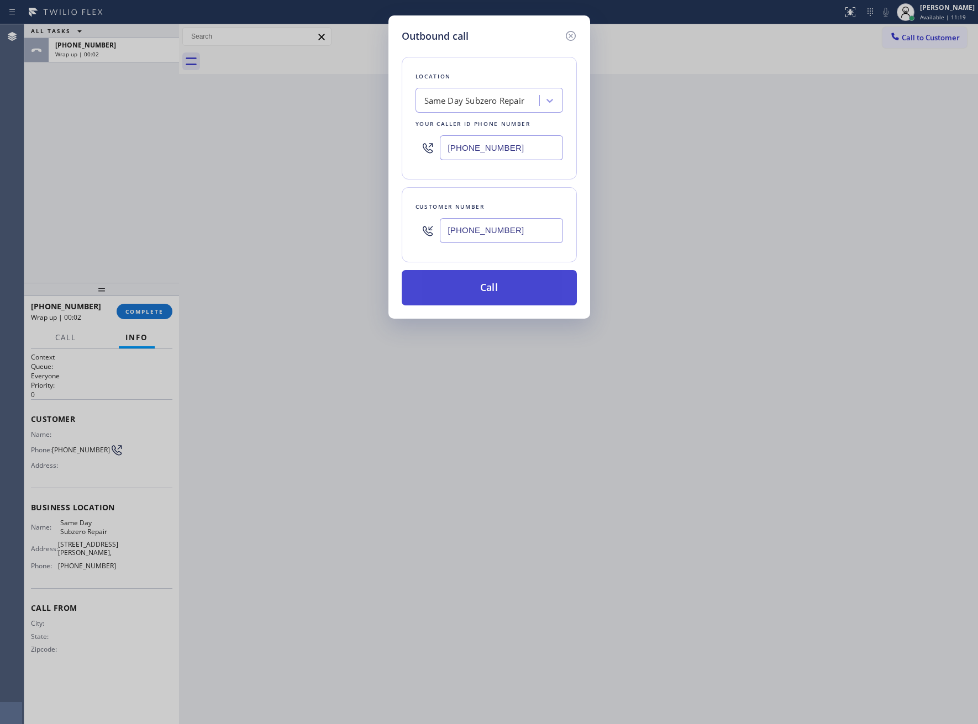
click at [527, 292] on button "Call" at bounding box center [489, 287] width 175 height 35
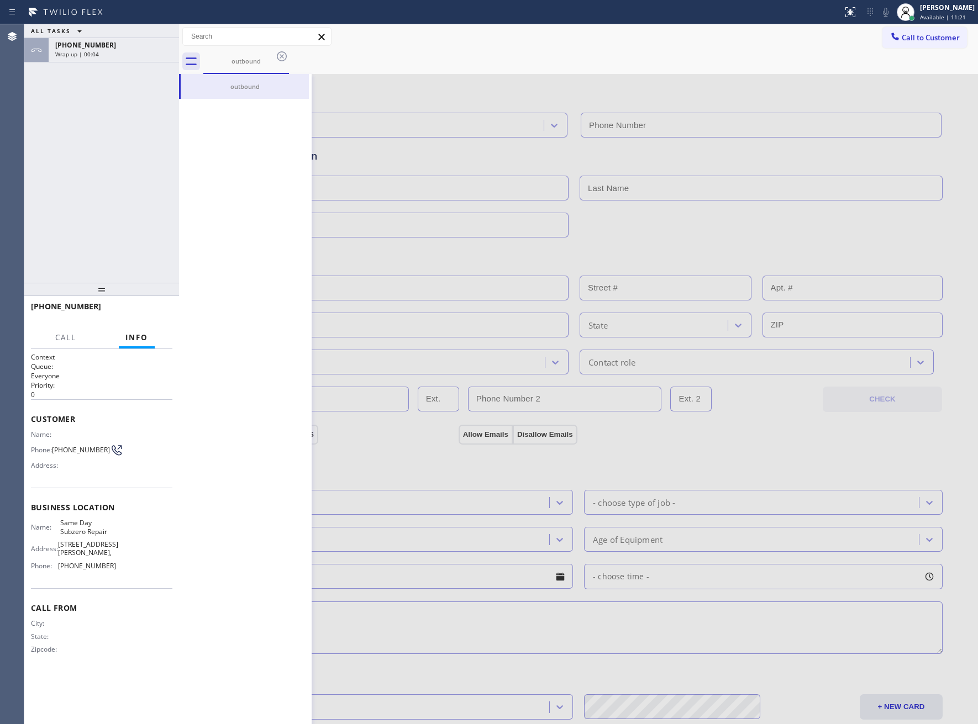
type input "[PHONE_NUMBER]"
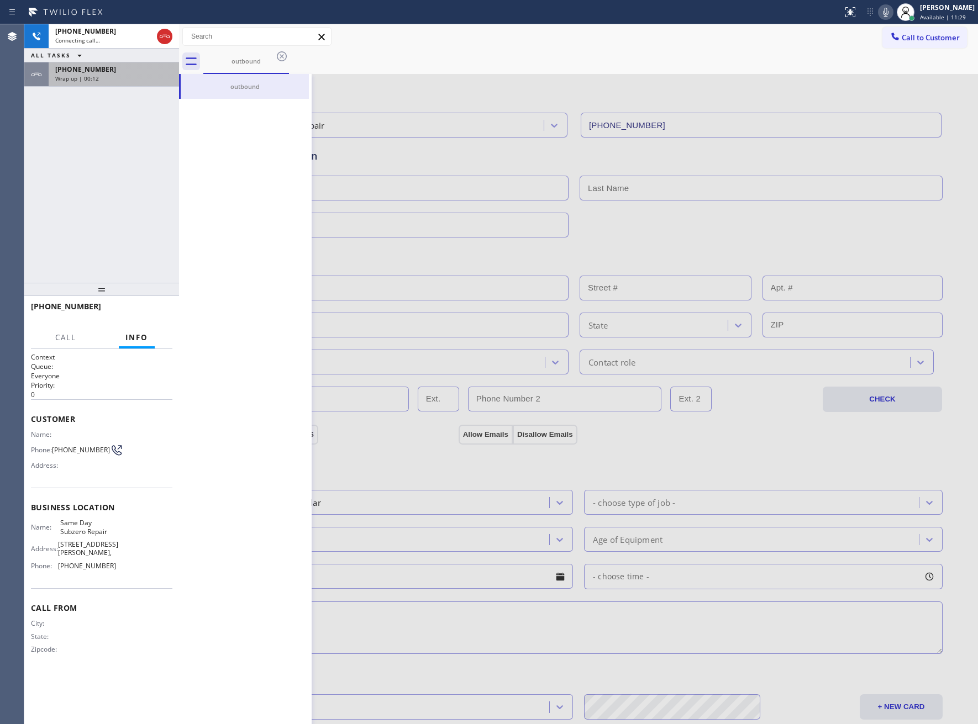
click at [88, 81] on span "Wrap up | 00:12" at bounding box center [77, 79] width 44 height 8
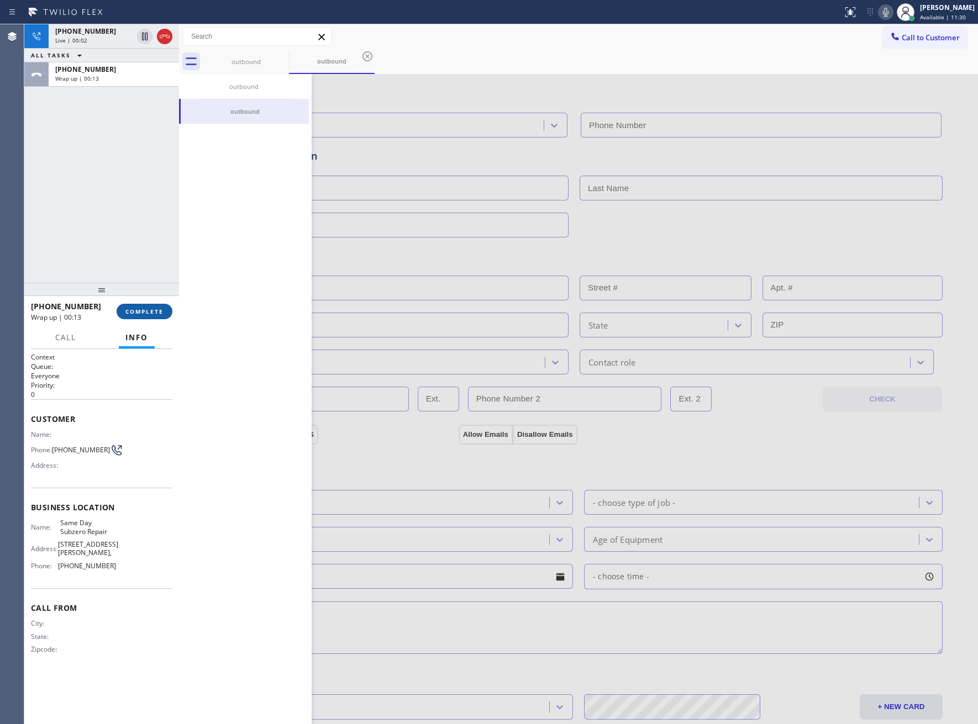
type input "[PHONE_NUMBER]"
click at [135, 312] on span "COMPLETE" at bounding box center [144, 312] width 38 height 8
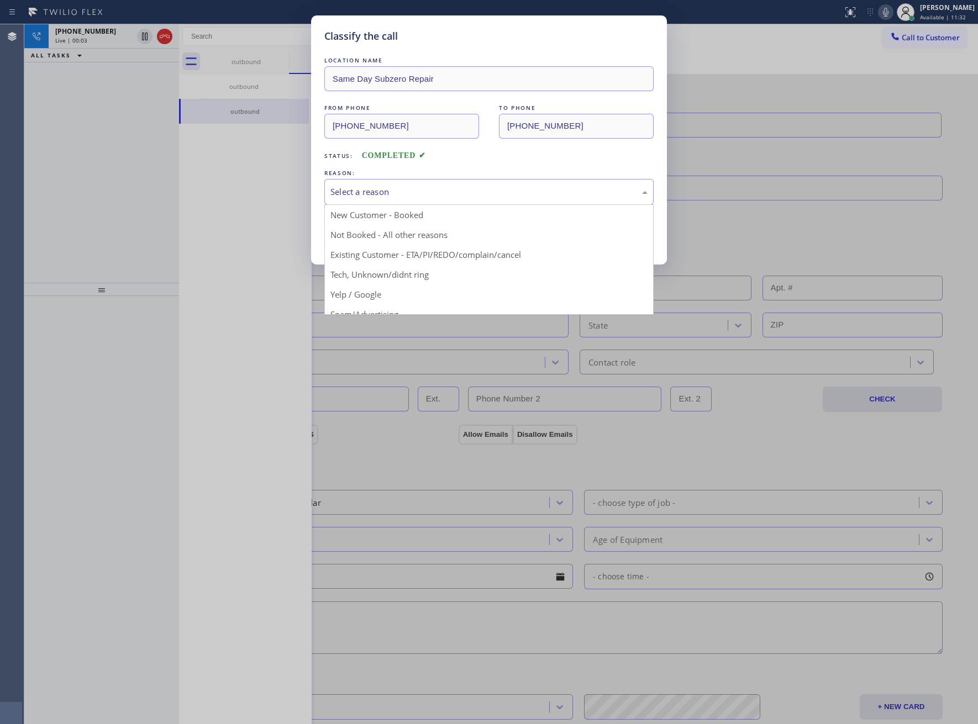
click at [382, 191] on div "Select a reason" at bounding box center [488, 192] width 317 height 13
click at [380, 237] on button "Save" at bounding box center [368, 233] width 89 height 35
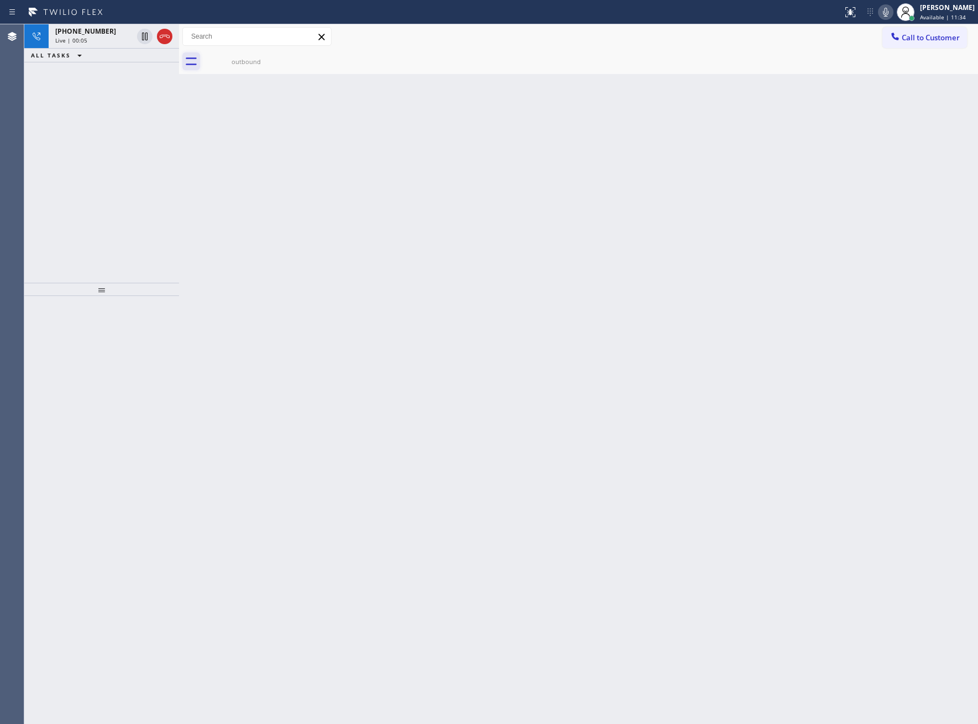
click at [196, 62] on icon at bounding box center [191, 61] width 18 height 18
drag, startPoint x: 168, startPoint y: 28, endPoint x: 481, endPoint y: 134, distance: 330.7
click at [166, 35] on div at bounding box center [155, 36] width 40 height 24
click at [166, 35] on icon at bounding box center [164, 36] width 13 height 13
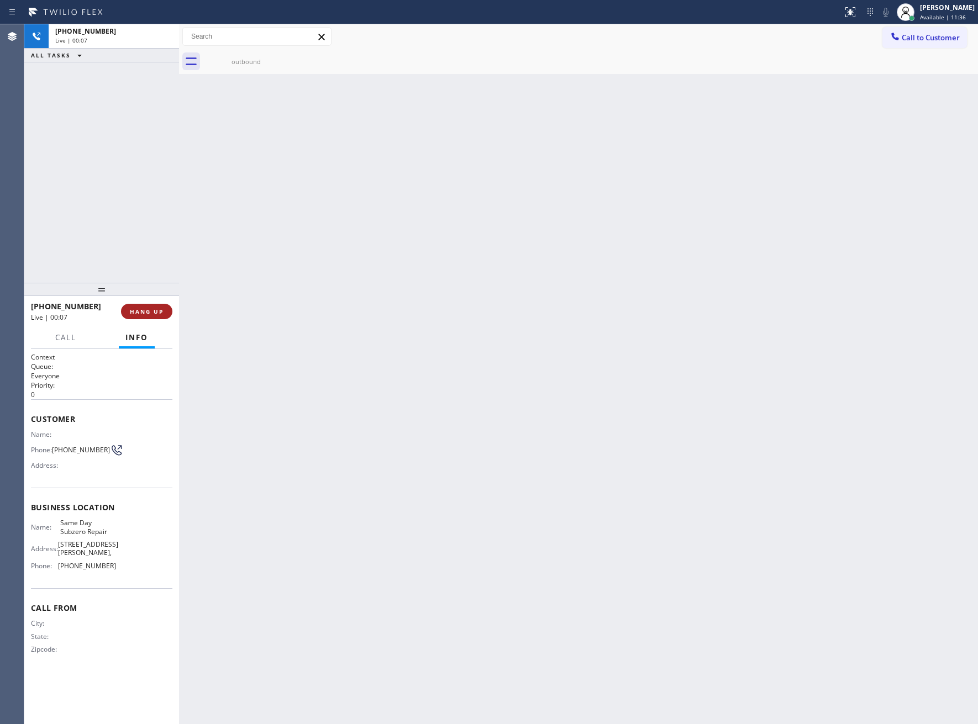
click at [148, 313] on span "HANG UP" at bounding box center [147, 312] width 34 height 8
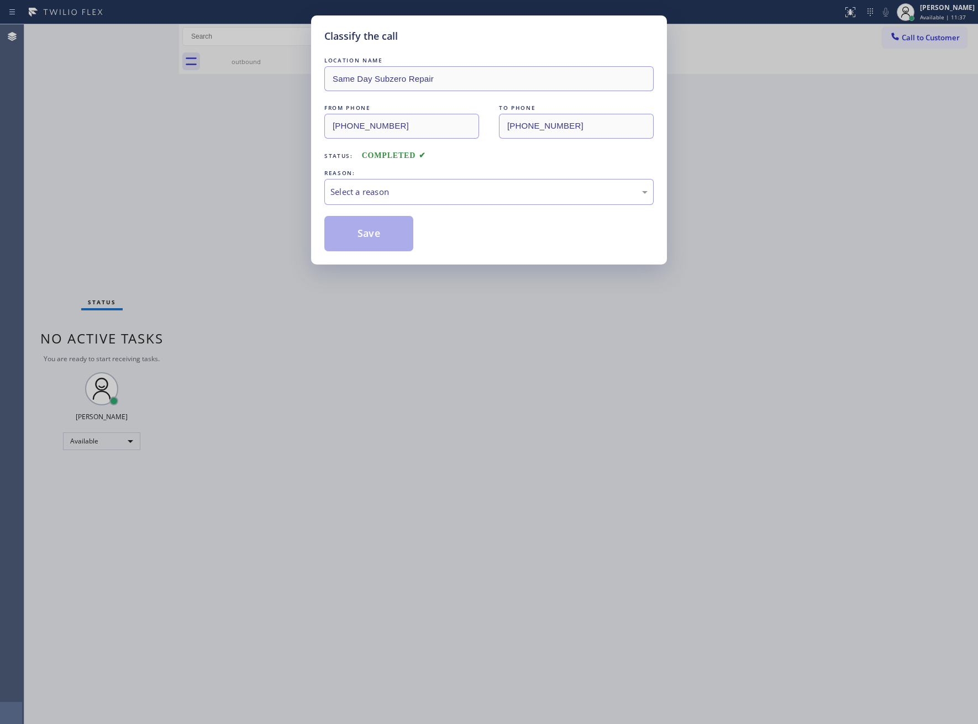
click at [414, 206] on div "LOCATION NAME Same Day Subzero Repair FROM PHONE [PHONE_NUMBER] TO PHONE [PHONE…" at bounding box center [488, 153] width 329 height 197
click at [383, 204] on div "Select a reason" at bounding box center [488, 192] width 329 height 26
click at [379, 229] on button "Save" at bounding box center [368, 233] width 89 height 35
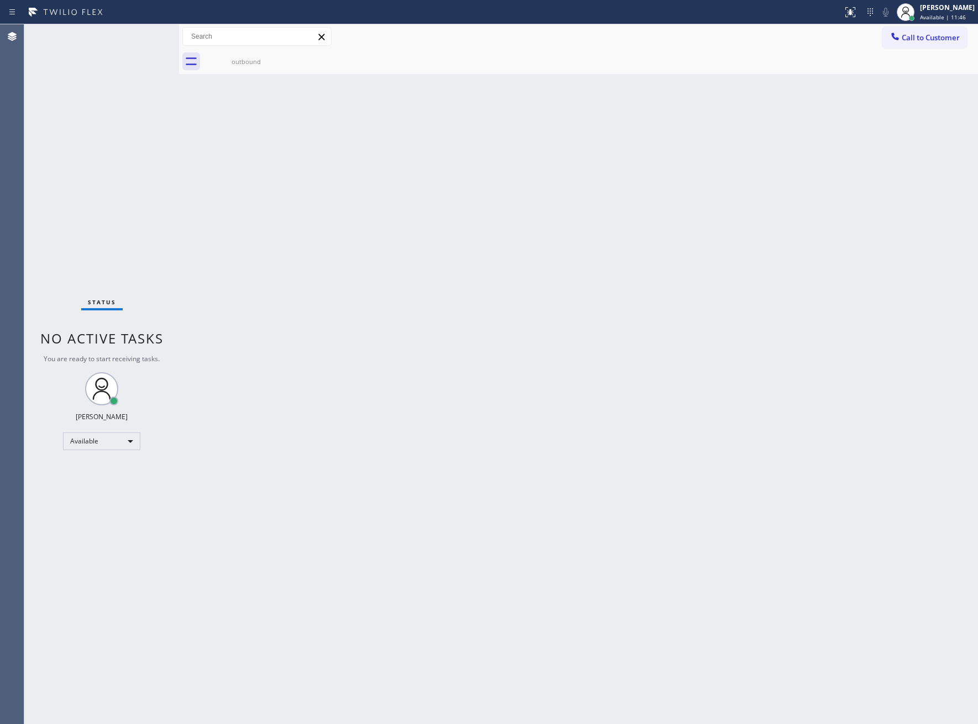
click at [35, 173] on div "Status No active tasks You are ready to start receiving tasks. [PERSON_NAME] Av…" at bounding box center [101, 374] width 155 height 700
drag, startPoint x: 919, startPoint y: 27, endPoint x: 868, endPoint y: 72, distance: 67.3
click at [918, 29] on button "Call to Customer" at bounding box center [924, 37] width 85 height 21
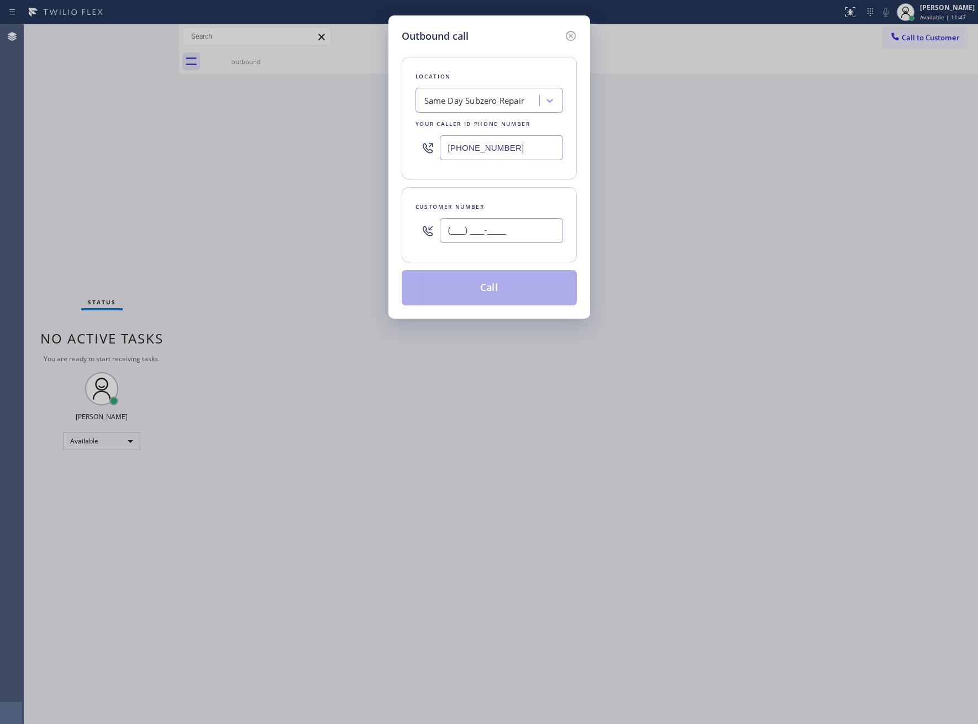
click at [499, 241] on input "(___) ___-____" at bounding box center [501, 230] width 123 height 25
paste input "310) 487-1224"
type input "[PHONE_NUMBER]"
drag, startPoint x: 67, startPoint y: 138, endPoint x: 505, endPoint y: 126, distance: 438.8
click at [77, 138] on div "Outbound call Location Same Day Subzero Repair Your caller id phone number [PHO…" at bounding box center [489, 362] width 978 height 724
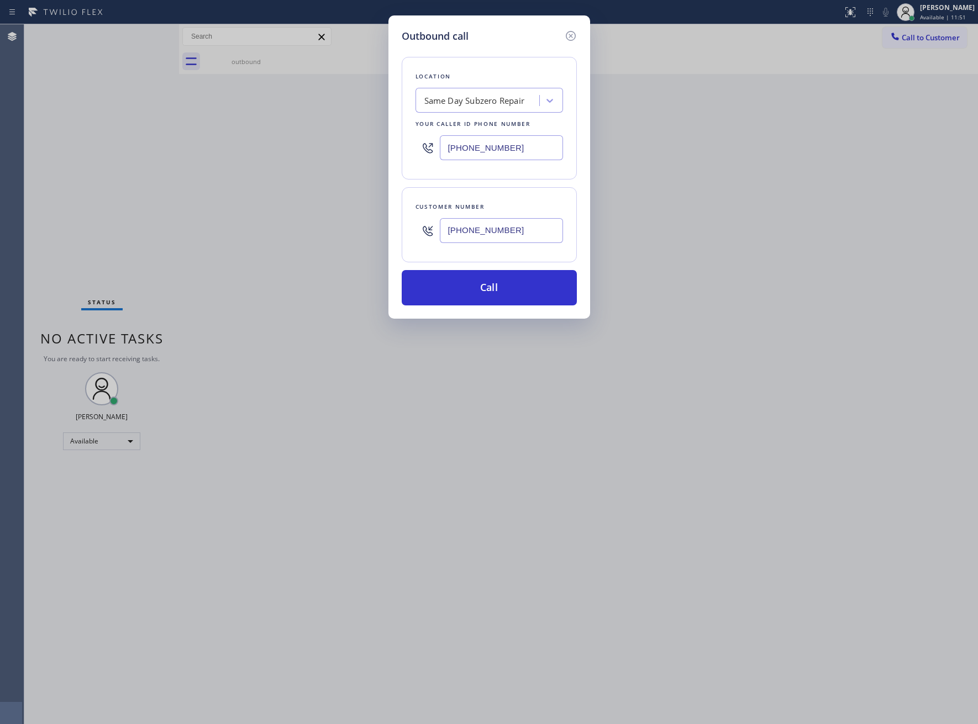
click at [494, 147] on input "[PHONE_NUMBER]" at bounding box center [501, 147] width 123 height 25
paste input "424) 269-2266"
type input "[PHONE_NUMBER]"
click at [498, 297] on button "Call" at bounding box center [489, 287] width 175 height 35
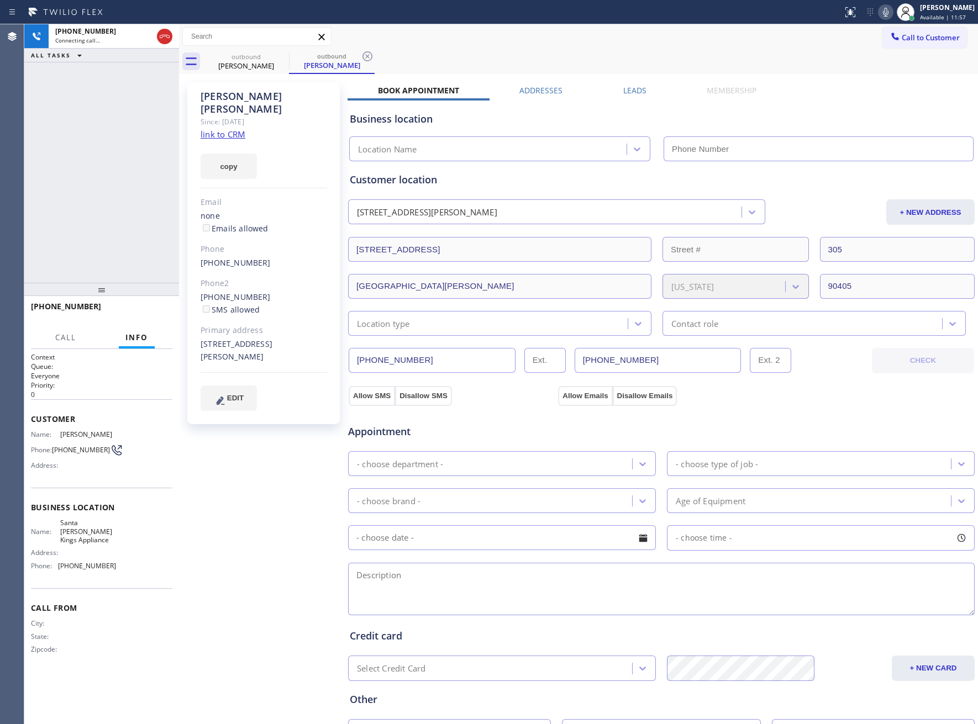
type input "[PHONE_NUMBER]"
click at [41, 173] on div "[PHONE_NUMBER] Connecting call… ALL TASKS ALL TASKS ACTIVE TASKS TASKS IN WRAP …" at bounding box center [101, 153] width 155 height 259
click at [60, 220] on div "[PHONE_NUMBER] Live | 00:33 ALL TASKS ALL TASKS ACTIVE TASKS TASKS IN WRAP UP" at bounding box center [101, 153] width 155 height 259
click at [135, 313] on span "HANG UP" at bounding box center [147, 312] width 34 height 8
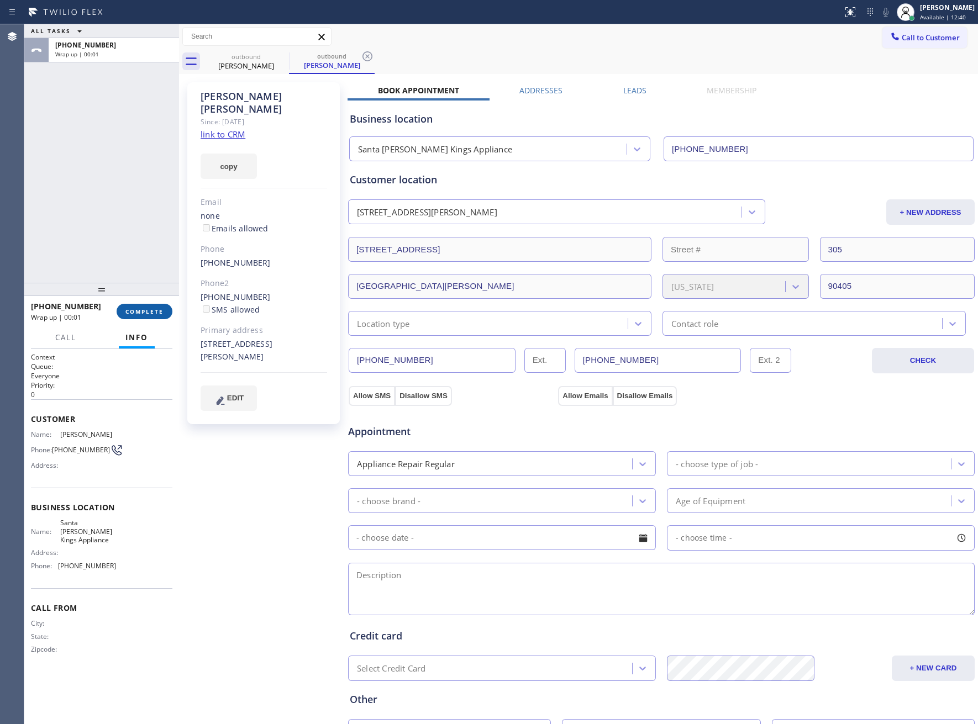
click at [135, 313] on span "COMPLETE" at bounding box center [144, 312] width 38 height 8
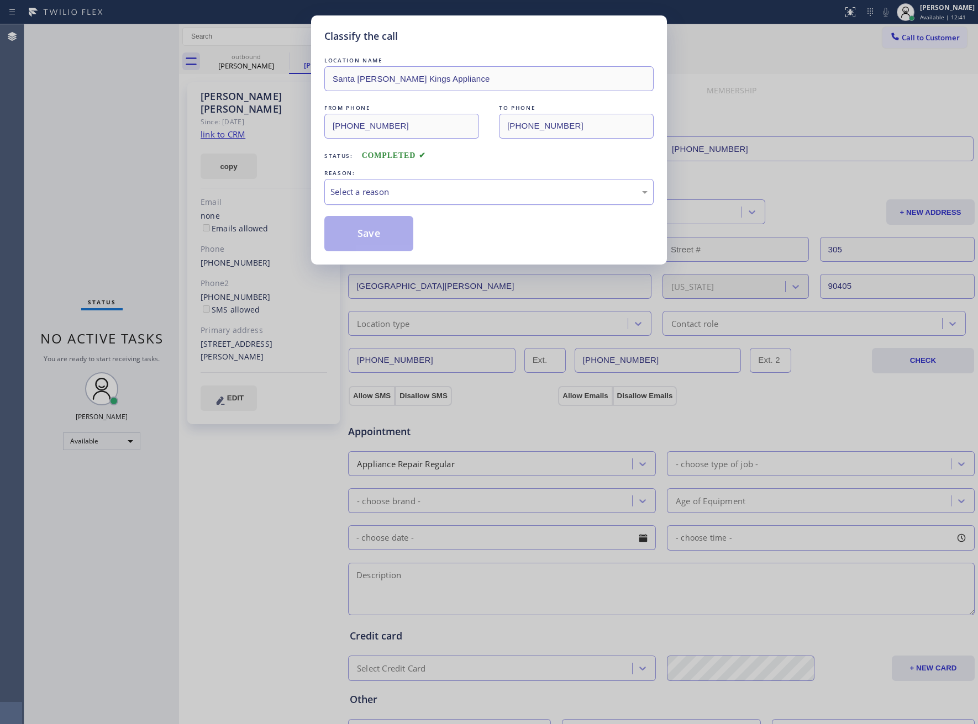
click at [367, 203] on div "Select a reason" at bounding box center [488, 192] width 329 height 26
click at [362, 234] on button "Save" at bounding box center [368, 233] width 89 height 35
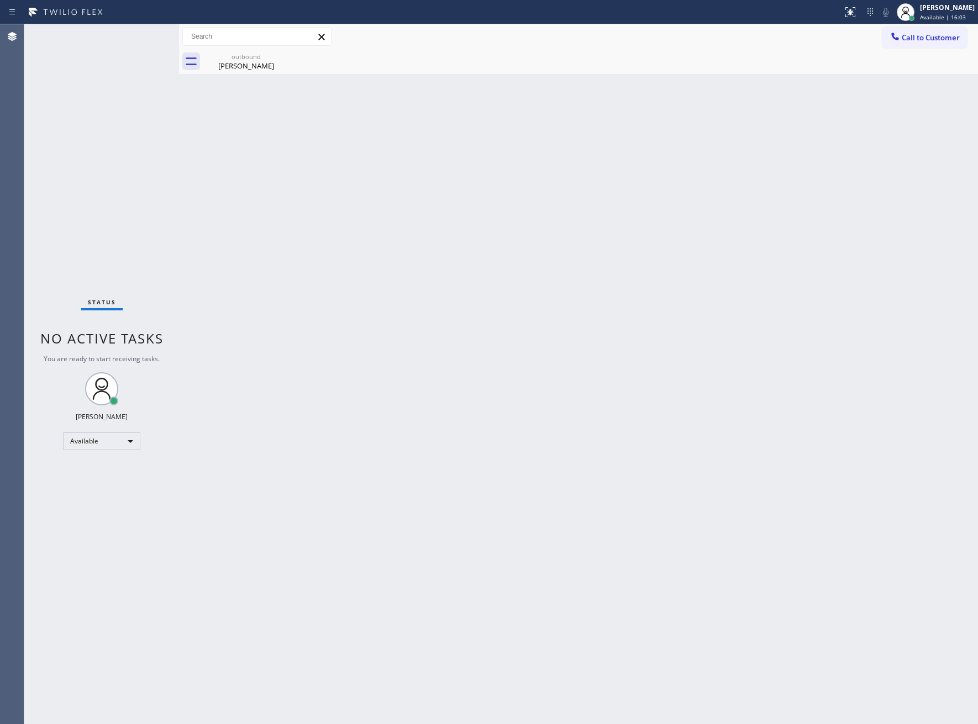
click at [94, 292] on div "Status No active tasks You are ready to start receiving tasks. [PERSON_NAME] Av…" at bounding box center [101, 374] width 155 height 700
click at [72, 219] on div "Status No active tasks You are ready to start receiving tasks. [PERSON_NAME] Av…" at bounding box center [101, 374] width 155 height 700
click at [60, 290] on div "Status No active tasks You are ready to start receiving tasks. [PERSON_NAME] Av…" at bounding box center [101, 374] width 155 height 700
click at [90, 73] on div "Status No active tasks You are ready to start receiving tasks. [PERSON_NAME] Av…" at bounding box center [101, 374] width 155 height 700
click at [262, 68] on div "[PERSON_NAME]" at bounding box center [245, 66] width 83 height 10
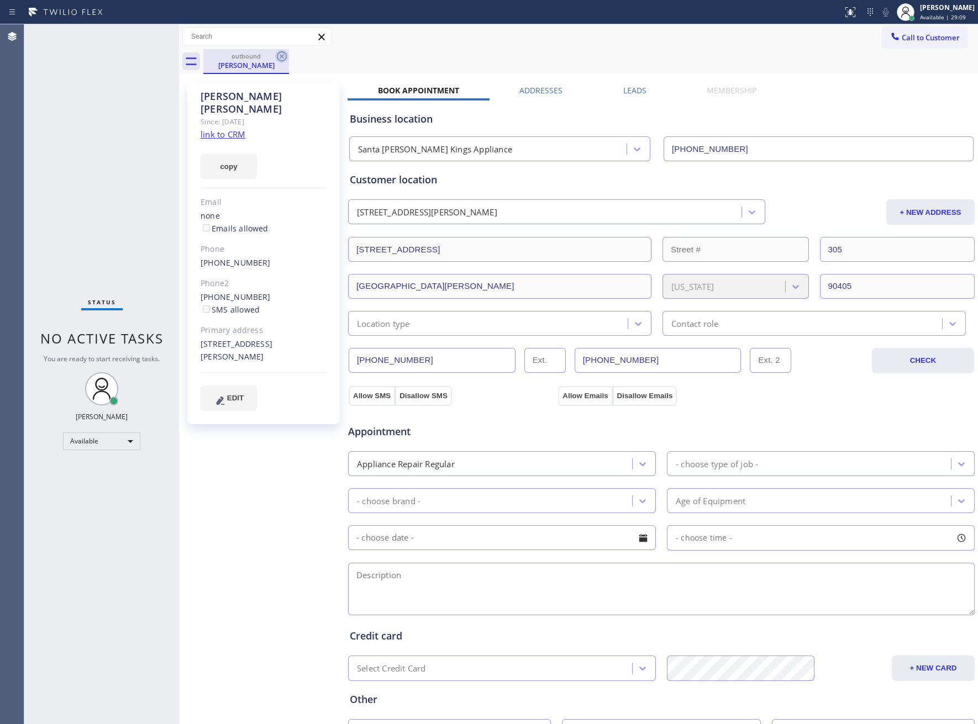
click at [287, 54] on icon at bounding box center [281, 56] width 13 height 13
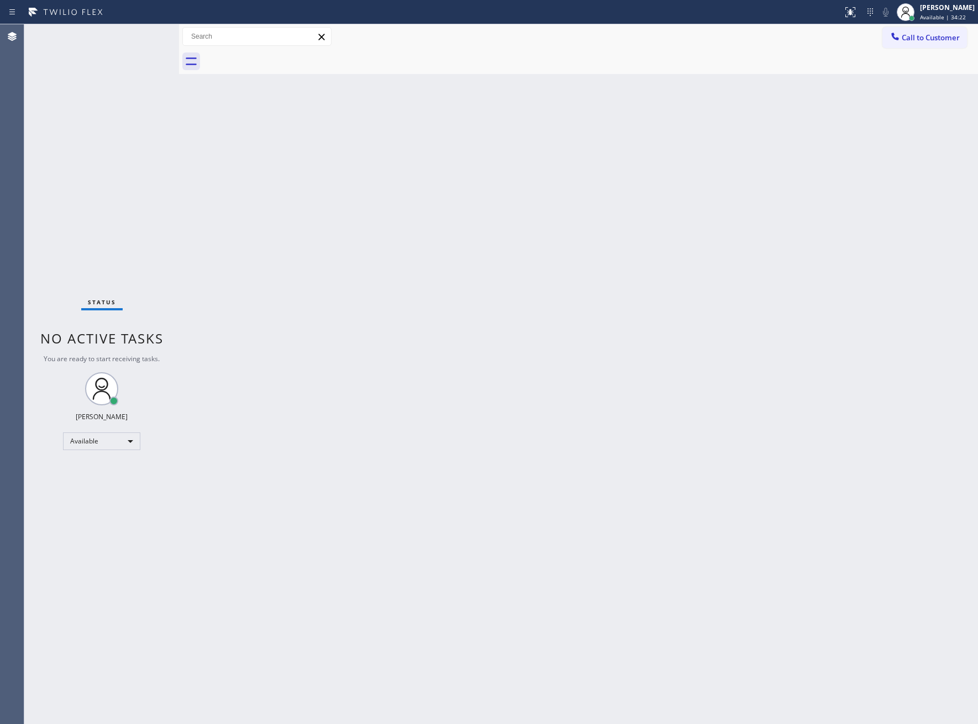
click at [83, 290] on div "Status No active tasks You are ready to start receiving tasks. [PERSON_NAME] Av…" at bounding box center [101, 374] width 155 height 700
click at [37, 317] on div "Status No active tasks You are ready to start receiving tasks. [PERSON_NAME] Av…" at bounding box center [101, 374] width 155 height 700
click at [52, 283] on div "Status No active tasks You are ready to start receiving tasks. [PERSON_NAME] Av…" at bounding box center [101, 374] width 155 height 700
click at [75, 174] on div "Status No active tasks You are ready to start receiving tasks. [PERSON_NAME] Av…" at bounding box center [101, 374] width 155 height 700
click at [58, 131] on div "Status No active tasks You are ready to start receiving tasks. [PERSON_NAME] Av…" at bounding box center [101, 374] width 155 height 700
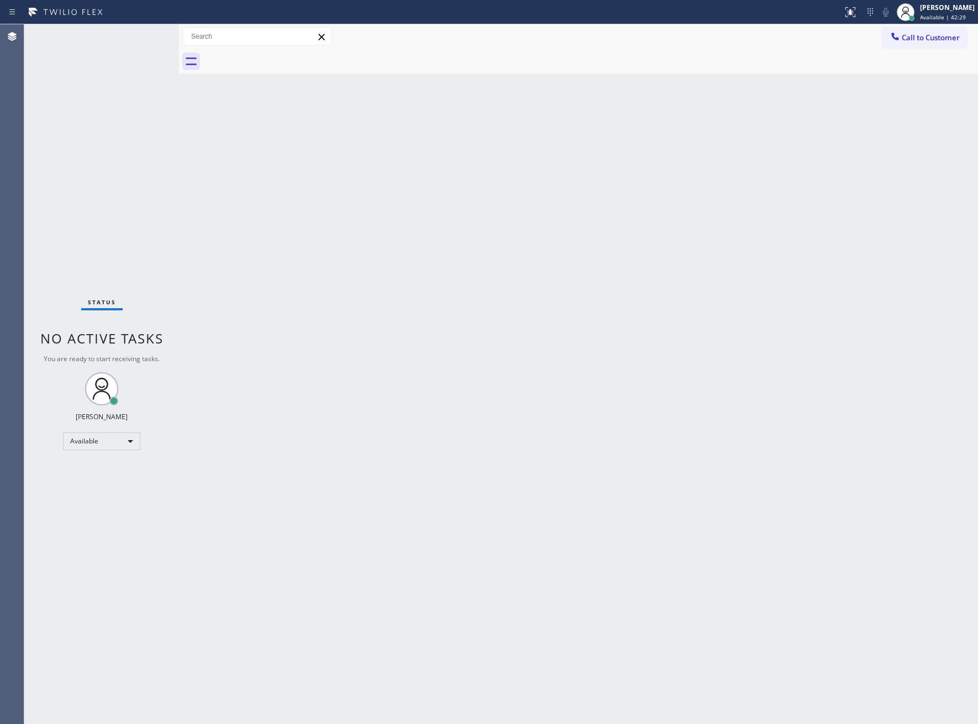
click at [298, 260] on div "Back to Dashboard Change Sender ID Customers Technicians Select a contact Outbo…" at bounding box center [578, 374] width 799 height 700
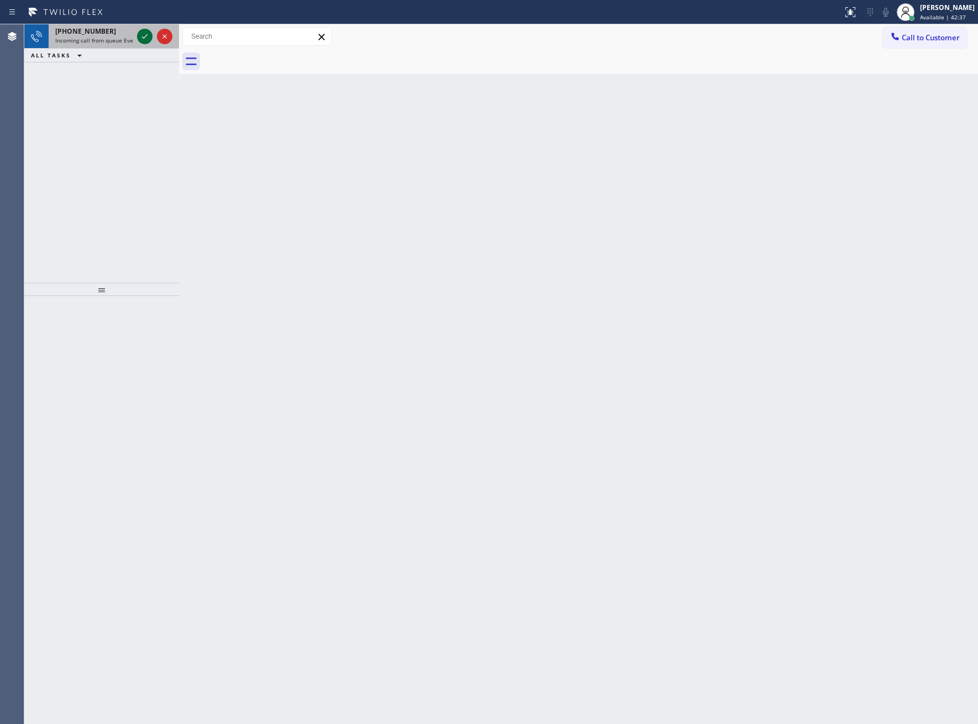
click at [141, 33] on icon at bounding box center [144, 36] width 13 height 13
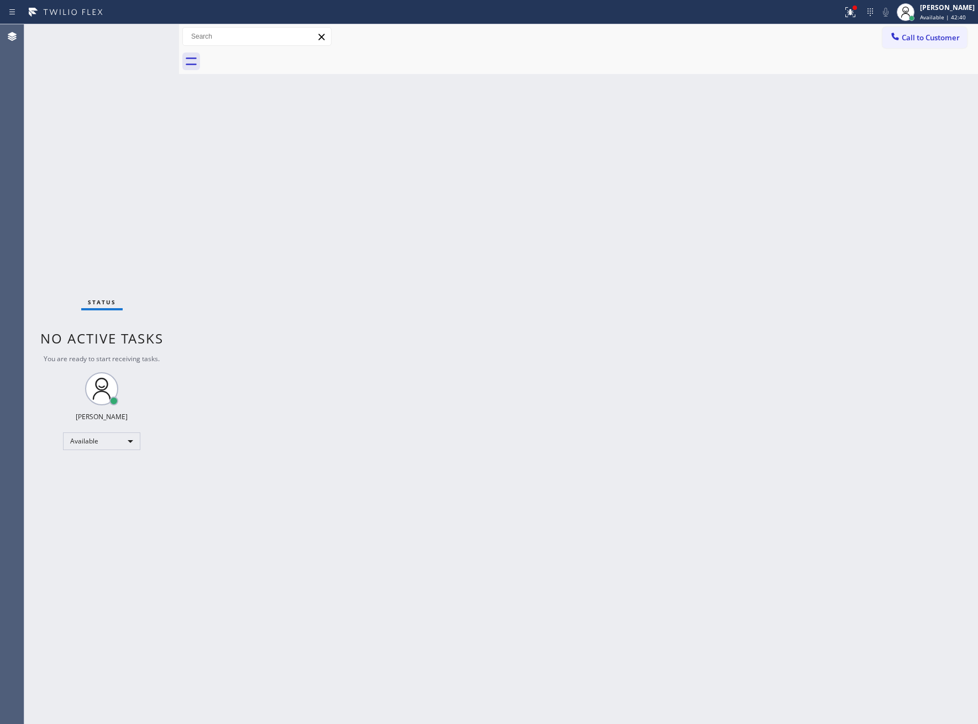
click at [141, 35] on div "Status No active tasks You are ready to start receiving tasks. [PERSON_NAME] Av…" at bounding box center [101, 374] width 155 height 700
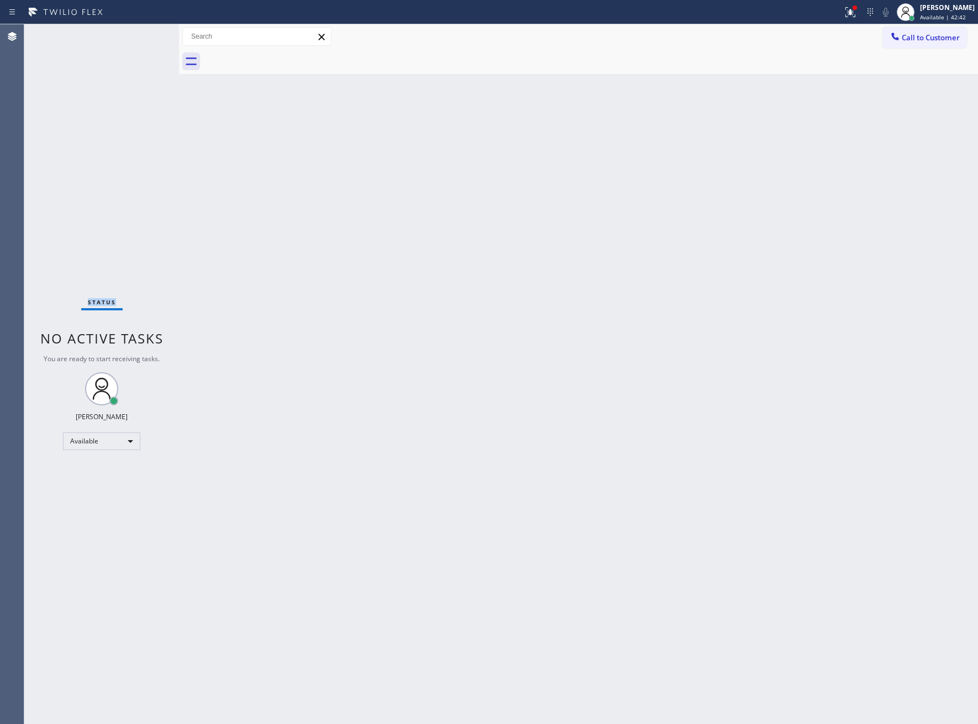
click at [141, 35] on div "Status No active tasks You are ready to start receiving tasks. [PERSON_NAME] Av…" at bounding box center [101, 374] width 155 height 700
click at [141, 34] on div "Status No active tasks You are ready to start receiving tasks. [PERSON_NAME] Av…" at bounding box center [101, 374] width 155 height 700
click at [133, 35] on div "Status No active tasks You are ready to start receiving tasks. [PERSON_NAME] Av…" at bounding box center [101, 374] width 155 height 700
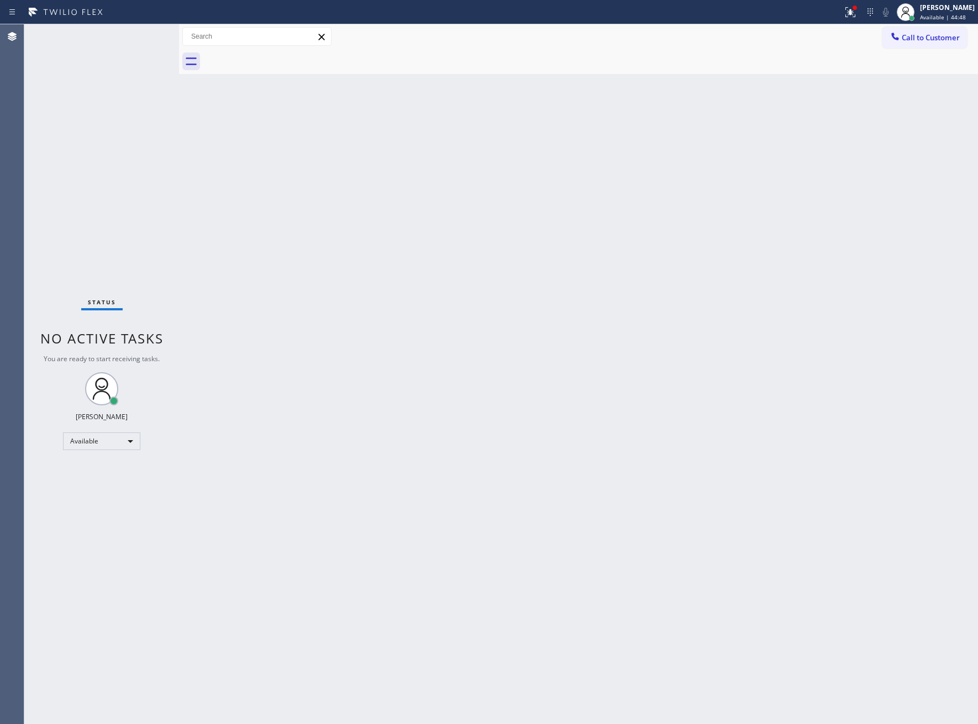
click at [133, 35] on div "Status No active tasks You are ready to start receiving tasks. [PERSON_NAME] Av…" at bounding box center [101, 374] width 155 height 700
click at [136, 38] on div "Status No active tasks You are ready to start receiving tasks. [PERSON_NAME] Av…" at bounding box center [101, 374] width 155 height 700
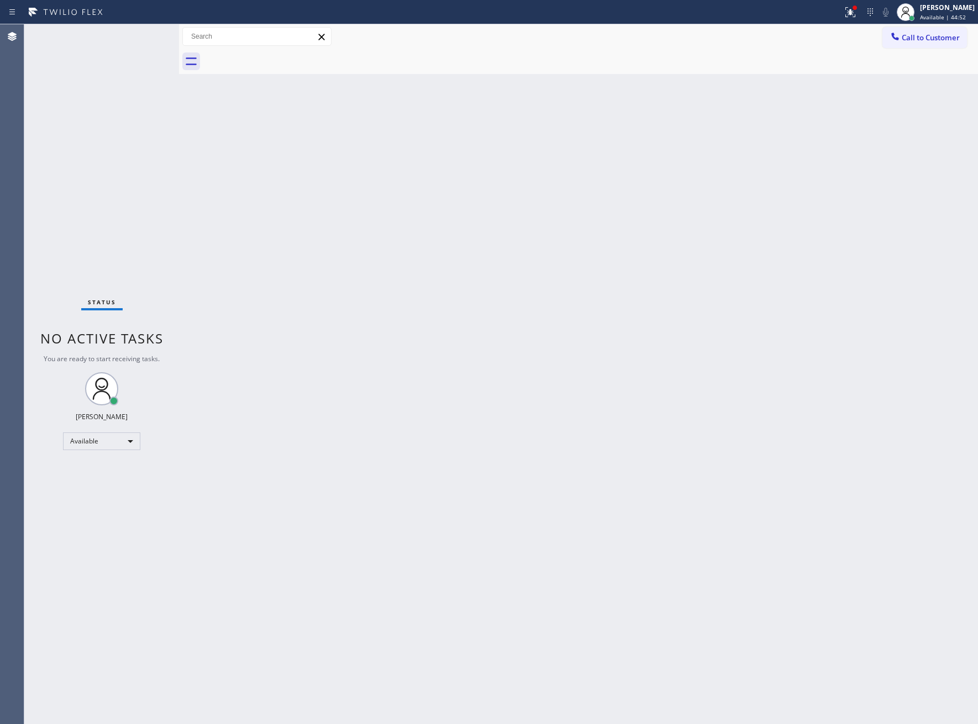
click at [136, 38] on div "Status No active tasks You are ready to start receiving tasks. [PERSON_NAME] Av…" at bounding box center [101, 374] width 155 height 700
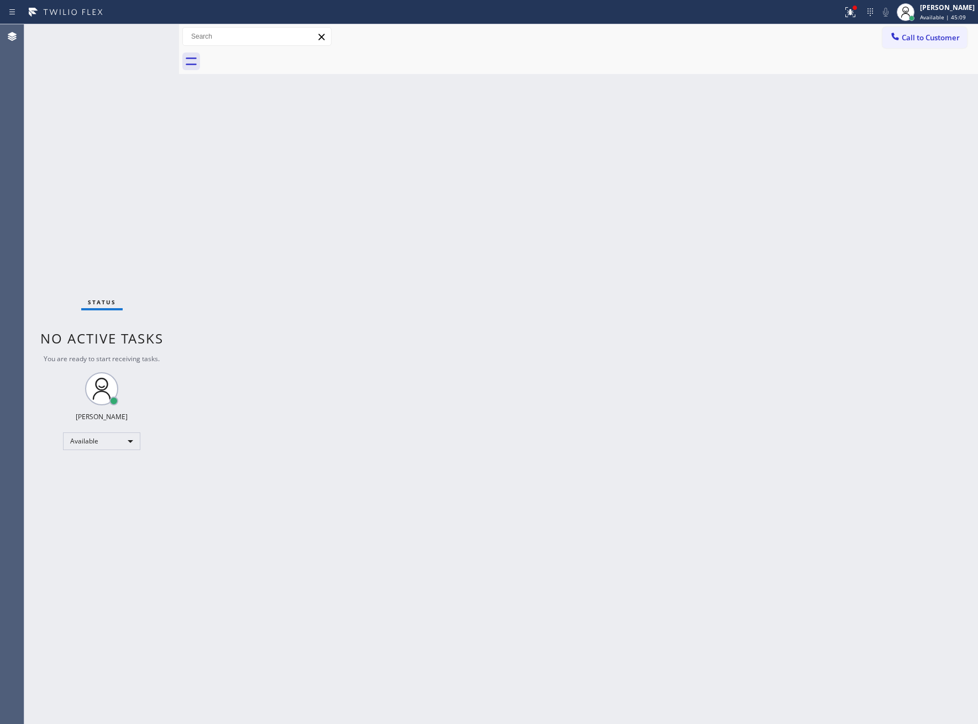
click at [136, 38] on div "Status No active tasks You are ready to start receiving tasks. [PERSON_NAME] Av…" at bounding box center [101, 374] width 155 height 700
click at [587, 579] on div "Back to Dashboard Change Sender ID Customers Technicians Select a contact Outbo…" at bounding box center [578, 374] width 799 height 700
click at [85, 152] on div "Status No active tasks You are ready to start receiving tasks. [PERSON_NAME] Av…" at bounding box center [101, 374] width 155 height 700
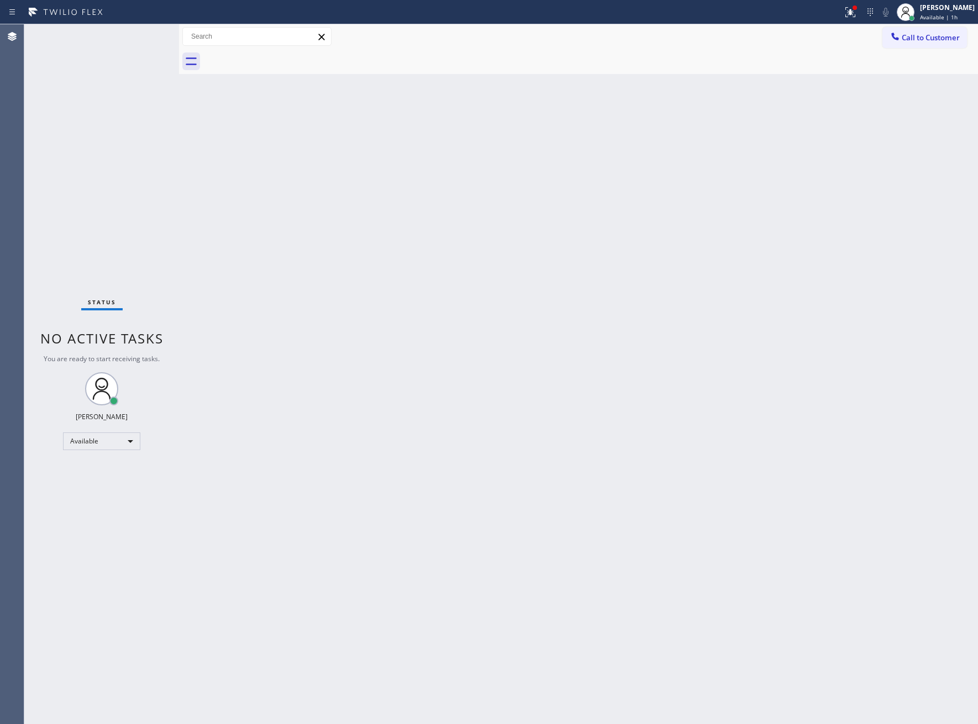
drag, startPoint x: 85, startPoint y: 151, endPoint x: 78, endPoint y: 143, distance: 10.6
click at [81, 146] on div "Status No active tasks You are ready to start receiving tasks. [PERSON_NAME] Av…" at bounding box center [101, 374] width 155 height 700
click at [43, 96] on div "Status No active tasks You are ready to start receiving tasks. [PERSON_NAME] Av…" at bounding box center [101, 374] width 155 height 700
drag, startPoint x: 30, startPoint y: 126, endPoint x: -120, endPoint y: 491, distance: 394.5
click at [0, 491] on html "Status report Issue detected This issue could affect your workflow. Please cont…" at bounding box center [489, 362] width 978 height 724
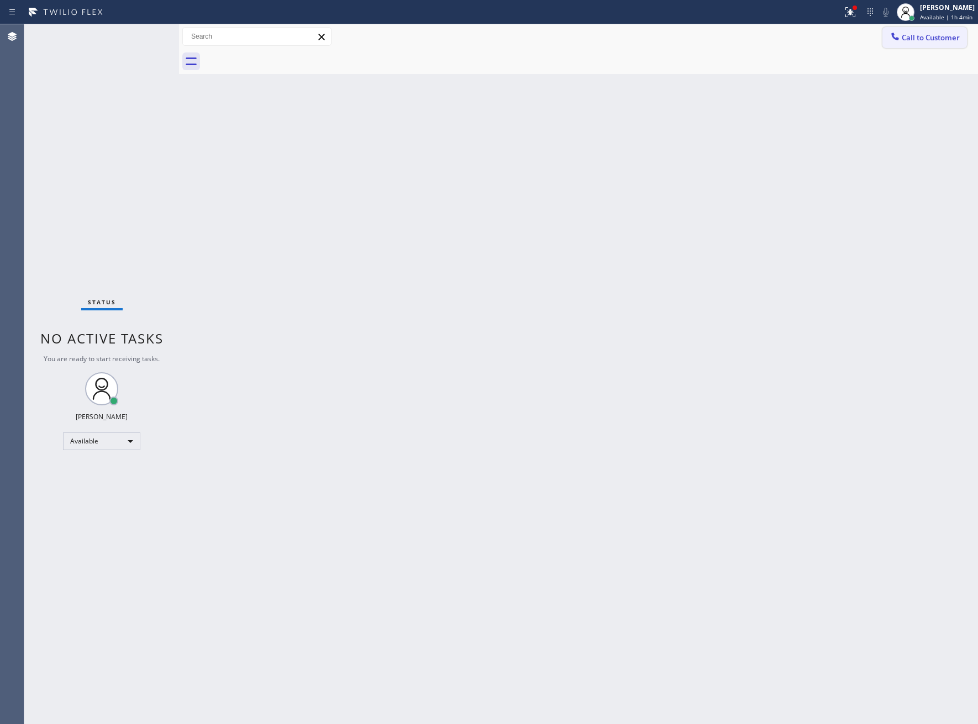
click at [915, 39] on span "Call to Customer" at bounding box center [931, 38] width 58 height 10
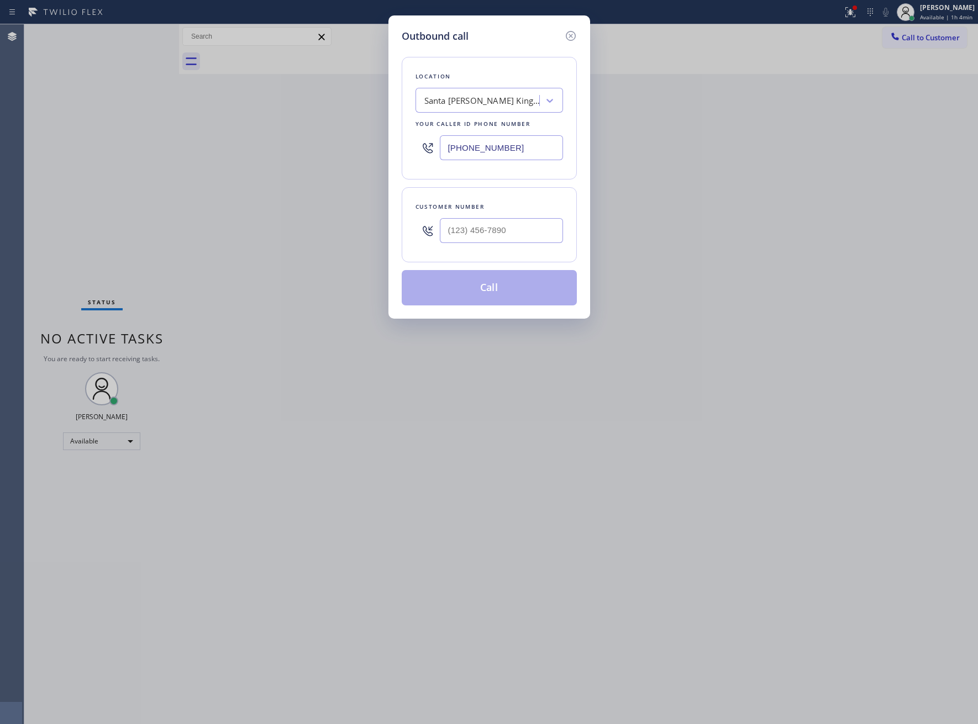
type input "(___) ___-____"
click at [494, 232] on input "(___) ___-____" at bounding box center [501, 230] width 123 height 25
click at [472, 159] on input "[PHONE_NUMBER]" at bounding box center [501, 147] width 123 height 25
paste input "866) 690-0944"
drag, startPoint x: 55, startPoint y: 162, endPoint x: 467, endPoint y: 249, distance: 421.7
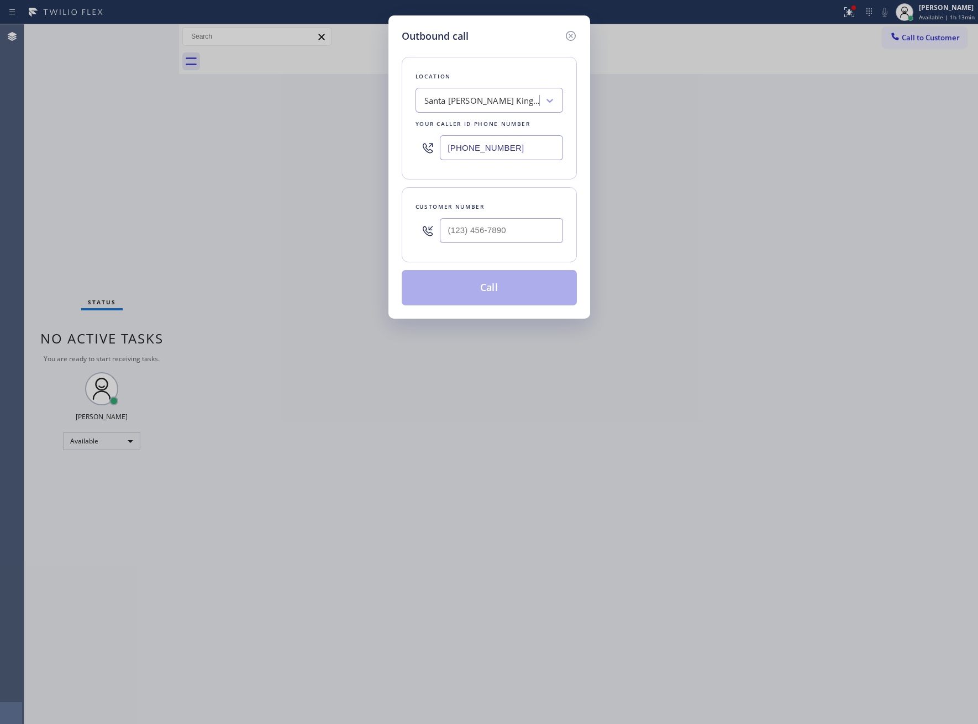
click at [64, 166] on div "Outbound call Location [GEOGRAPHIC_DATA][PERSON_NAME] Kings Appliance Your call…" at bounding box center [489, 362] width 978 height 724
click at [575, 35] on icon at bounding box center [570, 36] width 10 height 10
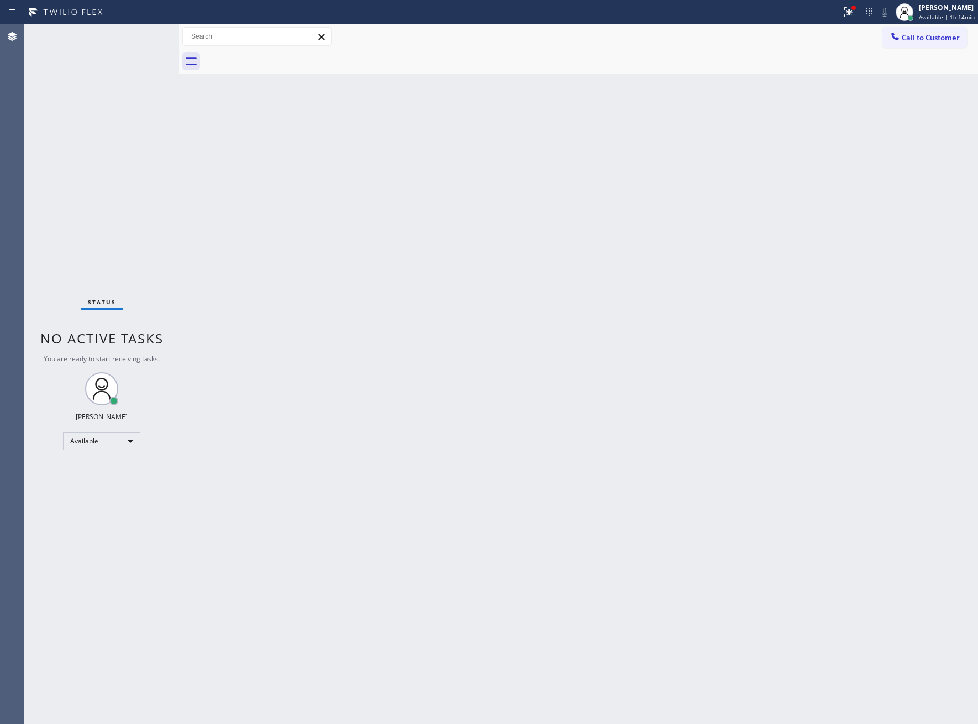
click at [746, 673] on div "Back to Dashboard Change Sender ID Customers Technicians Select a contact Outbo…" at bounding box center [578, 374] width 799 height 700
drag, startPoint x: 53, startPoint y: 125, endPoint x: 134, endPoint y: 123, distance: 81.2
click at [70, 125] on div "Status No active tasks You are ready to start receiving tasks. [PERSON_NAME] Av…" at bounding box center [101, 374] width 155 height 700
click at [926, 30] on div "Call to Customer Outbound call Location Search location Your caller id phone nu…" at bounding box center [578, 36] width 799 height 25
click at [932, 27] on button "Call to Customer" at bounding box center [924, 37] width 85 height 21
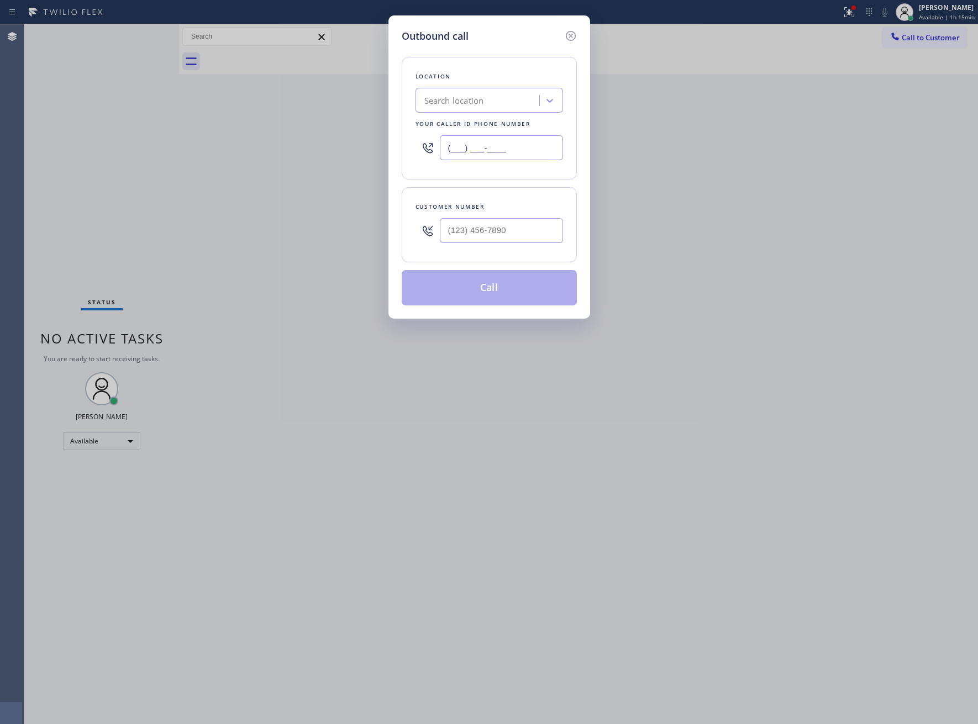
click at [473, 148] on input "(___) ___-____" at bounding box center [501, 147] width 123 height 25
paste input "760) 493-6200"
type input "[PHONE_NUMBER]"
click at [489, 242] on input "text" at bounding box center [501, 230] width 123 height 25
paste input "253) 295-1873"
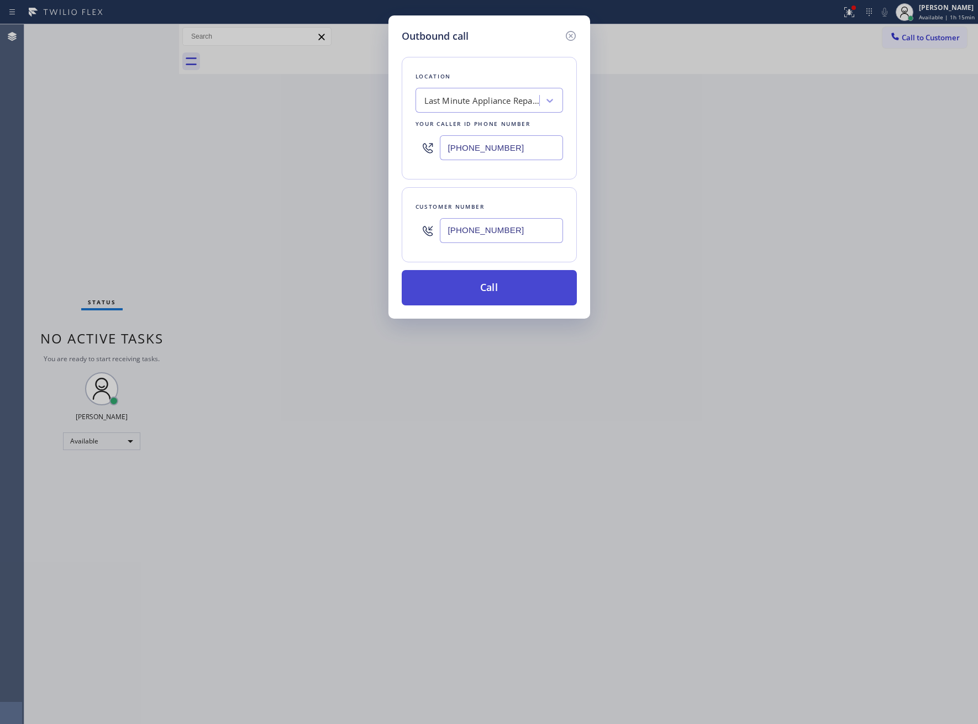
type input "[PHONE_NUMBER]"
click at [513, 295] on button "Call" at bounding box center [489, 287] width 175 height 35
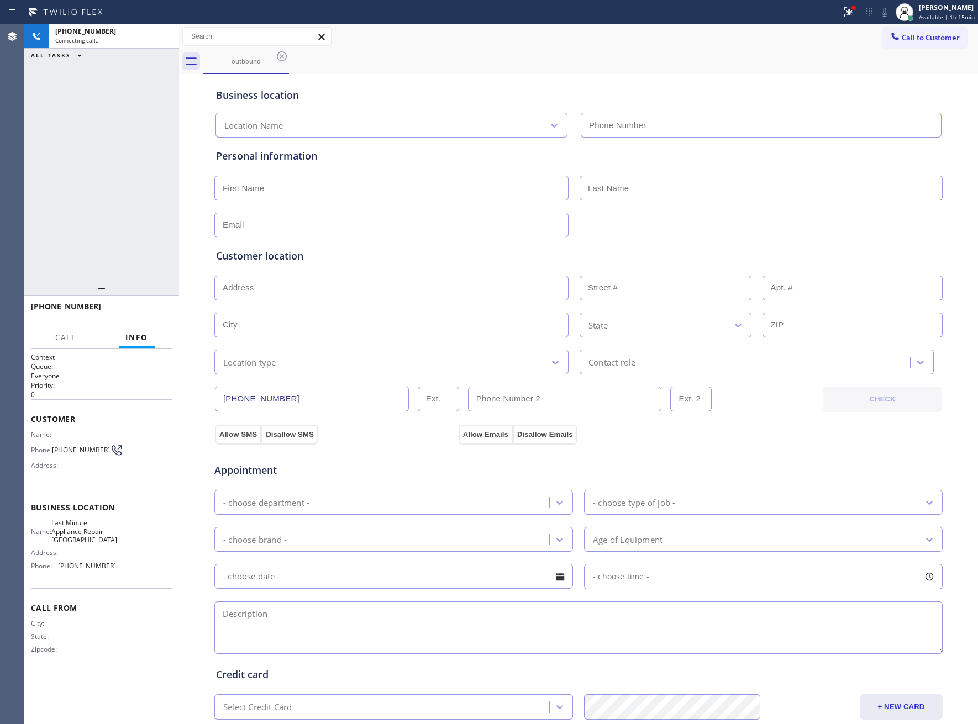
type input "[PHONE_NUMBER]"
click at [463, 68] on div "outbound" at bounding box center [590, 61] width 774 height 25
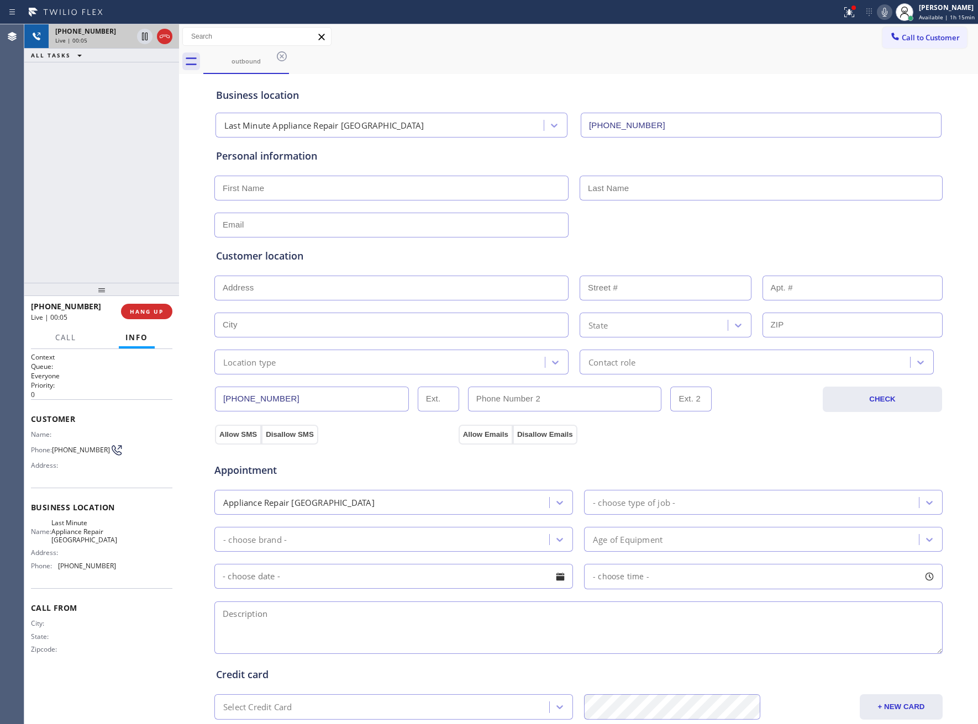
click at [164, 35] on icon at bounding box center [165, 36] width 10 height 3
drag, startPoint x: 933, startPoint y: 38, endPoint x: 920, endPoint y: 48, distance: 16.1
click at [933, 38] on span "Call to Customer" at bounding box center [931, 38] width 58 height 10
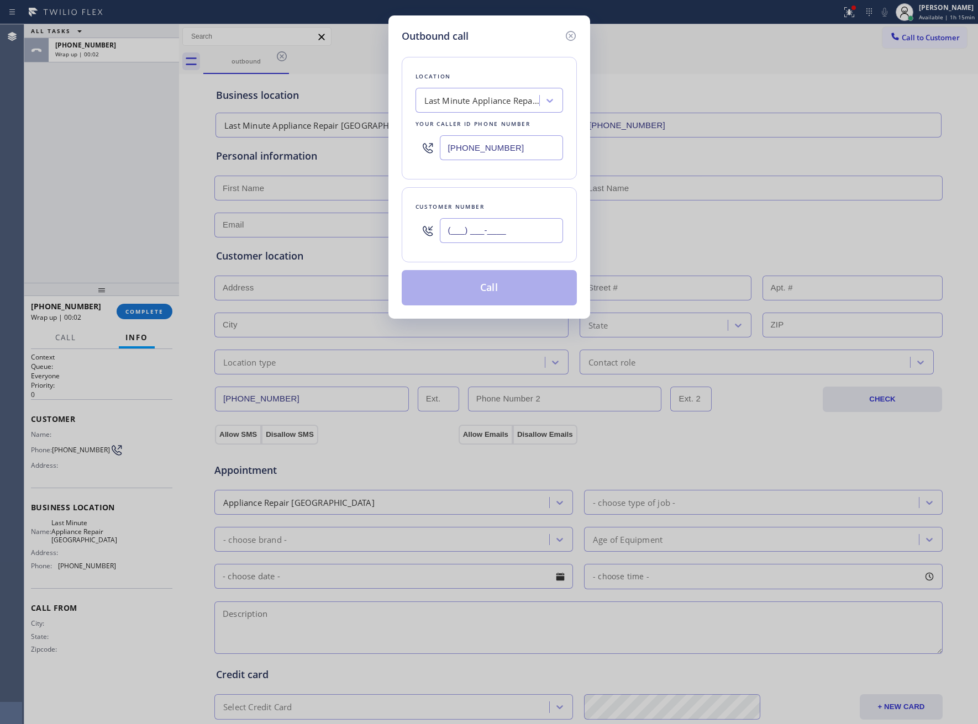
click at [499, 234] on input "(___) ___-____" at bounding box center [501, 230] width 123 height 25
paste input "253) 295-1873"
type input "[PHONE_NUMBER]"
click at [522, 299] on button "Call" at bounding box center [489, 287] width 175 height 35
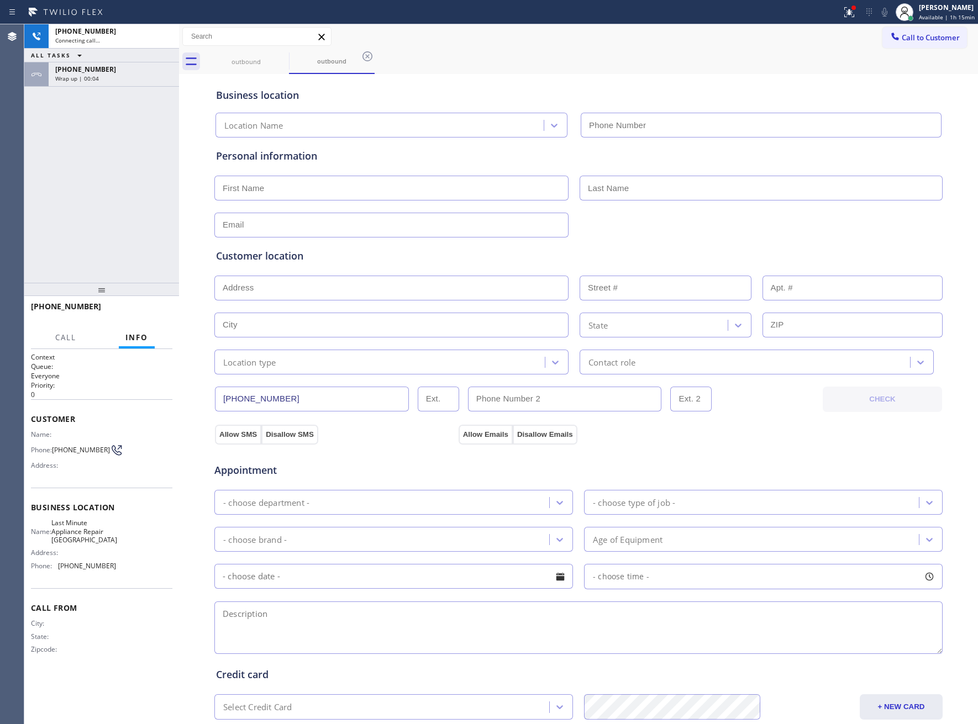
type input "[PHONE_NUMBER]"
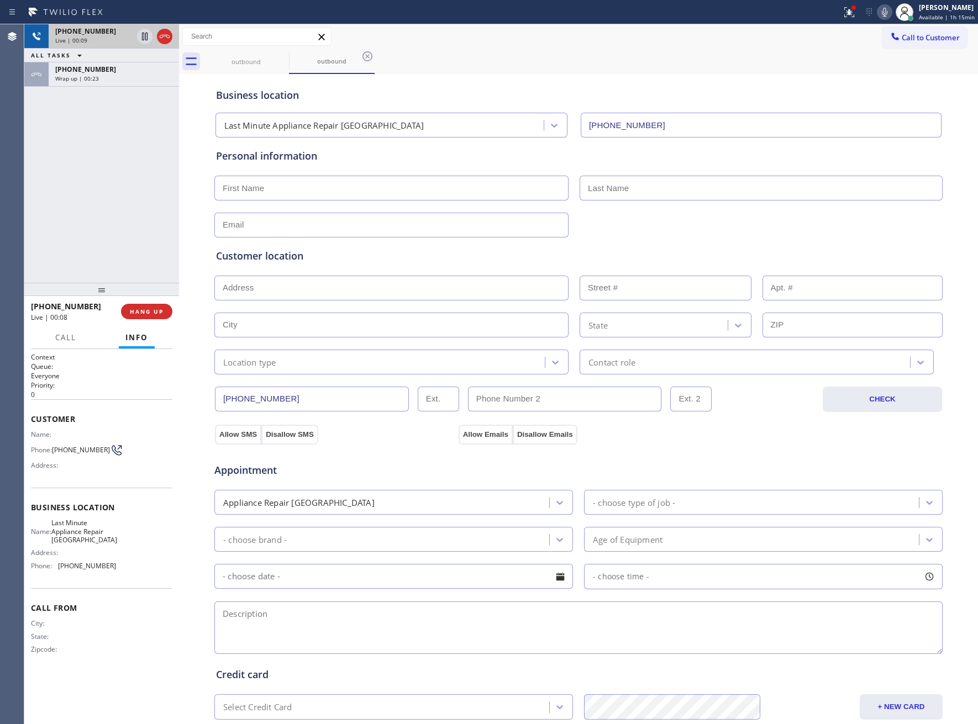
click at [156, 30] on div at bounding box center [155, 36] width 40 height 24
click at [162, 32] on icon at bounding box center [164, 36] width 13 height 13
click at [163, 317] on button "COMPLETE" at bounding box center [145, 311] width 56 height 15
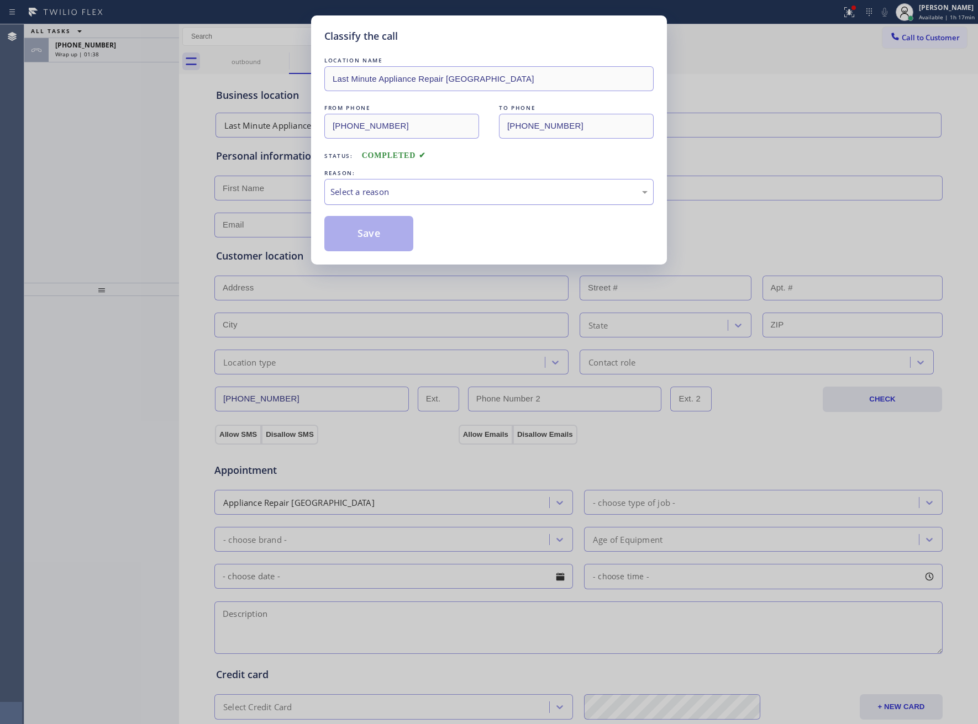
click at [346, 201] on div "Select a reason" at bounding box center [488, 192] width 329 height 26
click at [392, 240] on button "Save" at bounding box center [368, 233] width 89 height 35
click at [68, 41] on div "Classify the call LOCATION NAME Last Minute Appliance Repair [GEOGRAPHIC_DATA] …" at bounding box center [489, 362] width 978 height 724
click at [68, 41] on div "Classify the call LOCATION NAME Ultimate Wash Appliance Fix FROM PHONE [PHONE_N…" at bounding box center [500, 374] width 953 height 700
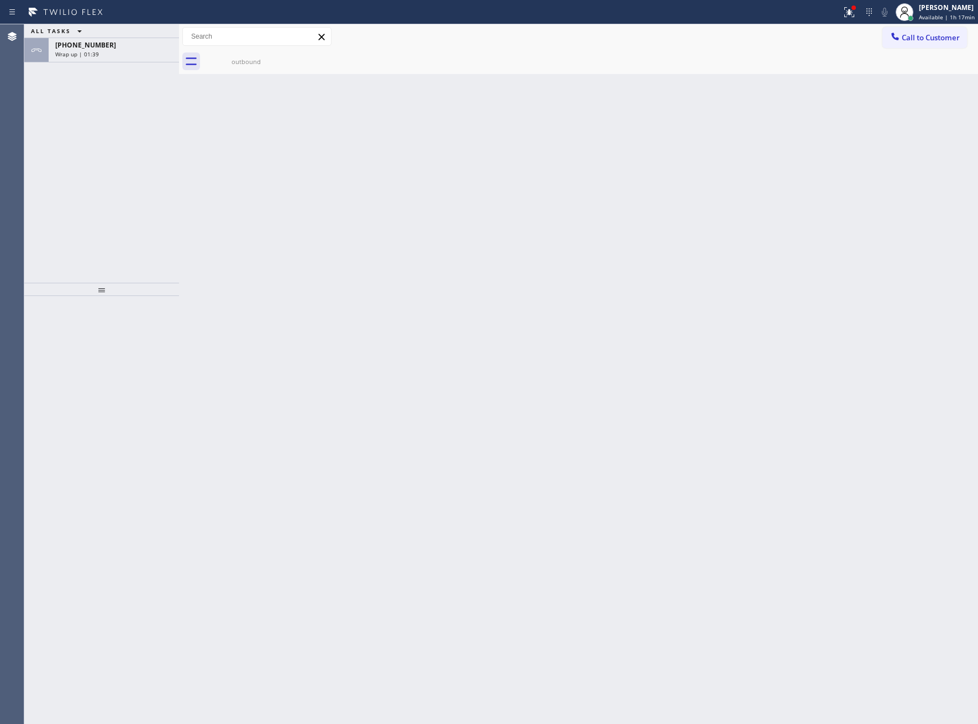
click at [68, 41] on span "[PHONE_NUMBER]" at bounding box center [85, 44] width 61 height 9
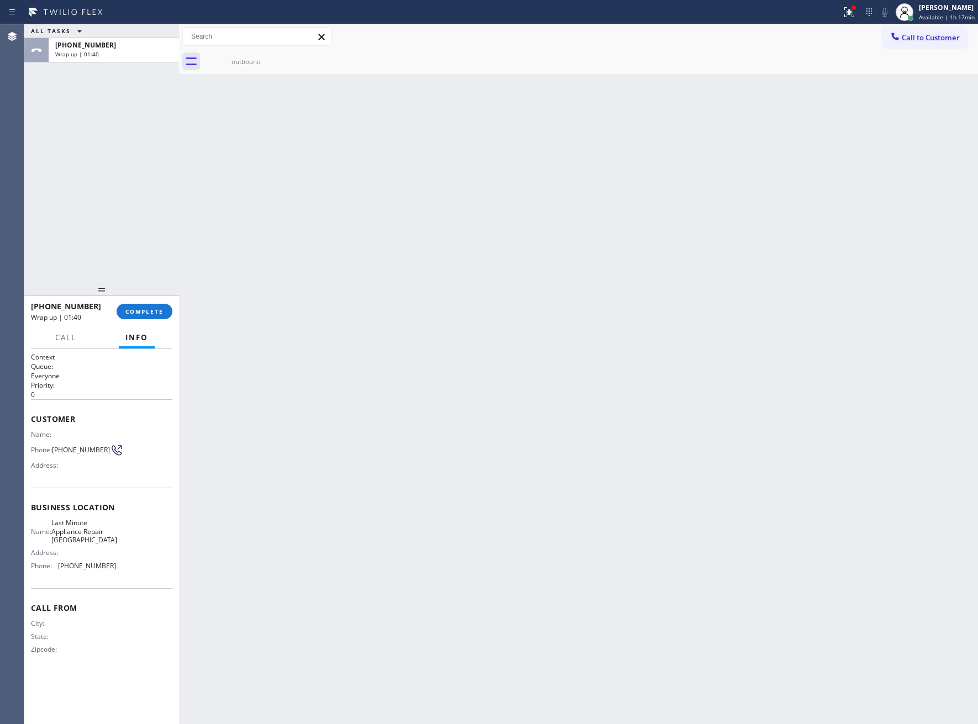
click at [68, 41] on span "[PHONE_NUMBER]" at bounding box center [85, 44] width 61 height 9
click at [146, 302] on div "[PHONE_NUMBER] Wrap up | 01:40 COMPLETE" at bounding box center [101, 311] width 141 height 29
drag, startPoint x: 148, startPoint y: 308, endPoint x: 177, endPoint y: 315, distance: 30.1
click at [148, 309] on span "COMPLETE" at bounding box center [144, 312] width 38 height 8
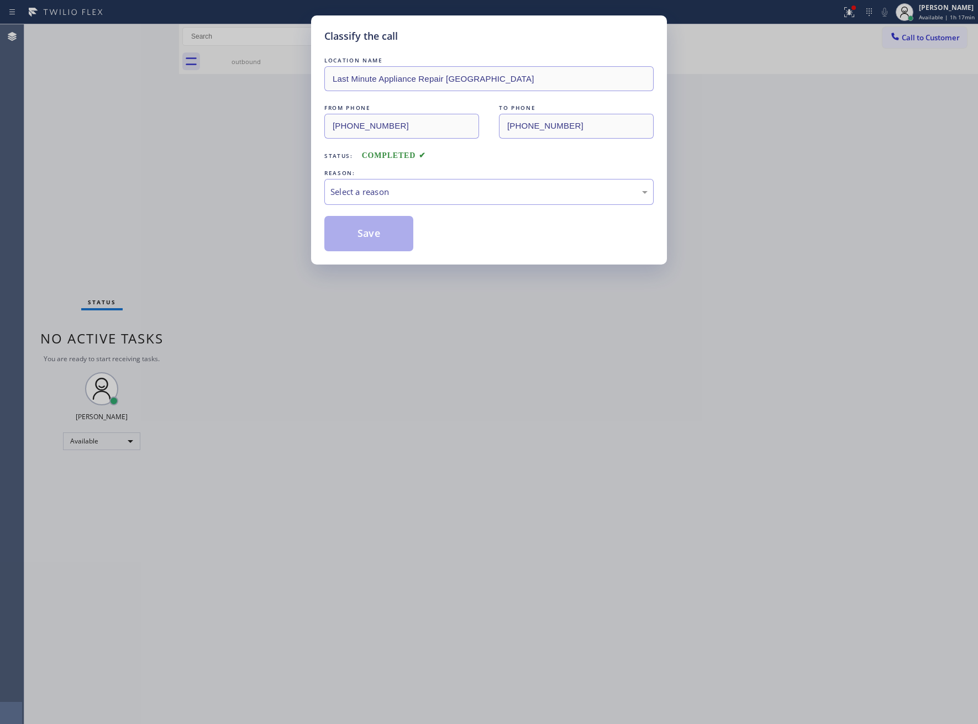
click at [378, 161] on div "LOCATION NAME Last Minute Appliance Repair [GEOGRAPHIC_DATA] FROM PHONE [PHONE_…" at bounding box center [488, 153] width 329 height 197
click at [397, 199] on div "Select a reason" at bounding box center [488, 192] width 329 height 26
click at [365, 241] on button "Save" at bounding box center [368, 233] width 89 height 35
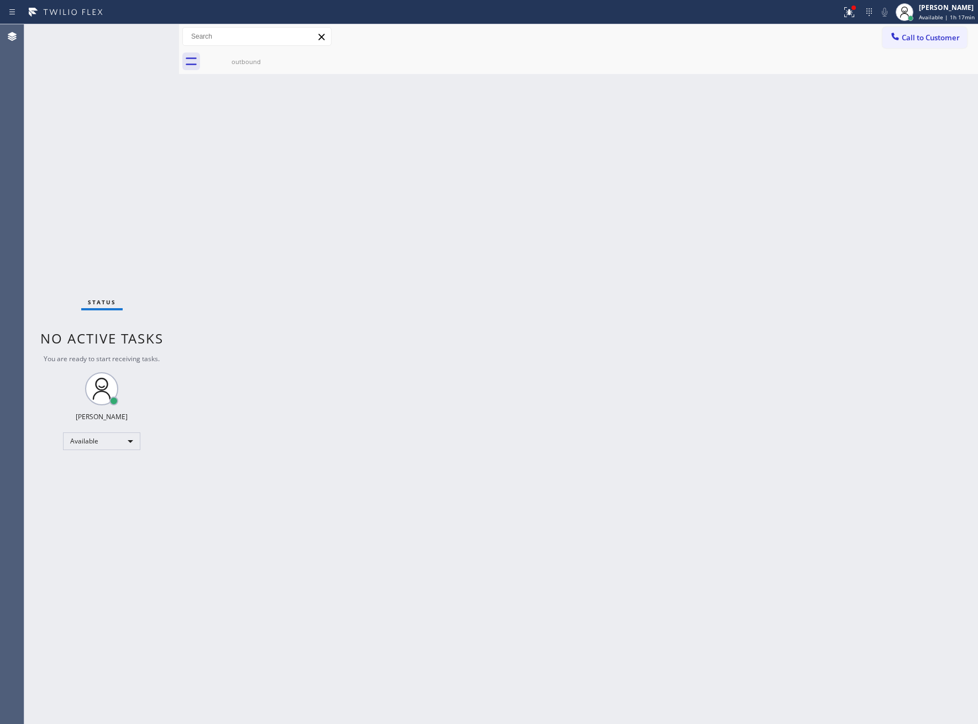
click at [50, 267] on div "Status No active tasks You are ready to start receiving tasks. [PERSON_NAME] Av…" at bounding box center [101, 374] width 155 height 700
click at [28, 186] on div "Status No active tasks You are ready to start receiving tasks. [PERSON_NAME] Av…" at bounding box center [101, 374] width 155 height 700
drag, startPoint x: 96, startPoint y: 229, endPoint x: 154, endPoint y: 57, distance: 181.3
click at [96, 228] on div "Status No active tasks You are ready to start receiving tasks. [PERSON_NAME] Av…" at bounding box center [101, 374] width 155 height 700
drag, startPoint x: 55, startPoint y: 186, endPoint x: 85, endPoint y: 175, distance: 32.0
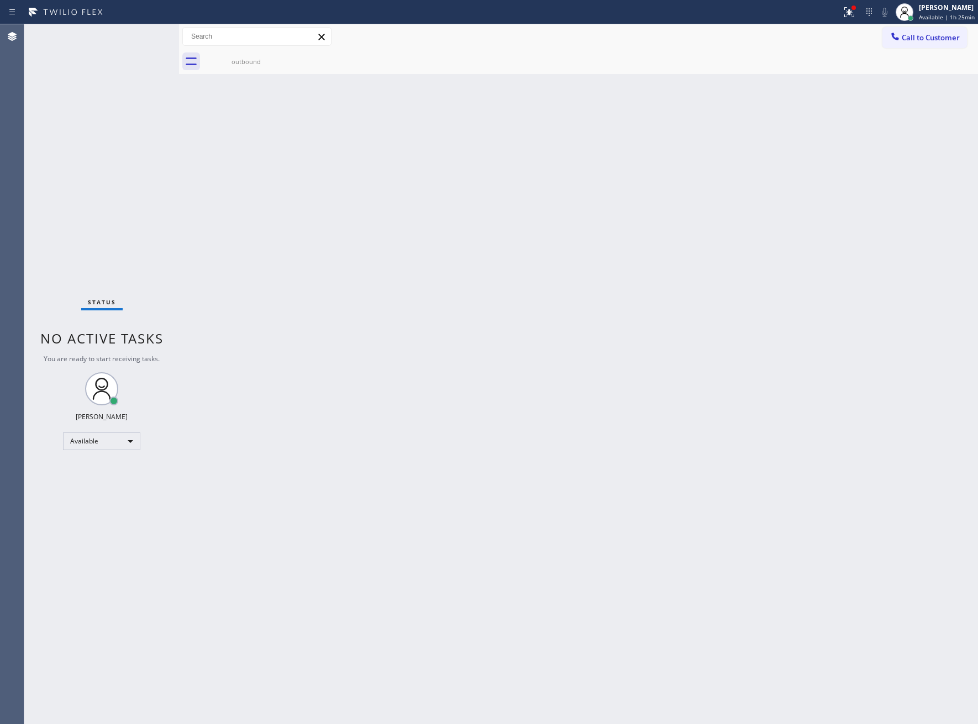
click at [55, 186] on div "Status No active tasks You are ready to start receiving tasks. [PERSON_NAME] Av…" at bounding box center [101, 374] width 155 height 700
click at [911, 35] on span "Call to Customer" at bounding box center [931, 38] width 58 height 10
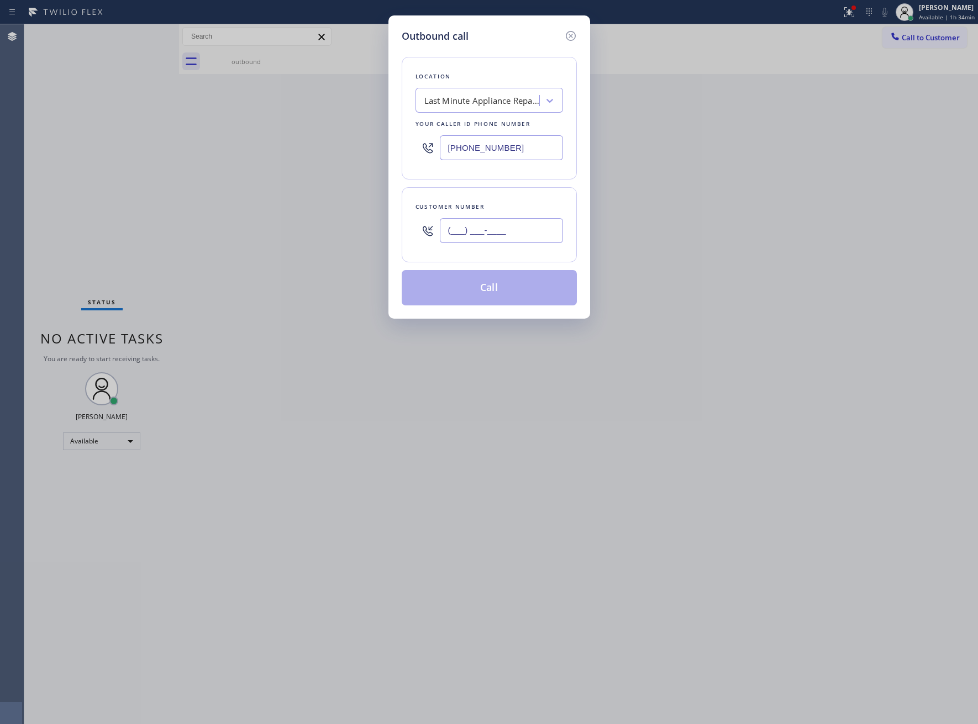
click at [539, 224] on input "(___) ___-____" at bounding box center [501, 230] width 123 height 25
paste input "469) 551-0306"
type input "[PHONE_NUMBER]"
click at [531, 287] on button "Call" at bounding box center [489, 287] width 175 height 35
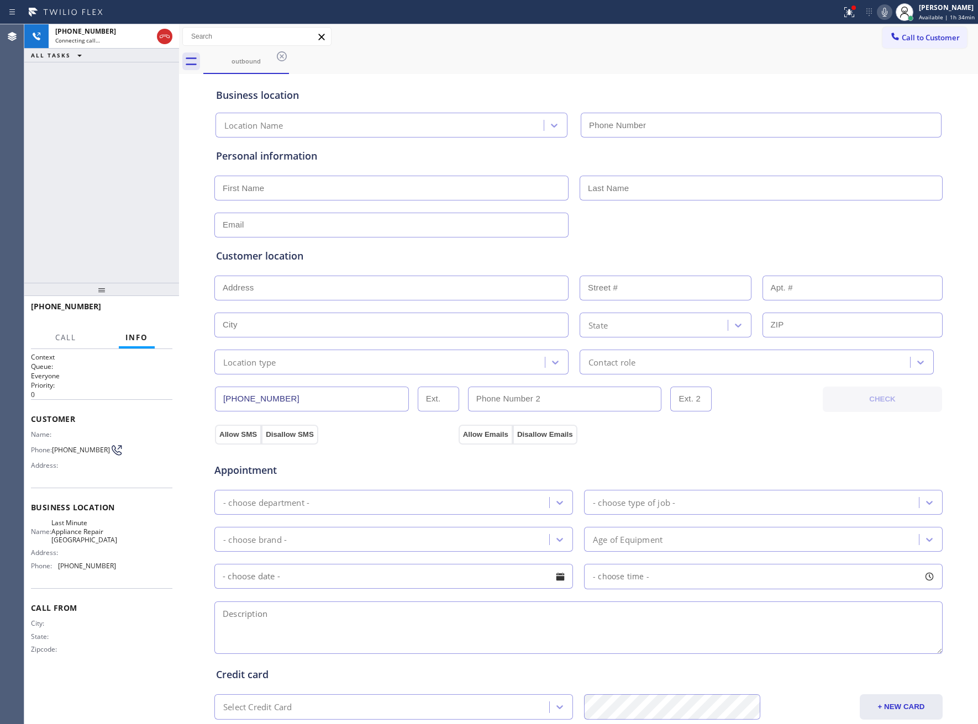
type input "[PHONE_NUMBER]"
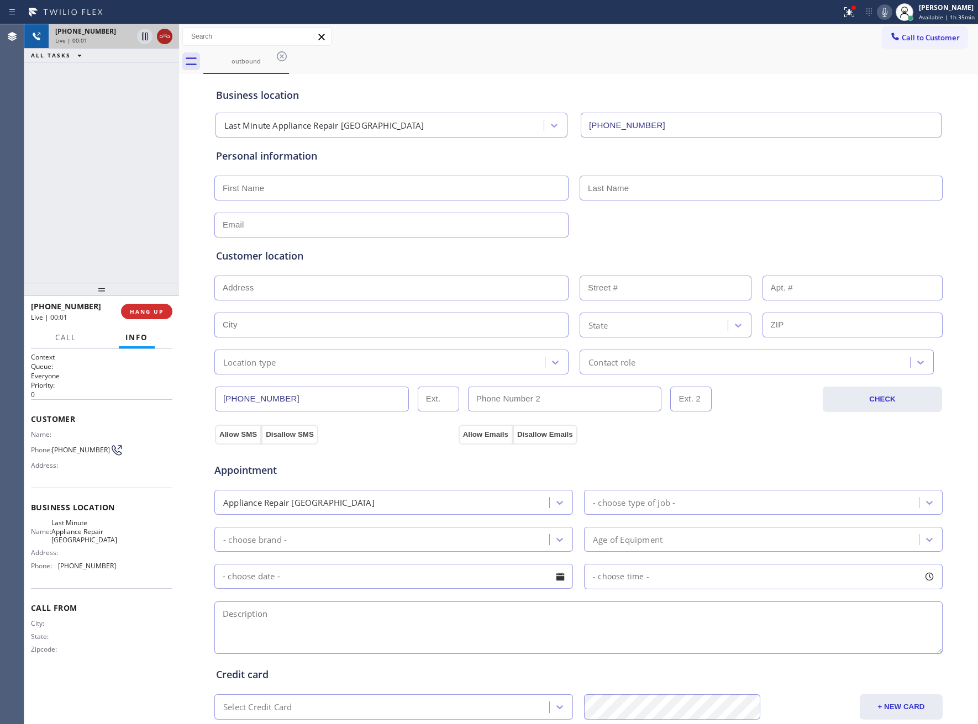
click at [166, 34] on icon at bounding box center [164, 36] width 13 height 13
click at [951, 35] on button "Call to Customer" at bounding box center [924, 37] width 85 height 21
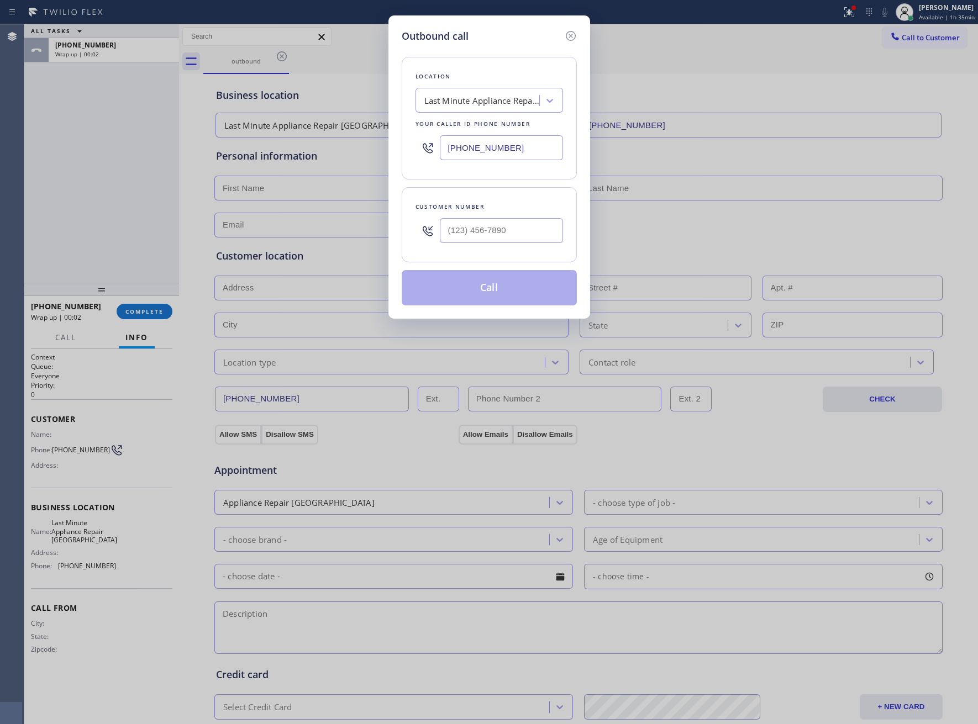
click at [487, 244] on div "Customer number" at bounding box center [489, 224] width 175 height 75
click at [487, 243] on input "(___) ___-____" at bounding box center [501, 230] width 123 height 25
paste input "469) 551-0306"
type input "[PHONE_NUMBER]"
click at [508, 294] on button "Call" at bounding box center [489, 287] width 175 height 35
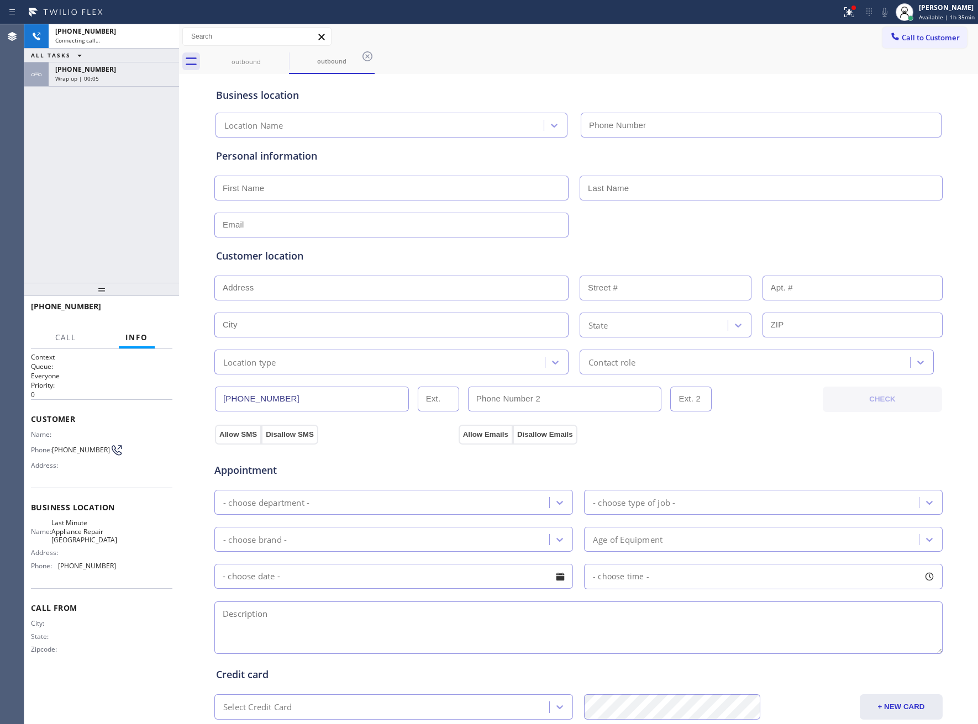
type input "[PHONE_NUMBER]"
click at [154, 307] on button "HANG UP" at bounding box center [146, 311] width 51 height 15
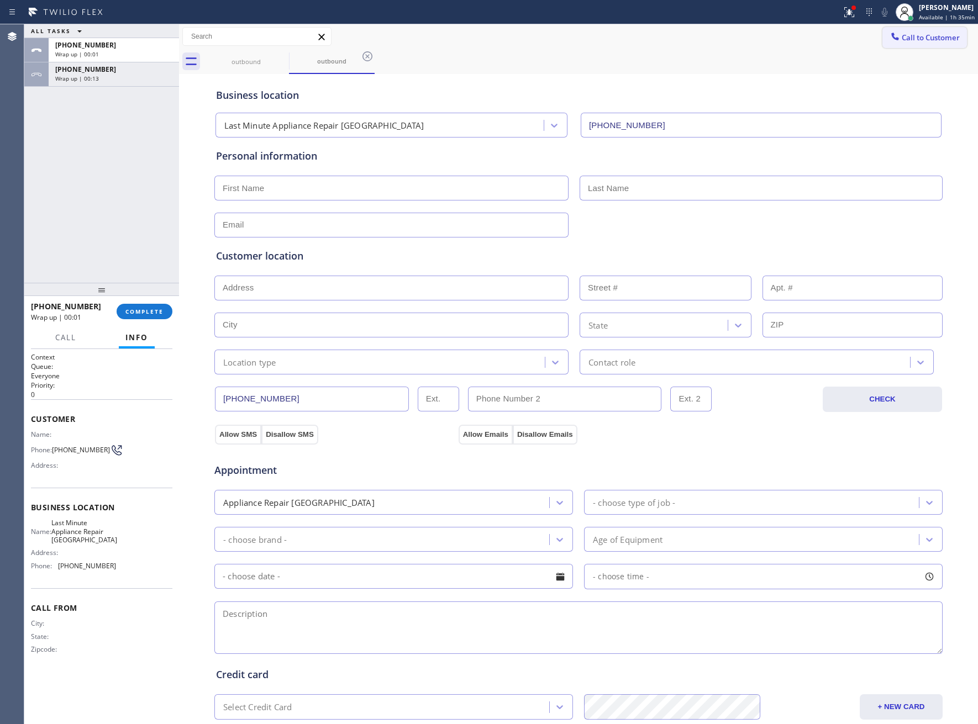
click at [902, 35] on span "Call to Customer" at bounding box center [931, 38] width 58 height 10
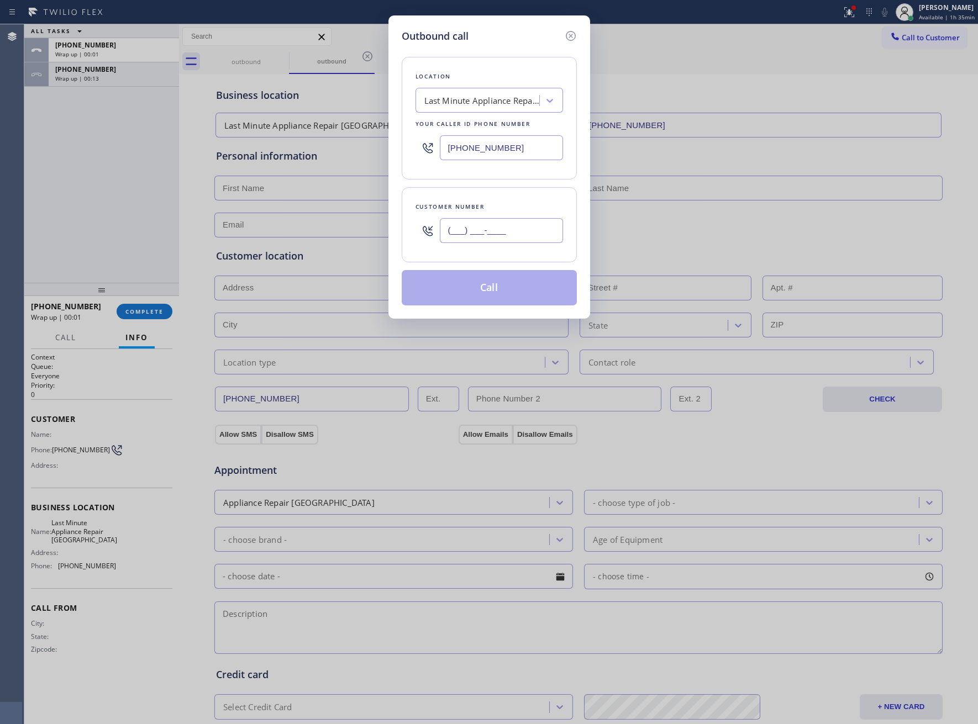
click at [524, 237] on input "(___) ___-____" at bounding box center [501, 230] width 123 height 25
paste input "469) 551-0306"
type input "[PHONE_NUMBER]"
click at [519, 297] on button "Call" at bounding box center [489, 287] width 175 height 35
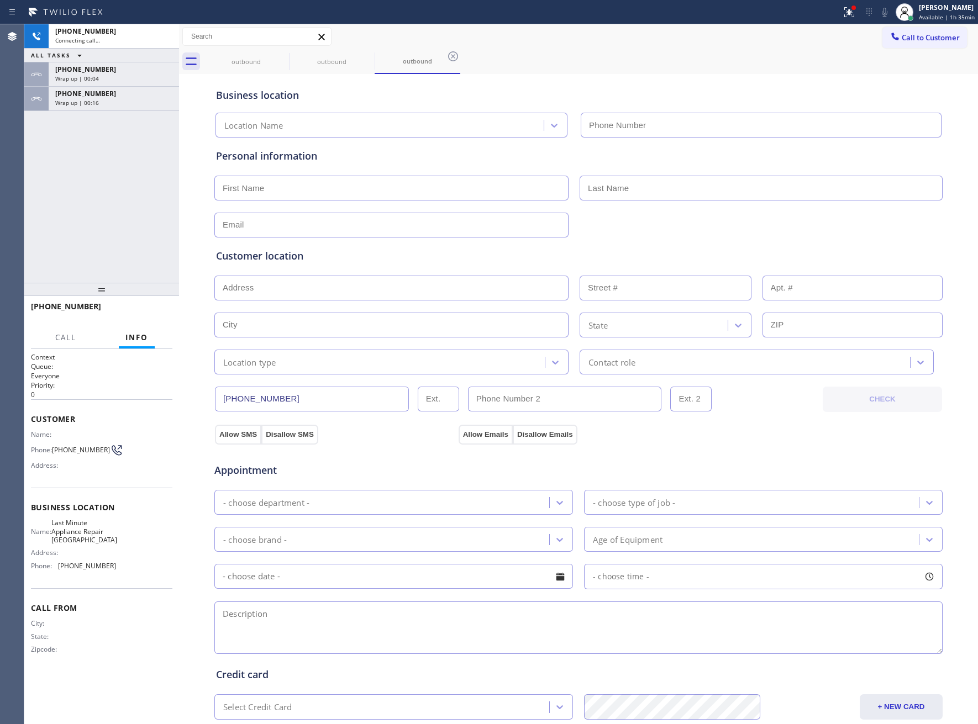
type input "[PHONE_NUMBER]"
click at [25, 225] on div "[PHONE_NUMBER] Live | 00:05 ALL TASKS ALL TASKS ACTIVE TASKS TASKS IN WRAP UP […" at bounding box center [101, 153] width 155 height 259
click at [143, 310] on span "HANG UP" at bounding box center [147, 312] width 34 height 8
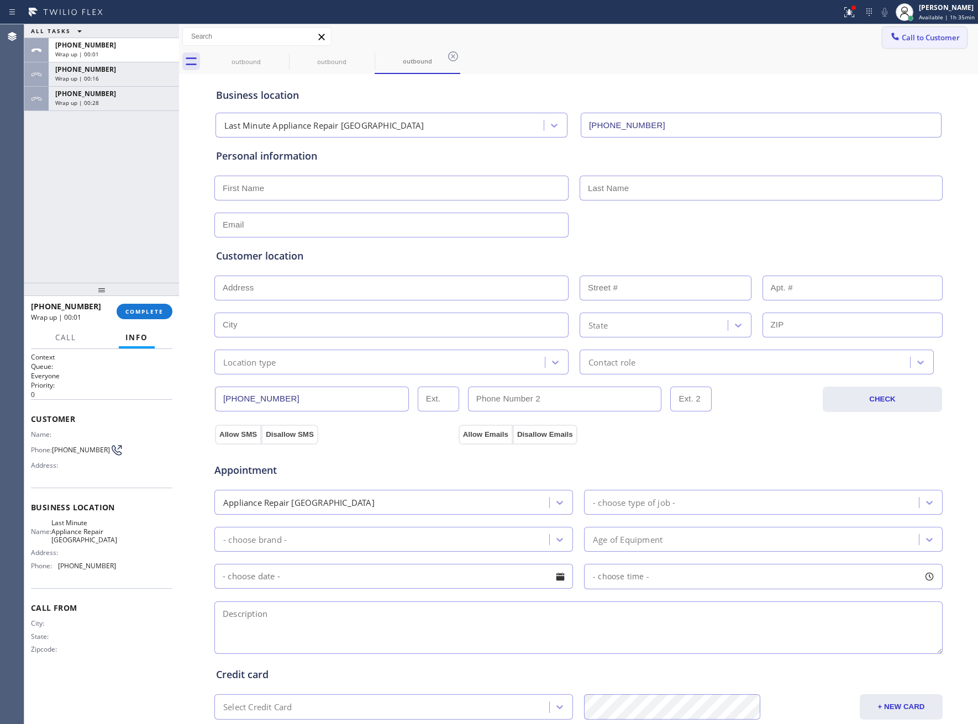
click at [915, 41] on span "Call to Customer" at bounding box center [931, 38] width 58 height 10
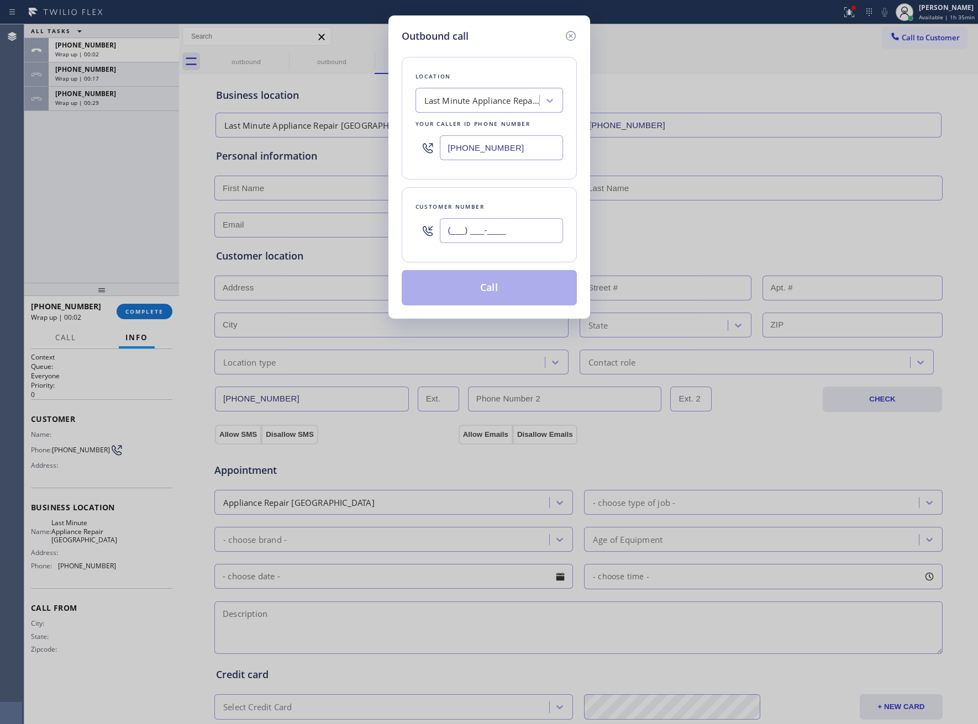
click at [491, 237] on input "(___) ___-____" at bounding box center [501, 230] width 123 height 25
paste input "469) 551-0306"
type input "[PHONE_NUMBER]"
click at [504, 279] on button "Call" at bounding box center [489, 287] width 175 height 35
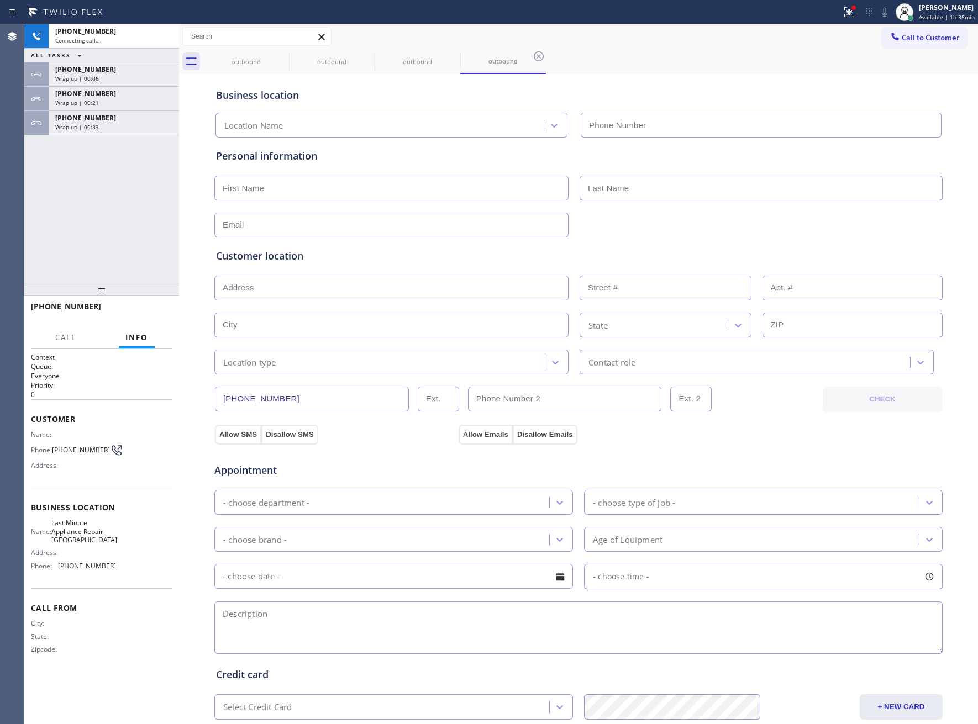
type input "[PHONE_NUMBER]"
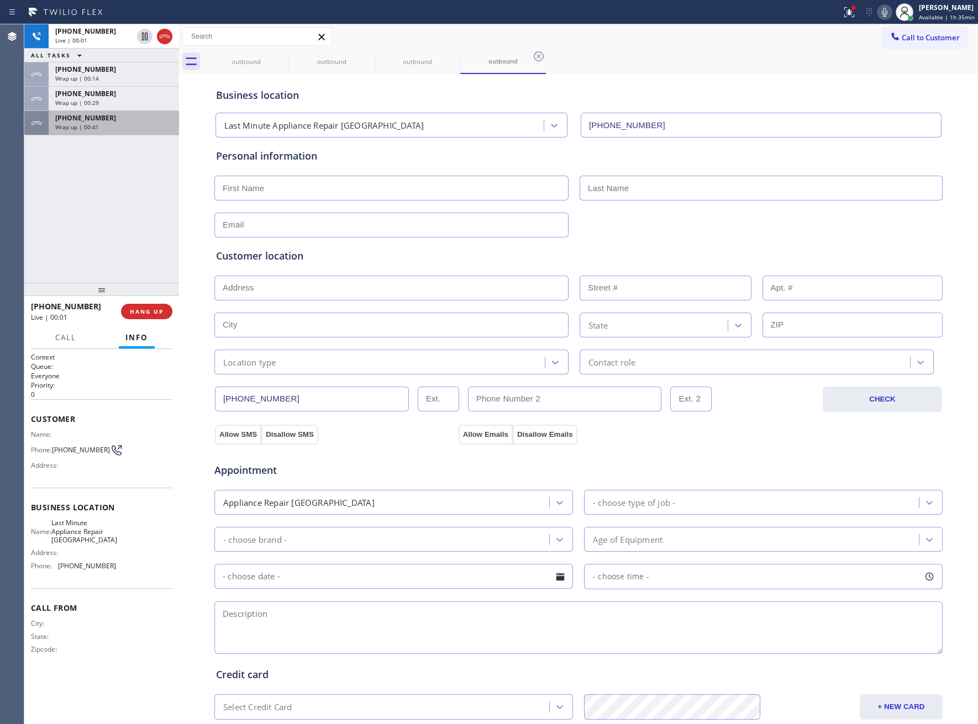
click at [93, 125] on span "Wrap up | 00:41" at bounding box center [77, 127] width 44 height 8
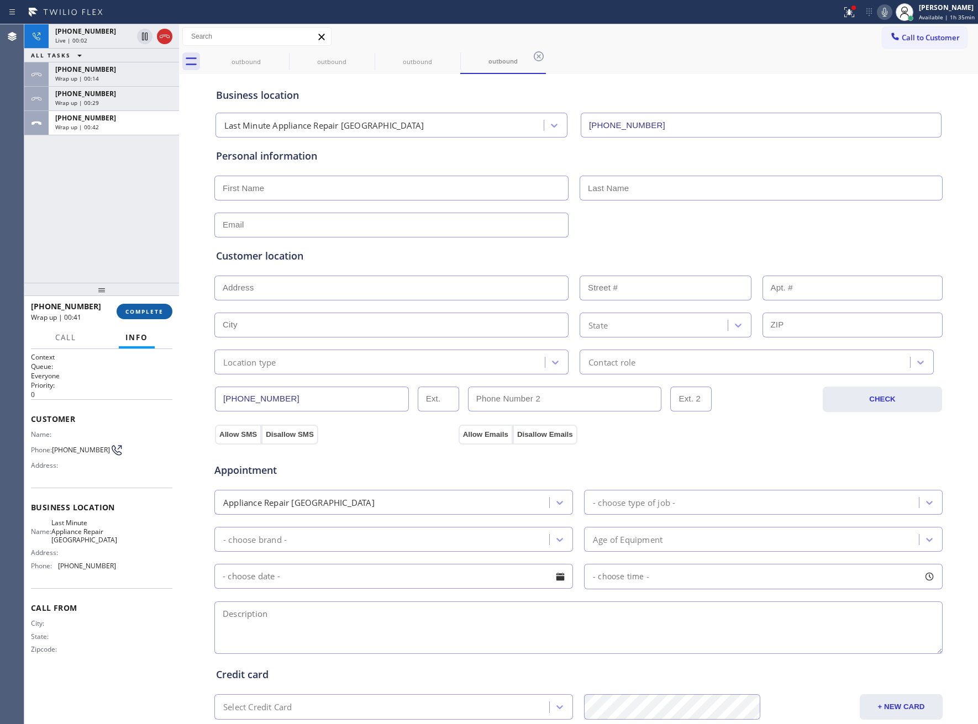
click at [156, 314] on span "COMPLETE" at bounding box center [144, 312] width 38 height 8
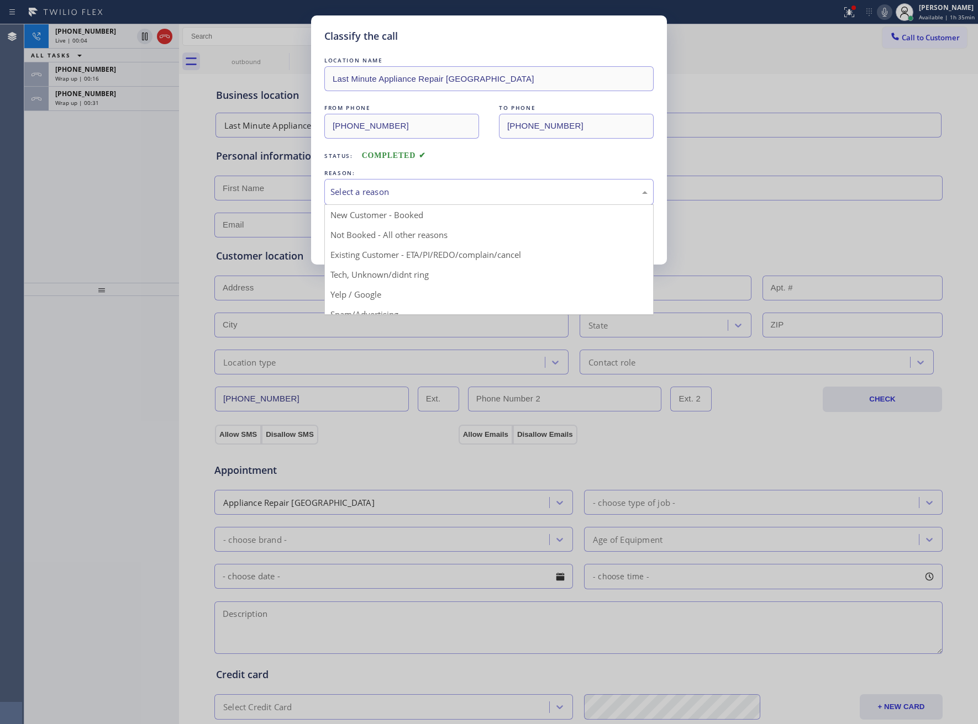
click at [373, 189] on div "Select a reason" at bounding box center [488, 192] width 317 height 13
click at [373, 194] on div "Not Booked - All other reasons" at bounding box center [488, 192] width 317 height 13
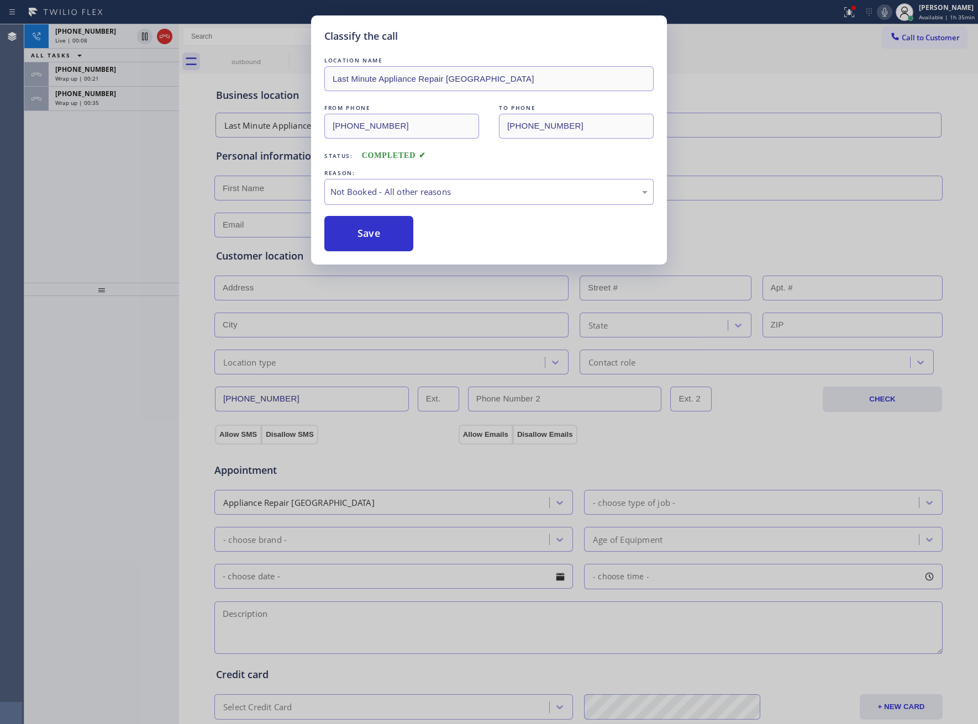
click at [373, 234] on button "Save" at bounding box center [368, 233] width 89 height 35
click at [87, 103] on span "Wrap up | 00:37" at bounding box center [77, 103] width 44 height 8
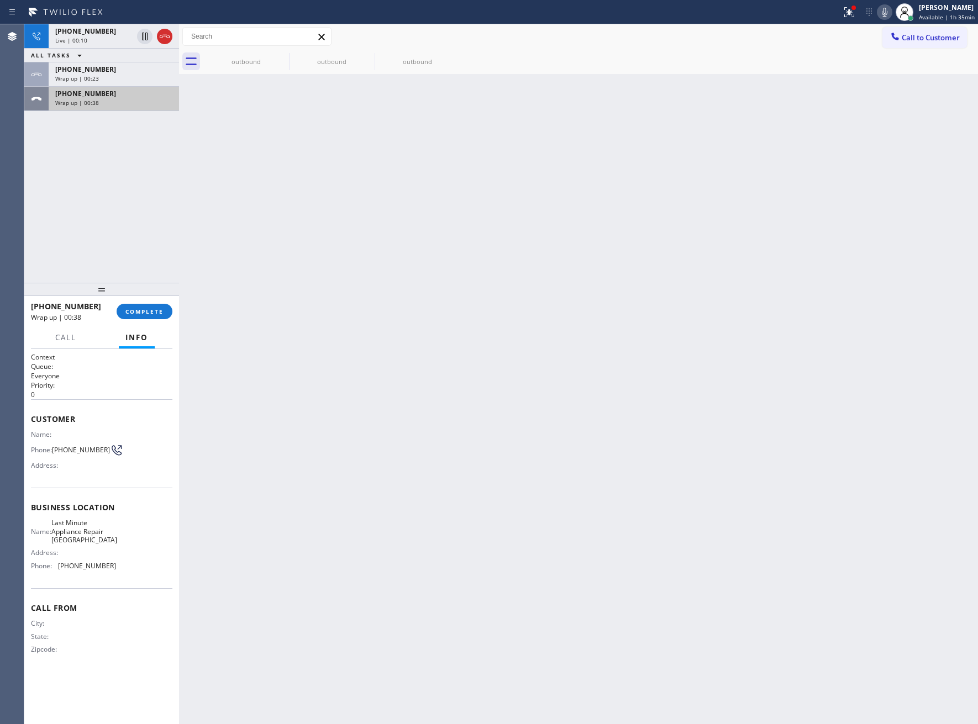
click at [87, 103] on span "Wrap up | 00:38" at bounding box center [77, 103] width 44 height 8
click at [150, 304] on button "COMPLETE" at bounding box center [145, 311] width 56 height 15
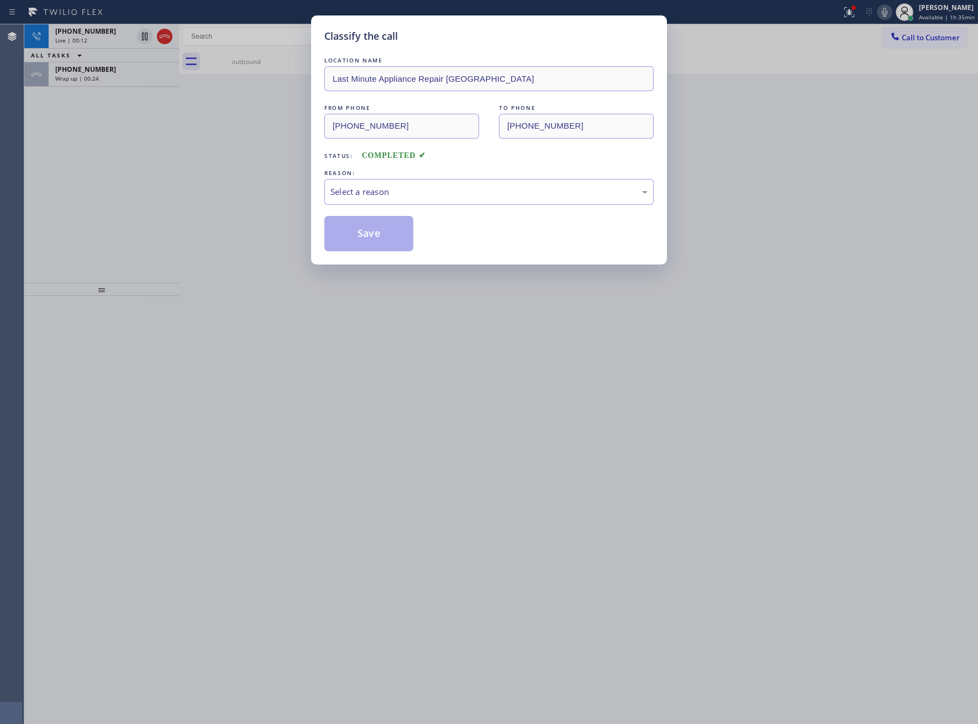
click at [355, 178] on div "REASON:" at bounding box center [488, 173] width 329 height 12
click at [360, 191] on div "Select a reason" at bounding box center [488, 192] width 317 height 13
click at [388, 244] on button "Save" at bounding box center [368, 233] width 89 height 35
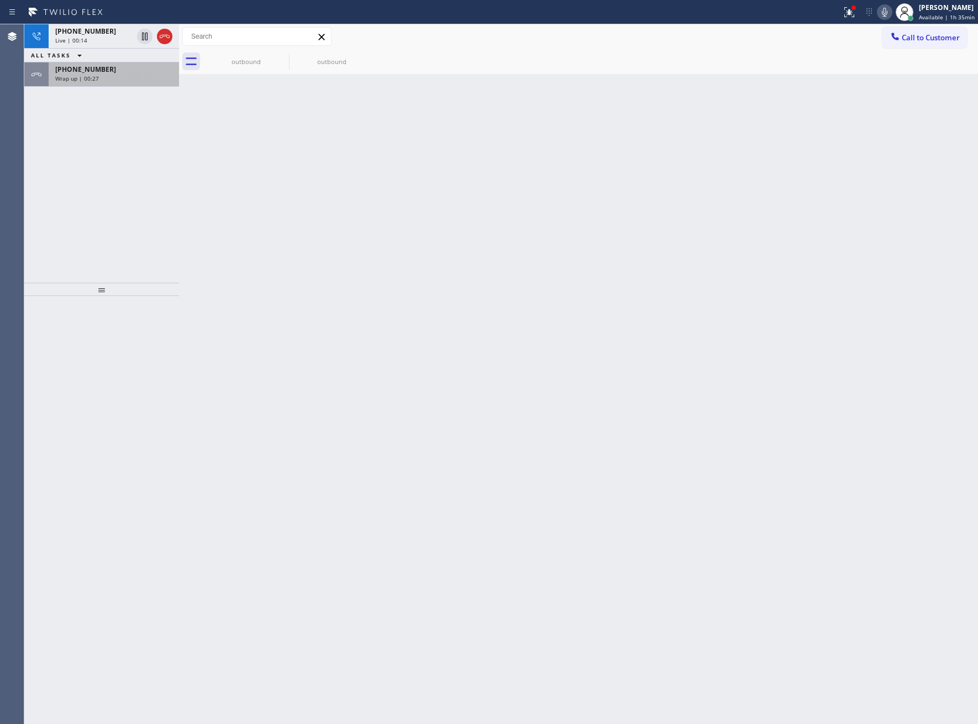
click at [75, 78] on span "Wrap up | 00:27" at bounding box center [77, 79] width 44 height 8
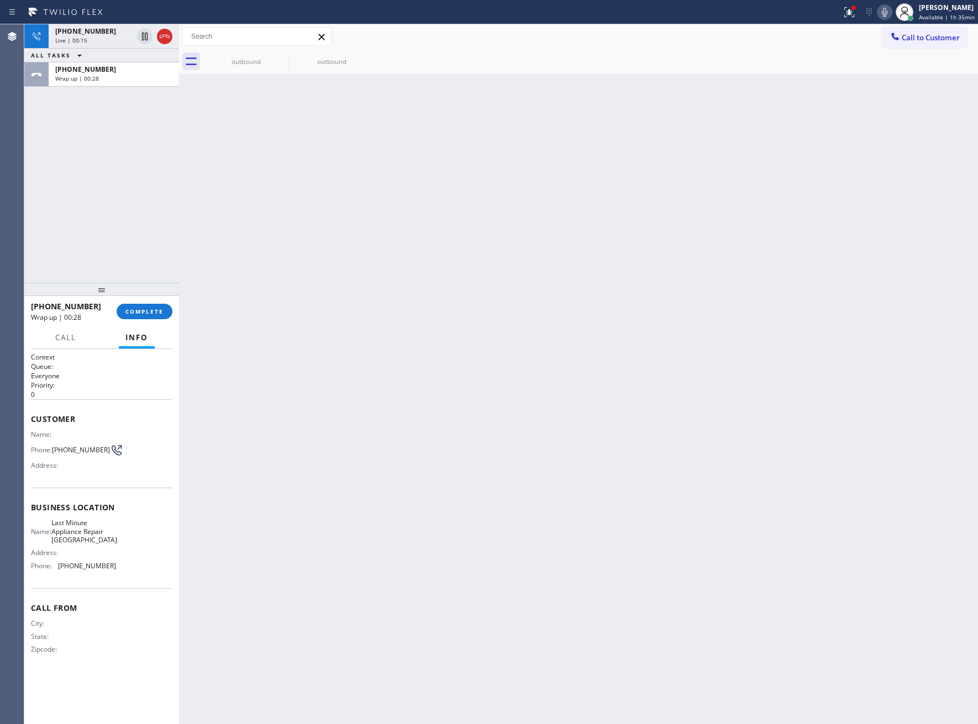
click at [143, 296] on div at bounding box center [101, 289] width 155 height 13
click at [146, 310] on span "COMPLETE" at bounding box center [144, 312] width 38 height 8
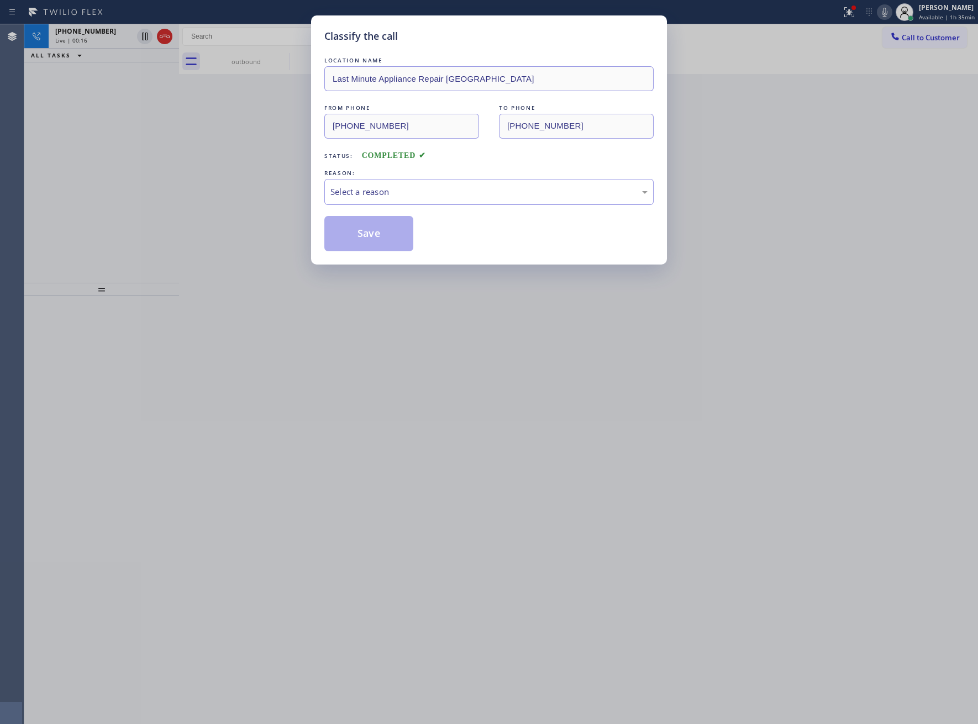
click at [352, 177] on div "REASON:" at bounding box center [488, 173] width 329 height 12
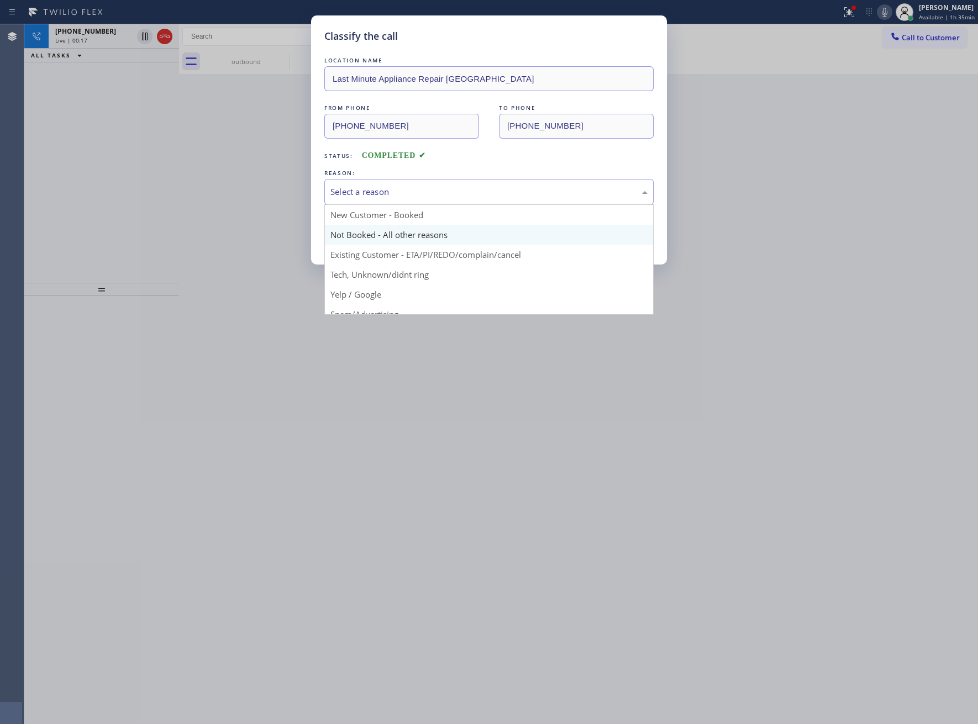
drag, startPoint x: 361, startPoint y: 196, endPoint x: 376, endPoint y: 232, distance: 38.9
click at [363, 202] on div "Select a reason" at bounding box center [488, 192] width 329 height 26
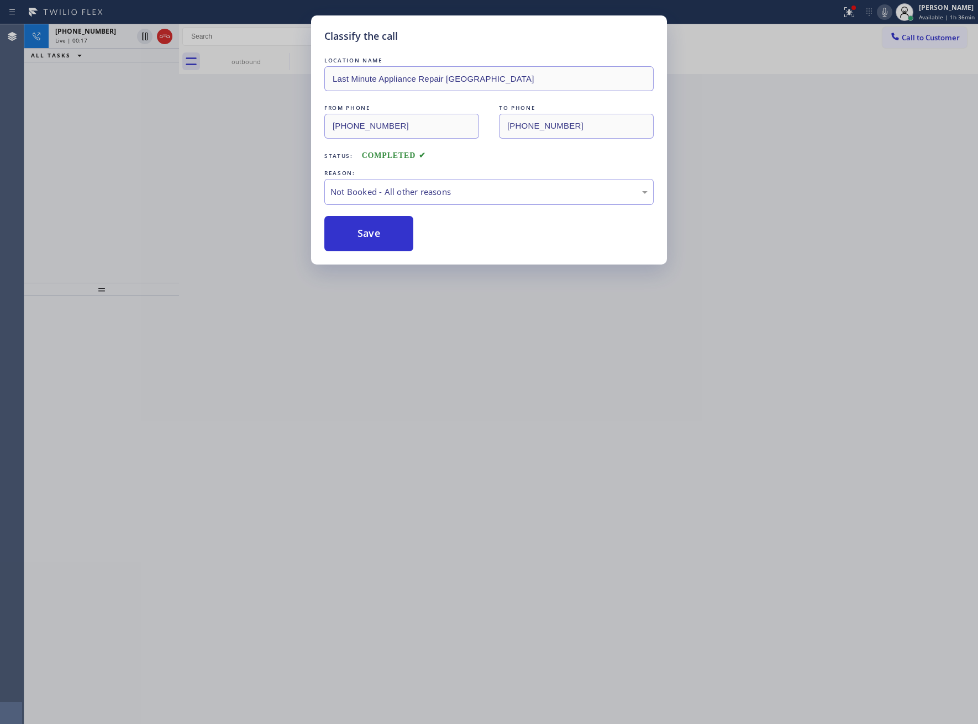
click at [376, 234] on button "Save" at bounding box center [368, 233] width 89 height 35
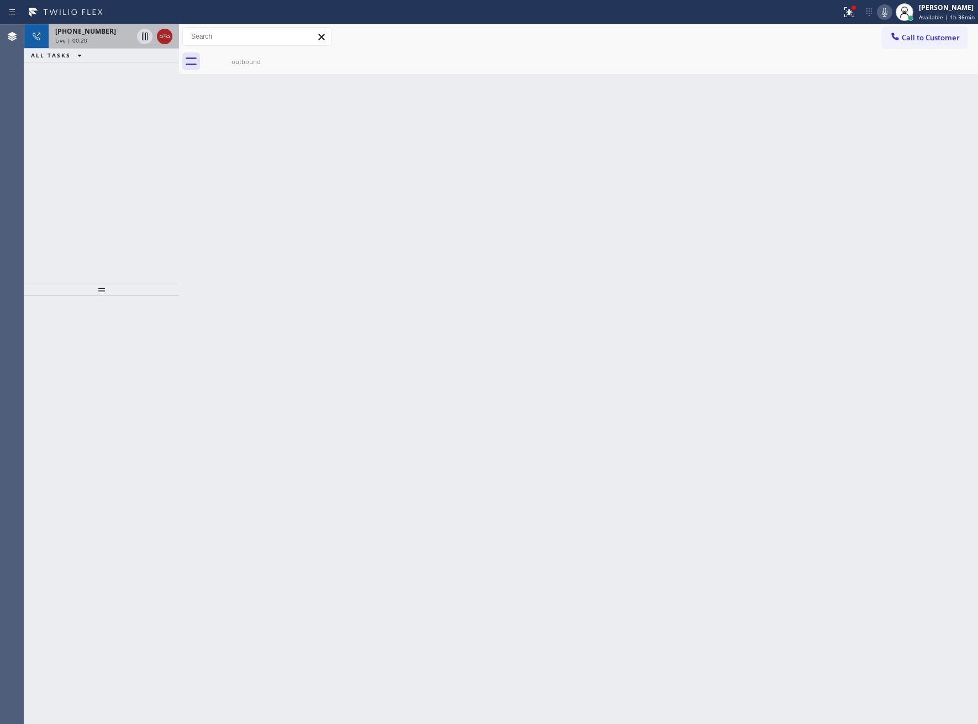
click at [164, 36] on icon at bounding box center [164, 36] width 13 height 13
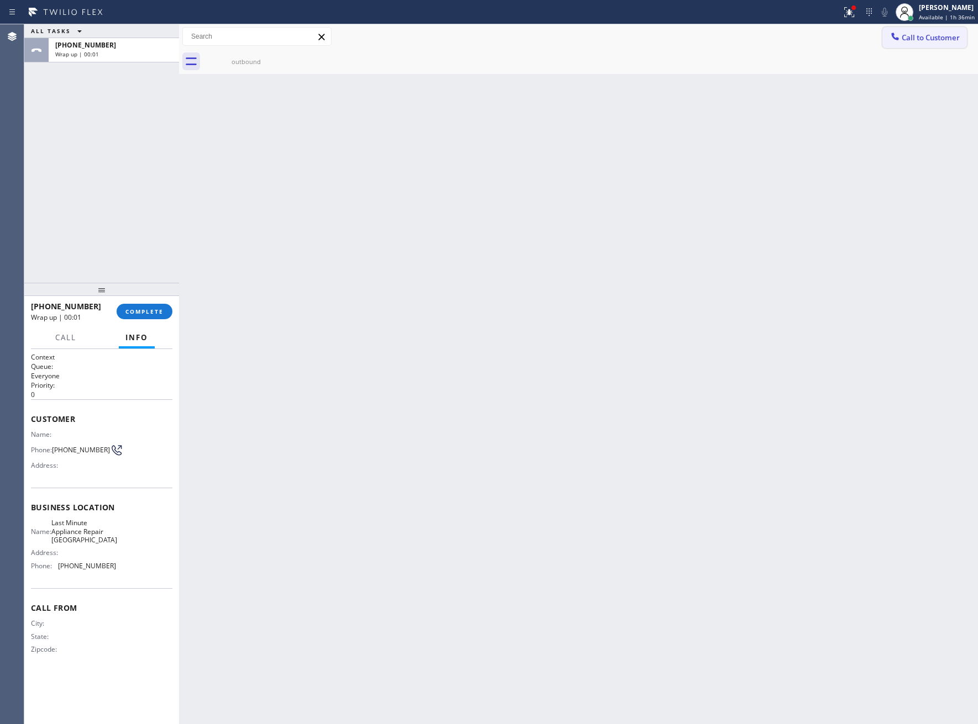
click at [915, 42] on button "Call to Customer" at bounding box center [924, 37] width 85 height 21
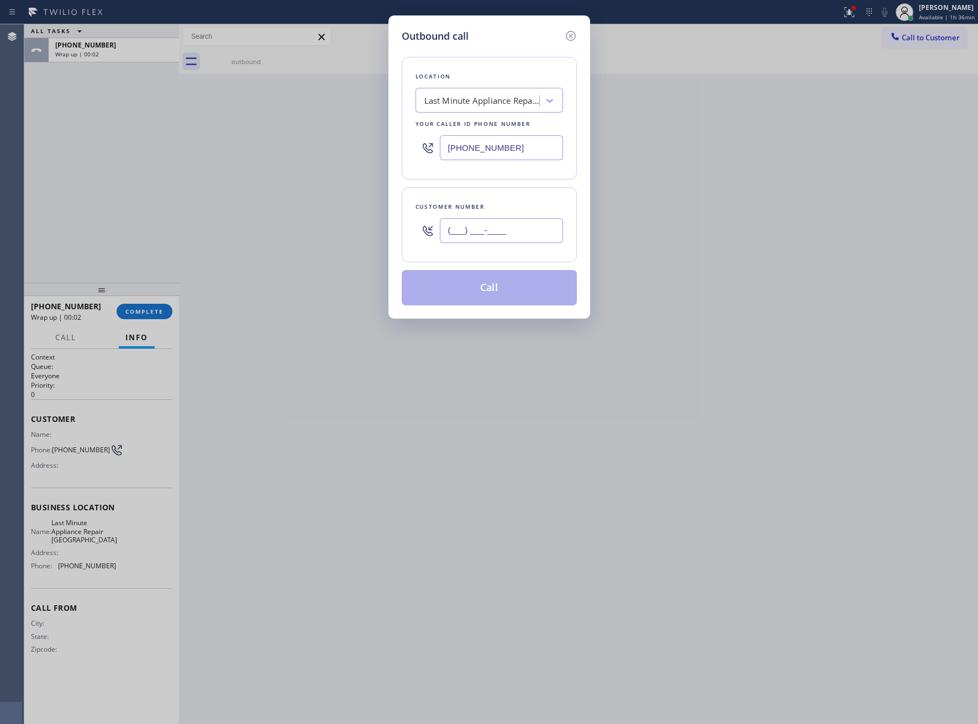
click at [454, 234] on input "(___) ___-____" at bounding box center [501, 230] width 123 height 25
paste input "469) 551-0306"
type input "[PHONE_NUMBER]"
click at [499, 305] on button "Call" at bounding box center [489, 287] width 175 height 35
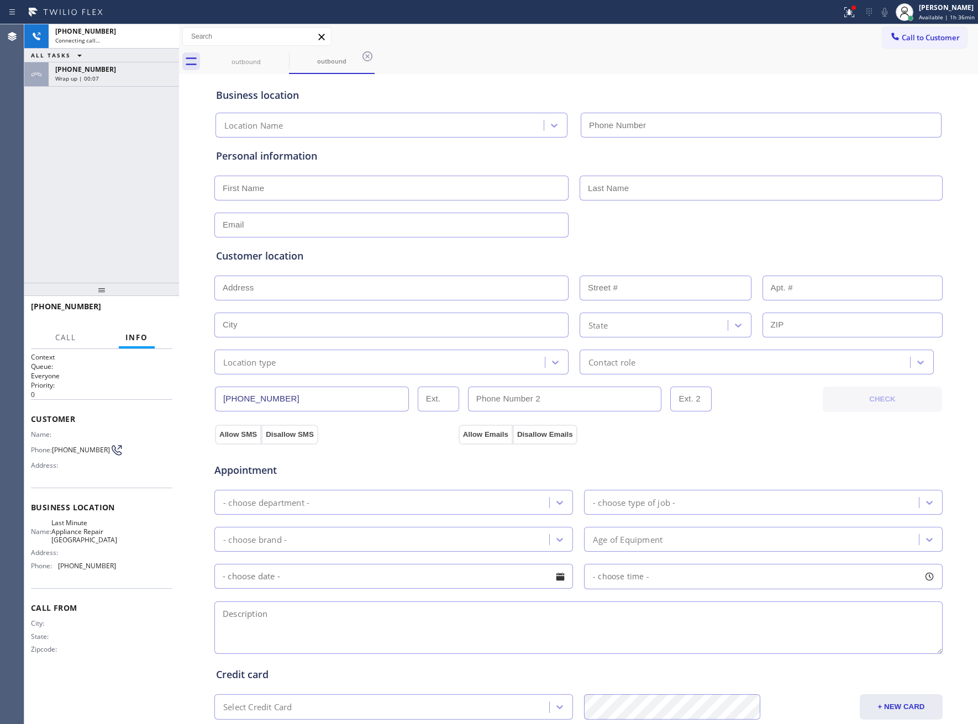
type input "[PHONE_NUMBER]"
click at [162, 317] on button "HANG UP" at bounding box center [146, 311] width 51 height 15
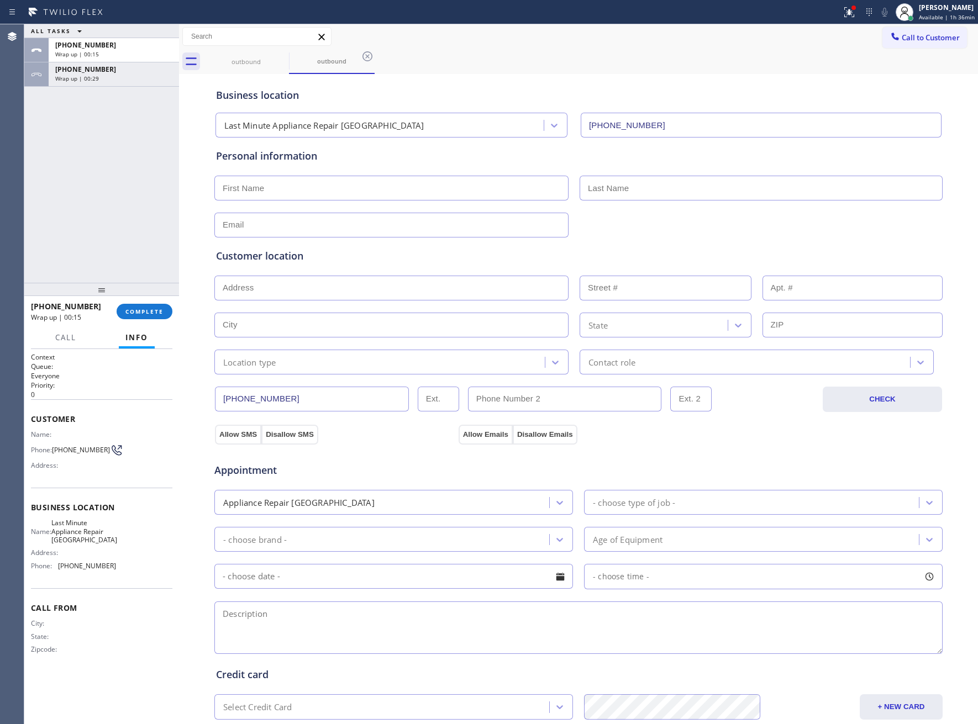
click at [40, 259] on div "ALL TASKS ALL TASKS ACTIVE TASKS TASKS IN WRAP UP [PHONE_NUMBER] Wrap up | 00:1…" at bounding box center [101, 153] width 155 height 259
click at [138, 315] on button "COMPLETE" at bounding box center [145, 311] width 56 height 15
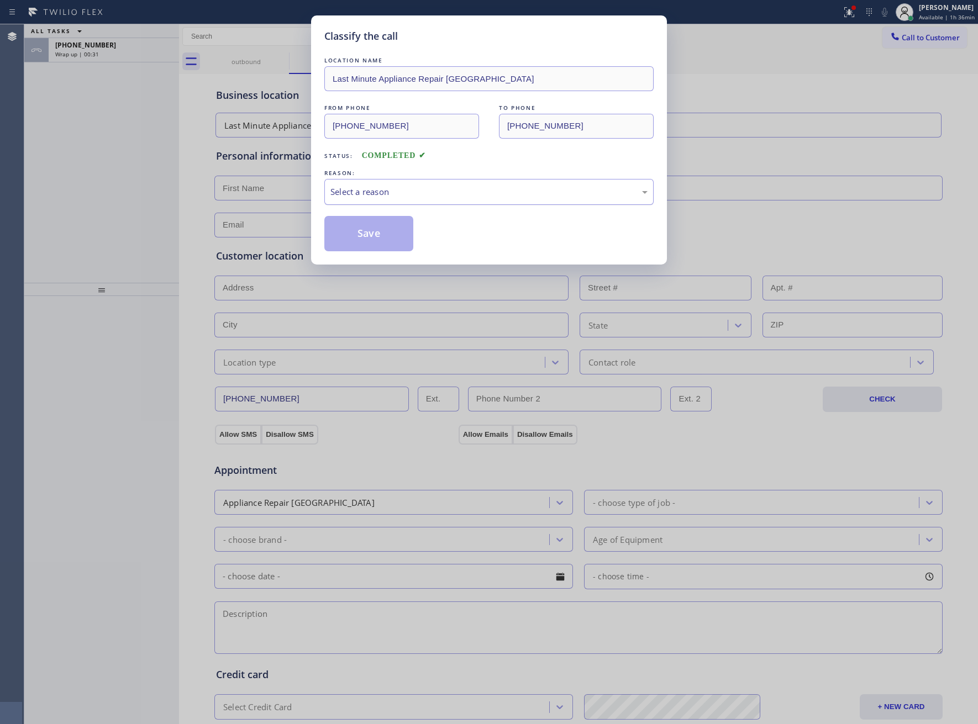
click at [365, 188] on div "Select a reason" at bounding box center [488, 192] width 317 height 13
click at [394, 244] on button "Save" at bounding box center [368, 233] width 89 height 35
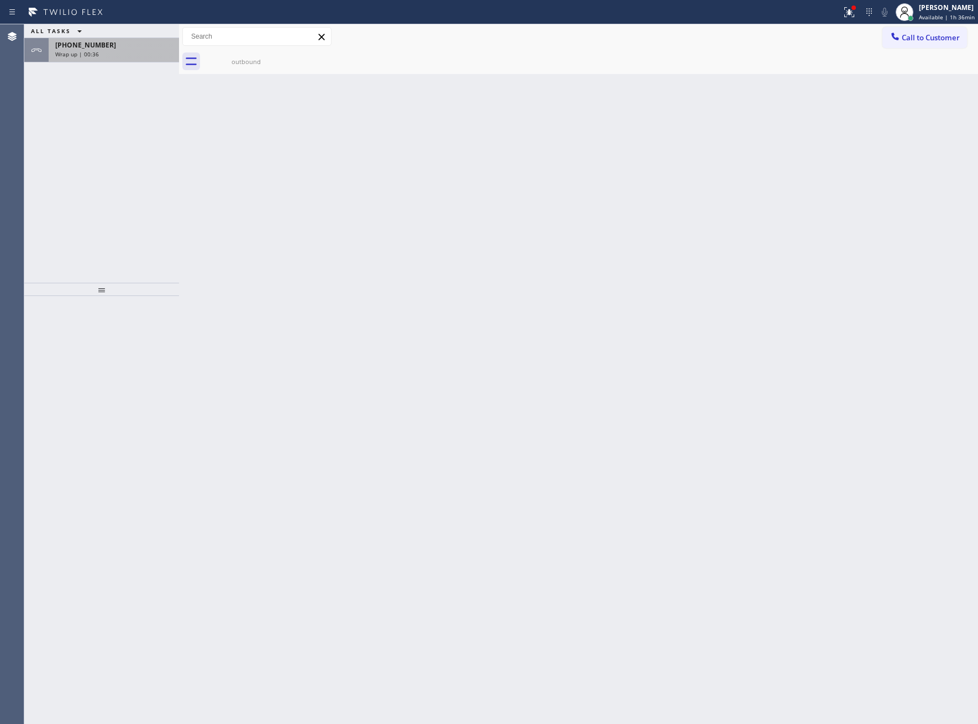
click at [85, 47] on span "[PHONE_NUMBER]" at bounding box center [85, 44] width 61 height 9
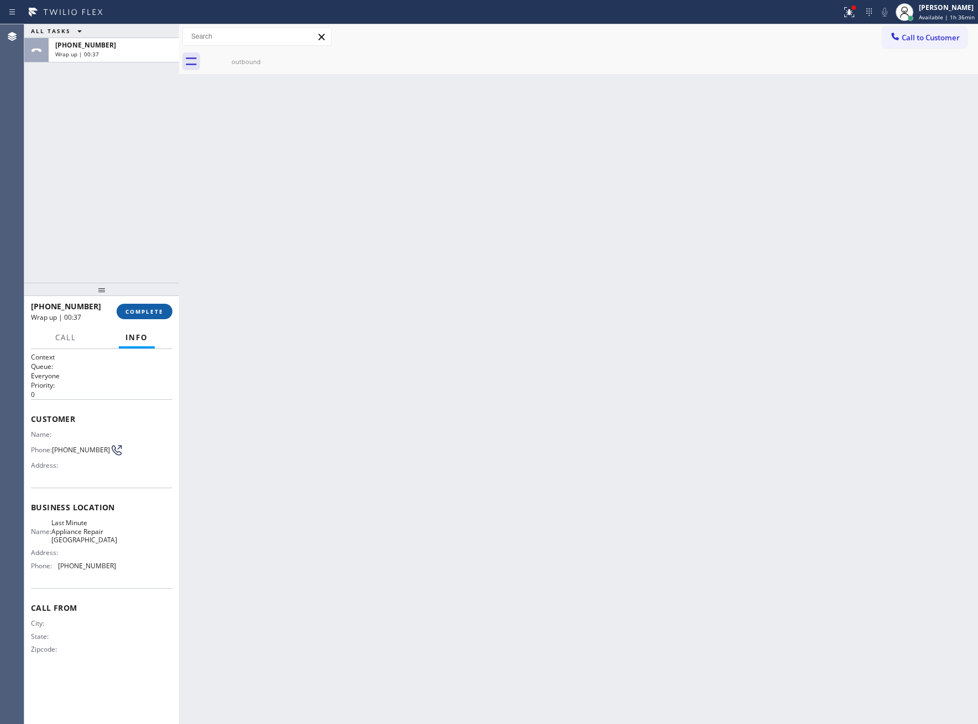
click at [166, 310] on button "COMPLETE" at bounding box center [145, 311] width 56 height 15
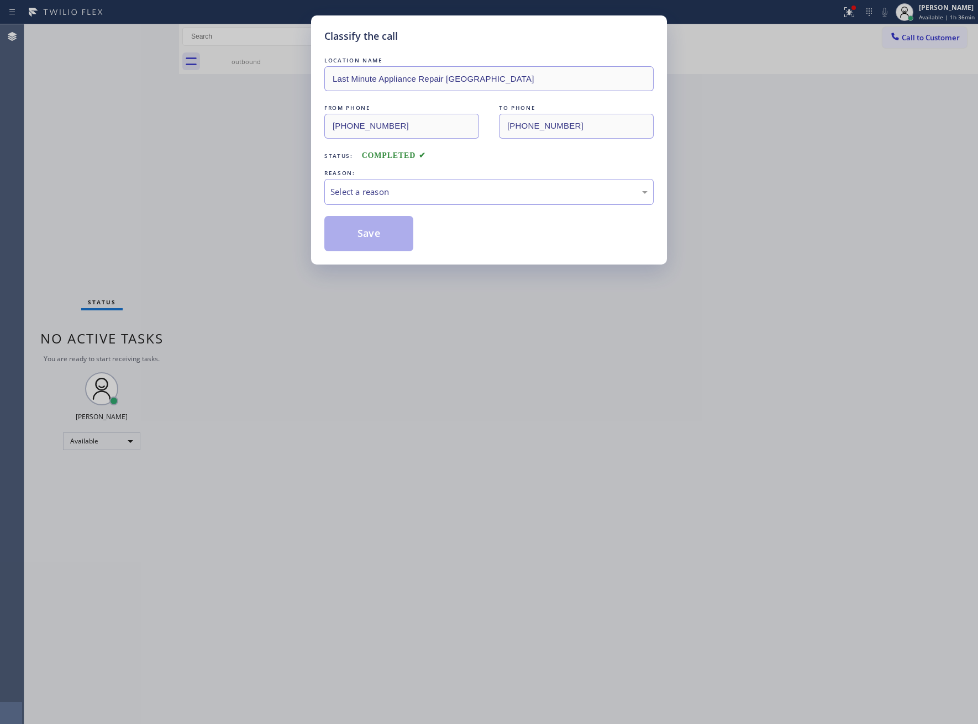
click at [383, 176] on div "REASON:" at bounding box center [488, 173] width 329 height 12
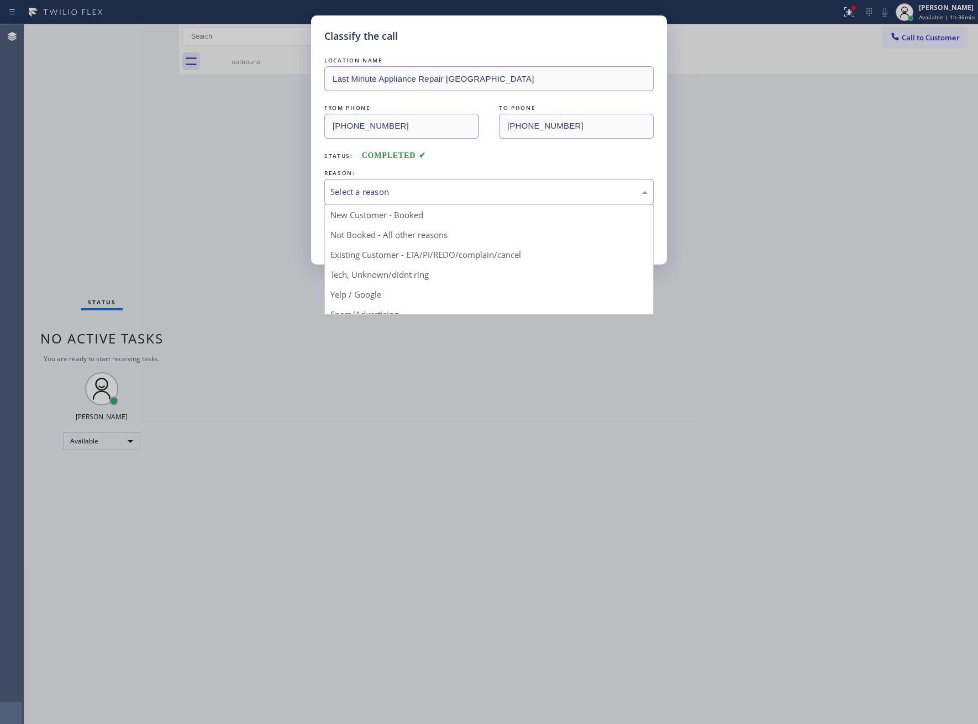
click at [384, 192] on div "Select a reason" at bounding box center [488, 192] width 317 height 13
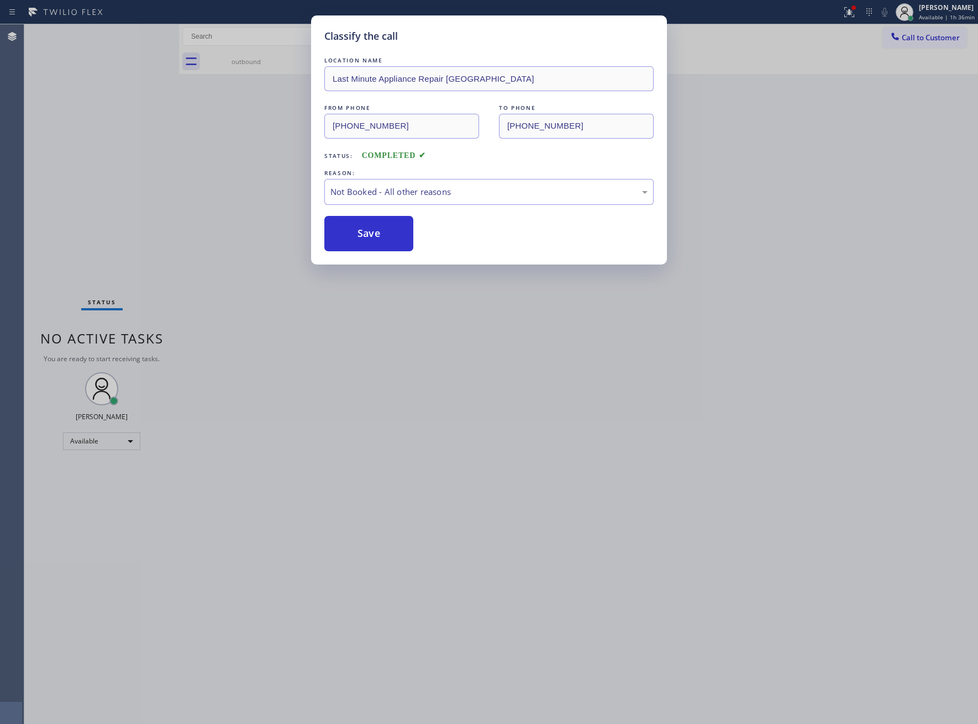
click at [365, 234] on button "Save" at bounding box center [368, 233] width 89 height 35
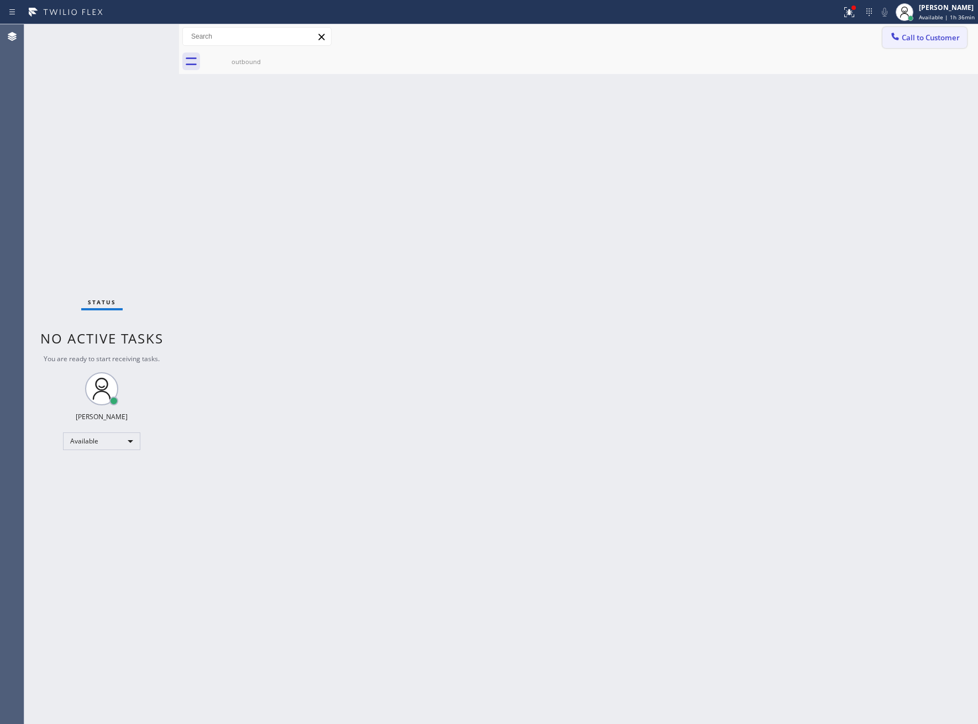
click at [908, 35] on span "Call to Customer" at bounding box center [931, 38] width 58 height 10
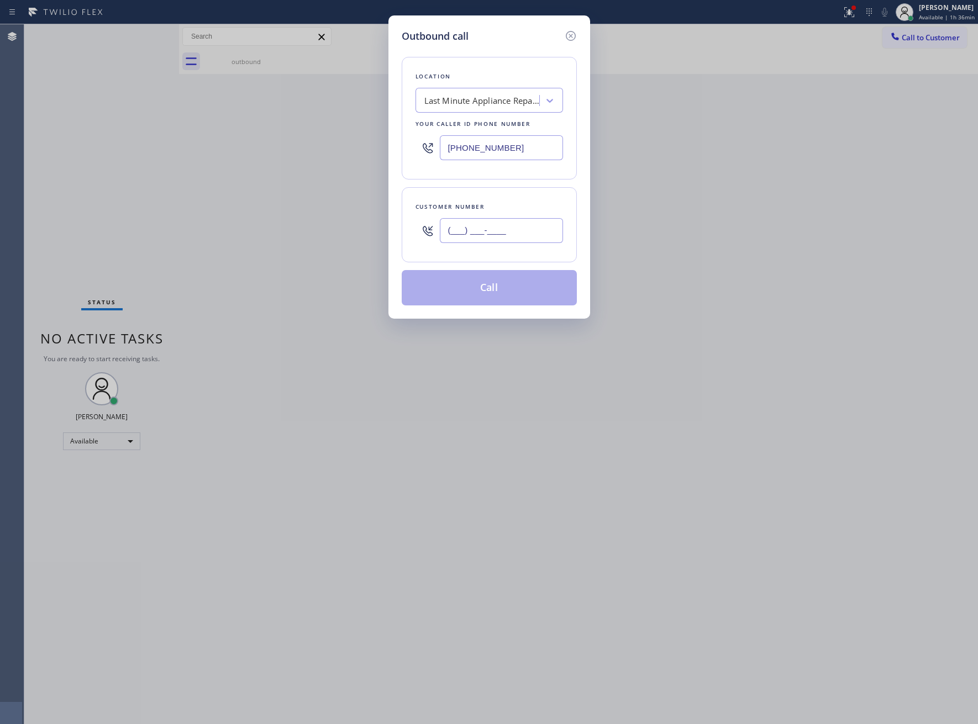
click at [451, 242] on input "(___) ___-____" at bounding box center [501, 230] width 123 height 25
paste input "469) 551-0306"
type input "[PHONE_NUMBER]"
click at [476, 269] on div "Location Last Minute Appliance Repair [GEOGRAPHIC_DATA] Your caller id phone nu…" at bounding box center [489, 175] width 175 height 262
click at [476, 273] on button "Call" at bounding box center [489, 287] width 175 height 35
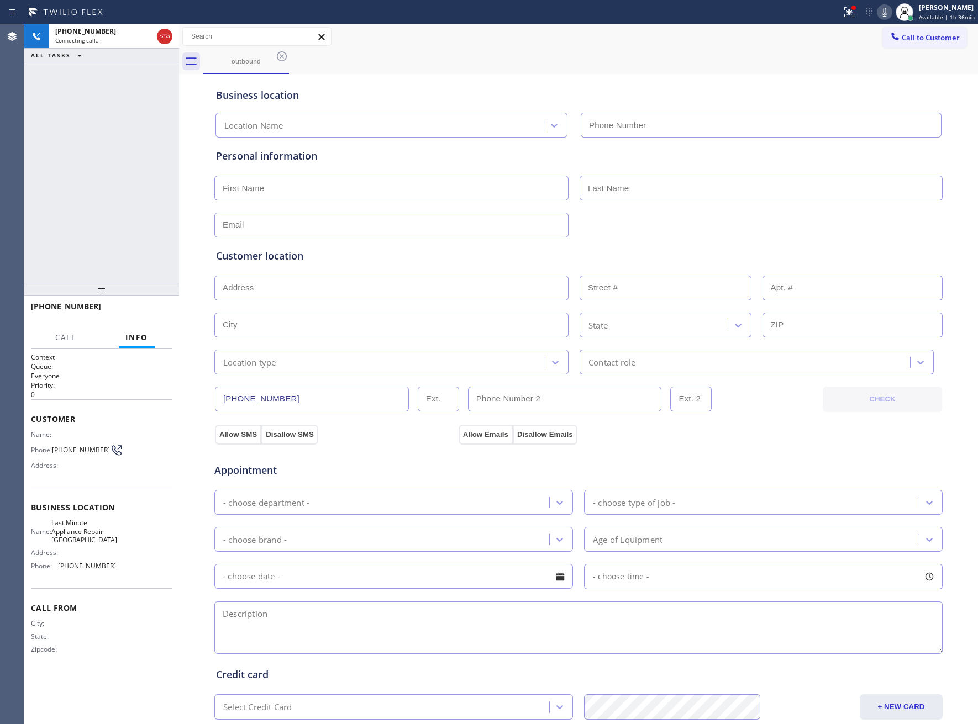
type input "[PHONE_NUMBER]"
click at [160, 312] on span "HANG UP" at bounding box center [147, 312] width 34 height 8
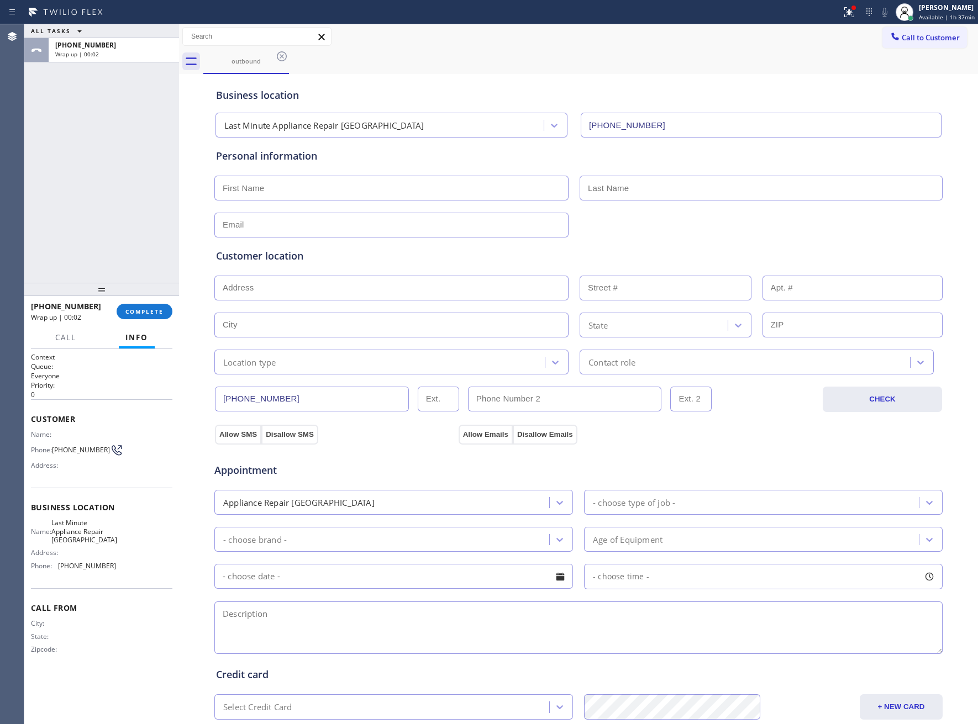
drag, startPoint x: 887, startPoint y: 40, endPoint x: 858, endPoint y: 60, distance: 34.9
click at [888, 42] on div at bounding box center [894, 37] width 13 height 13
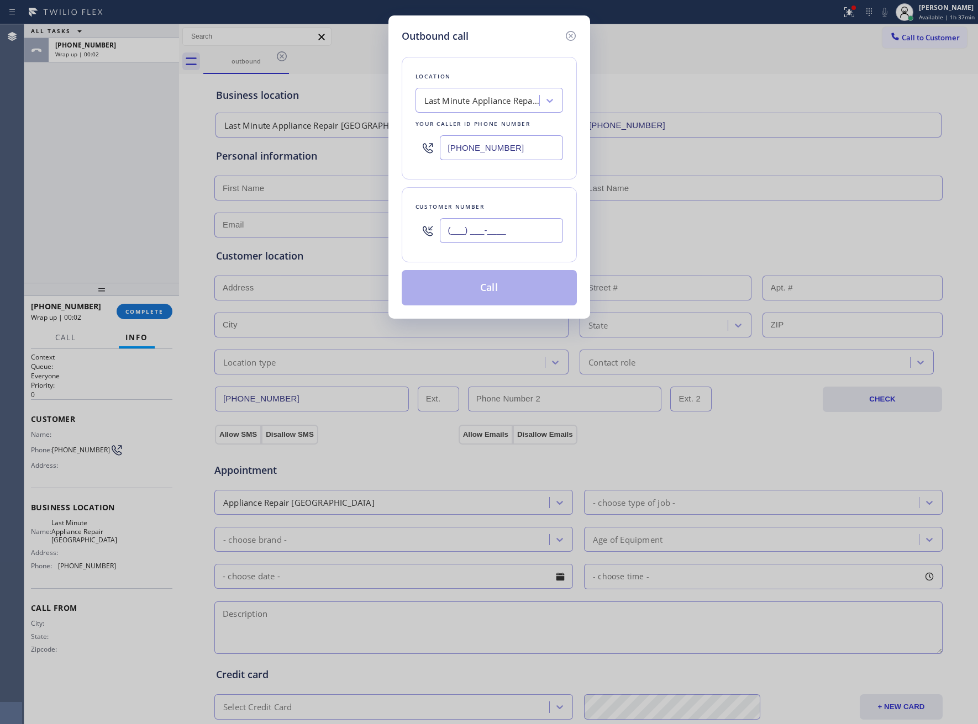
click at [453, 234] on input "(___) ___-____" at bounding box center [501, 230] width 123 height 25
paste input "469) 551-0306"
type input "[PHONE_NUMBER]"
click at [464, 293] on button "Call" at bounding box center [489, 287] width 175 height 35
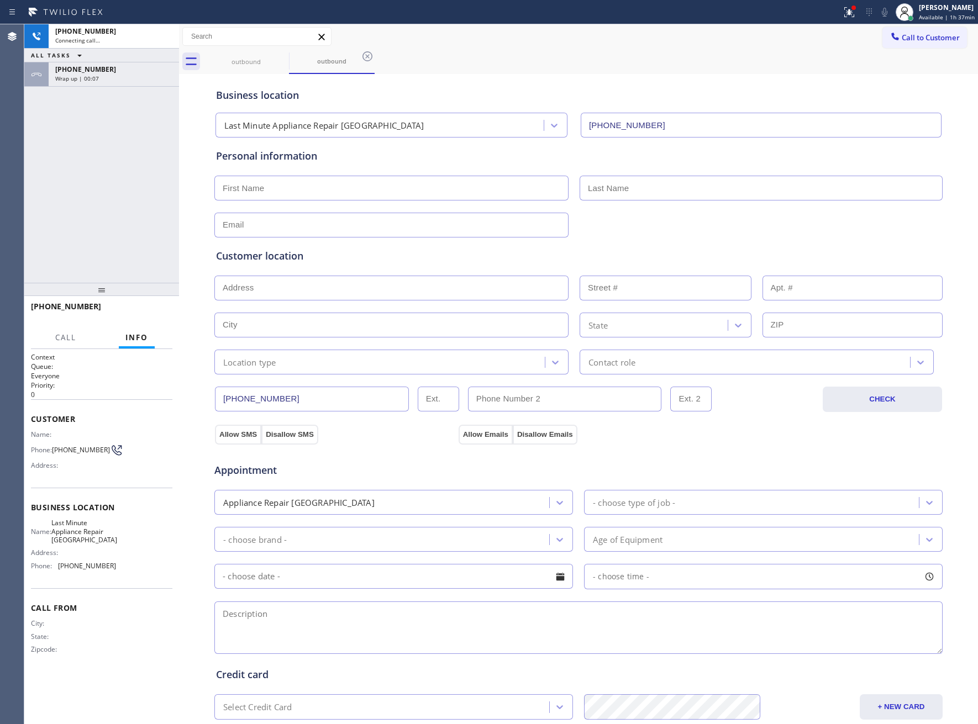
type input "[PHONE_NUMBER]"
click at [138, 312] on span "HANG UP" at bounding box center [147, 312] width 34 height 8
click at [902, 37] on span "Call to Customer" at bounding box center [931, 38] width 58 height 10
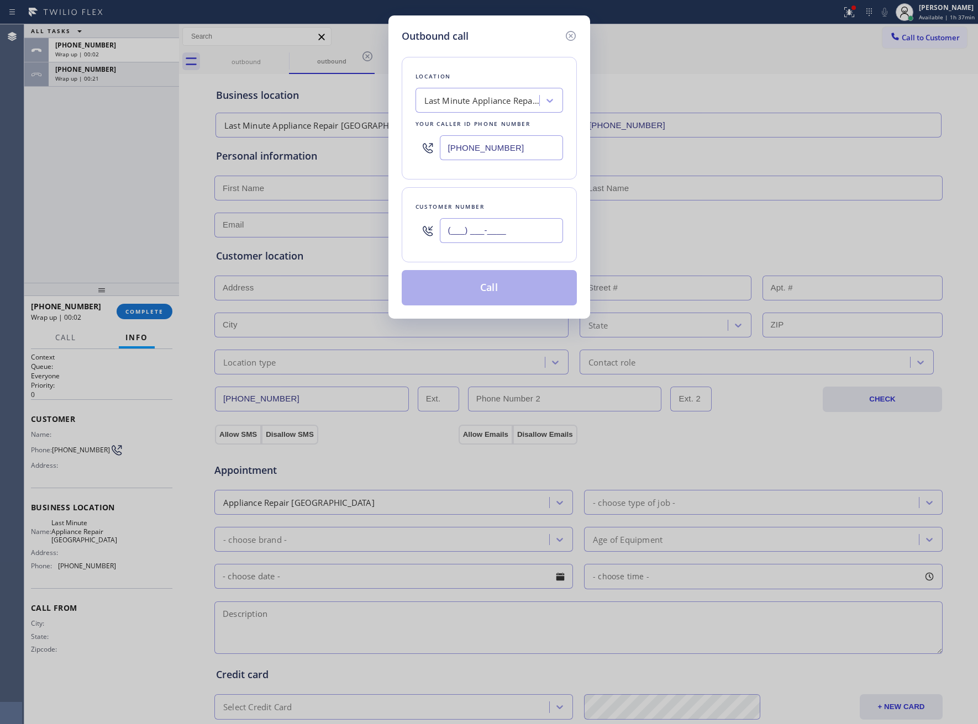
click at [447, 229] on input "(___) ___-____" at bounding box center [501, 230] width 123 height 25
paste input "469) 551-0306"
type input "[PHONE_NUMBER]"
click at [473, 270] on div "Location Last Minute Appliance Repair [GEOGRAPHIC_DATA] Your caller id phone nu…" at bounding box center [489, 175] width 175 height 262
click at [473, 283] on button "Call" at bounding box center [489, 287] width 175 height 35
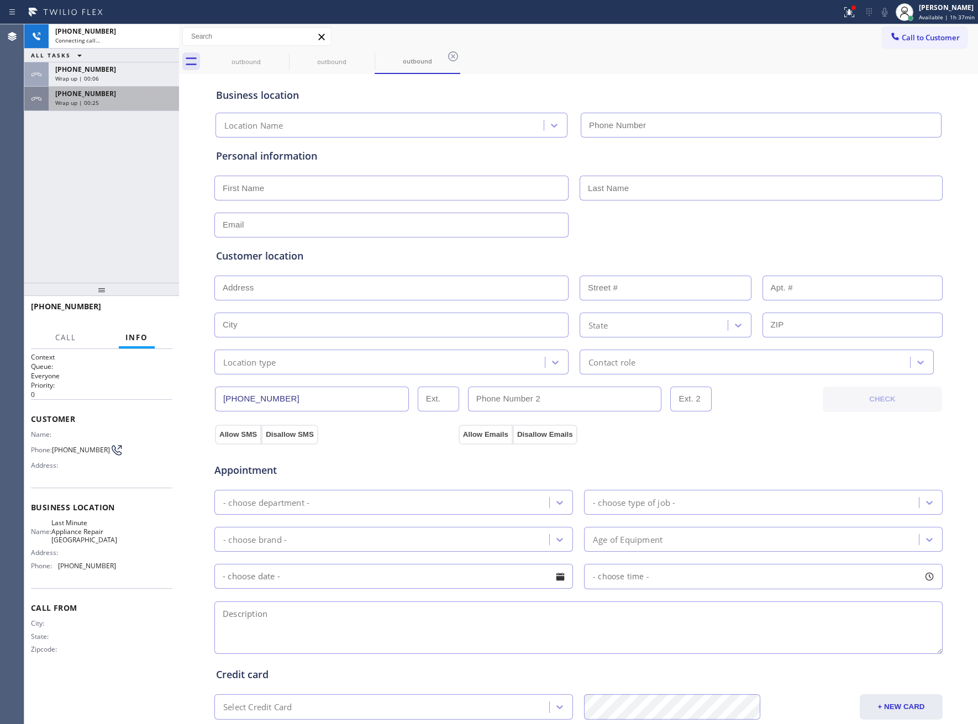
type input "[PHONE_NUMBER]"
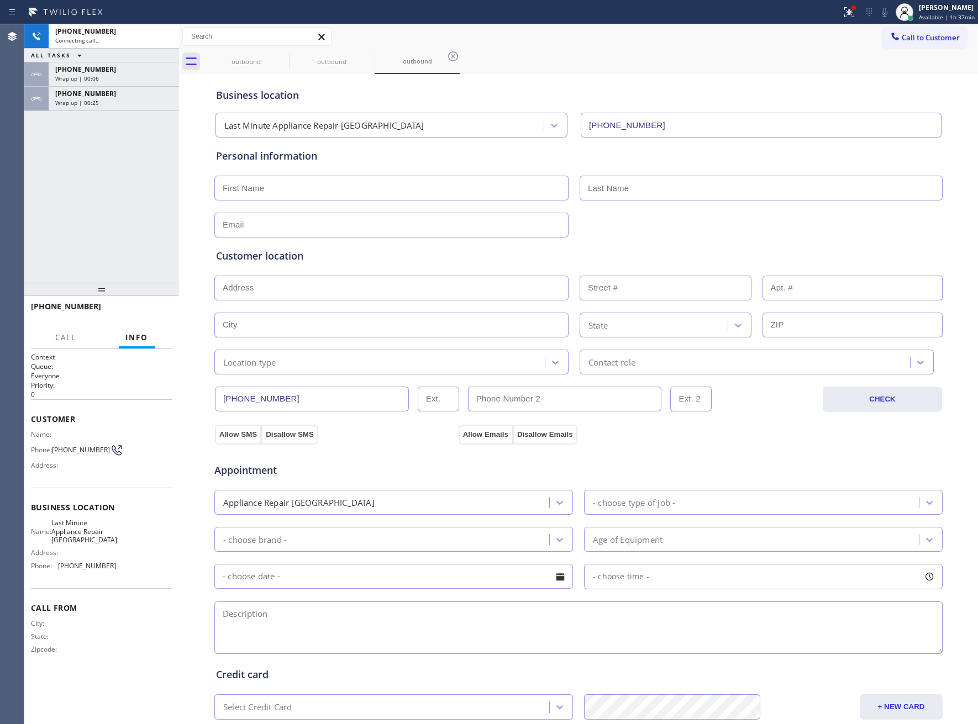
drag, startPoint x: 118, startPoint y: 93, endPoint x: 192, endPoint y: 267, distance: 188.6
click at [118, 93] on div "[PHONE_NUMBER]" at bounding box center [113, 93] width 117 height 9
click at [148, 315] on button "COMPLETE" at bounding box center [145, 311] width 56 height 15
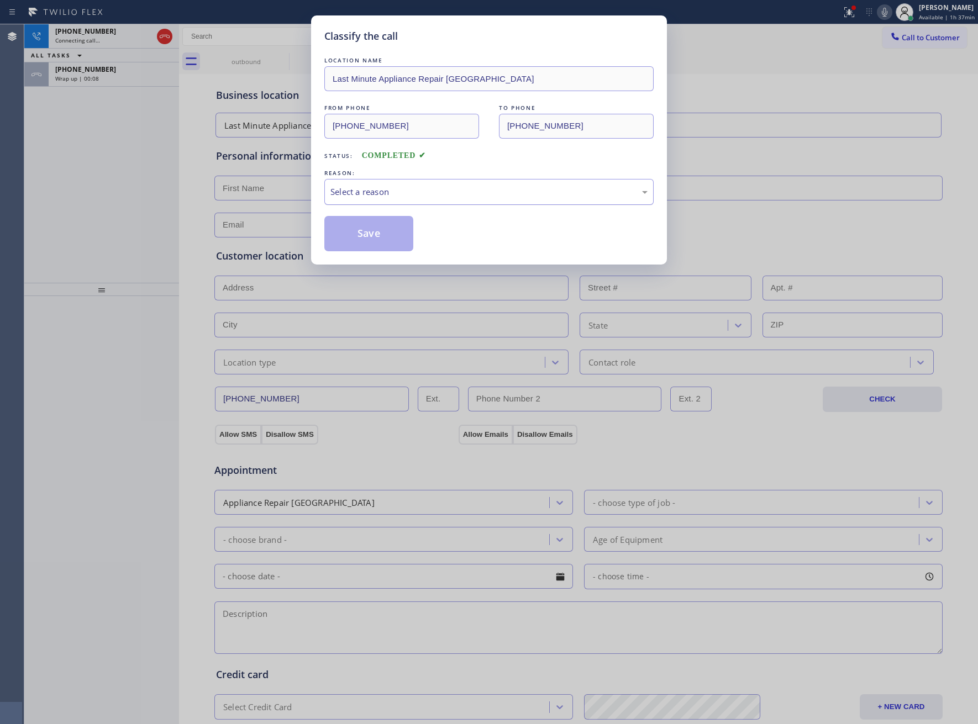
drag, startPoint x: 343, startPoint y: 188, endPoint x: 350, endPoint y: 198, distance: 12.3
click at [348, 193] on div "Select a reason" at bounding box center [488, 192] width 317 height 13
click at [370, 233] on button "Save" at bounding box center [368, 233] width 89 height 35
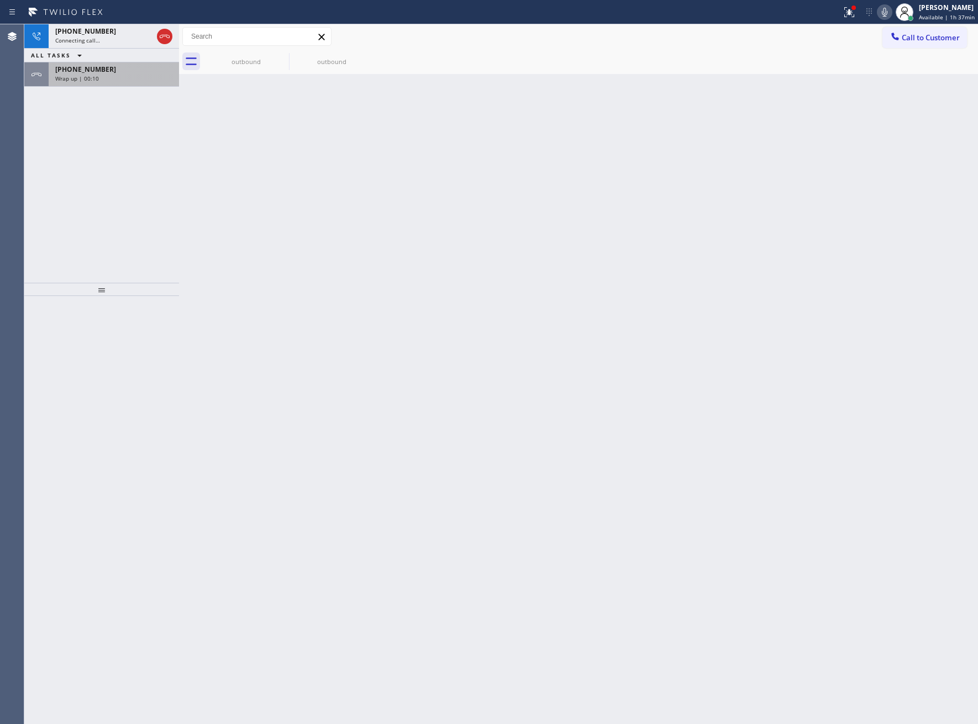
click at [108, 78] on div "Wrap up | 00:10" at bounding box center [113, 79] width 117 height 8
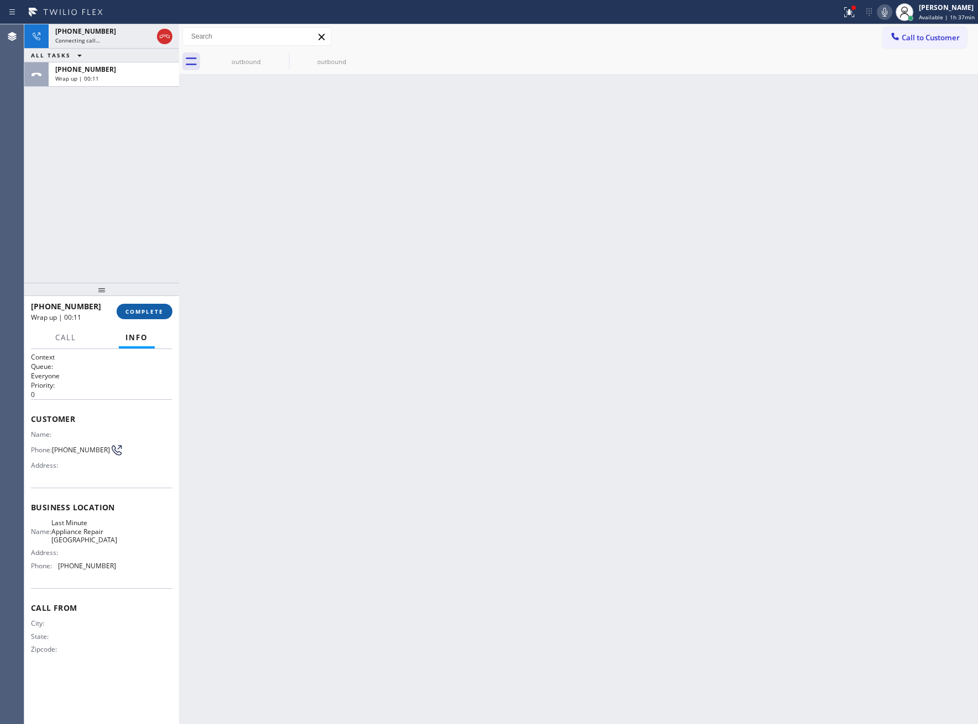
click at [164, 310] on button "COMPLETE" at bounding box center [145, 311] width 56 height 15
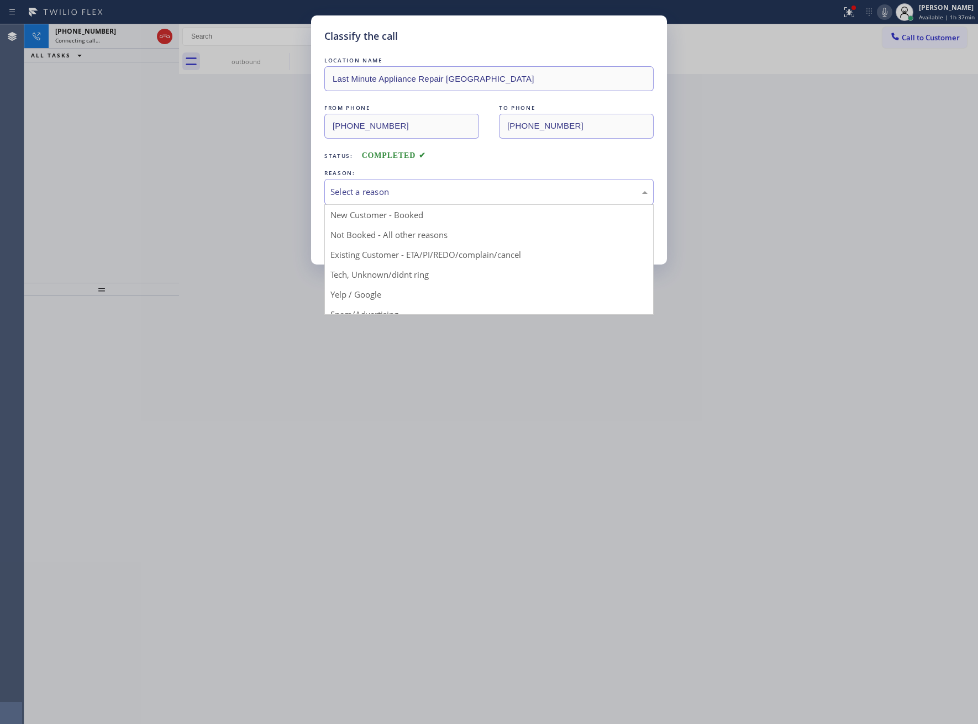
click at [370, 198] on div "Select a reason" at bounding box center [488, 192] width 317 height 13
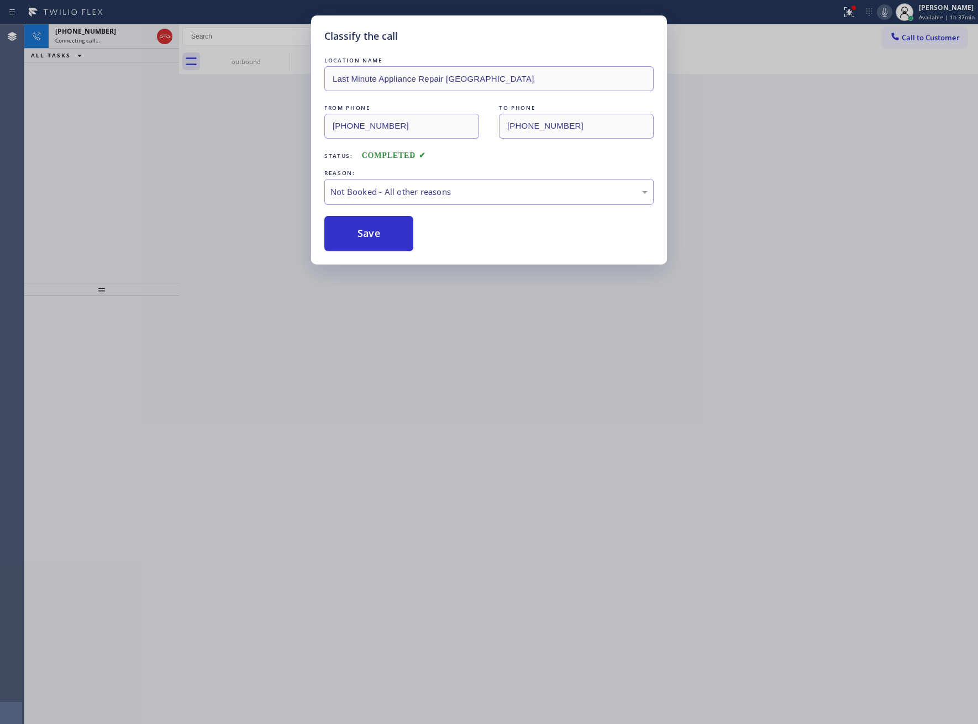
click at [376, 235] on button "Save" at bounding box center [368, 233] width 89 height 35
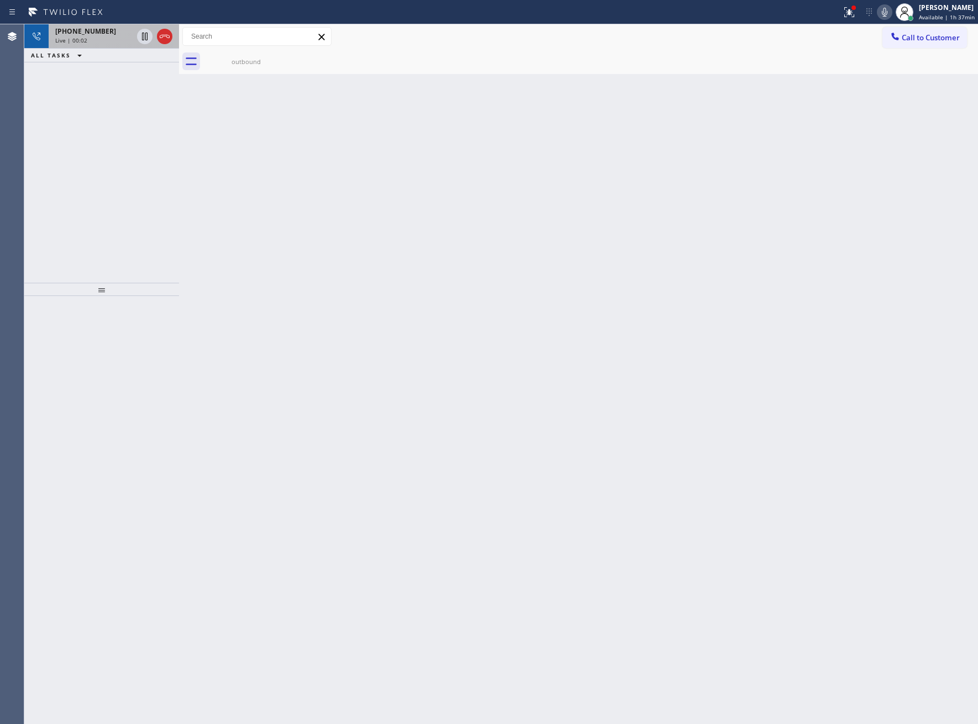
click at [159, 24] on div at bounding box center [155, 36] width 40 height 24
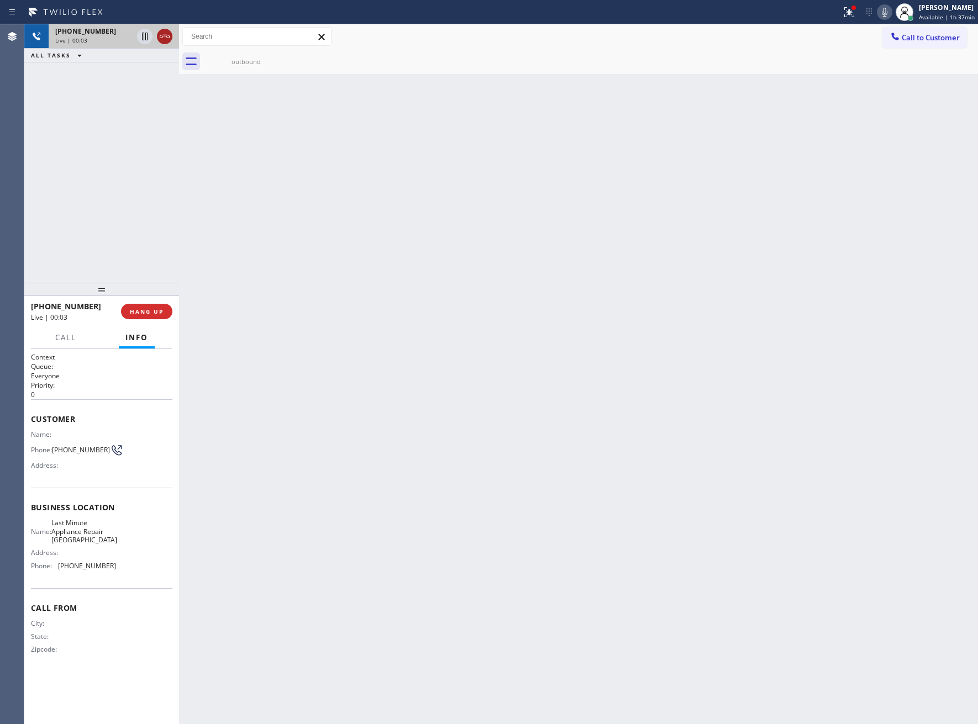
click at [165, 30] on icon at bounding box center [164, 36] width 13 height 13
click at [931, 30] on button "Call to Customer" at bounding box center [924, 37] width 85 height 21
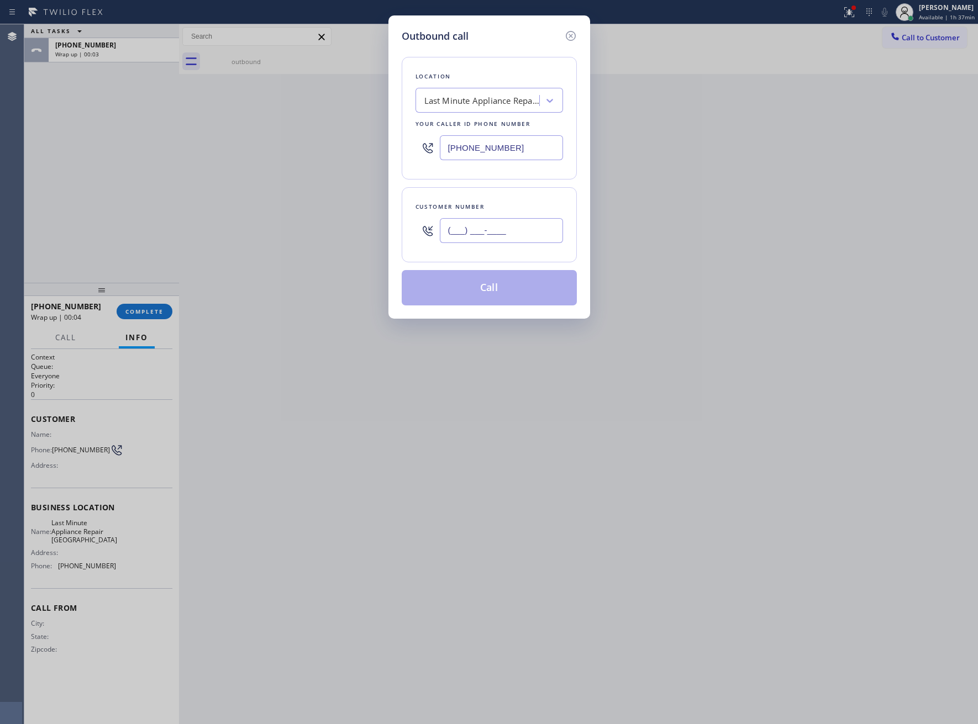
click at [461, 225] on input "(___) ___-____" at bounding box center [501, 230] width 123 height 25
paste input "469) 551-0306"
type input "[PHONE_NUMBER]"
click at [486, 285] on button "Call" at bounding box center [489, 287] width 175 height 35
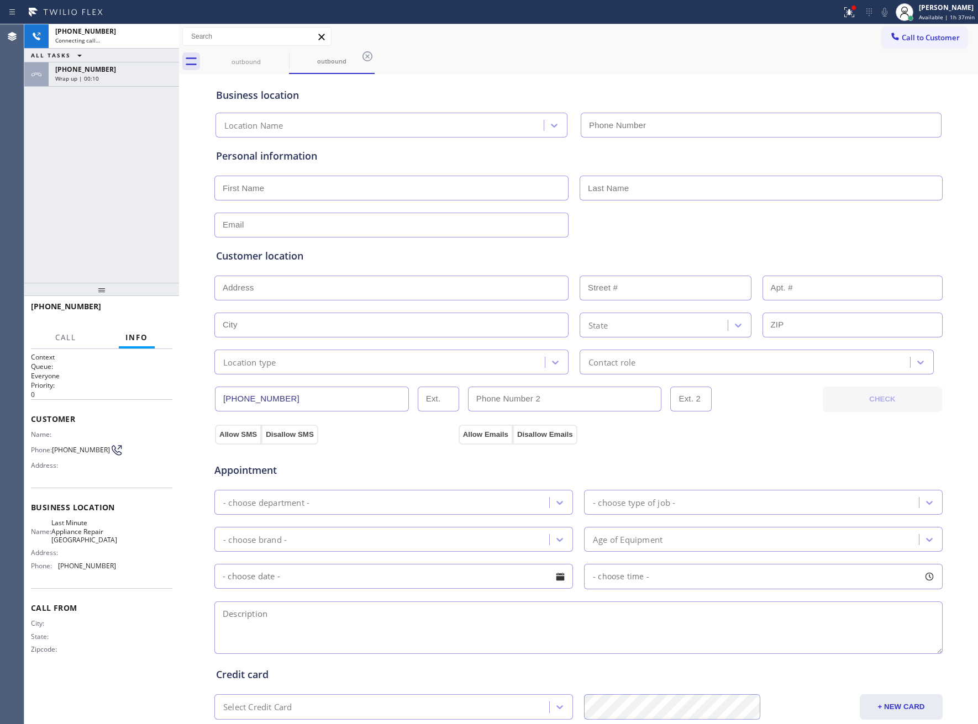
type input "[PHONE_NUMBER]"
click at [151, 310] on span "HANG UP" at bounding box center [147, 312] width 34 height 8
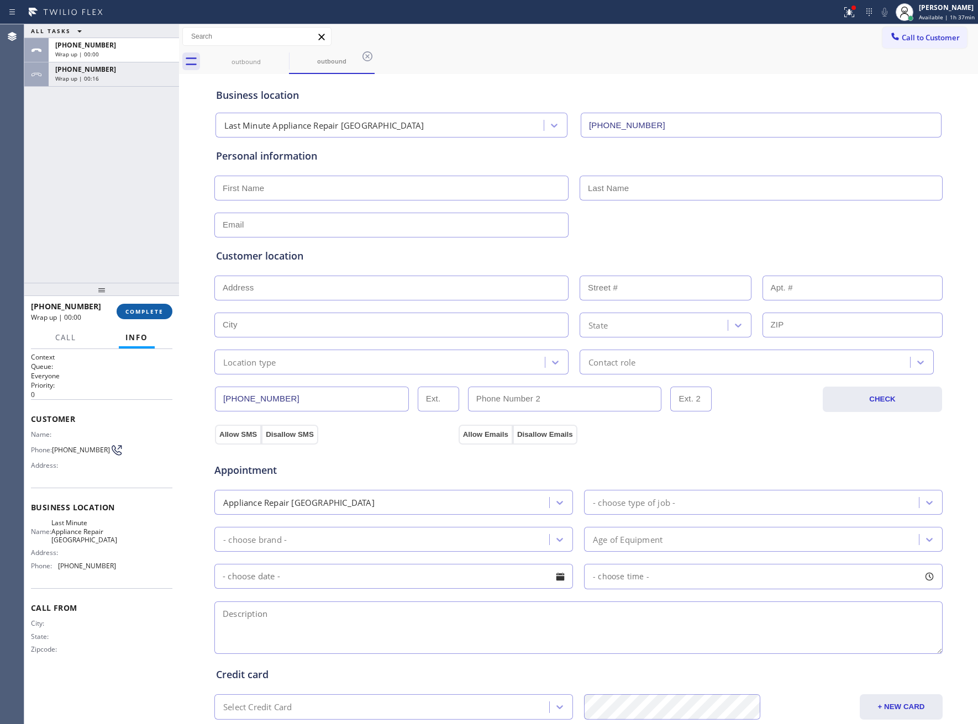
click at [151, 310] on span "COMPLETE" at bounding box center [144, 312] width 38 height 8
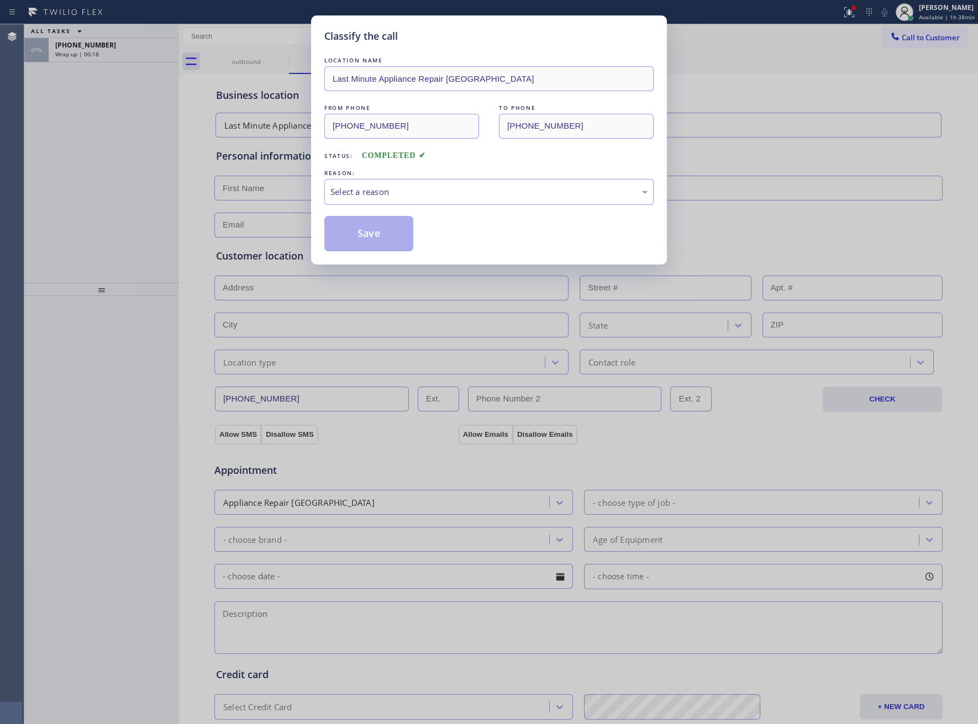
click at [147, 305] on div "Classify the call LOCATION NAME Last Minute Appliance Repair [GEOGRAPHIC_DATA] …" at bounding box center [489, 362] width 978 height 724
click at [382, 197] on div "Select a reason" at bounding box center [488, 192] width 317 height 13
click at [375, 239] on button "Save" at bounding box center [368, 233] width 89 height 35
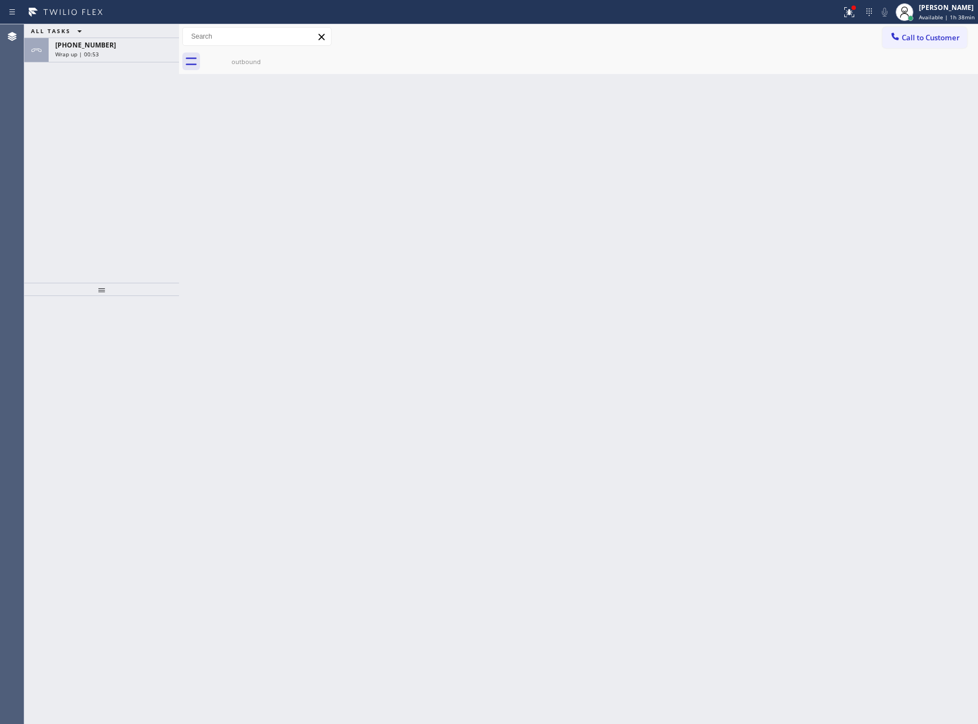
drag, startPoint x: 107, startPoint y: 58, endPoint x: 150, endPoint y: 144, distance: 96.3
click at [106, 58] on div "[PHONE_NUMBER] Wrap up | 00:53" at bounding box center [112, 50] width 126 height 24
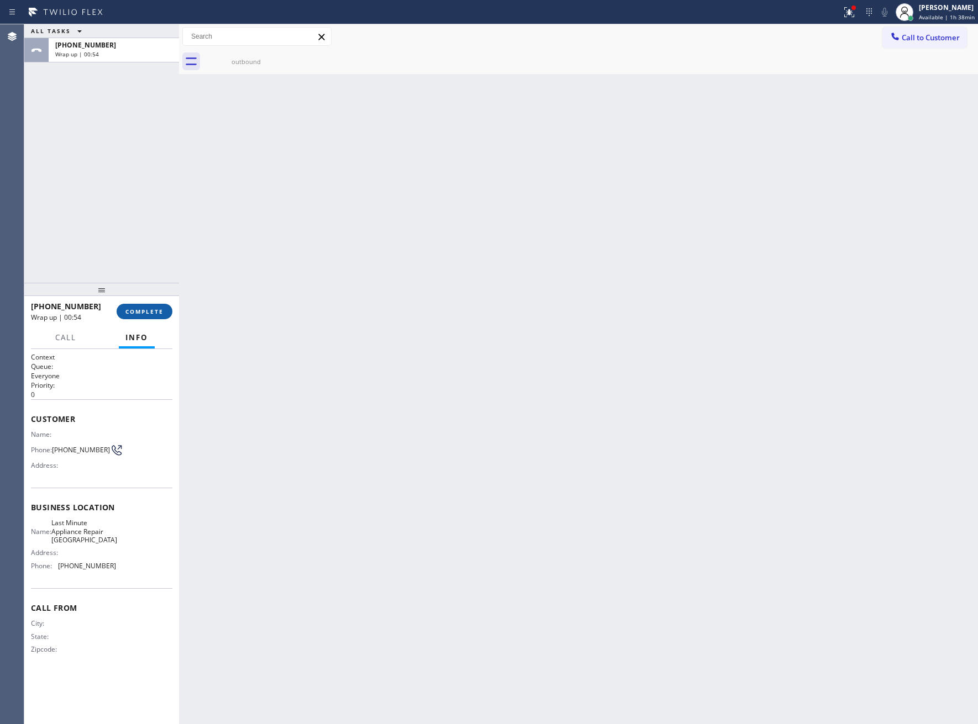
click at [148, 315] on span "COMPLETE" at bounding box center [144, 312] width 38 height 8
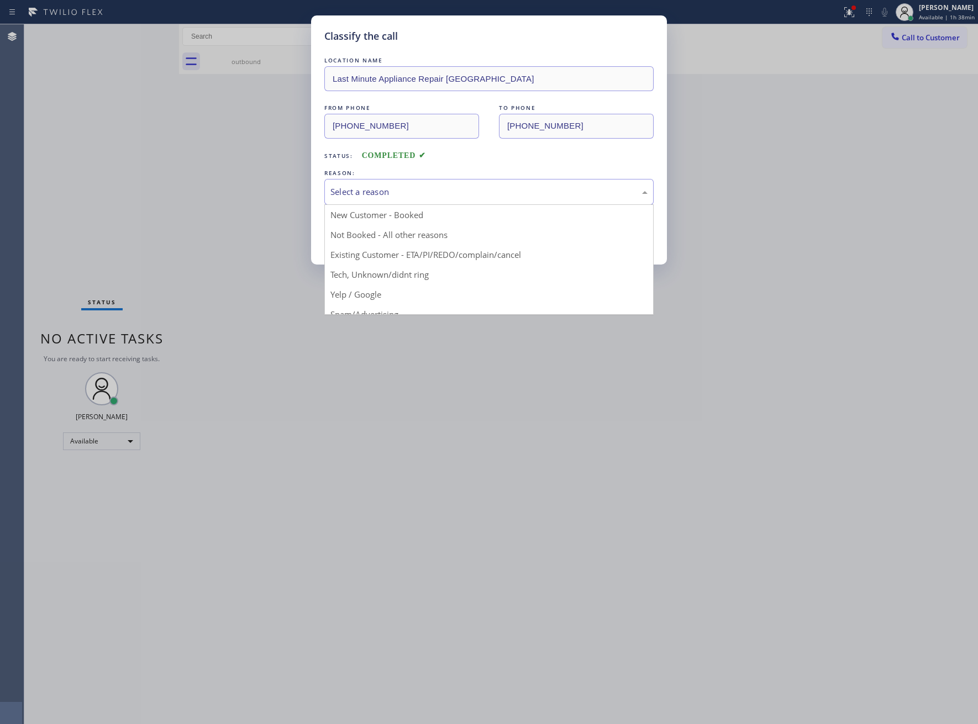
click at [407, 186] on div "Select a reason" at bounding box center [488, 192] width 317 height 13
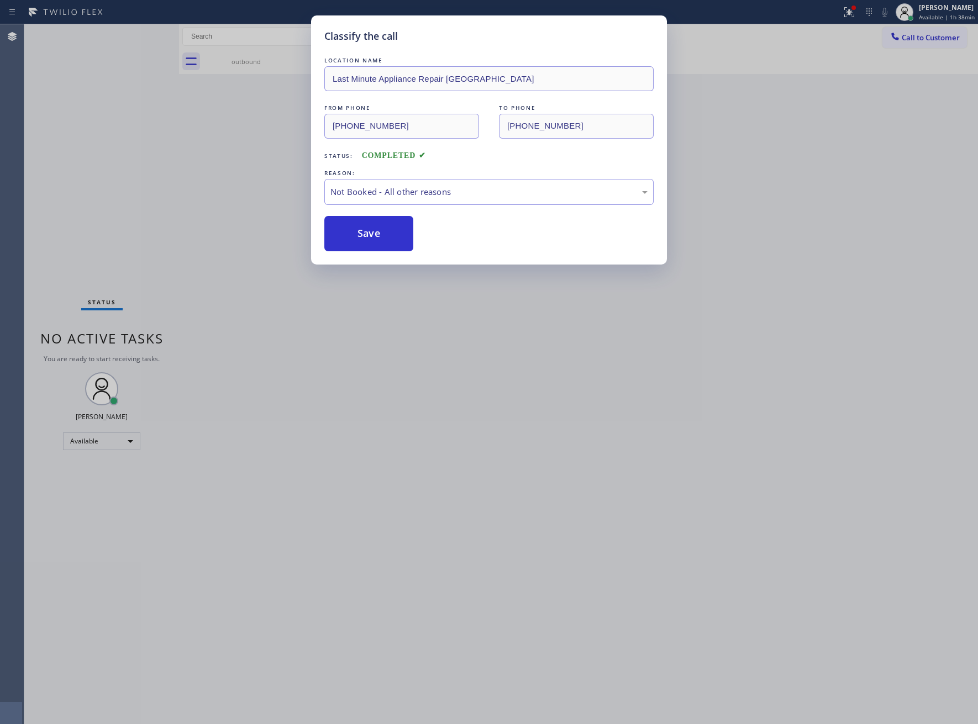
click at [393, 230] on button "Save" at bounding box center [368, 233] width 89 height 35
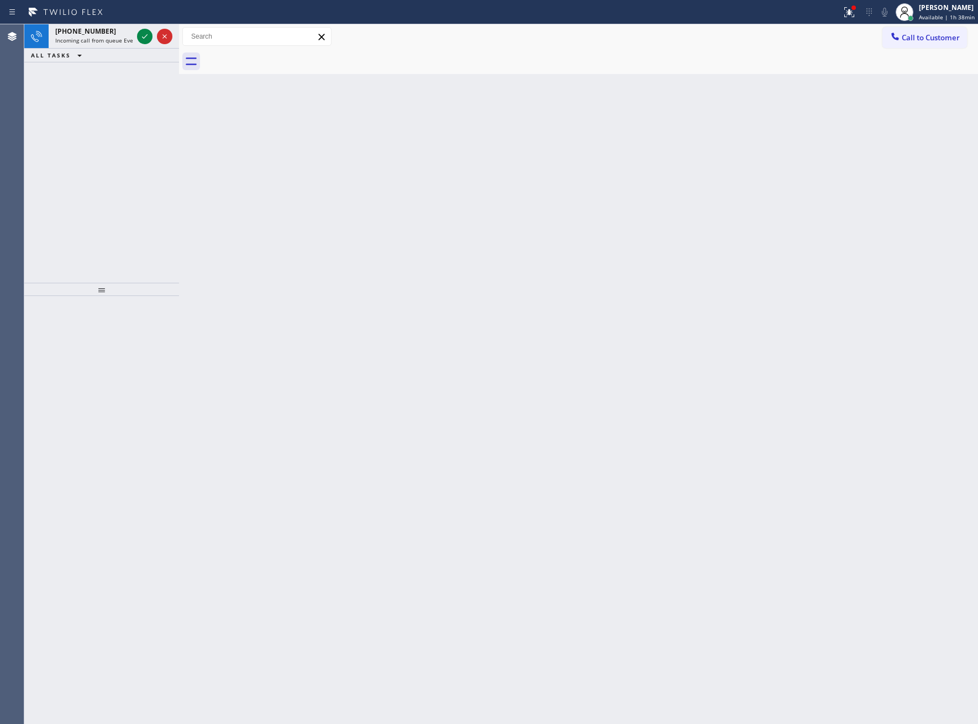
drag, startPoint x: 37, startPoint y: 113, endPoint x: 70, endPoint y: 91, distance: 39.8
click at [70, 91] on div "[PHONE_NUMBER] Incoming call from queue Everybody ALL TASKS ALL TASKS ACTIVE TA…" at bounding box center [101, 153] width 155 height 259
click at [138, 38] on icon at bounding box center [144, 36] width 13 height 13
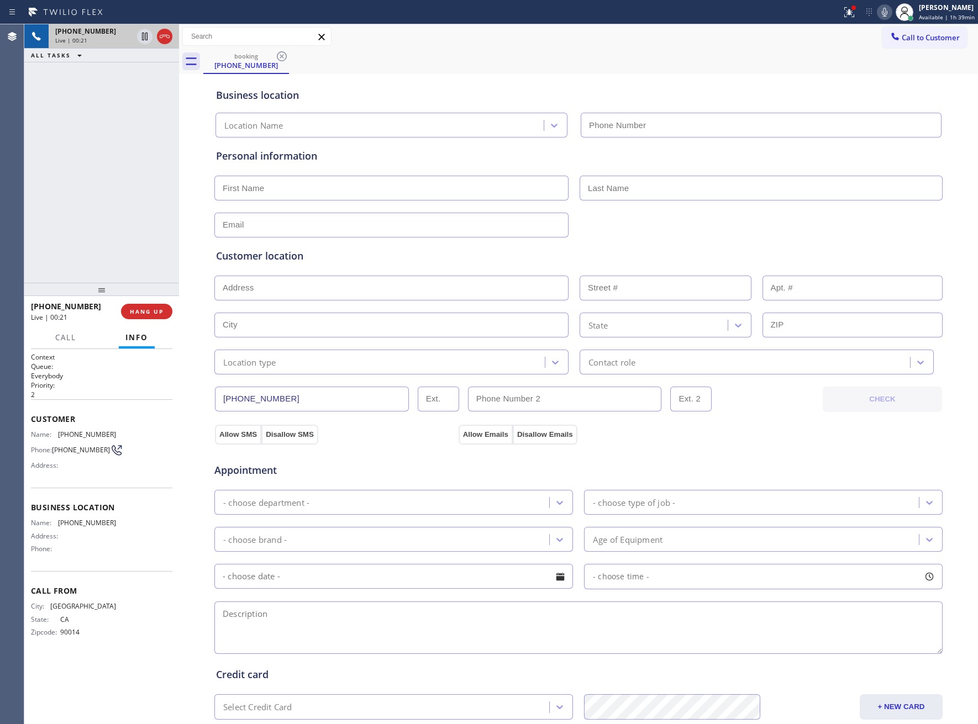
click at [8, 147] on div "Agent Desktop" at bounding box center [12, 374] width 24 height 700
click at [154, 312] on span "COMPLETE" at bounding box center [144, 312] width 38 height 8
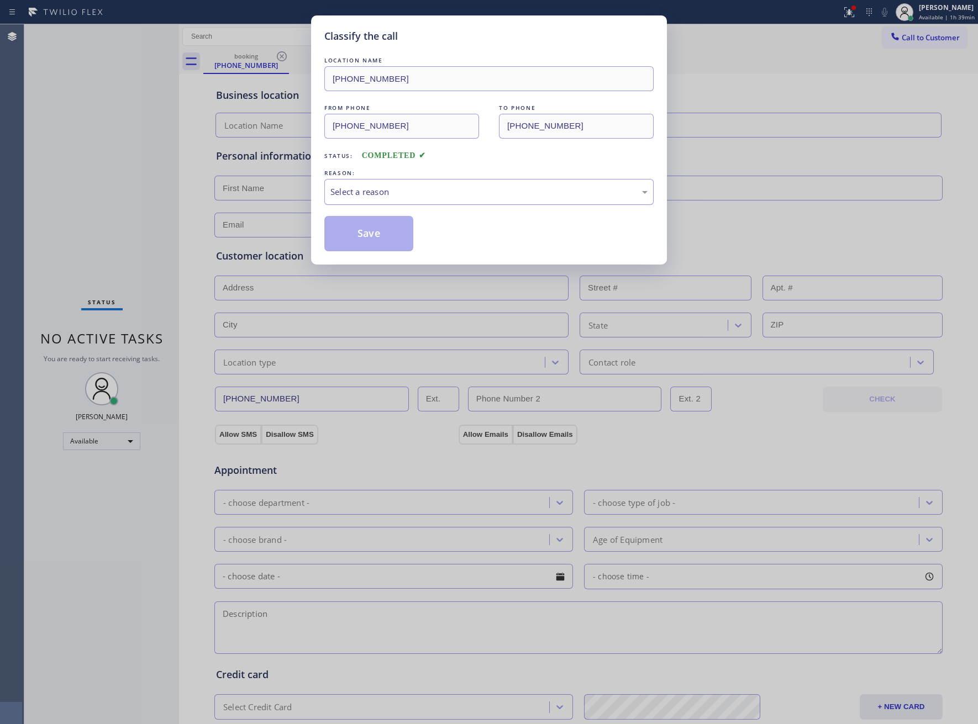
click at [393, 201] on div "Select a reason" at bounding box center [488, 192] width 329 height 26
click at [378, 239] on button "Save" at bounding box center [368, 233] width 89 height 35
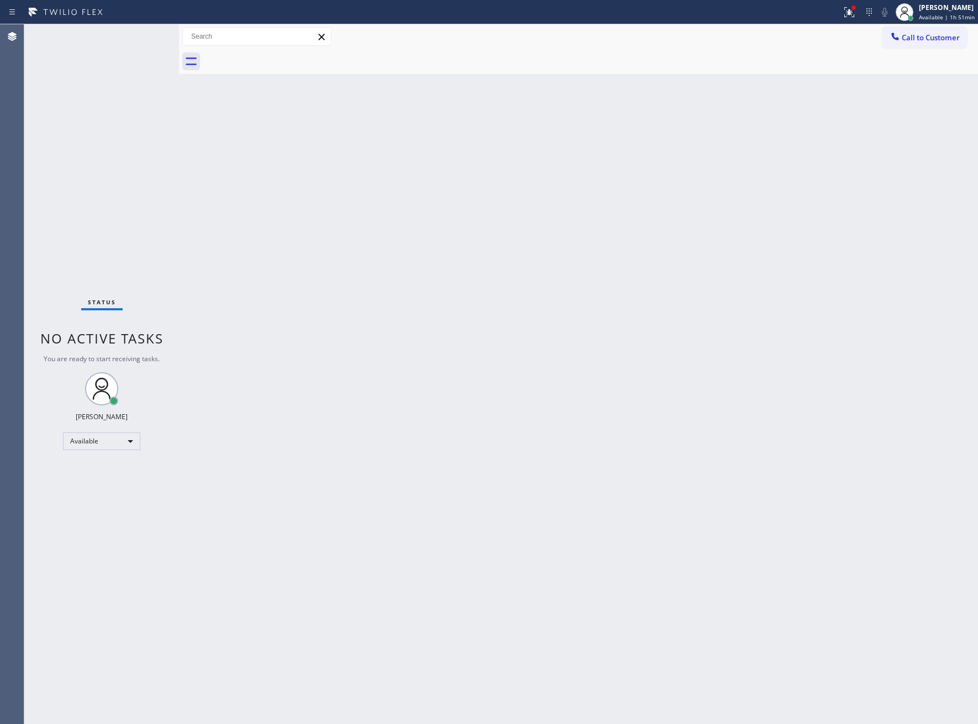
click at [692, 415] on div "Back to Dashboard Change Sender ID Customers Technicians Select a contact Outbo…" at bounding box center [578, 374] width 799 height 700
click at [43, 213] on div "Status No active tasks You are ready to start receiving tasks. [PERSON_NAME] Av…" at bounding box center [101, 374] width 155 height 700
click at [933, 18] on span "Available | 1h 51min" at bounding box center [947, 17] width 56 height 8
click at [898, 80] on button "Break" at bounding box center [922, 87] width 110 height 14
click at [945, 2] on div "[PERSON_NAME] Break | 17:35" at bounding box center [948, 11] width 60 height 19
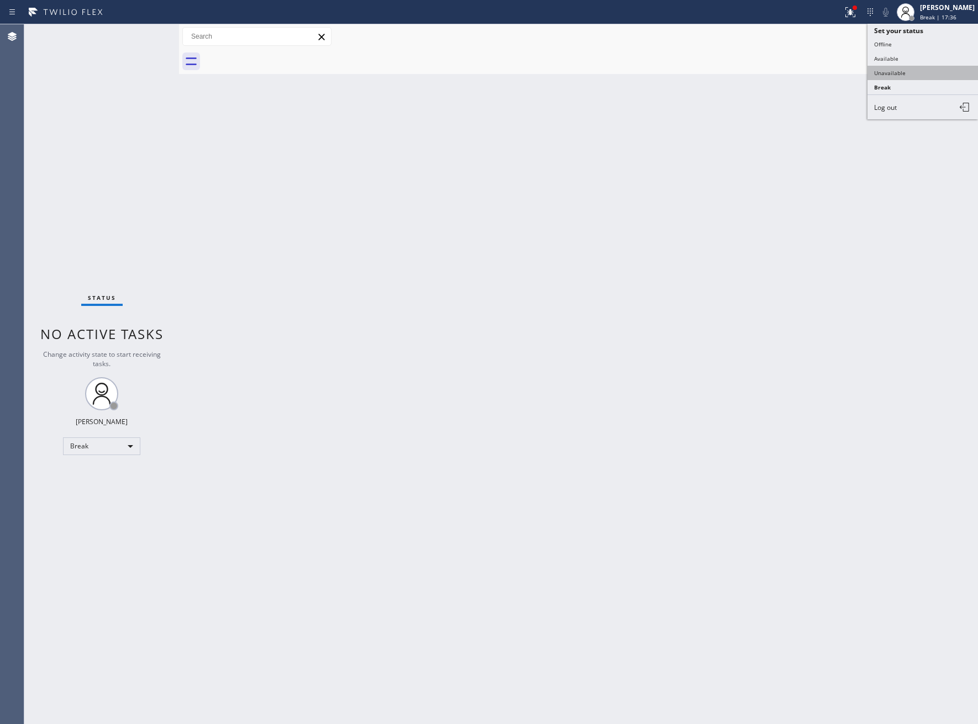
click at [910, 72] on button "Unavailable" at bounding box center [922, 73] width 110 height 14
click at [692, 711] on div "Back to Dashboard Change Sender ID Customers Technicians Select a contact Outbo…" at bounding box center [578, 374] width 799 height 700
click at [41, 134] on div "Status No active tasks Change activity state to start receiving tasks. [PERSON_…" at bounding box center [101, 374] width 155 height 700
click at [945, 15] on span "Unavailable | 25s" at bounding box center [944, 17] width 48 height 8
click at [927, 59] on button "Available" at bounding box center [922, 58] width 110 height 14
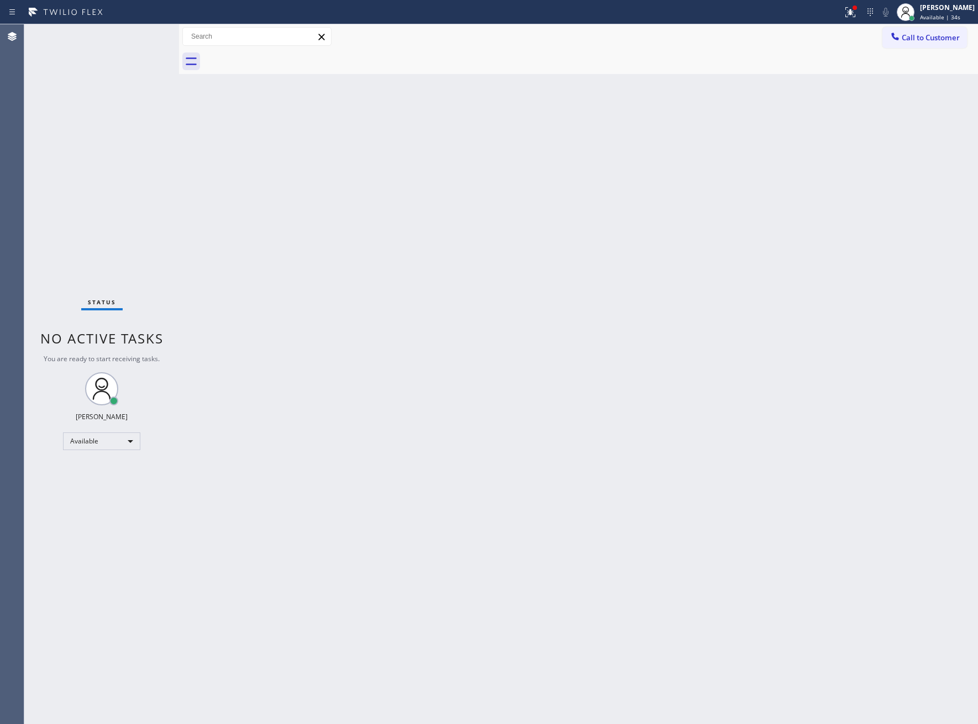
click at [682, 500] on div "Back to Dashboard Change Sender ID Customers Technicians Select a contact Outbo…" at bounding box center [578, 374] width 799 height 700
click at [47, 160] on div "Status No active tasks You are ready to start receiving tasks. [PERSON_NAME] Av…" at bounding box center [101, 374] width 155 height 700
click at [63, 138] on div "Status No active tasks You are ready to start receiving tasks. [PERSON_NAME] Av…" at bounding box center [101, 374] width 155 height 700
click at [924, 44] on button "Call to Customer" at bounding box center [924, 37] width 85 height 21
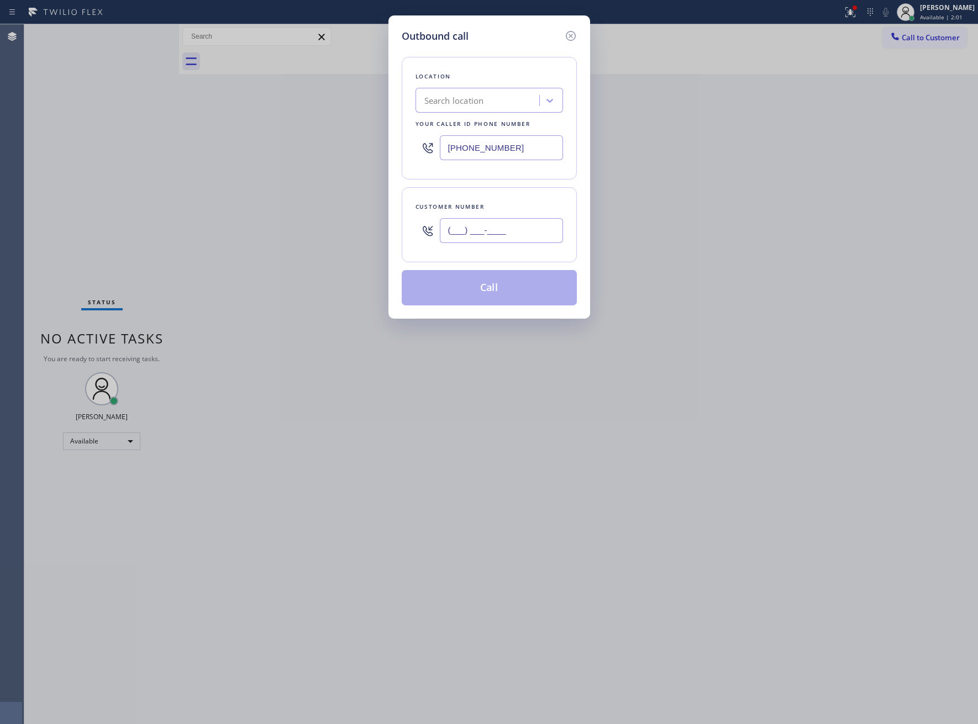
click at [506, 239] on input "(___) ___-____" at bounding box center [501, 230] width 123 height 25
paste input "678) 426-0048"
type input "[PHONE_NUMBER]"
click at [466, 96] on div "Search location" at bounding box center [454, 100] width 60 height 13
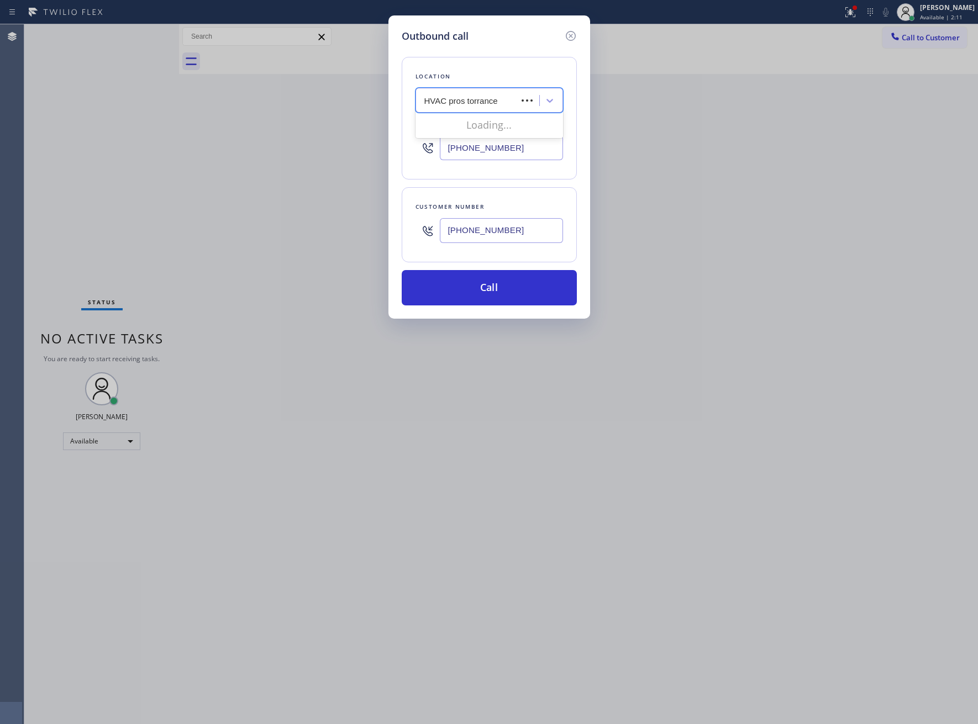
type input "HVAC pros torrance"
click at [47, 229] on div "Outbound call Location Search location Your caller id phone number [PHONE_NUMBE…" at bounding box center [489, 362] width 978 height 724
click at [462, 154] on input "[PHONE_NUMBER]" at bounding box center [501, 147] width 123 height 25
paste input "424) 306-1757"
type input "[PHONE_NUMBER]"
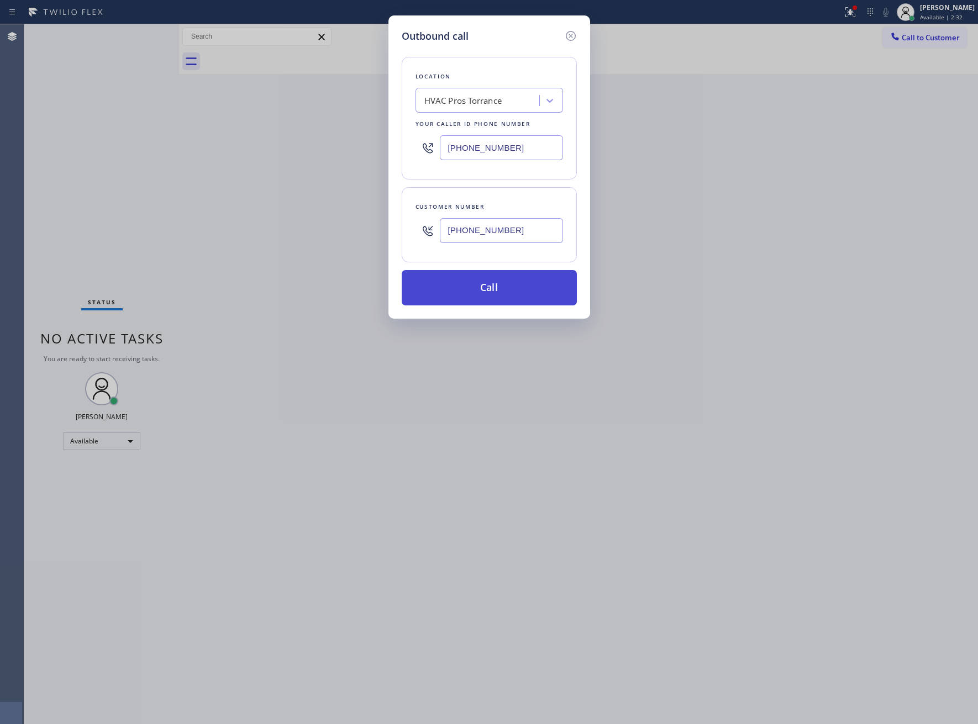
click at [499, 293] on button "Call" at bounding box center [489, 287] width 175 height 35
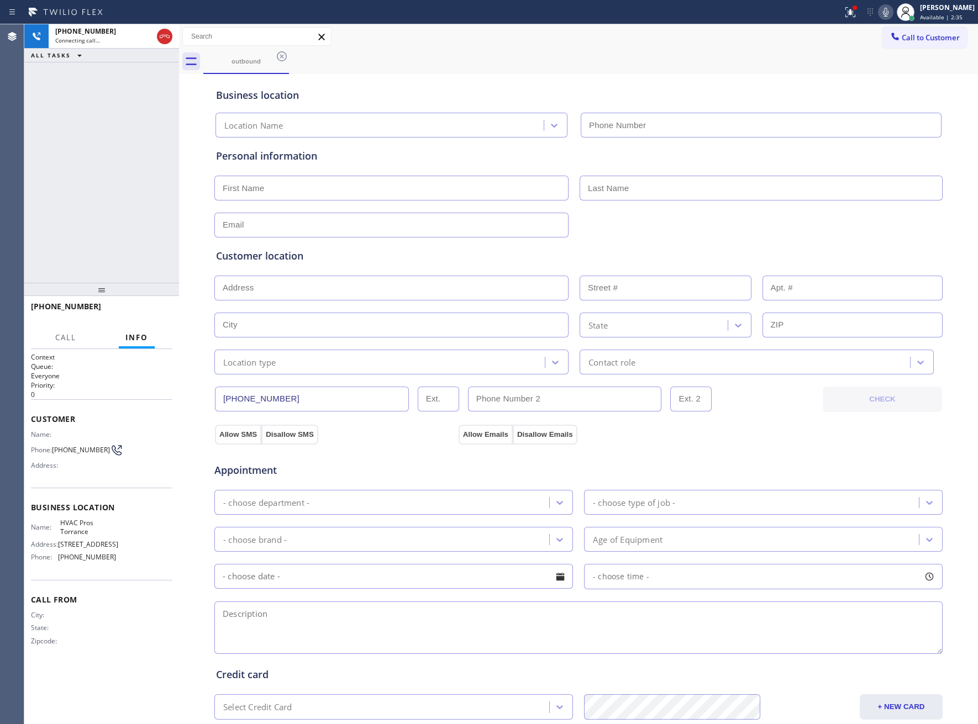
type input "[PHONE_NUMBER]"
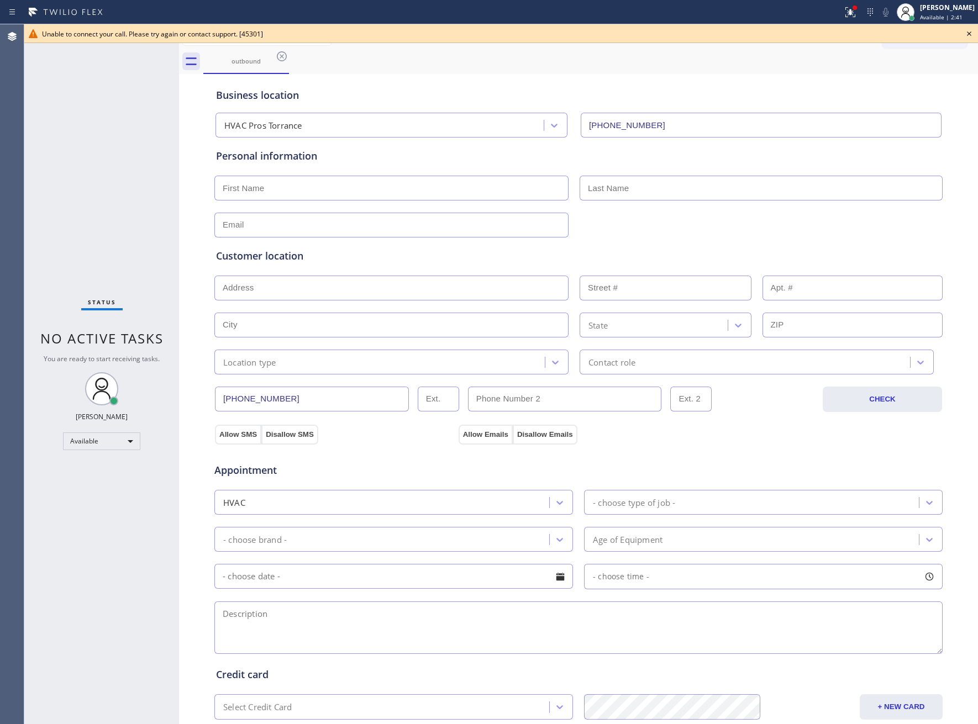
drag, startPoint x: 48, startPoint y: 151, endPoint x: 377, endPoint y: 7, distance: 359.1
click at [48, 151] on div "Status No active tasks You are ready to start receiving tasks. [PERSON_NAME] Av…" at bounding box center [101, 374] width 155 height 700
drag, startPoint x: 77, startPoint y: 115, endPoint x: 211, endPoint y: 7, distance: 172.5
click at [83, 108] on div "Status No active tasks You are ready to start receiving tasks. [PERSON_NAME] Av…" at bounding box center [101, 374] width 155 height 700
click at [100, 150] on div "Status No active tasks You are ready to start receiving tasks. [PERSON_NAME] Av…" at bounding box center [101, 374] width 155 height 700
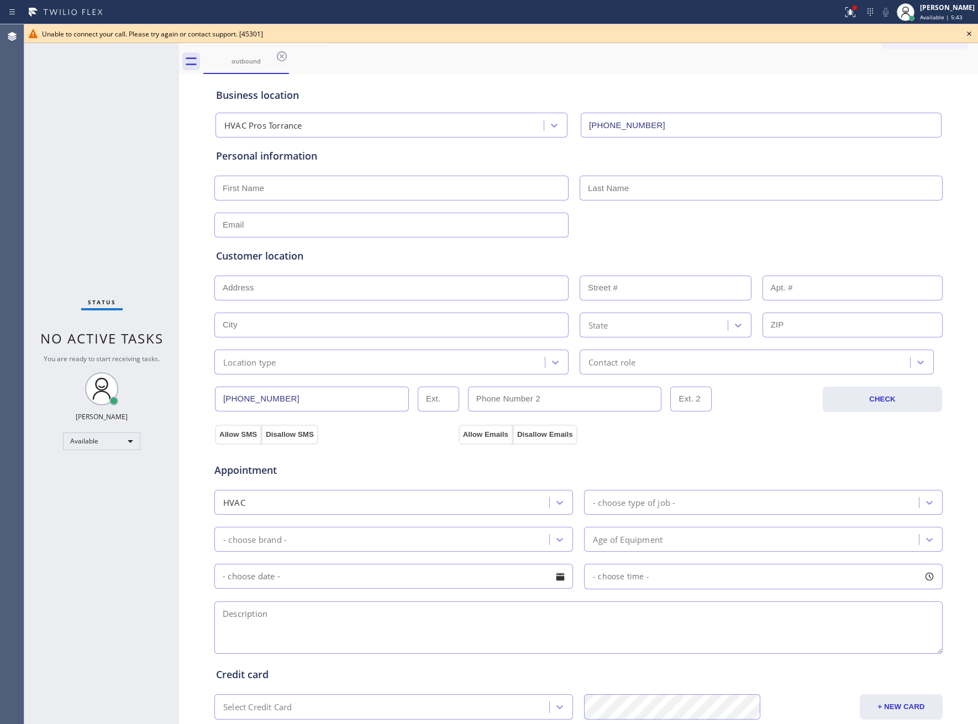
click at [965, 37] on icon at bounding box center [968, 33] width 13 height 13
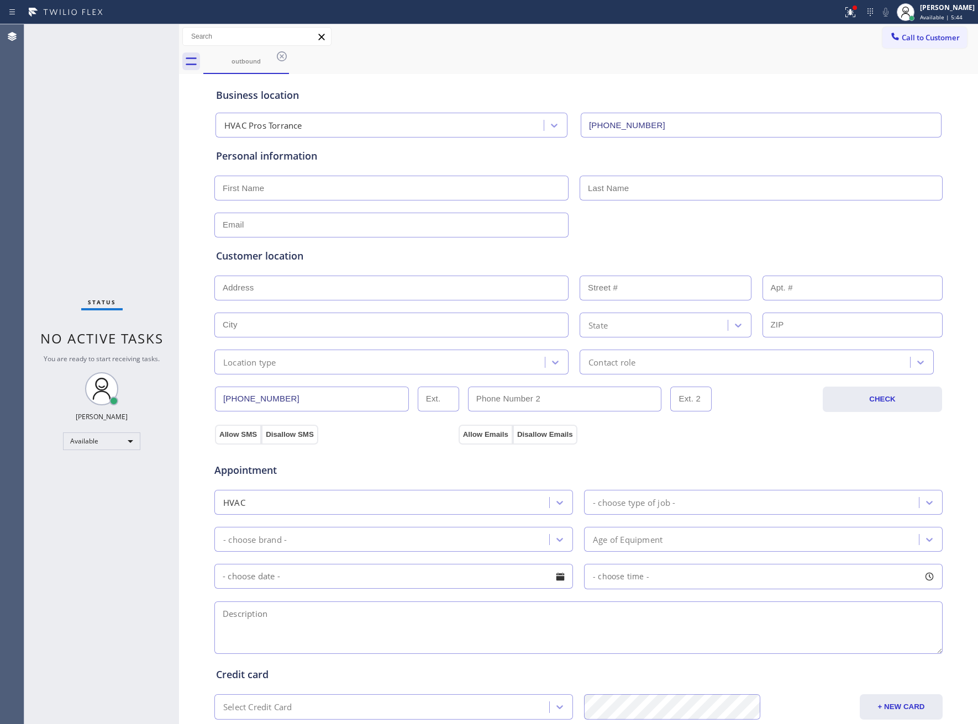
click at [945, 35] on span "Call to Customer" at bounding box center [931, 38] width 58 height 10
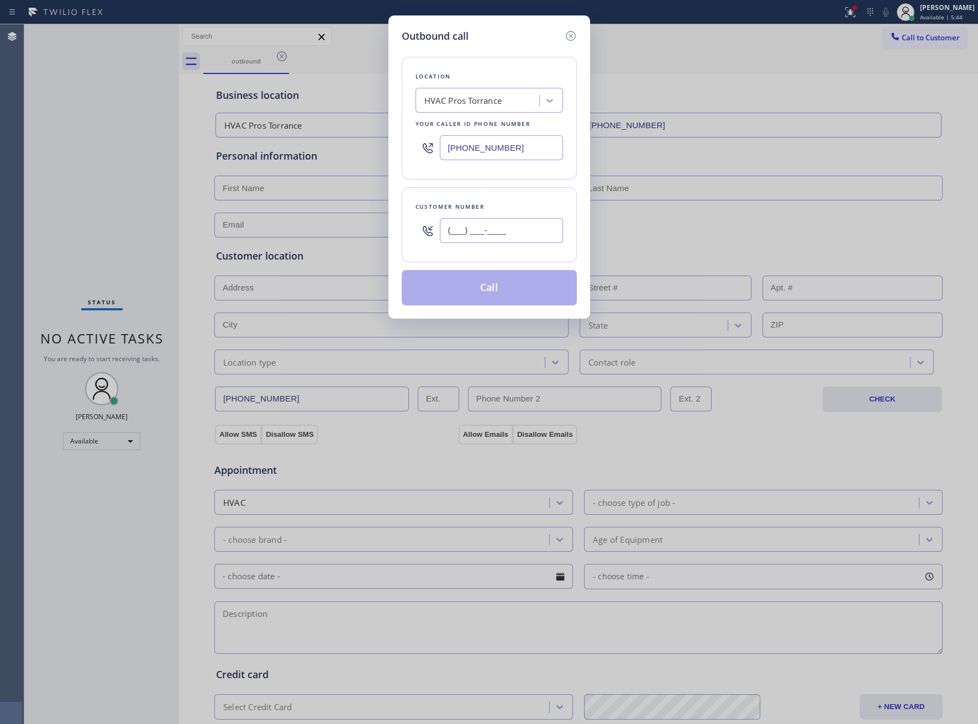
click at [524, 219] on input "(___) ___-____" at bounding box center [501, 230] width 123 height 25
paste input "310) 487-1224"
type input "[PHONE_NUMBER]"
click at [52, 194] on div "Outbound call Location HVAC Pros Torrance Your caller id phone number [PHONE_NU…" at bounding box center [489, 362] width 978 height 724
click at [454, 116] on div "Location HVAC Pros Torrance Your caller id phone number [PHONE_NUMBER]" at bounding box center [489, 118] width 175 height 123
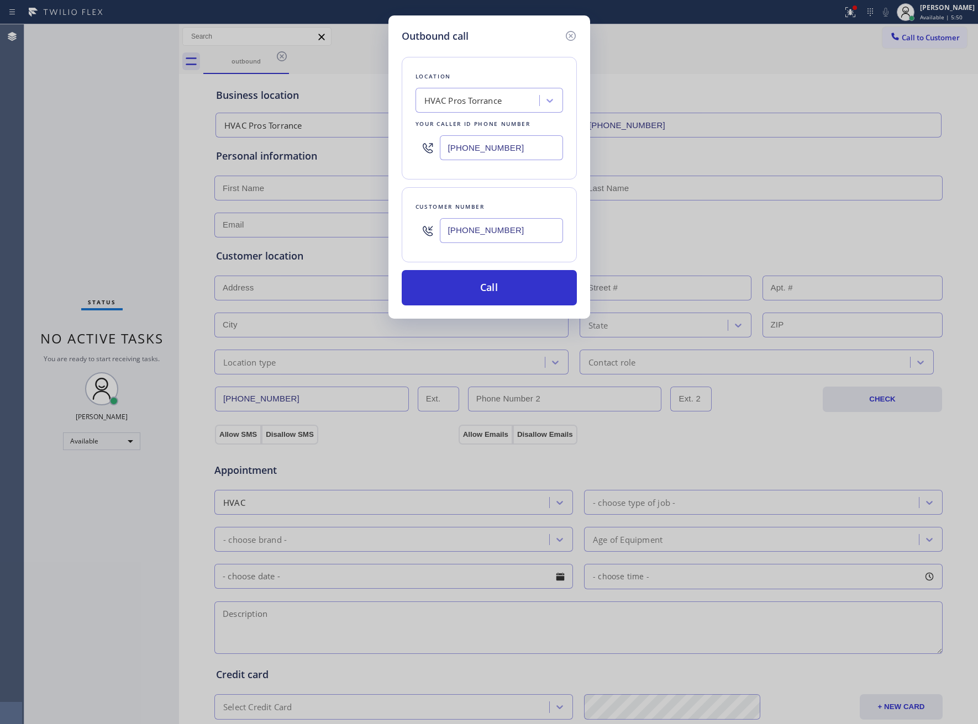
click at [454, 98] on div "HVAC Pros Torrance" at bounding box center [463, 100] width 78 height 13
paste input "Santa [PERSON_NAME] Kings Appliance"
type input "Santa [PERSON_NAME] Kings Appliance"
click at [474, 134] on div "Santa [PERSON_NAME] Kings Appliance" at bounding box center [488, 129] width 147 height 31
type input "[PHONE_NUMBER]"
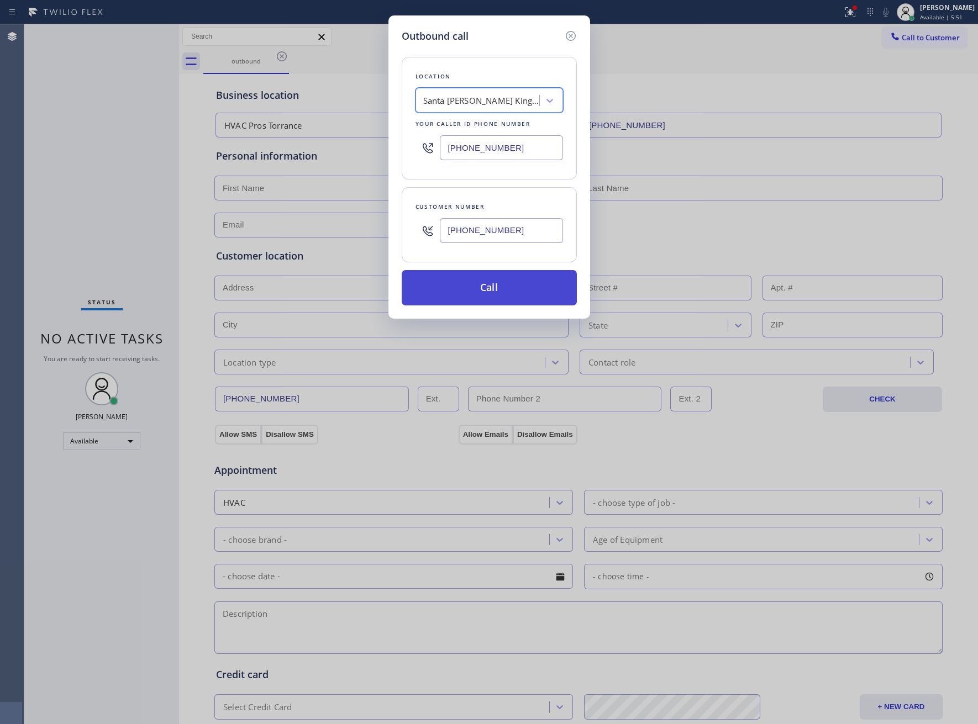
scroll to position [0, 1]
click at [525, 298] on button "Call" at bounding box center [489, 287] width 175 height 35
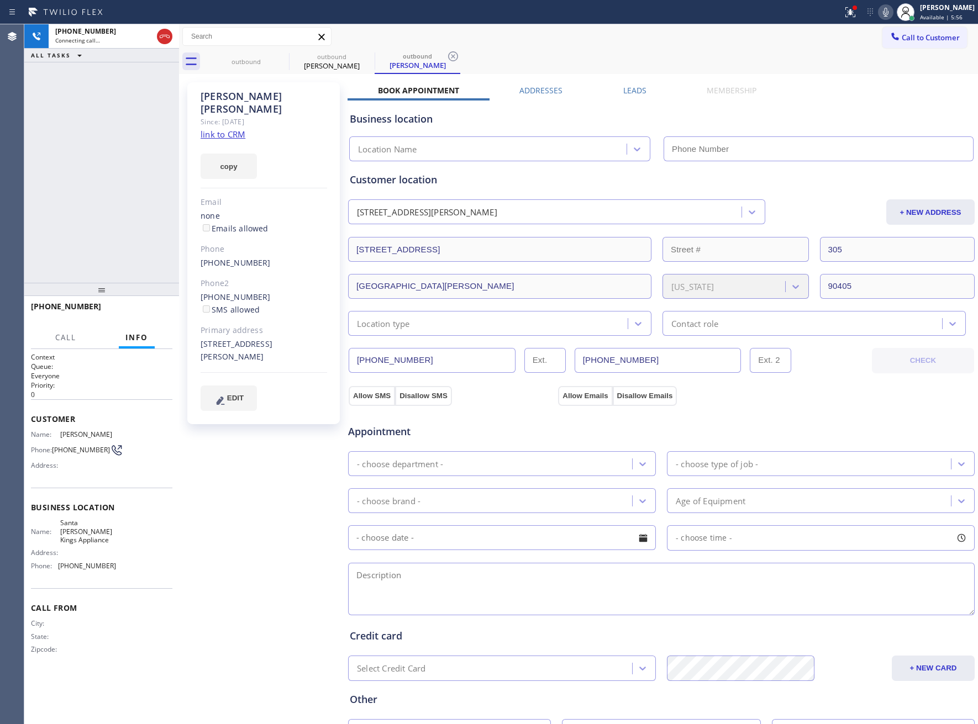
type input "[PHONE_NUMBER]"
click at [96, 131] on div "[PHONE_NUMBER] Live | 00:01 ALL TASKS ALL TASKS ACTIVE TASKS TASKS IN WRAP UP" at bounding box center [101, 153] width 155 height 259
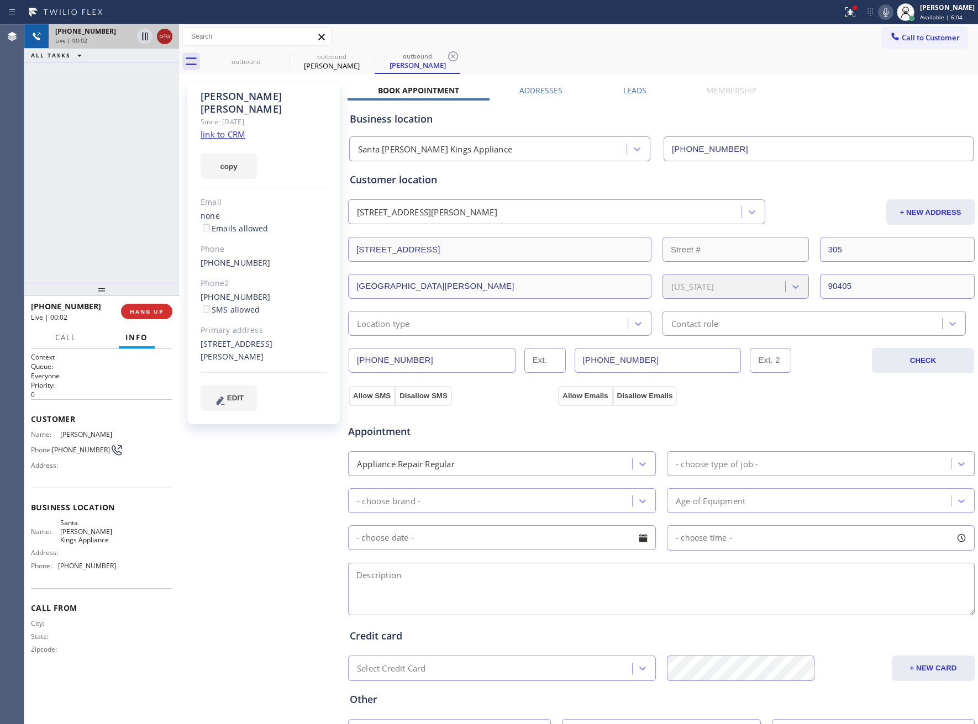
click at [165, 37] on icon at bounding box center [164, 36] width 13 height 13
click at [151, 305] on button "COMPLETE" at bounding box center [145, 311] width 56 height 15
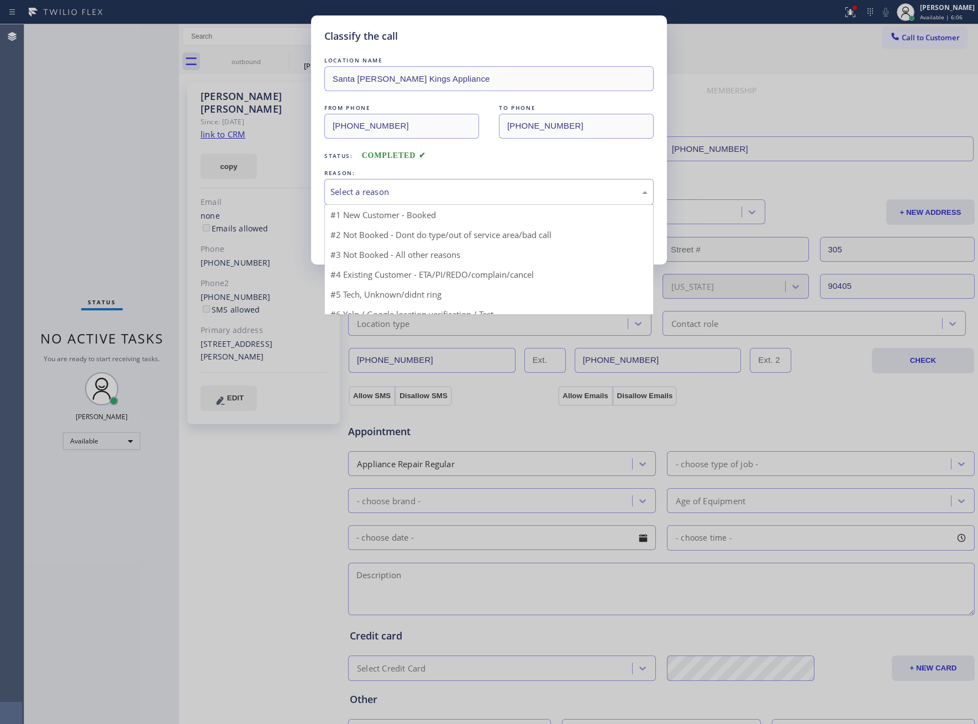
click at [376, 189] on div "Select a reason" at bounding box center [488, 192] width 317 height 13
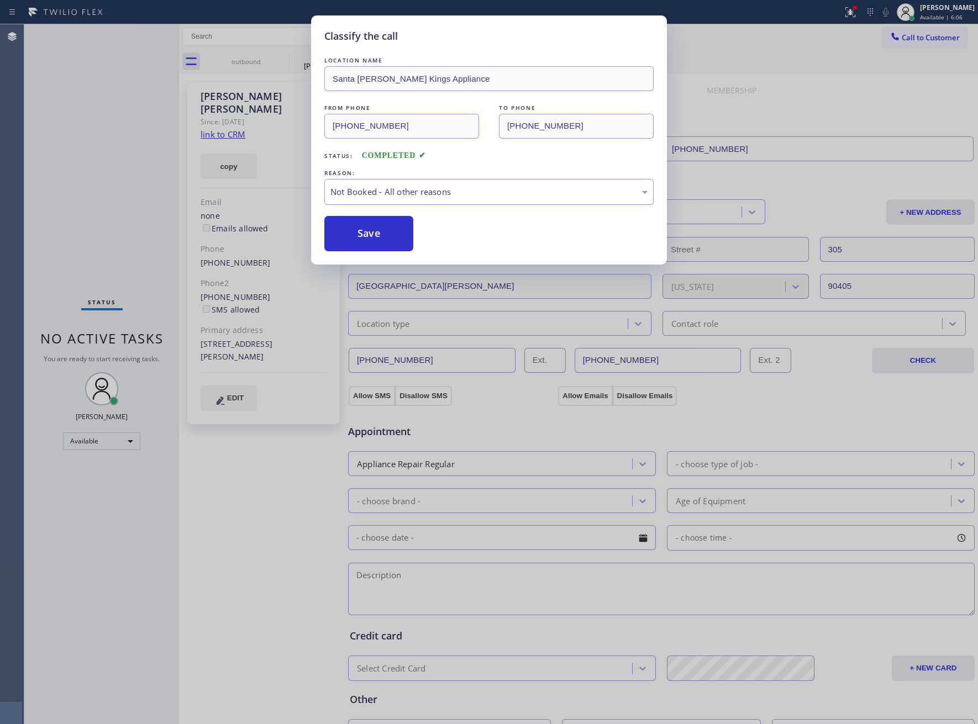
click at [379, 232] on button "Save" at bounding box center [368, 233] width 89 height 35
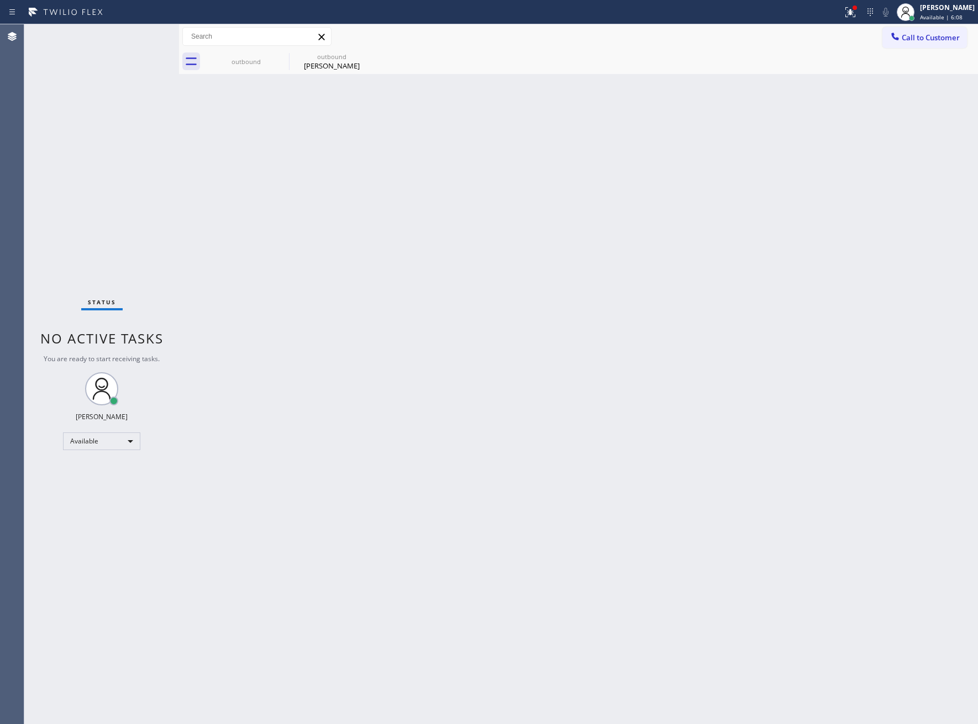
drag, startPoint x: 576, startPoint y: 283, endPoint x: 757, endPoint y: 169, distance: 214.7
click at [579, 280] on div "Back to Dashboard Change Sender ID Customers Technicians Select a contact Outbo…" at bounding box center [578, 374] width 799 height 700
click at [910, 60] on div "Call to Customer Outbound call Location [GEOGRAPHIC_DATA][PERSON_NAME] Kings Ap…" at bounding box center [578, 49] width 799 height 50
click at [938, 39] on span "Call to Customer" at bounding box center [931, 38] width 58 height 10
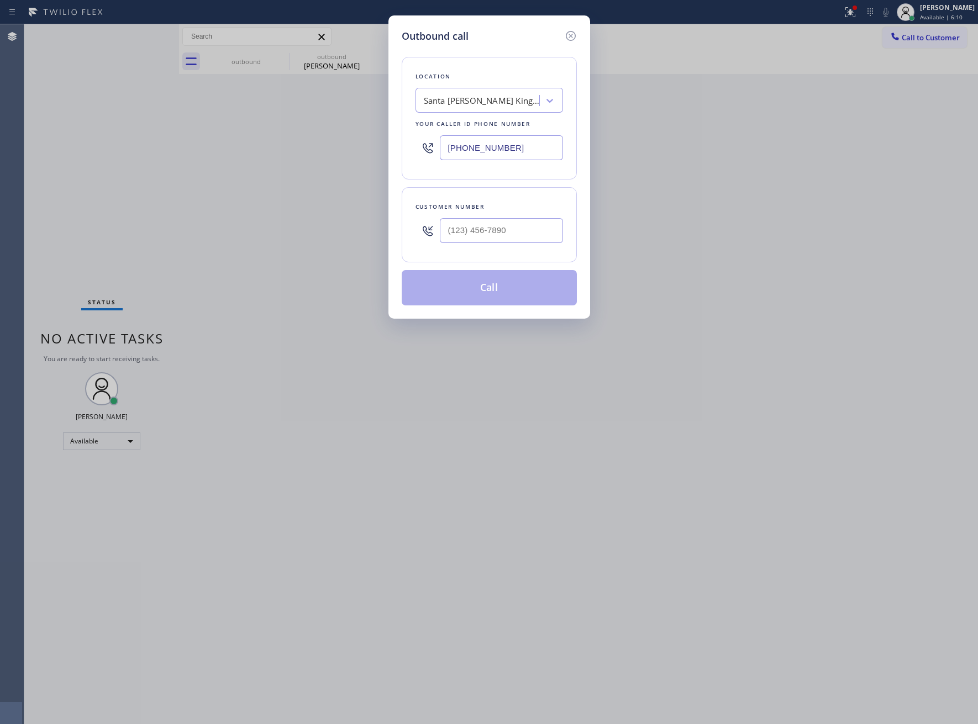
click at [518, 252] on div "Customer number" at bounding box center [489, 224] width 175 height 75
click at [512, 241] on input "(___) ___-____" at bounding box center [501, 230] width 123 height 25
paste input "363) 201-8087"
type input "[PHONE_NUMBER]"
click at [537, 296] on button "Call" at bounding box center [489, 287] width 175 height 35
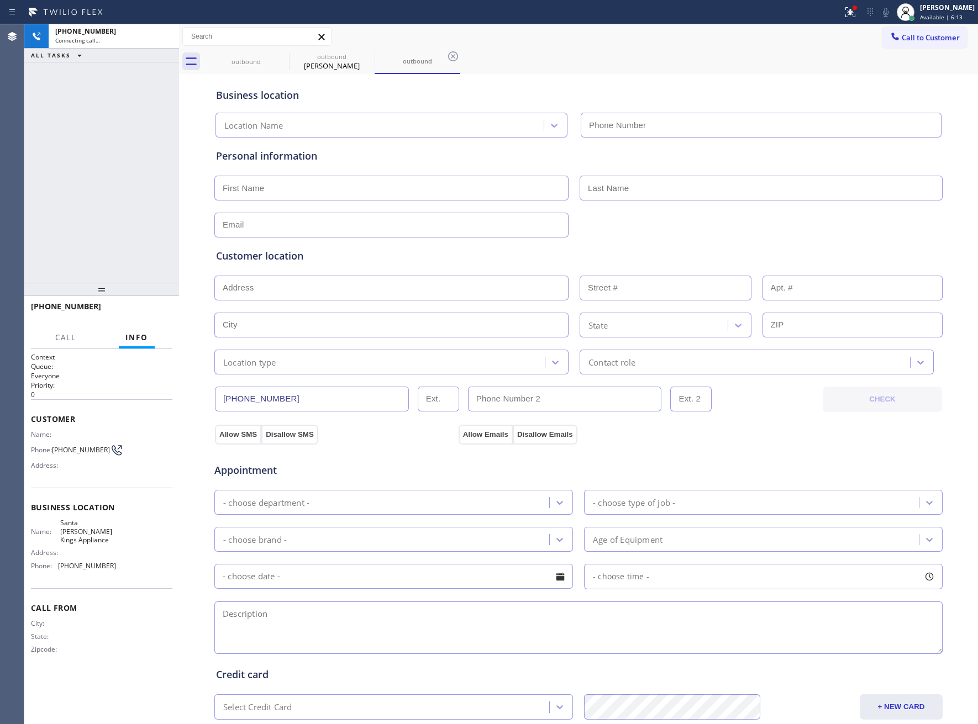
type input "[PHONE_NUMBER]"
drag, startPoint x: 42, startPoint y: 169, endPoint x: 189, endPoint y: 80, distance: 172.5
click at [42, 169] on div "[PHONE_NUMBER] Live | 00:05 ALL TASKS ALL TASKS ACTIVE TASKS TASKS IN WRAP UP" at bounding box center [101, 153] width 155 height 259
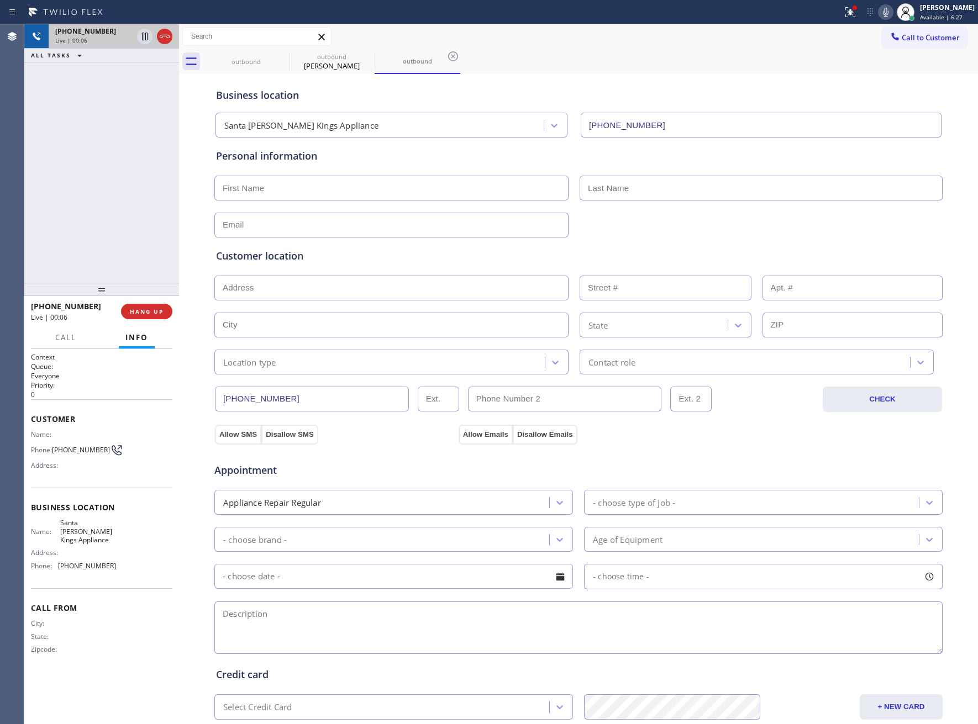
click at [156, 41] on div at bounding box center [155, 36] width 40 height 24
click at [163, 37] on icon at bounding box center [164, 36] width 13 height 13
click at [895, 50] on div "outbound outbound [PERSON_NAME] outbound" at bounding box center [590, 61] width 774 height 25
click at [902, 38] on span "Call to Customer" at bounding box center [931, 38] width 58 height 10
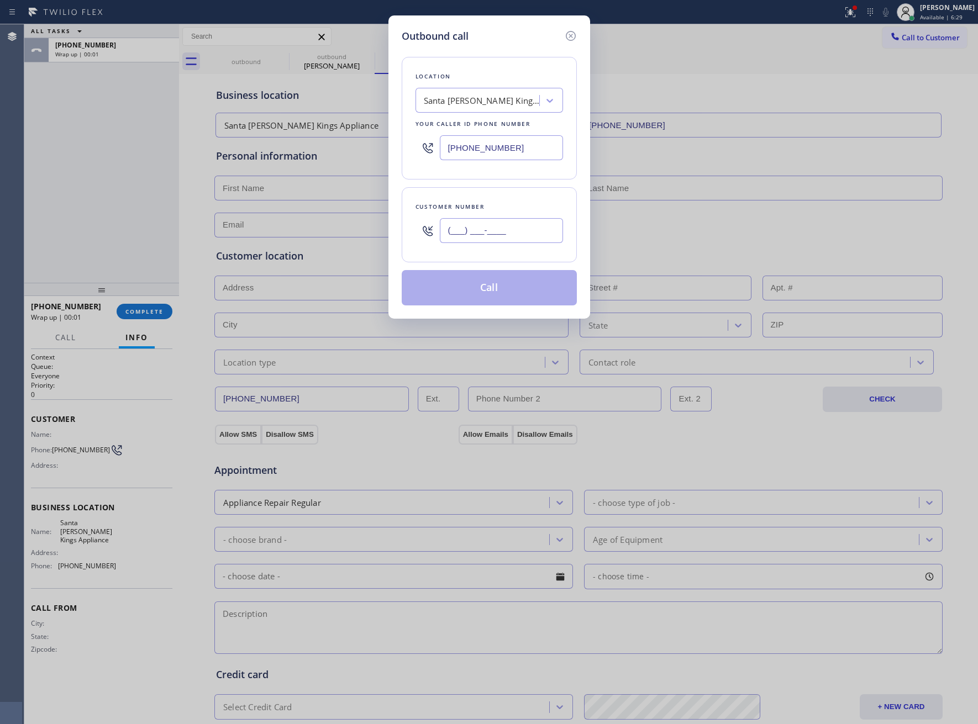
click at [499, 229] on input "(___) ___-____" at bounding box center [501, 230] width 123 height 25
paste input "363) 201-8087"
type input "[PHONE_NUMBER]"
click at [516, 293] on button "Call" at bounding box center [489, 287] width 175 height 35
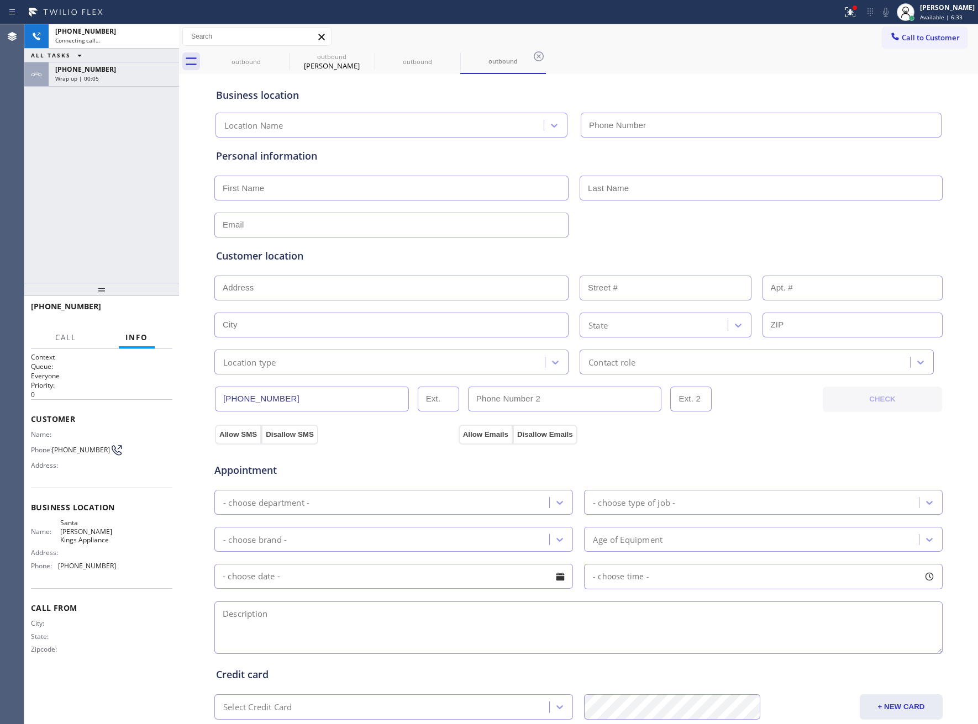
type input "[PHONE_NUMBER]"
drag, startPoint x: 68, startPoint y: 249, endPoint x: 93, endPoint y: 389, distance: 142.5
click at [68, 249] on div "[PHONE_NUMBER] Live | 00:02 ALL TASKS ALL TASKS ACTIVE TASKS TASKS IN WRAP UP […" at bounding box center [101, 153] width 155 height 259
drag, startPoint x: 55, startPoint y: 441, endPoint x: 101, endPoint y: 455, distance: 47.7
click at [101, 455] on div "Name: Phone: [PHONE_NUMBER] Address:" at bounding box center [73, 452] width 85 height 44
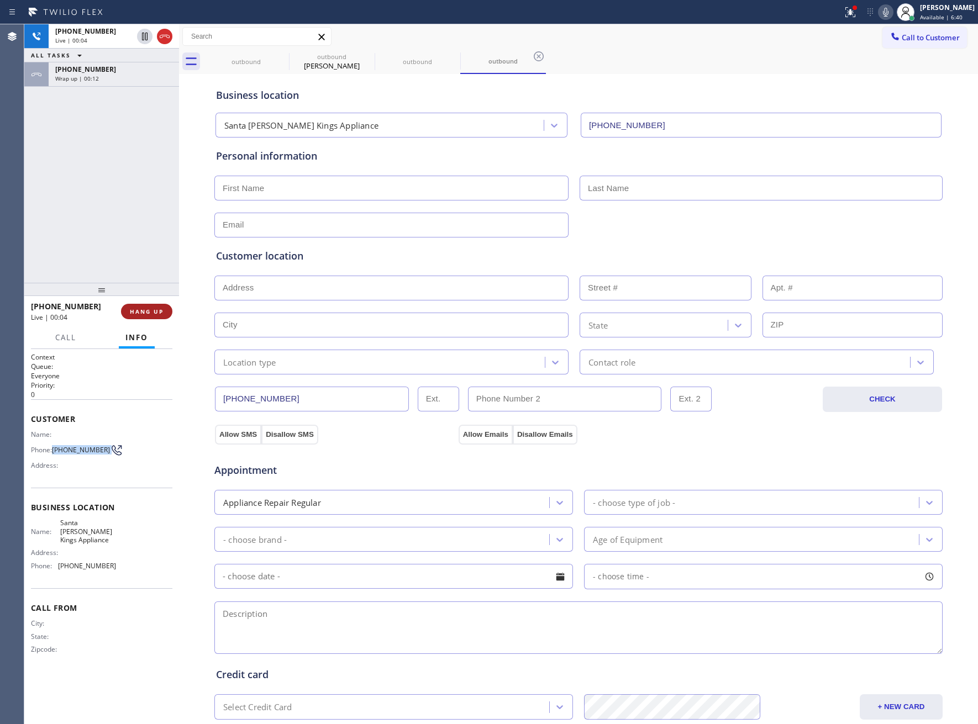
click at [140, 312] on span "HANG UP" at bounding box center [147, 312] width 34 height 8
click at [930, 50] on div "outbound outbound [PERSON_NAME] outbound outbound" at bounding box center [590, 61] width 774 height 25
click at [930, 43] on button "Call to Customer" at bounding box center [924, 37] width 85 height 21
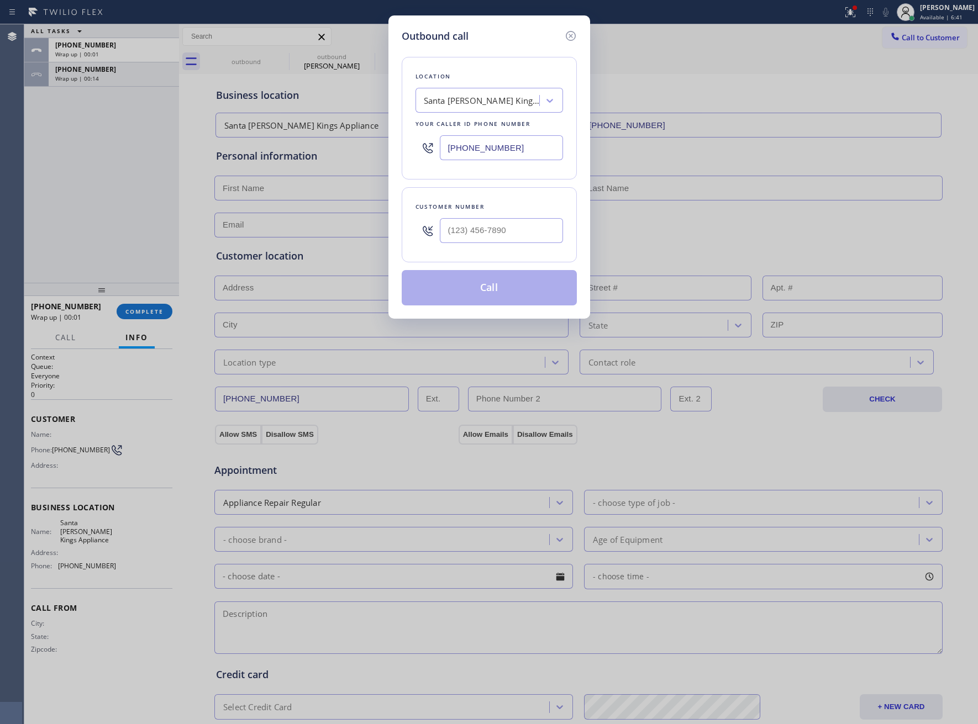
click at [494, 219] on div at bounding box center [501, 231] width 123 height 36
click at [507, 241] on input "(___) ___-____" at bounding box center [501, 230] width 123 height 25
paste input "363) 201-8087"
type input "[PHONE_NUMBER]"
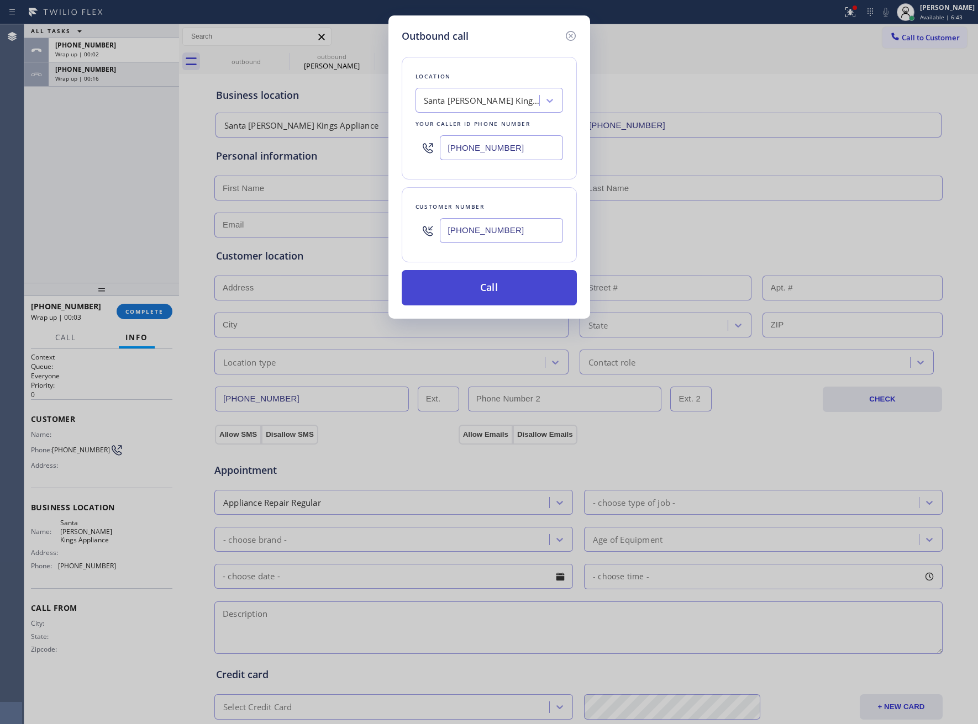
click at [536, 295] on button "Call" at bounding box center [489, 287] width 175 height 35
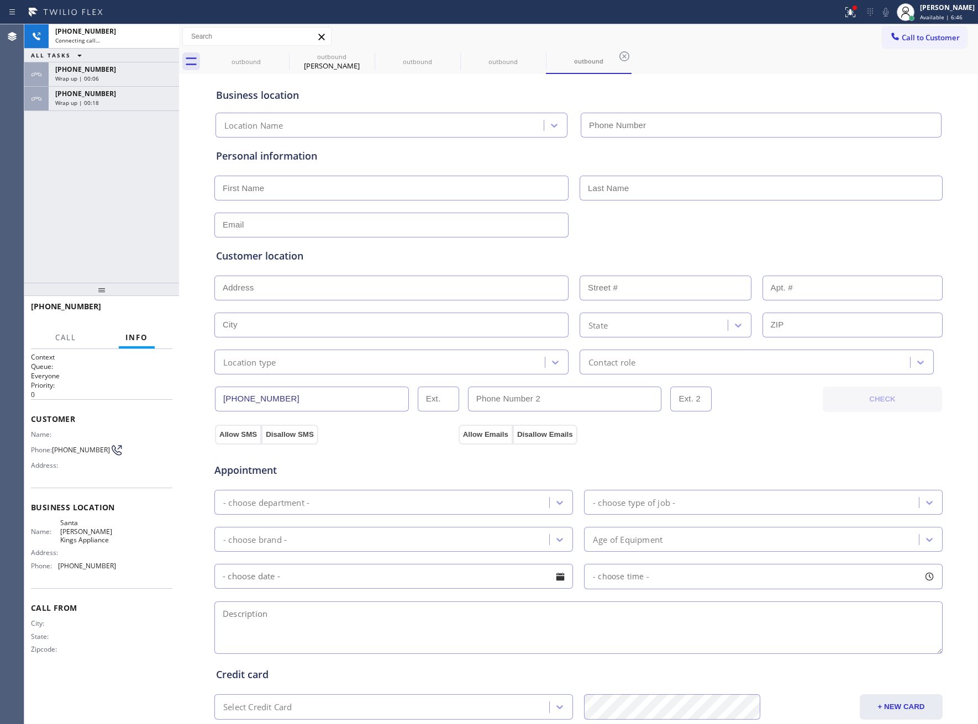
type input "[PHONE_NUMBER]"
click at [78, 206] on div "[PHONE_NUMBER] Live | 00:01 ALL TASKS ALL TASKS ACTIVE TASKS TASKS IN WRAP UP […" at bounding box center [101, 153] width 155 height 259
click at [156, 309] on span "HANG UP" at bounding box center [147, 312] width 34 height 8
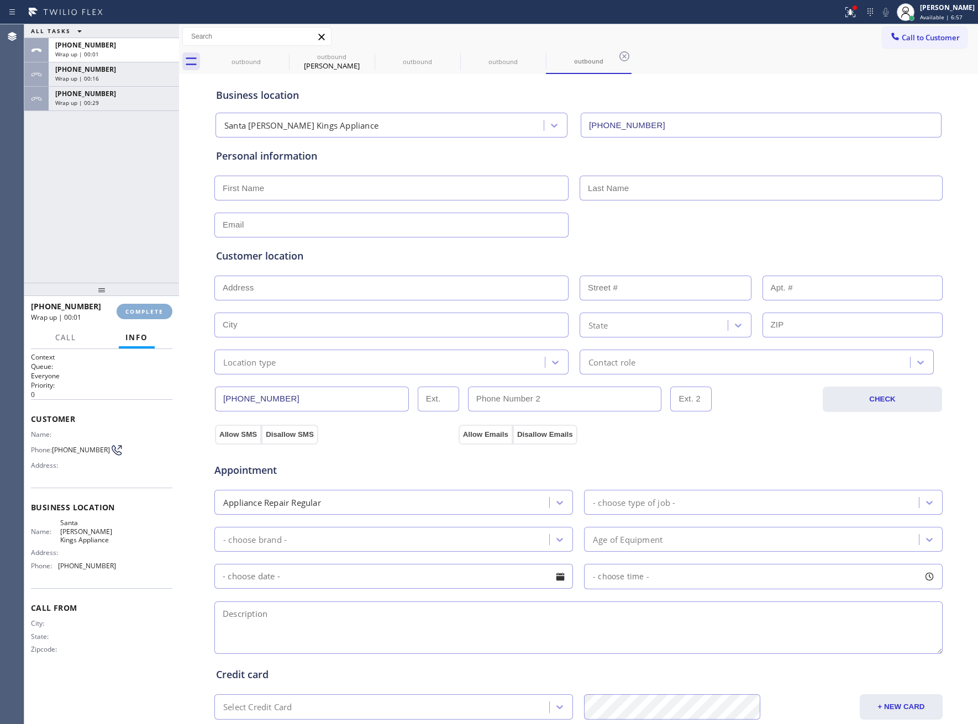
click at [156, 309] on span "COMPLETE" at bounding box center [144, 312] width 38 height 8
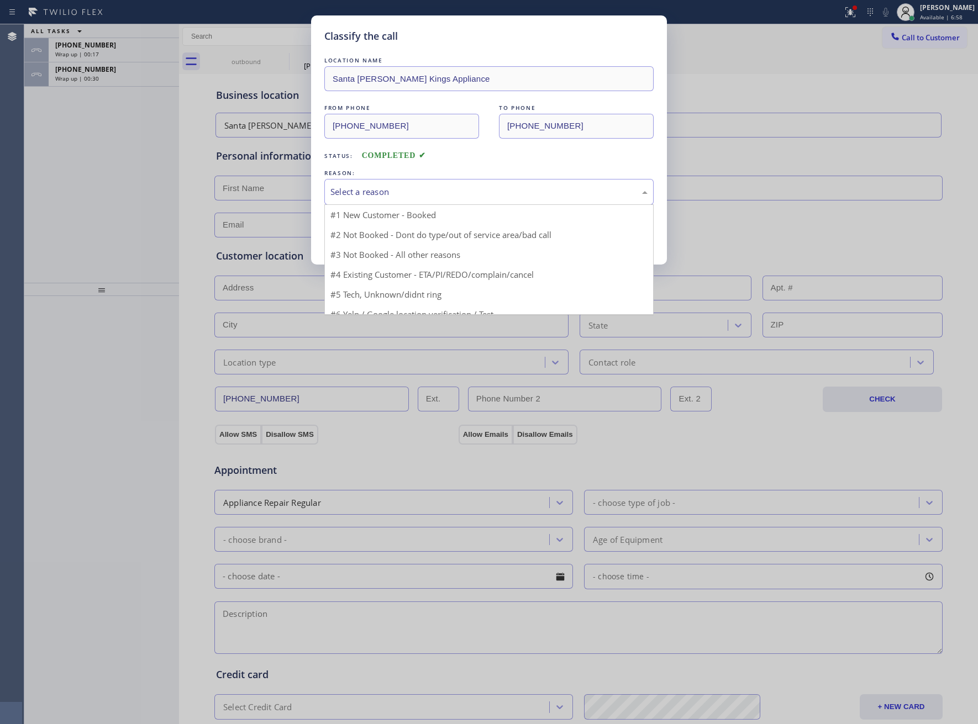
drag, startPoint x: 375, startPoint y: 184, endPoint x: 382, endPoint y: 196, distance: 13.4
click at [376, 184] on div "Select a reason" at bounding box center [488, 192] width 329 height 26
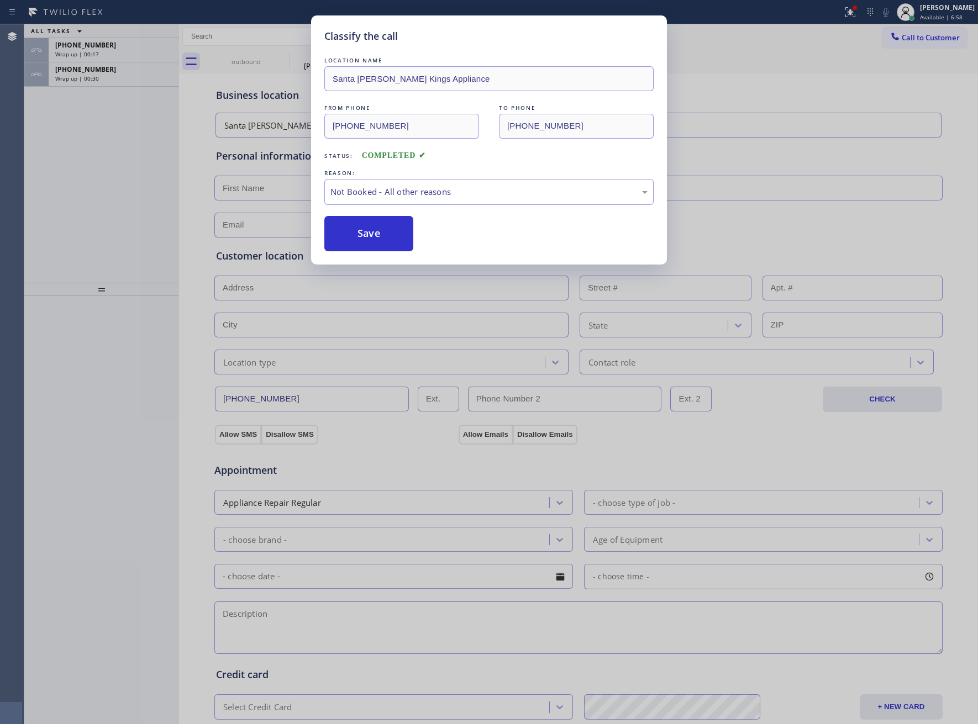
click at [388, 239] on button "Save" at bounding box center [368, 233] width 89 height 35
click at [111, 80] on div "Wrap up | 00:31" at bounding box center [113, 79] width 117 height 8
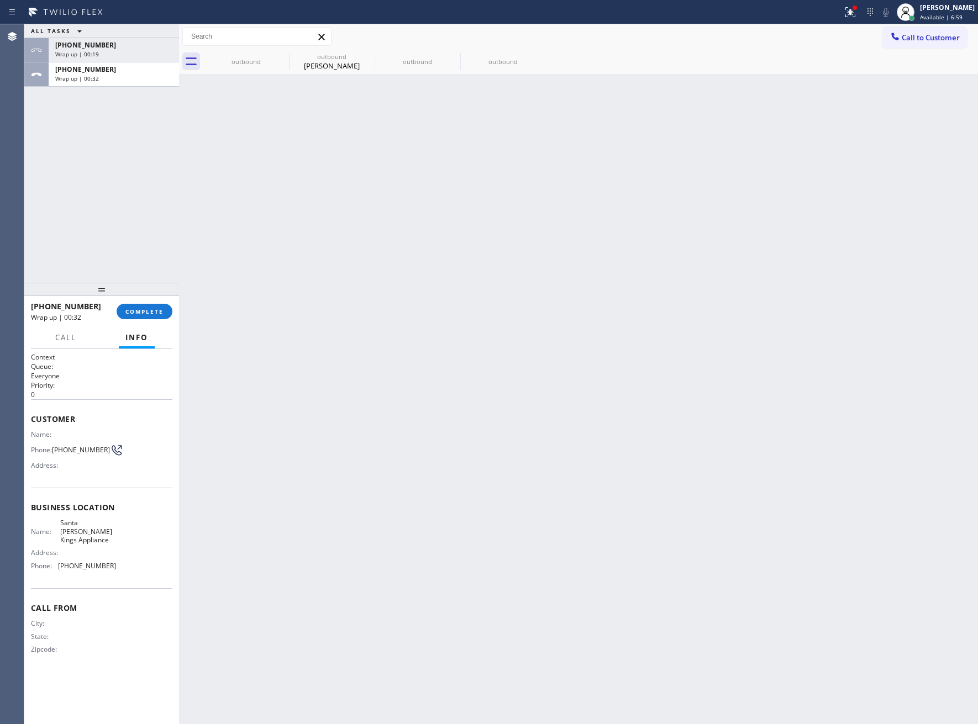
click at [111, 80] on div "Wrap up | 00:32" at bounding box center [113, 79] width 117 height 8
click at [148, 312] on span "COMPLETE" at bounding box center [144, 312] width 38 height 8
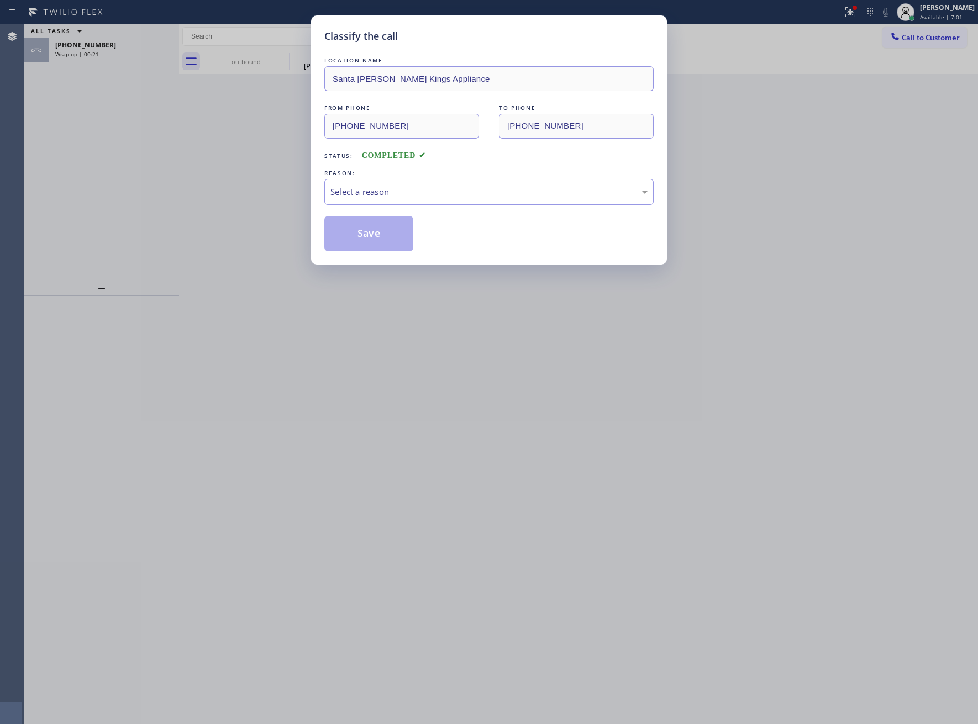
click at [419, 209] on div "LOCATION NAME [GEOGRAPHIC_DATA][PERSON_NAME] Kings Appliance FROM PHONE [PHONE_…" at bounding box center [488, 153] width 329 height 197
click at [415, 196] on div "Select a reason" at bounding box center [488, 192] width 317 height 13
drag, startPoint x: 391, startPoint y: 231, endPoint x: 800, endPoint y: 212, distance: 409.8
click at [391, 231] on button "Save" at bounding box center [368, 233] width 89 height 35
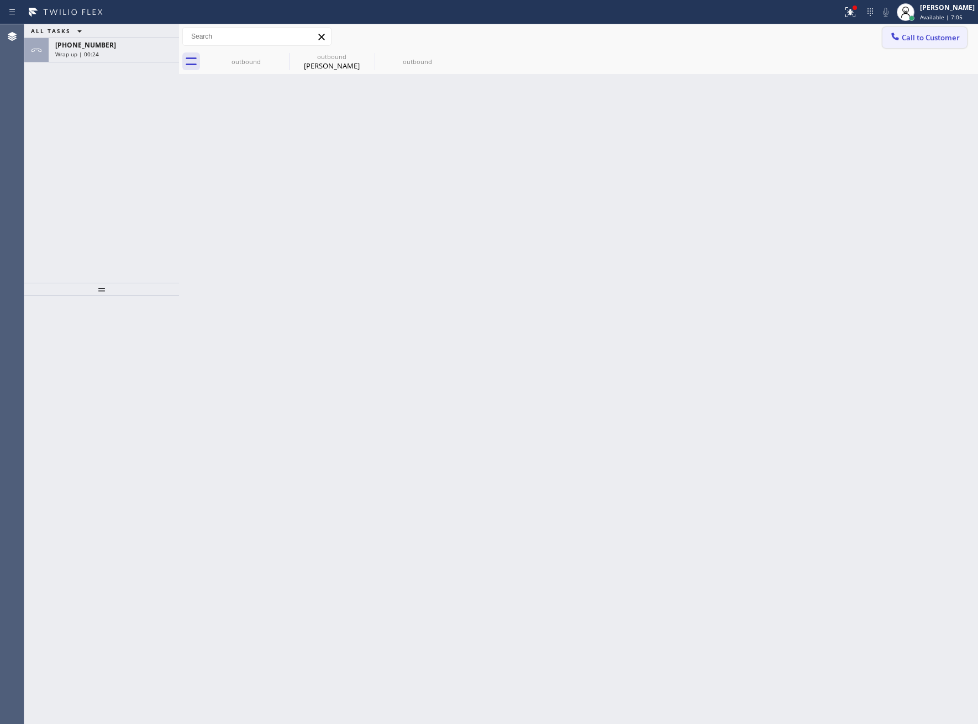
click at [894, 42] on div at bounding box center [894, 37] width 13 height 13
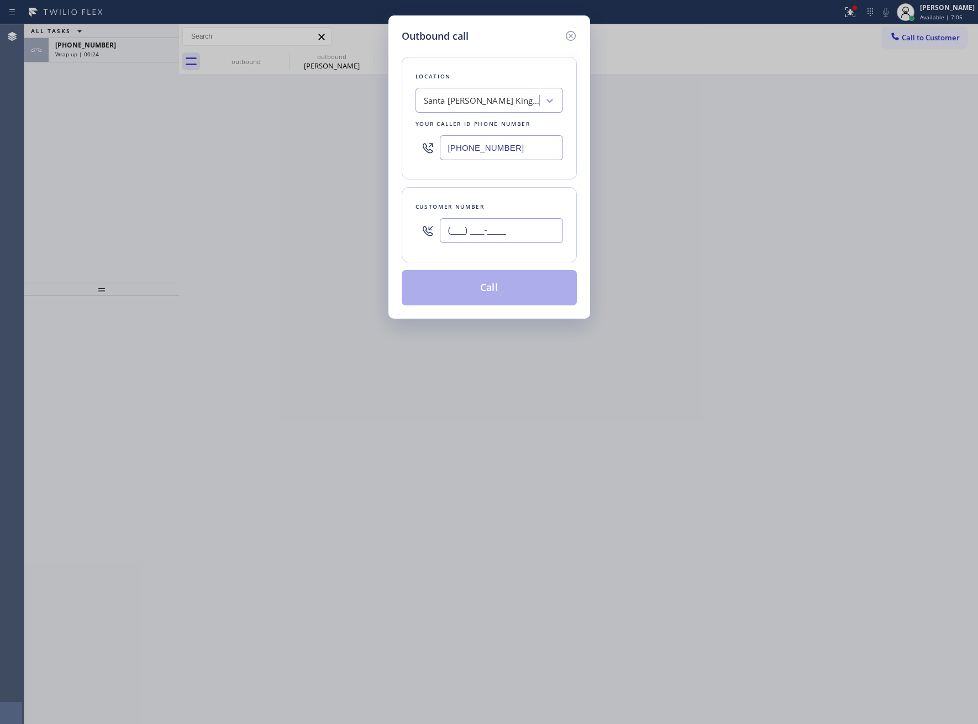
click at [491, 233] on input "(___) ___-____" at bounding box center [501, 230] width 123 height 25
paste input "363) 201-8087"
type input "[PHONE_NUMBER]"
click at [534, 298] on button "Call" at bounding box center [489, 287] width 175 height 35
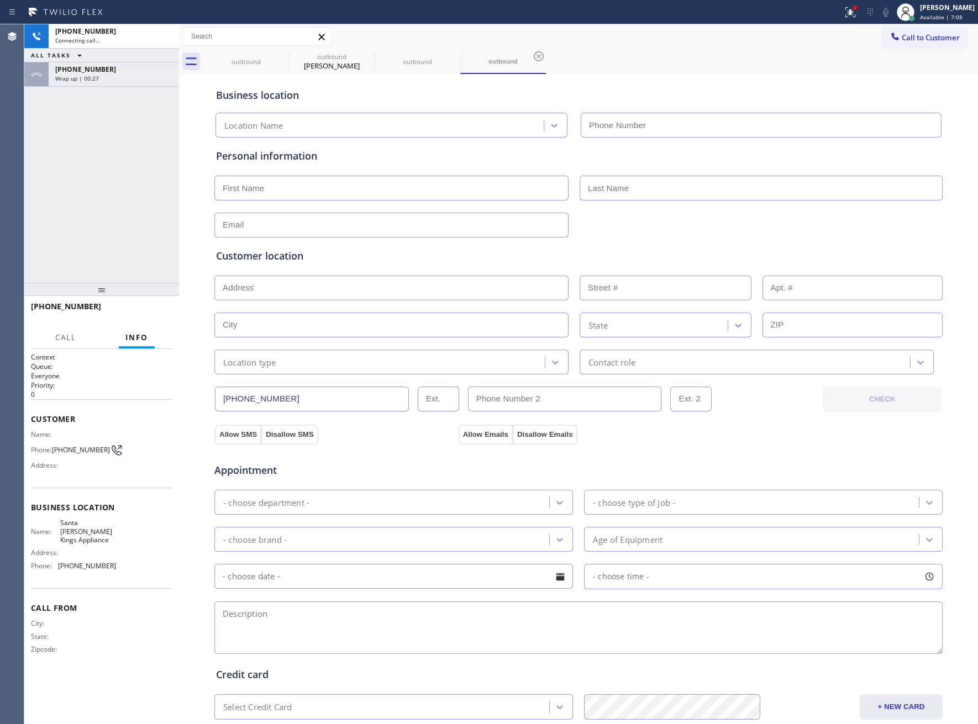
type input "[PHONE_NUMBER]"
click at [845, 10] on icon at bounding box center [850, 12] width 10 height 10
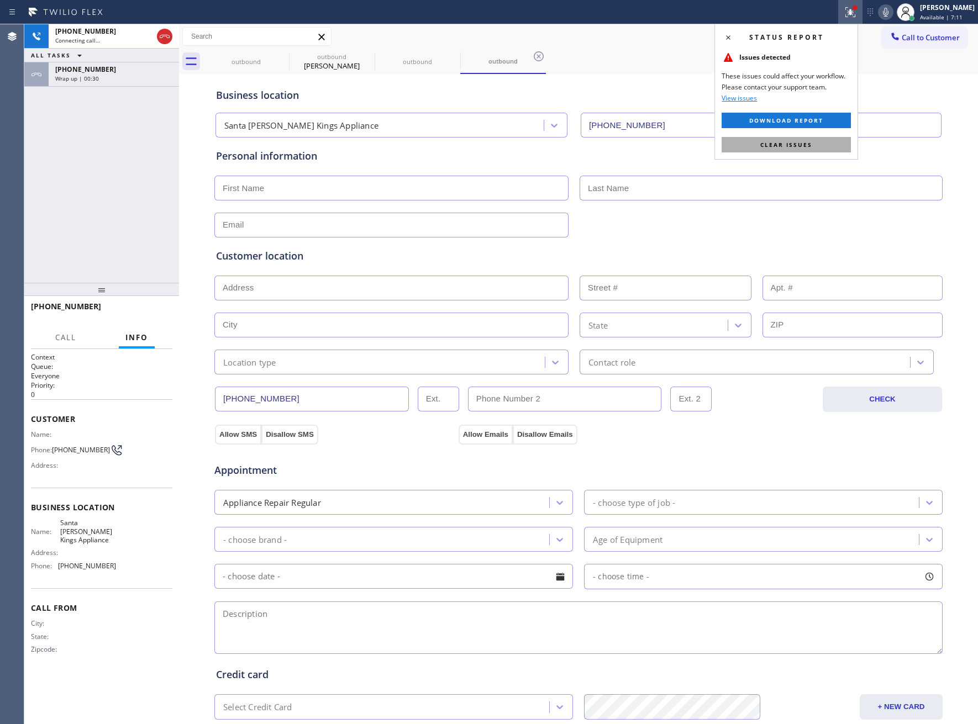
click at [786, 147] on span "Clear issues" at bounding box center [786, 145] width 52 height 8
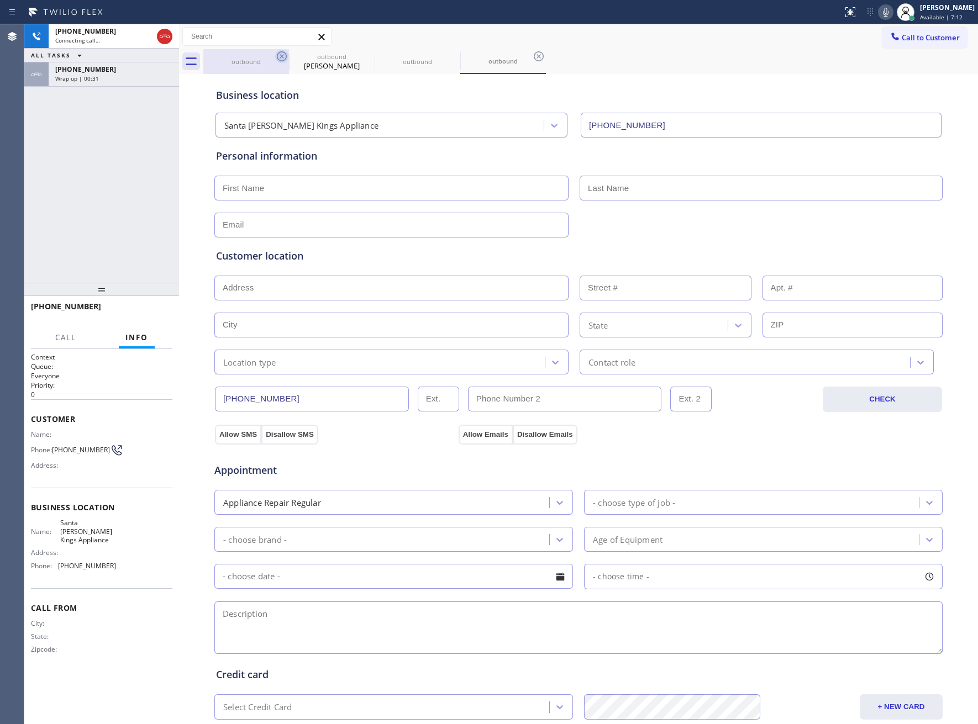
click at [283, 58] on icon at bounding box center [282, 56] width 10 height 10
click at [0, 0] on icon at bounding box center [0, 0] width 0 height 0
click at [534, 58] on icon at bounding box center [539, 56] width 10 height 10
click at [92, 75] on span "Wrap up | 00:31" at bounding box center [77, 79] width 44 height 8
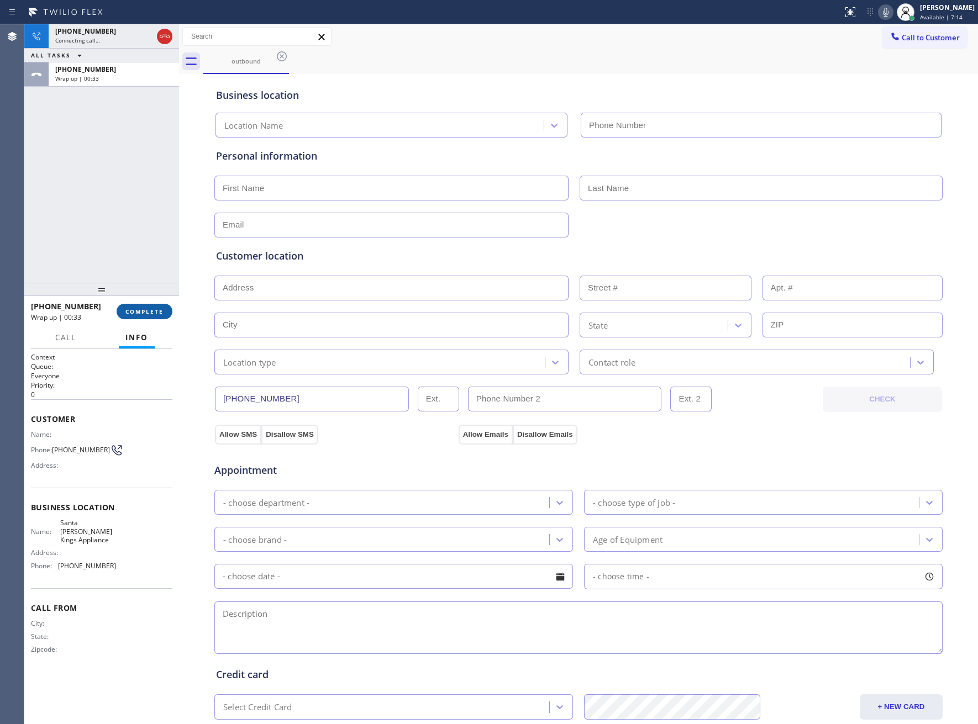
type input "[PHONE_NUMBER]"
drag, startPoint x: 150, startPoint y: 305, endPoint x: 146, endPoint y: 317, distance: 12.6
click at [149, 307] on button "COMPLETE" at bounding box center [145, 311] width 56 height 15
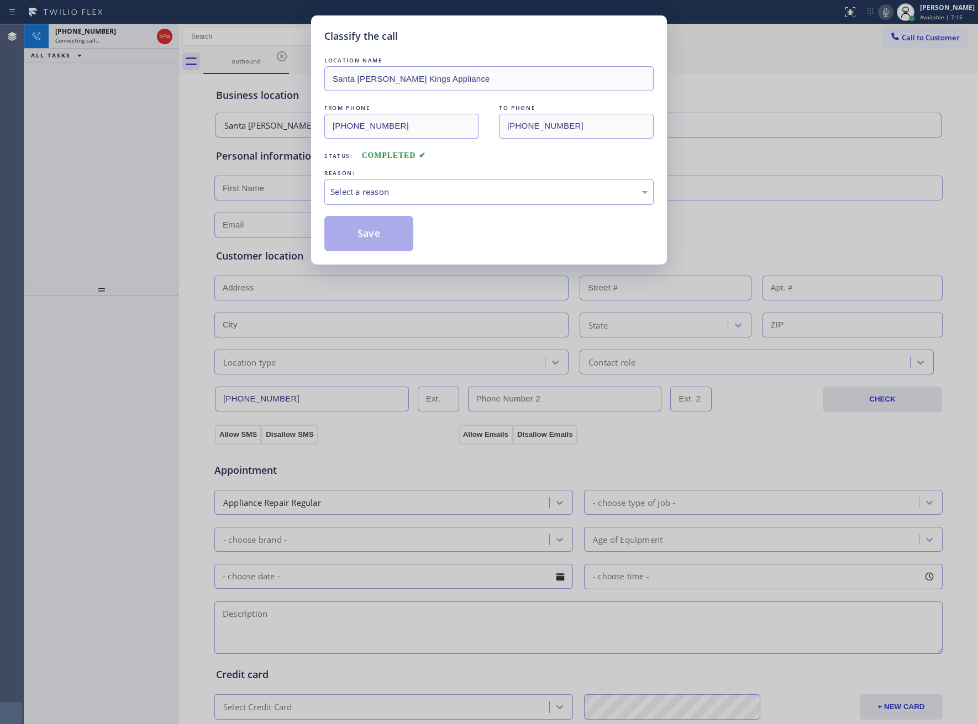
click at [390, 183] on div "Select a reason" at bounding box center [488, 192] width 329 height 26
click at [380, 235] on button "Save" at bounding box center [368, 233] width 89 height 35
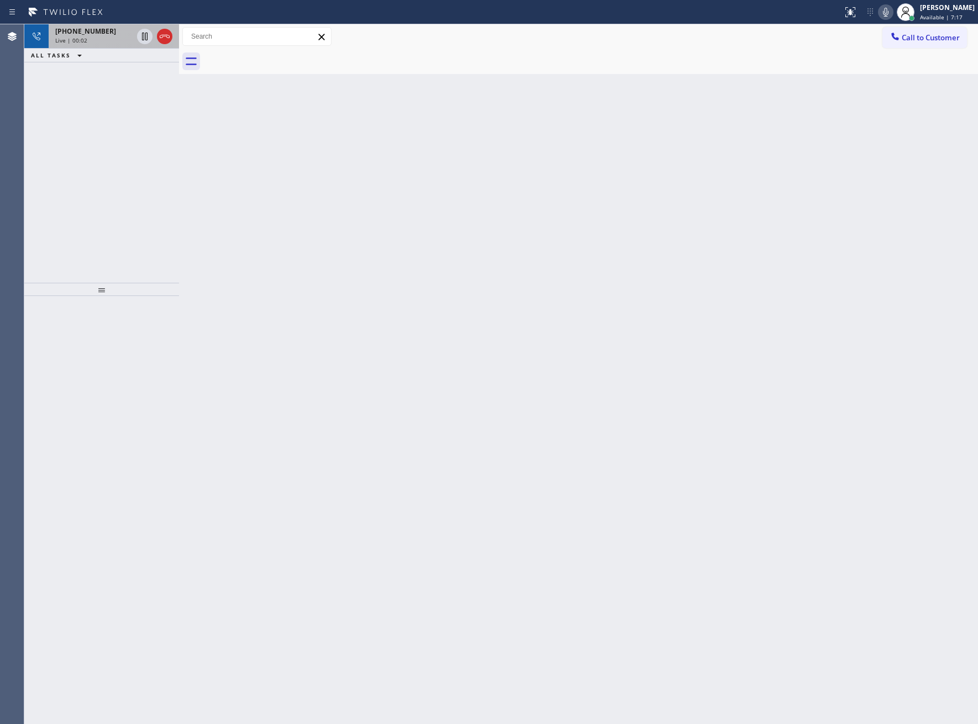
click at [108, 36] on div "Live | 00:02" at bounding box center [93, 40] width 77 height 8
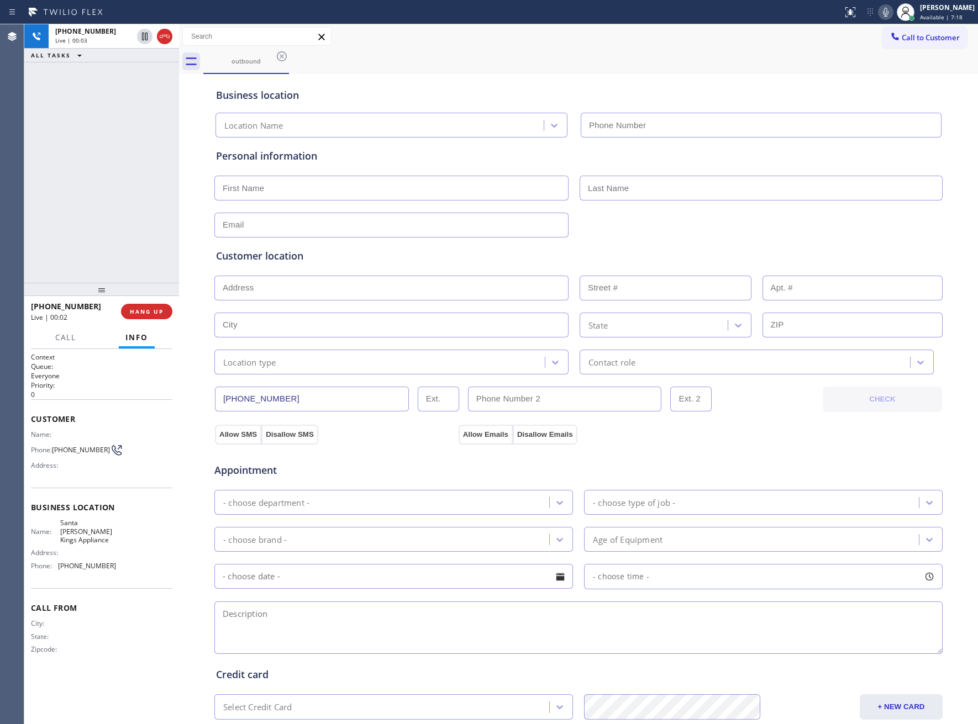
type input "[PHONE_NUMBER]"
drag, startPoint x: 58, startPoint y: 446, endPoint x: 108, endPoint y: 452, distance: 50.2
click at [108, 452] on div "Phone: [PHONE_NUMBER]" at bounding box center [73, 450] width 85 height 13
click at [152, 305] on button "HANG UP" at bounding box center [146, 311] width 51 height 15
click at [152, 309] on span "HANG UP" at bounding box center [147, 312] width 34 height 8
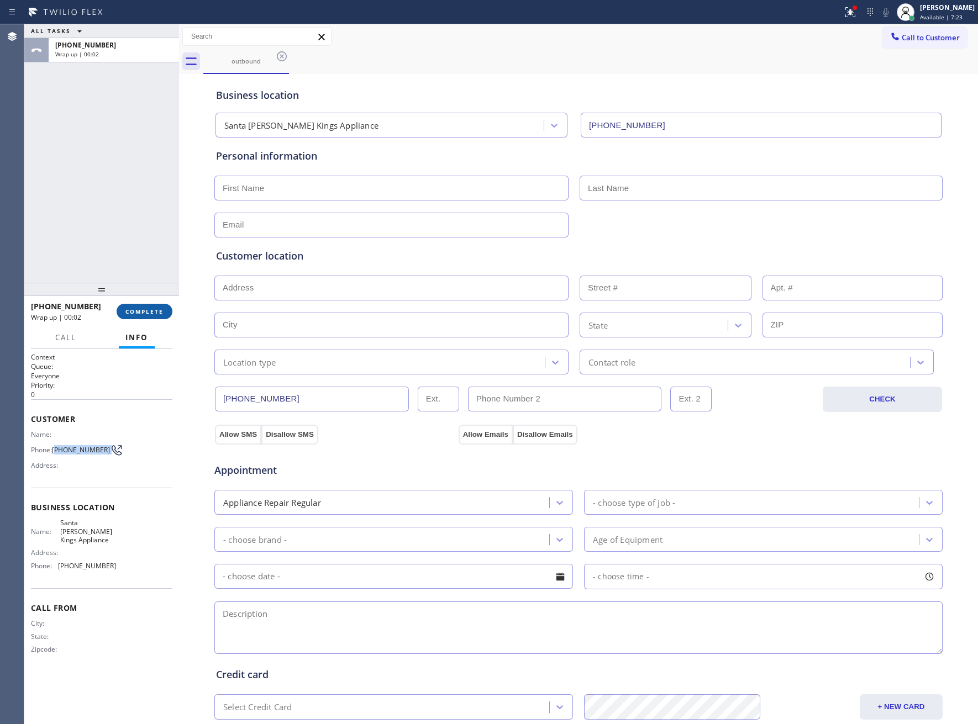
click at [134, 312] on span "COMPLETE" at bounding box center [144, 312] width 38 height 8
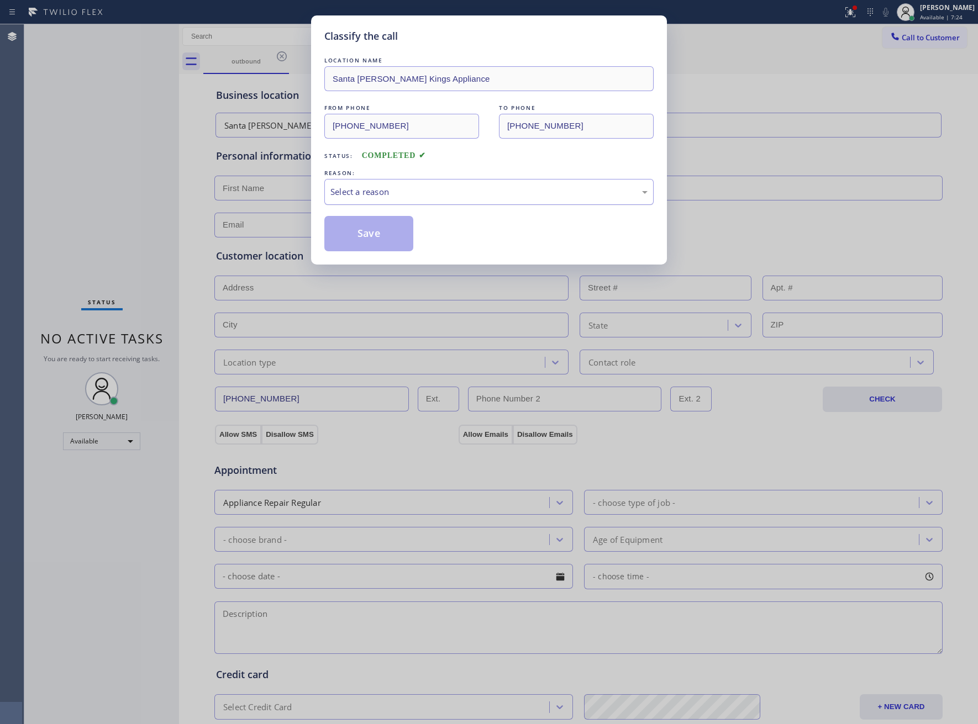
drag, startPoint x: 471, startPoint y: 186, endPoint x: 449, endPoint y: 199, distance: 25.6
click at [465, 192] on div "Select a reason" at bounding box center [488, 192] width 329 height 26
click at [368, 237] on button "Save" at bounding box center [368, 233] width 89 height 35
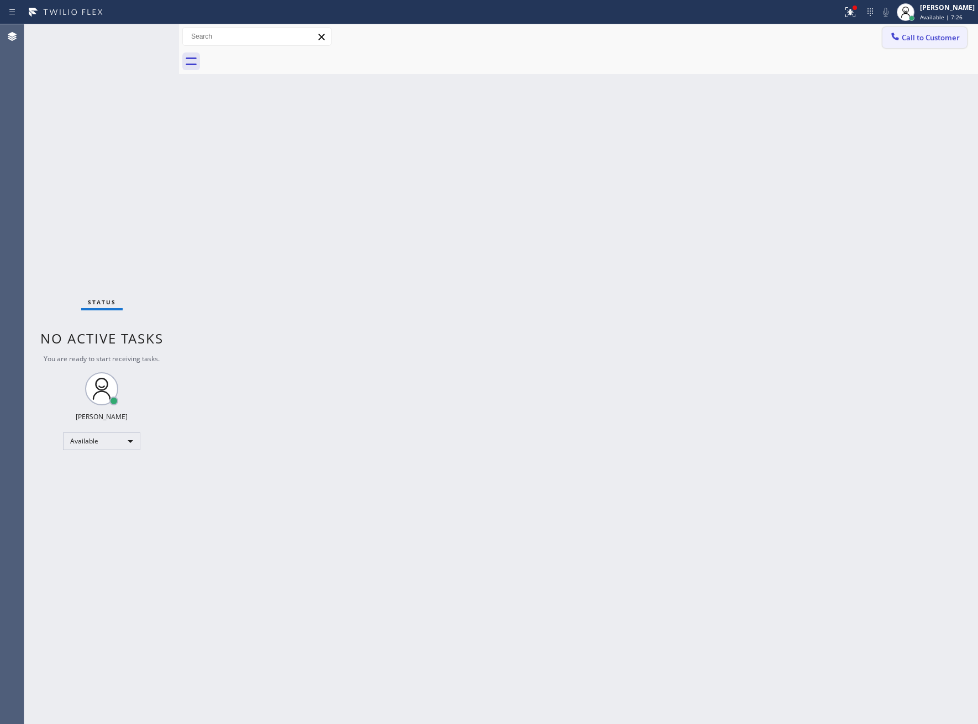
click at [926, 42] on span "Call to Customer" at bounding box center [931, 38] width 58 height 10
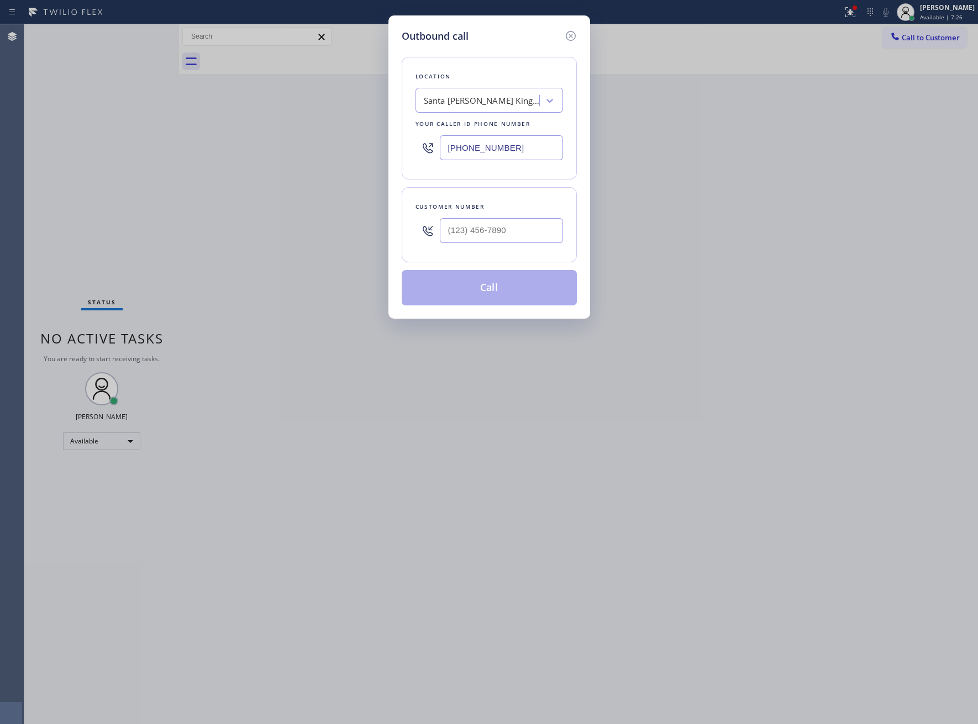
click at [456, 96] on div "Santa [PERSON_NAME] Kings Appliance" at bounding box center [482, 100] width 116 height 13
type input "5 Star Appliance"
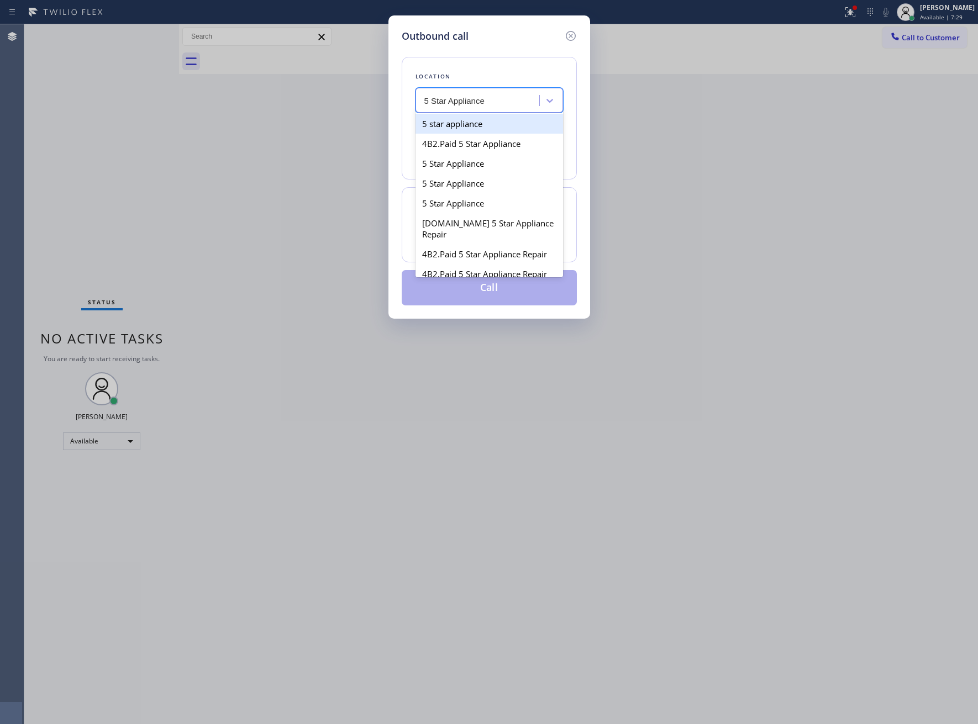
type input "[PHONE_NUMBER]"
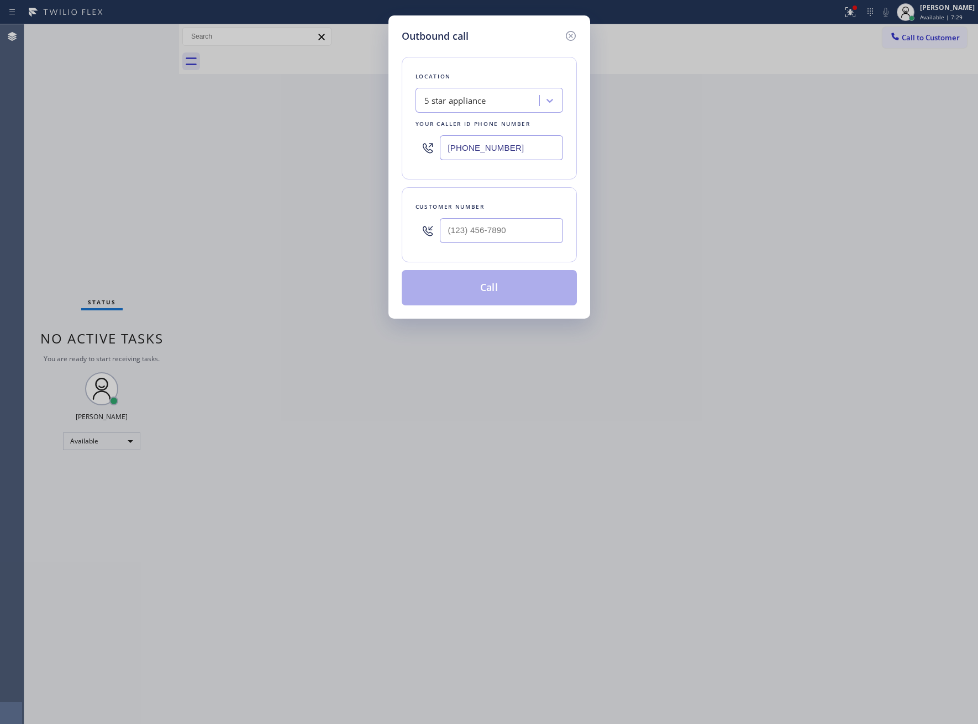
type input "(___) ___-____"
click at [524, 242] on input "text" at bounding box center [501, 230] width 123 height 25
paste input "931) 334-4061"
type input "[PHONE_NUMBER]"
click at [509, 284] on button "Call" at bounding box center [489, 287] width 175 height 35
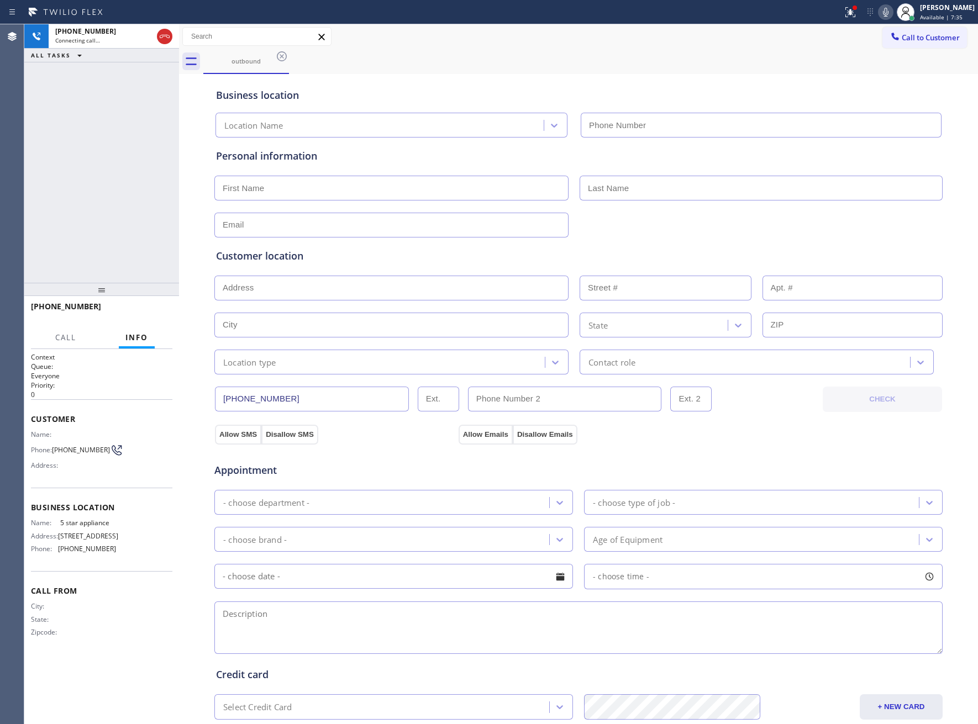
type input "[PHONE_NUMBER]"
click at [55, 224] on div "[PHONE_NUMBER] Connecting call… ALL TASKS ALL TASKS ACTIVE TASKS TASKS IN WRAP …" at bounding box center [101, 153] width 155 height 259
drag, startPoint x: 63, startPoint y: 254, endPoint x: 86, endPoint y: 328, distance: 78.1
click at [63, 254] on div "[PHONE_NUMBER] Connecting call… ALL TASKS ALL TASKS ACTIVE TASKS TASKS IN WRAP …" at bounding box center [101, 153] width 155 height 259
drag, startPoint x: 57, startPoint y: 449, endPoint x: 105, endPoint y: 442, distance: 48.5
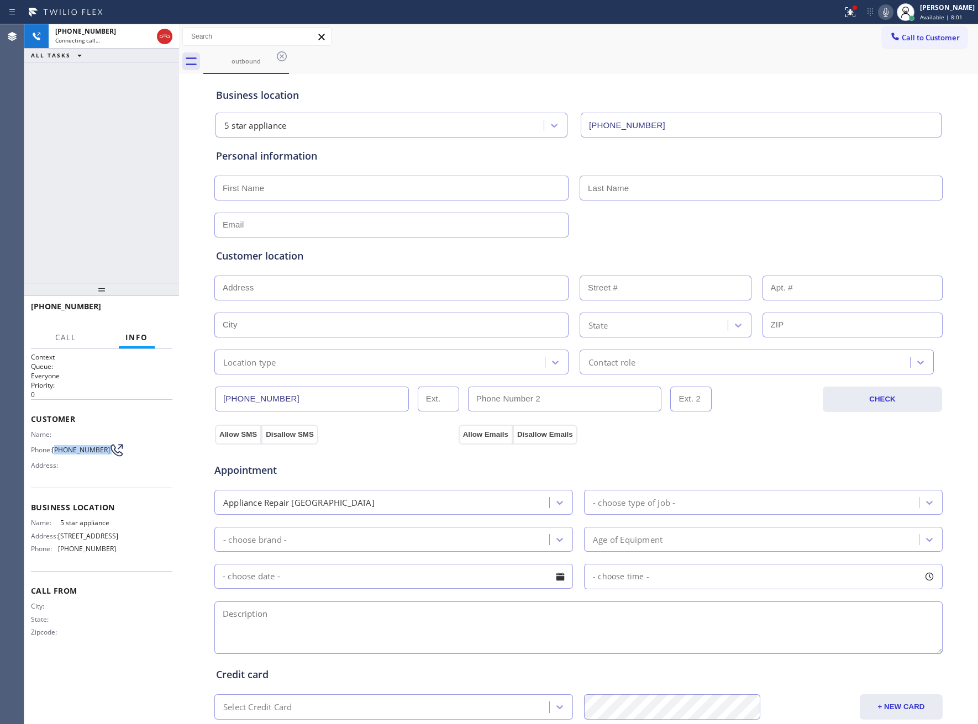
click at [105, 457] on div "Name: Phone: [PHONE_NUMBER] Address:" at bounding box center [73, 452] width 85 height 44
click at [28, 178] on div "[PHONE_NUMBER] Live | 00:31 ALL TASKS ALL TASKS ACTIVE TASKS TASKS IN WRAP UP" at bounding box center [101, 153] width 155 height 259
click at [155, 307] on button "HANG UP" at bounding box center [146, 311] width 51 height 15
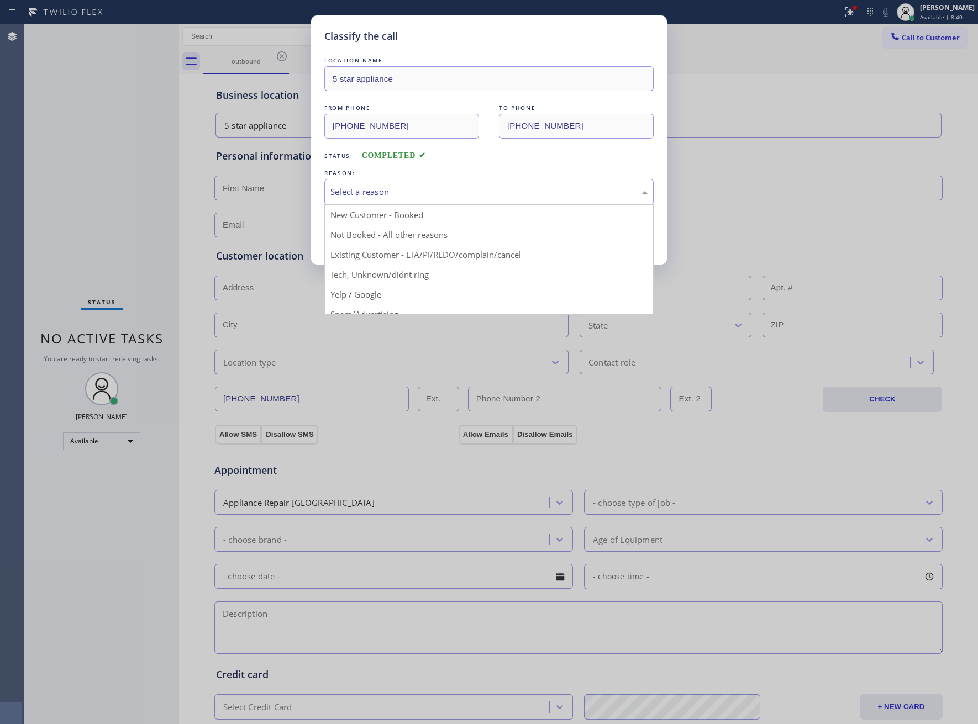
click at [351, 198] on div "Select a reason" at bounding box center [488, 192] width 317 height 13
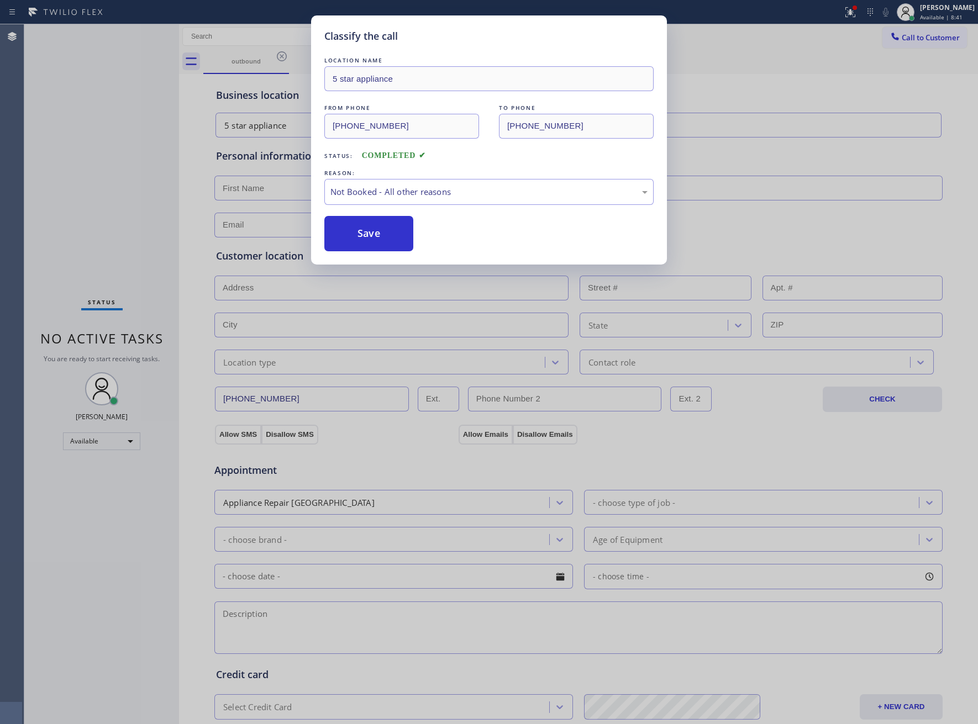
click at [363, 238] on button "Save" at bounding box center [368, 233] width 89 height 35
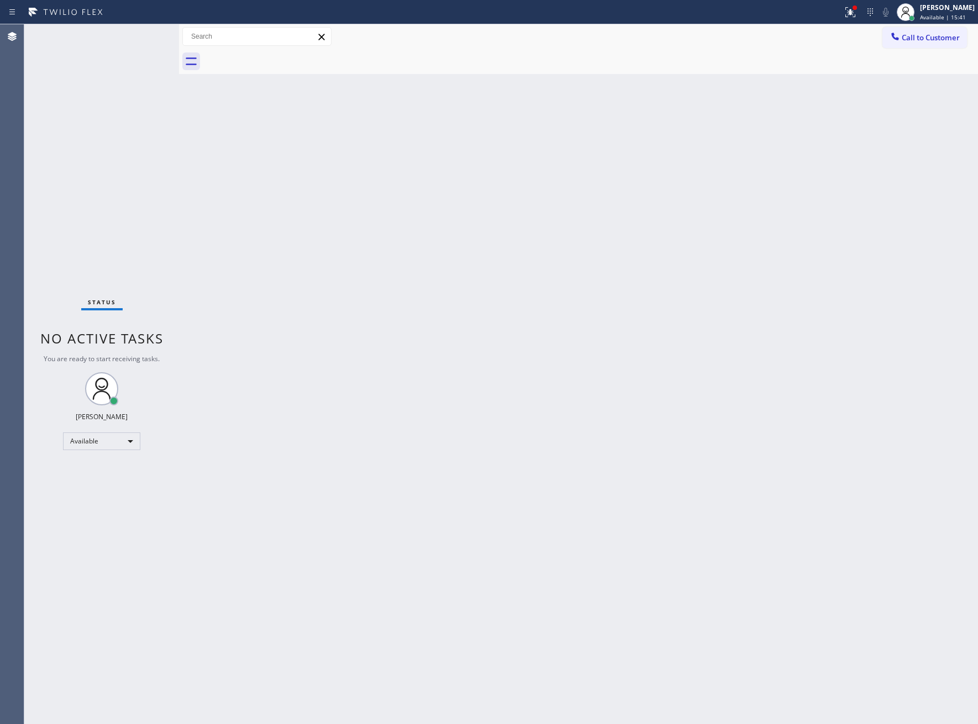
click at [83, 146] on div "Status No active tasks You are ready to start receiving tasks. [PERSON_NAME] Av…" at bounding box center [101, 374] width 155 height 700
click at [930, 37] on span "Call to Customer" at bounding box center [931, 38] width 58 height 10
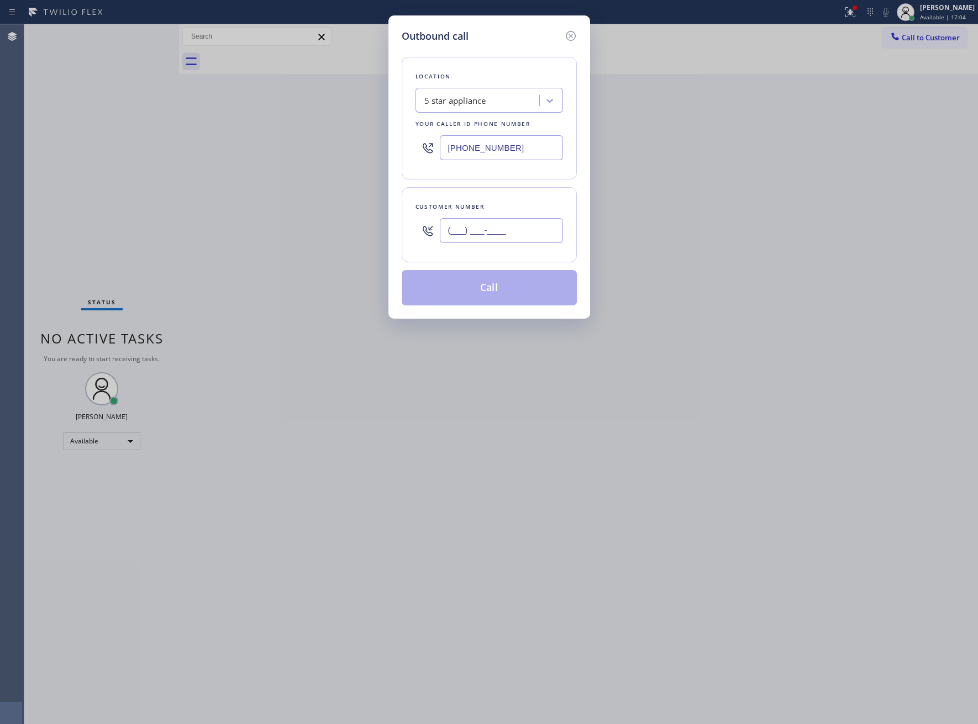
click at [484, 231] on input "(___) ___-____" at bounding box center [501, 230] width 123 height 25
paste input "310) 922-8777"
type input "[PHONE_NUMBER]"
click at [488, 153] on input "[PHONE_NUMBER]" at bounding box center [501, 147] width 123 height 25
paste
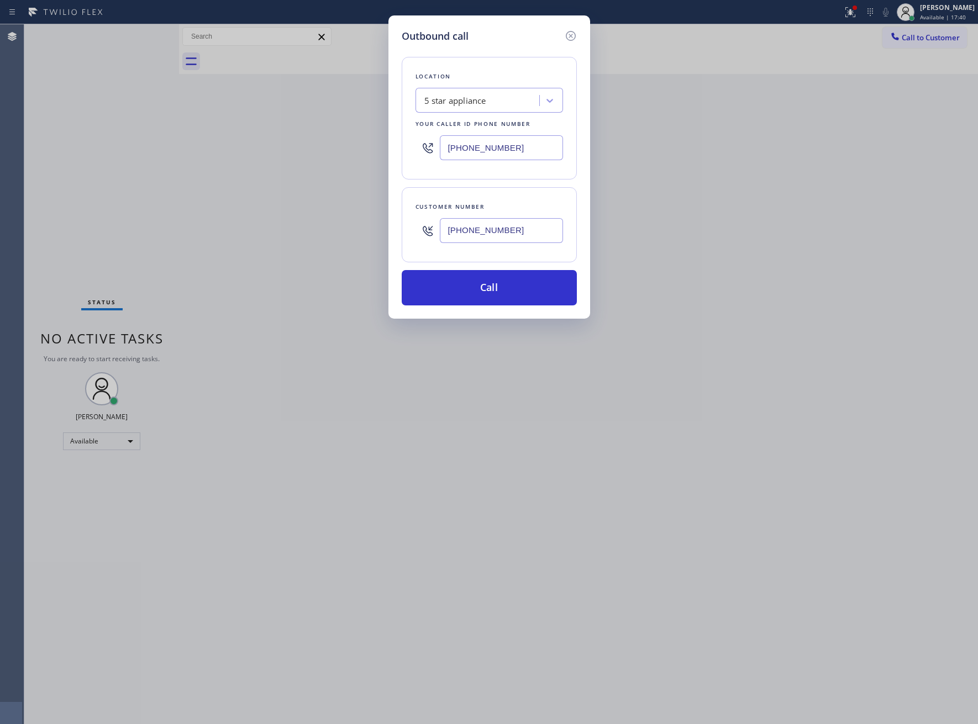
click at [508, 148] on input "[PHONE_NUMBER]" at bounding box center [501, 147] width 123 height 25
type input "[PHONE_NUMBER]"
click at [471, 108] on div "Search location" at bounding box center [479, 100] width 120 height 19
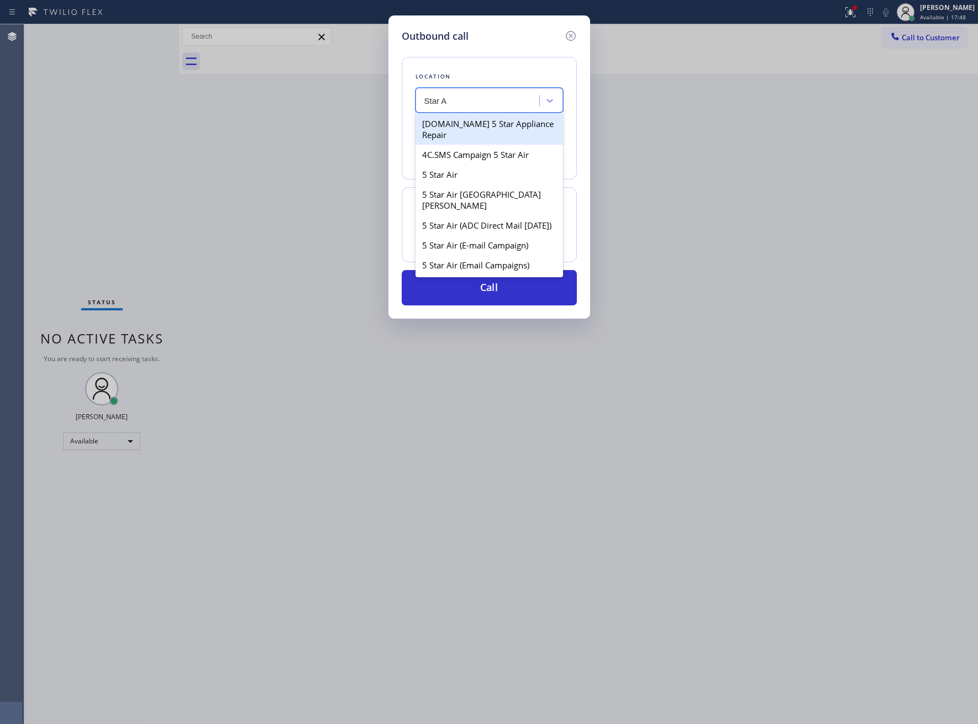
type input "Star A"
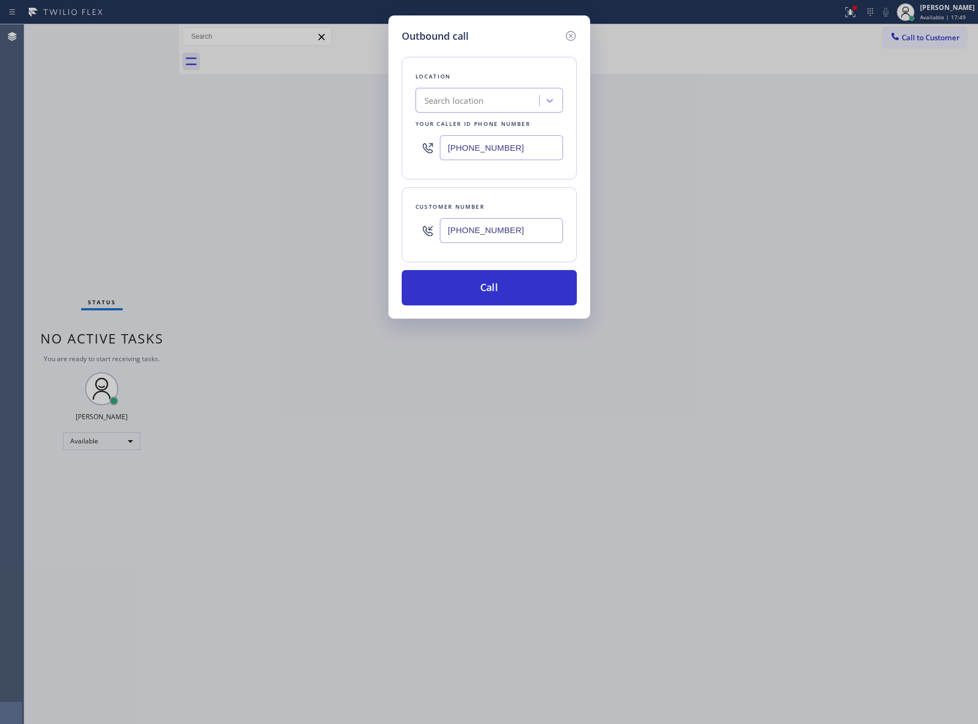
click at [55, 196] on div "Outbound call Location Search location Your caller id phone number [PHONE_NUMBE…" at bounding box center [489, 362] width 978 height 724
click at [468, 111] on div "Search location" at bounding box center [488, 100] width 147 height 25
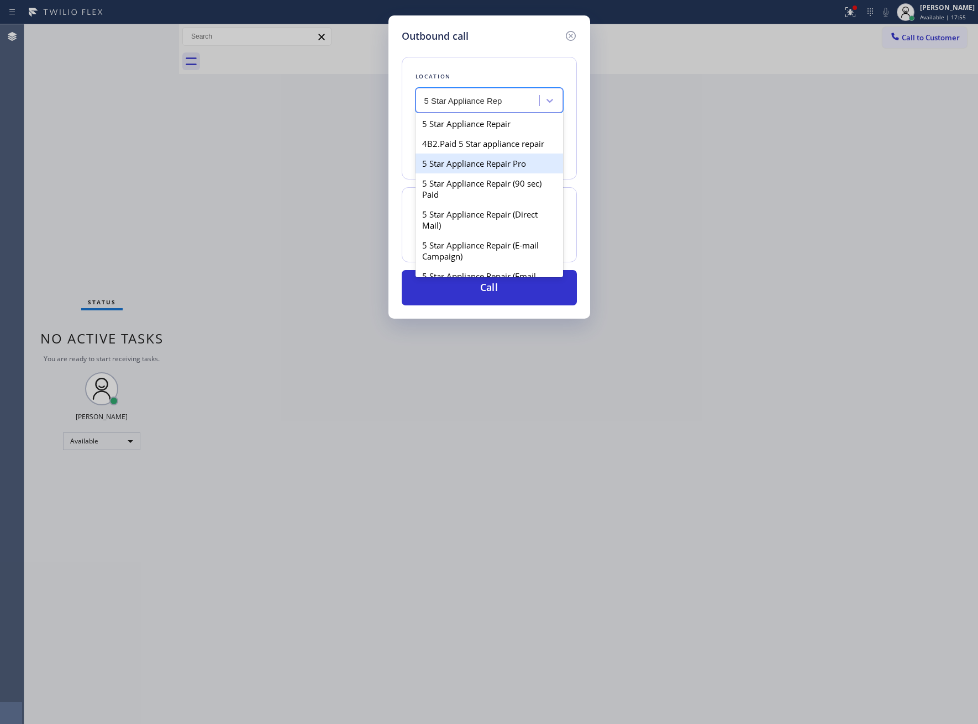
click at [506, 173] on div "5 Star Appliance Repair Pro" at bounding box center [488, 164] width 147 height 20
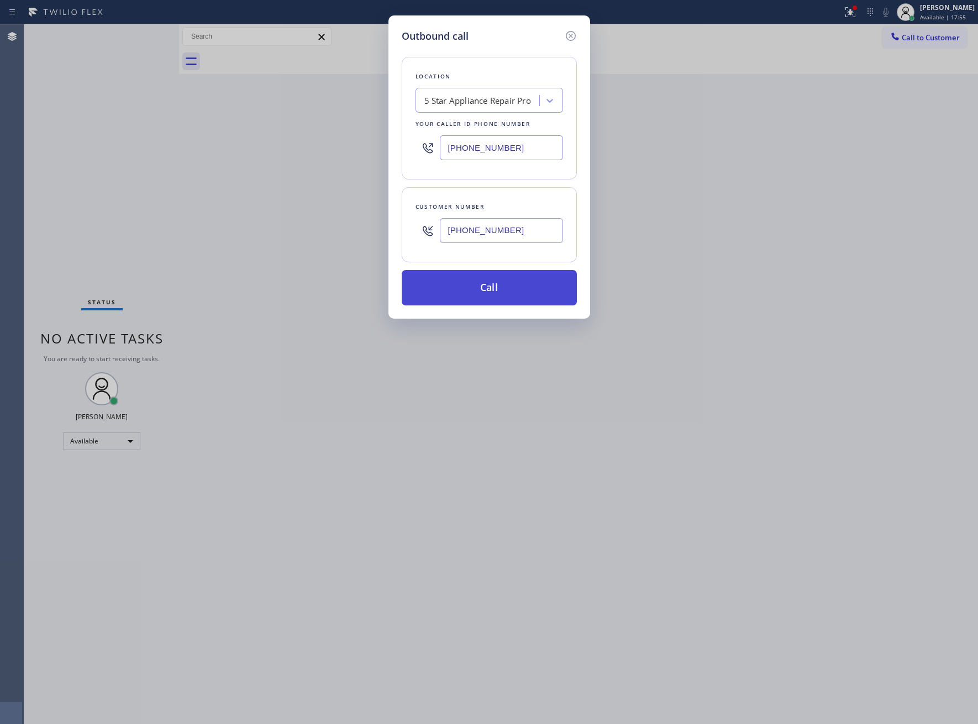
click at [481, 299] on button "Call" at bounding box center [489, 287] width 175 height 35
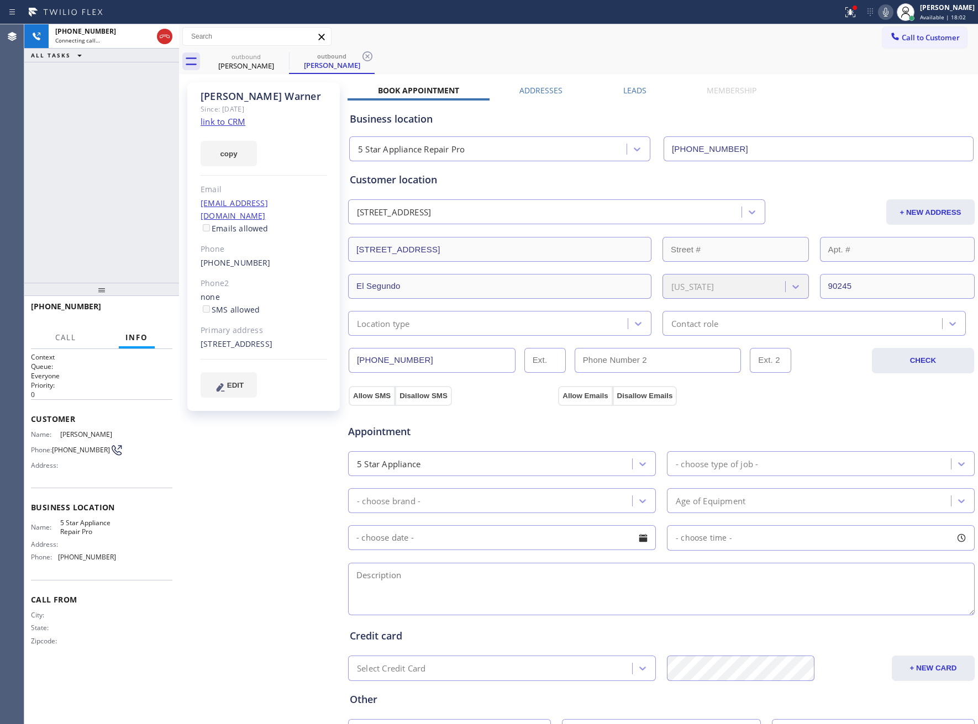
click at [65, 191] on div "[PHONE_NUMBER] Connecting call… ALL TASKS ALL TASKS ACTIVE TASKS TASKS IN WRAP …" at bounding box center [101, 153] width 155 height 259
click at [155, 30] on div at bounding box center [155, 36] width 40 height 24
click at [162, 33] on icon at bounding box center [164, 36] width 13 height 13
drag, startPoint x: 57, startPoint y: 449, endPoint x: 104, endPoint y: 455, distance: 47.8
click at [104, 455] on div "Phone: [PHONE_NUMBER]" at bounding box center [73, 450] width 85 height 13
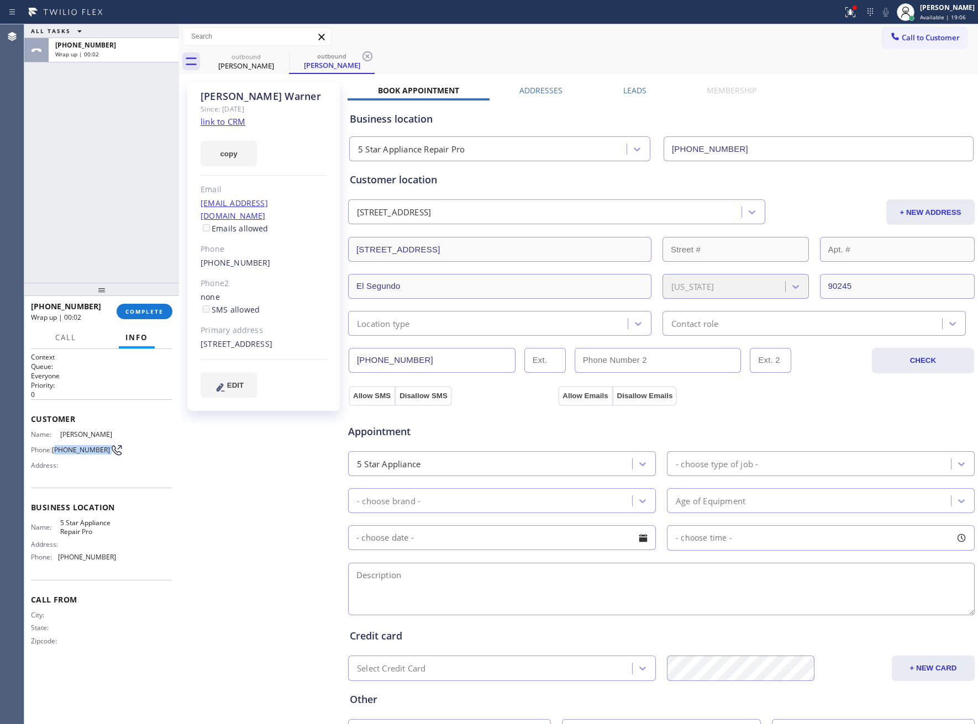
click at [931, 40] on span "Call to Customer" at bounding box center [931, 38] width 58 height 10
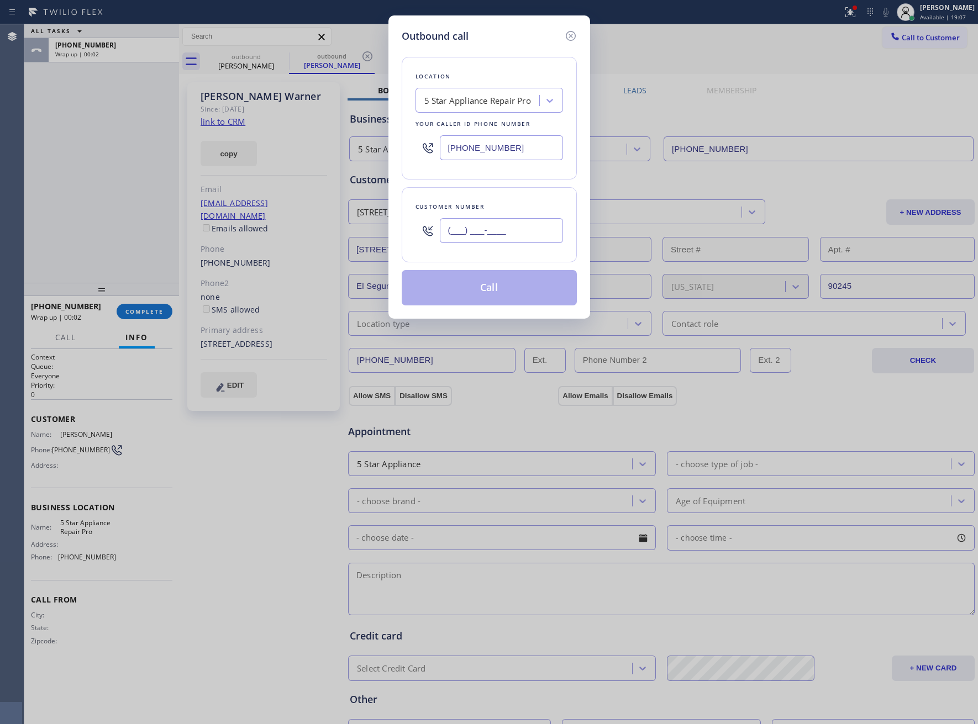
click at [518, 234] on input "(___) ___-____" at bounding box center [501, 230] width 123 height 25
click at [524, 296] on button "Call" at bounding box center [489, 287] width 175 height 35
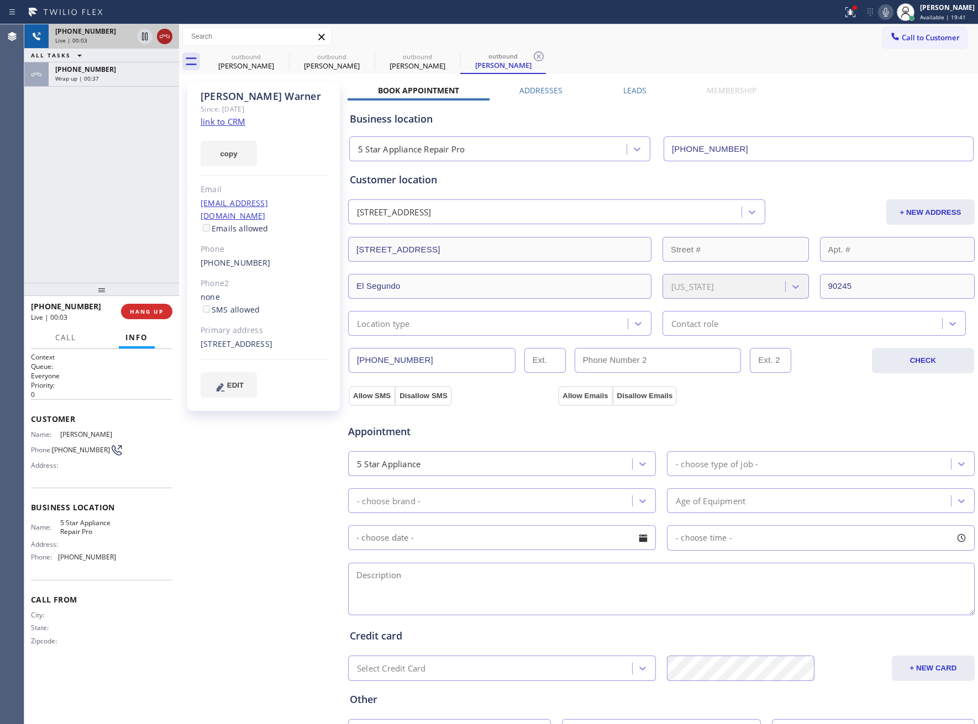
click at [163, 34] on icon at bounding box center [164, 36] width 13 height 13
click at [158, 315] on button "HANG UP" at bounding box center [146, 311] width 51 height 15
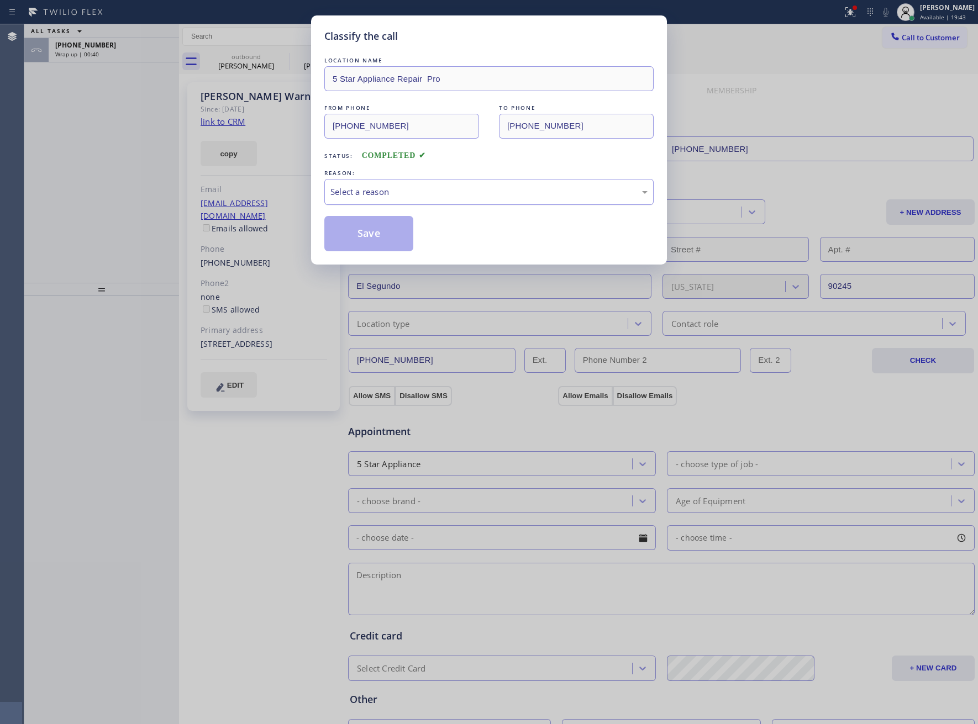
click at [402, 183] on div "Select a reason" at bounding box center [488, 192] width 329 height 26
click at [385, 233] on button "Save" at bounding box center [368, 233] width 89 height 35
click at [105, 45] on div "Classify the call LOCATION NAME 5 Star Appliance Repair Pro FROM PHONE [PHONE_N…" at bounding box center [489, 362] width 978 height 724
click at [105, 45] on div "Classify the call LOCATION NAME Ultimate Wash Appliance Fix FROM PHONE [PHONE_N…" at bounding box center [500, 374] width 953 height 700
click at [105, 45] on div "[PHONE_NUMBER]" at bounding box center [113, 44] width 117 height 9
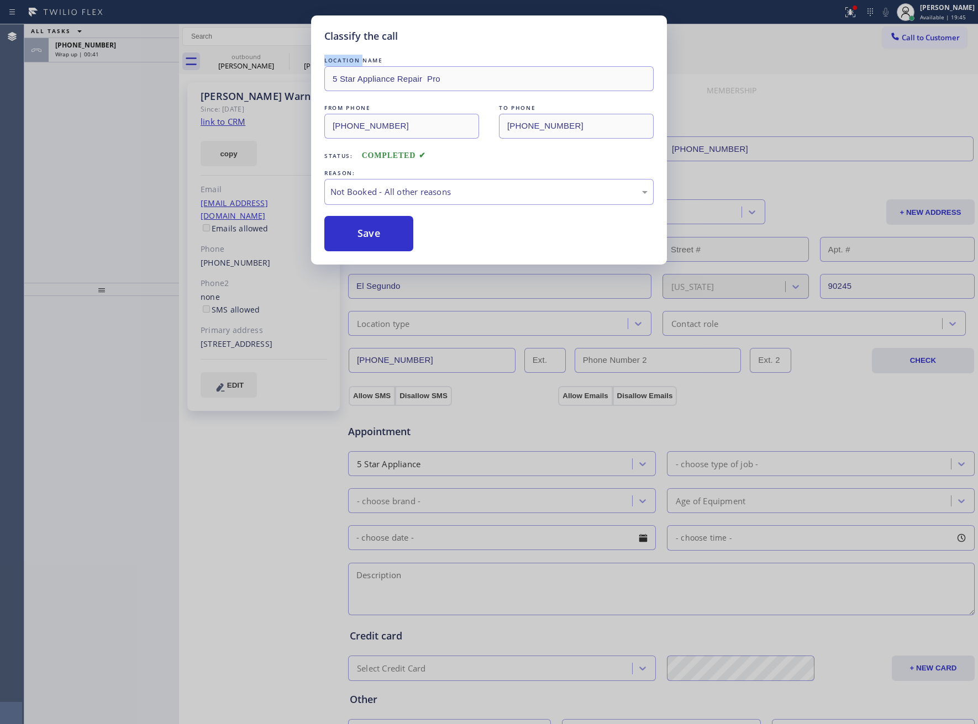
click at [105, 45] on div "[PHONE_NUMBER]" at bounding box center [113, 44] width 117 height 9
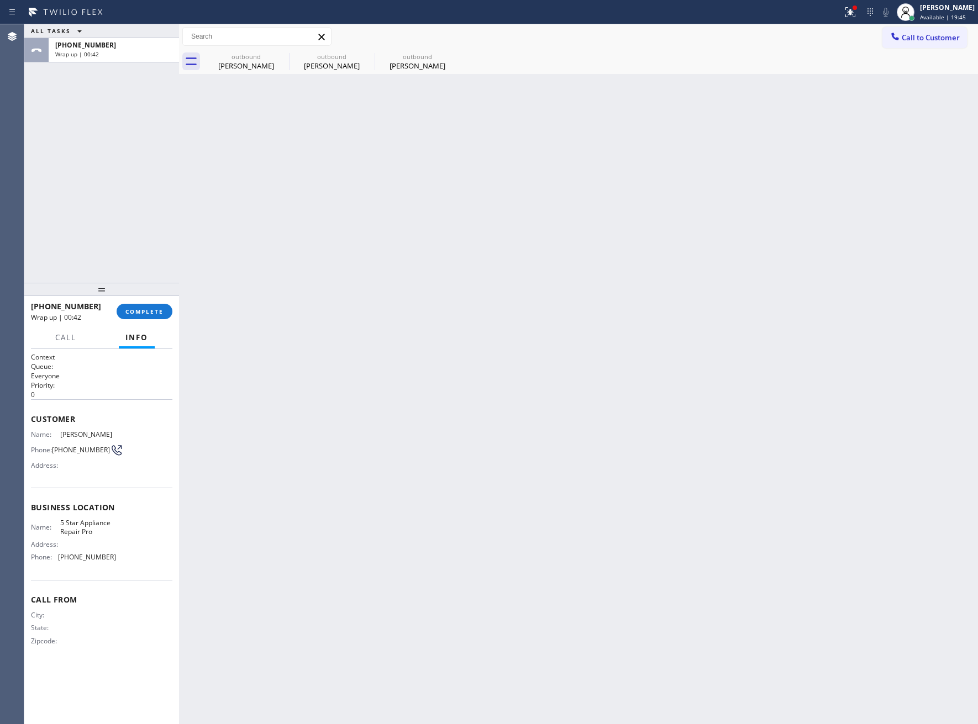
click at [105, 45] on div "[PHONE_NUMBER]" at bounding box center [113, 44] width 117 height 9
click at [144, 296] on div at bounding box center [101, 289] width 155 height 13
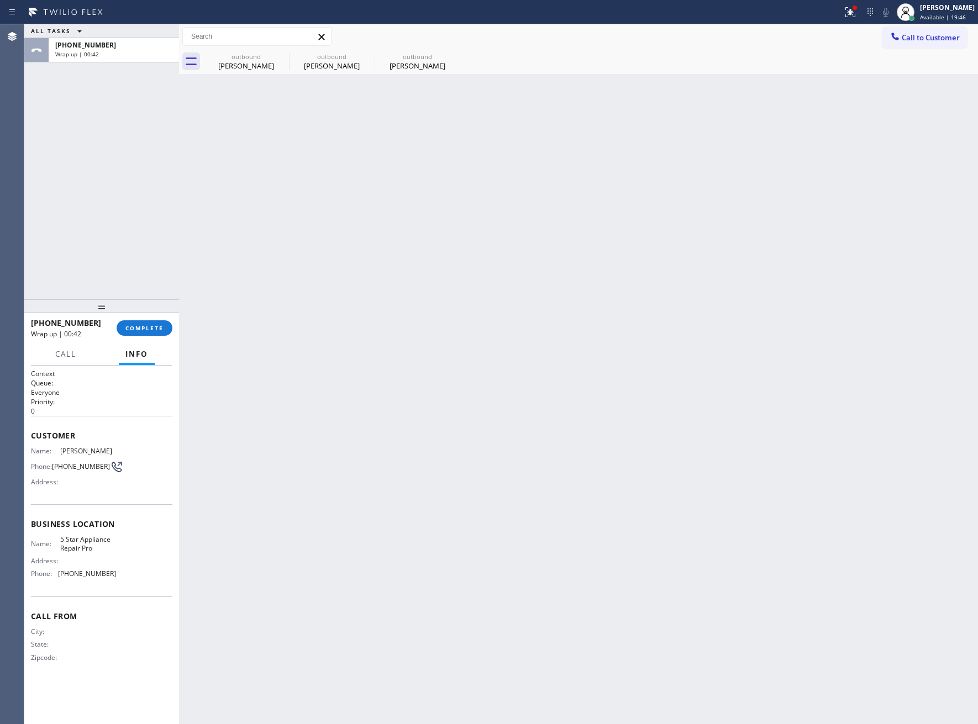
click at [143, 319] on div "[PHONE_NUMBER] Wrap up | 00:42 COMPLETE" at bounding box center [101, 328] width 141 height 29
click at [141, 325] on span "COMPLETE" at bounding box center [144, 328] width 38 height 8
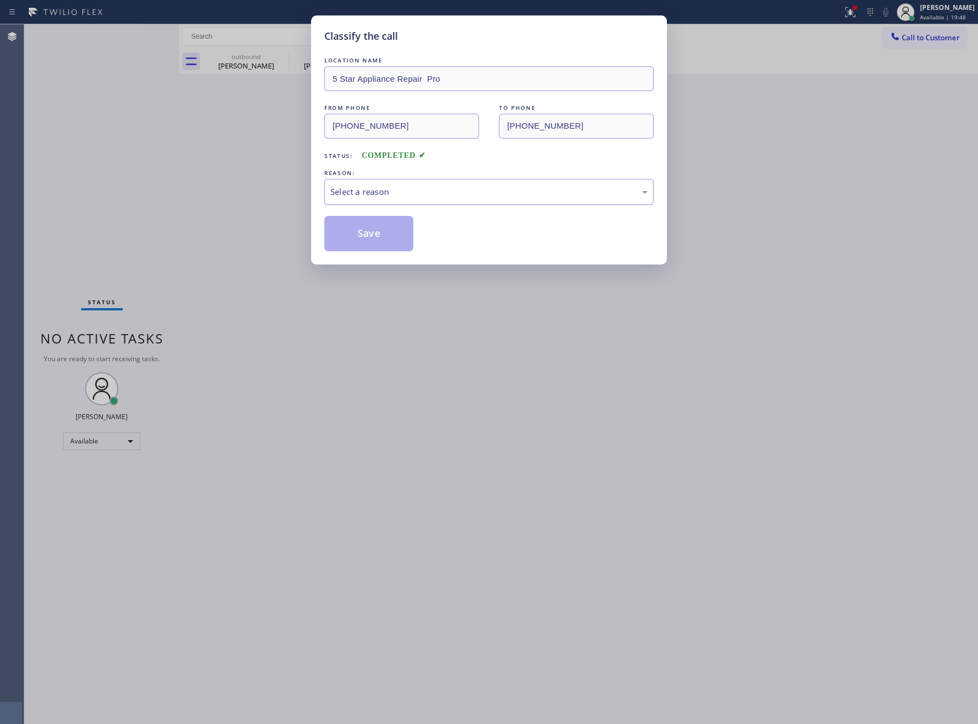
click at [392, 192] on div "Select a reason" at bounding box center [488, 192] width 317 height 13
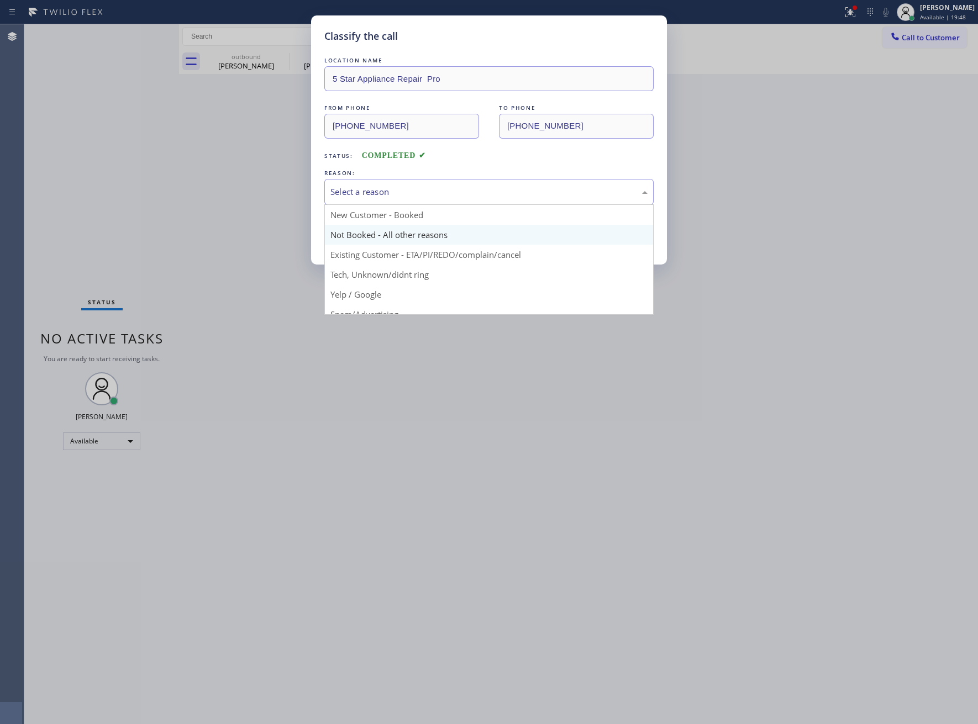
click at [395, 234] on button "Save" at bounding box center [368, 233] width 89 height 35
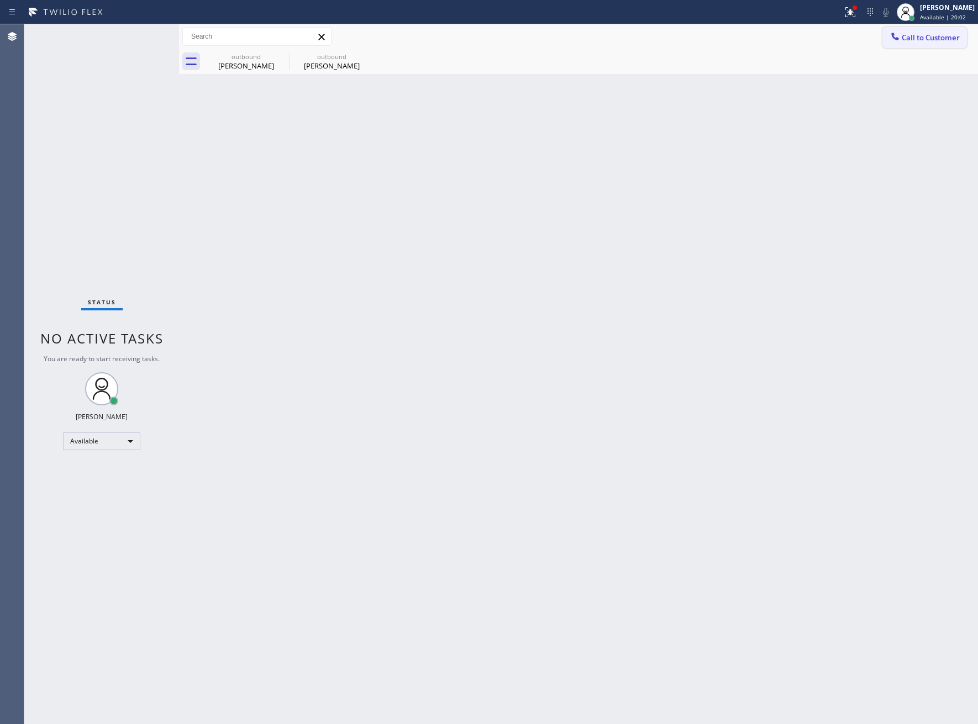
click at [895, 35] on icon at bounding box center [894, 36] width 11 height 11
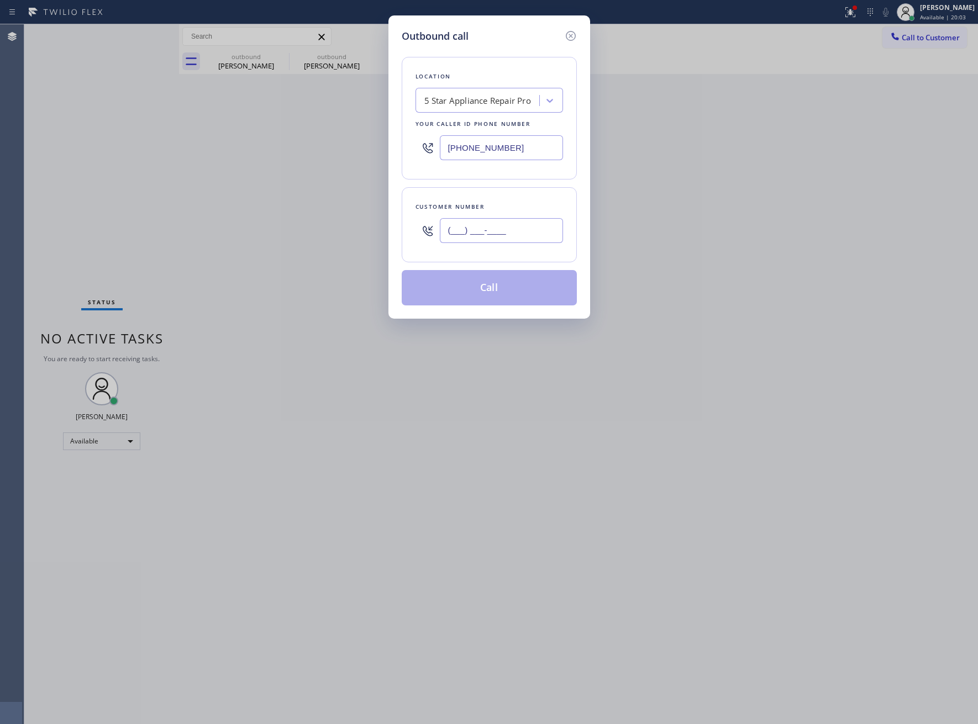
click at [531, 233] on input "(___) ___-____" at bounding box center [501, 230] width 123 height 25
click at [479, 151] on input "[PHONE_NUMBER]" at bounding box center [501, 147] width 123 height 25
click at [517, 299] on button "Call" at bounding box center [489, 287] width 175 height 35
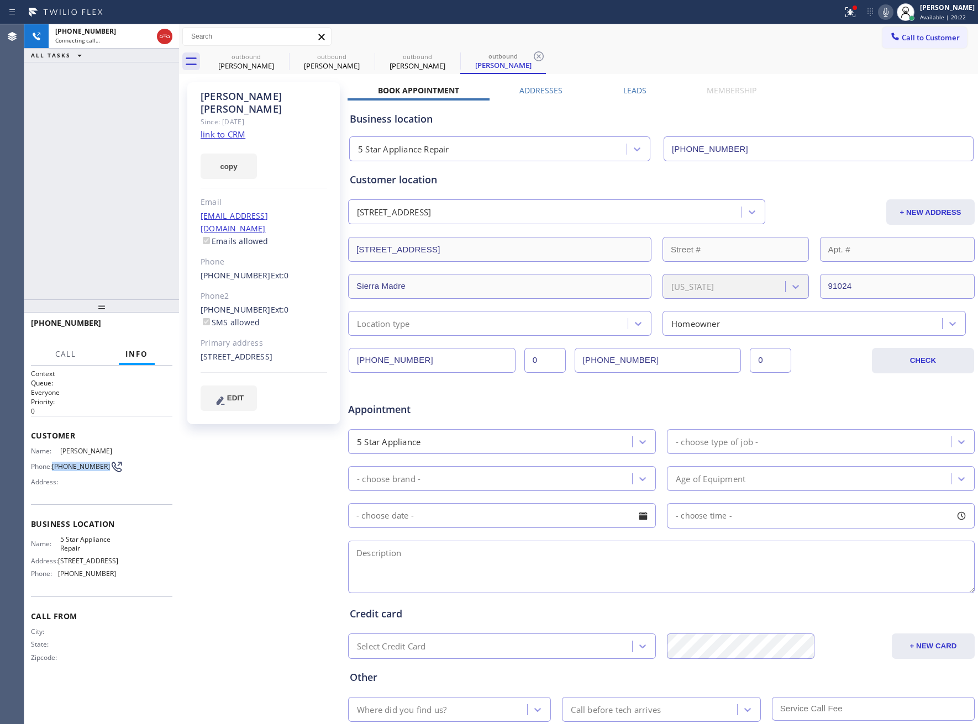
drag, startPoint x: 73, startPoint y: 467, endPoint x: 101, endPoint y: 469, distance: 28.2
click at [101, 469] on span "[PHONE_NUMBER]" at bounding box center [81, 466] width 58 height 8
click at [218, 115] on div "Since: [DATE]" at bounding box center [264, 121] width 126 height 13
click at [215, 97] on div "[PERSON_NAME]" at bounding box center [264, 102] width 126 height 25
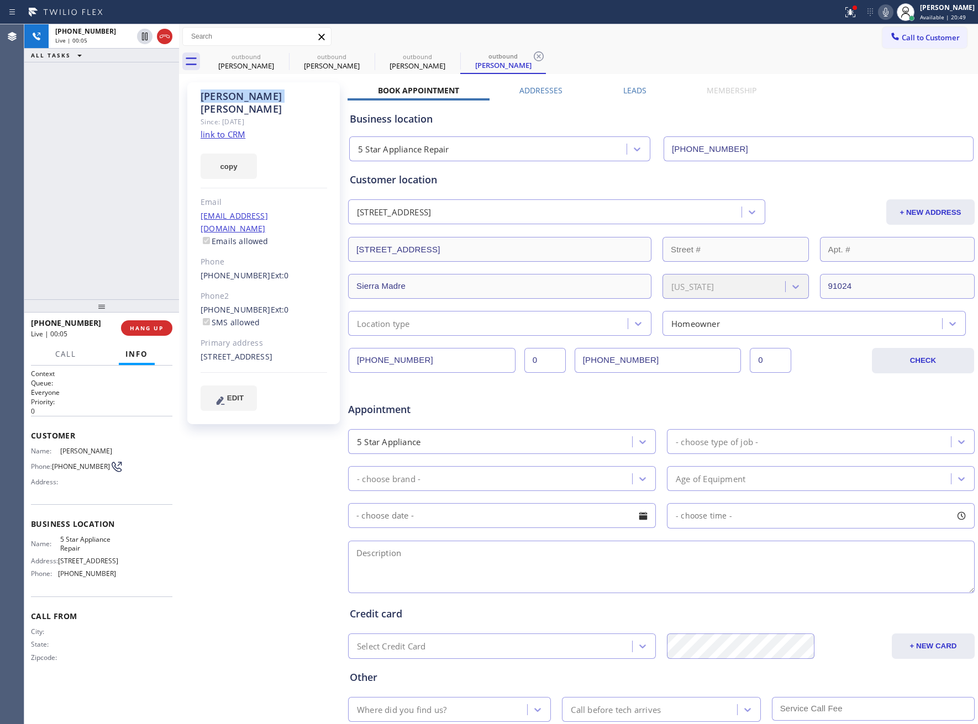
click at [215, 97] on div "[PERSON_NAME]" at bounding box center [264, 102] width 126 height 25
drag, startPoint x: 85, startPoint y: 549, endPoint x: 55, endPoint y: 537, distance: 32.2
click at [55, 537] on div "Name: 5 Star Appliance Repair" at bounding box center [73, 543] width 85 height 17
click at [166, 40] on icon at bounding box center [164, 36] width 13 height 13
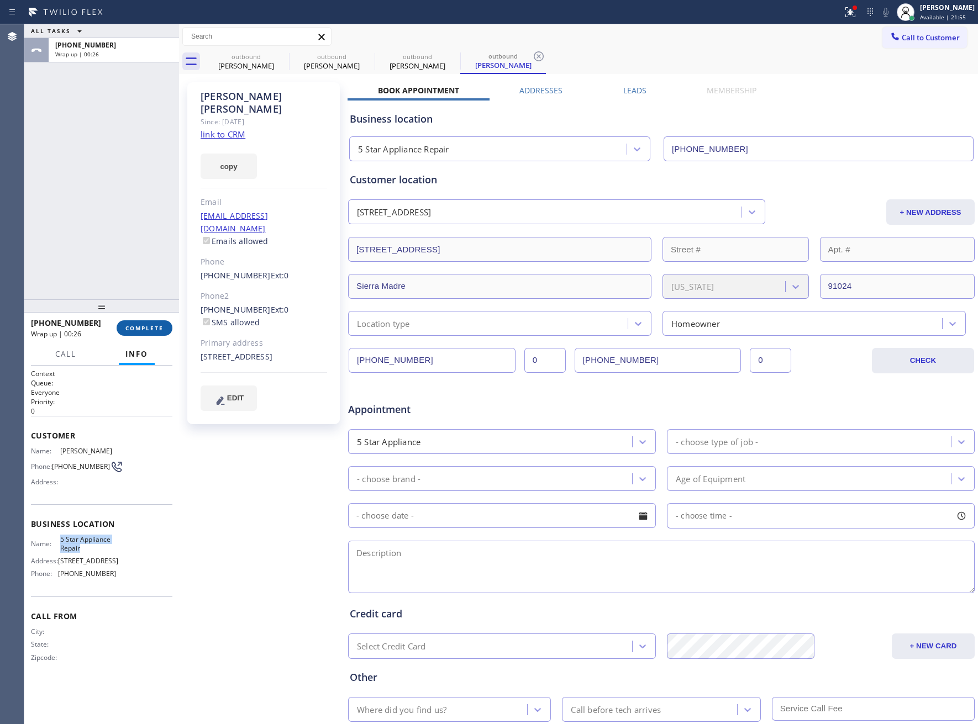
click at [146, 327] on span "COMPLETE" at bounding box center [144, 328] width 38 height 8
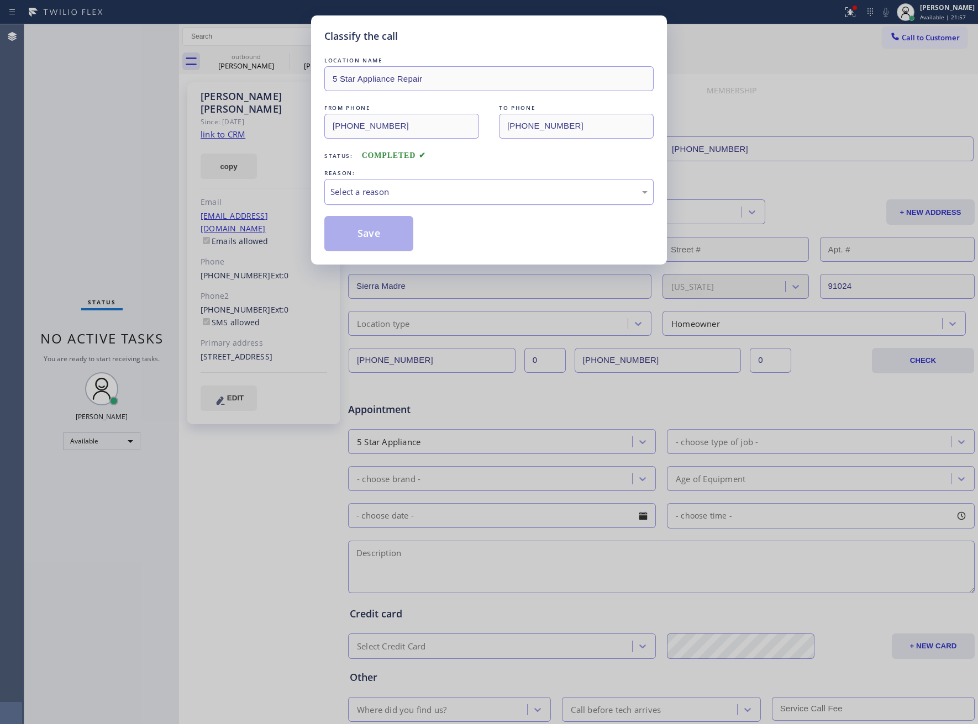
click at [373, 202] on div "Select a reason" at bounding box center [488, 192] width 329 height 26
click at [392, 235] on button "Save" at bounding box center [368, 233] width 89 height 35
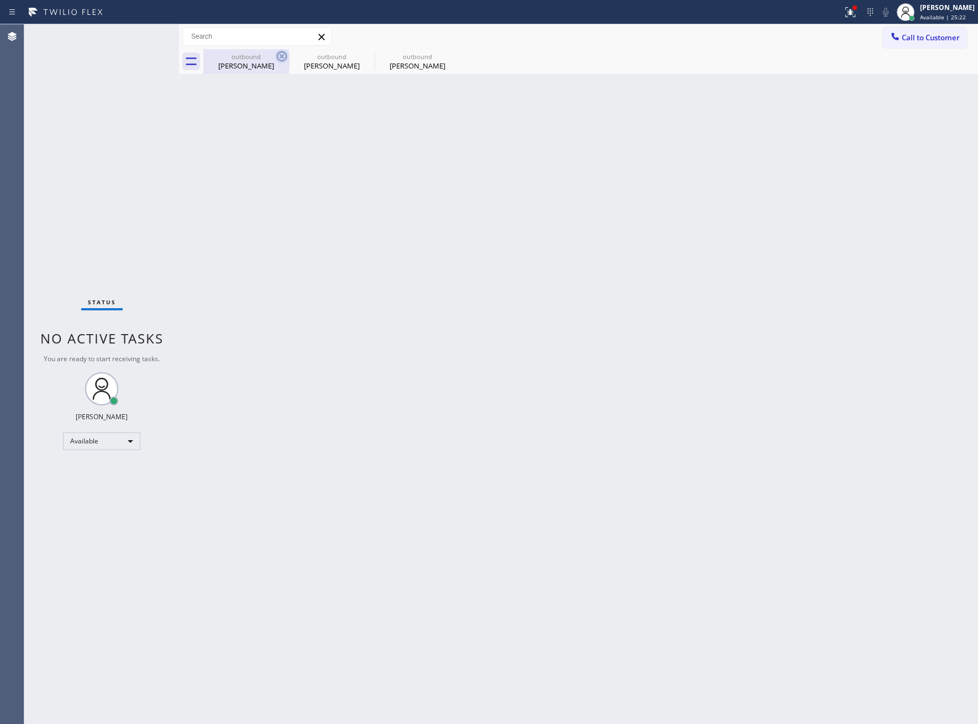
click at [287, 55] on icon at bounding box center [281, 56] width 13 height 13
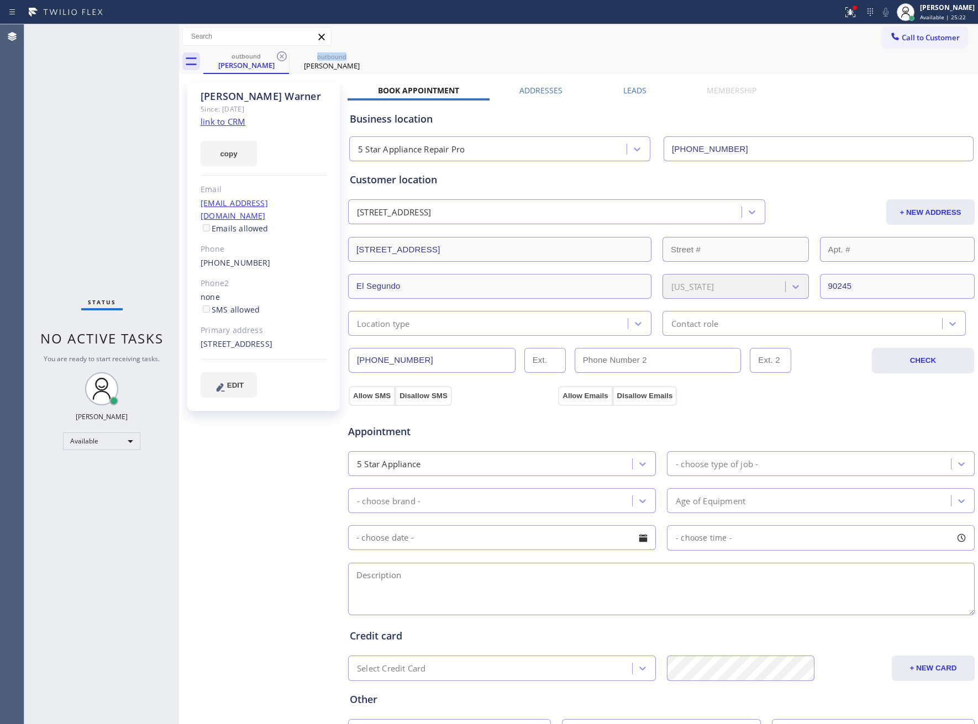
click at [287, 55] on icon at bounding box center [281, 56] width 13 height 13
click at [0, 0] on icon at bounding box center [0, 0] width 0 height 0
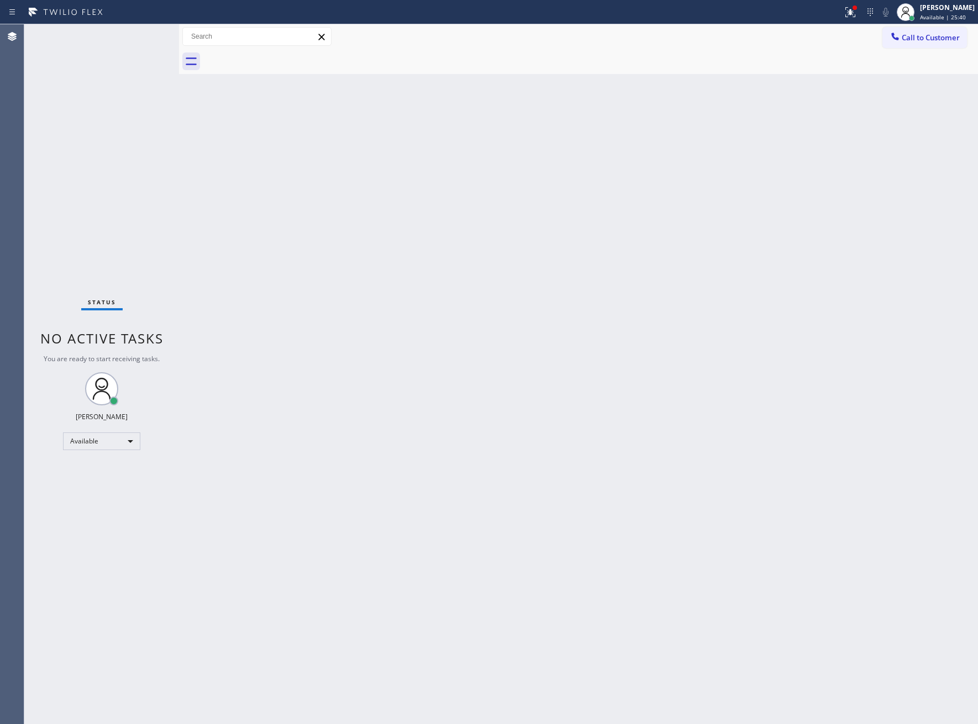
click at [83, 129] on div "Status No active tasks You are ready to start receiving tasks. [PERSON_NAME] Av…" at bounding box center [101, 374] width 155 height 700
click at [680, 719] on div "Back to Dashboard Change Sender ID Customers Technicians Select a contact Outbo…" at bounding box center [578, 374] width 799 height 700
click at [66, 123] on div "Status No active tasks You are ready to start receiving tasks. [PERSON_NAME] Av…" at bounding box center [101, 374] width 155 height 700
click at [920, 13] on span "Available | 39:45" at bounding box center [943, 17] width 46 height 8
click at [923, 87] on button "Break" at bounding box center [922, 87] width 110 height 14
